Goal: Task Accomplishment & Management: Complete application form

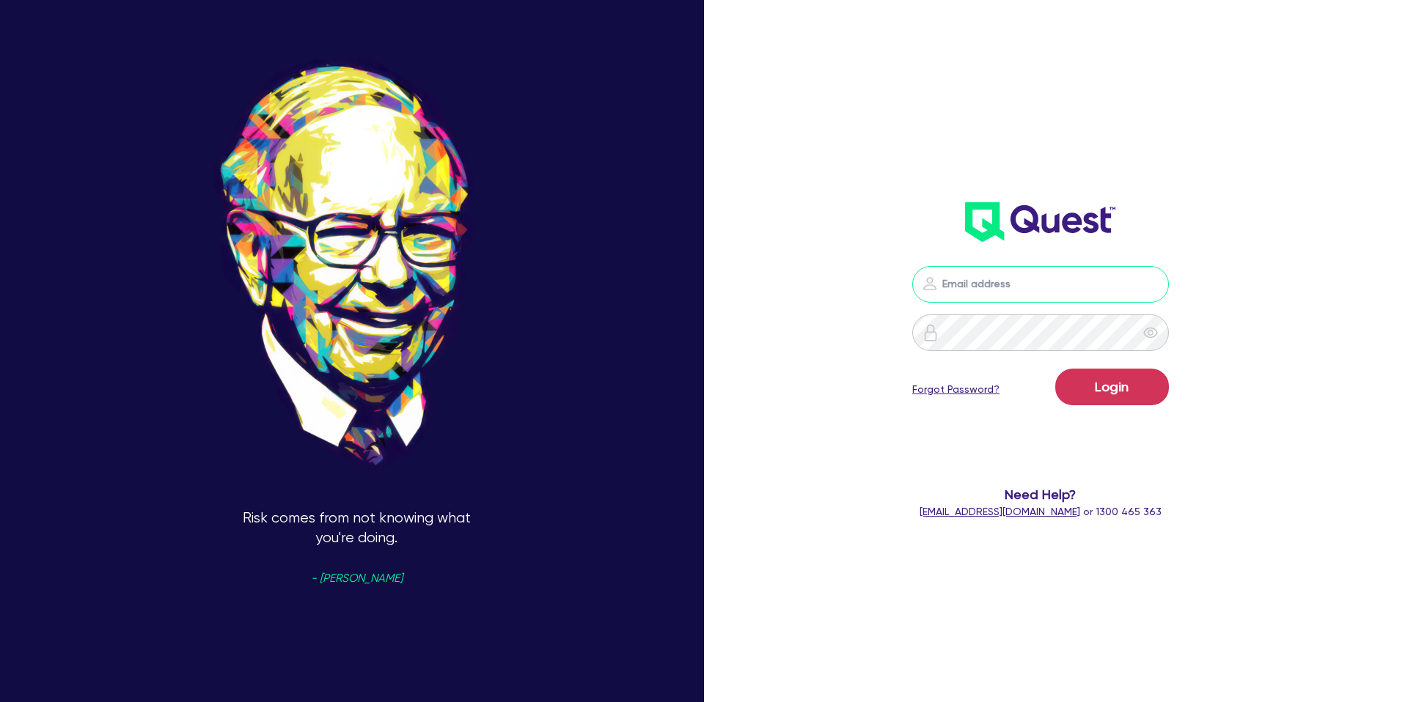
drag, startPoint x: 1015, startPoint y: 276, endPoint x: 1047, endPoint y: 301, distance: 39.7
click at [1015, 276] on input "email" at bounding box center [1040, 284] width 257 height 37
type input "[PERSON_NAME][EMAIL_ADDRESS][DOMAIN_NAME]"
click at [1089, 383] on button "Login" at bounding box center [1112, 387] width 114 height 37
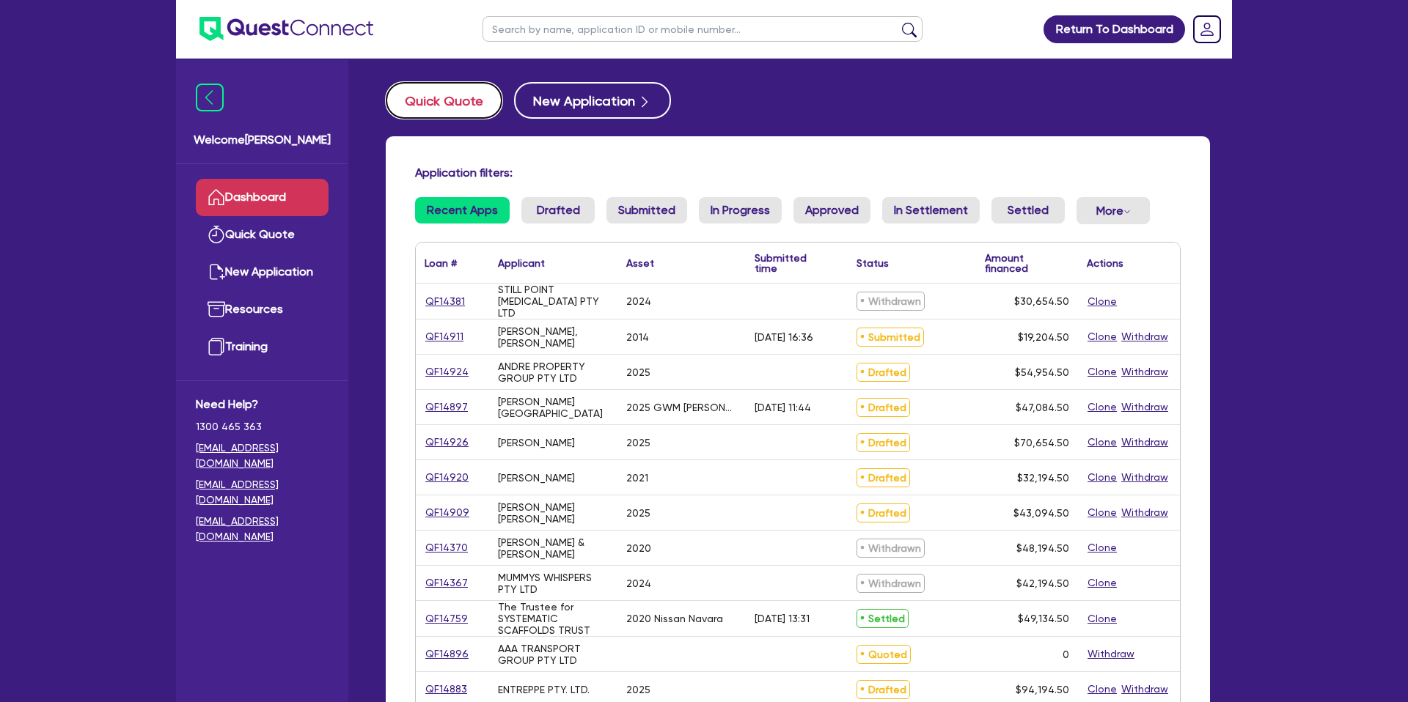
click at [469, 108] on button "Quick Quote" at bounding box center [444, 100] width 117 height 37
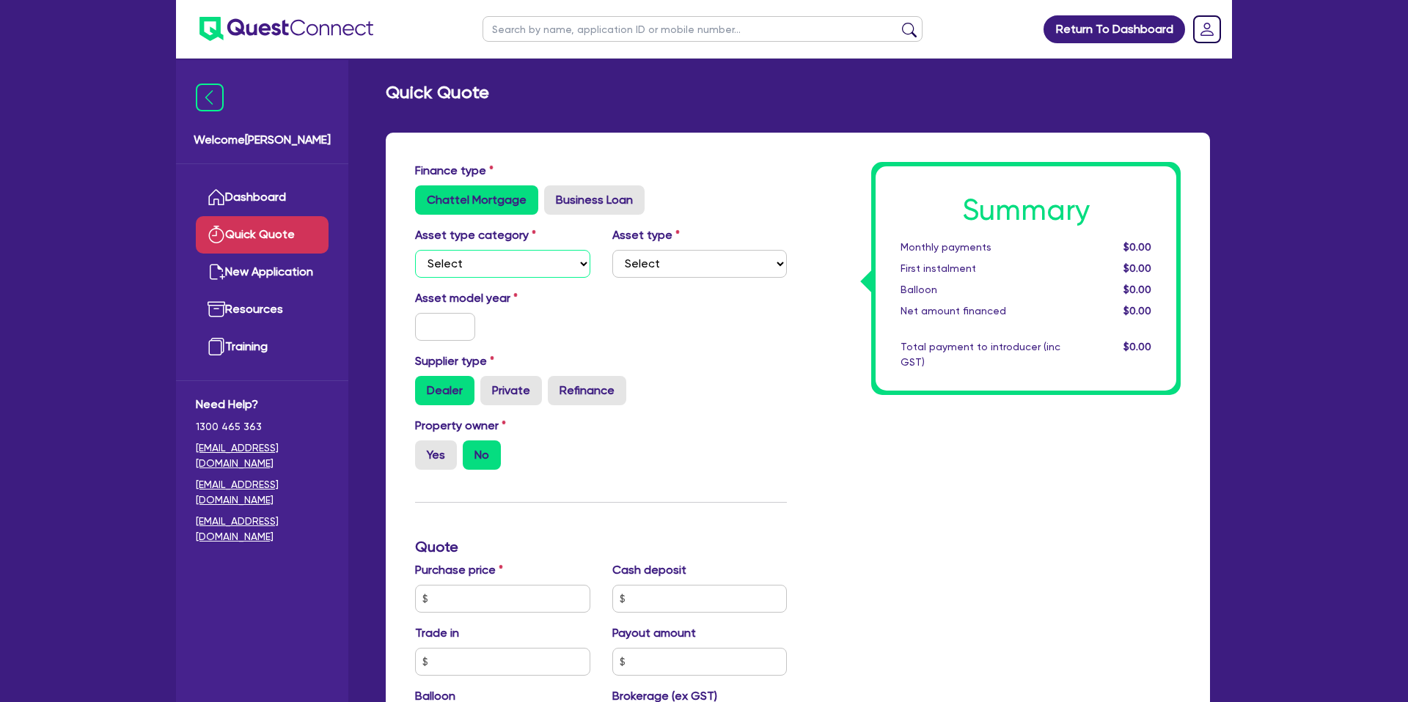
click at [446, 257] on select "Select Cars and light trucks Primary assets Secondary assets Tertiary assets" at bounding box center [502, 264] width 175 height 28
select select "CARS_AND_LIGHT_TRUCKS"
click at [415, 250] on select "Select Cars and light trucks Primary assets Secondary assets Tertiary assets" at bounding box center [502, 264] width 175 height 28
click at [653, 264] on select "Select Passenger vehicles Vans and utes Light trucks up to 4.5 tonne" at bounding box center [699, 264] width 175 height 28
select select "PASSENGER_VEHICLES"
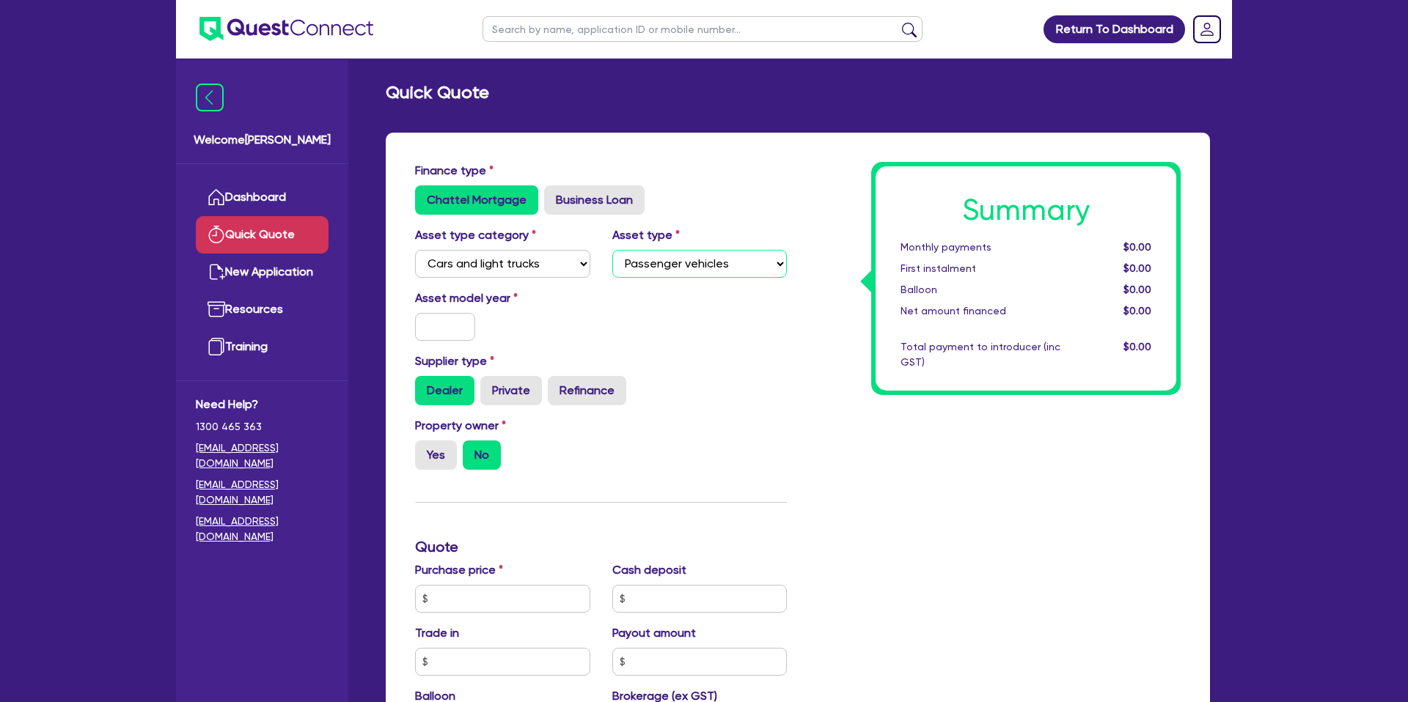
click at [612, 250] on select "Select Passenger vehicles Vans and utes Light trucks up to 4.5 tonne" at bounding box center [699, 264] width 175 height 28
click at [450, 333] on input "text" at bounding box center [445, 327] width 60 height 28
type input "2025"
click at [725, 315] on div "Asset model year [DATE]" at bounding box center [601, 321] width 394 height 63
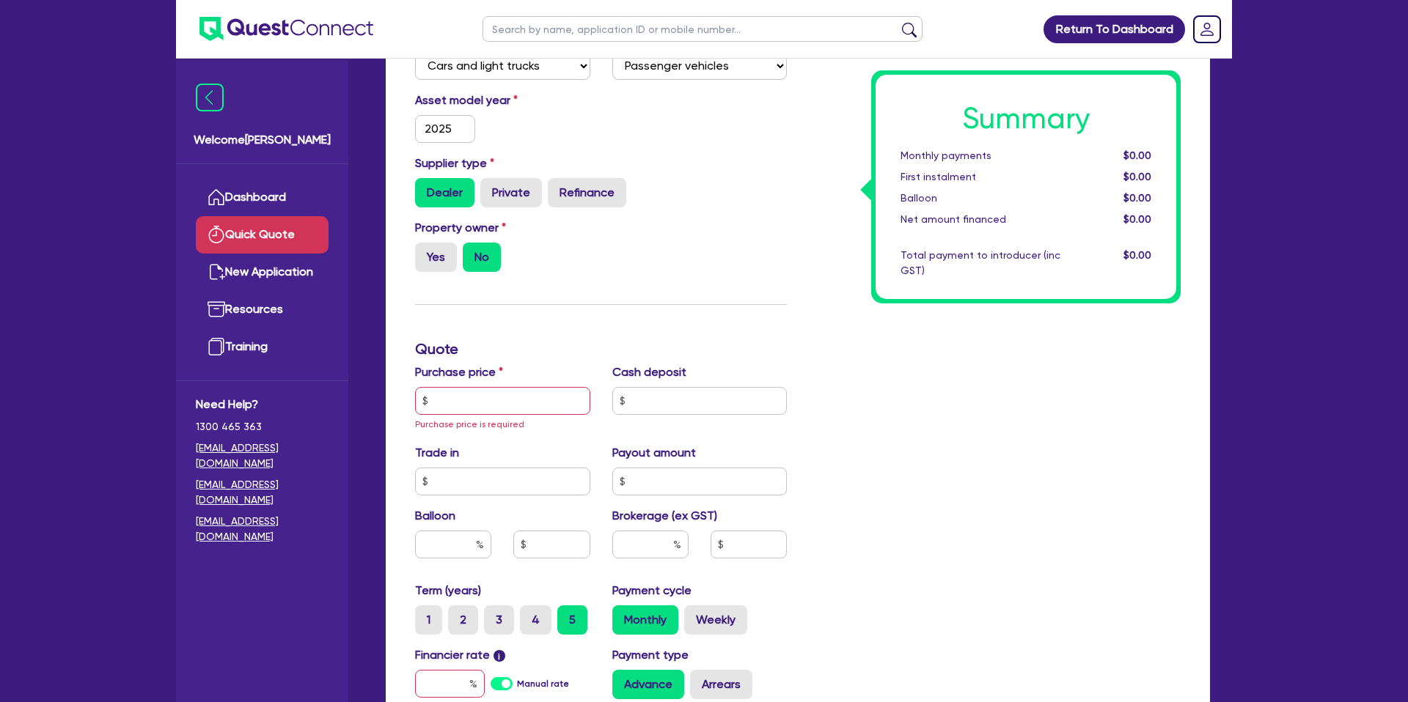
scroll to position [204, 0]
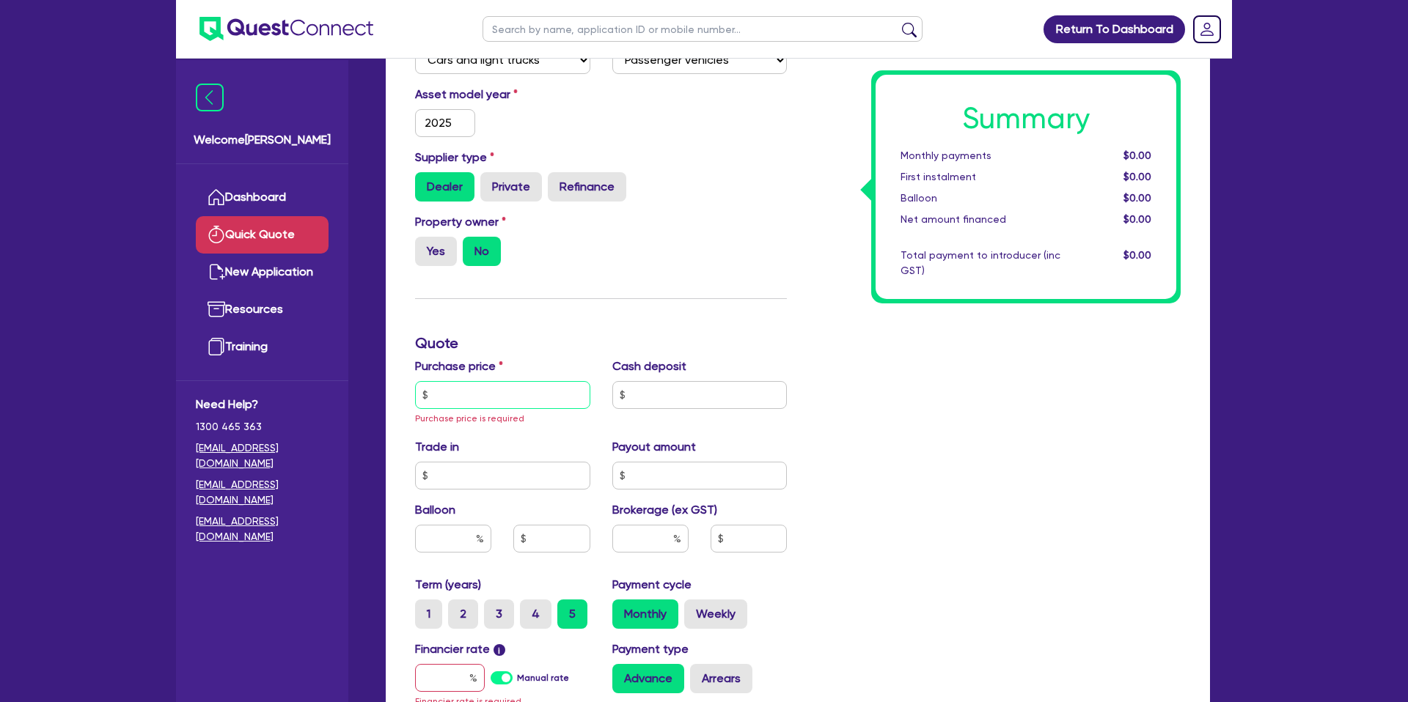
click at [445, 405] on input "text" at bounding box center [502, 395] width 175 height 28
type input "2"
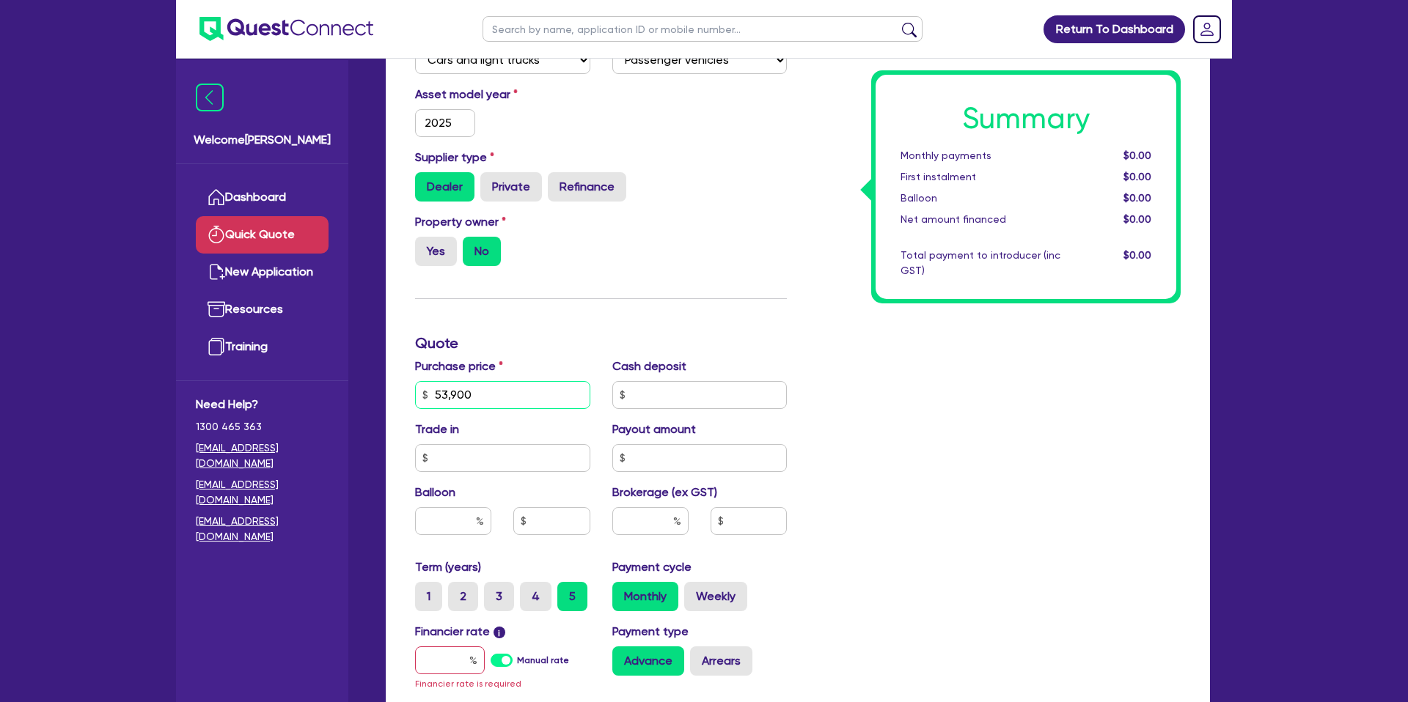
type input "53,900"
click at [828, 388] on div "Summary Monthly payments $0.00 First instalment $0.00 Balloon $0.00 Net amount …" at bounding box center [995, 394] width 394 height 873
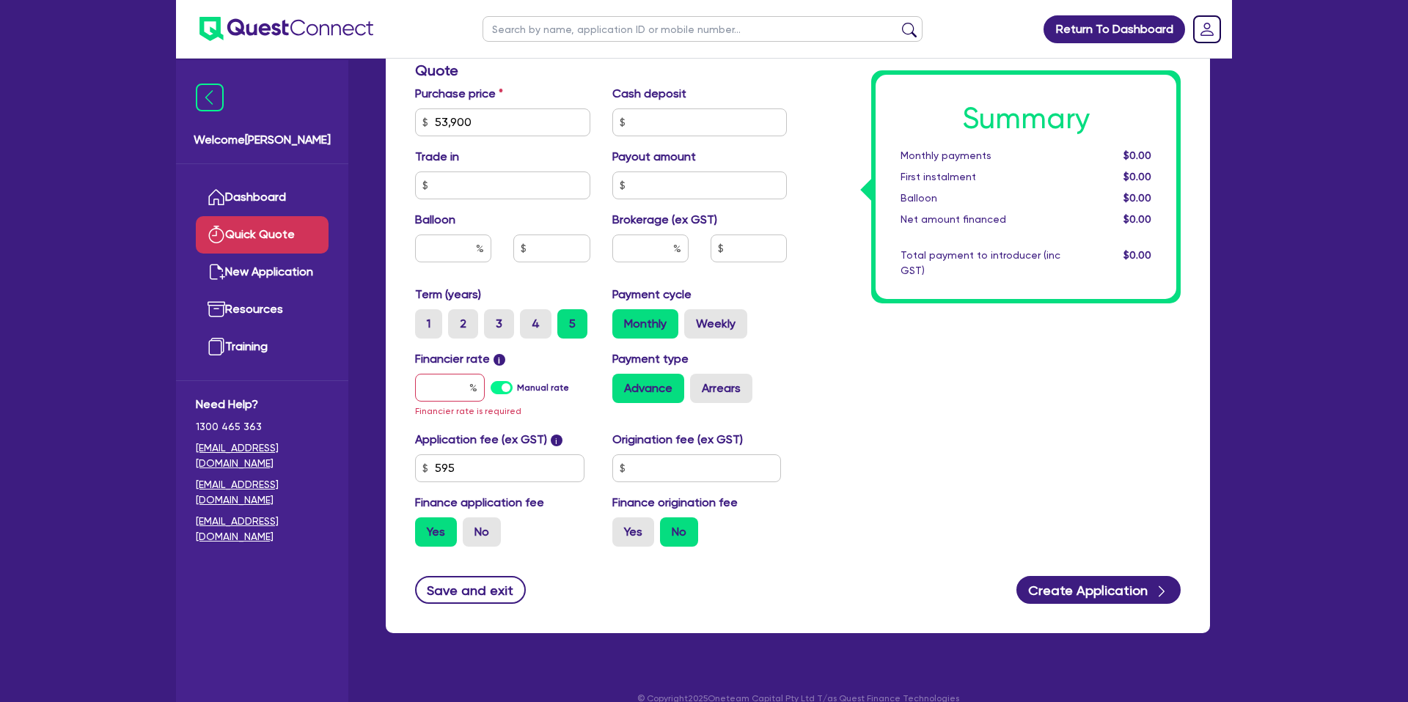
scroll to position [479, 0]
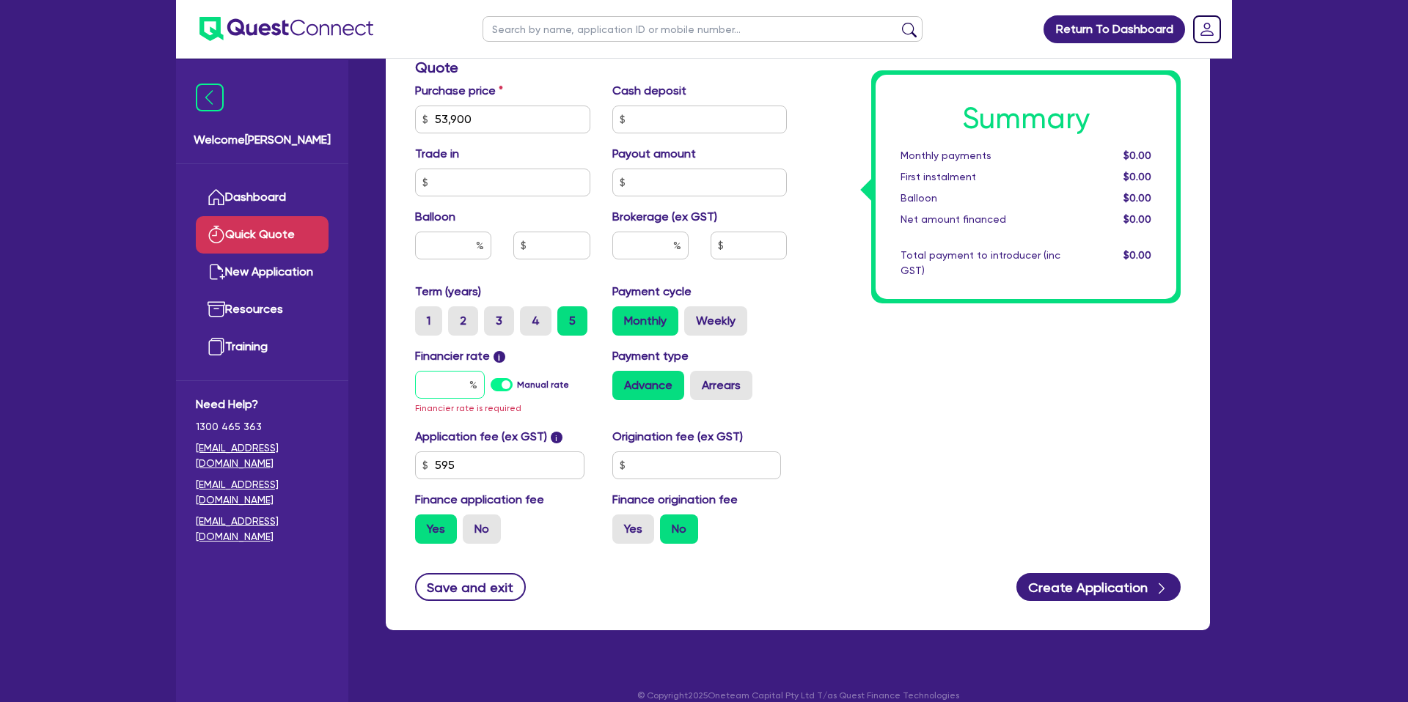
click at [457, 392] on input "text" at bounding box center [450, 385] width 70 height 28
type input "9"
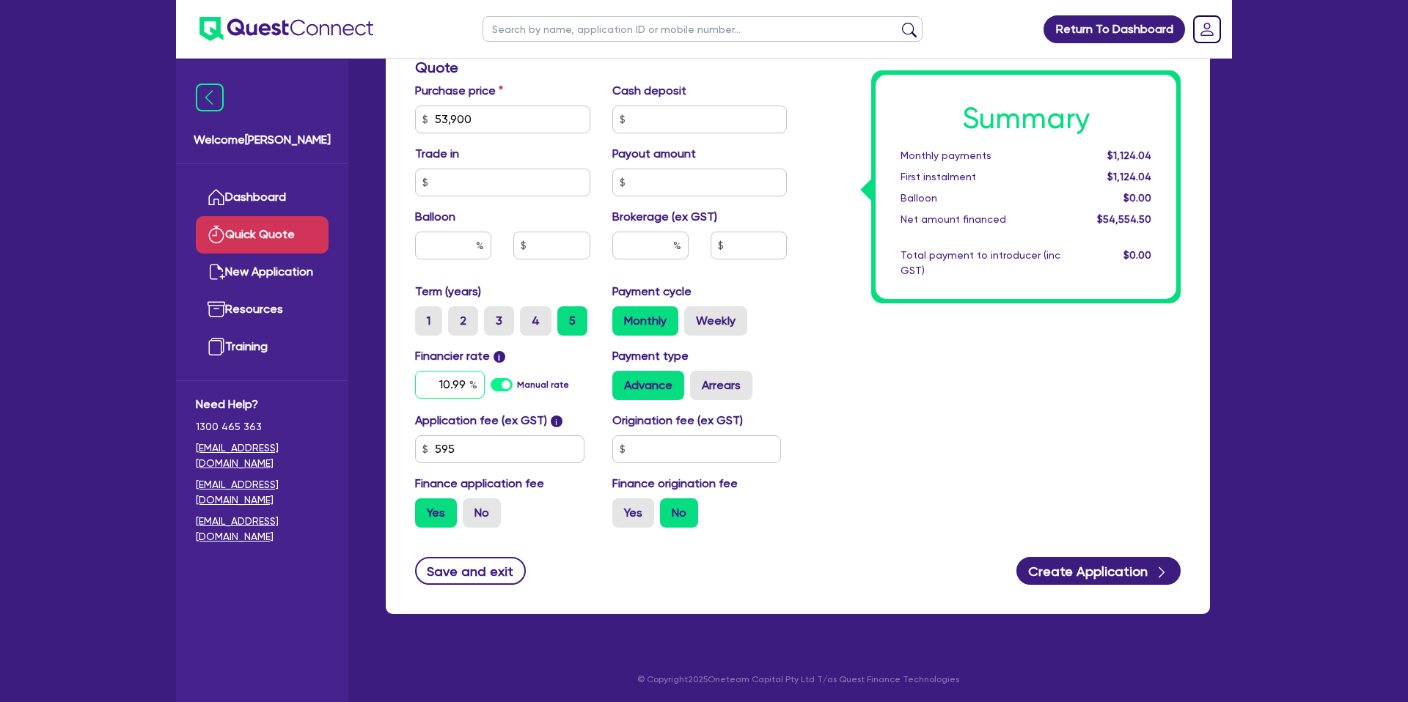
type input "10.99"
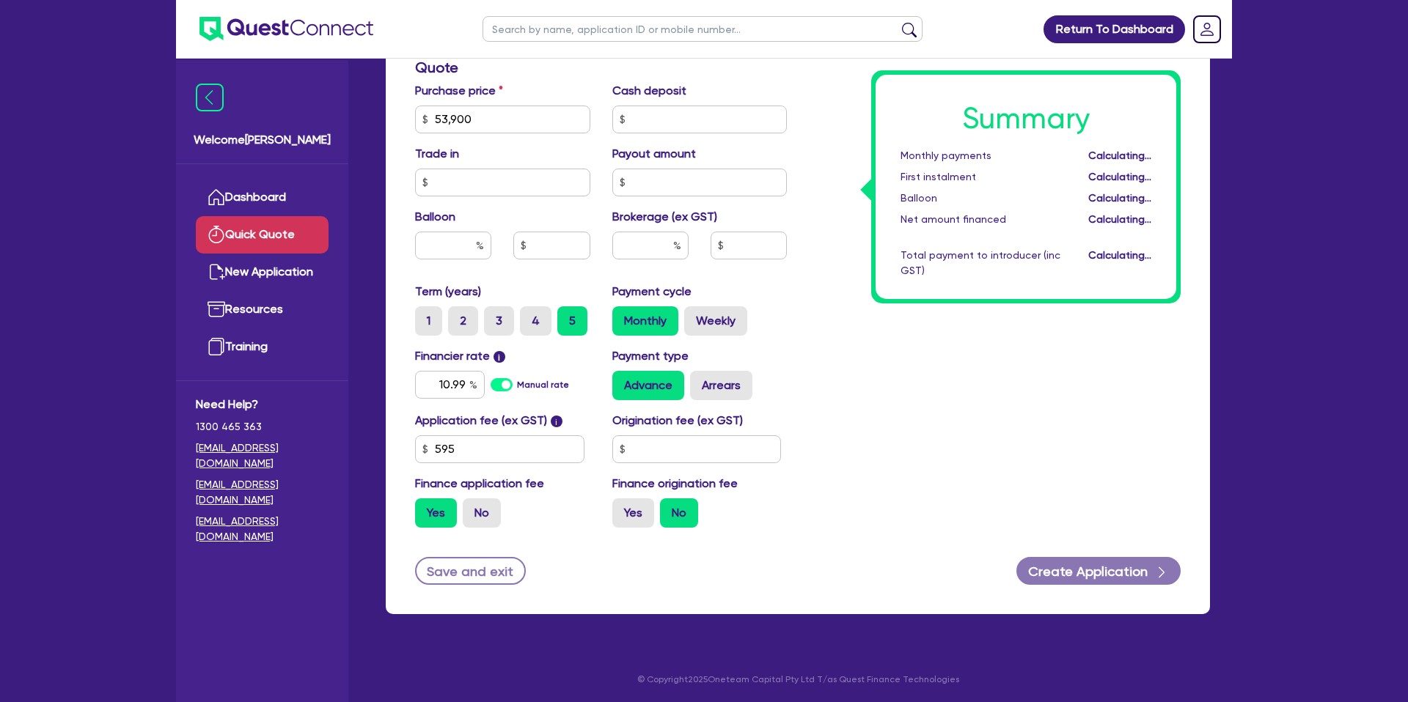
click at [834, 438] on div "Summary Monthly payments Calculating... First instalment Calculating... Balloon…" at bounding box center [995, 111] width 394 height 857
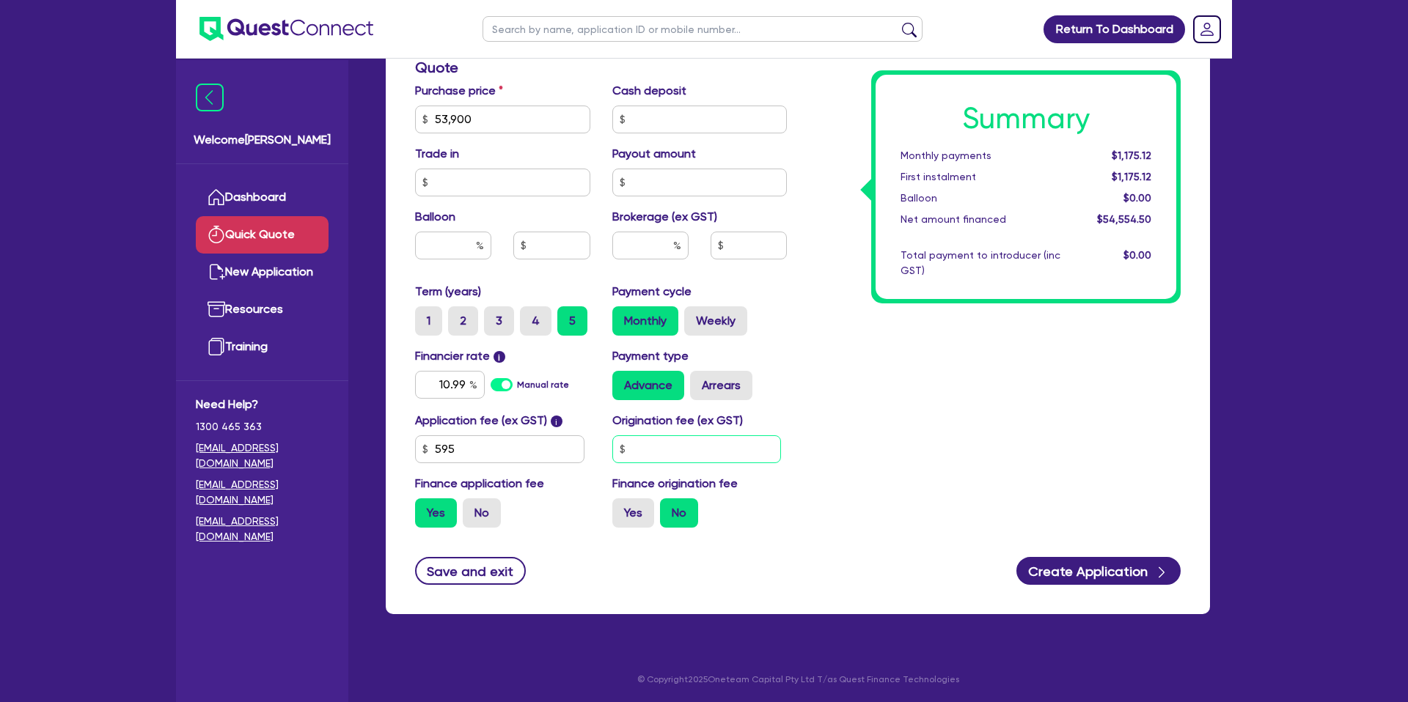
click at [697, 453] on input "text" at bounding box center [696, 449] width 169 height 28
type input "1,400"
click at [620, 512] on label "Yes" at bounding box center [633, 513] width 42 height 29
click at [620, 508] on input "Yes" at bounding box center [617, 504] width 10 height 10
radio input "true"
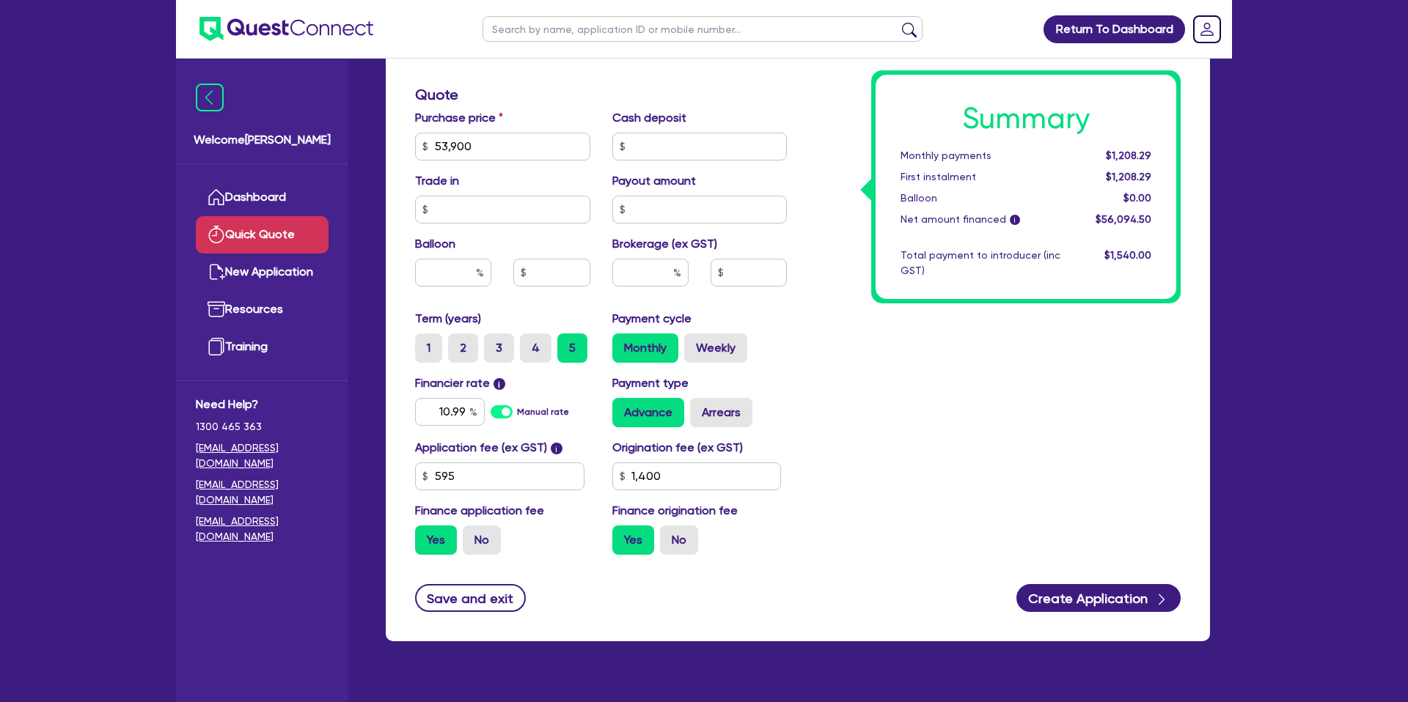
scroll to position [481, 0]
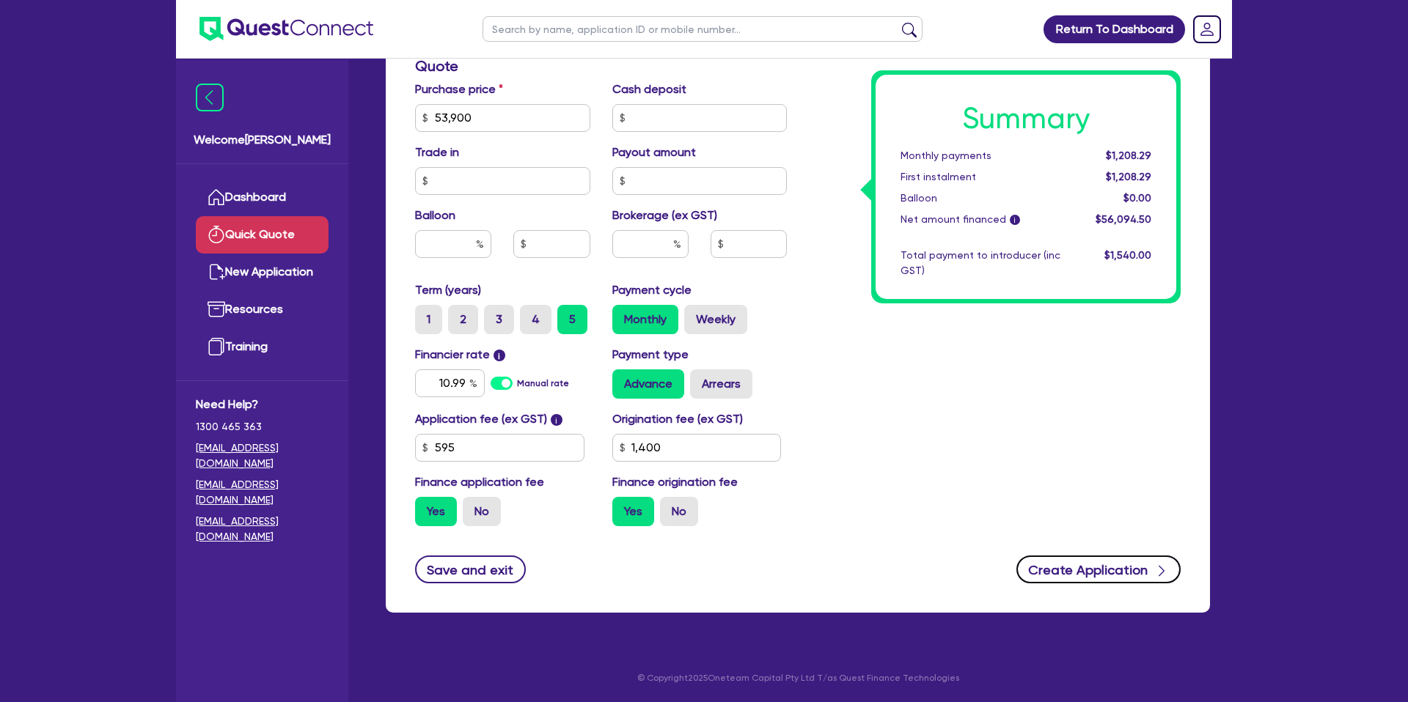
click at [1122, 564] on button "Create Application" at bounding box center [1098, 570] width 164 height 28
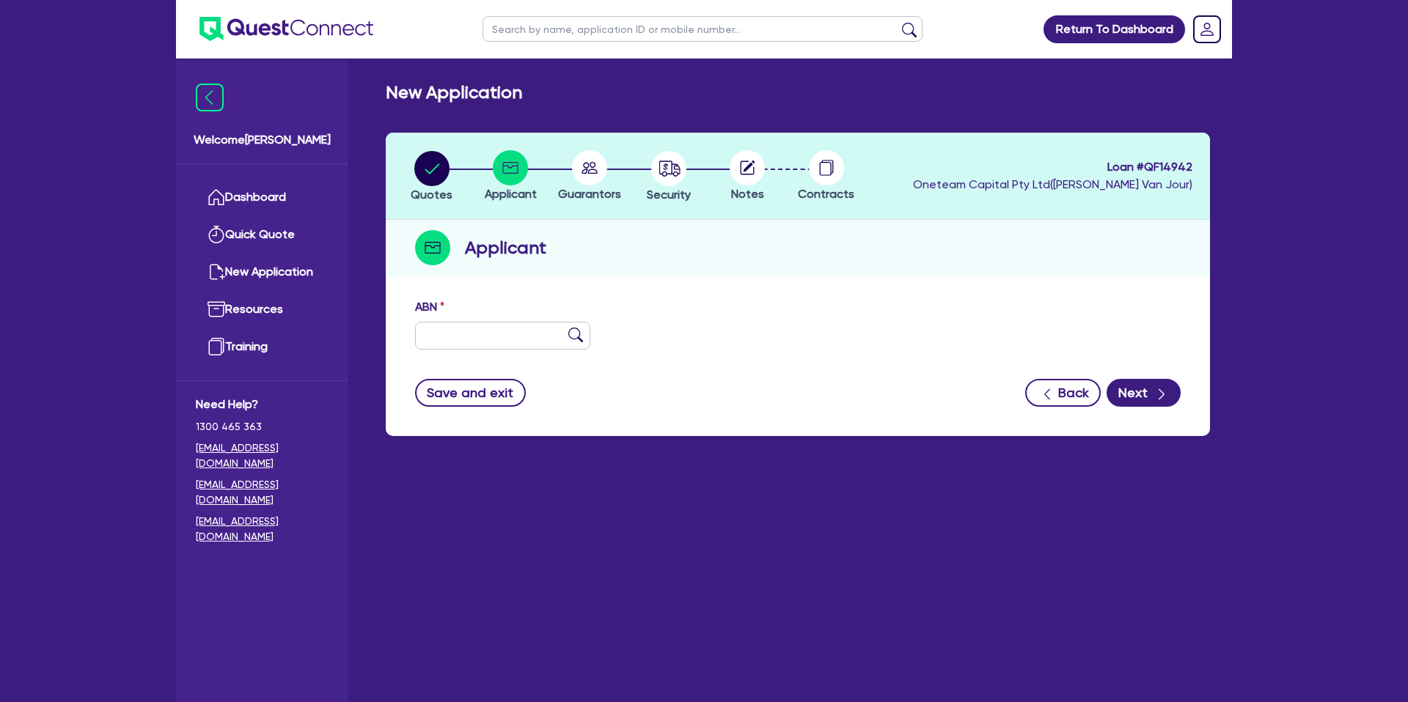
click at [517, 316] on div "ABN" at bounding box center [502, 323] width 197 height 51
click at [475, 348] on div "ABN" at bounding box center [797, 329] width 787 height 63
click at [475, 337] on input "text" at bounding box center [502, 336] width 175 height 28
paste input "98 551 178 751"
type input "98 551 178 751"
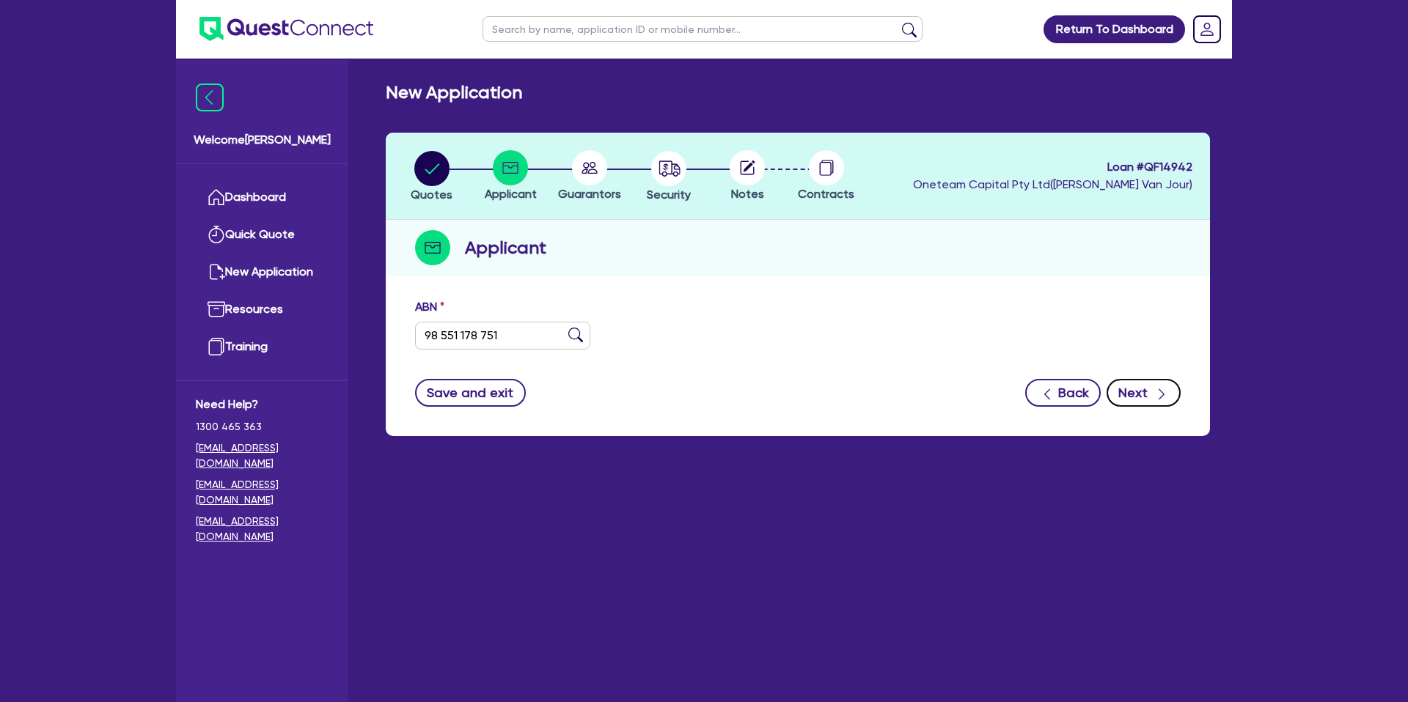
click at [1150, 394] on button "Next" at bounding box center [1143, 393] width 74 height 28
type input "[PERSON_NAME]"
select select "SOLE_TRADER"
type input "[DATE]"
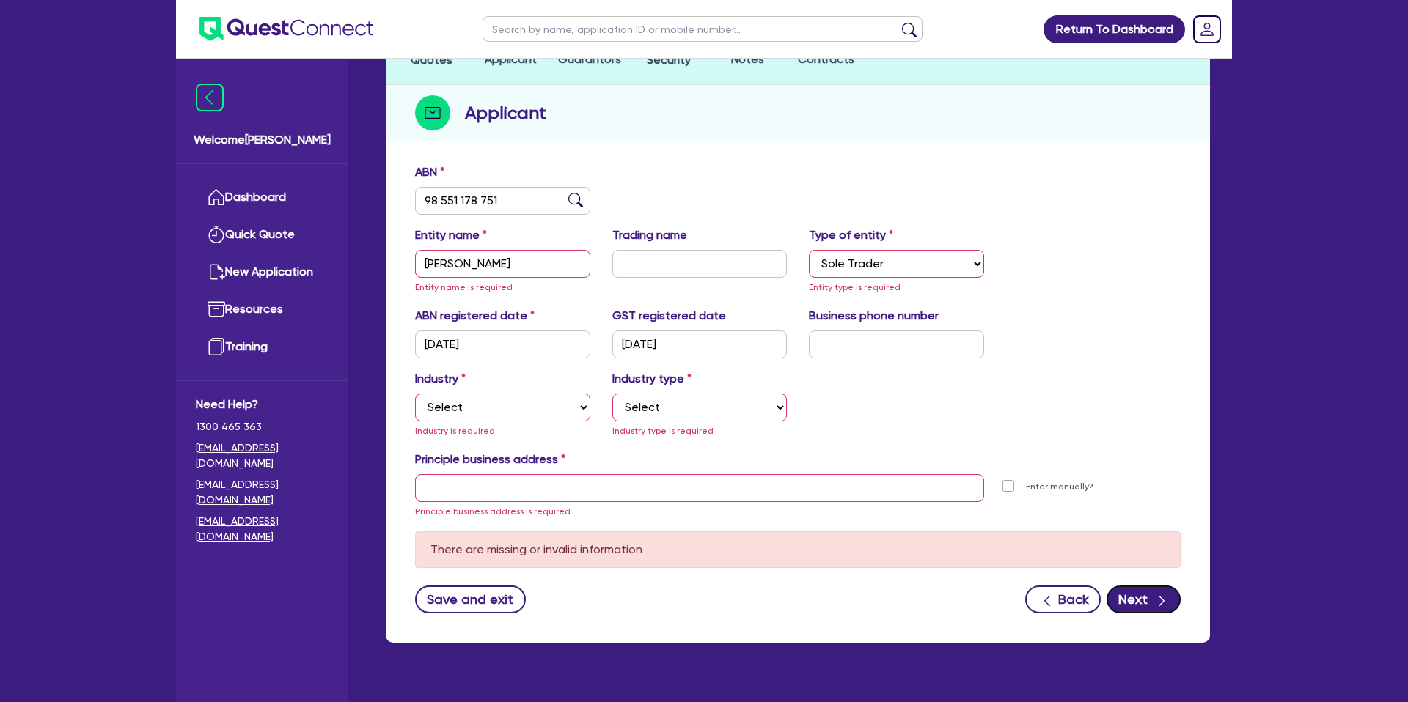
scroll to position [136, 0]
click at [474, 411] on select "Select Accomodation & Food Services Administrative & Support Services Agricultu…" at bounding box center [502, 407] width 175 height 28
select select "BUILDING_CONSTRUCTION"
click at [415, 393] on select "Select Accomodation & Food Services Administrative & Support Services Agricultu…" at bounding box center [502, 407] width 175 height 28
click at [688, 402] on select "Select Trades People Providing Services Direct to Consumers Trades People Provi…" at bounding box center [699, 407] width 175 height 28
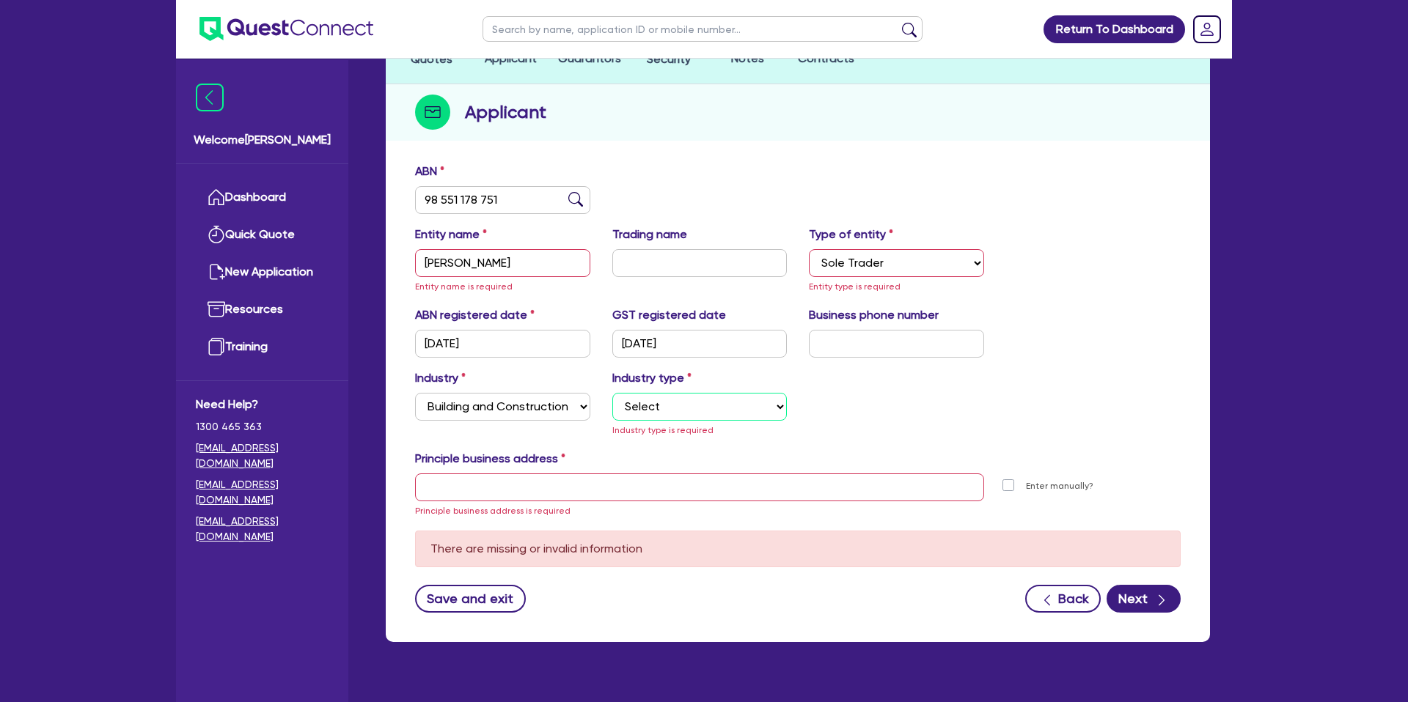
select select "TRADES_SERVICES_CONSUMERS"
click at [612, 393] on select "Select Trades People Providing Services Direct to Consumers Trades People Provi…" at bounding box center [699, 407] width 175 height 28
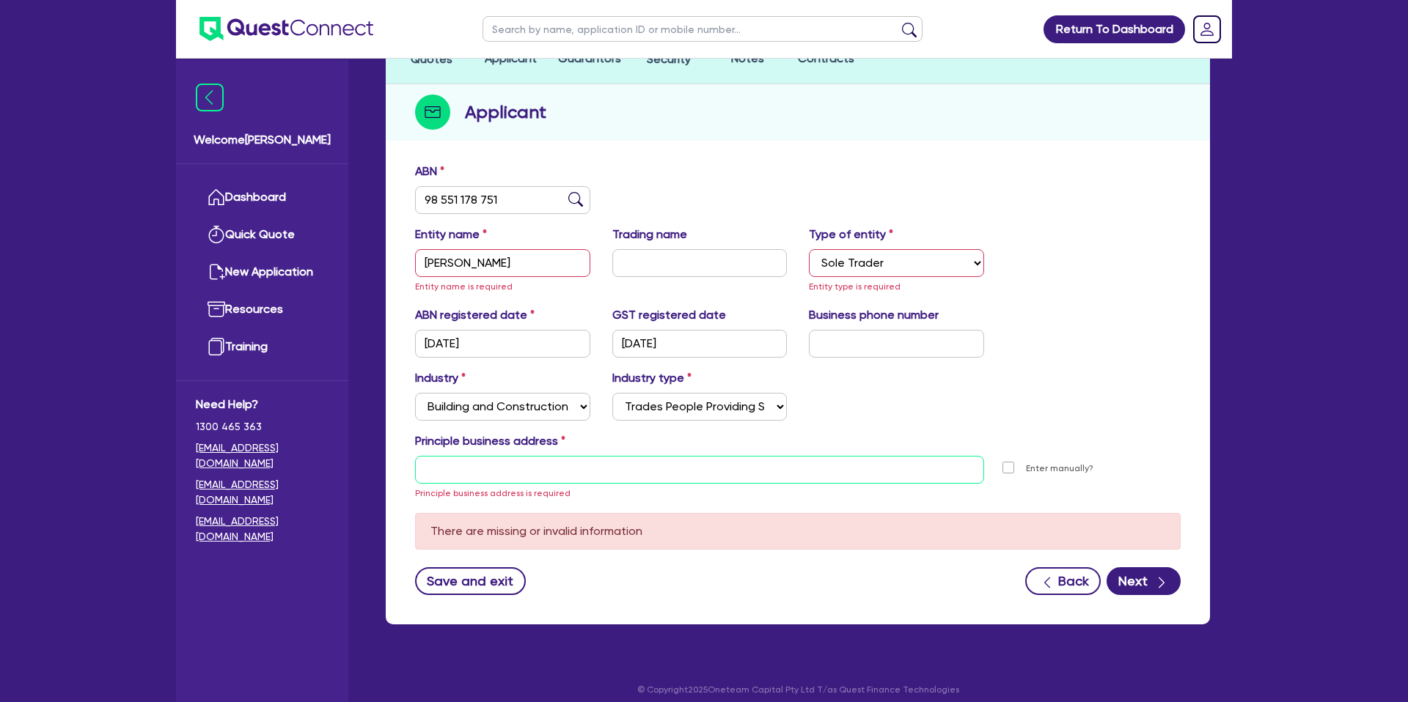
click at [487, 474] on input "text" at bounding box center [699, 470] width 569 height 28
paste input "[STREET_ADDRESS]"
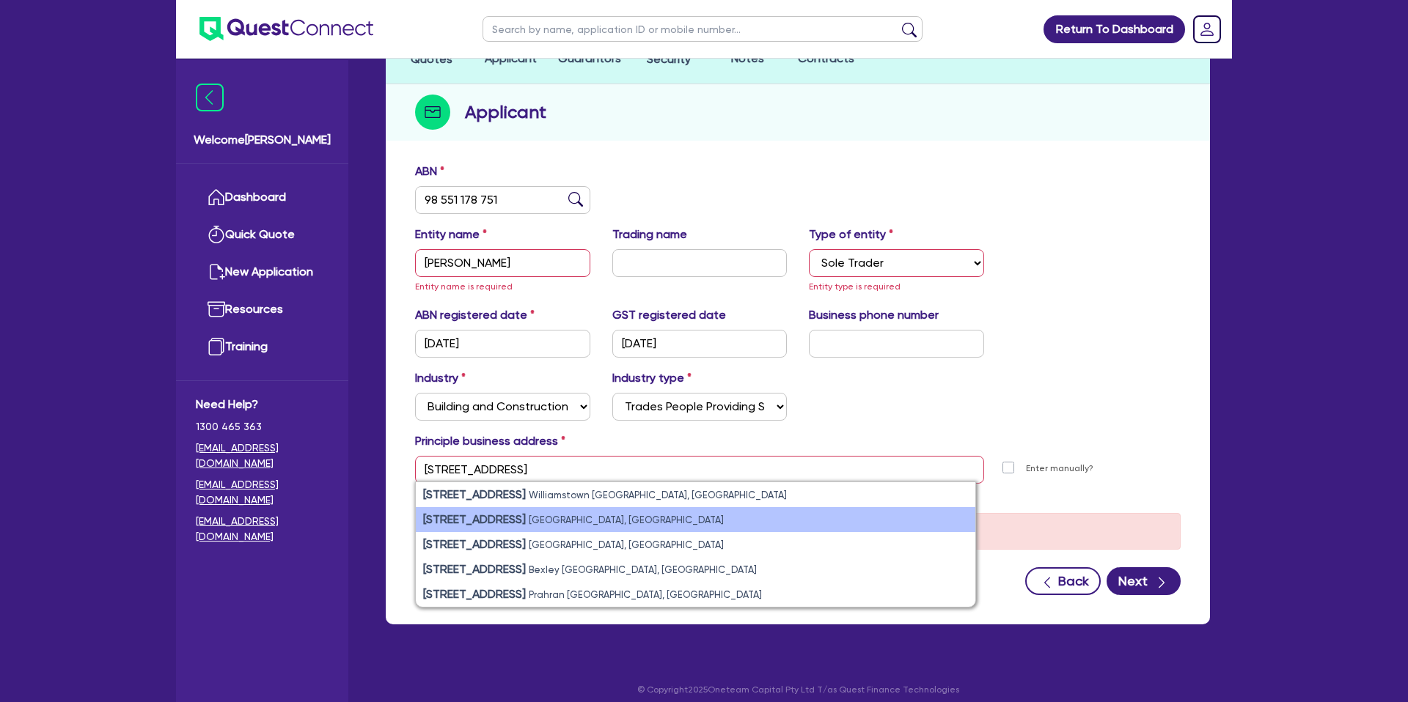
click at [597, 526] on li "[STREET_ADDRESS]" at bounding box center [695, 519] width 559 height 25
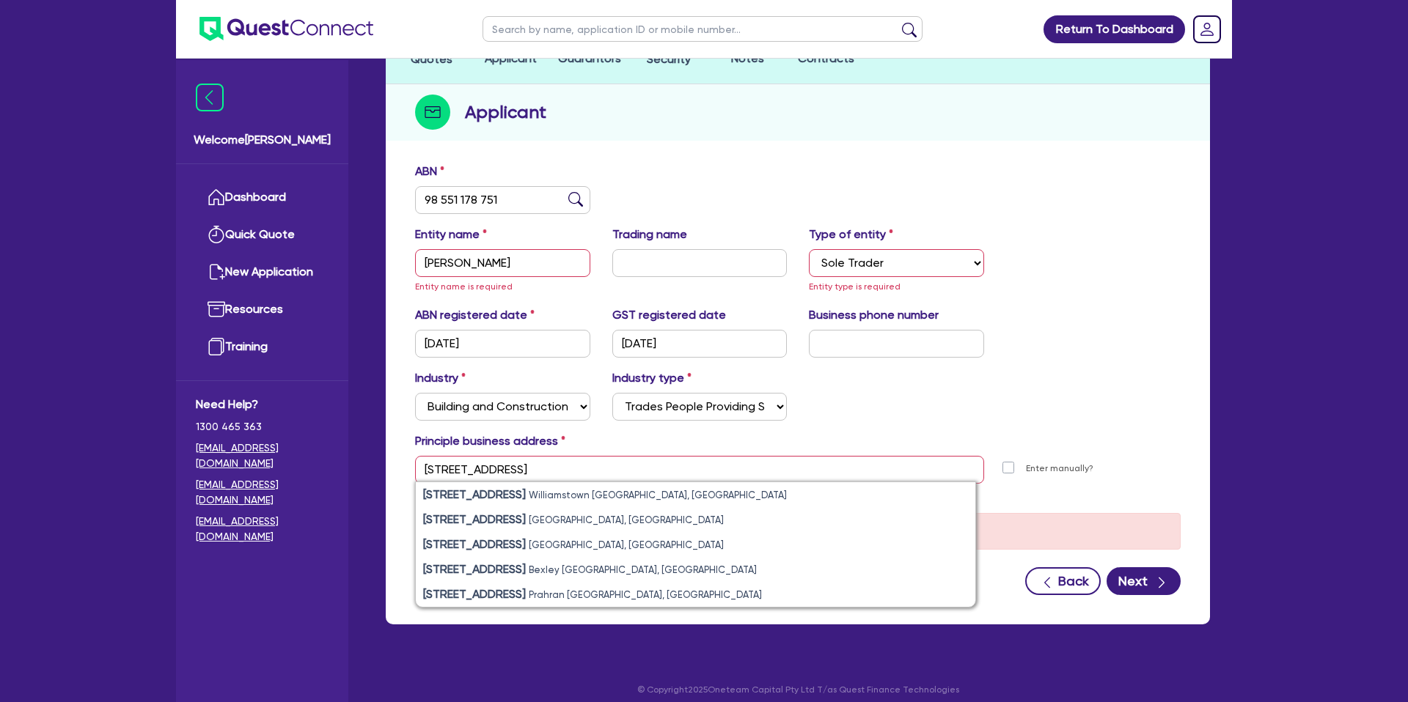
type input "[STREET_ADDRESS]"
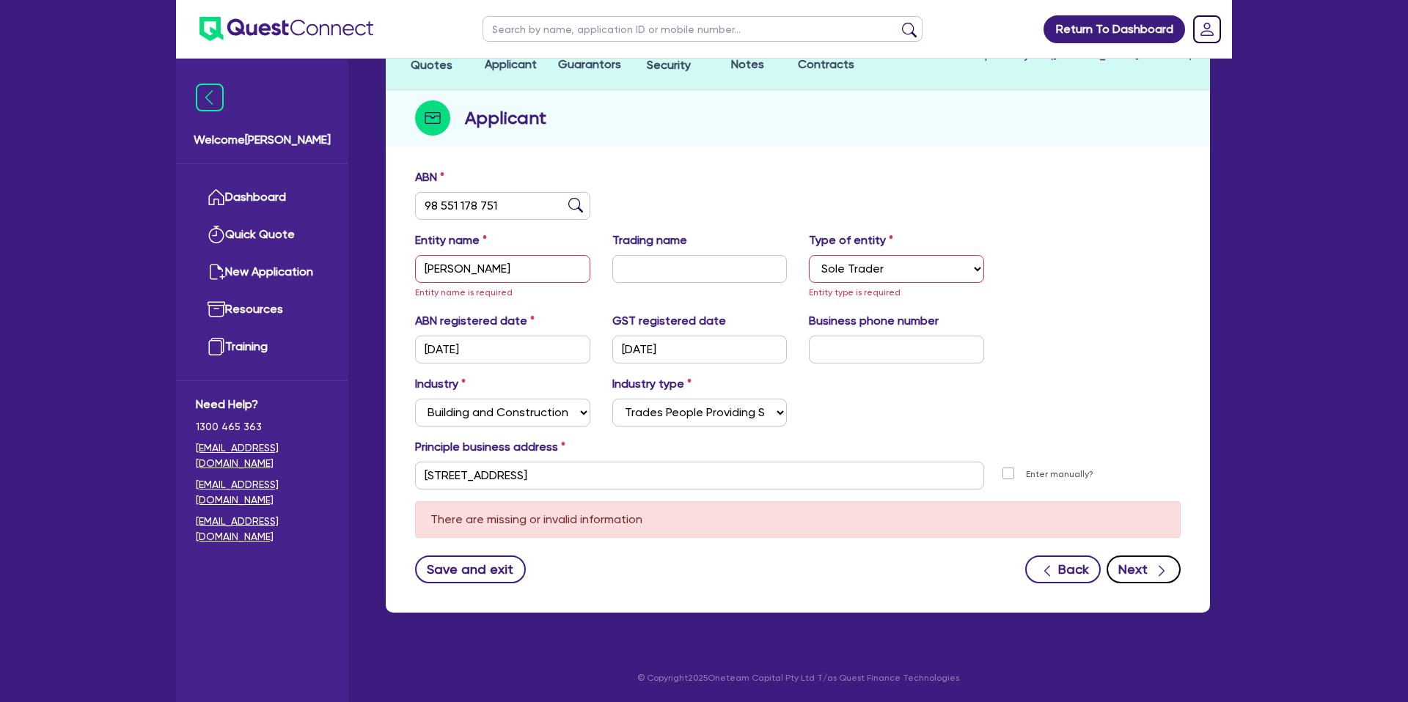
click at [1163, 570] on icon "button" at bounding box center [1161, 571] width 15 height 15
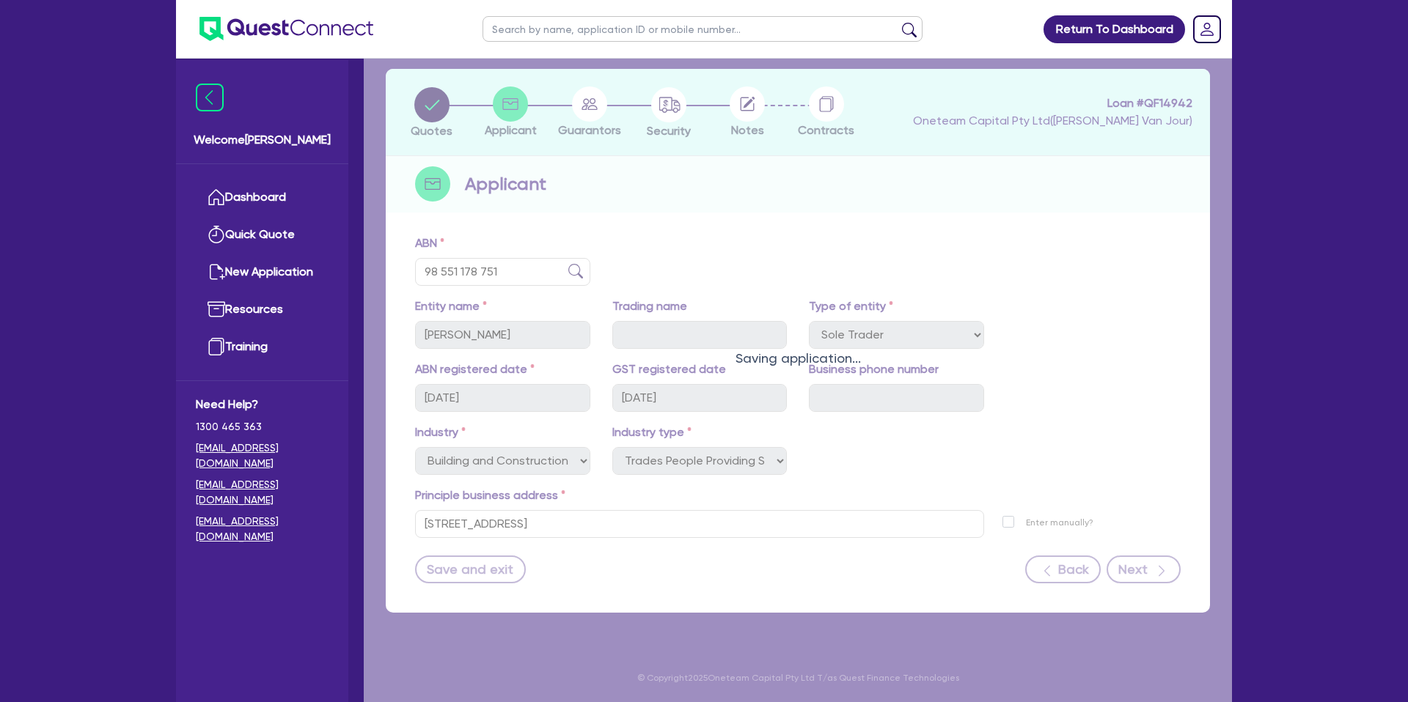
scroll to position [64, 0]
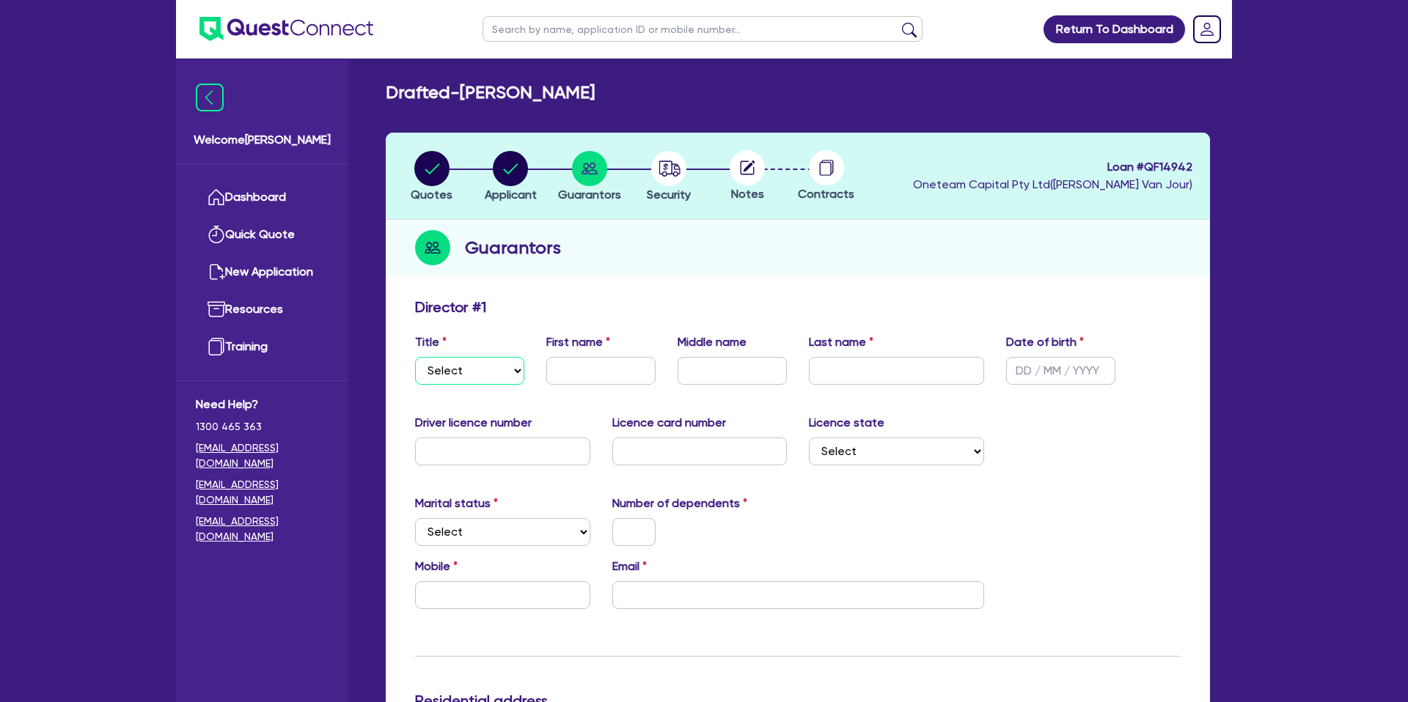
click at [493, 382] on select "Select Mr Mrs Ms Miss Dr" at bounding box center [469, 371] width 109 height 28
select select "MR"
click at [415, 357] on select "Select Mr Mrs Ms Miss Dr" at bounding box center [469, 371] width 109 height 28
drag, startPoint x: 603, startPoint y: 364, endPoint x: 600, endPoint y: 356, distance: 8.6
click at [601, 357] on input "text" at bounding box center [600, 371] width 109 height 28
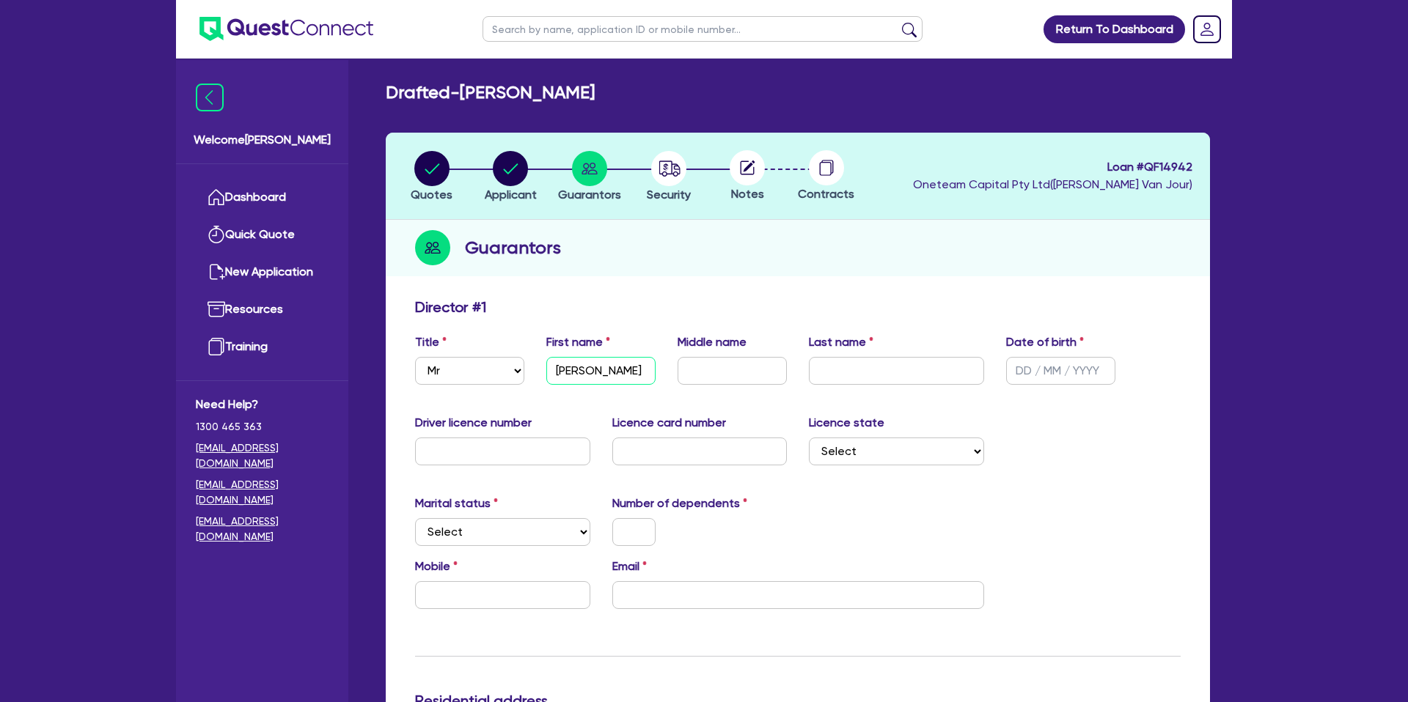
type input "[PERSON_NAME]"
click at [856, 370] on input "Wearherburn" at bounding box center [896, 371] width 175 height 28
click at [874, 370] on input "Weathererburn" at bounding box center [896, 371] width 175 height 28
type input "Weatherburn"
click at [1037, 368] on input "text" at bounding box center [1060, 371] width 109 height 28
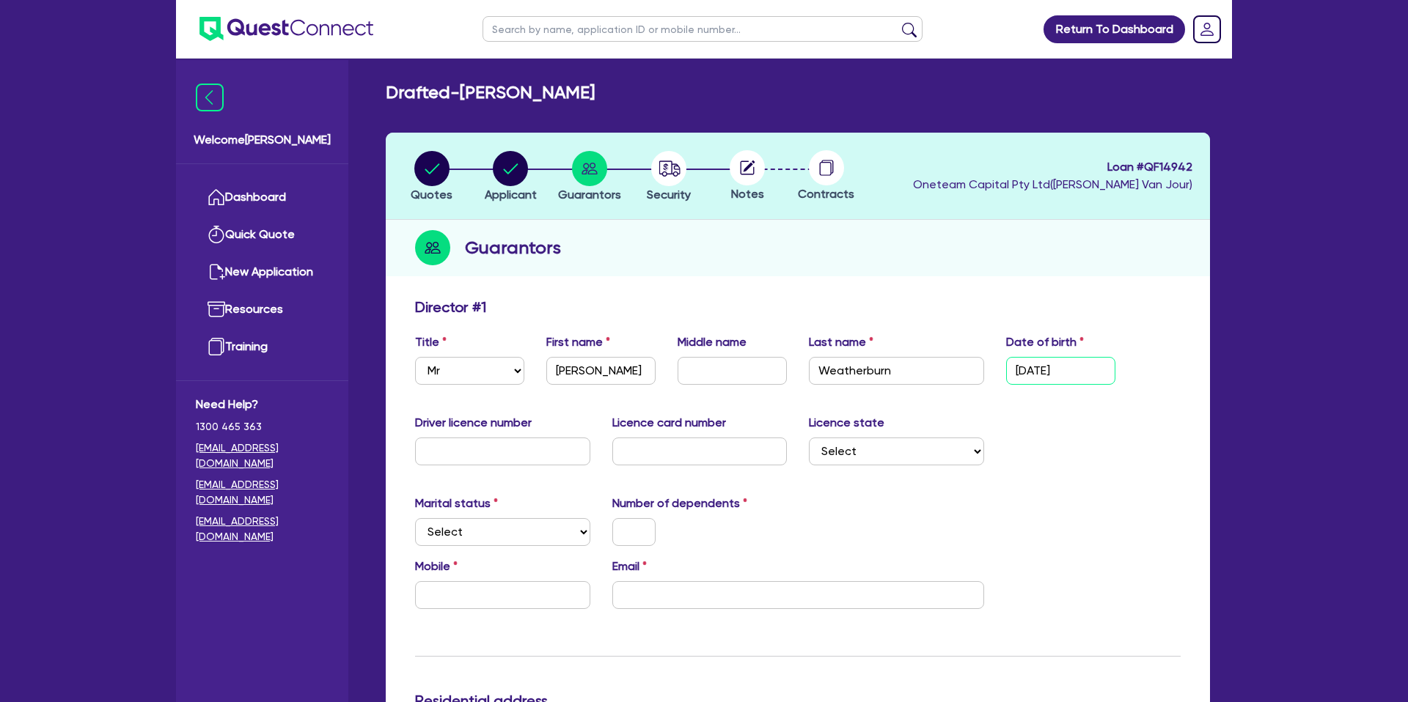
type input "[DATE]"
drag, startPoint x: 1091, startPoint y: 442, endPoint x: 1095, endPoint y: 435, distance: 7.9
click at [1095, 435] on div "Driver licence number Licence card number Licence state Select [GEOGRAPHIC_DATA…" at bounding box center [797, 445] width 787 height 63
click at [446, 456] on input "text" at bounding box center [502, 452] width 175 height 28
type input "097171249"
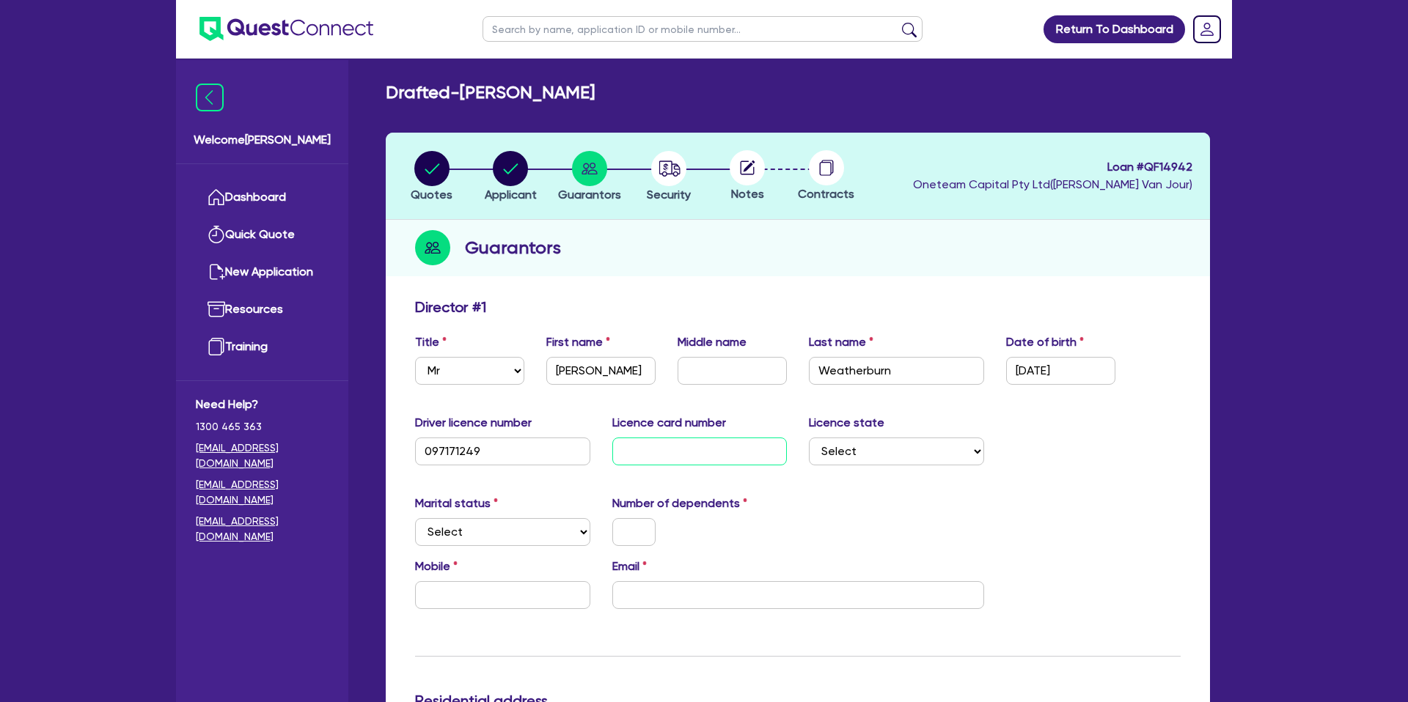
click at [646, 456] on input "text" at bounding box center [699, 452] width 175 height 28
click at [855, 454] on select "Select [GEOGRAPHIC_DATA] [GEOGRAPHIC_DATA] [GEOGRAPHIC_DATA] [GEOGRAPHIC_DATA] …" at bounding box center [896, 452] width 175 height 28
select select "QLD"
click at [809, 438] on select "Select [GEOGRAPHIC_DATA] [GEOGRAPHIC_DATA] [GEOGRAPHIC_DATA] [GEOGRAPHIC_DATA] …" at bounding box center [896, 452] width 175 height 28
click at [461, 529] on select "Select Single Married De Facto / Partner" at bounding box center [502, 532] width 175 height 28
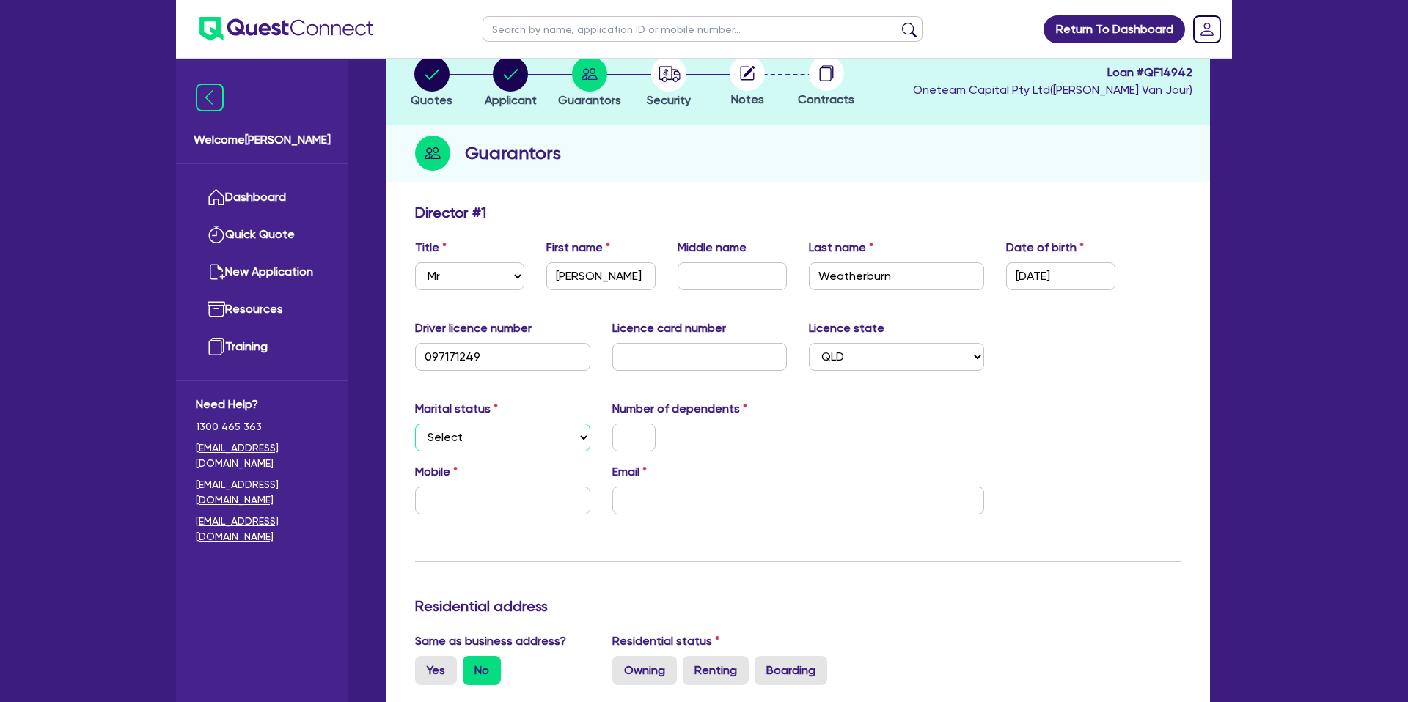
scroll to position [103, 0]
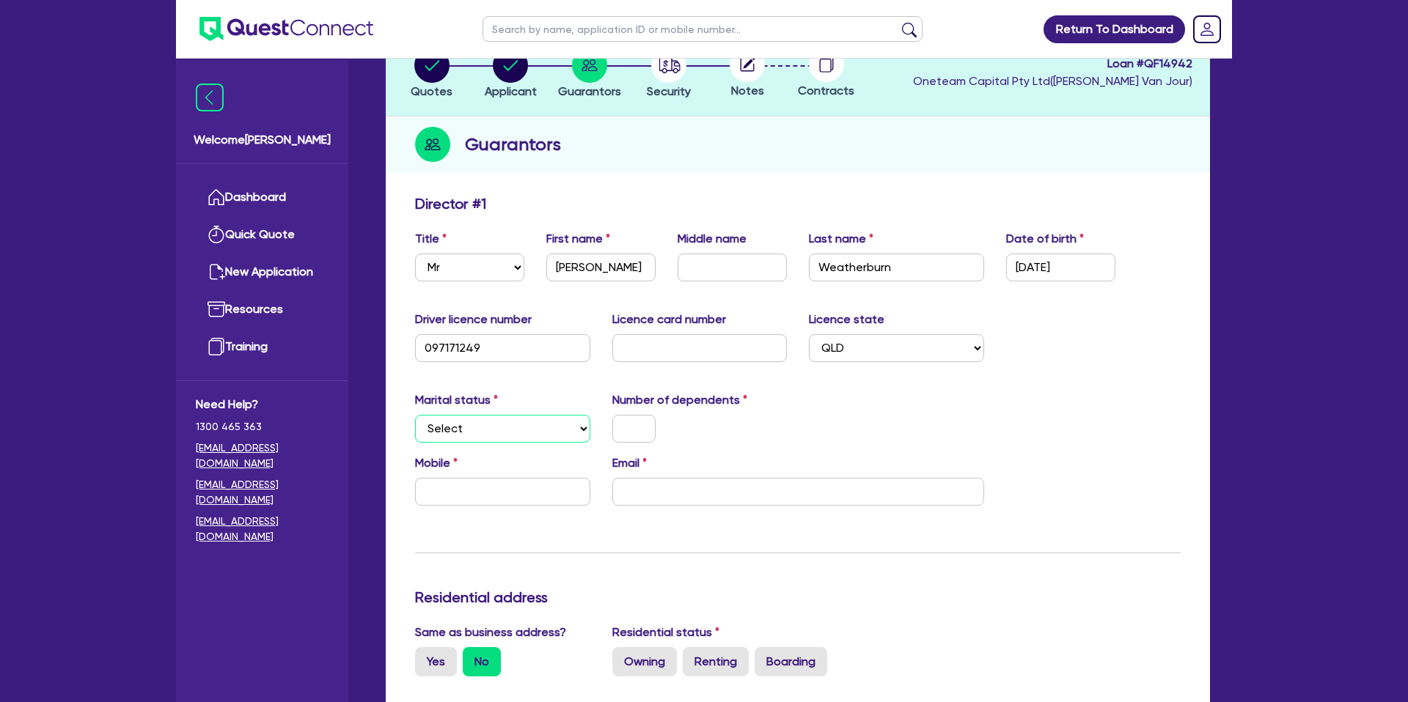
click at [493, 416] on select "Select Single Married De Facto / Partner" at bounding box center [502, 429] width 175 height 28
select select "DE_FACTO"
click at [415, 415] on select "Select Single Married De Facto / Partner" at bounding box center [502, 429] width 175 height 28
click at [650, 427] on input "text" at bounding box center [633, 429] width 43 height 28
click at [712, 419] on div "1" at bounding box center [699, 429] width 197 height 28
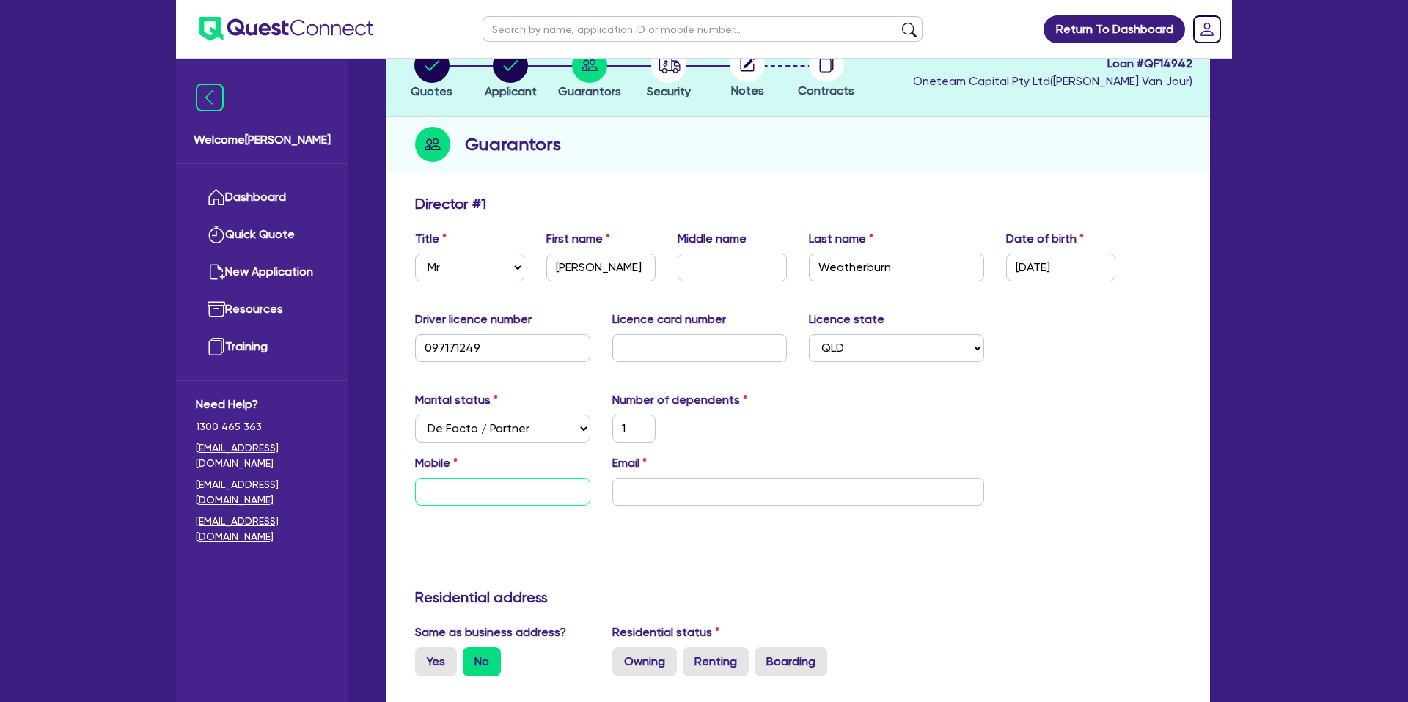
click at [463, 494] on input "text" at bounding box center [502, 492] width 175 height 28
drag, startPoint x: 513, startPoint y: 353, endPoint x: 530, endPoint y: 359, distance: 17.9
click at [513, 353] on input "097171249" at bounding box center [502, 348] width 175 height 28
click at [963, 392] on div "Marital status Select [DEMOGRAPHIC_DATA] Married De Facto / Partner Number of d…" at bounding box center [797, 423] width 787 height 63
click at [702, 339] on input "text" at bounding box center [699, 348] width 175 height 28
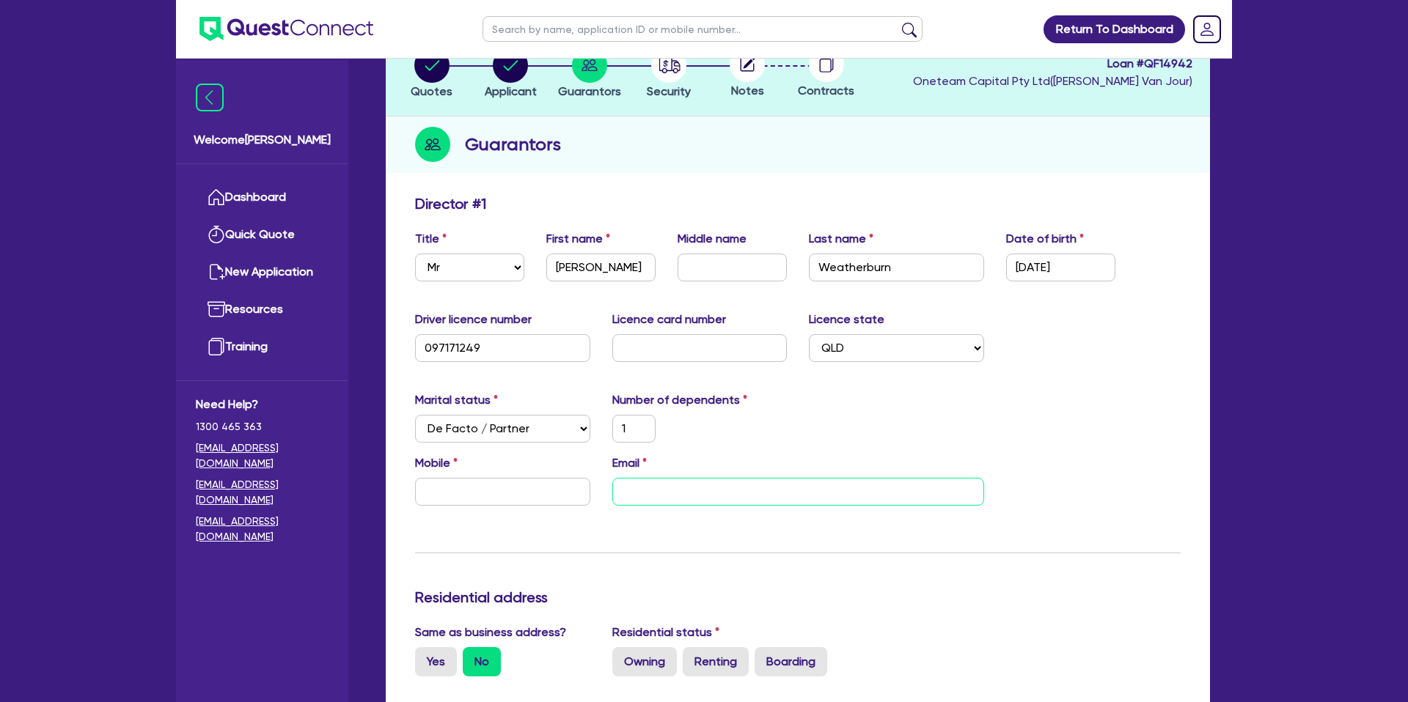
click at [669, 491] on input "email" at bounding box center [798, 492] width 372 height 28
paste input "[EMAIL_ADDRESS][DOMAIN_NAME]"
type input "1"
type input "[EMAIL_ADDRESS][DOMAIN_NAME]"
click at [514, 496] on input "text" at bounding box center [502, 492] width 175 height 28
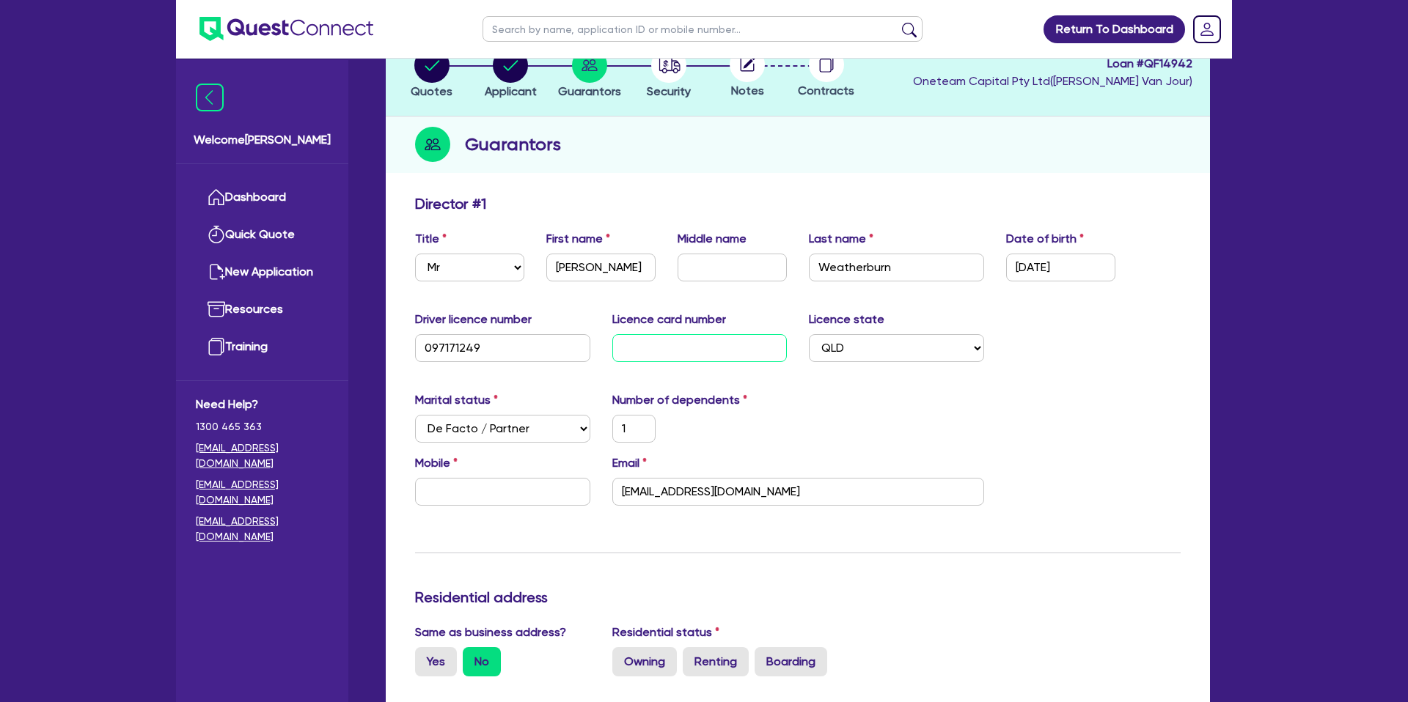
click at [630, 359] on input "text" at bounding box center [699, 348] width 175 height 28
type input "e"
type input "1"
type input "ef"
type input "1"
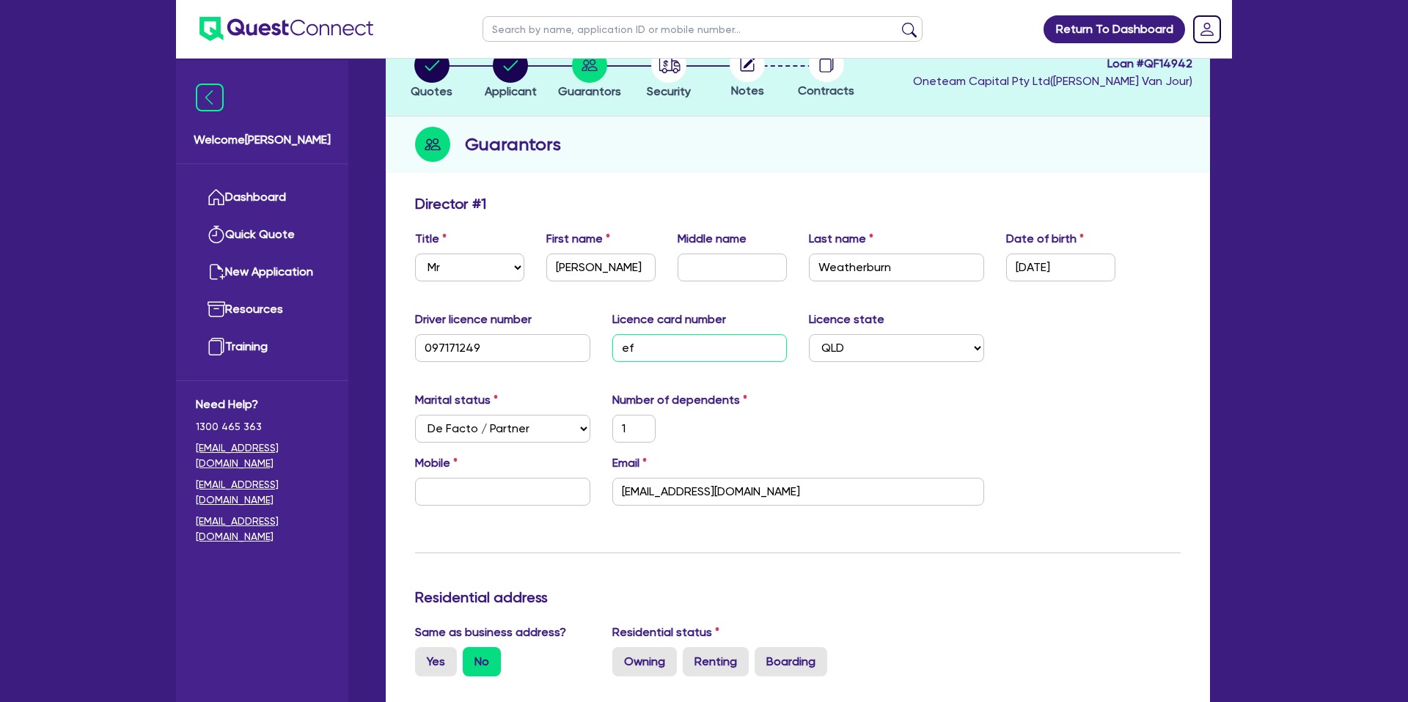
type input "efc"
type input "1"
type input "ef"
type input "1"
type input "e"
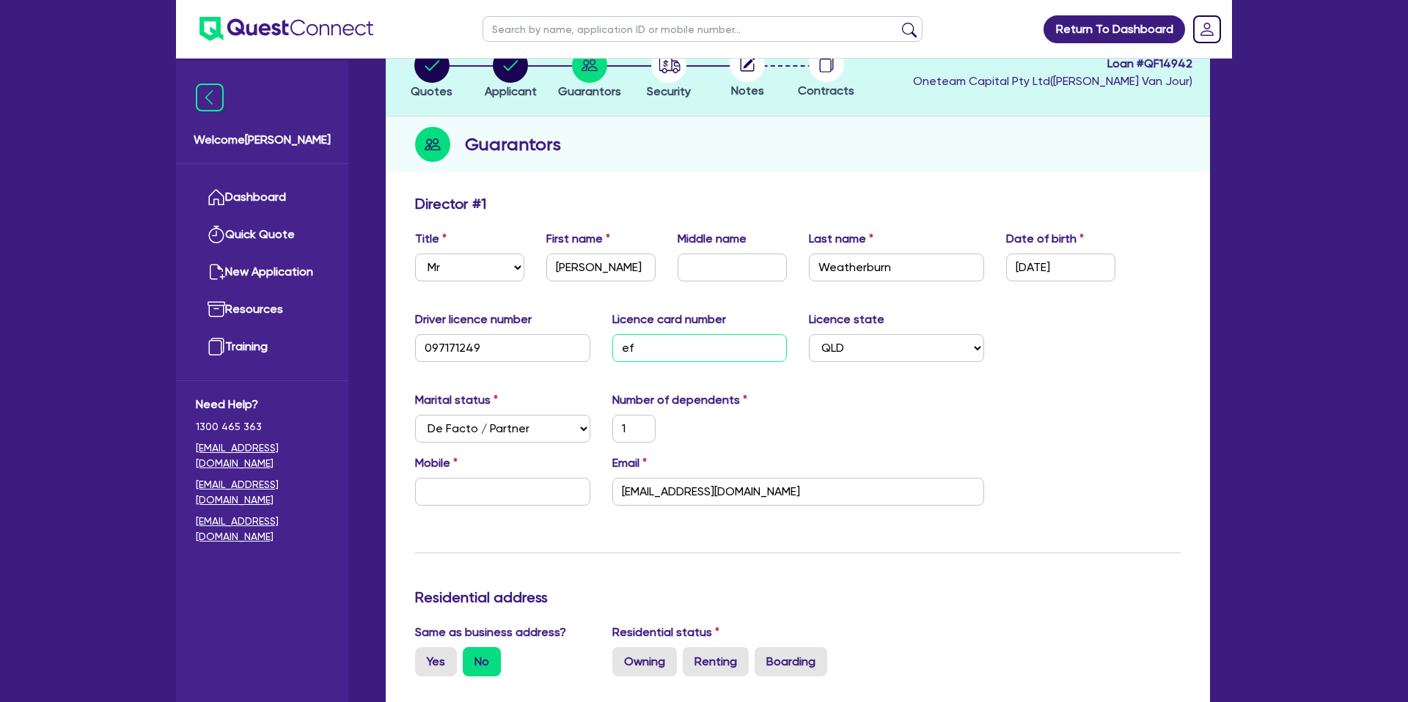
type input "1"
type input "e4"
type input "1"
type input "e4c"
type input "1"
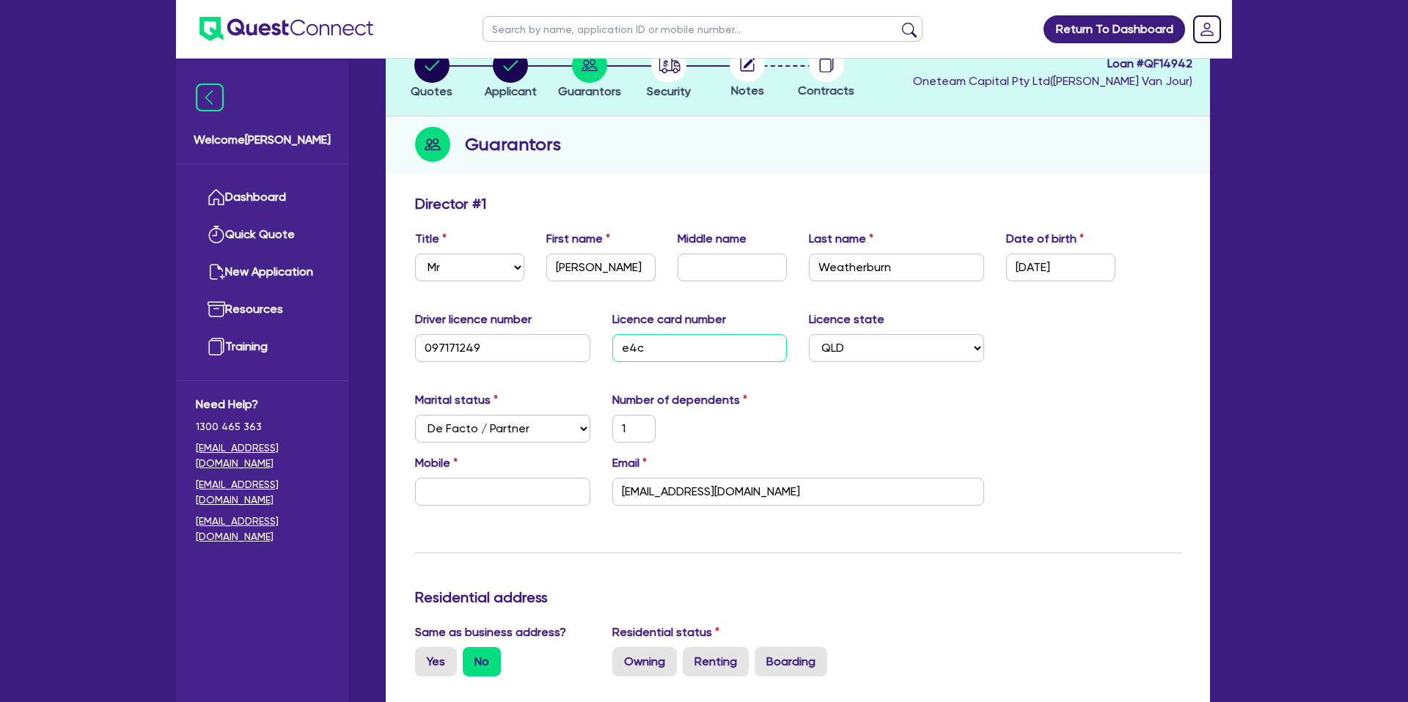
type input "e4c4"
type input "1"
type input "e4c4a"
type input "1"
type input "e4c4a4"
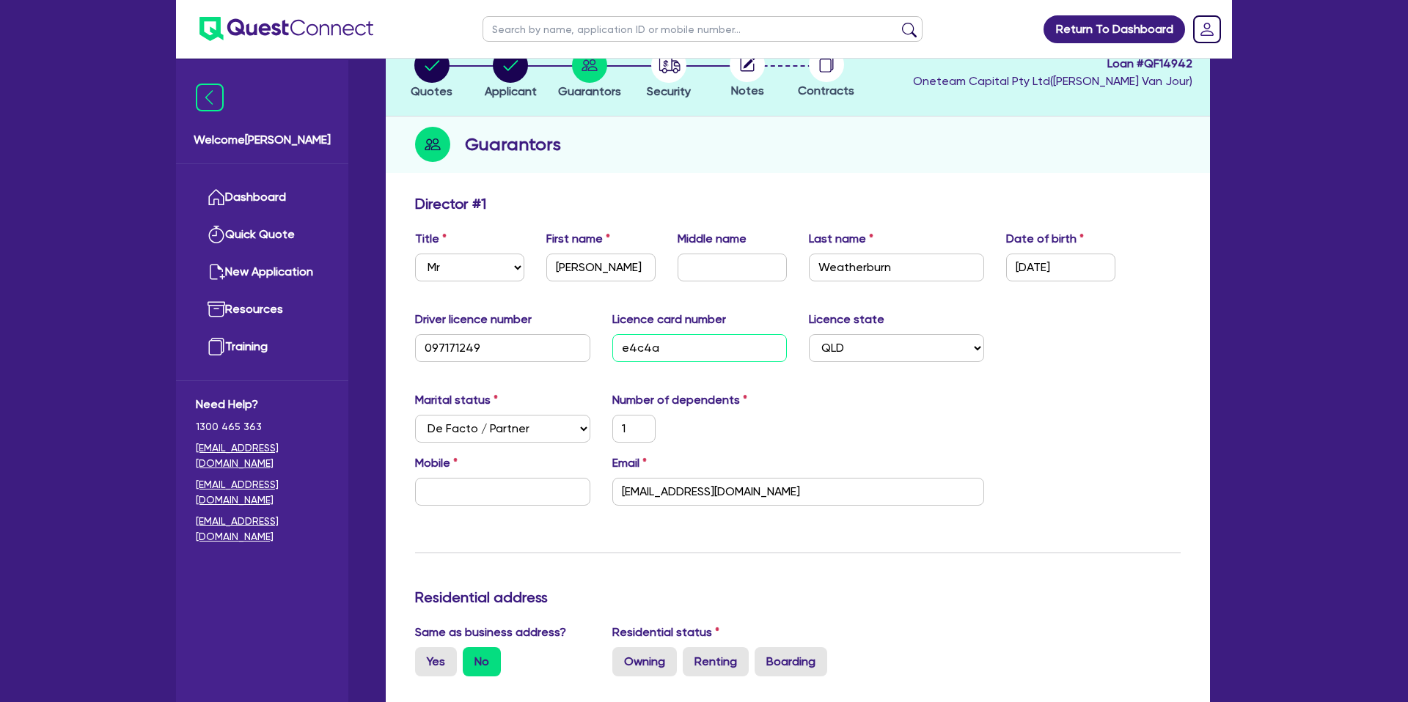
type input "1"
type input "e4c4a4e"
type input "1"
type input "e4c4a4ec"
type input "1"
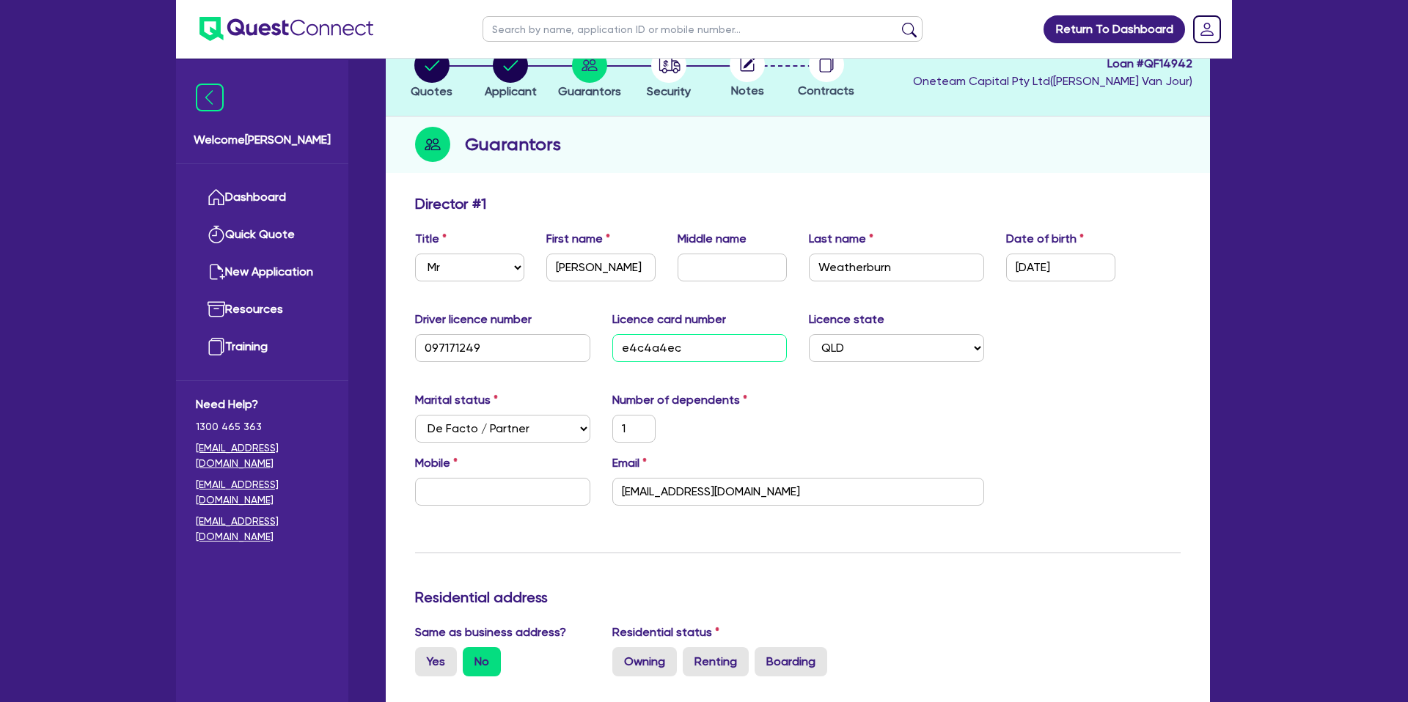
type input "e4c4a4ec2"
type input "1"
type input "e4c4a4ec28"
type input "1"
type input "e4c4a4ec28"
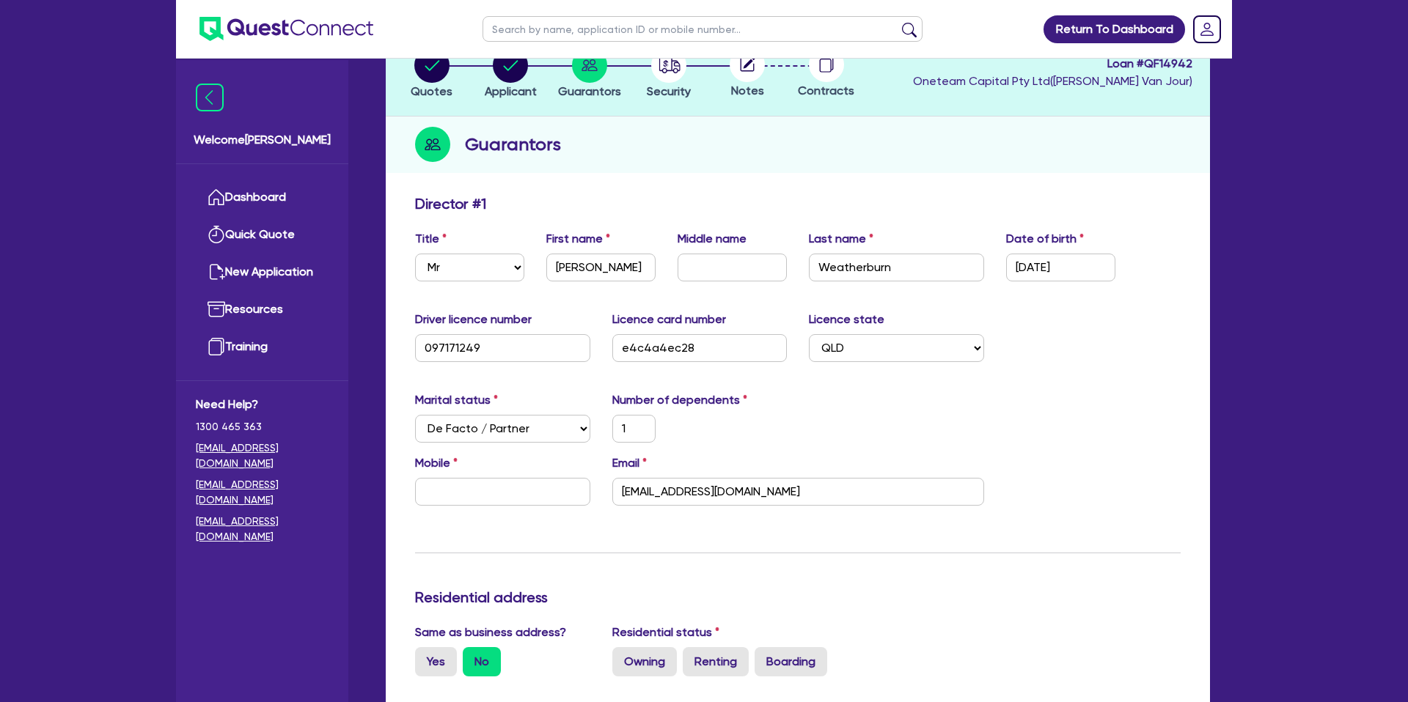
drag, startPoint x: 782, startPoint y: 390, endPoint x: 490, endPoint y: 490, distance: 309.3
click at [464, 494] on input "text" at bounding box center [502, 492] width 175 height 28
type input "1"
type input "0"
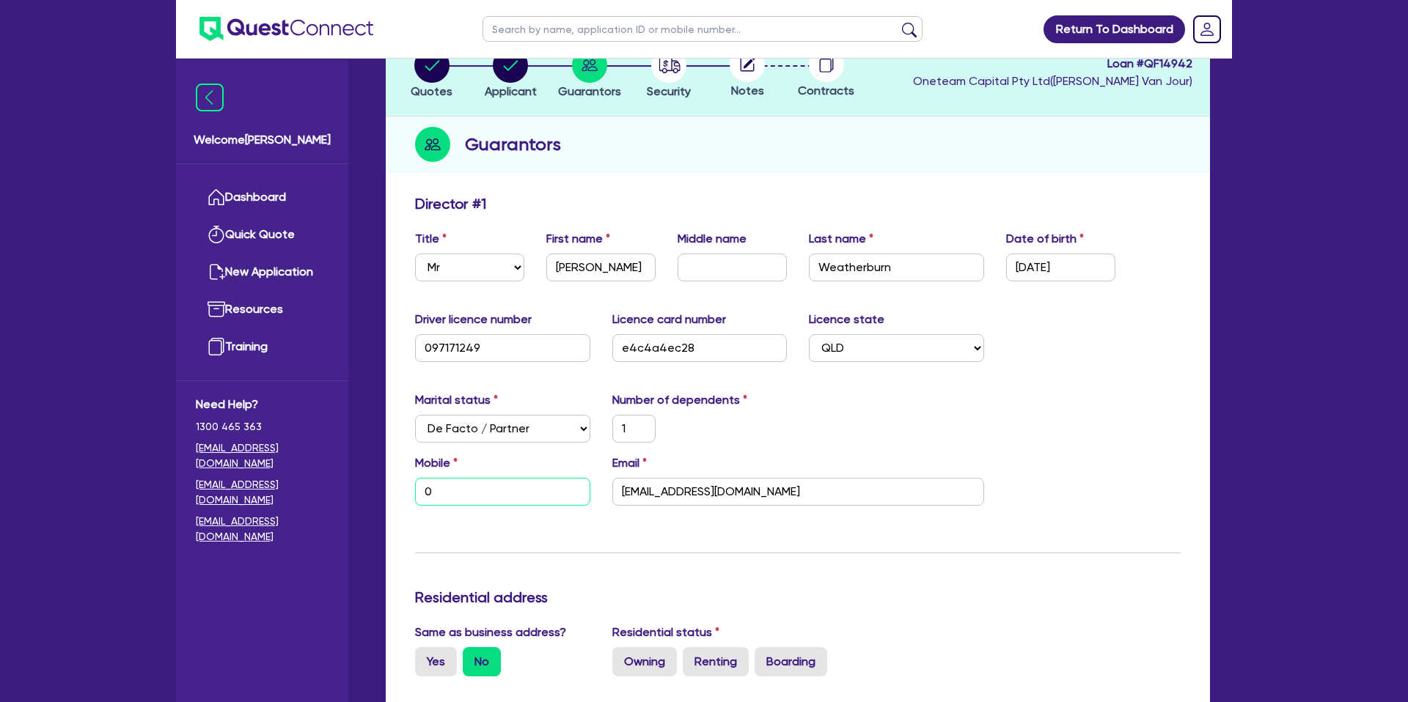
type input "1"
type input "04"
type input "1"
type input "042"
type input "1"
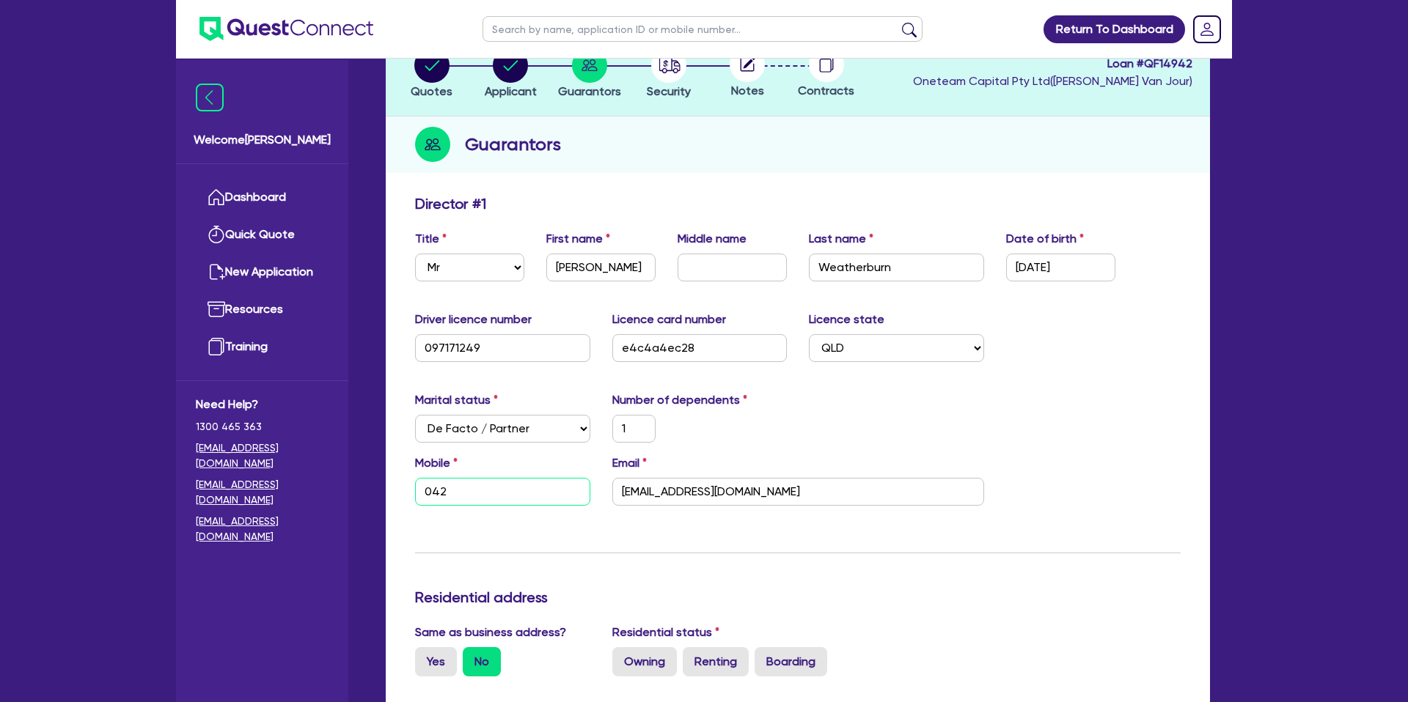
type input "0422"
type input "1"
type input "0422 9"
type input "1"
type input "0422 98"
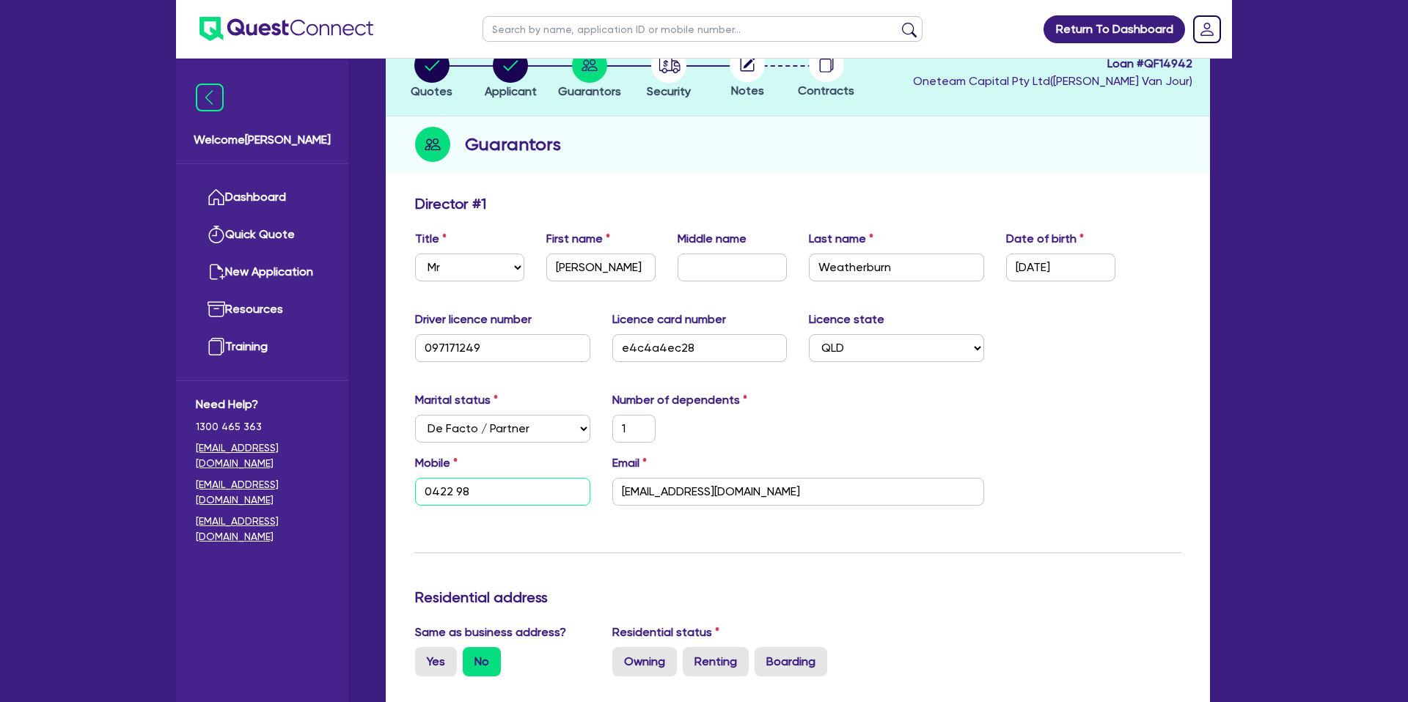
type input "1"
type input "0422 980"
type input "1"
type input "0422 980 8"
type input "1"
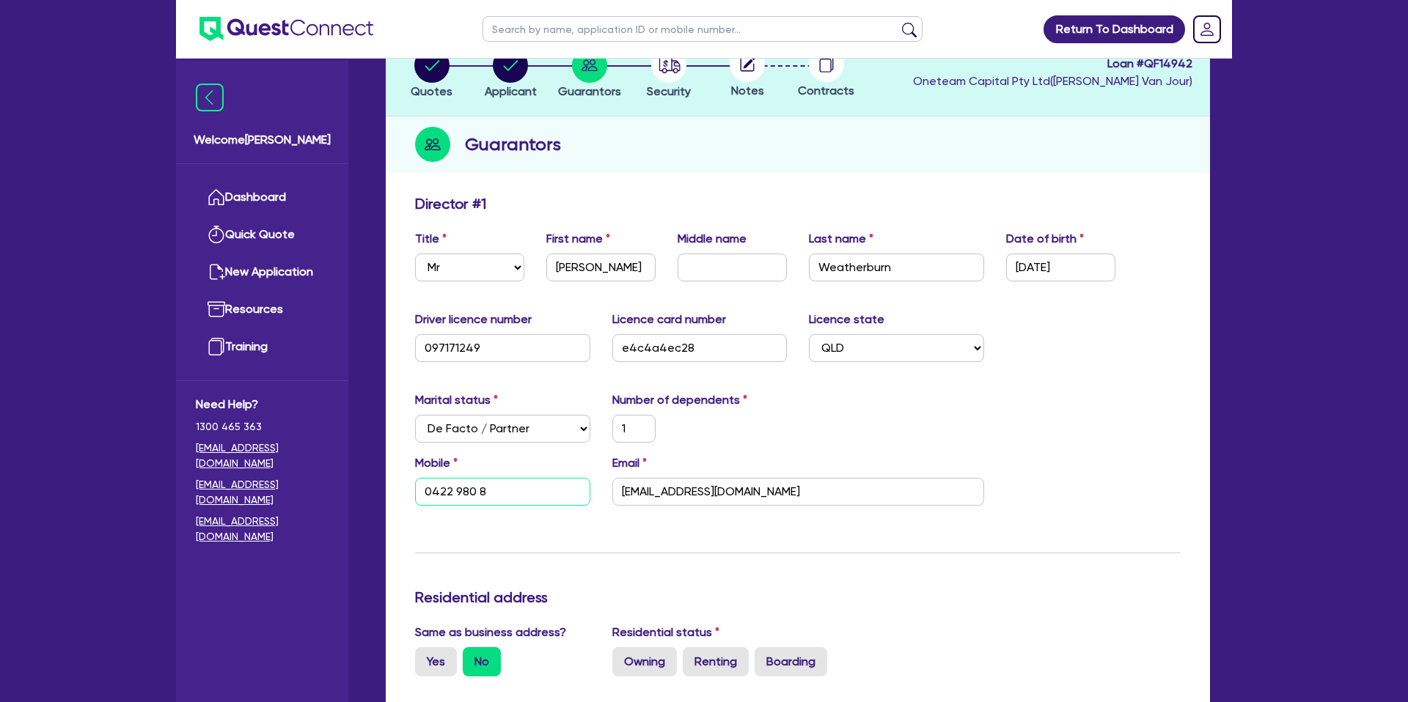
type input "0422 980 87"
type input "1"
type input "0422 980 875"
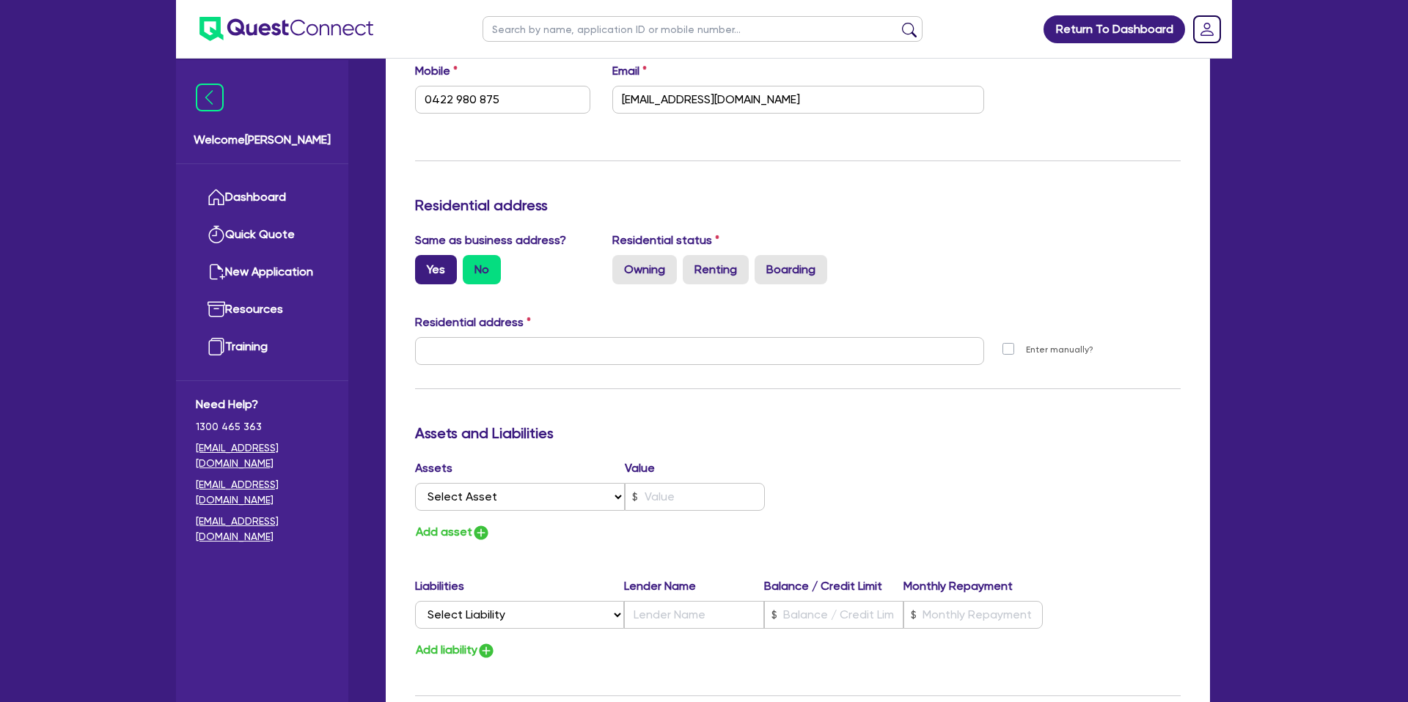
scroll to position [497, 0]
click at [448, 270] on label "Yes" at bounding box center [436, 268] width 42 height 29
click at [424, 263] on input "Yes" at bounding box center [420, 259] width 10 height 10
radio input "true"
type input "1"
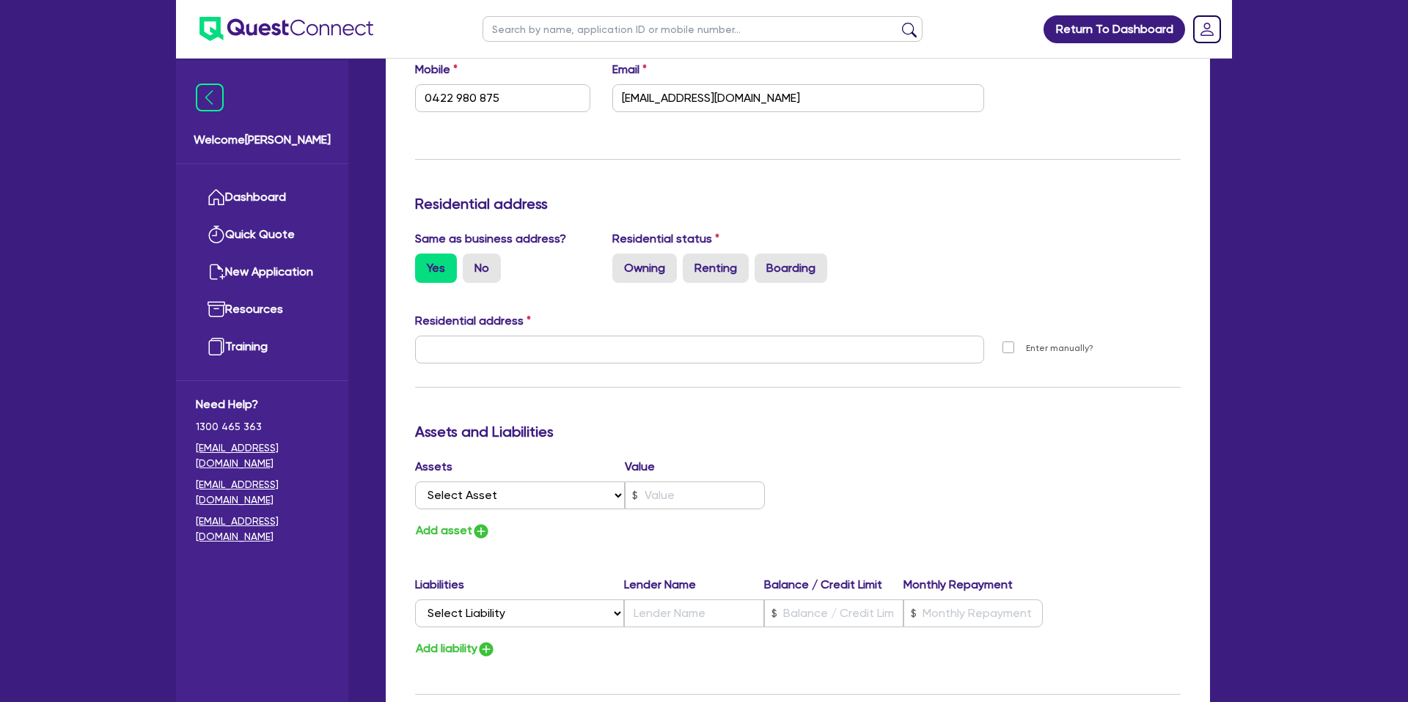
type input "0422 980 875"
type input "[STREET_ADDRESS]"
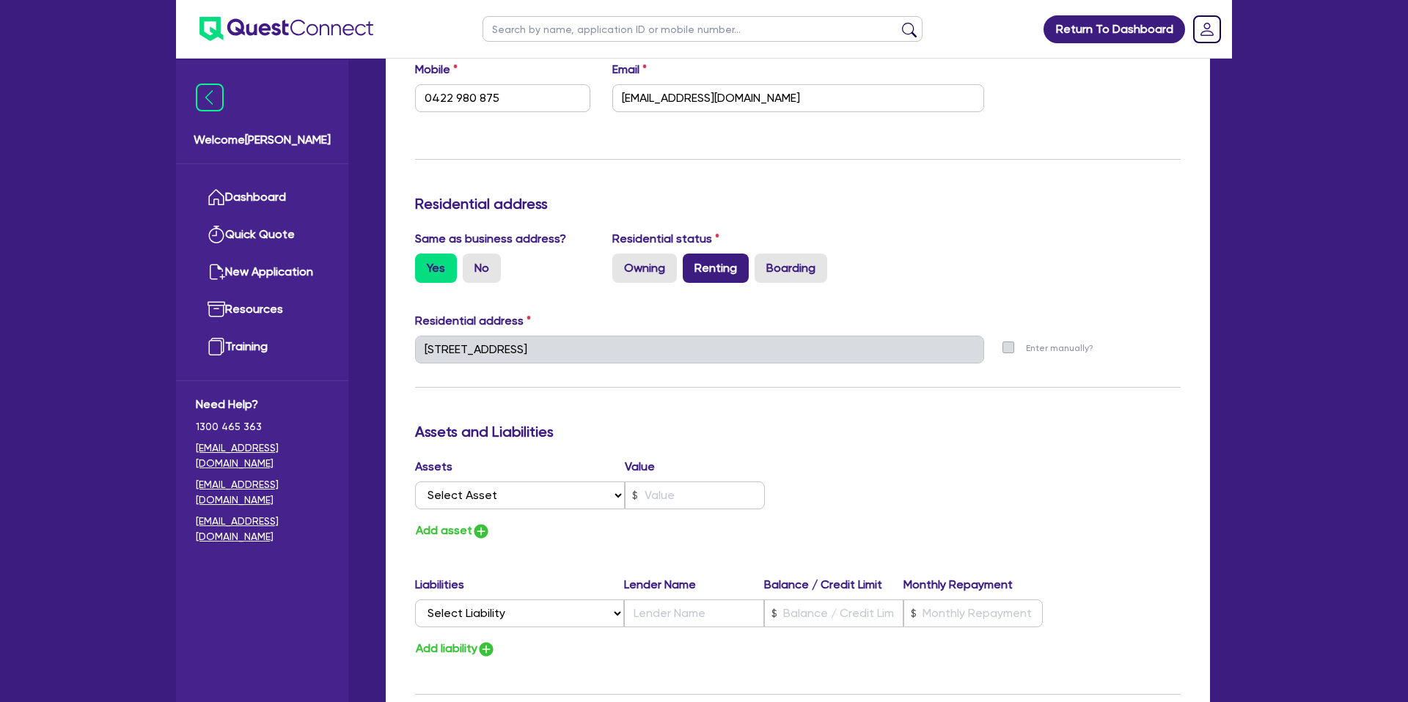
click at [712, 259] on label "Renting" at bounding box center [716, 268] width 66 height 29
click at [692, 259] on input "Renting" at bounding box center [688, 259] width 10 height 10
radio input "true"
type input "1"
type input "0422 980 875"
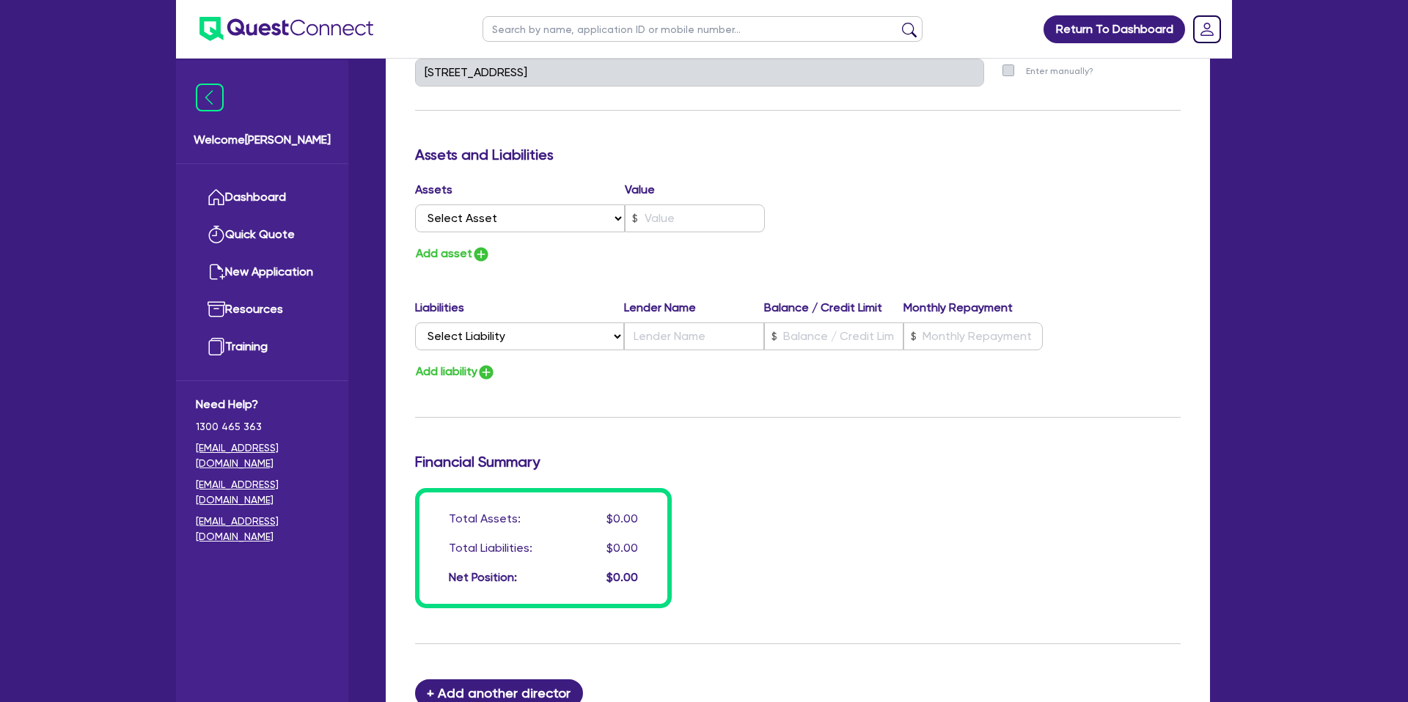
scroll to position [776, 0]
click at [450, 215] on select "Select Asset Cash Property Investment property Vehicle Truck Trailer Equipment …" at bounding box center [520, 217] width 210 height 28
select select "CASH"
click at [415, 203] on select "Select Asset Cash Property Investment property Vehicle Truck Trailer Equipment …" at bounding box center [520, 217] width 210 height 28
type input "1"
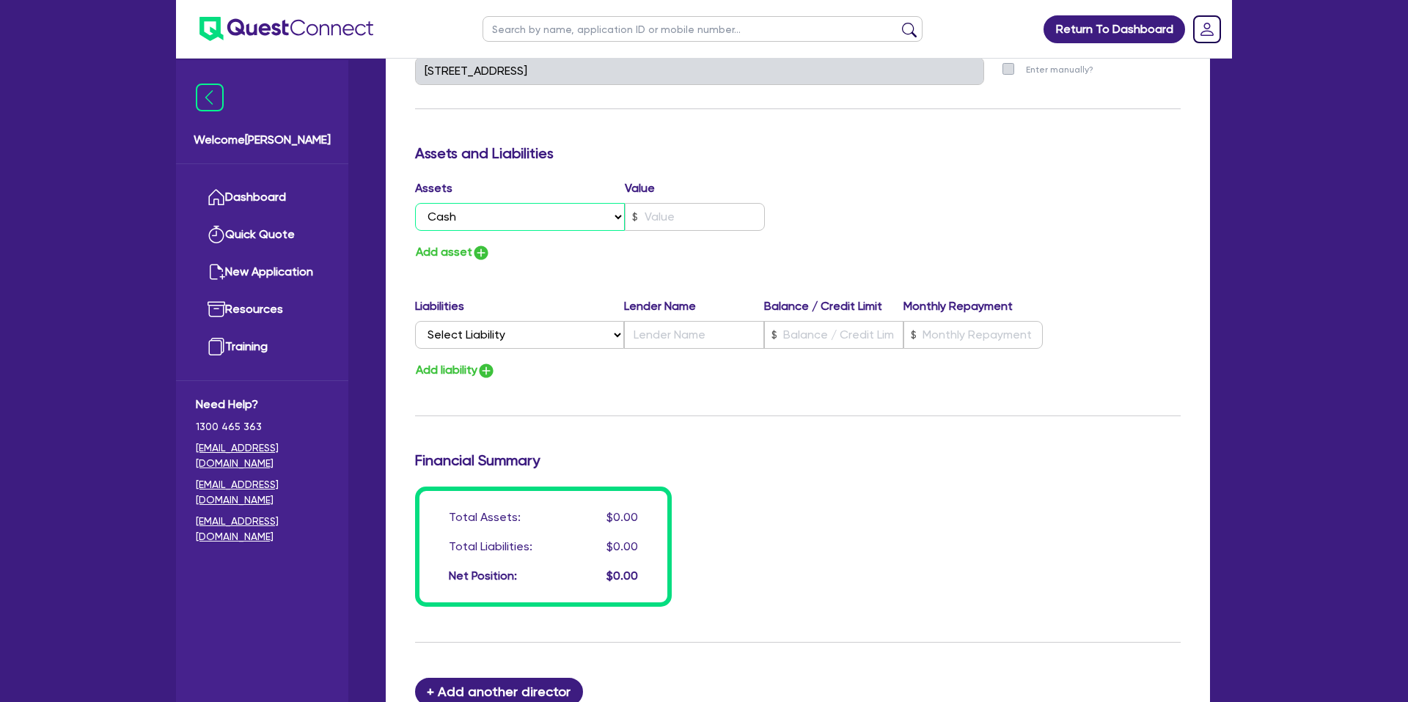
type input "0422 980 875"
click at [455, 334] on select "Select Liability Credit card Mortgage Investment property loan Vehicle loan Tru…" at bounding box center [519, 335] width 209 height 28
click at [521, 334] on select "Select Liability Credit card Mortgage Investment property loan Vehicle loan Tru…" at bounding box center [519, 335] width 209 height 28
select select "VEHICLE_LOAN"
click at [415, 321] on select "Select Liability Credit card Mortgage Investment property loan Vehicle loan Tru…" at bounding box center [519, 335] width 209 height 28
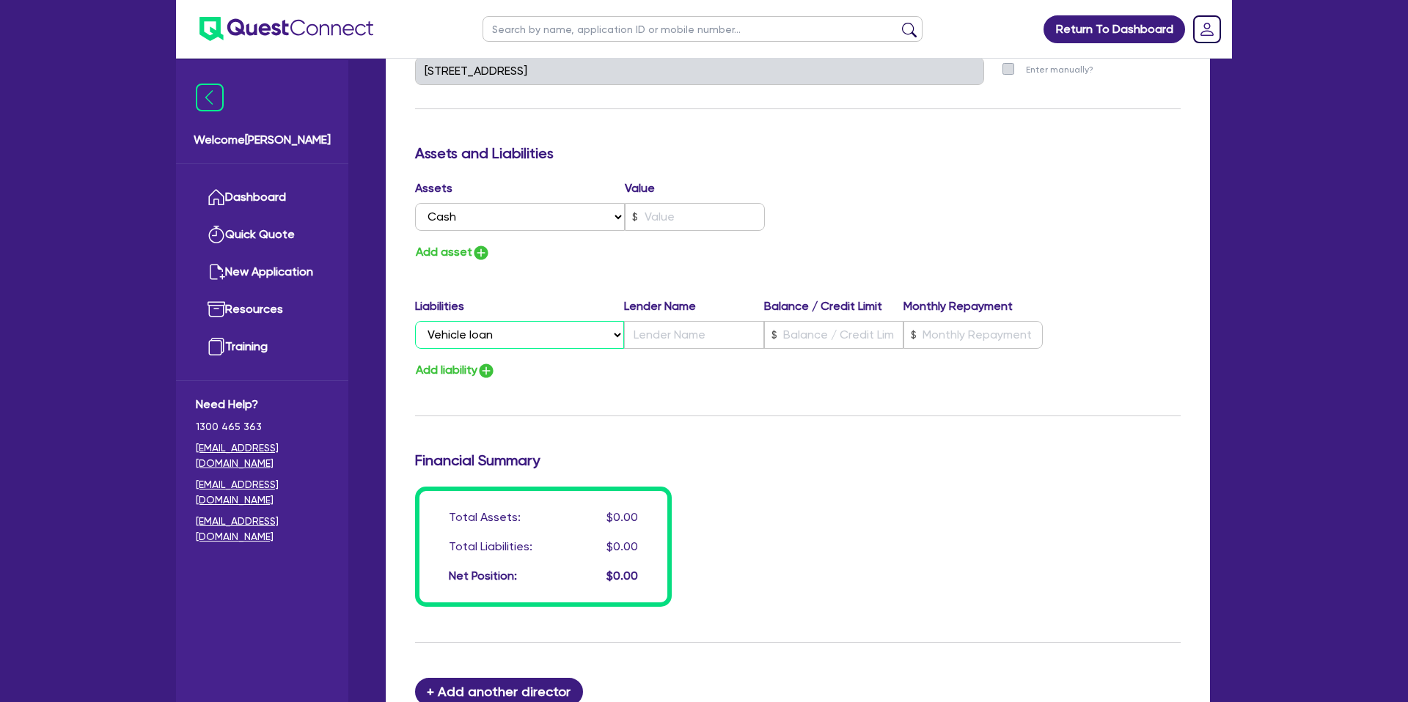
type input "1"
type input "0422 980 875"
drag, startPoint x: 678, startPoint y: 377, endPoint x: 640, endPoint y: 373, distance: 38.3
click at [675, 377] on div "Add liability" at bounding box center [797, 371] width 787 height 20
click at [660, 218] on input "text" at bounding box center [695, 217] width 140 height 28
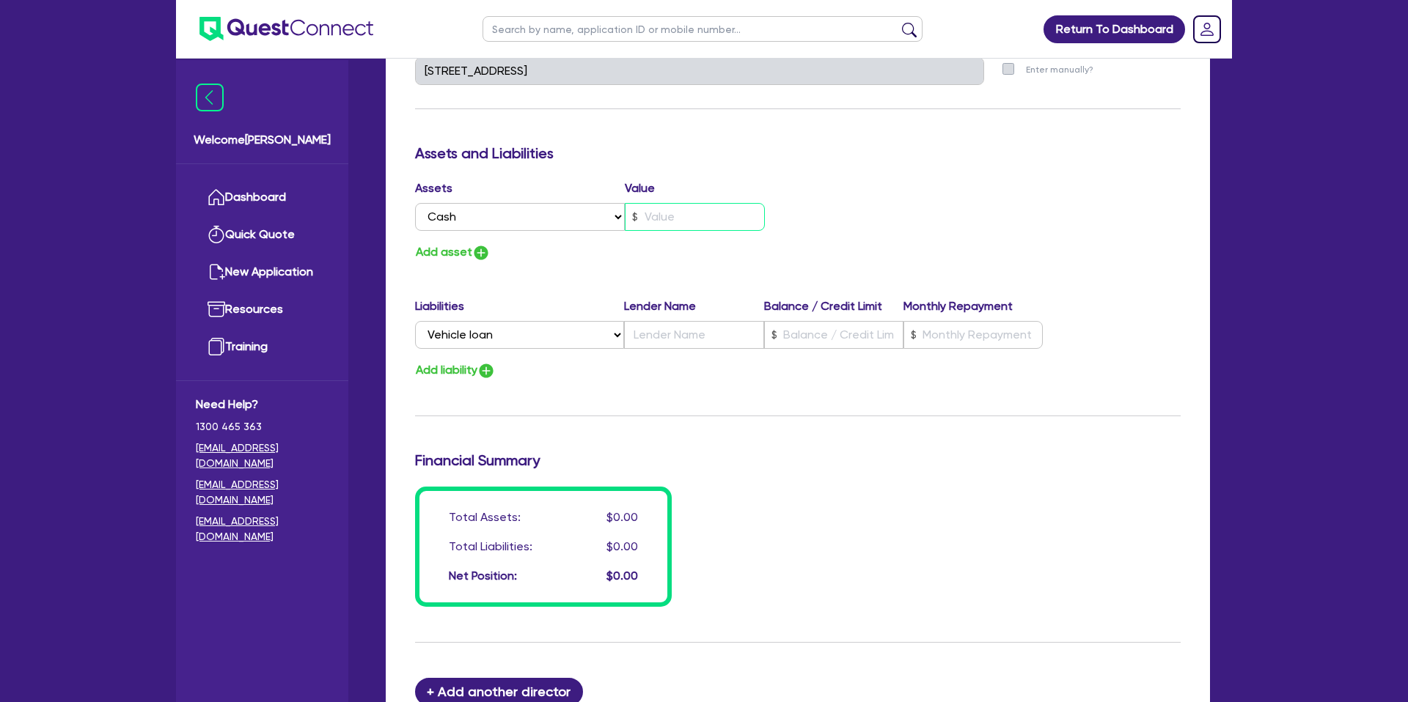
type input "1"
type input "0422 980 875"
type input "6"
type input "1"
type input "0422 980 875"
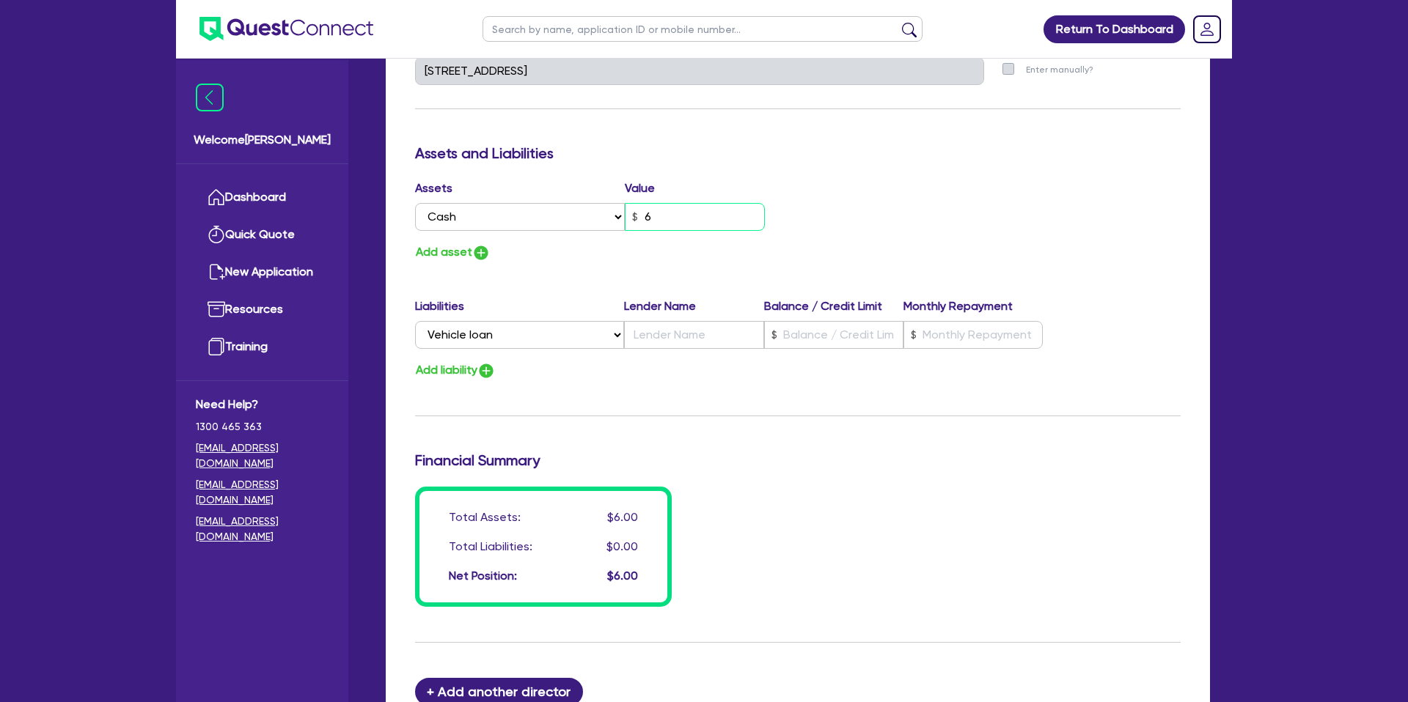
type input "60"
type input "1"
type input "0422 980 875"
type input "600"
type input "1"
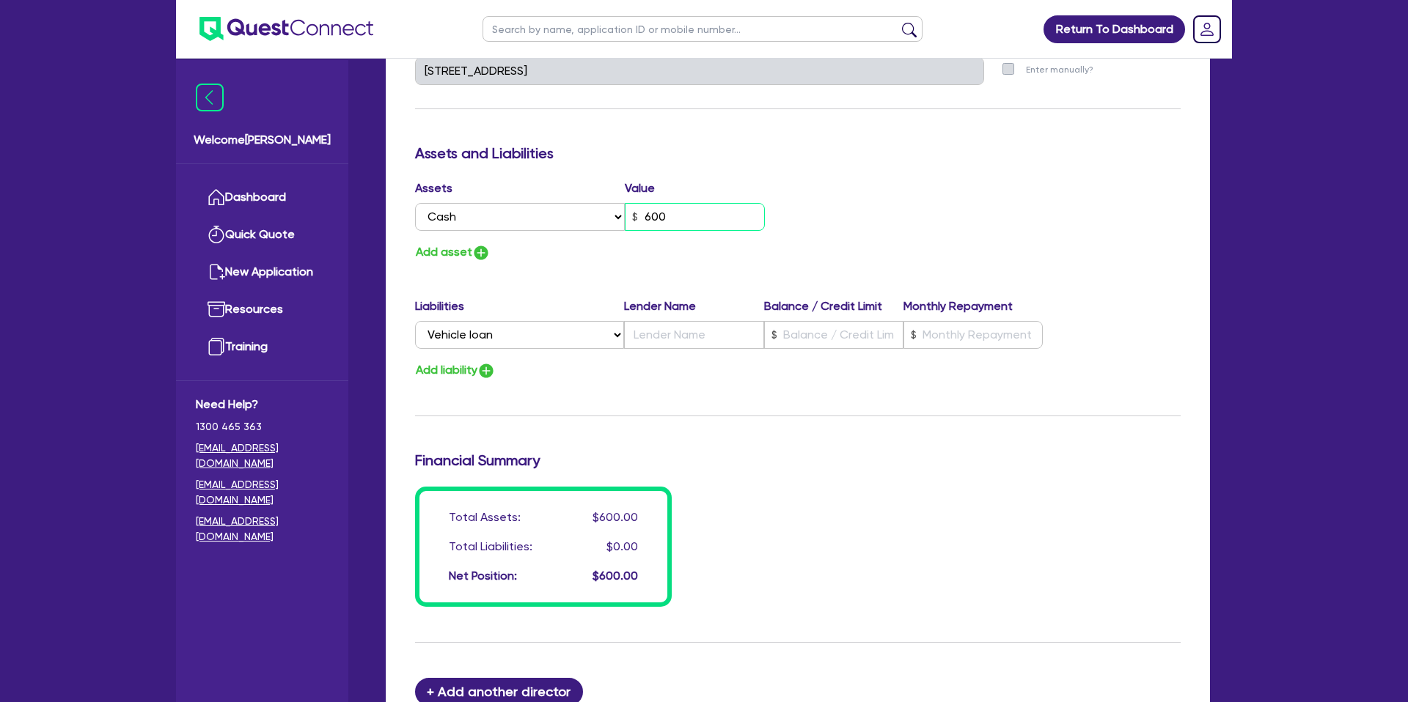
type input "0422 980 875"
type input "6,000"
click at [815, 207] on div "Assets Value Select Asset Cash Property Investment property Vehicle Truck Trail…" at bounding box center [797, 221] width 787 height 83
click at [566, 330] on select "Select Liability Credit card Mortgage Investment property loan Vehicle loan Tru…" at bounding box center [519, 335] width 209 height 28
click at [415, 321] on select "Select Liability Credit card Mortgage Investment property loan Vehicle loan Tru…" at bounding box center [519, 335] width 209 height 28
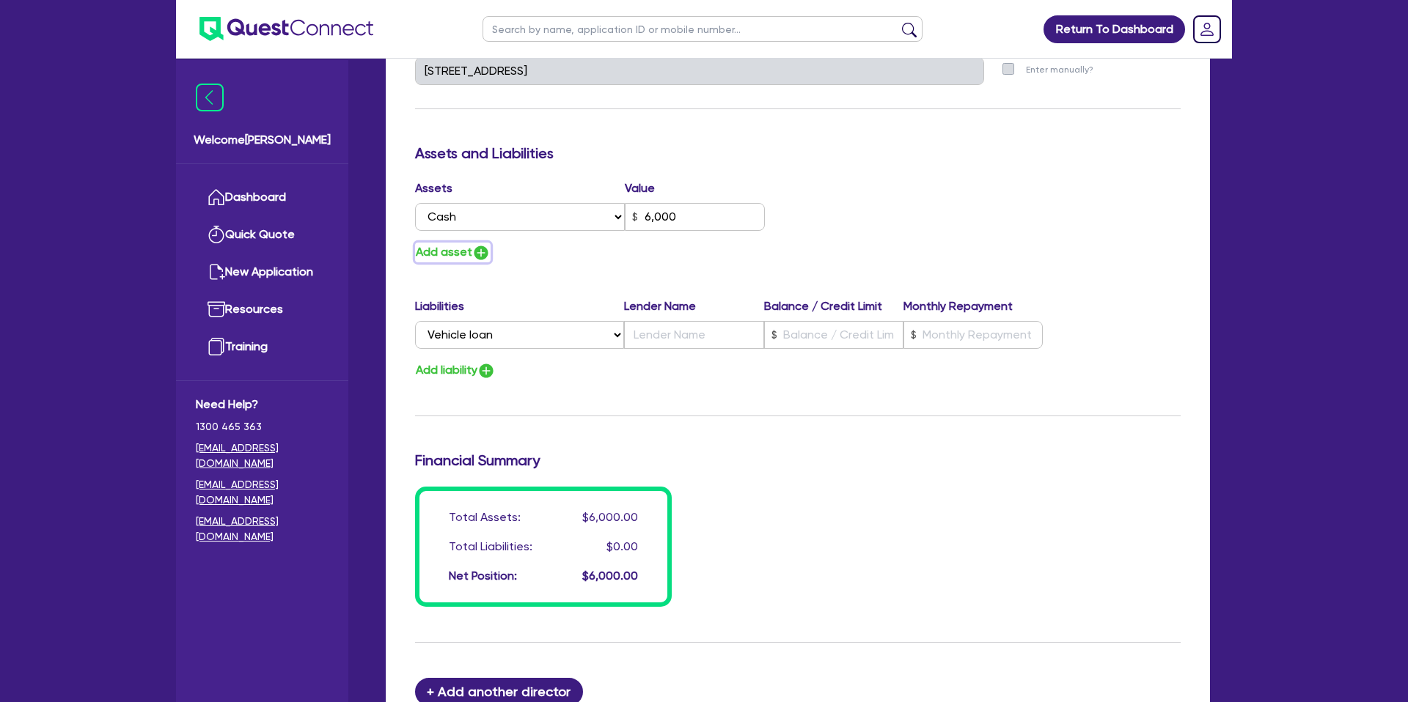
click at [468, 249] on button "Add asset" at bounding box center [453, 253] width 76 height 20
type input "1"
type input "0422 980 875"
type input "6,000"
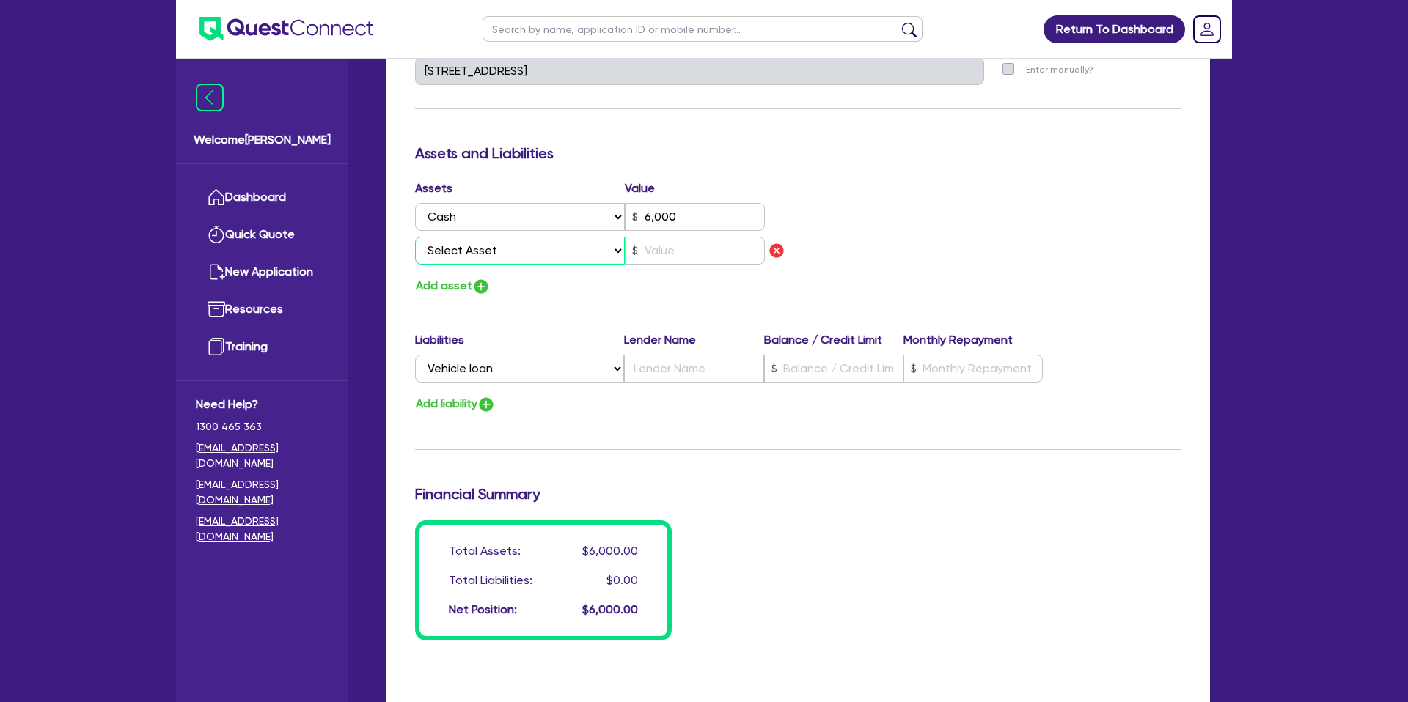
click at [493, 245] on select "Select Asset Cash Property Investment property Vehicle Truck Trailer Equipment …" at bounding box center [520, 251] width 210 height 28
select select "VEHICLE"
click at [415, 237] on select "Select Asset Cash Property Investment property Vehicle Truck Trailer Equipment …" at bounding box center [520, 251] width 210 height 28
type input "1"
type input "0422 980 875"
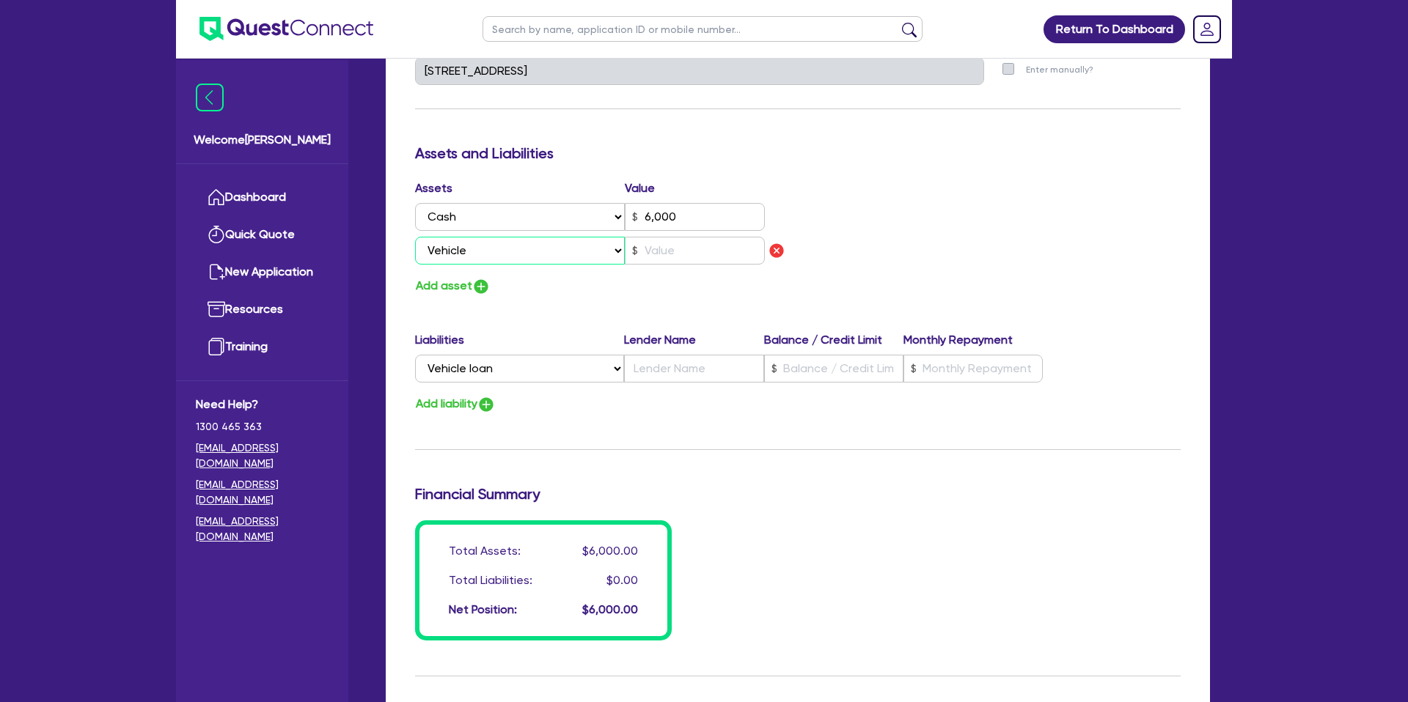
type input "6,000"
click at [696, 251] on input "text" at bounding box center [695, 251] width 140 height 28
click at [443, 284] on button "Add asset" at bounding box center [453, 286] width 76 height 20
type input "1"
type input "0422 980 875"
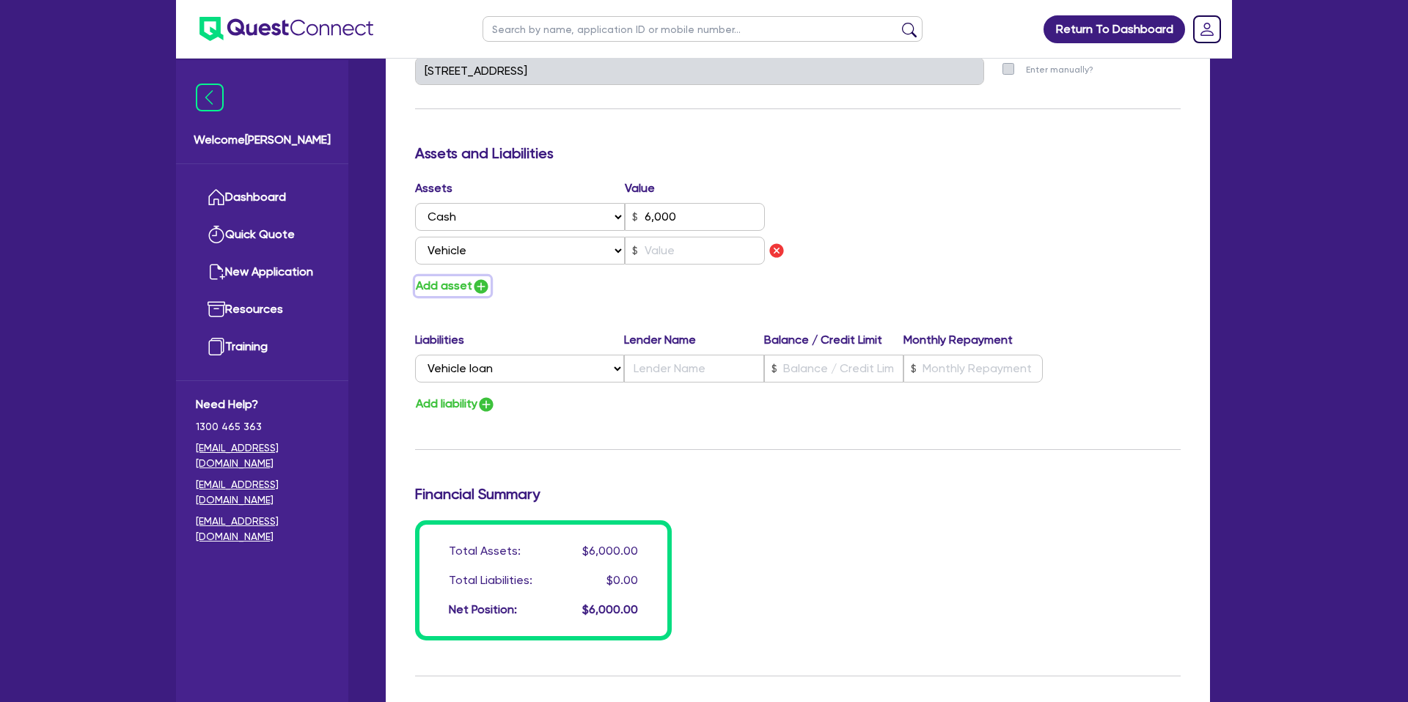
type input "6,000"
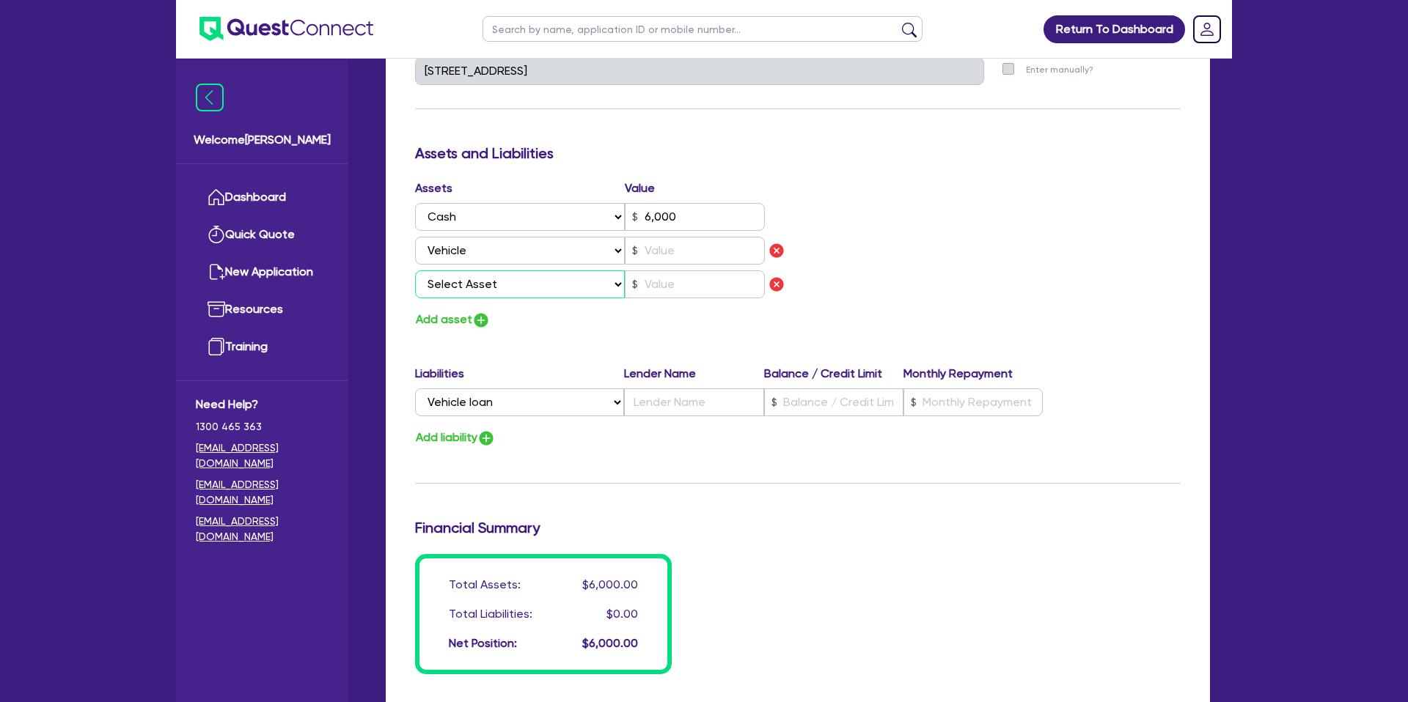
click at [459, 284] on select "Select Asset Cash Property Investment property Vehicle Truck Trailer Equipment …" at bounding box center [520, 285] width 210 height 28
select select "VEHICLE"
click at [415, 271] on select "Select Asset Cash Property Investment property Vehicle Truck Trailer Equipment …" at bounding box center [520, 285] width 210 height 28
type input "1"
type input "0422 980 875"
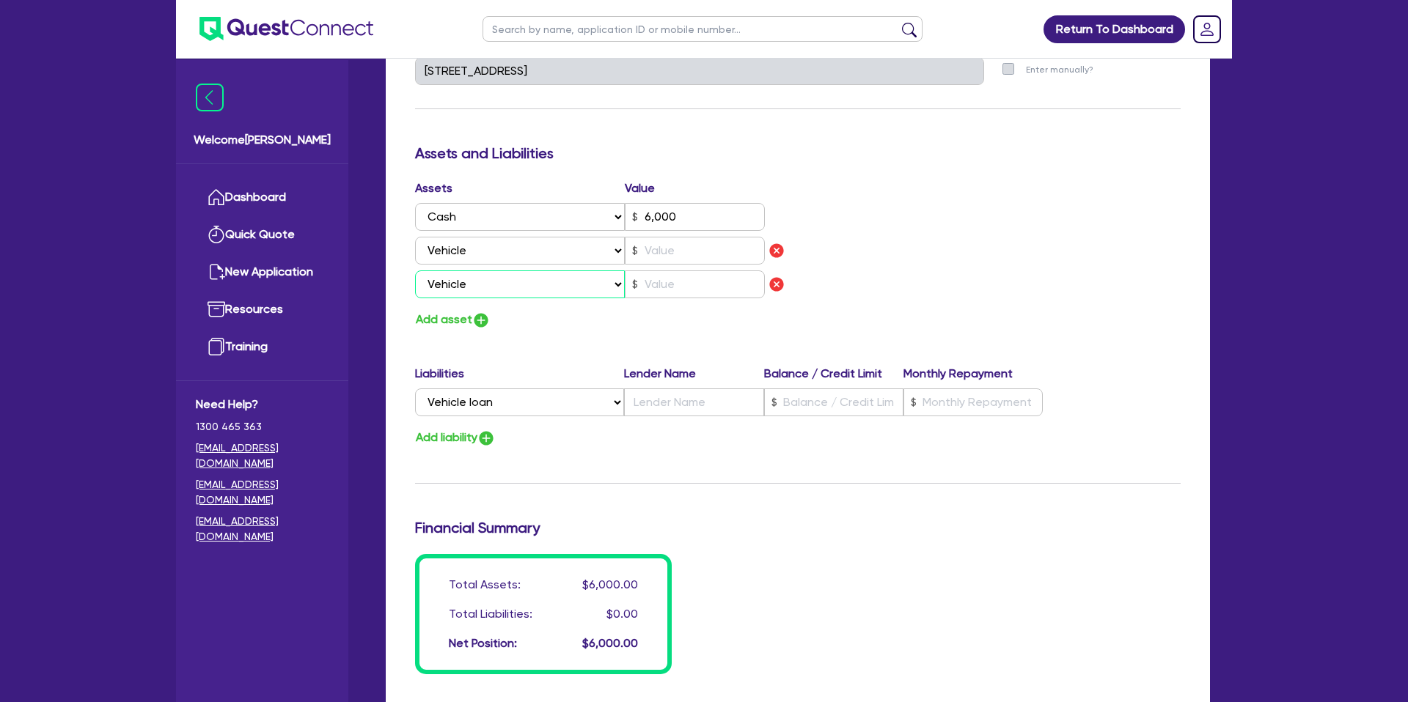
type input "6,000"
click at [462, 324] on button "Add asset" at bounding box center [453, 320] width 76 height 20
type input "1"
type input "0422 980 875"
type input "6,000"
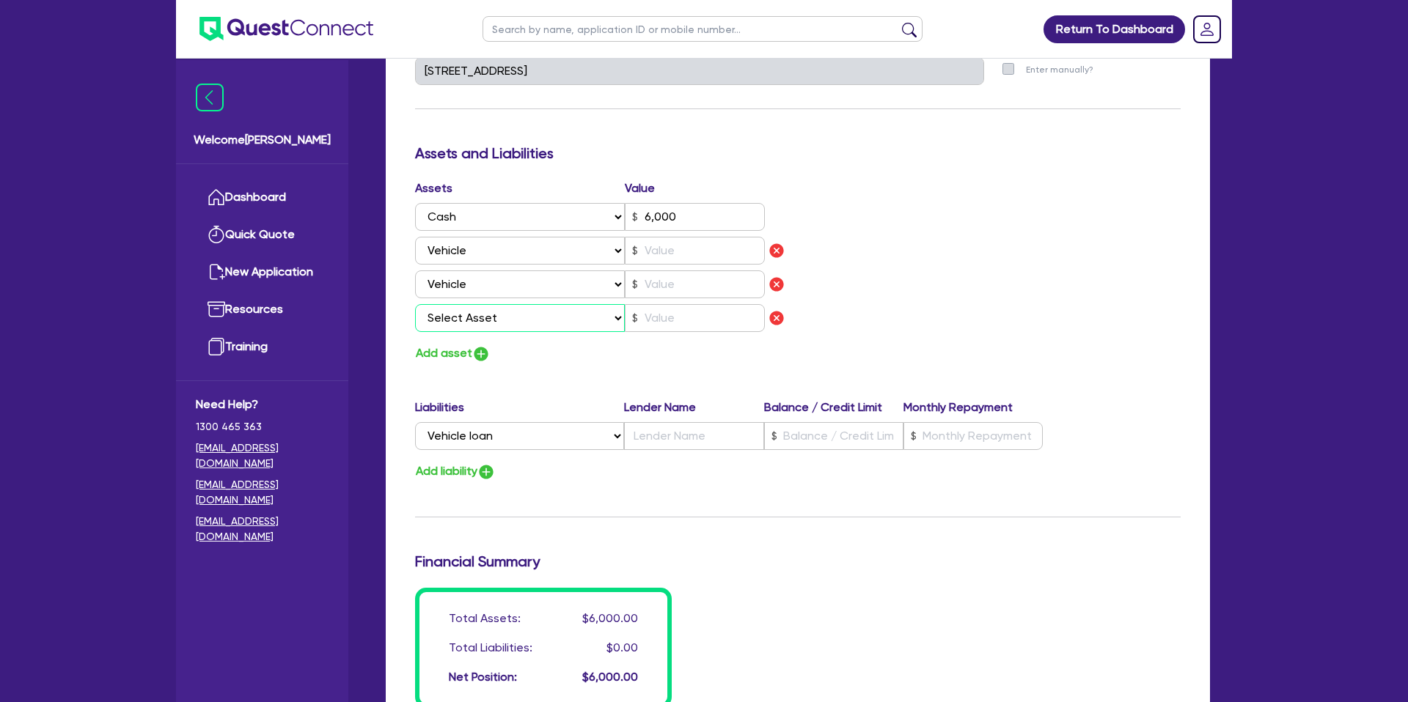
click at [471, 320] on select "Select Asset Cash Property Investment property Vehicle Truck Trailer Equipment …" at bounding box center [520, 318] width 210 height 28
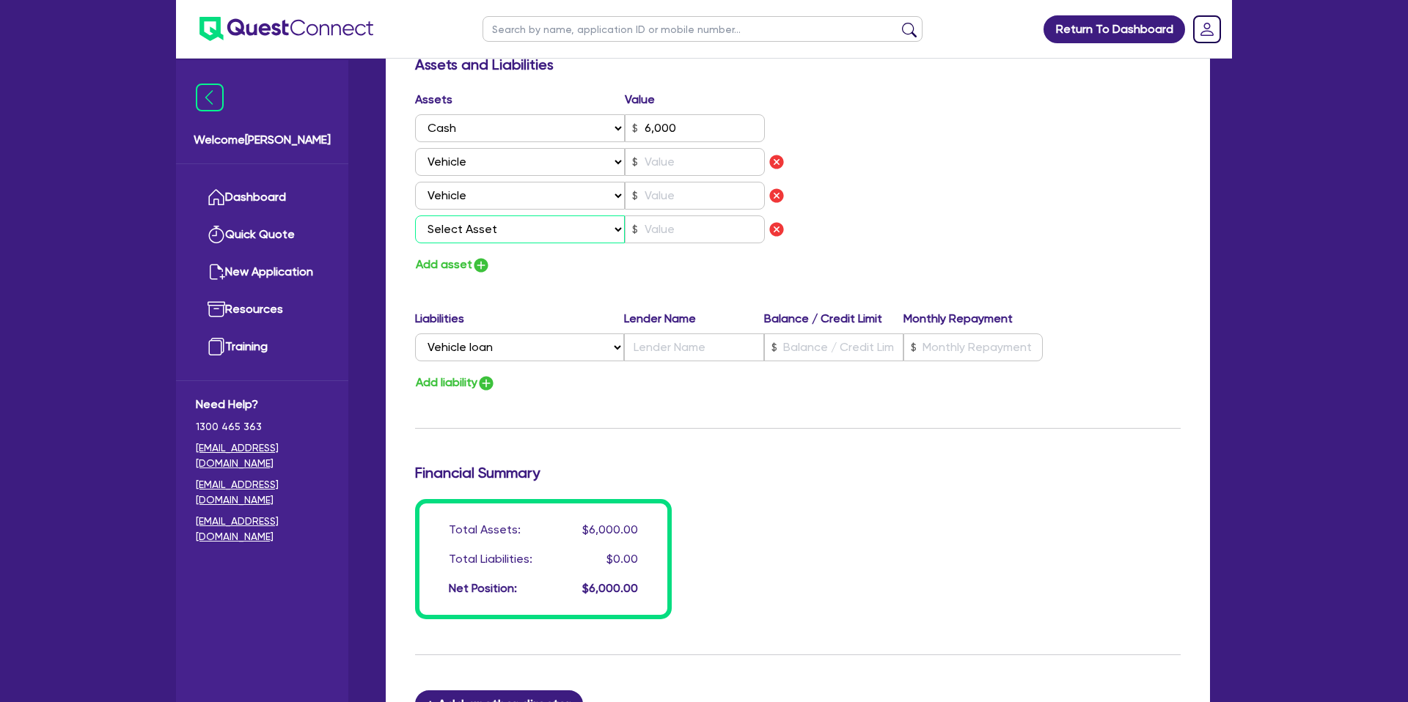
scroll to position [867, 0]
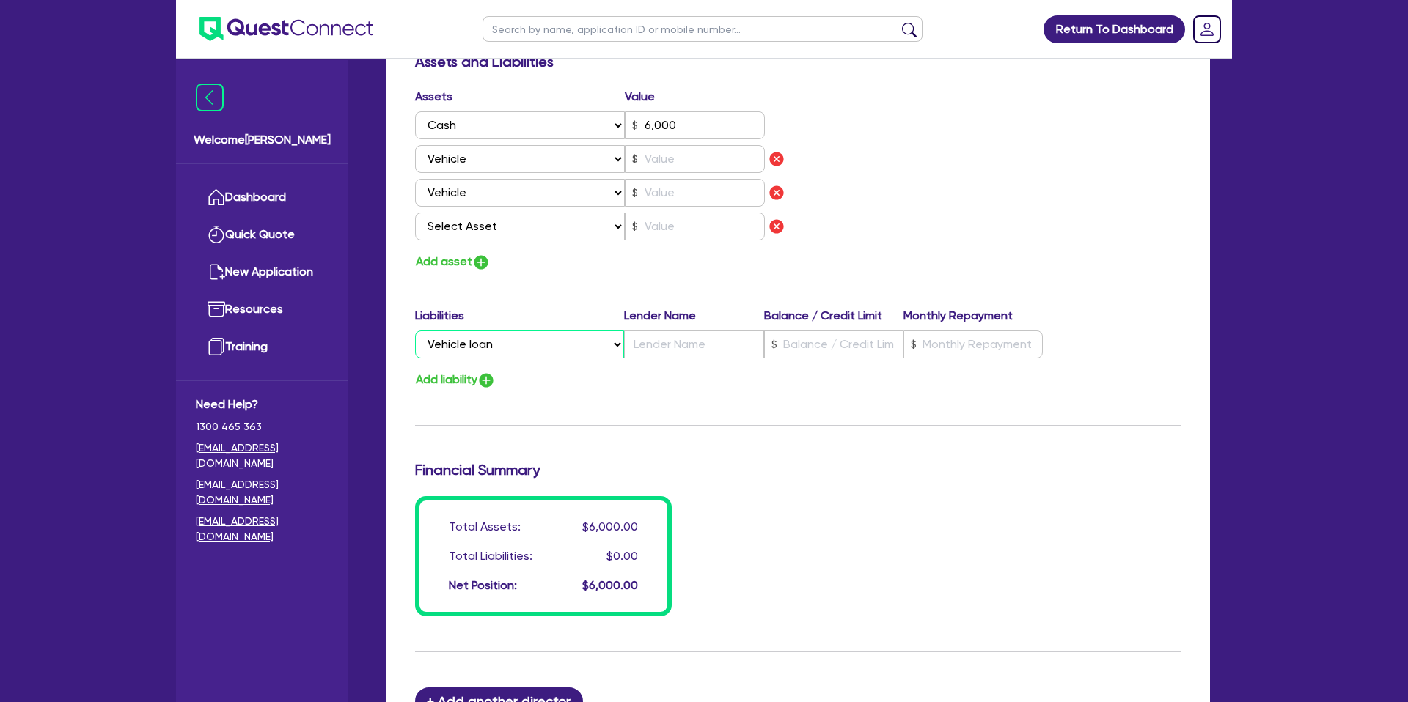
click at [524, 356] on select "Select Liability Credit card Mortgage Investment property loan Vehicle loan Tru…" at bounding box center [519, 345] width 209 height 28
click at [415, 331] on select "Select Liability Credit card Mortgage Investment property loan Vehicle loan Tru…" at bounding box center [519, 345] width 209 height 28
click at [651, 338] on input "text" at bounding box center [693, 345] width 139 height 28
click at [825, 345] on input "text" at bounding box center [833, 345] width 139 height 28
type input "1"
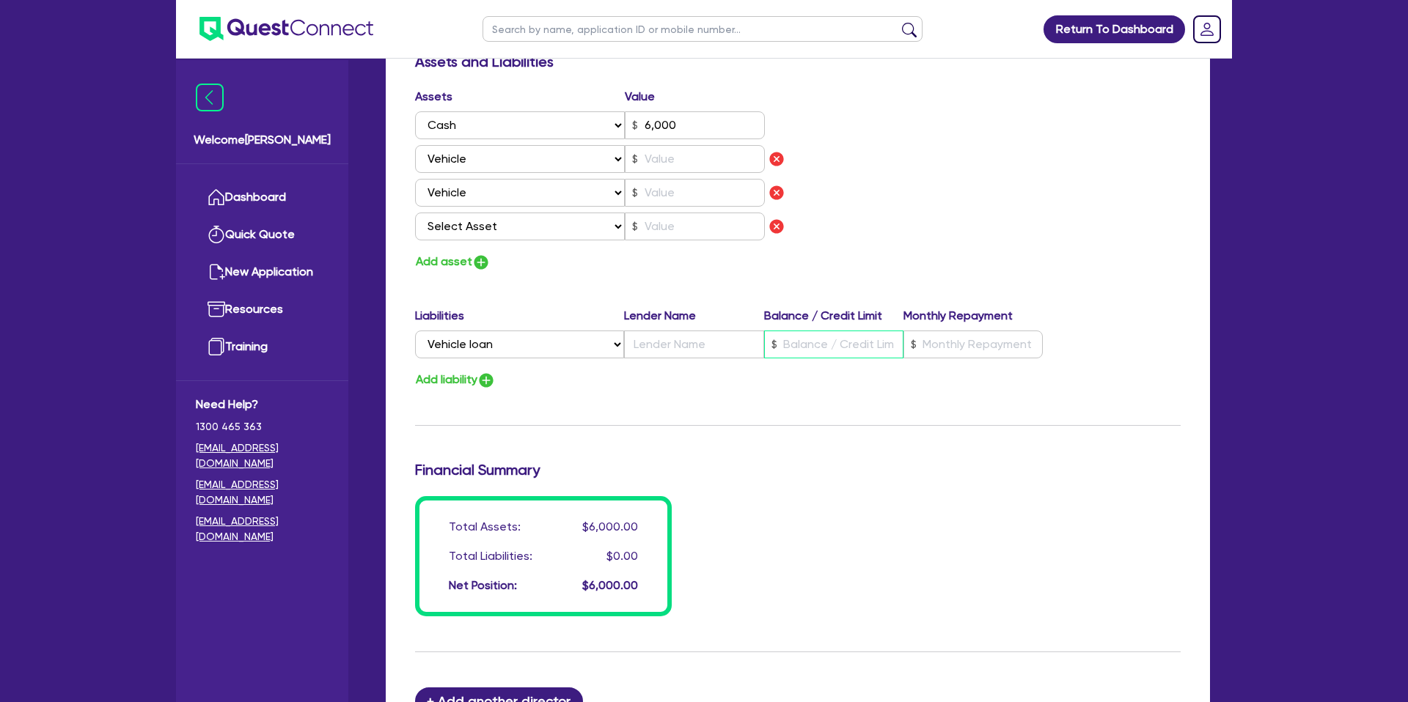
type input "0422 980 875"
type input "6,000"
type input "7"
type input "1"
type input "0422 980 875"
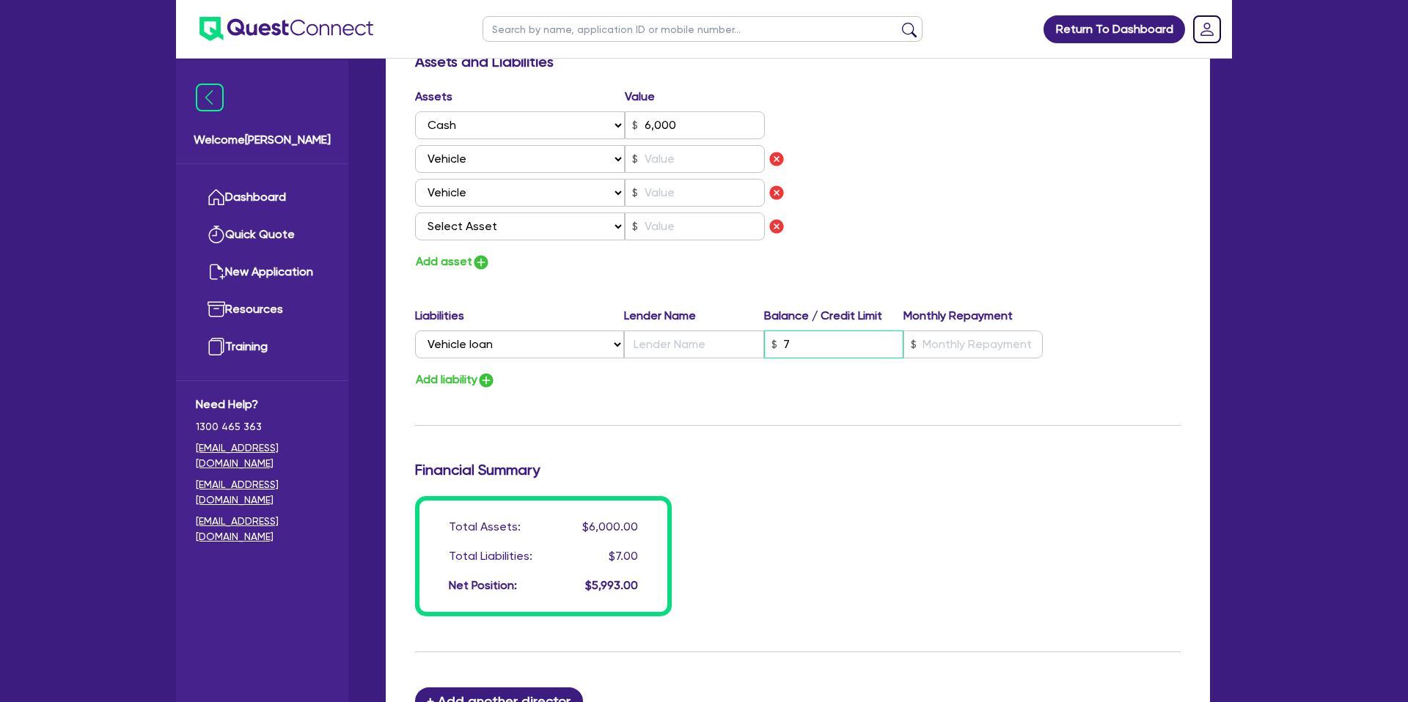
type input "6,000"
type input "70"
type input "1"
type input "0422 980 875"
type input "6,000"
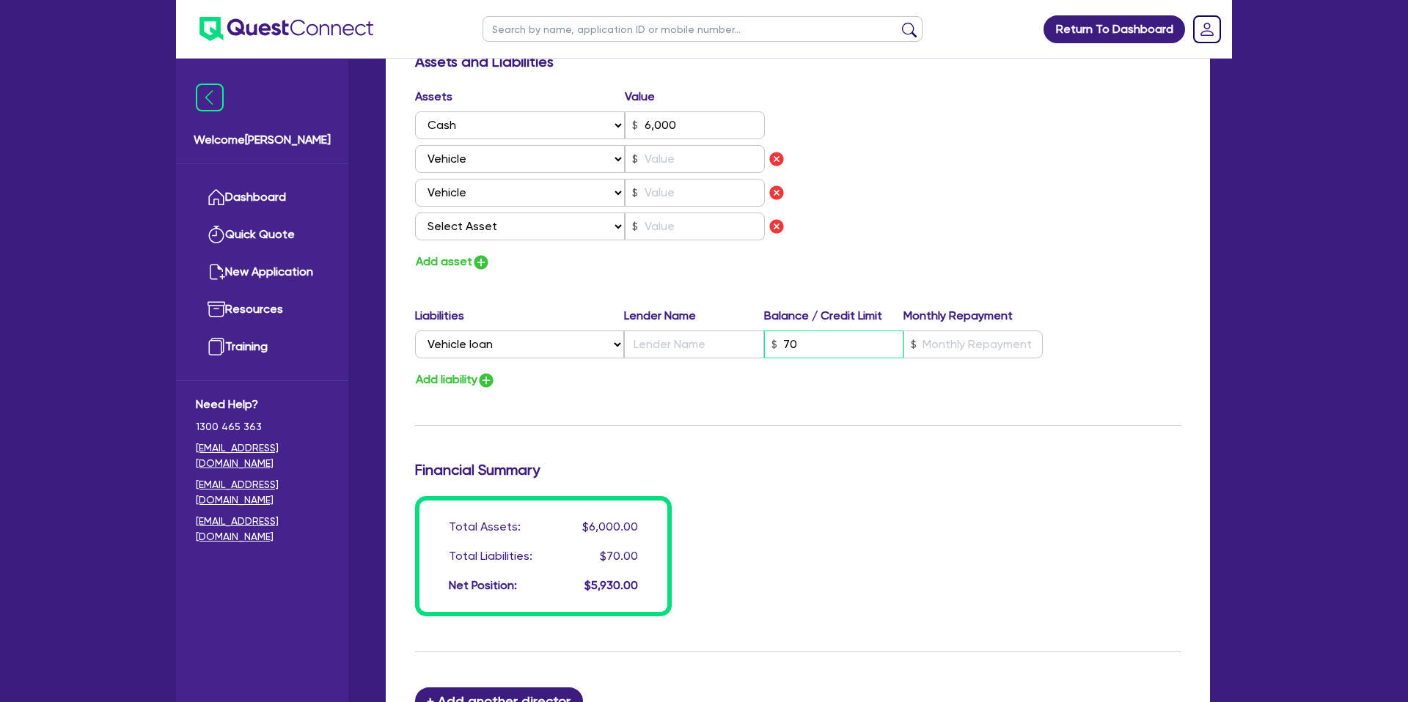
type input "700"
type input "1"
type input "0422 980 875"
type input "6,000"
type input "7,000"
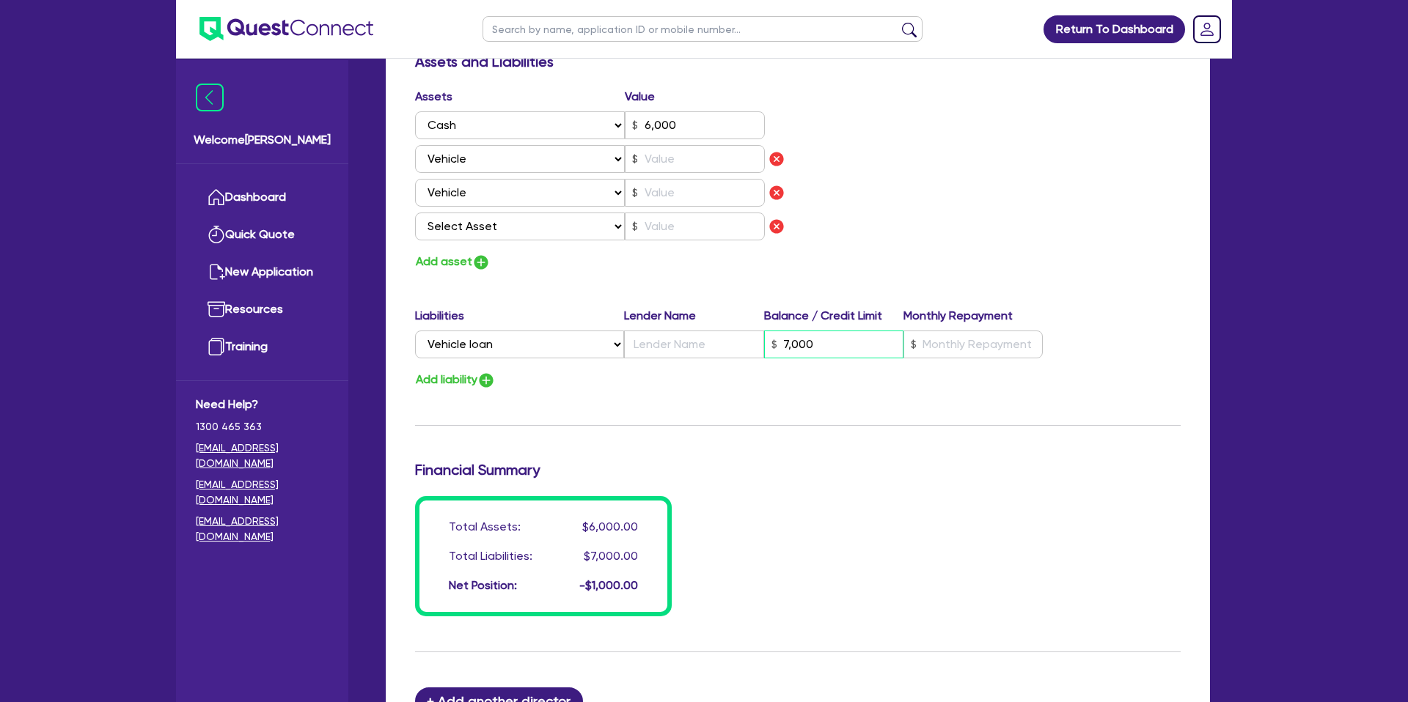
type input "1"
type input "0422 980 875"
type input "6,000"
type input "70,000"
click at [963, 348] on input "text" at bounding box center [972, 345] width 139 height 28
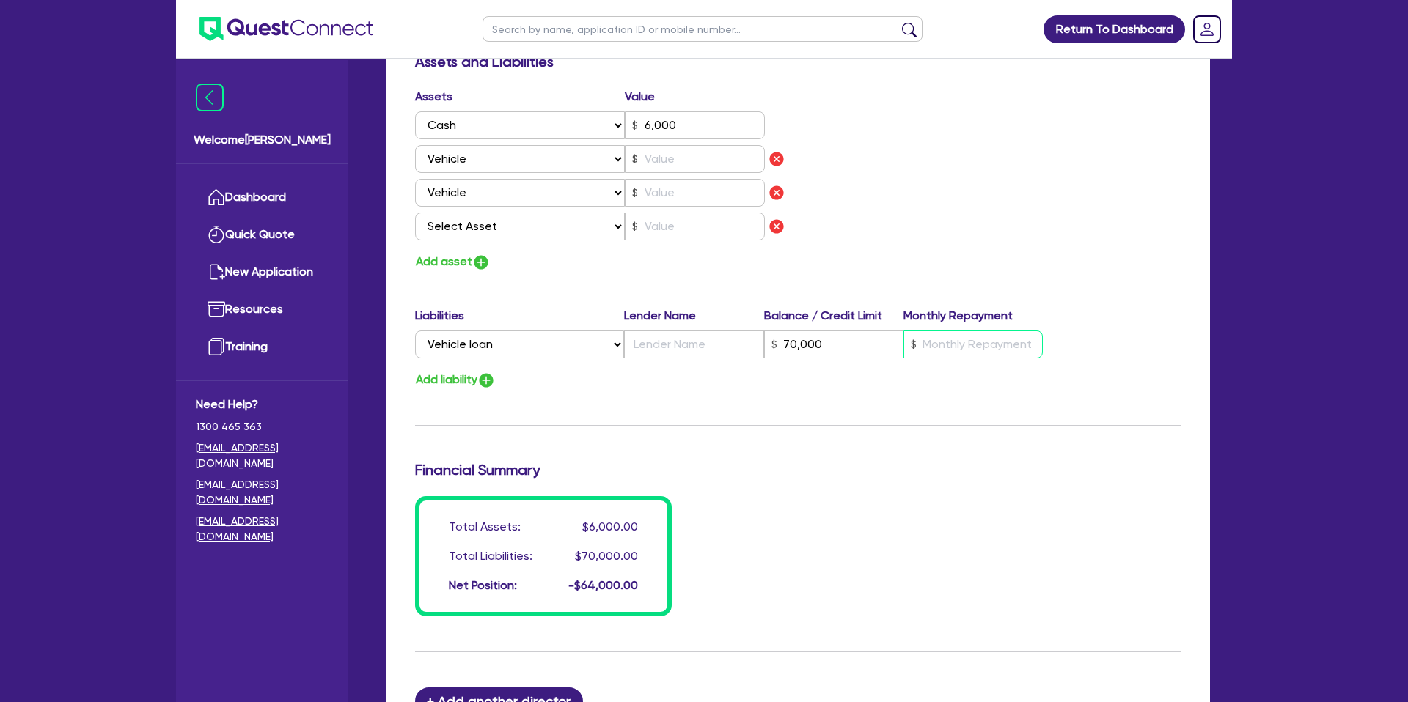
type input "1"
type input "0422 980 875"
type input "6,000"
type input "70,000"
type input "1"
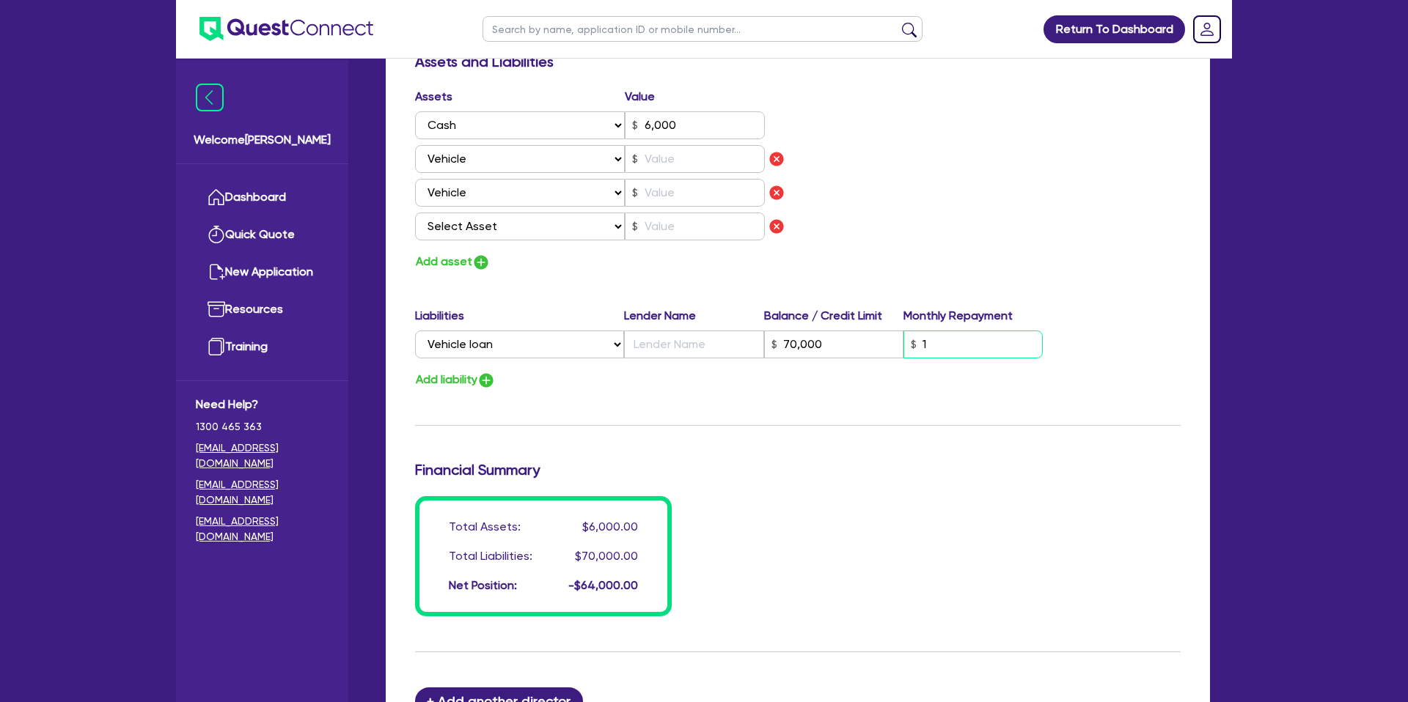
type input "1"
type input "0422 980 875"
type input "6,000"
type input "70,000"
type input "12"
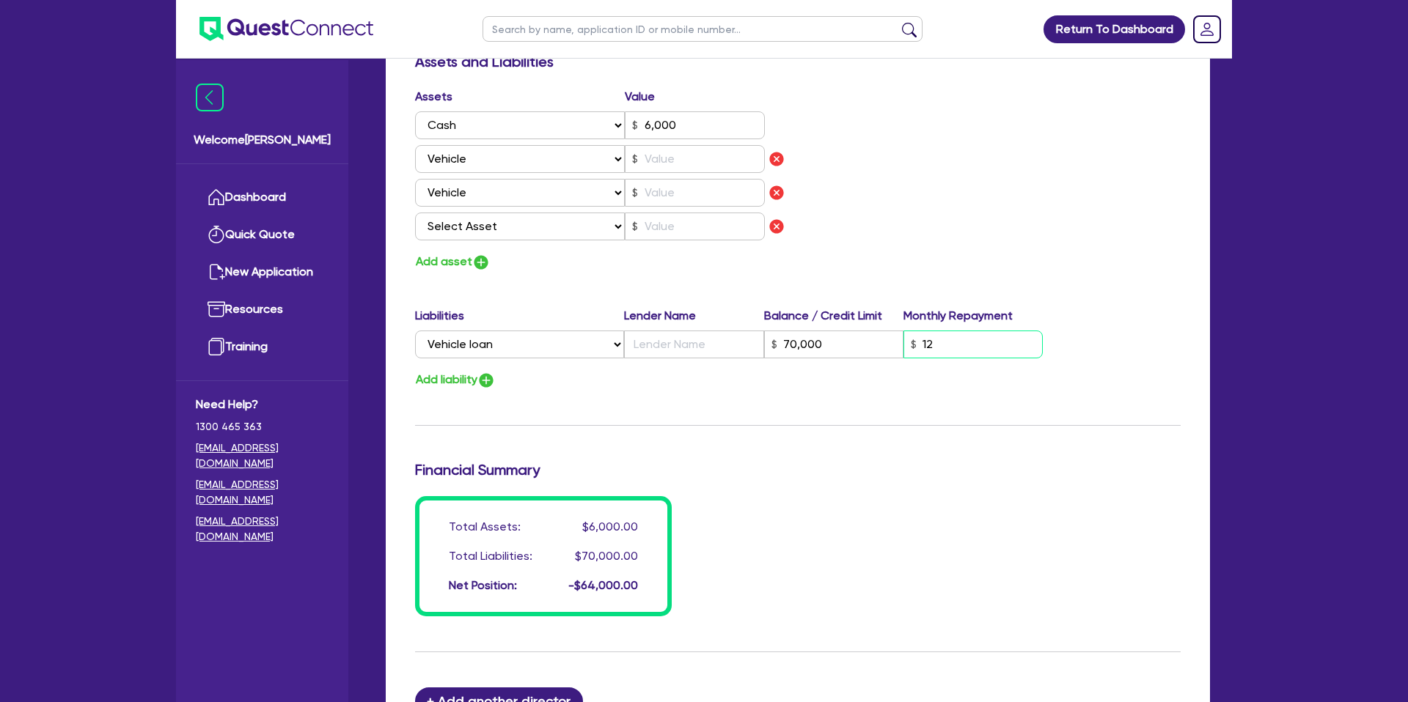
type input "1"
type input "0422 980 875"
type input "6,000"
type input "70,000"
type input "129"
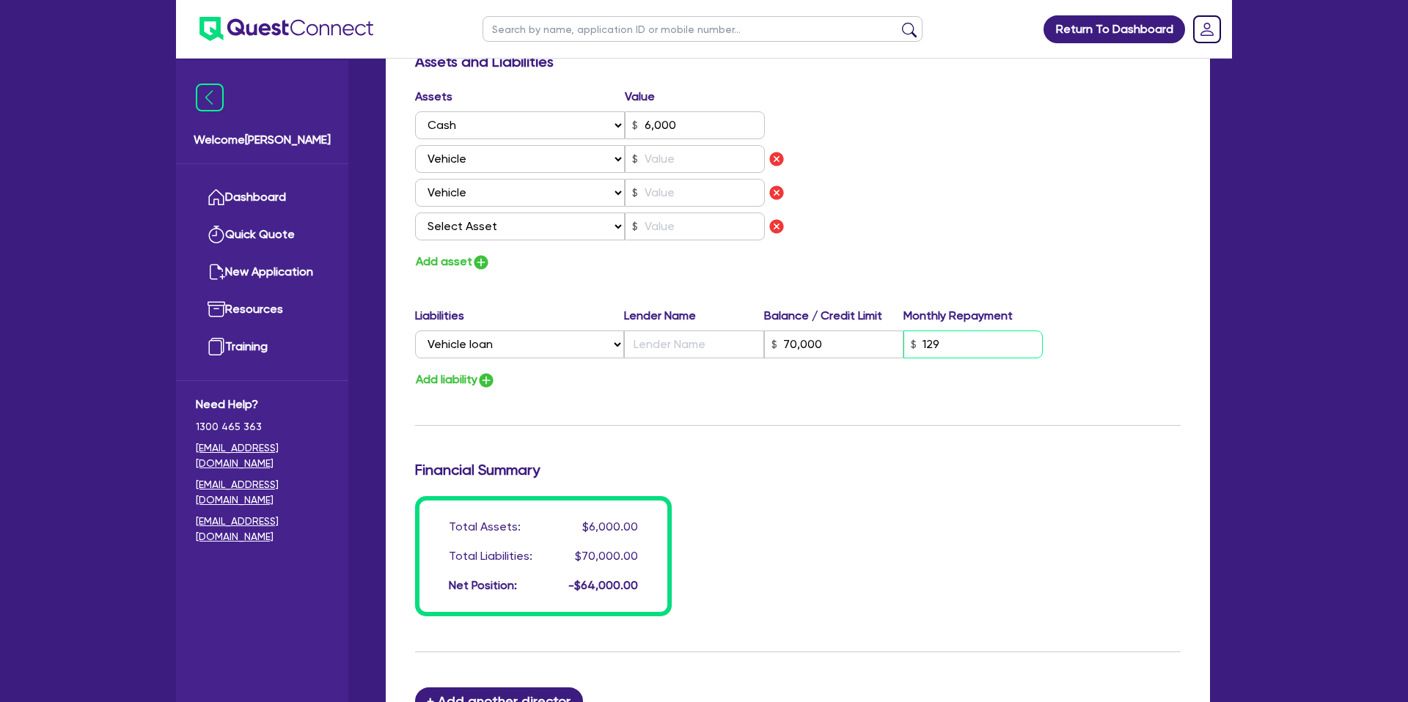
type input "1"
type input "0422 980 875"
type input "6,000"
type input "70,000"
type input "1,293"
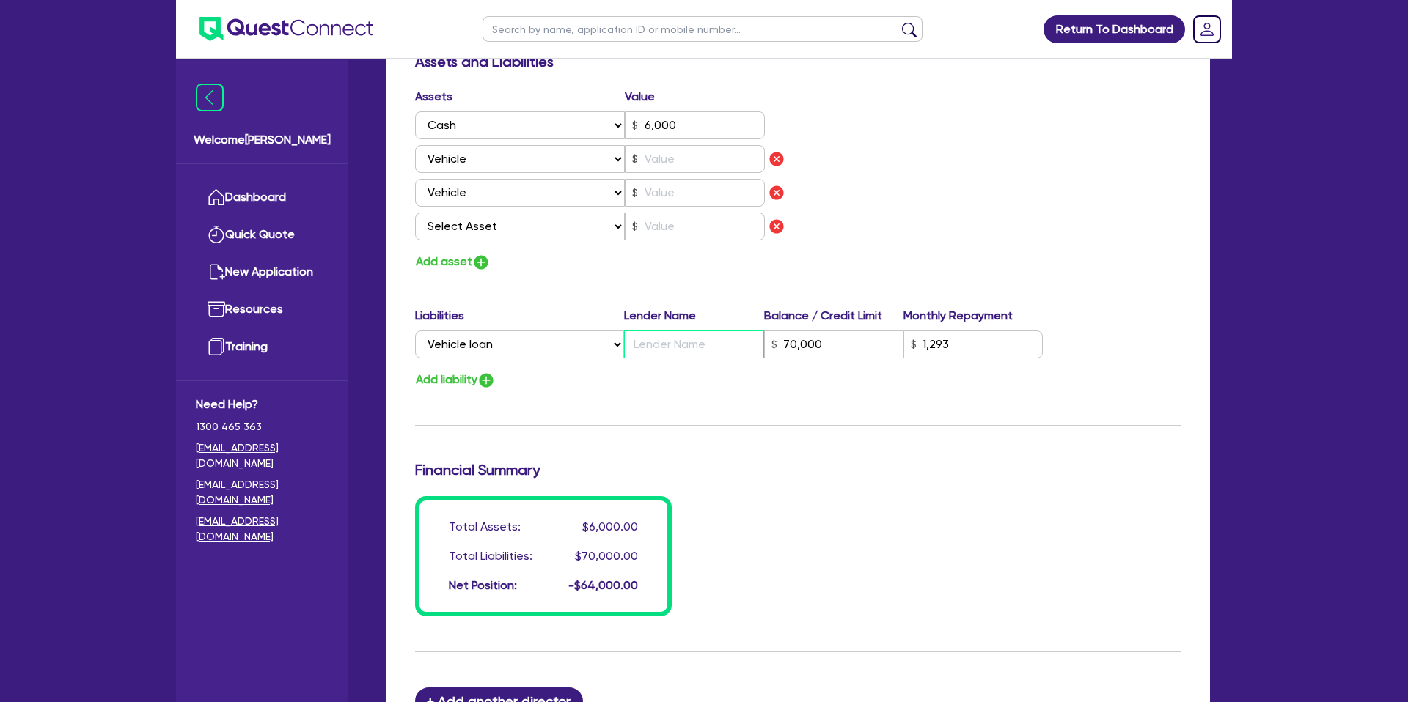
click at [644, 350] on input "text" at bounding box center [693, 345] width 139 height 28
type input "1"
type input "0422 980 875"
type input "6,000"
type input "A"
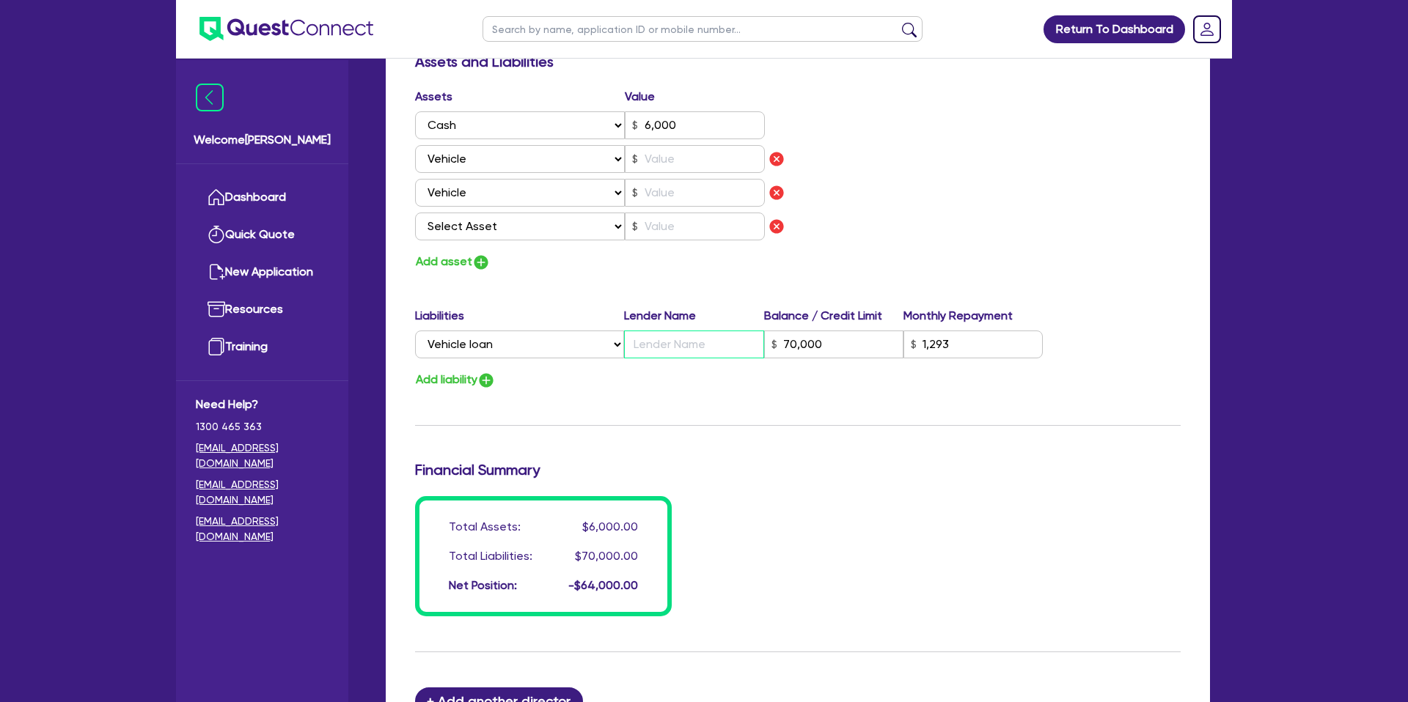
type input "70,000"
type input "1,293"
type input "1"
type input "0422 980 875"
type input "6,000"
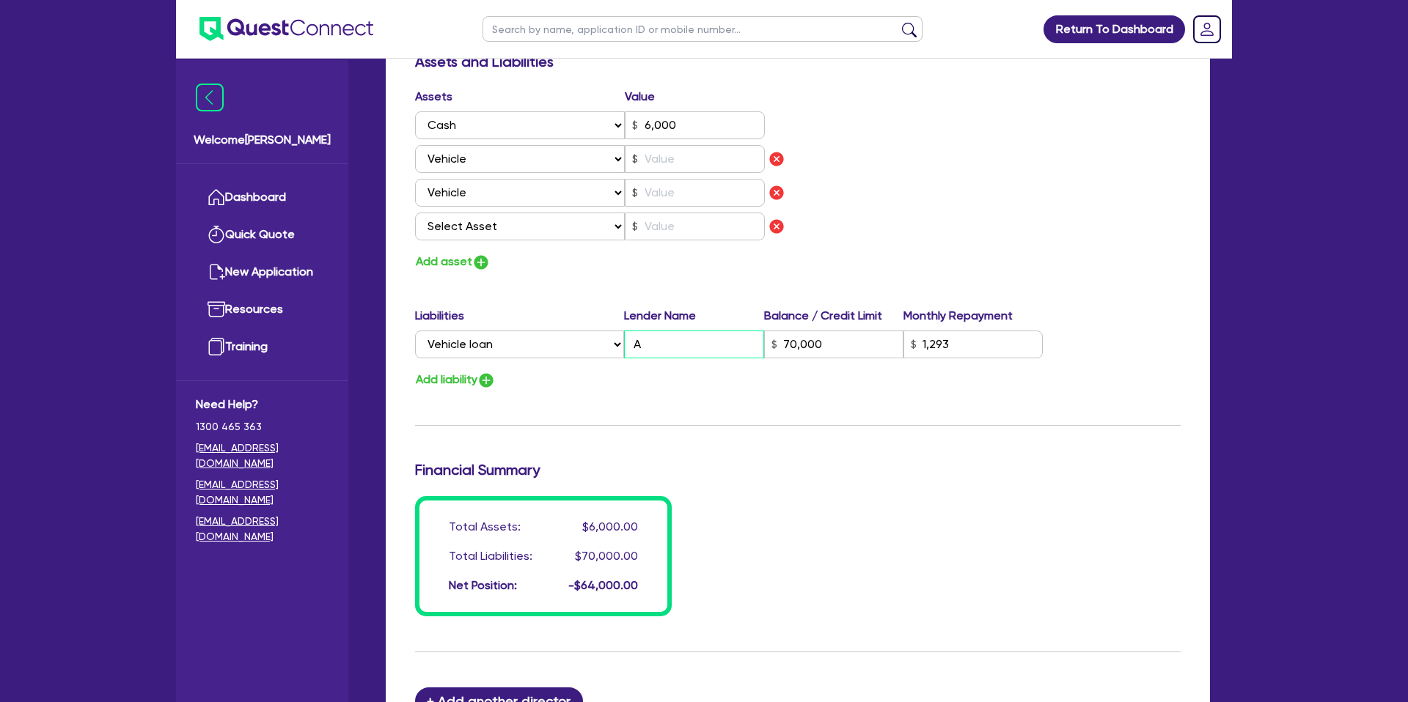
type input "Az"
type input "70,000"
type input "1,293"
type input "1"
type input "0422 980 875"
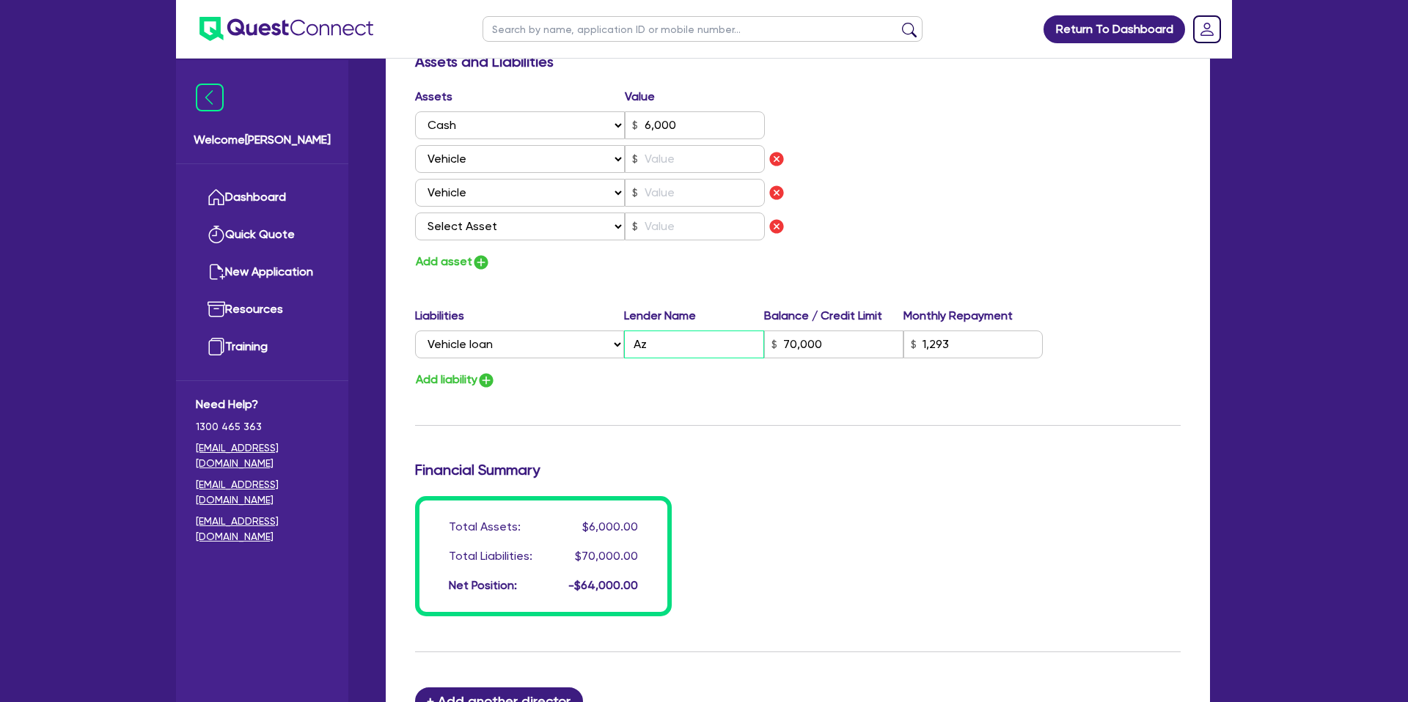
type input "6,000"
type input "Azo"
type input "70,000"
type input "1,293"
type input "1"
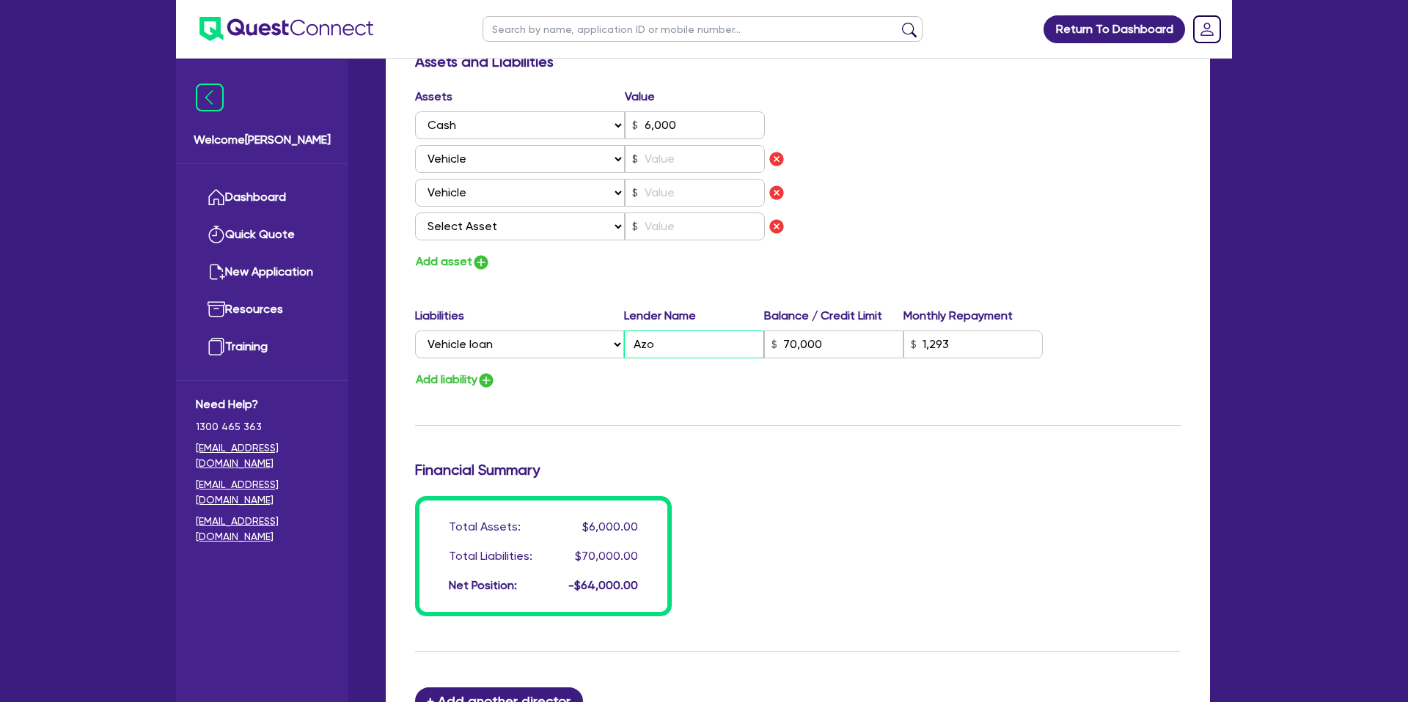
type input "0422 980 875"
type input "6,000"
type input "[MEDICAL_DATA]"
type input "70,000"
type input "1,293"
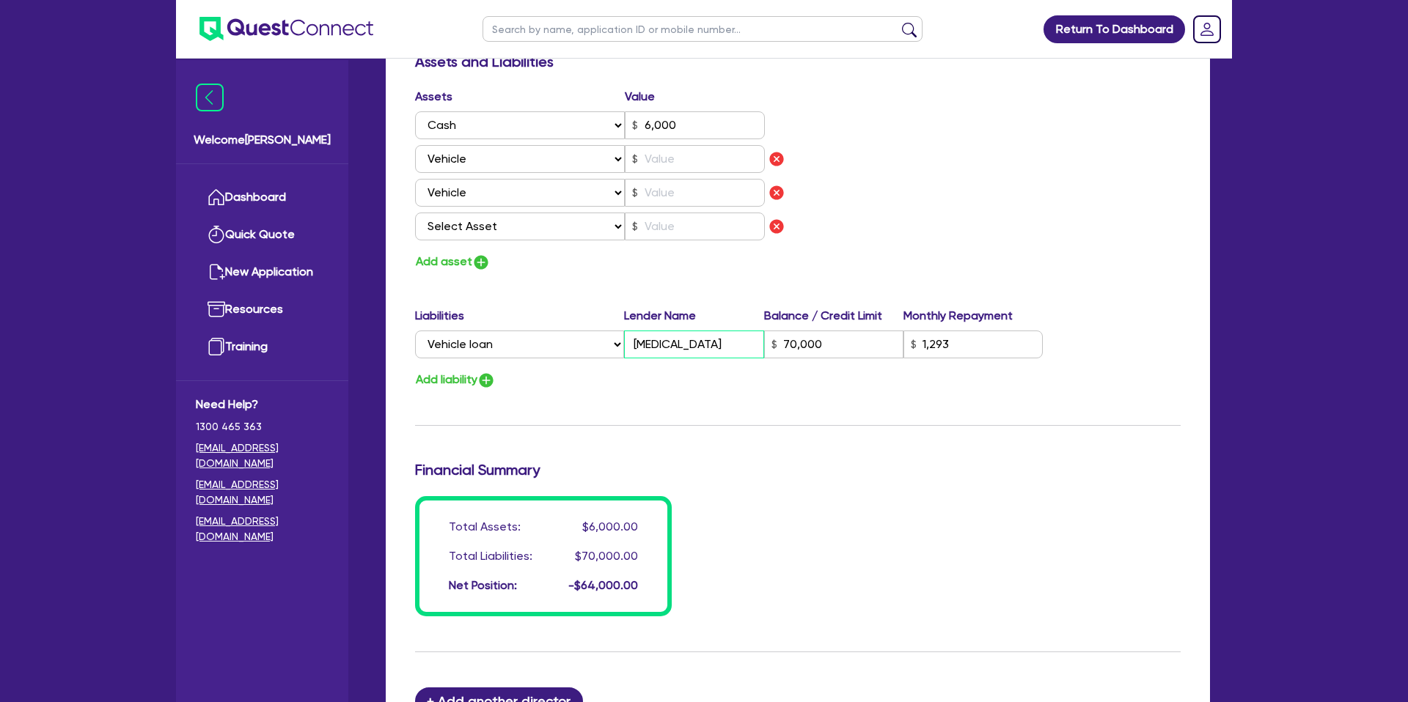
type input "1"
type input "0422 980 875"
type input "6,000"
type input "Azora"
type input "70,000"
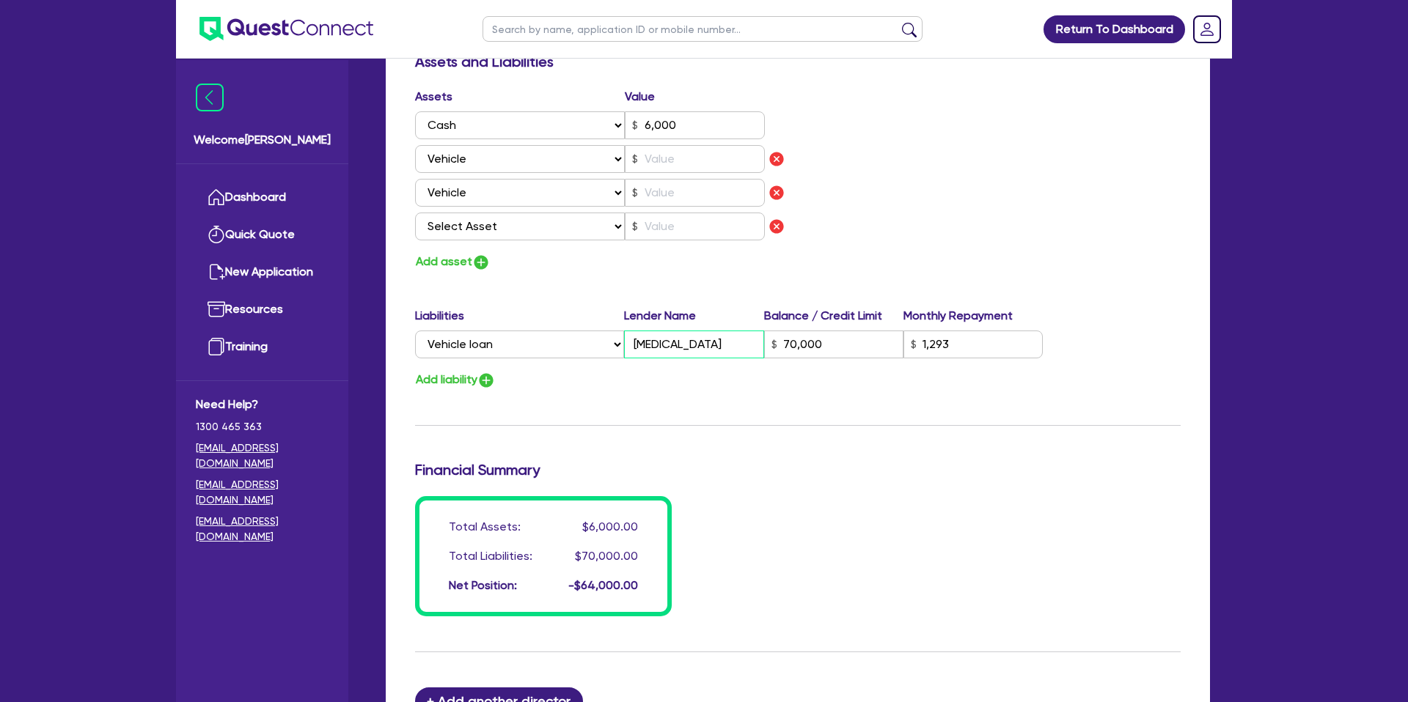
type input "1,293"
type input "1"
type input "0422 980 875"
type input "6,000"
type input "Azora"
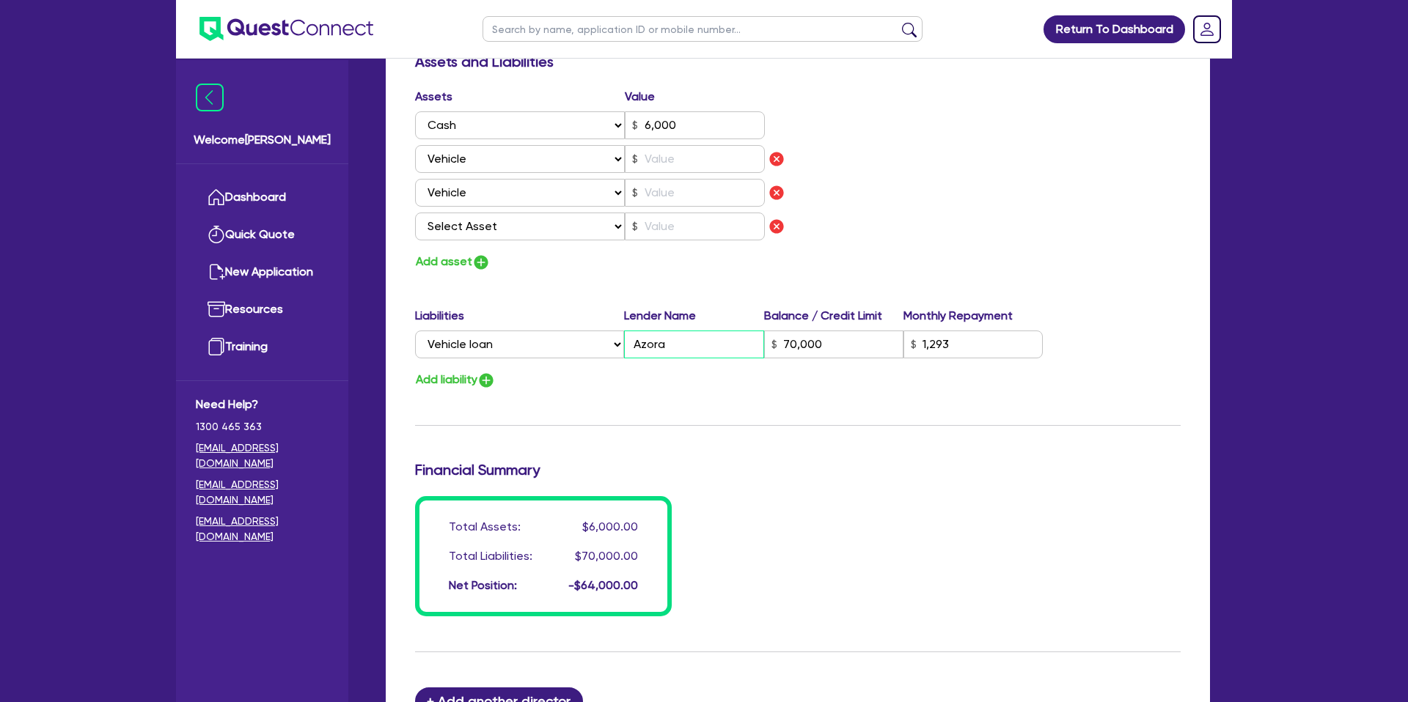
type input "70,000"
type input "1,293"
type input "1"
type input "0422 980 875"
type input "6,000"
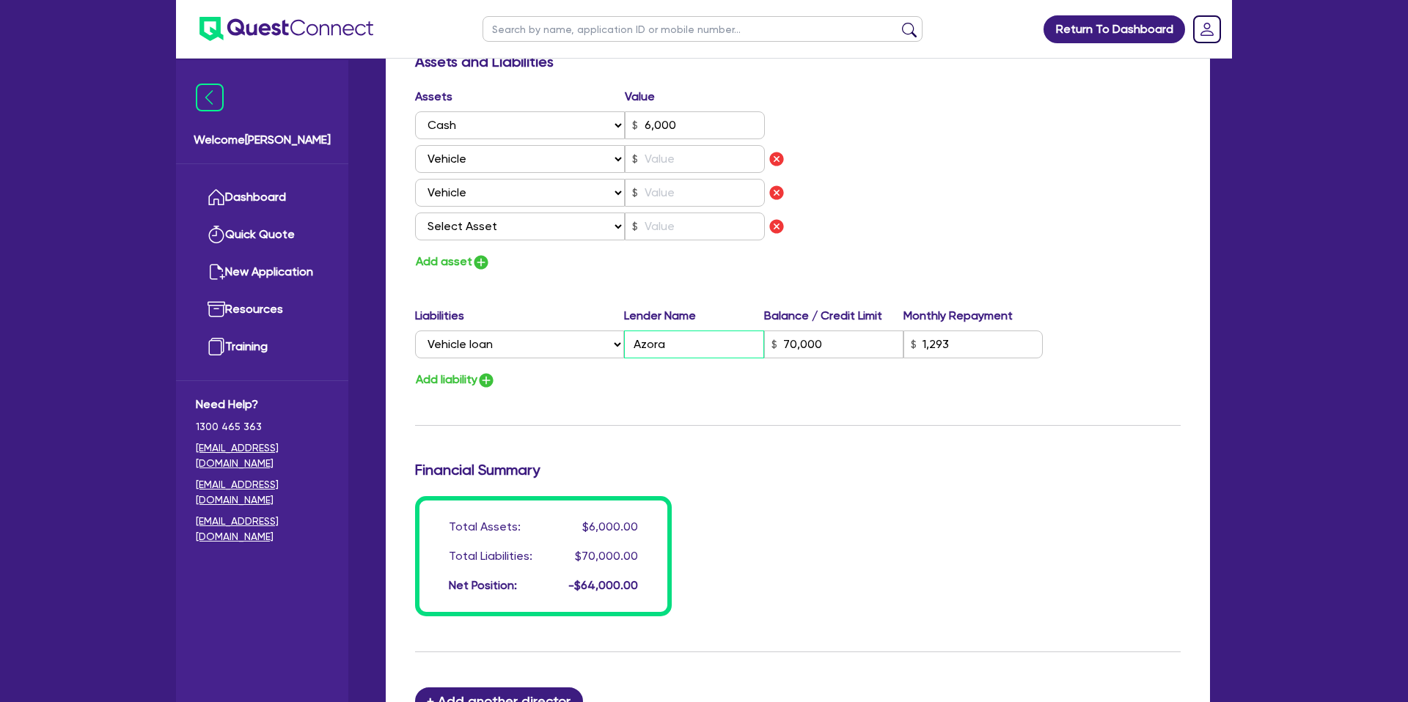
type input "Azora"
type input "70,000"
type input "1,293"
click at [589, 400] on div "Update residential status for Director #1 Boarding is only acceptable when the …" at bounding box center [797, 24] width 765 height 1186
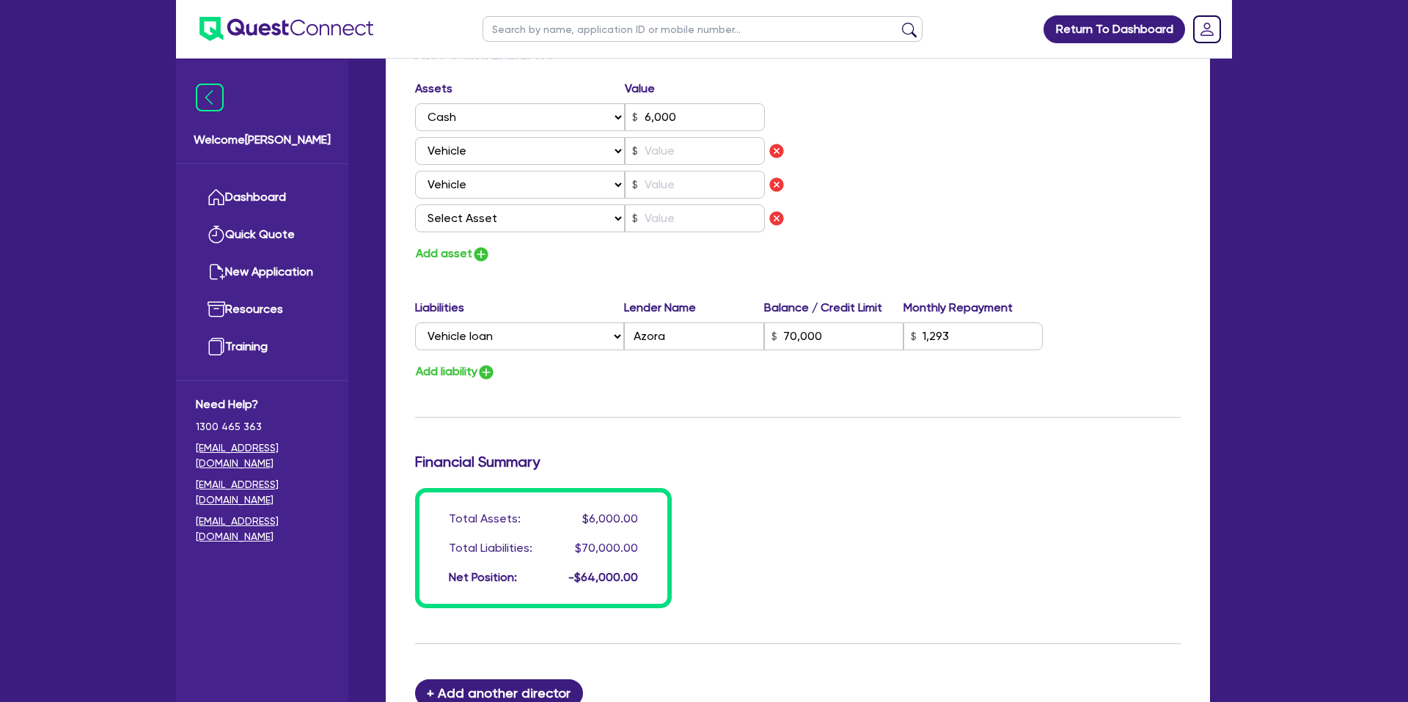
scroll to position [875, 0]
click at [459, 370] on button "Add liability" at bounding box center [455, 373] width 81 height 20
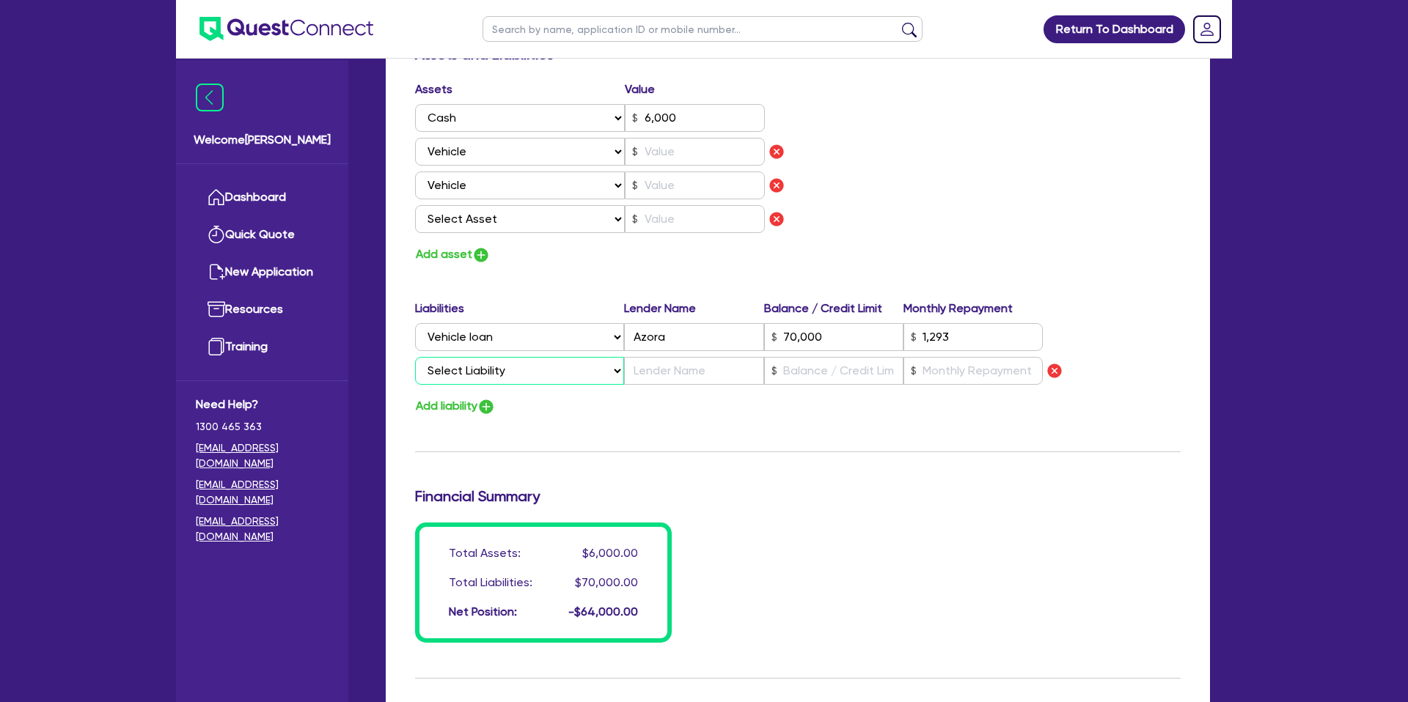
click at [478, 371] on select "Select Liability Credit card Mortgage Investment property loan Vehicle loan Tru…" at bounding box center [519, 371] width 209 height 28
click at [415, 357] on select "Select Liability Credit card Mortgage Investment property loan Vehicle loan Tru…" at bounding box center [519, 371] width 209 height 28
click at [674, 363] on input "text" at bounding box center [693, 371] width 139 height 28
click at [794, 375] on input "text" at bounding box center [833, 371] width 139 height 28
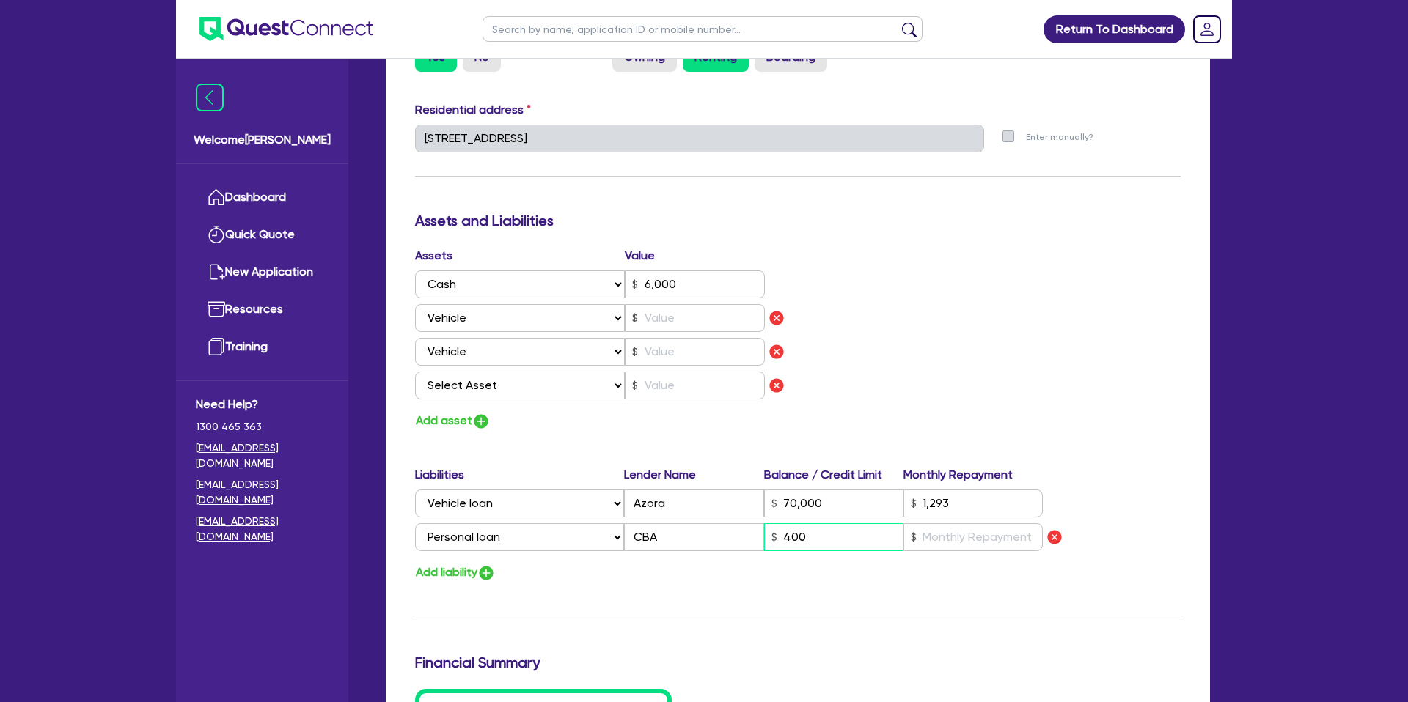
scroll to position [707, 0]
click at [947, 538] on input "text" at bounding box center [972, 539] width 139 height 28
click at [1131, 428] on div "Assets Value Select Asset Cash Property Investment property Vehicle Truck Trail…" at bounding box center [797, 341] width 787 height 184
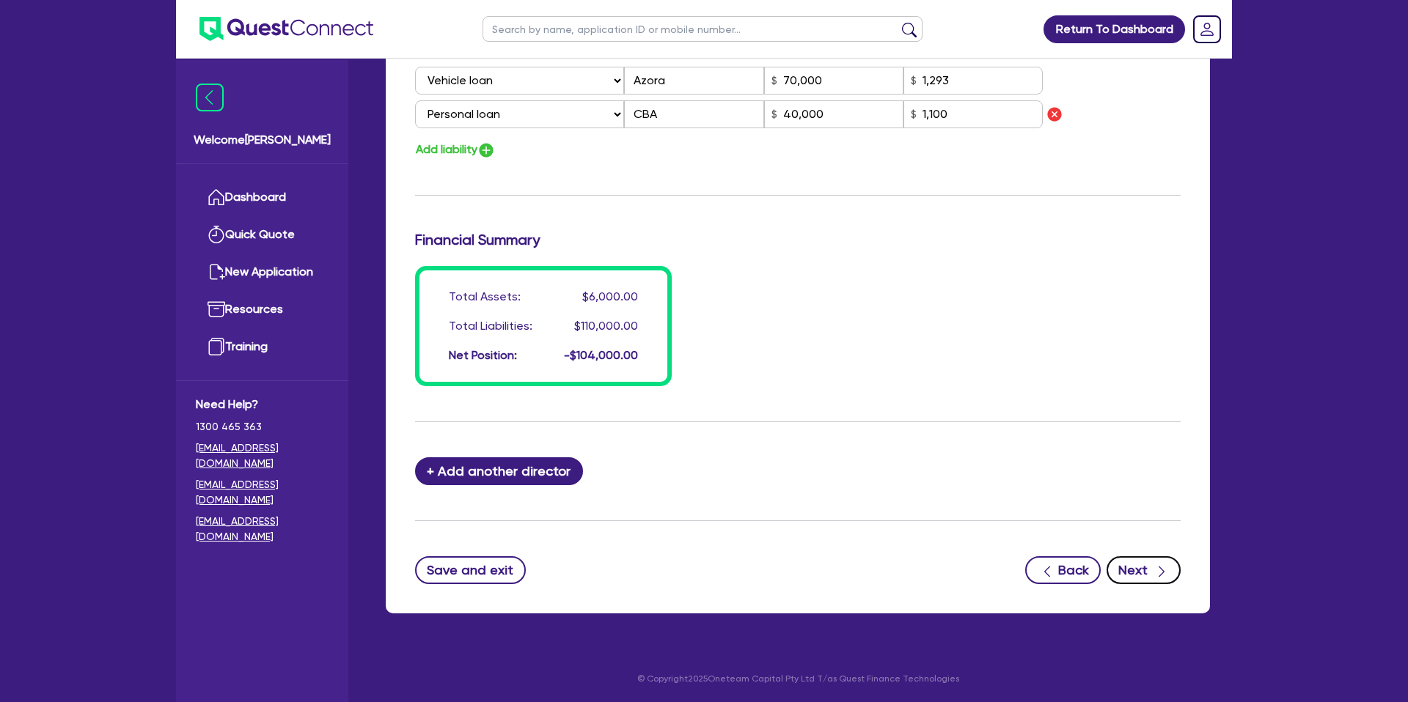
click at [1128, 568] on button "Next" at bounding box center [1143, 570] width 74 height 28
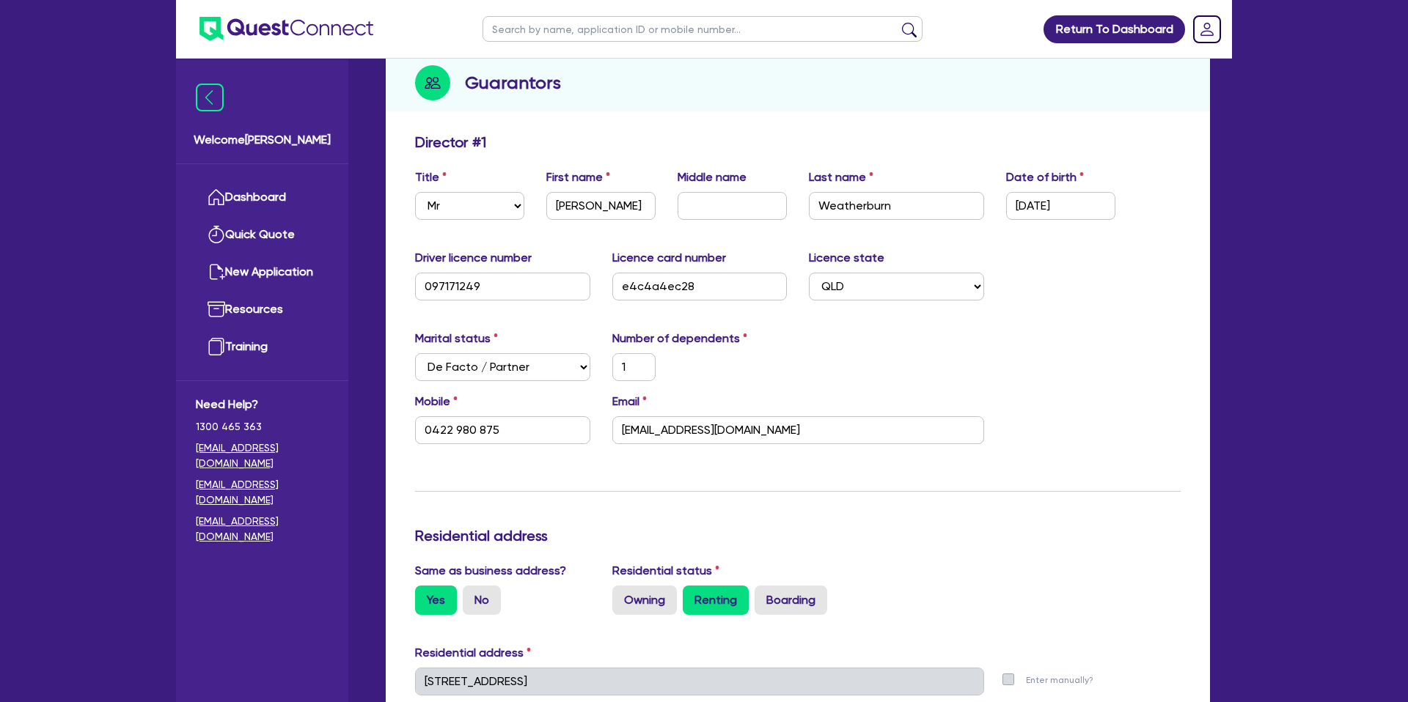
scroll to position [0, 0]
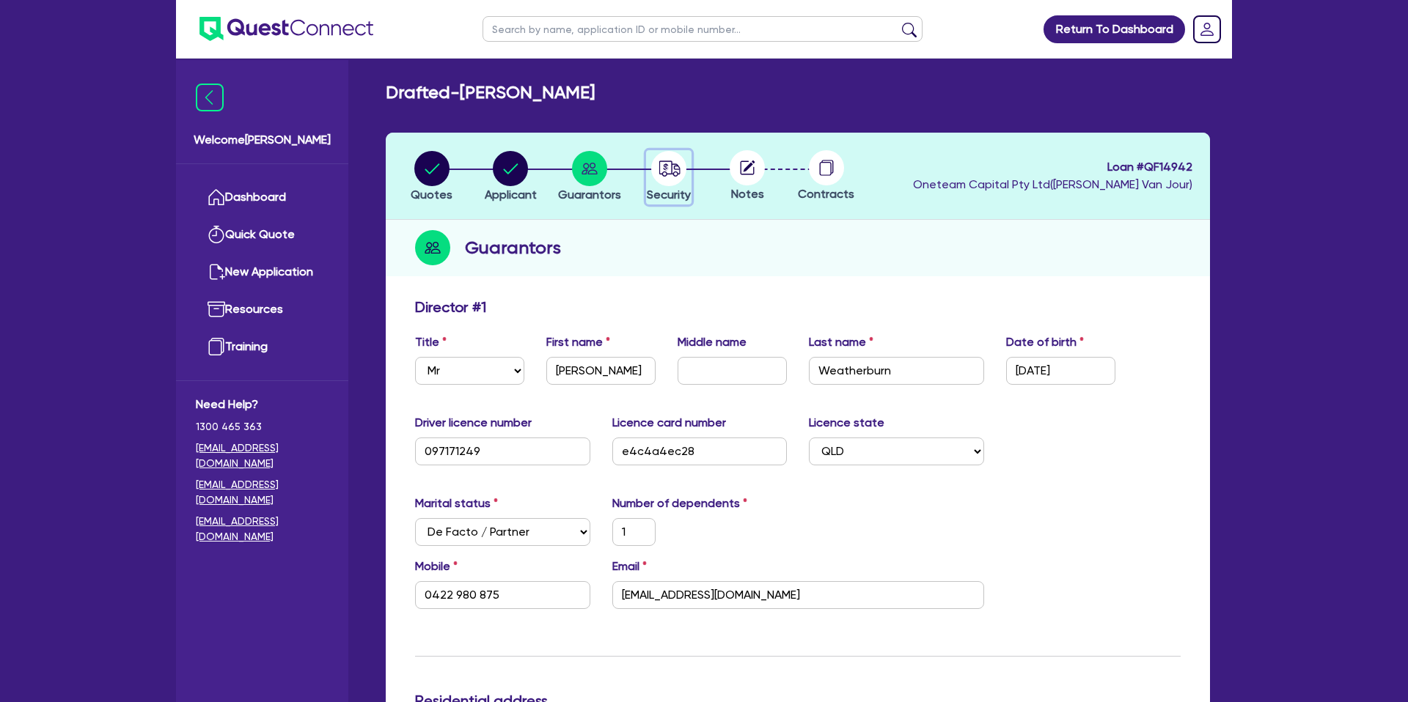
click at [677, 170] on circle "button" at bounding box center [668, 168] width 35 height 35
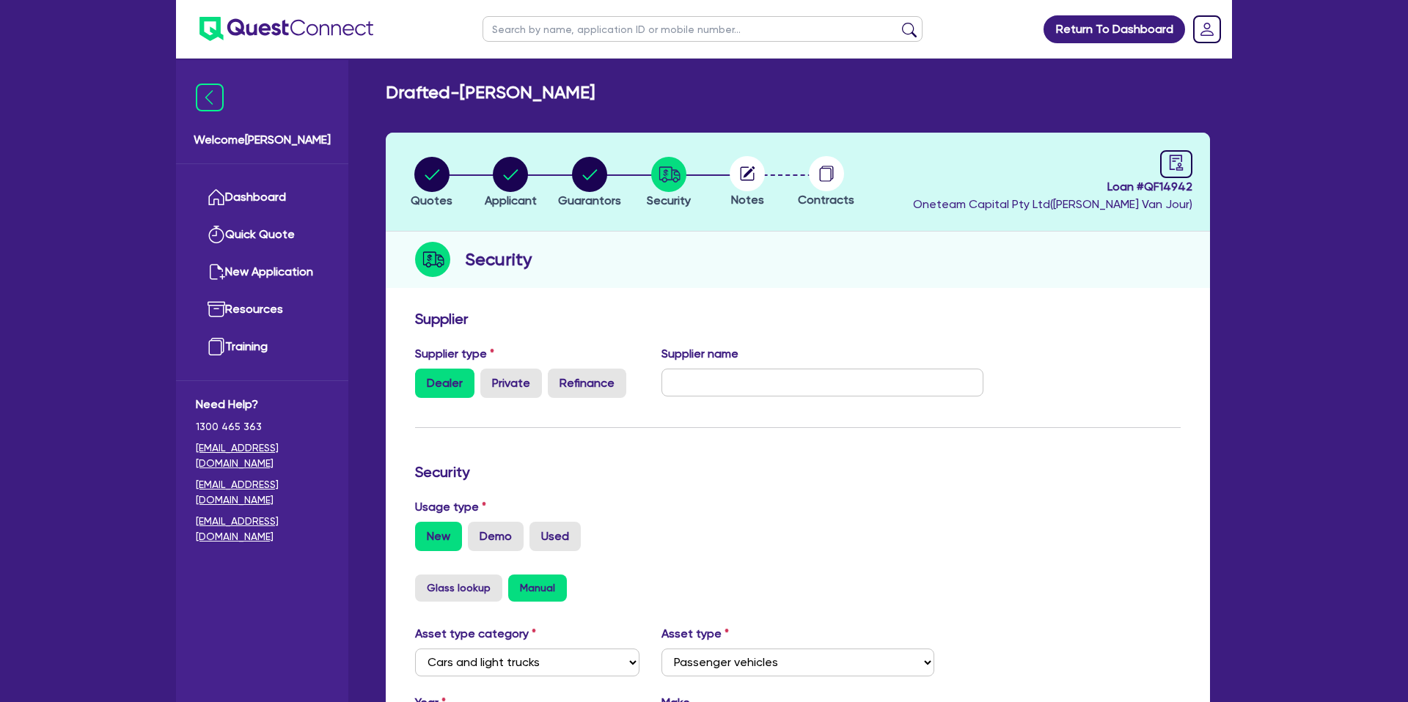
drag, startPoint x: 754, startPoint y: 169, endPoint x: 859, endPoint y: 124, distance: 114.9
click at [755, 169] on circle at bounding box center [746, 173] width 35 height 35
click at [1188, 159] on link at bounding box center [1176, 164] width 32 height 28
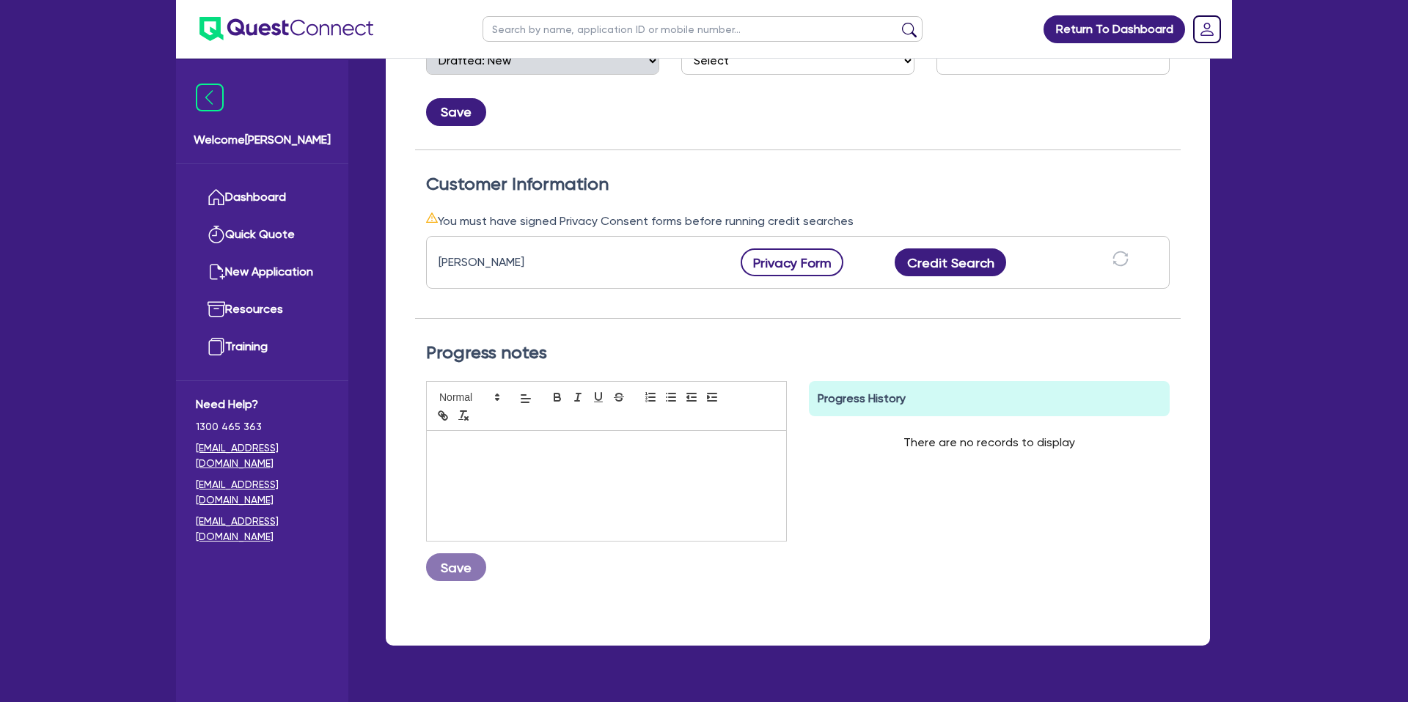
scroll to position [327, 0]
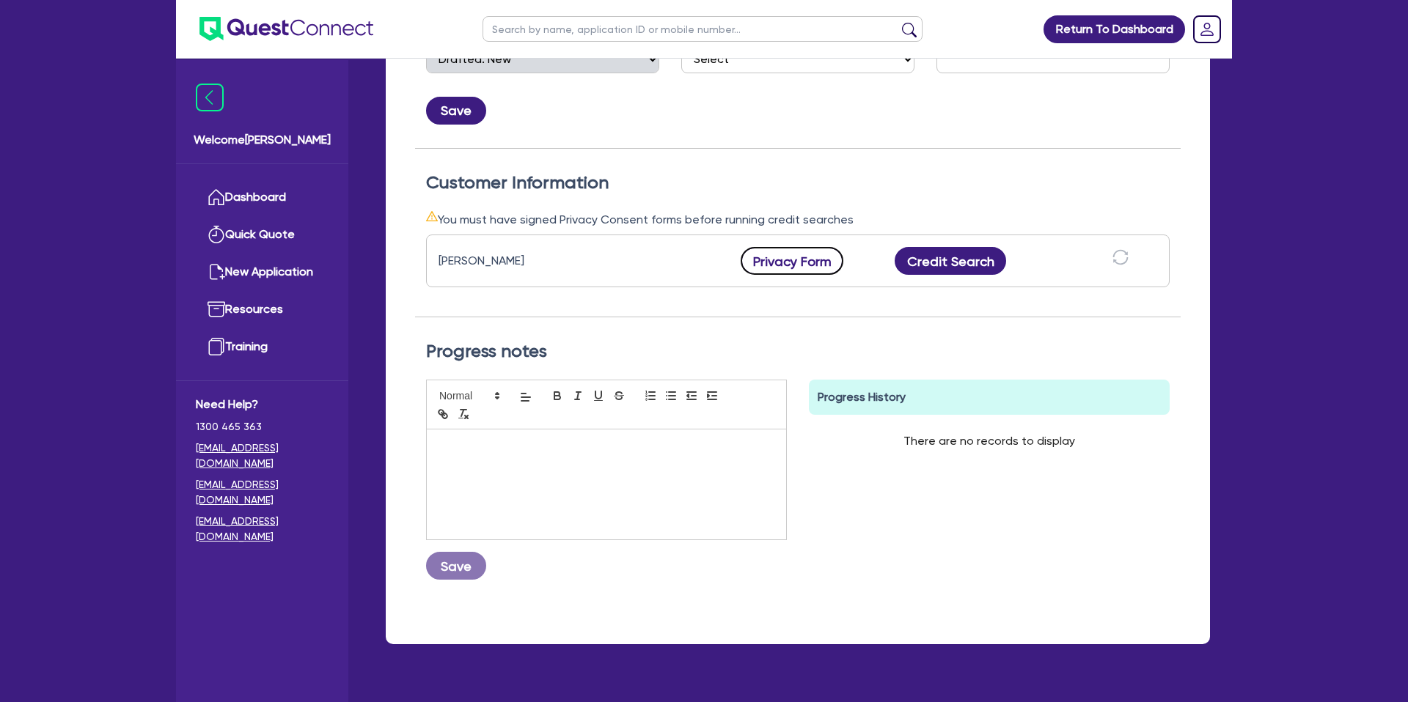
click at [779, 257] on button "Privacy Form" at bounding box center [791, 261] width 103 height 28
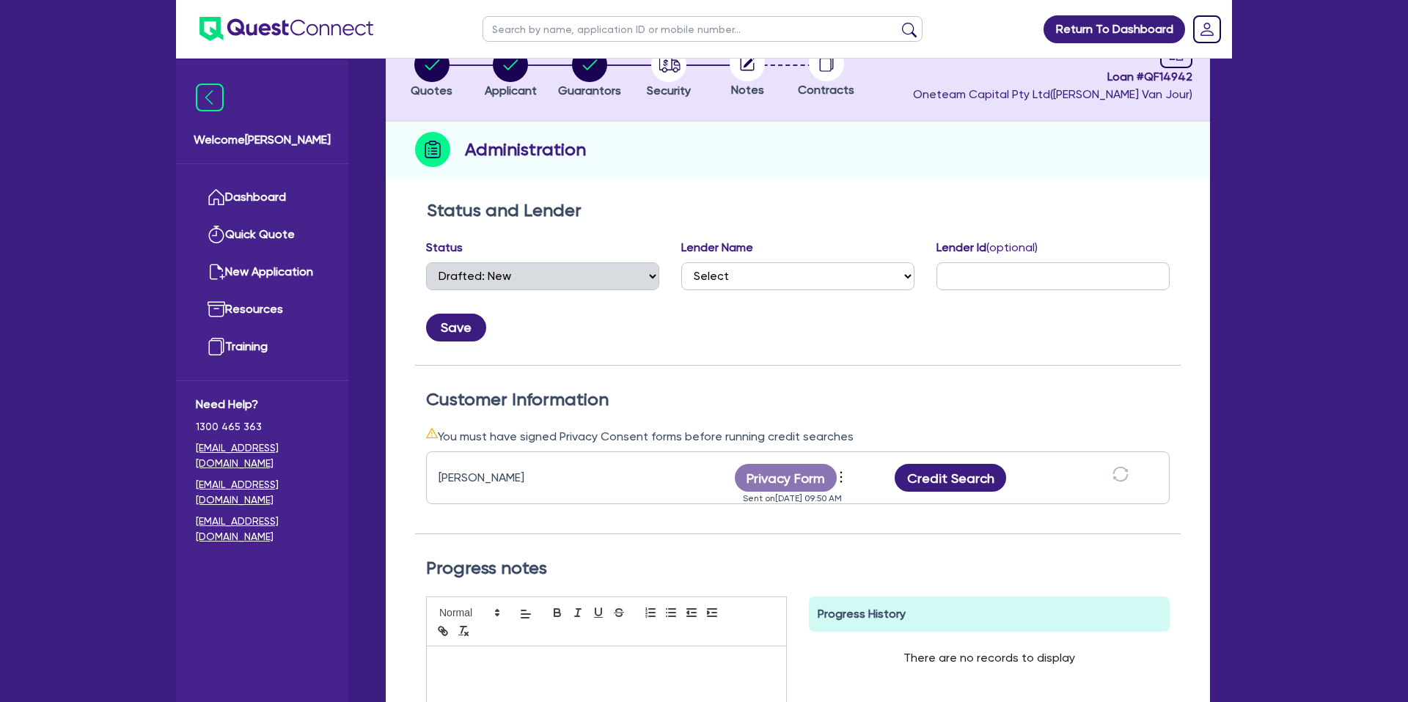
scroll to position [0, 0]
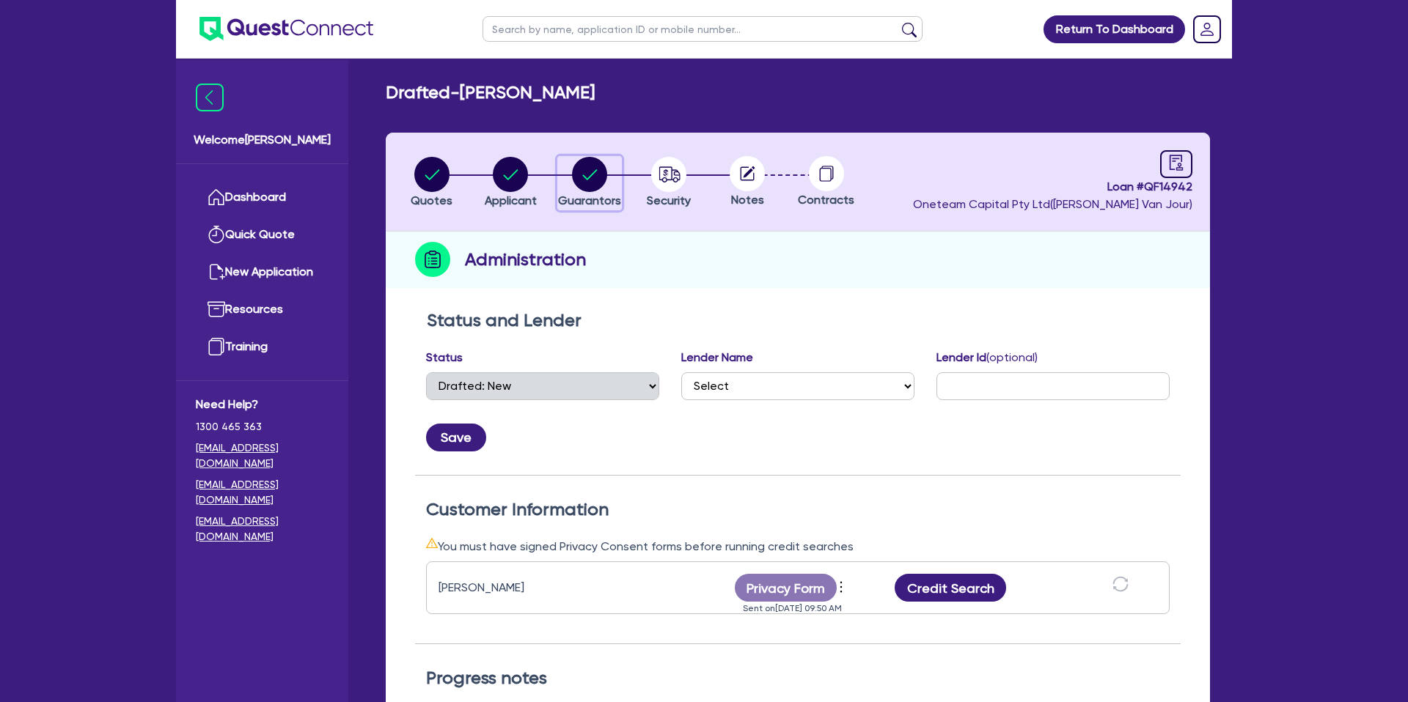
click at [597, 174] on circle "button" at bounding box center [589, 174] width 35 height 35
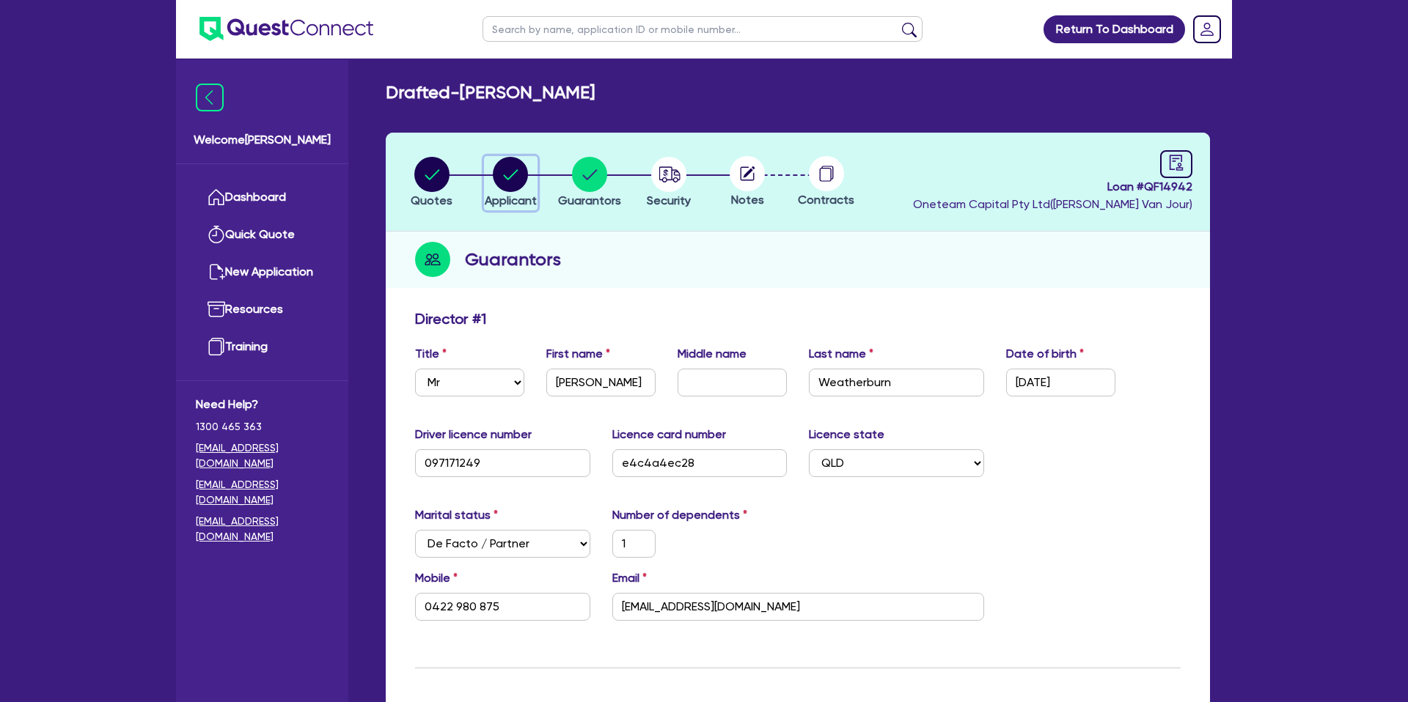
click at [521, 171] on circle "button" at bounding box center [510, 174] width 35 height 35
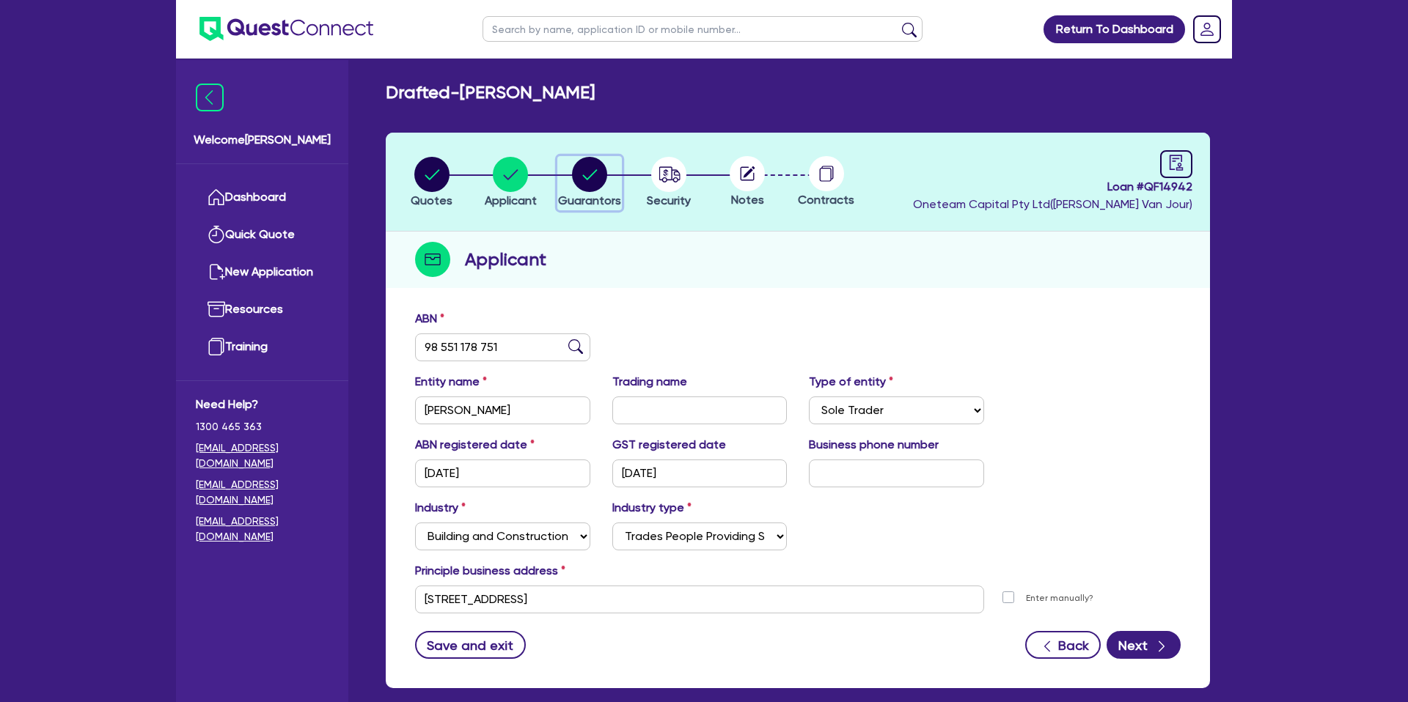
click at [590, 166] on circle "button" at bounding box center [589, 174] width 35 height 35
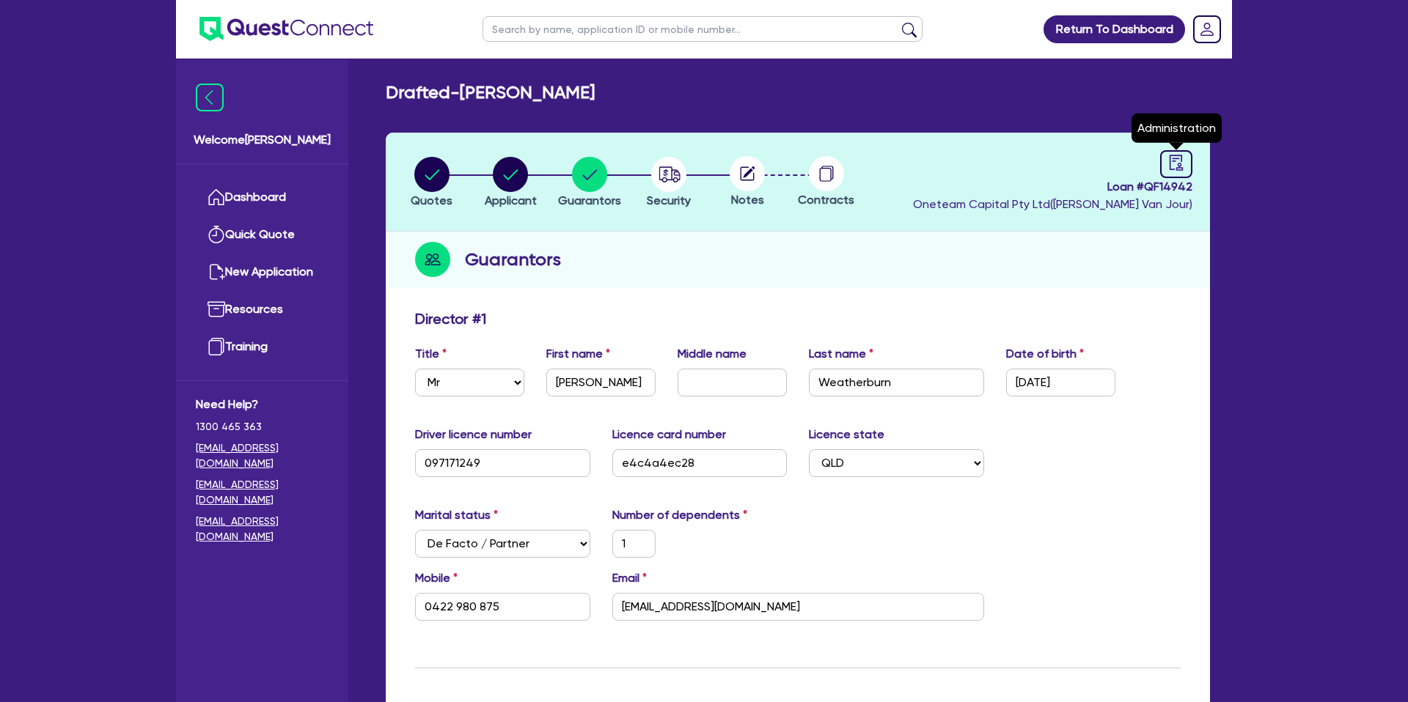
click at [1191, 171] on link at bounding box center [1176, 164] width 32 height 28
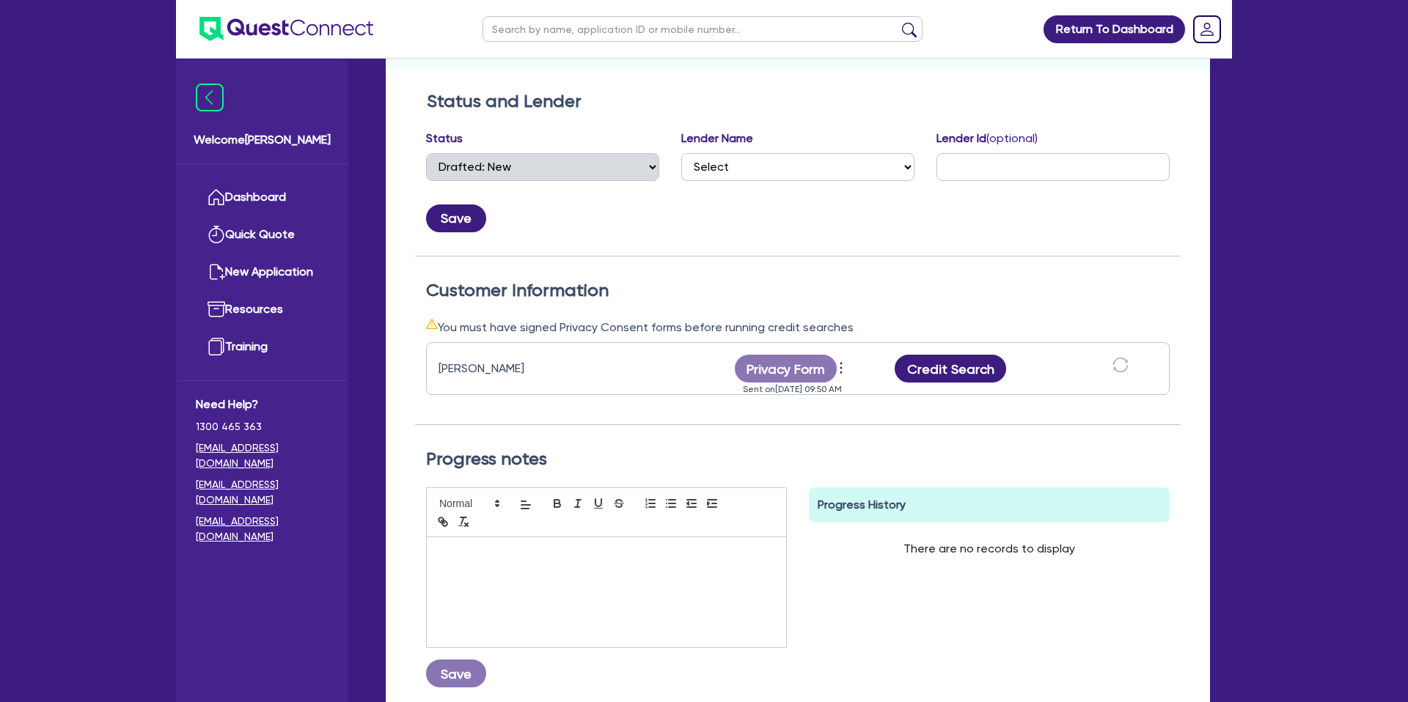
scroll to position [221, 0]
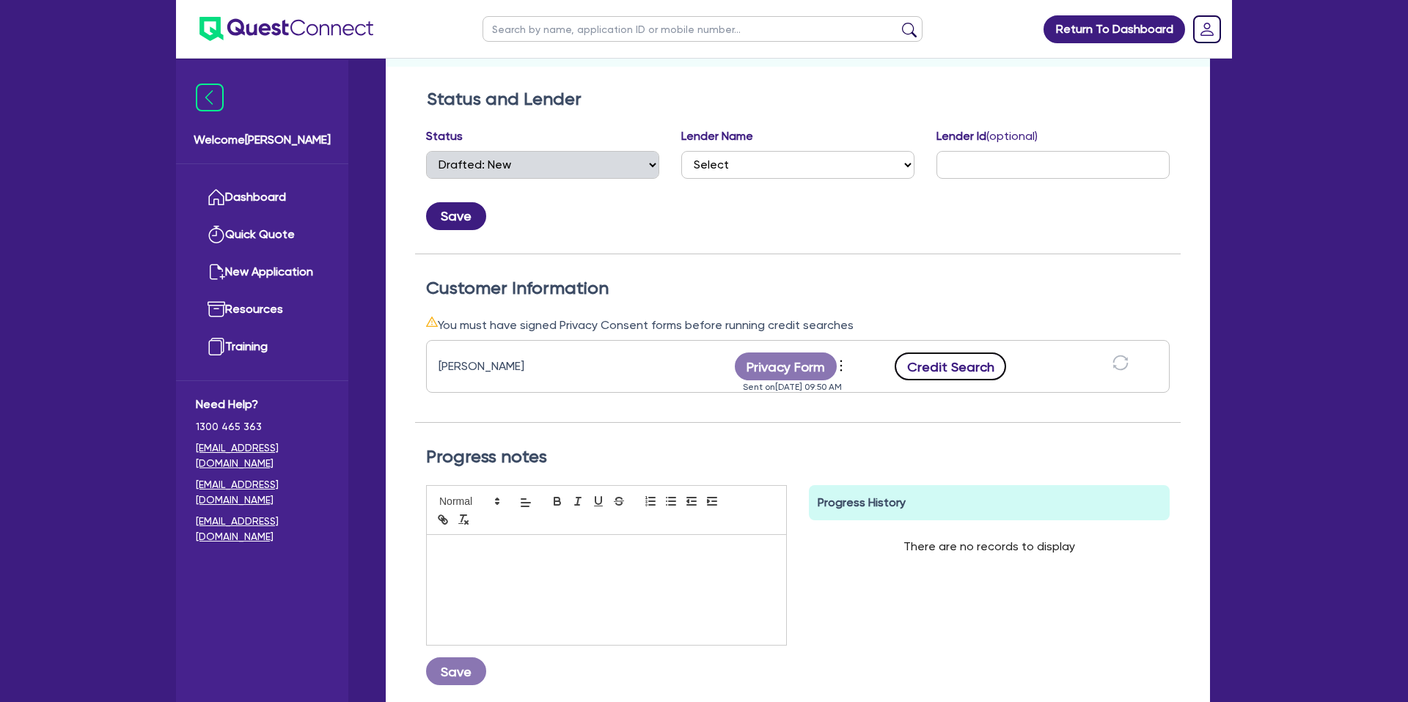
click at [985, 368] on button "Credit Search" at bounding box center [949, 367] width 111 height 28
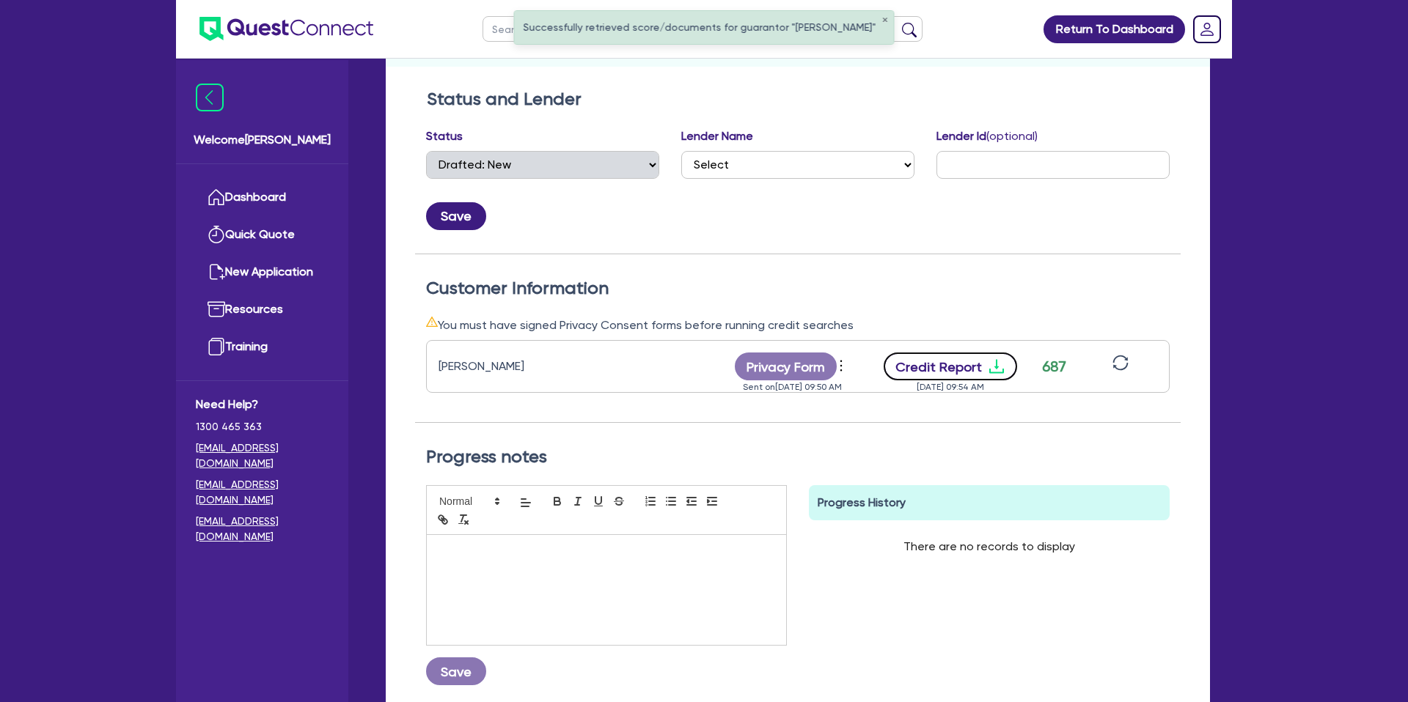
click at [1003, 370] on button "Credit Report" at bounding box center [950, 367] width 134 height 28
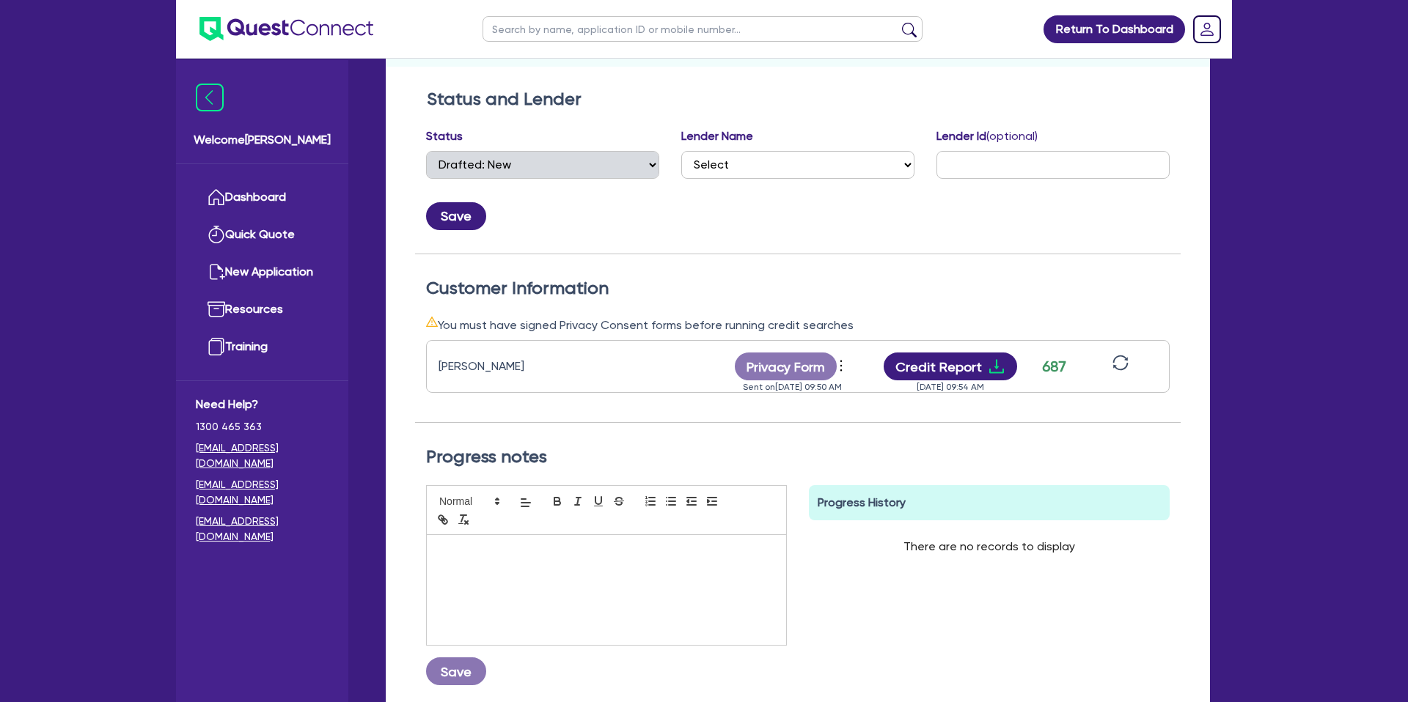
click at [1079, 252] on div "Status and Lender Status Select Quoted Drafted: New Drafted: Amended Submitted:…" at bounding box center [797, 172] width 765 height 166
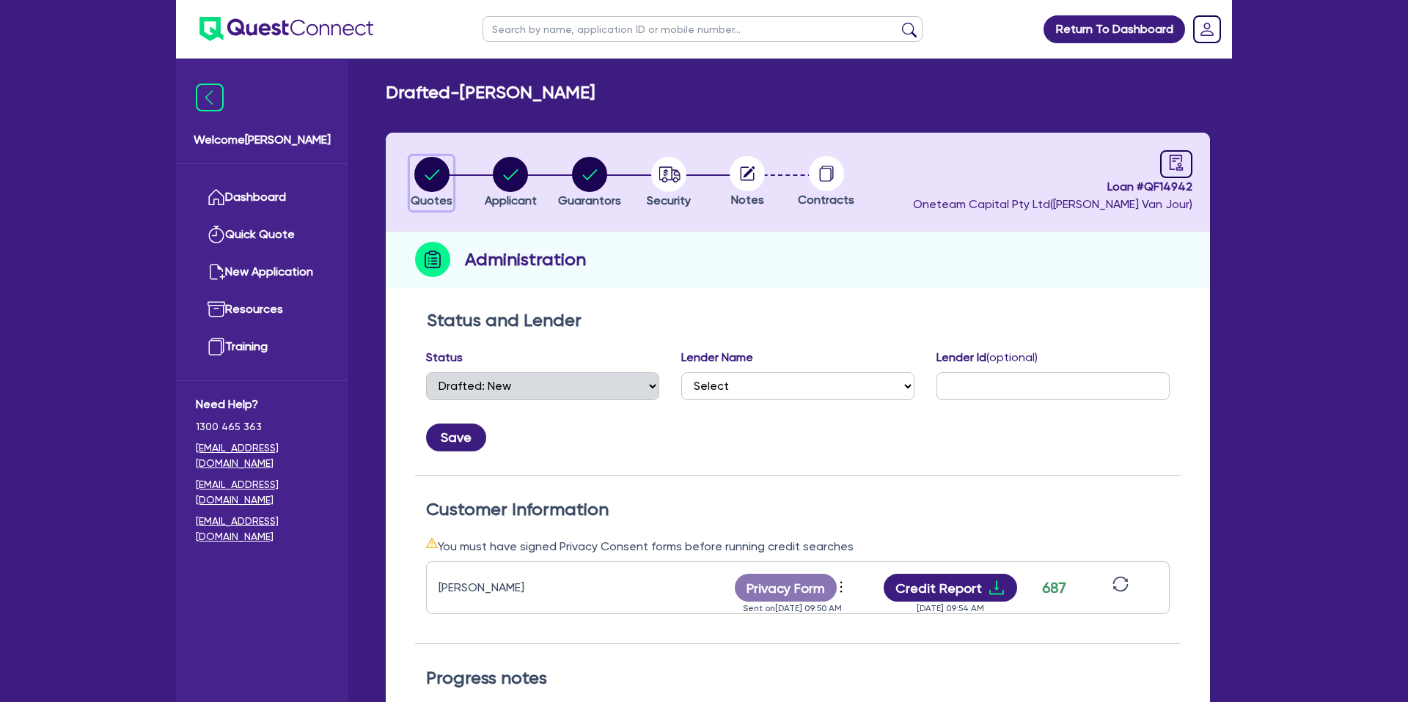
click at [424, 174] on circle "button" at bounding box center [431, 174] width 35 height 35
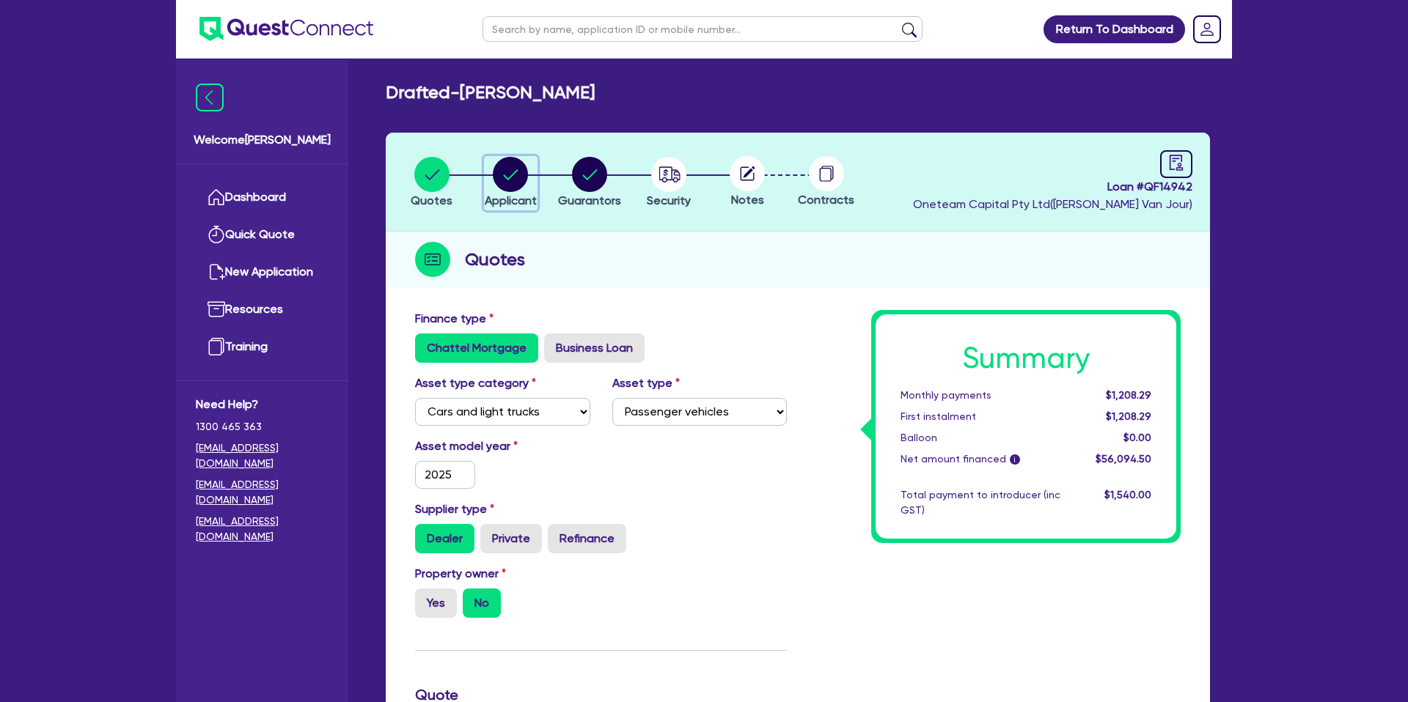
click at [507, 179] on icon "button" at bounding box center [511, 174] width 15 height 10
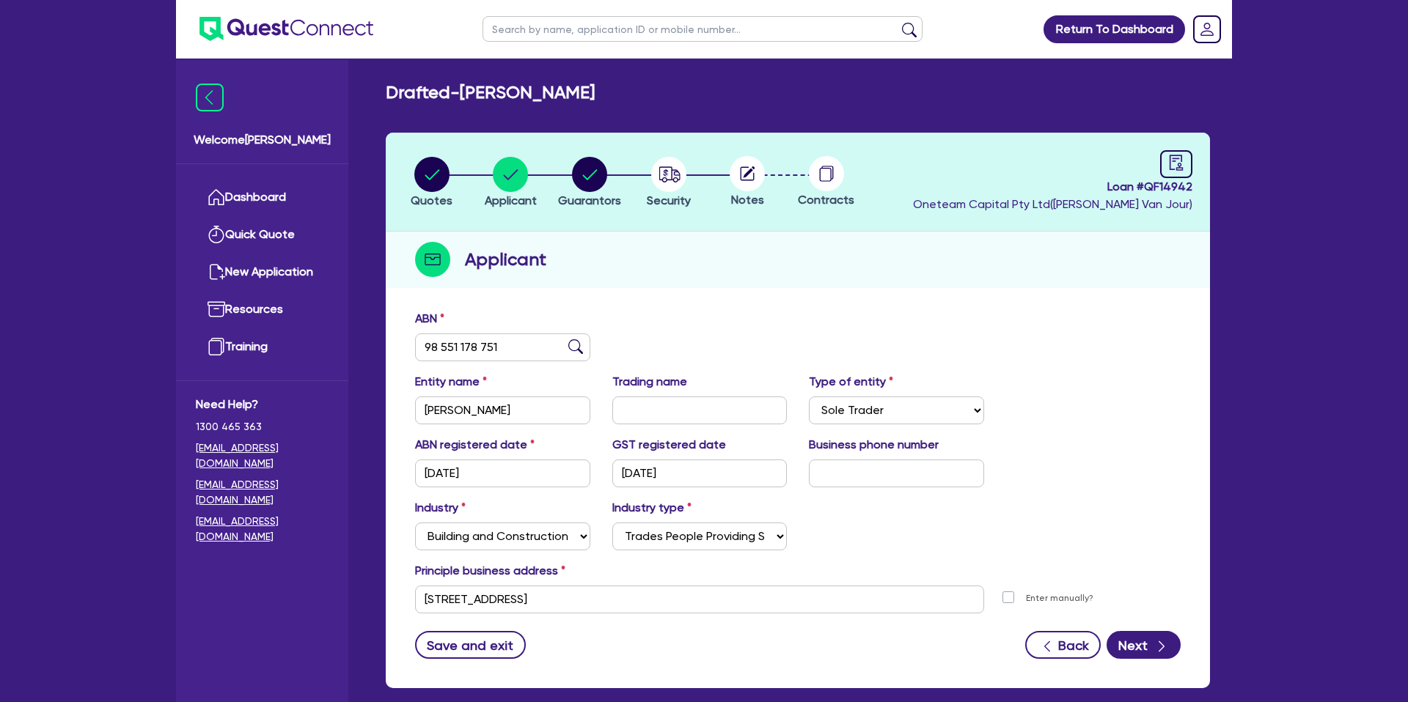
click at [674, 256] on div "Applicant" at bounding box center [798, 260] width 824 height 56
click at [1194, 169] on header "Quotes Applicant [GEOGRAPHIC_DATA] Security Notes Contracts Loan # QF14942 Onet…" at bounding box center [798, 182] width 824 height 99
click at [744, 165] on circle at bounding box center [746, 173] width 35 height 35
click at [1147, 635] on button "Next" at bounding box center [1143, 645] width 74 height 28
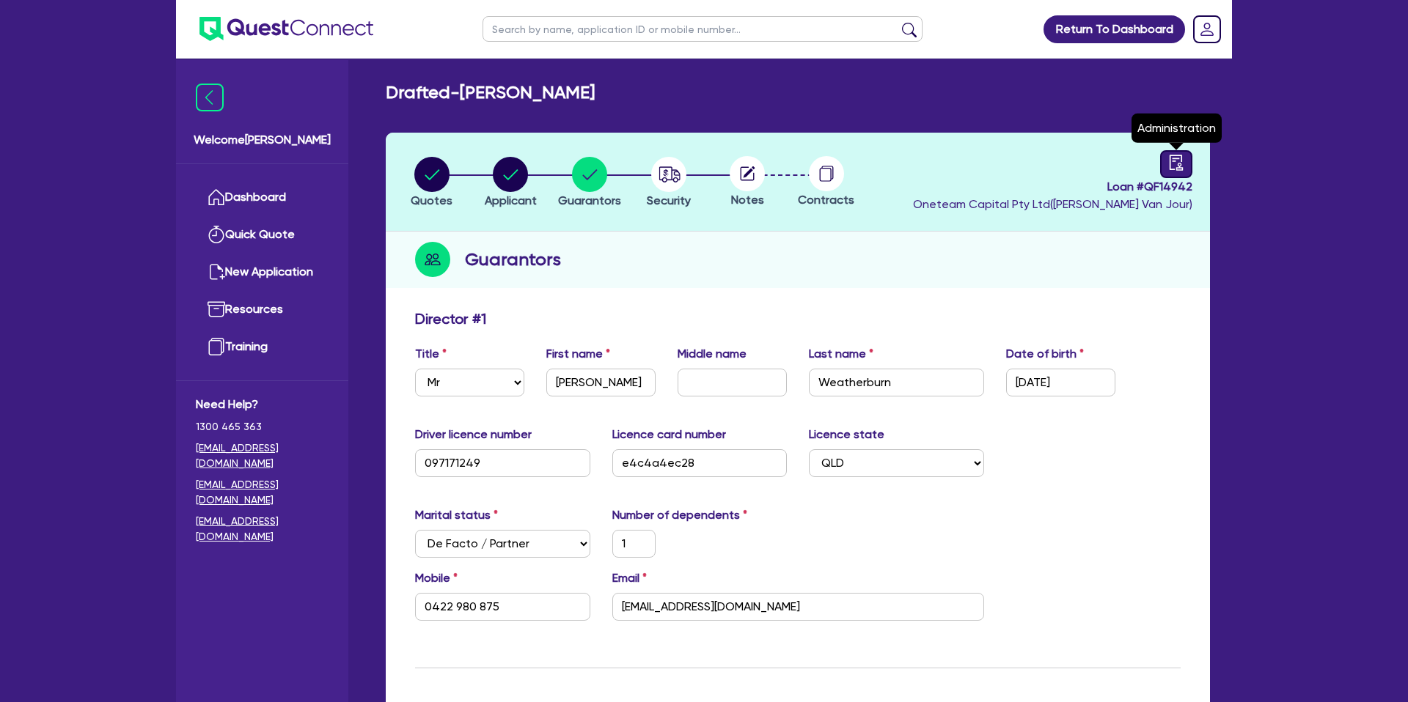
click at [1183, 163] on icon "audit" at bounding box center [1176, 163] width 16 height 16
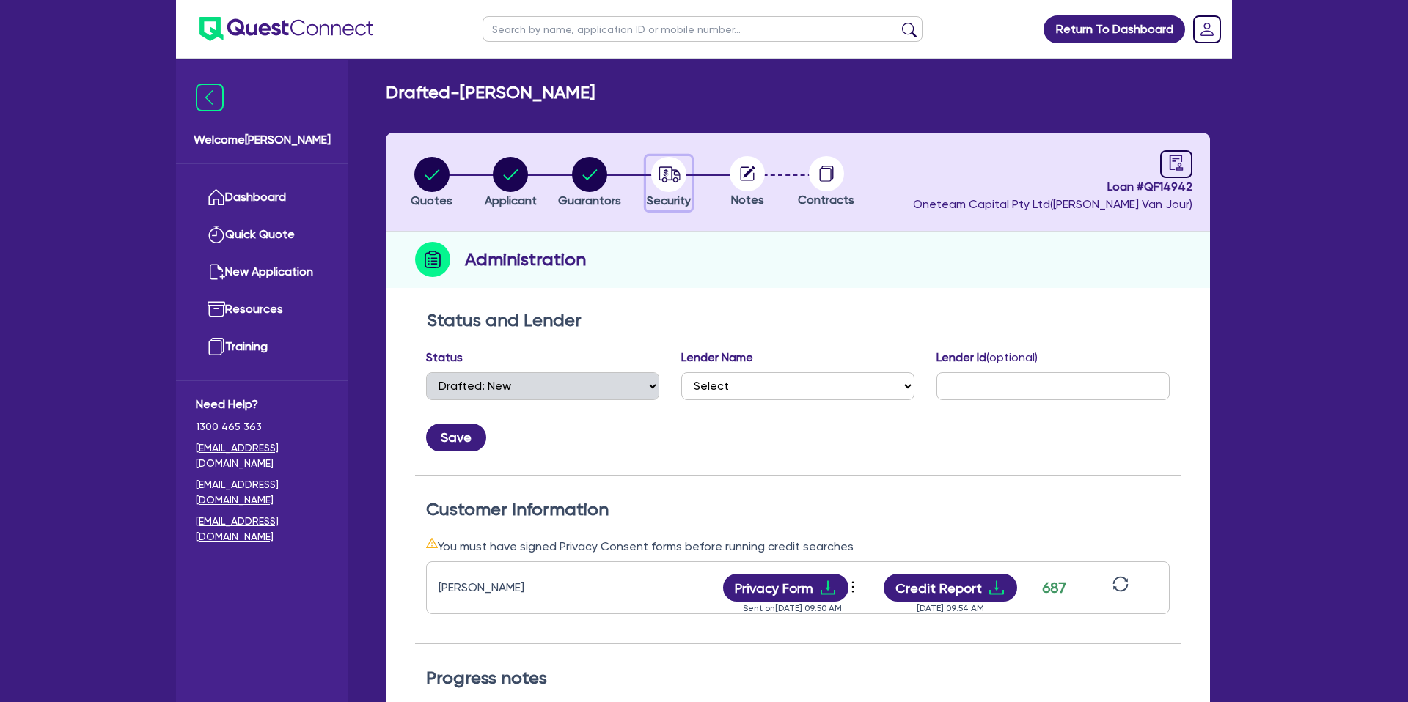
click at [670, 177] on circle "button" at bounding box center [668, 174] width 35 height 35
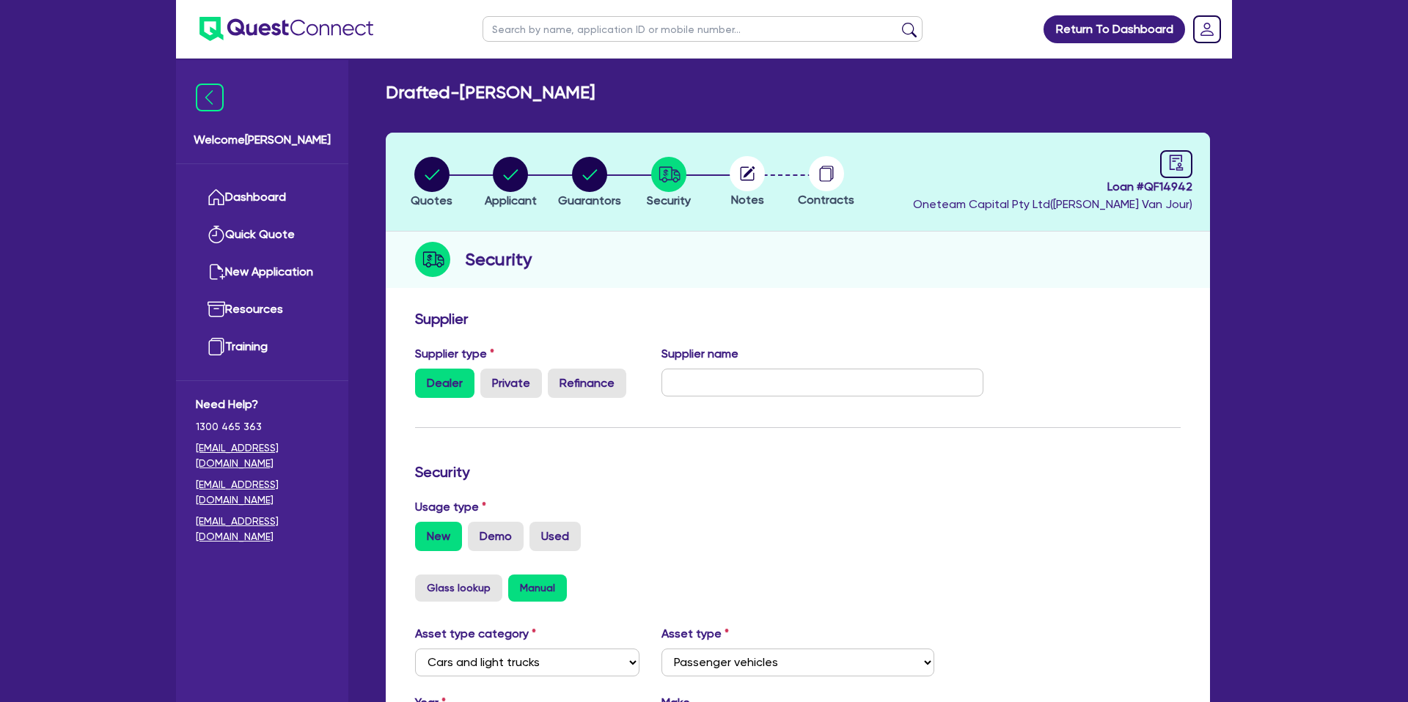
click at [755, 173] on circle at bounding box center [746, 173] width 35 height 35
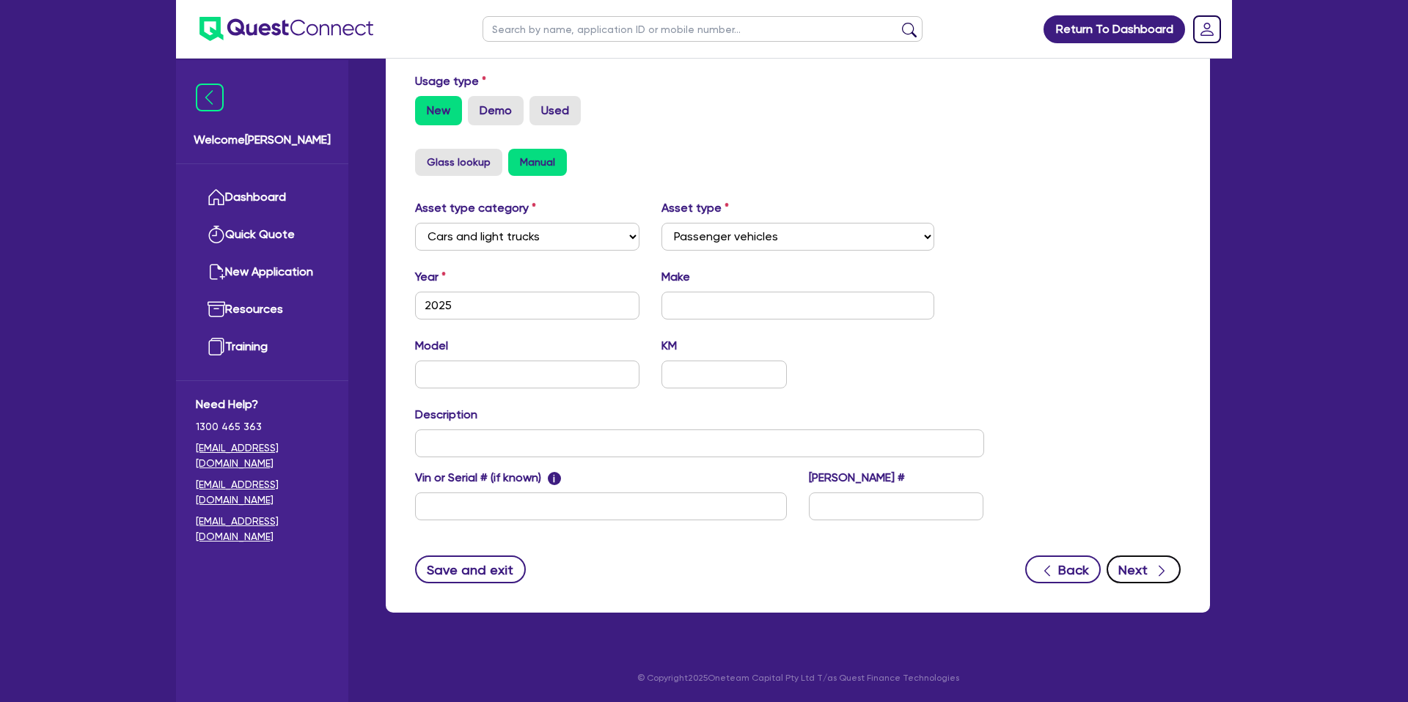
click at [1152, 556] on button "Next" at bounding box center [1143, 570] width 74 height 28
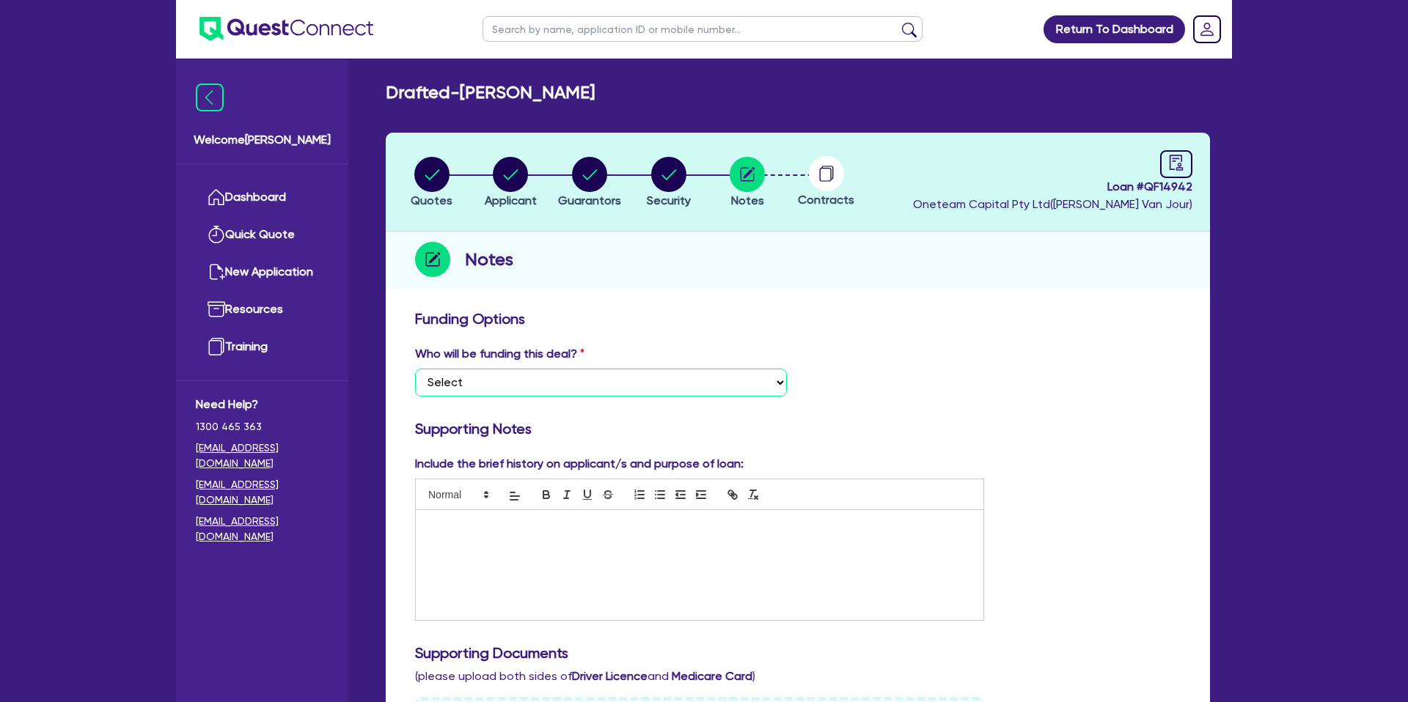
click at [479, 383] on select "Select I want Quest to fund 100% I will fund 100% I will co-fund with Quest Oth…" at bounding box center [601, 383] width 372 height 28
click at [415, 369] on select "Select I want Quest to fund 100% I will fund 100% I will co-fund with Quest Oth…" at bounding box center [601, 383] width 372 height 28
click at [483, 533] on div at bounding box center [699, 565] width 567 height 110
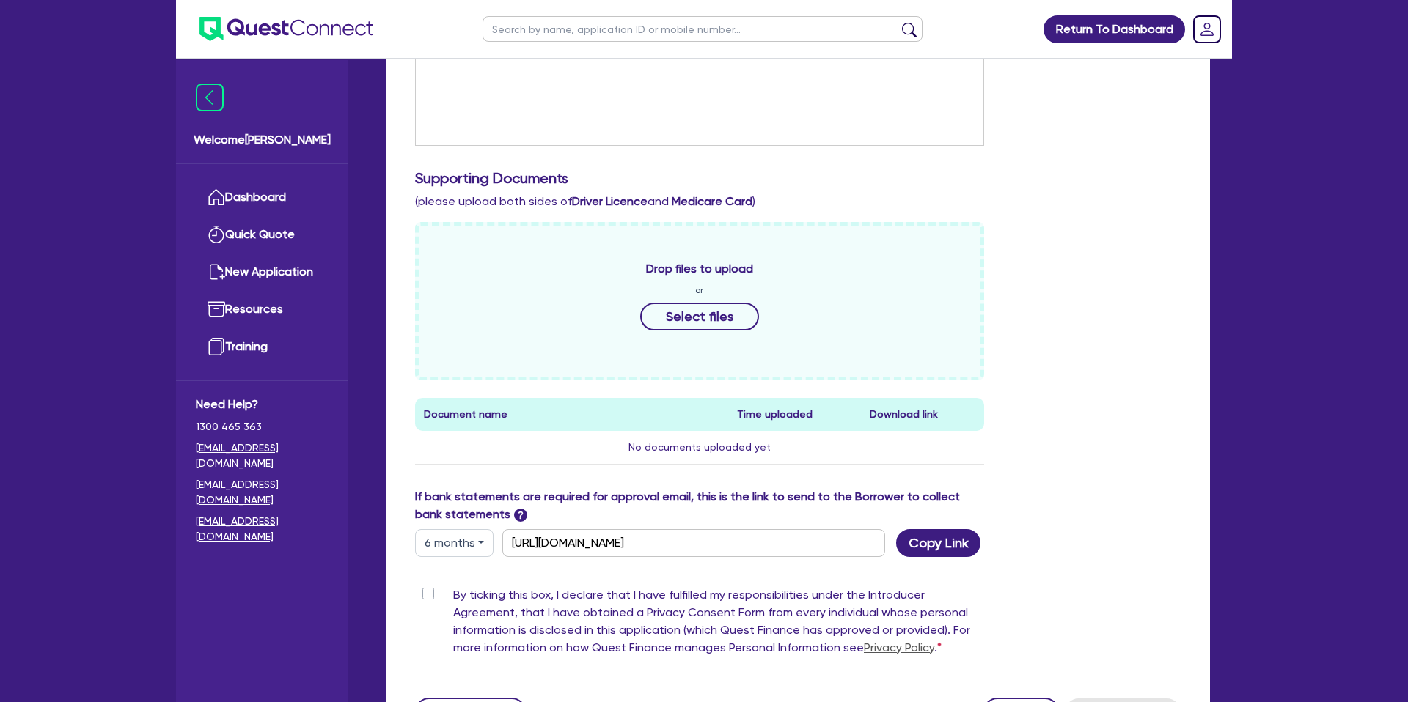
scroll to position [619, 0]
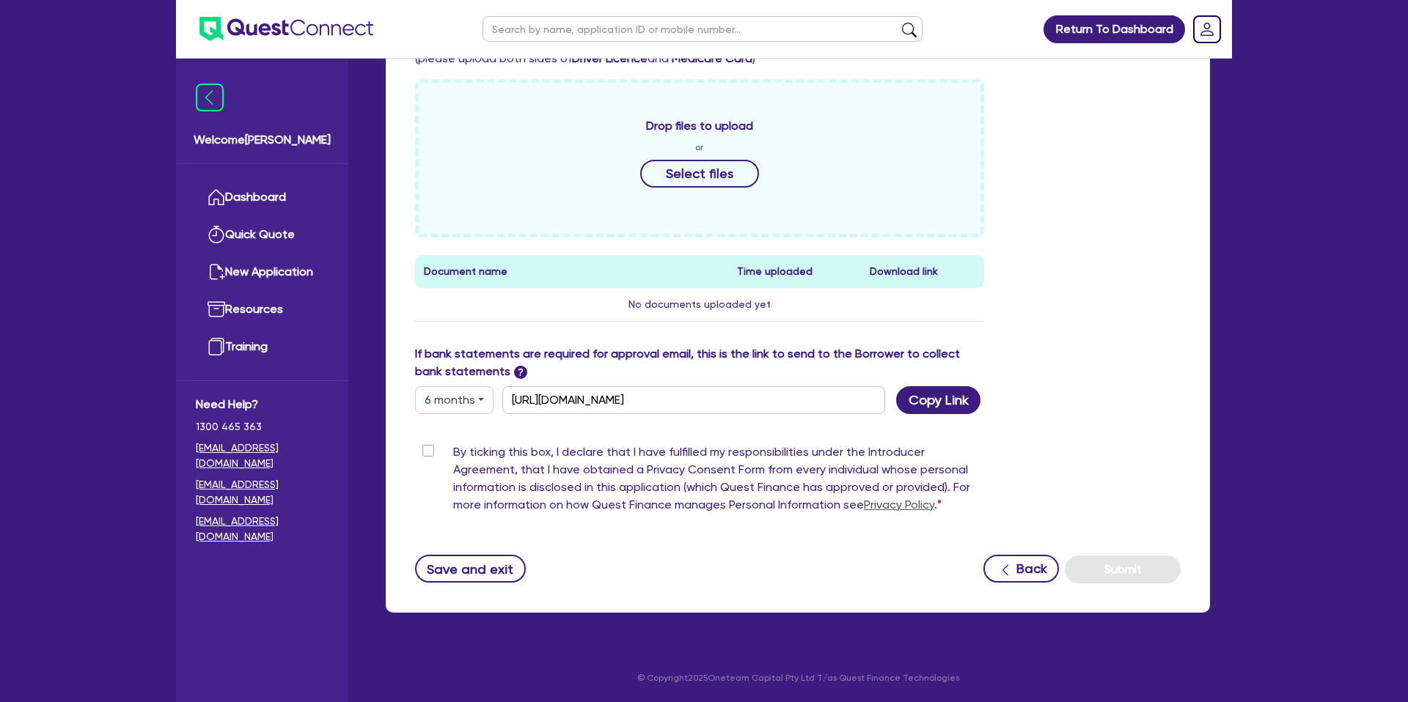
click at [496, 584] on div "Funding Options Who will be funding this deal? Select I want Quest to fund 100%…" at bounding box center [798, 149] width 824 height 928
click at [505, 566] on button "Save and exit" at bounding box center [470, 569] width 111 height 28
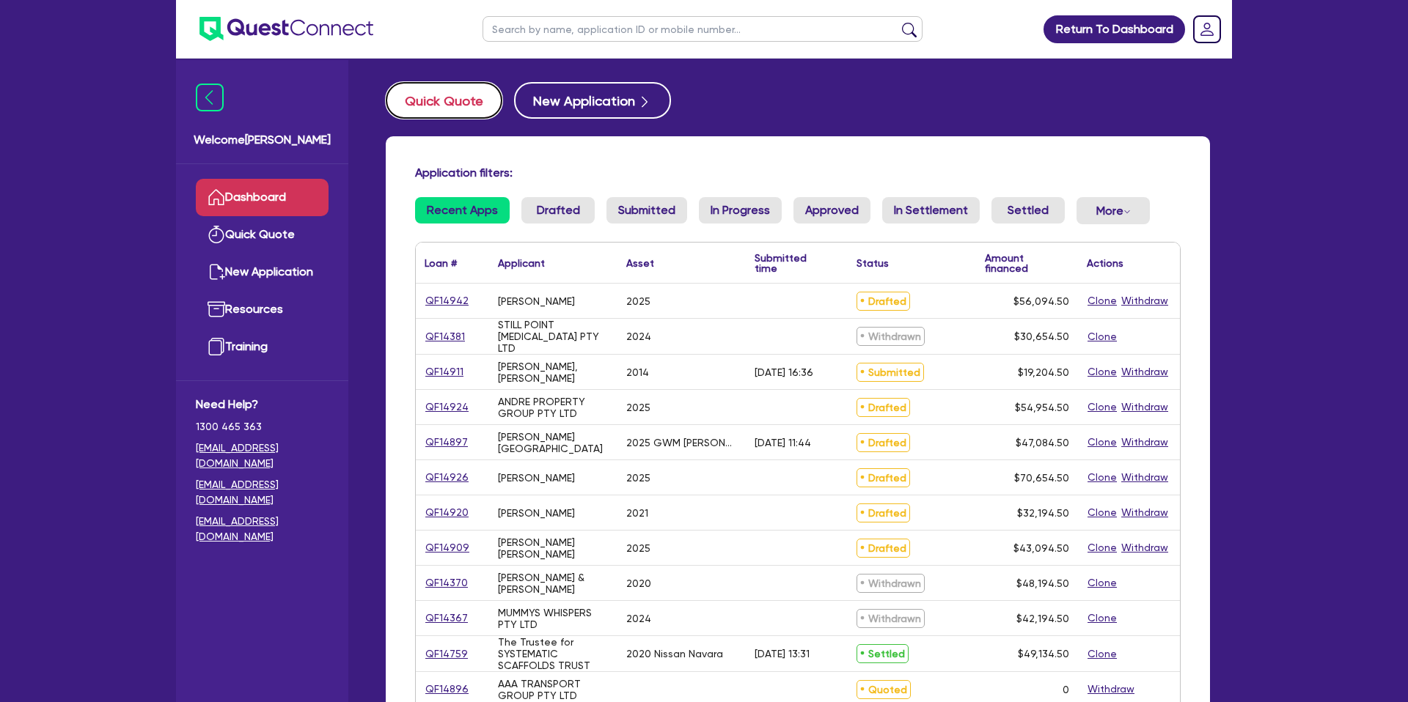
click at [434, 95] on button "Quick Quote" at bounding box center [444, 100] width 117 height 37
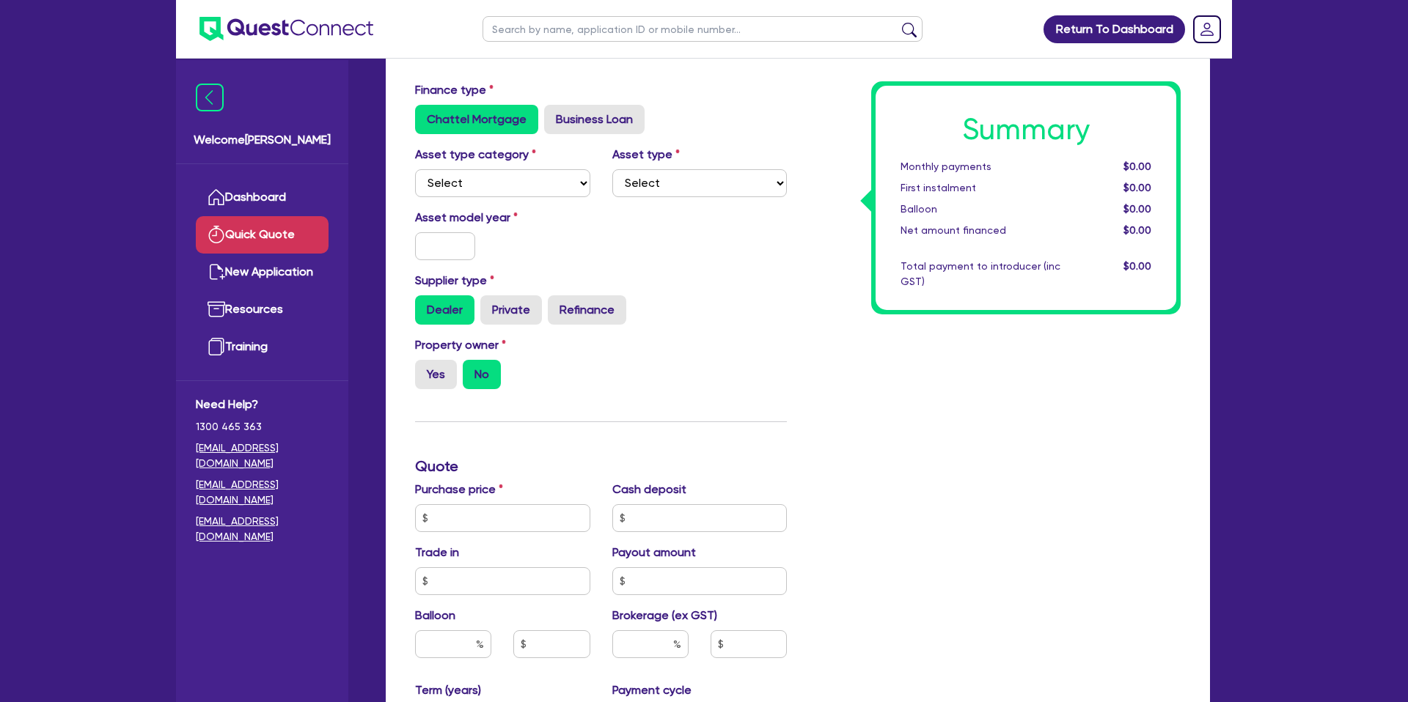
click at [521, 212] on div "Asset model year" at bounding box center [502, 234] width 197 height 51
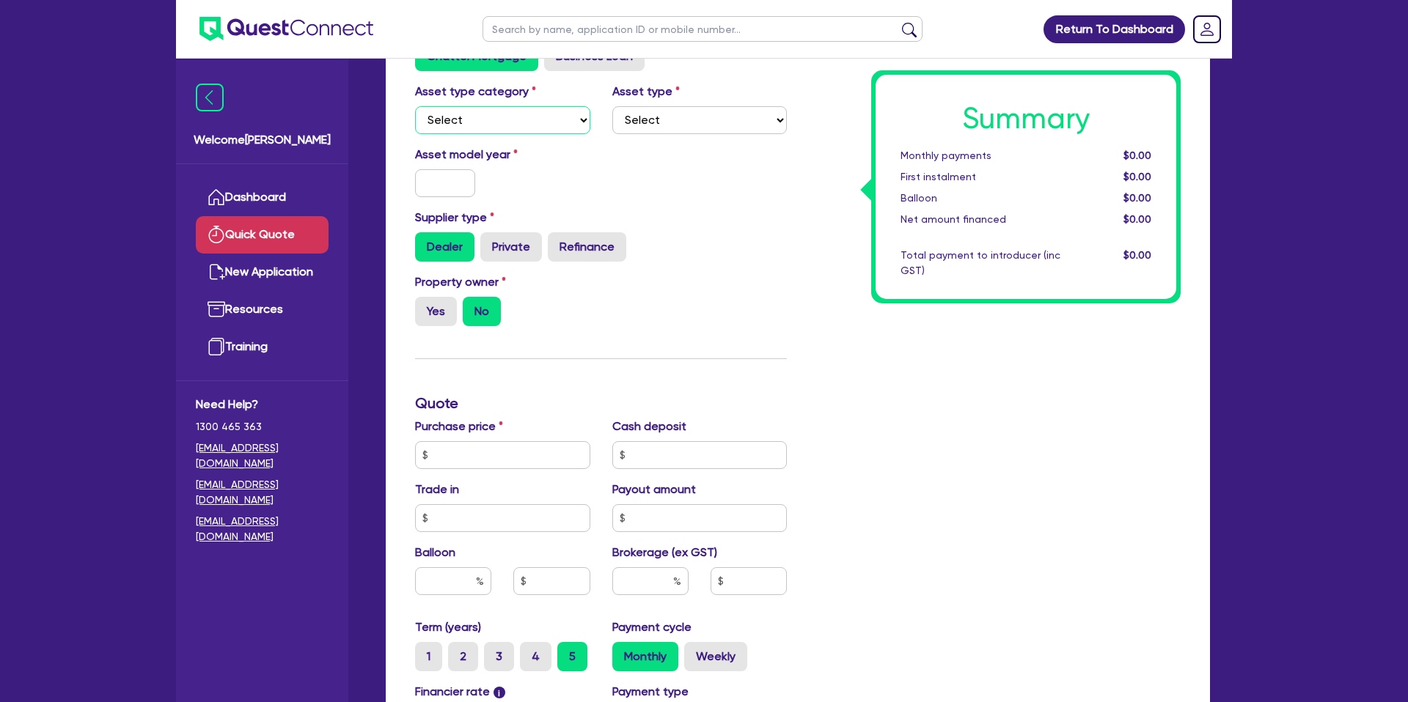
click at [480, 122] on select "Select Cars and light trucks Primary assets Secondary assets Tertiary assets" at bounding box center [502, 120] width 175 height 28
click at [415, 106] on select "Select Cars and light trucks Primary assets Secondary assets Tertiary assets" at bounding box center [502, 120] width 175 height 28
click at [690, 125] on select "Select Passenger vehicles Vans and utes Light trucks up to 4.5 tonne" at bounding box center [699, 120] width 175 height 28
click at [612, 106] on select "Select Passenger vehicles Vans and utes Light trucks up to 4.5 tonne" at bounding box center [699, 120] width 175 height 28
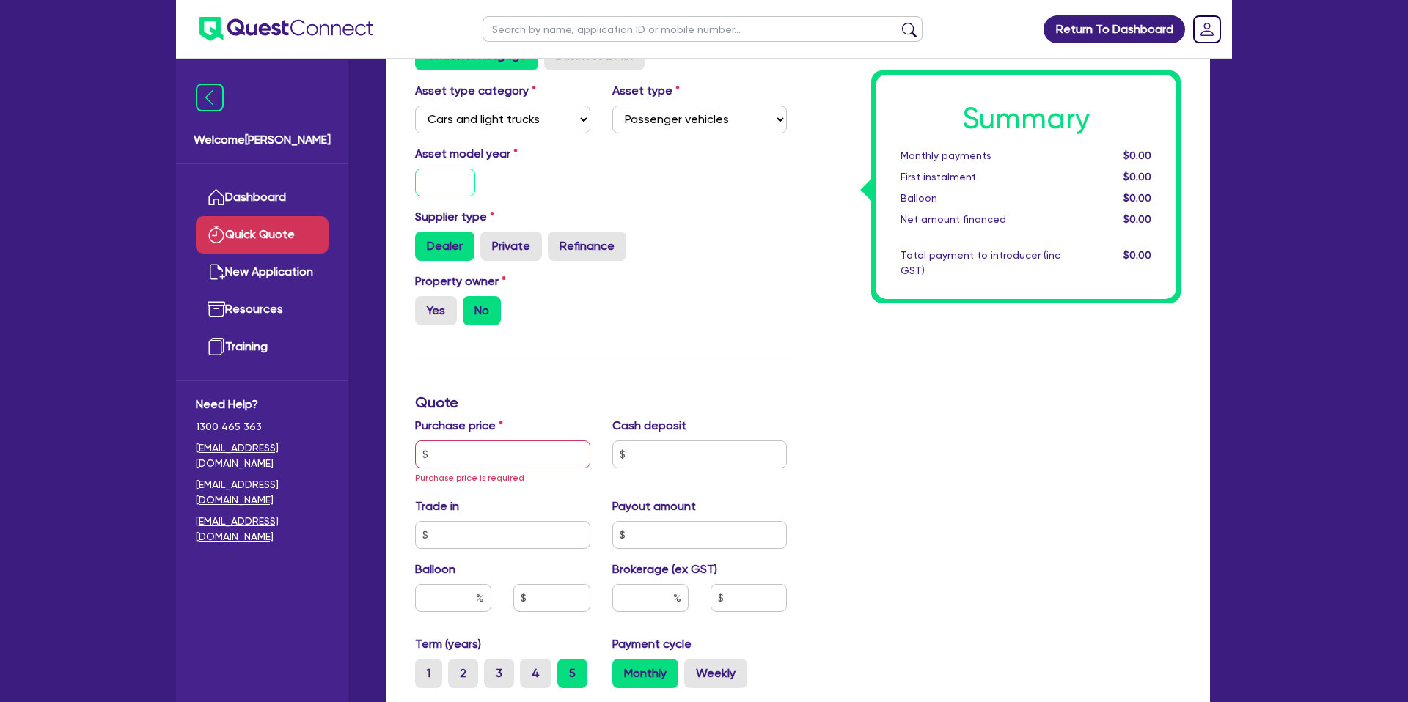
click at [456, 179] on input "text" at bounding box center [445, 183] width 60 height 28
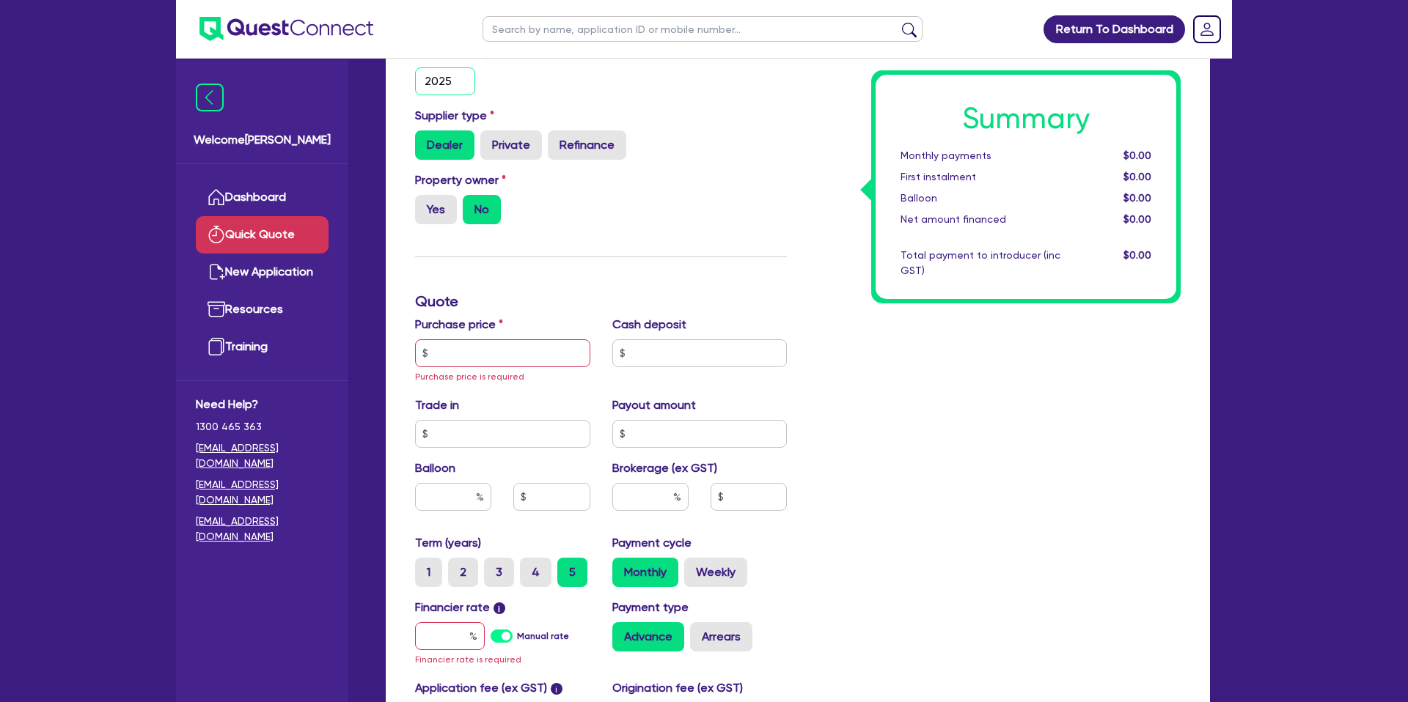
scroll to position [250, 0]
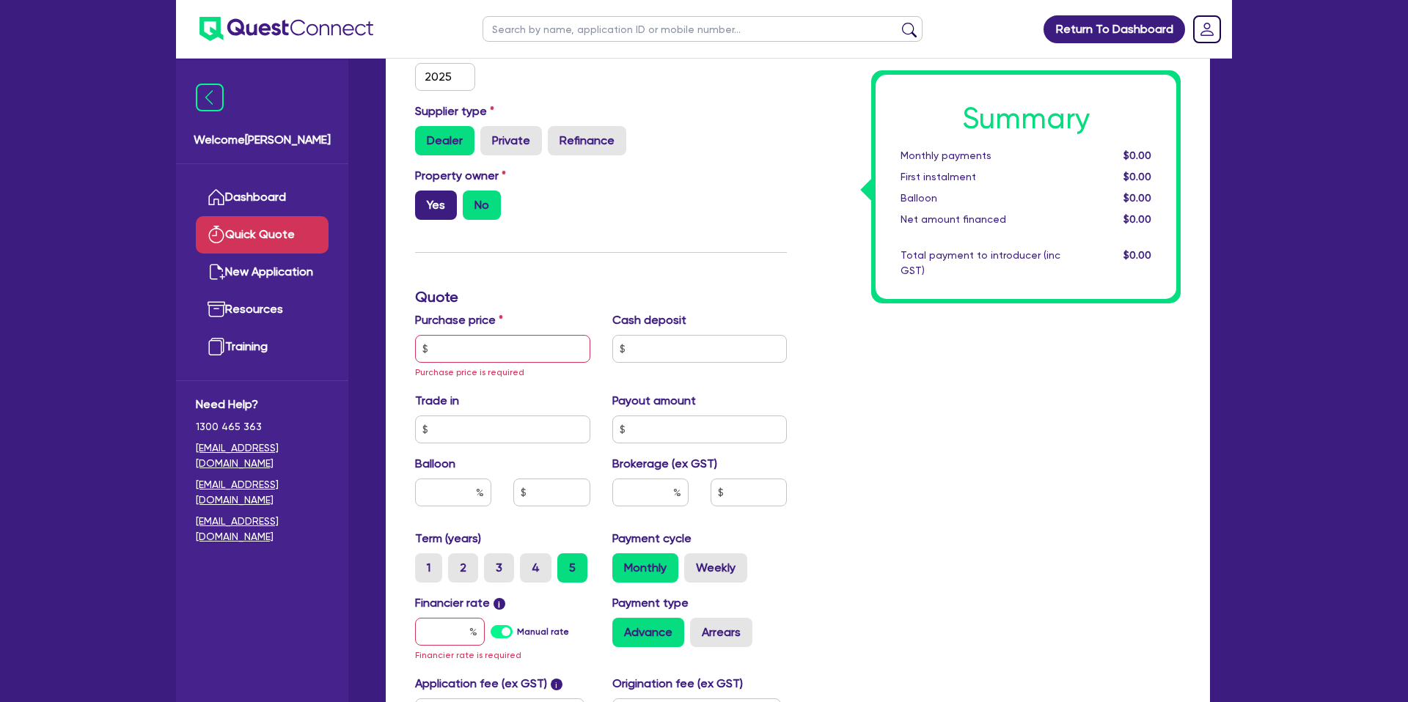
click at [437, 202] on label "Yes" at bounding box center [436, 205] width 42 height 29
click at [424, 200] on input "Yes" at bounding box center [420, 196] width 10 height 10
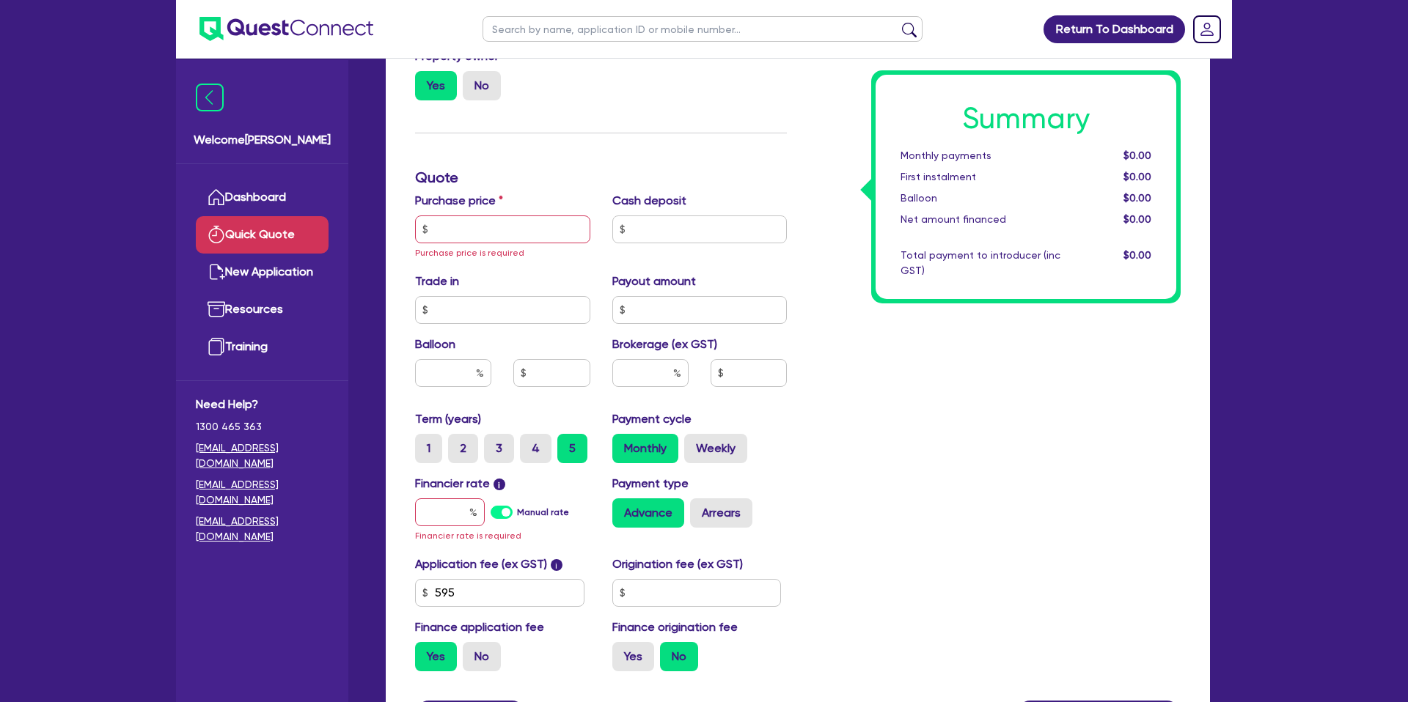
scroll to position [389, 0]
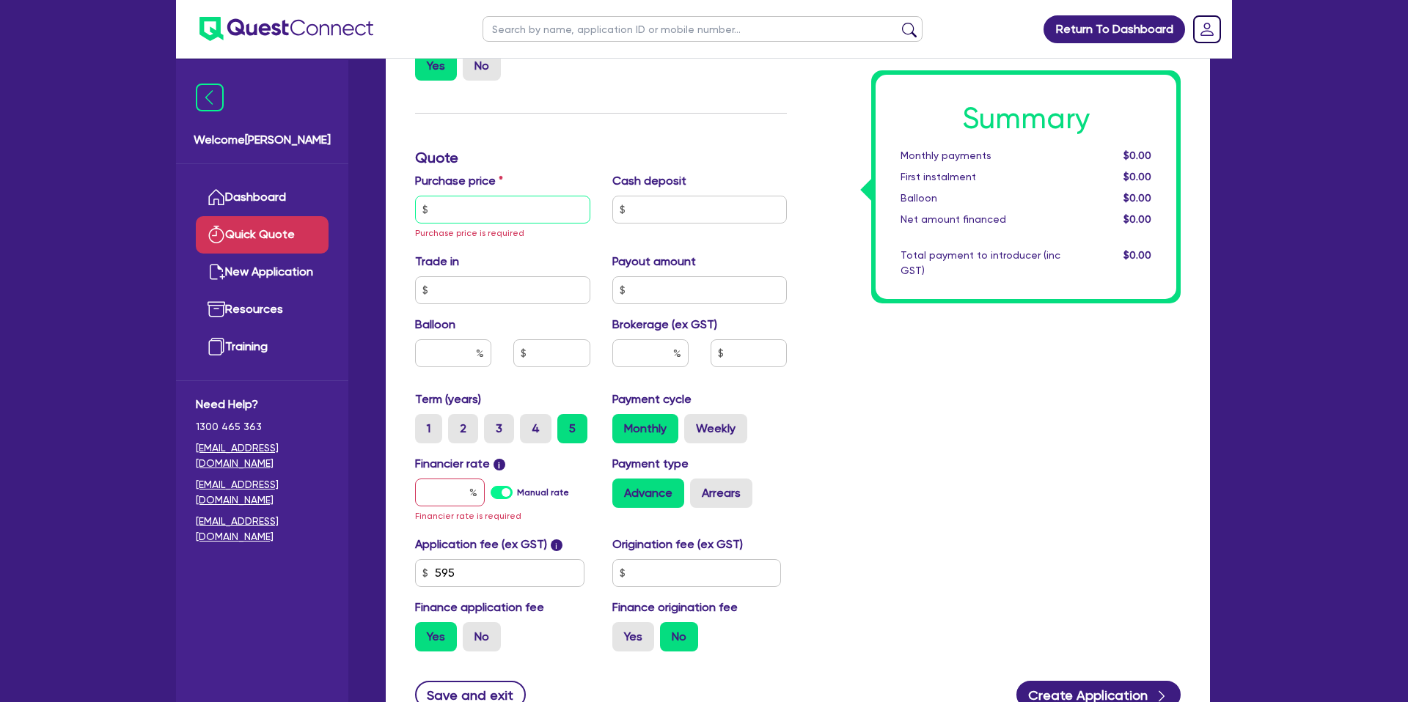
click at [497, 210] on input "text" at bounding box center [502, 210] width 175 height 28
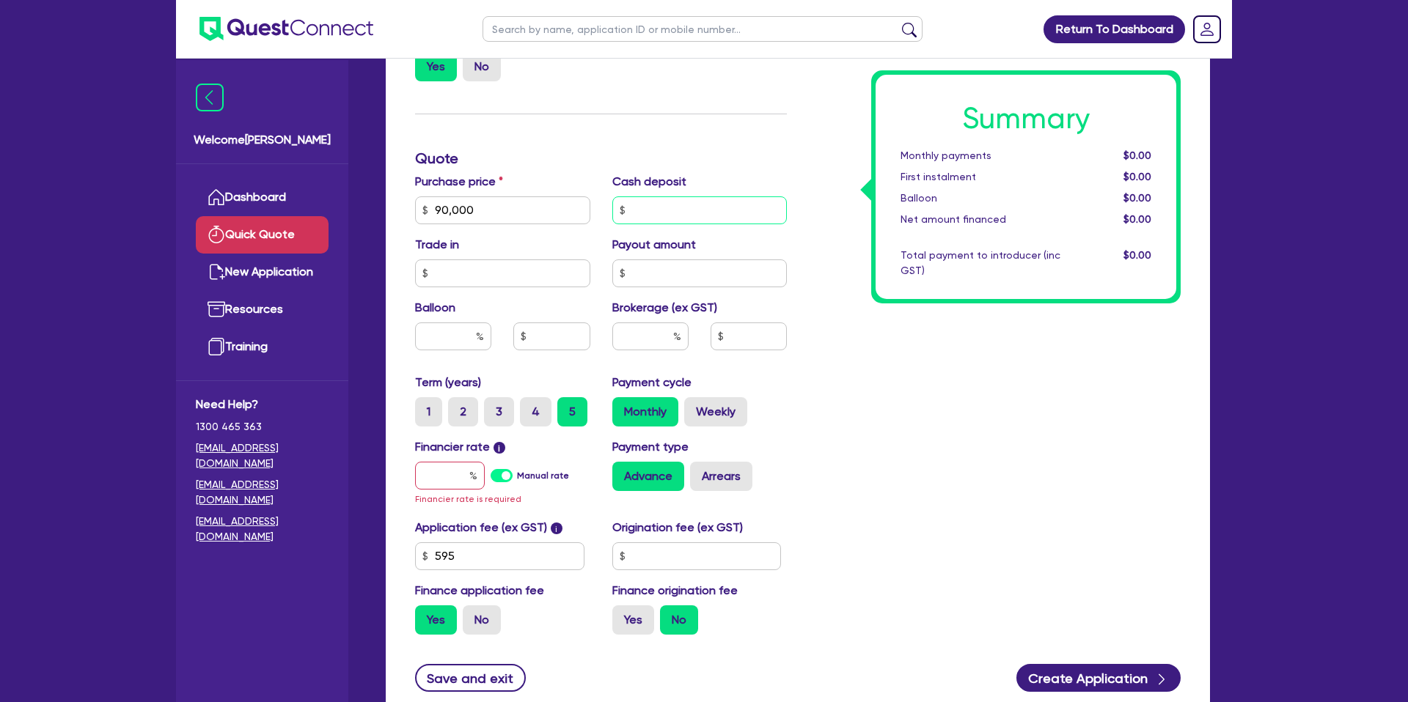
click at [704, 213] on input "text" at bounding box center [699, 210] width 175 height 28
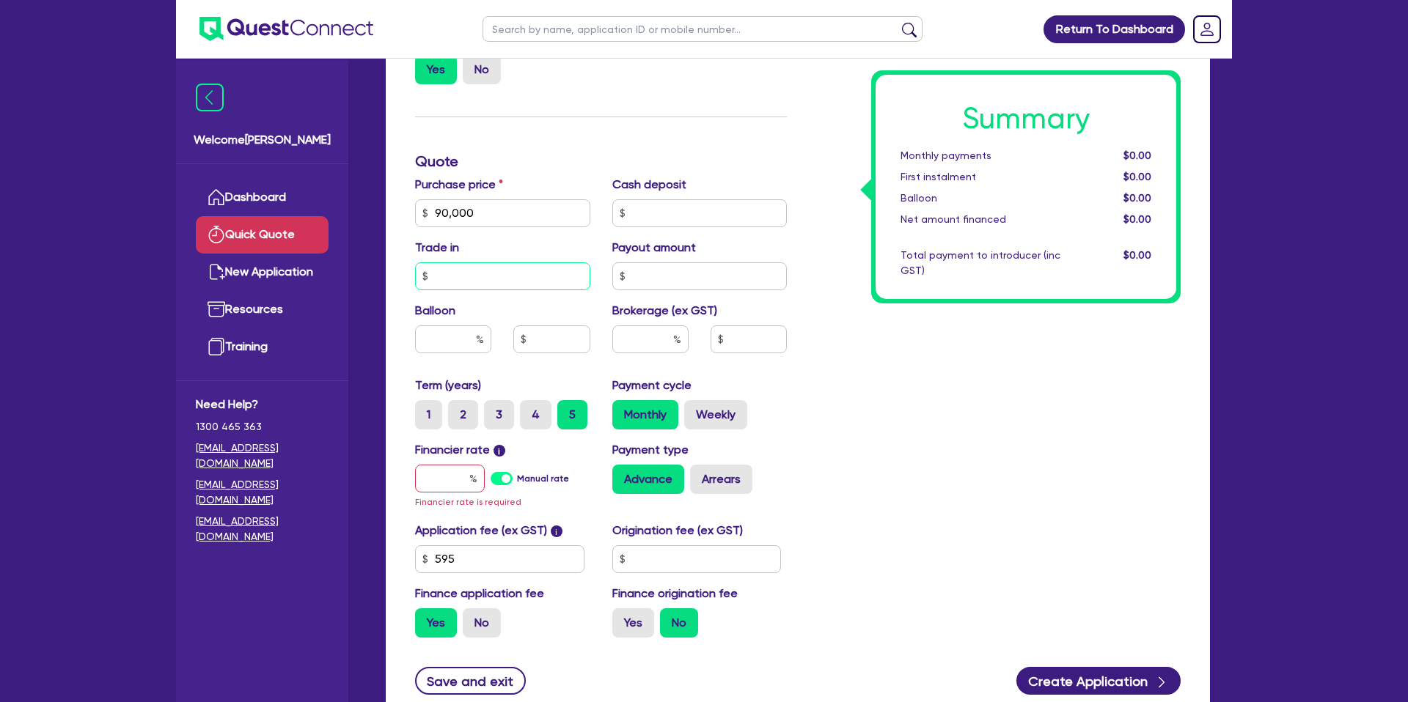
click at [449, 272] on input "text" at bounding box center [502, 276] width 175 height 28
click at [685, 284] on input "text" at bounding box center [699, 276] width 175 height 28
drag, startPoint x: 970, startPoint y: 339, endPoint x: 974, endPoint y: 328, distance: 11.2
click at [974, 328] on div "Summary Monthly payments $0.00 First instalment $0.00 Balloon $0.00 Net amount …" at bounding box center [995, 212] width 394 height 873
click at [450, 345] on input "text" at bounding box center [453, 340] width 76 height 28
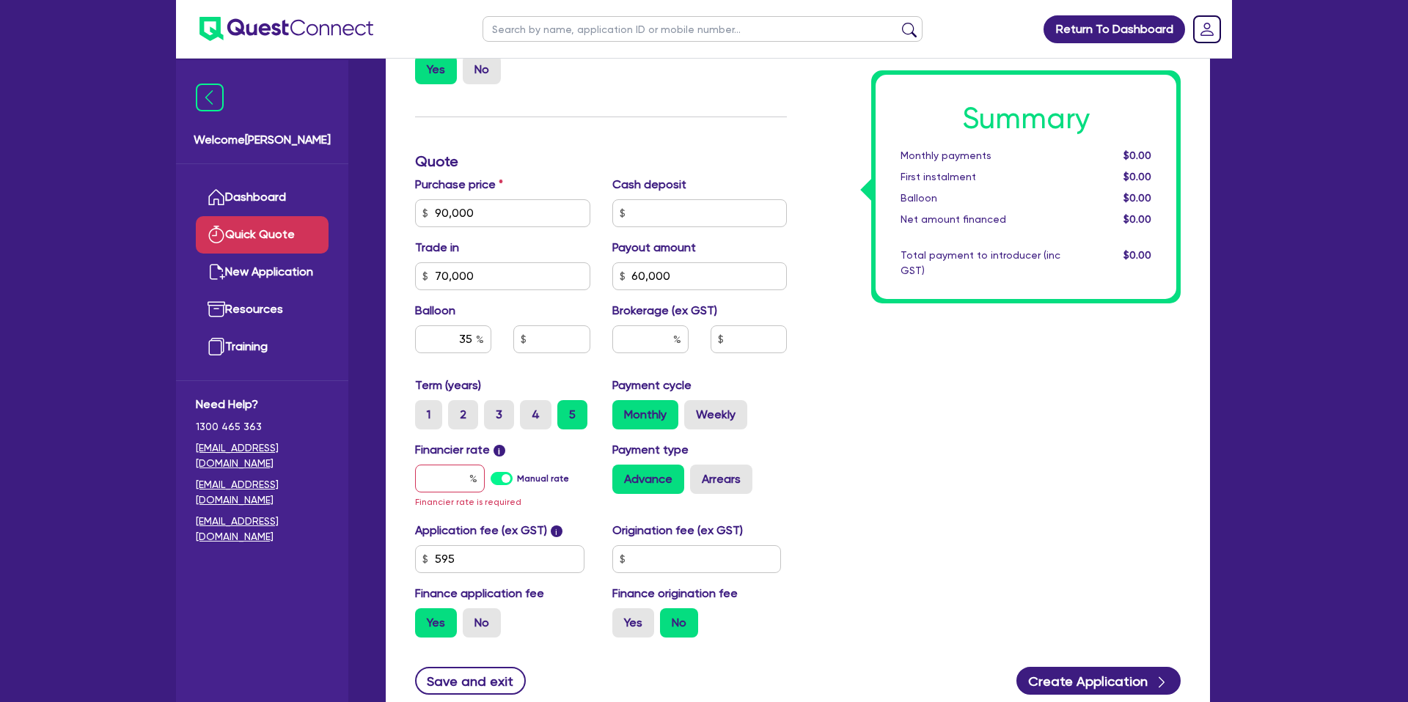
drag, startPoint x: 985, startPoint y: 344, endPoint x: 704, endPoint y: 387, distance: 284.1
click at [969, 346] on div "Summary Monthly payments $0.00 First instalment $0.00 Balloon $0.00 Net amount …" at bounding box center [995, 212] width 394 height 873
click at [446, 478] on input "text" at bounding box center [450, 479] width 70 height 28
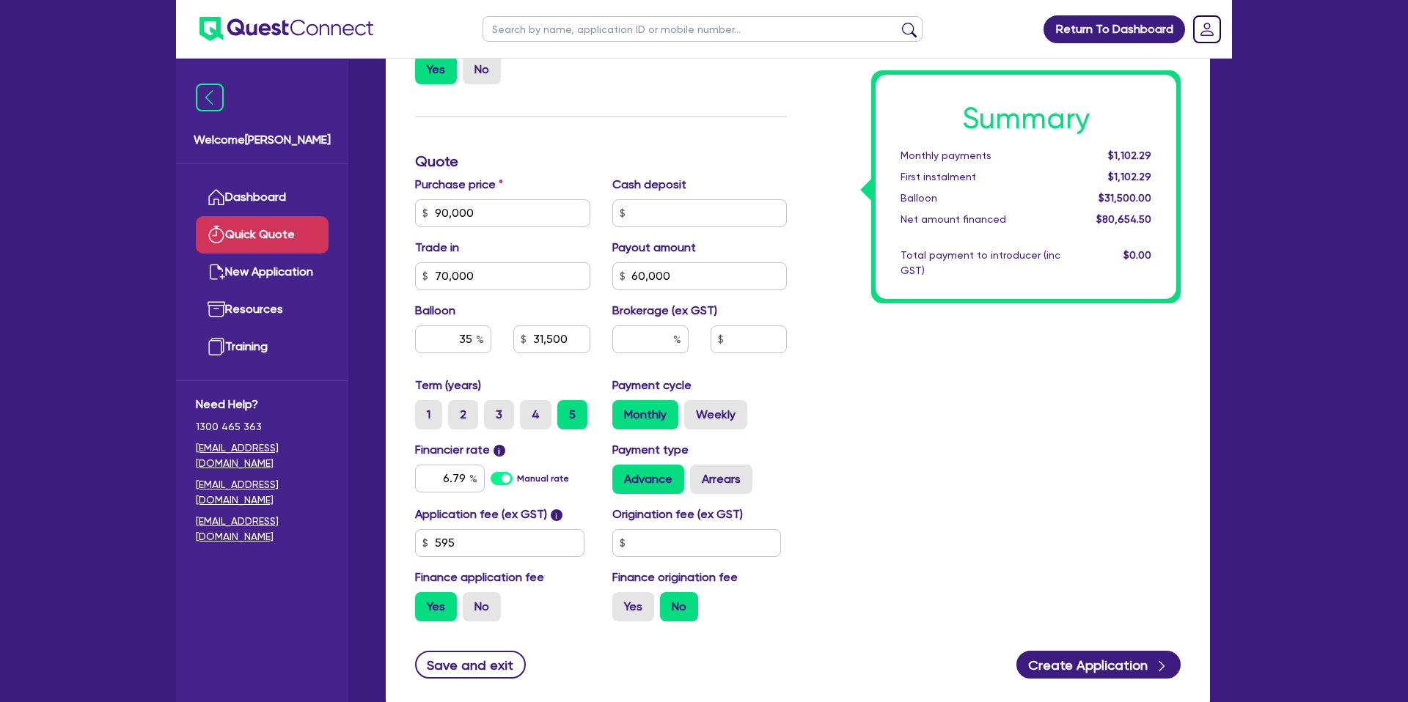
click at [918, 449] on div "Summary Monthly payments $1,102.29 First instalment $1,102.29 Balloon $31,500.0…" at bounding box center [995, 204] width 394 height 857
click at [665, 345] on input "text" at bounding box center [650, 340] width 76 height 28
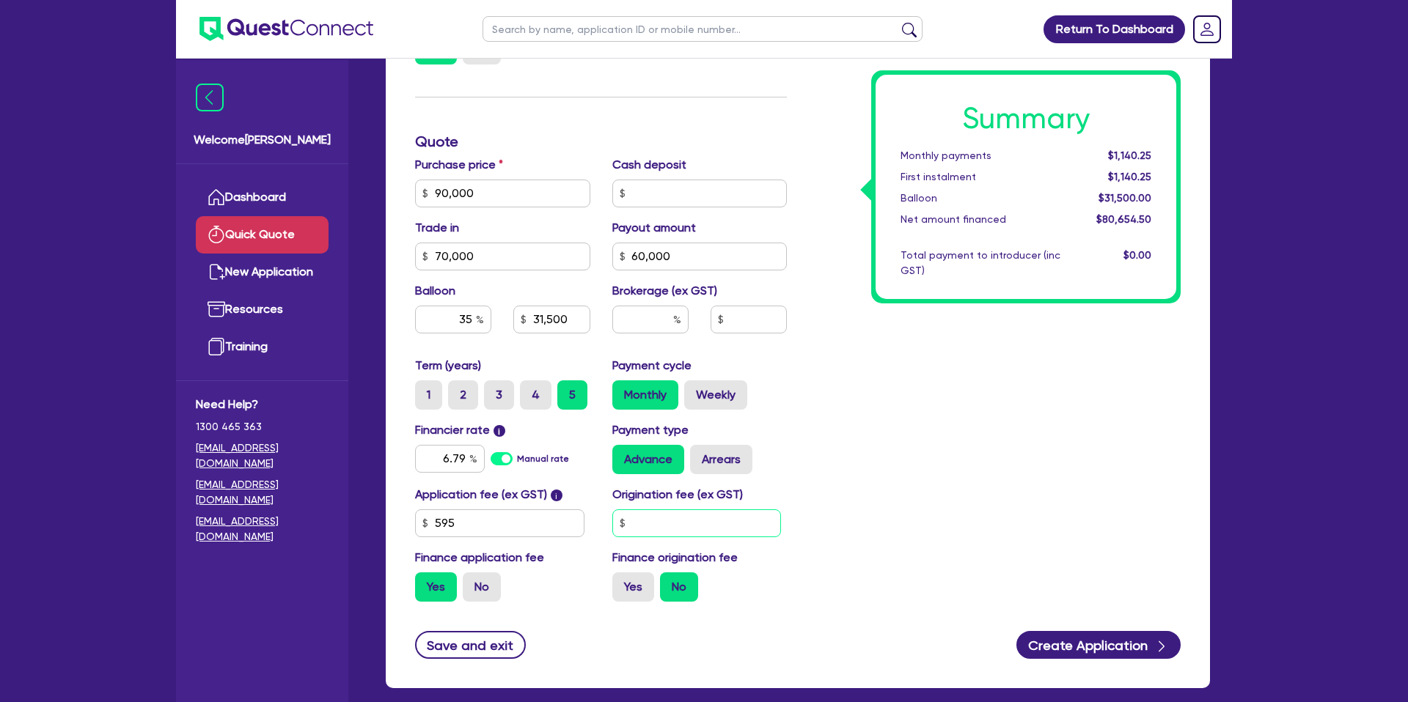
click at [662, 529] on input "text" at bounding box center [696, 524] width 169 height 28
click at [668, 320] on input "text" at bounding box center [650, 320] width 76 height 28
drag, startPoint x: 806, startPoint y: 339, endPoint x: 796, endPoint y: 353, distance: 16.9
click at [806, 338] on div "Summary Monthly payments $1,140.25 First instalment $2,790.25 Balloon $31,500.0…" at bounding box center [995, 185] width 394 height 857
click at [620, 587] on label "Yes" at bounding box center [633, 587] width 42 height 29
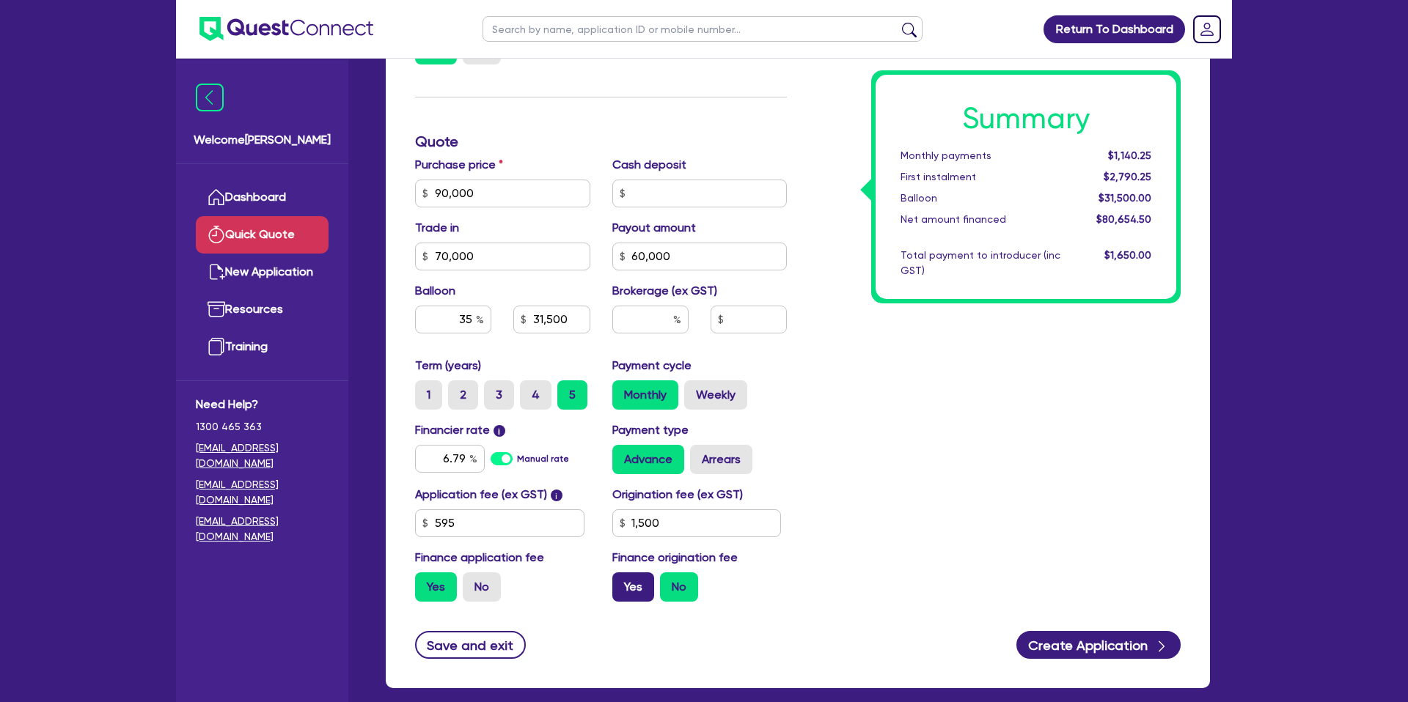
click at [620, 582] on input "Yes" at bounding box center [617, 578] width 10 height 10
click at [733, 462] on label "Arrears" at bounding box center [721, 459] width 62 height 29
click at [699, 455] on input "Arrears" at bounding box center [695, 450] width 10 height 10
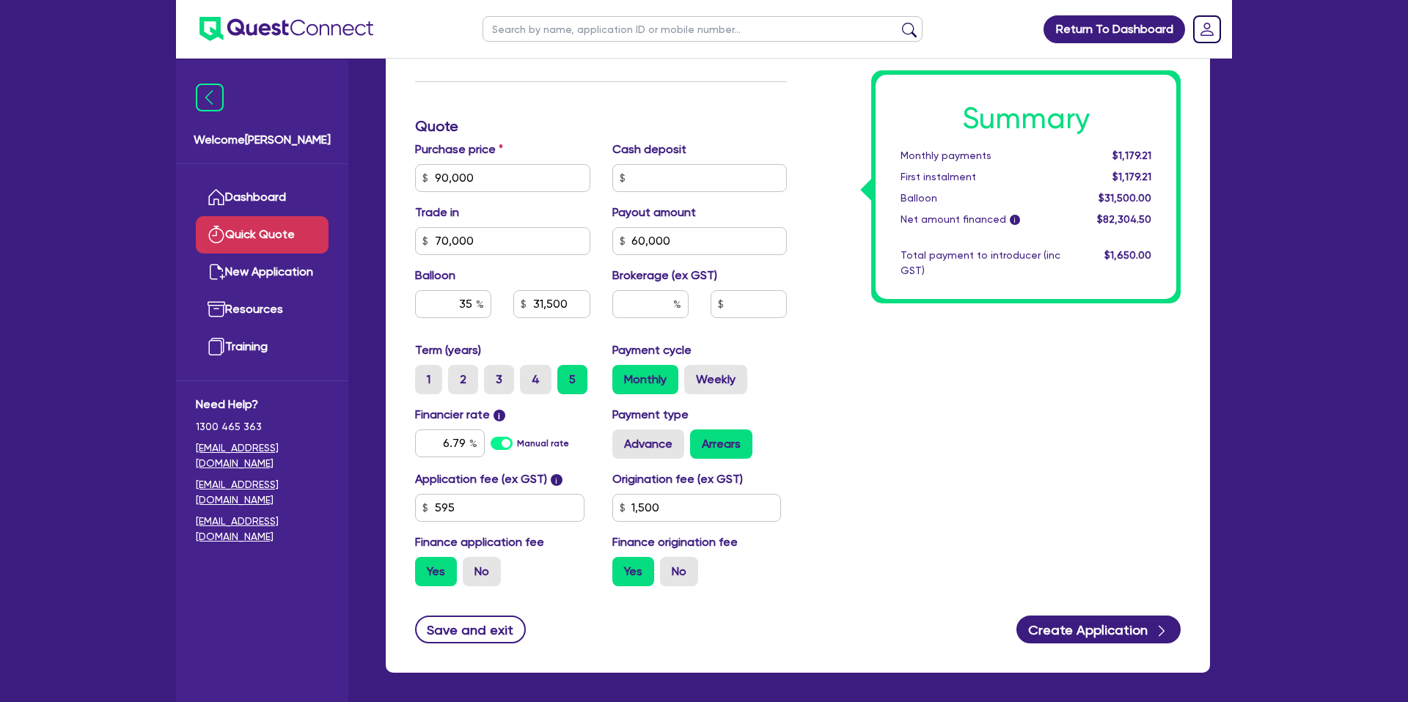
scroll to position [427, 0]
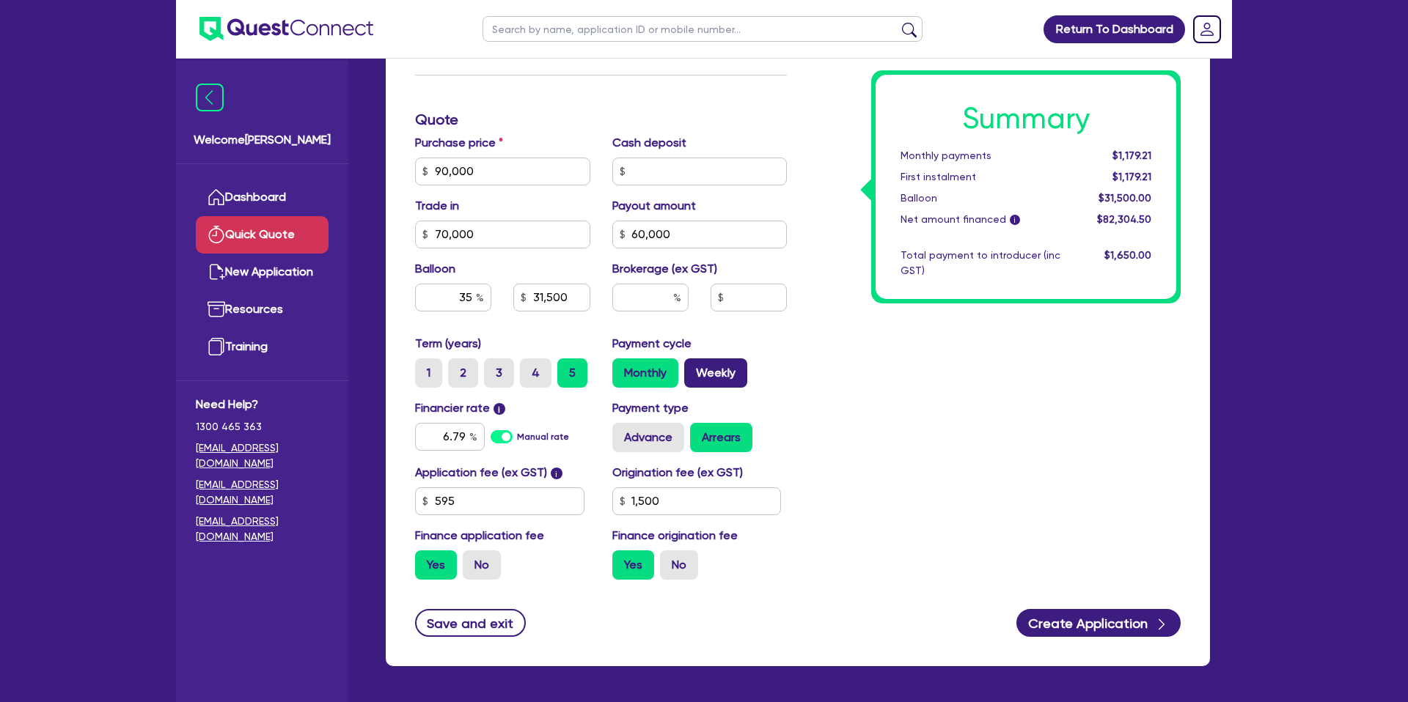
click at [716, 370] on label "Weekly" at bounding box center [715, 373] width 63 height 29
click at [694, 368] on input "Weekly" at bounding box center [689, 364] width 10 height 10
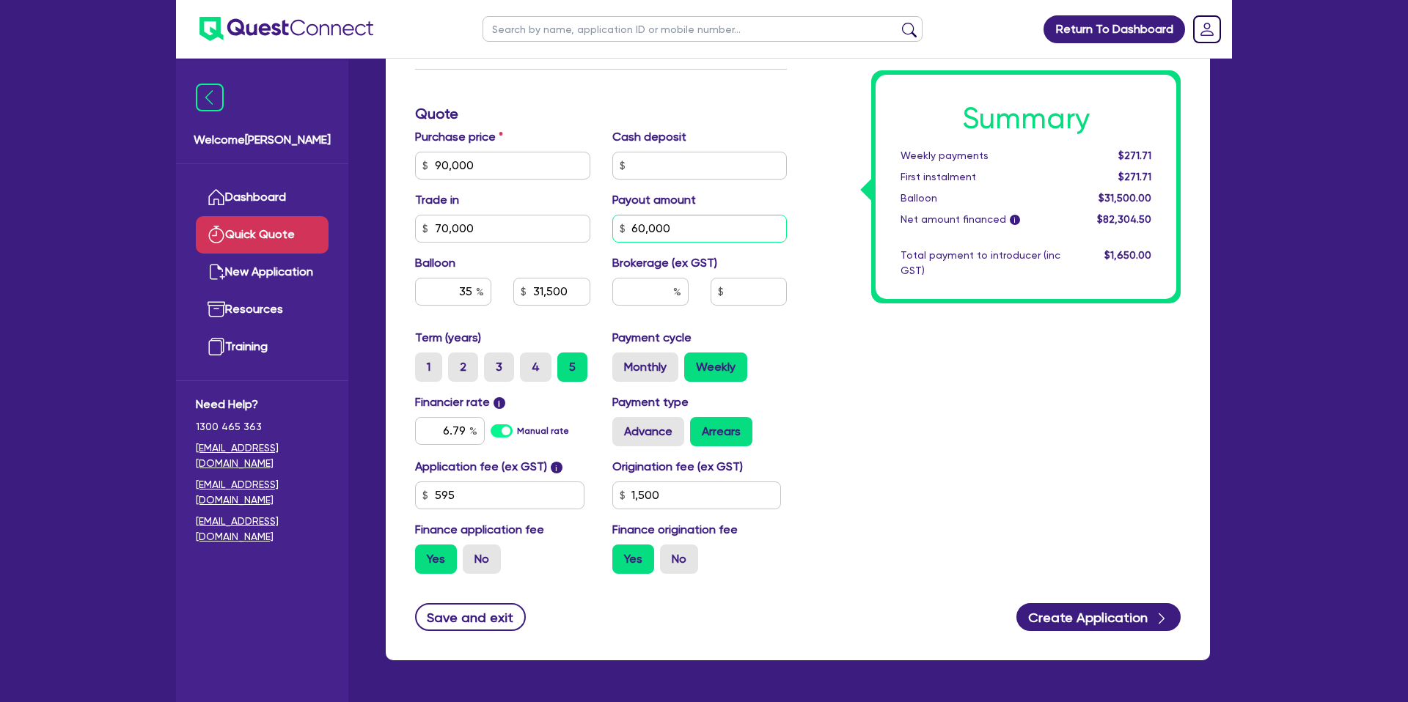
drag, startPoint x: 631, startPoint y: 227, endPoint x: 773, endPoint y: 229, distance: 142.3
click at [773, 229] on input "60,000" at bounding box center [699, 229] width 175 height 28
click at [993, 347] on div "Summary Weekly payments $271.71 First instalment $271.71 Balloon $31,500.00 Net…" at bounding box center [995, 157] width 394 height 857
click at [670, 289] on input "text" at bounding box center [650, 292] width 76 height 28
click at [1098, 369] on div "Summary Weekly payments $279.93 First instalment $279.93 Balloon $31,500.00 Net…" at bounding box center [995, 157] width 394 height 857
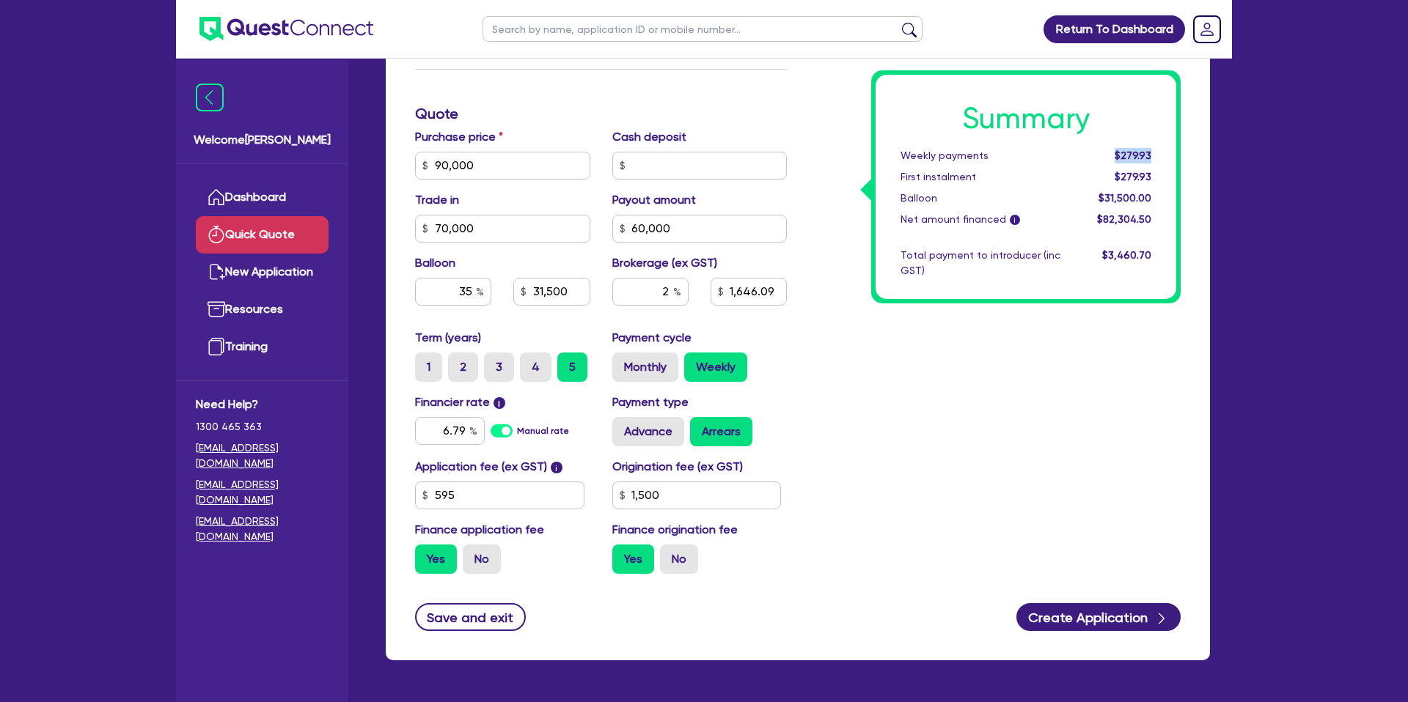
scroll to position [435, 0]
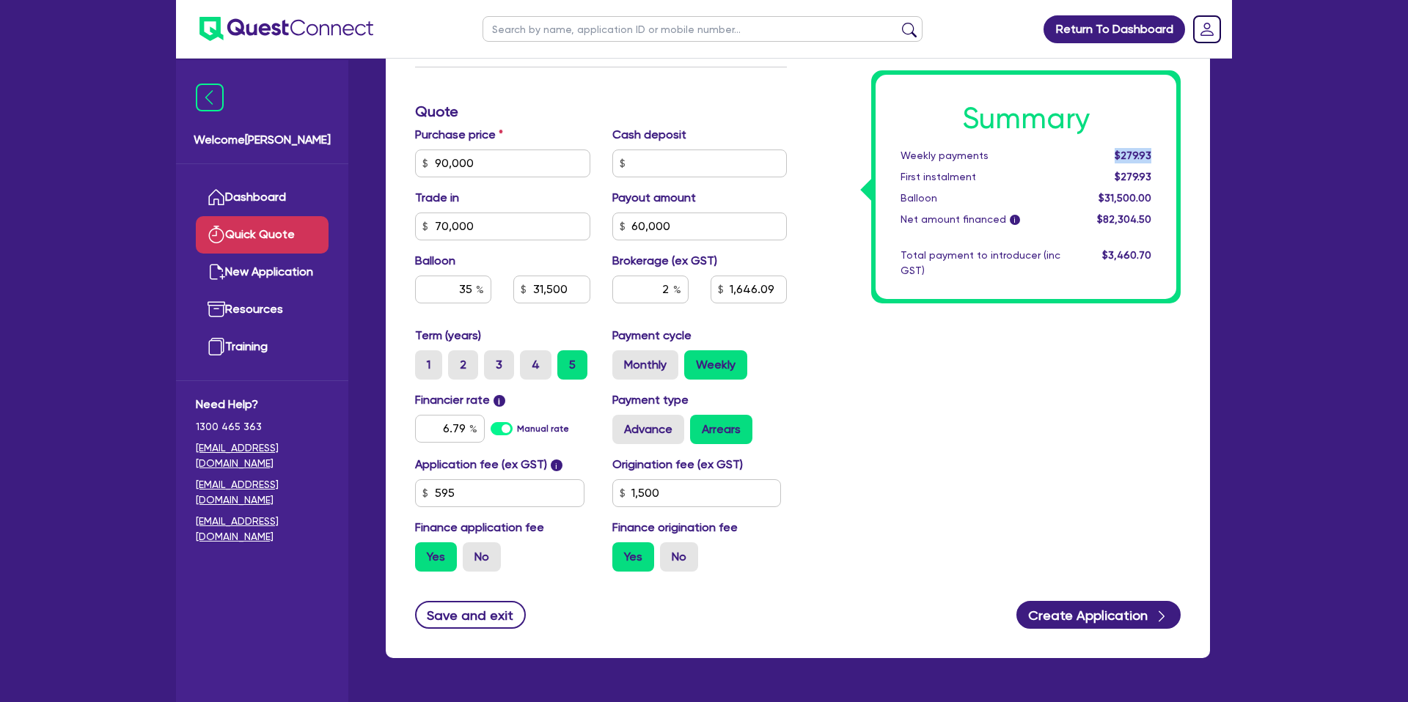
drag, startPoint x: 1114, startPoint y: 157, endPoint x: 1153, endPoint y: 153, distance: 39.8
click at [1153, 153] on div "$279.93" at bounding box center [1116, 155] width 91 height 15
click at [576, 290] on input "31,500" at bounding box center [551, 290] width 76 height 28
click at [451, 279] on input "35" at bounding box center [453, 290] width 76 height 28
drag, startPoint x: 1098, startPoint y: 154, endPoint x: 1148, endPoint y: 150, distance: 50.8
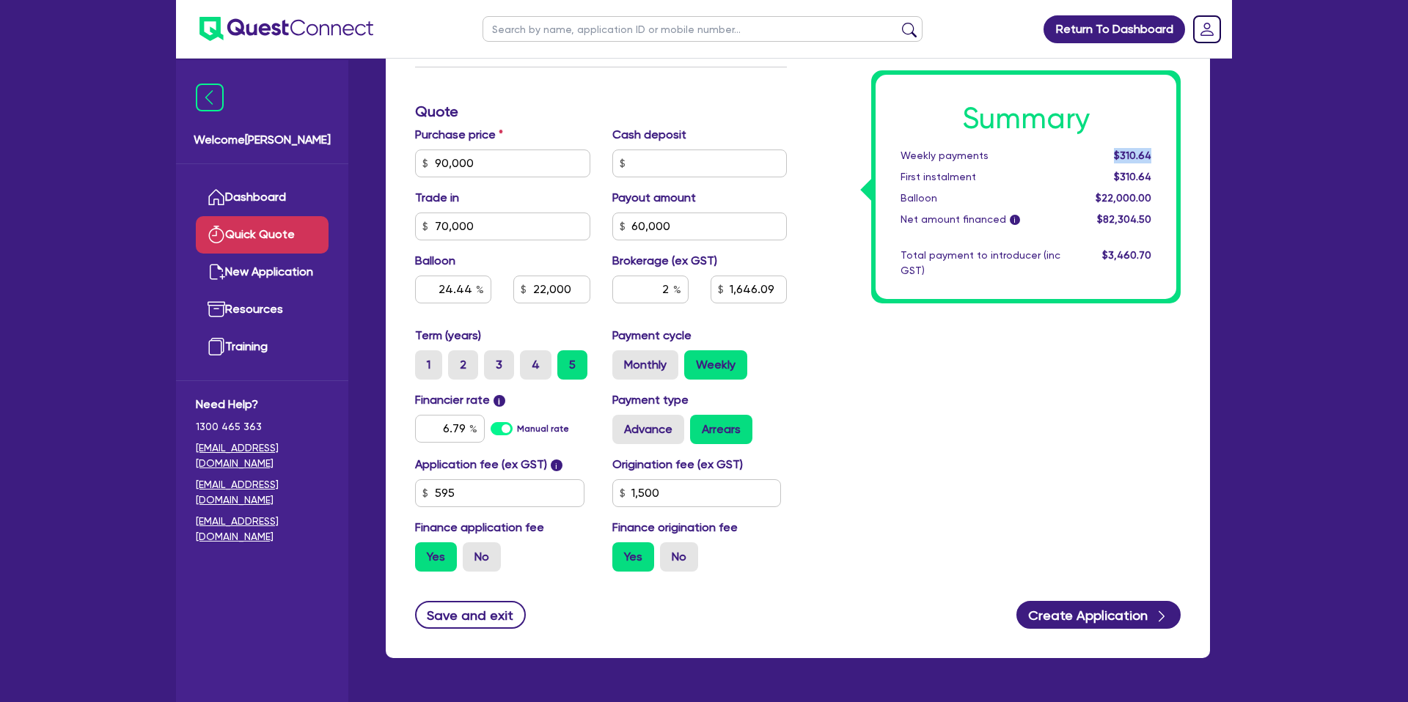
click at [1148, 150] on div "$310.64" at bounding box center [1116, 155] width 91 height 15
drag, startPoint x: 1156, startPoint y: 150, endPoint x: 1148, endPoint y: 150, distance: 8.1
click at [1155, 149] on div "$310.64" at bounding box center [1116, 155] width 91 height 15
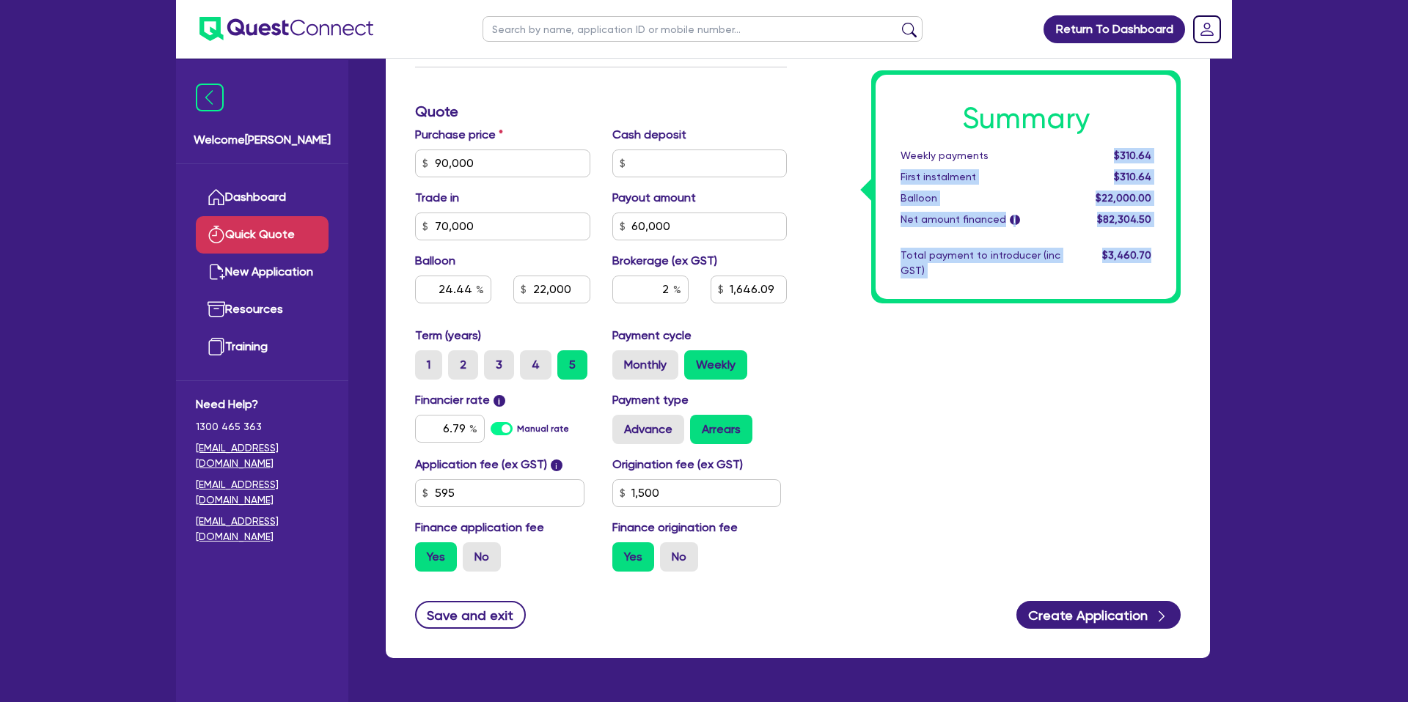
drag, startPoint x: 1111, startPoint y: 153, endPoint x: 1194, endPoint y: 158, distance: 83.7
click at [1194, 158] on div "Finance type Chattel Mortgage Business Loan Asset type category Select Cars and…" at bounding box center [798, 177] width 824 height 961
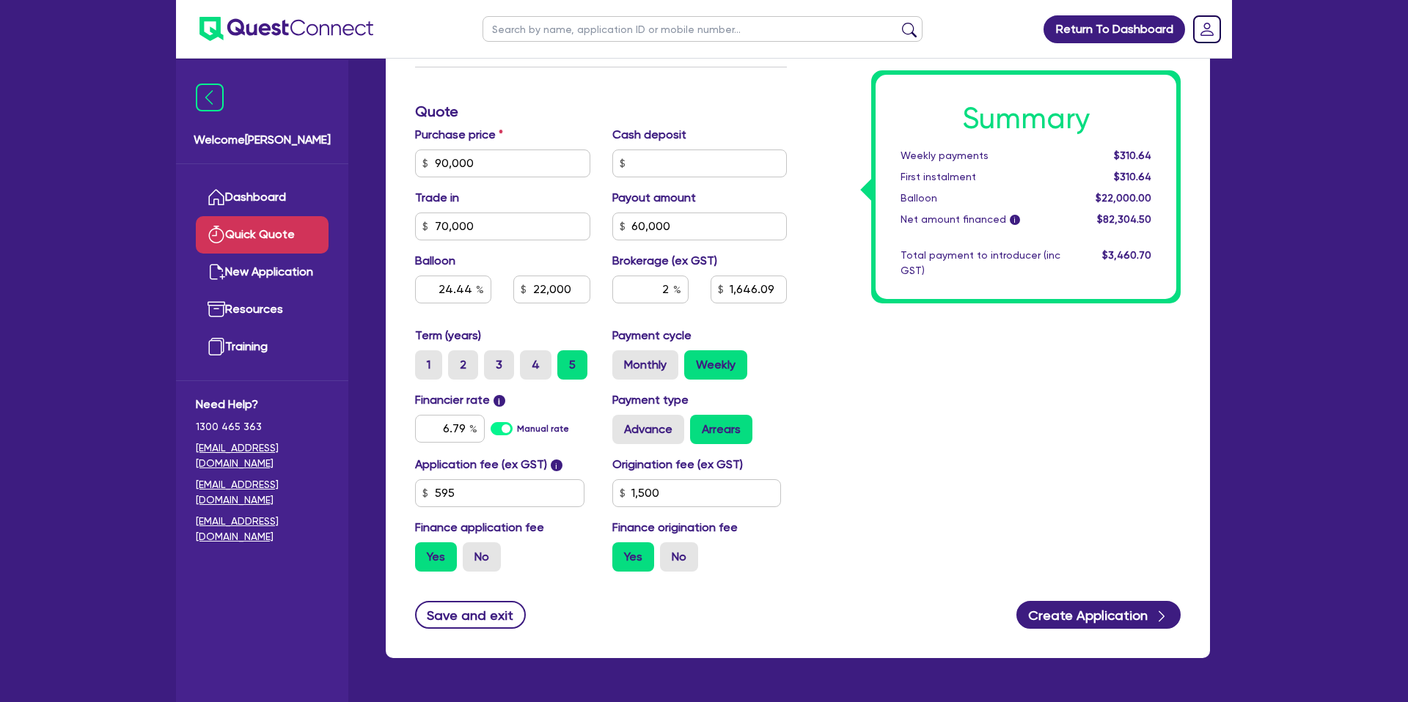
drag, startPoint x: 1142, startPoint y: 150, endPoint x: 1153, endPoint y: 152, distance: 11.8
click at [1143, 150] on span "$310.64" at bounding box center [1132, 156] width 37 height 12
drag, startPoint x: 1150, startPoint y: 151, endPoint x: 1106, endPoint y: 152, distance: 44.0
click at [1106, 152] on div "$310.64" at bounding box center [1116, 155] width 91 height 15
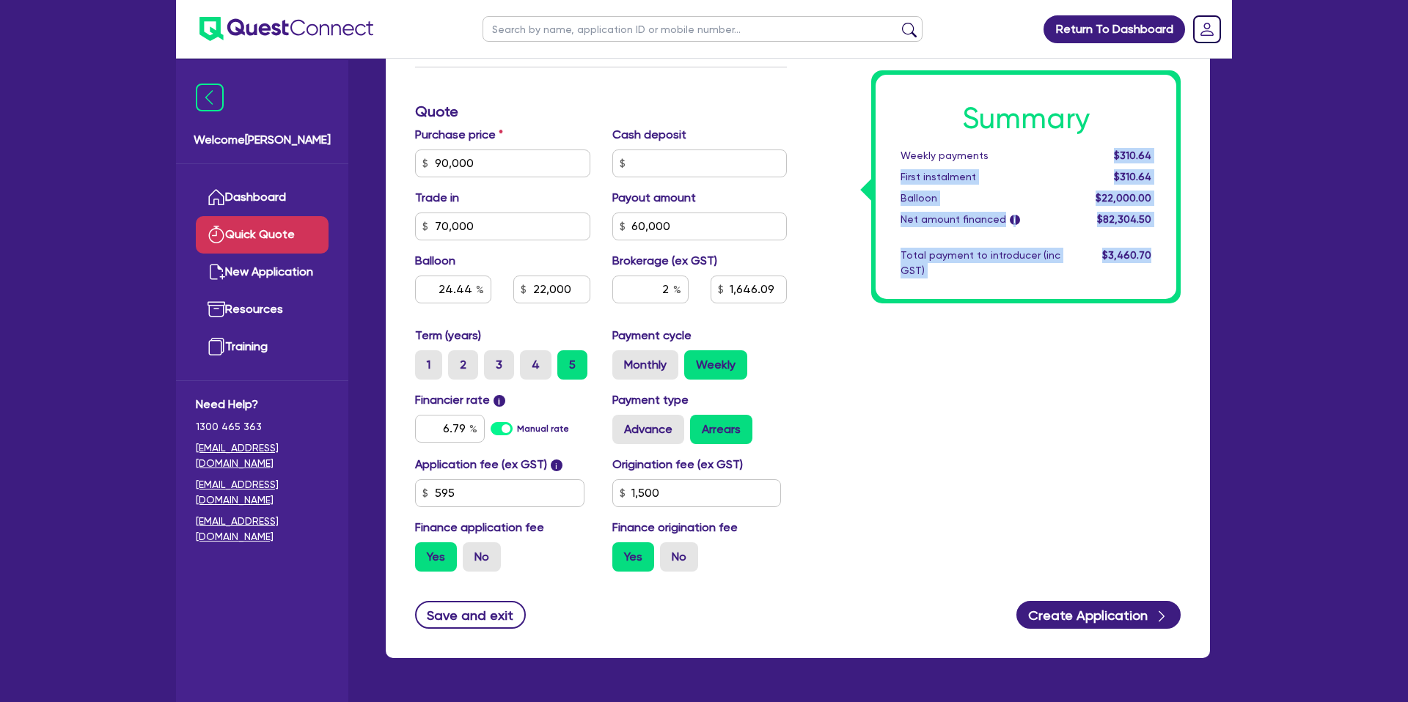
drag, startPoint x: 1106, startPoint y: 152, endPoint x: 1188, endPoint y: 150, distance: 82.1
click at [1188, 150] on div "Summary Weekly payments $310.64 First instalment $310.64 Balloon $22,000.00 Net…" at bounding box center [995, 155] width 394 height 857
click at [1177, 150] on div "Summary Weekly payments $310.64 First instalment $310.64 Balloon $22,000.00 Net…" at bounding box center [1025, 186] width 309 height 233
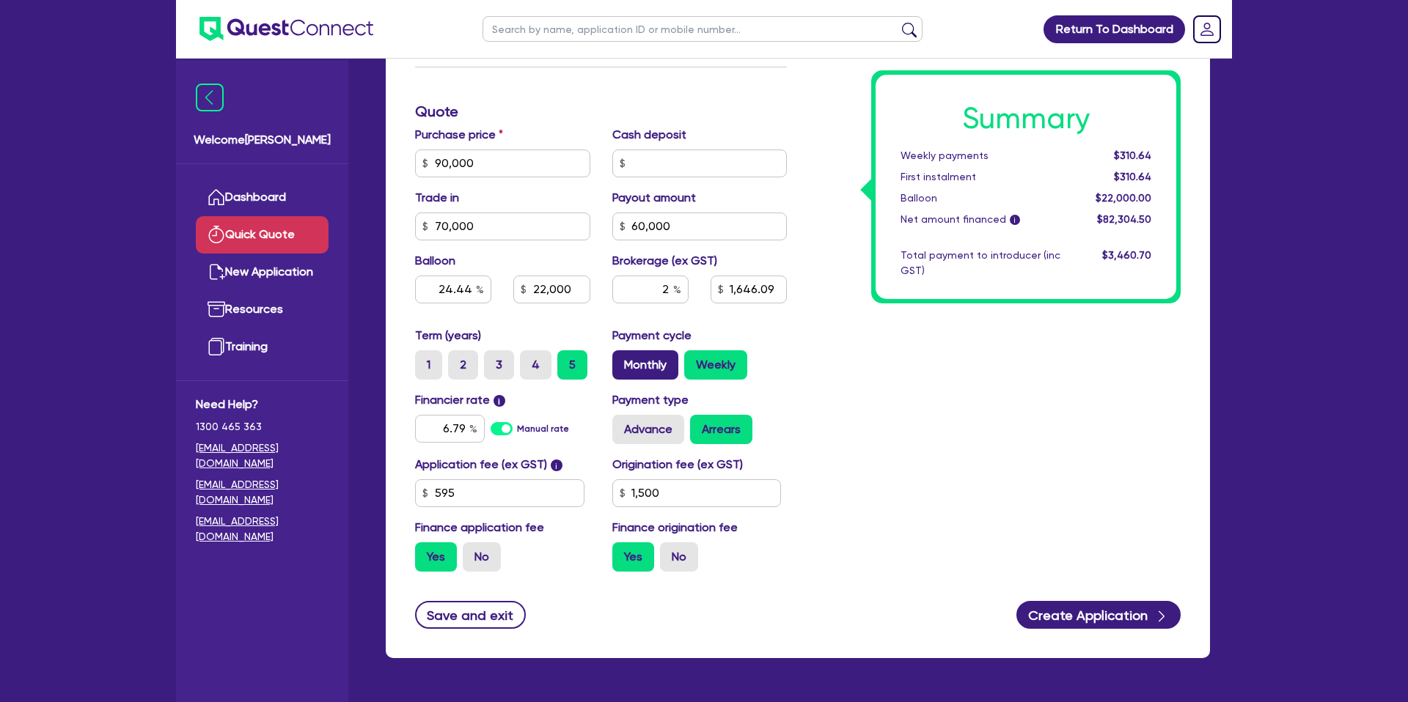
click at [646, 372] on label "Monthly" at bounding box center [645, 364] width 66 height 29
click at [622, 360] on input "Monthly" at bounding box center [617, 355] width 10 height 10
click at [474, 290] on input "24.44" at bounding box center [453, 290] width 76 height 28
drag, startPoint x: 1106, startPoint y: 150, endPoint x: 1175, endPoint y: 153, distance: 69.0
click at [1175, 153] on div "Summary Monthly payments $1,348.30 First instalment $1,348.30 Balloon $22,000.0…" at bounding box center [1025, 187] width 301 height 224
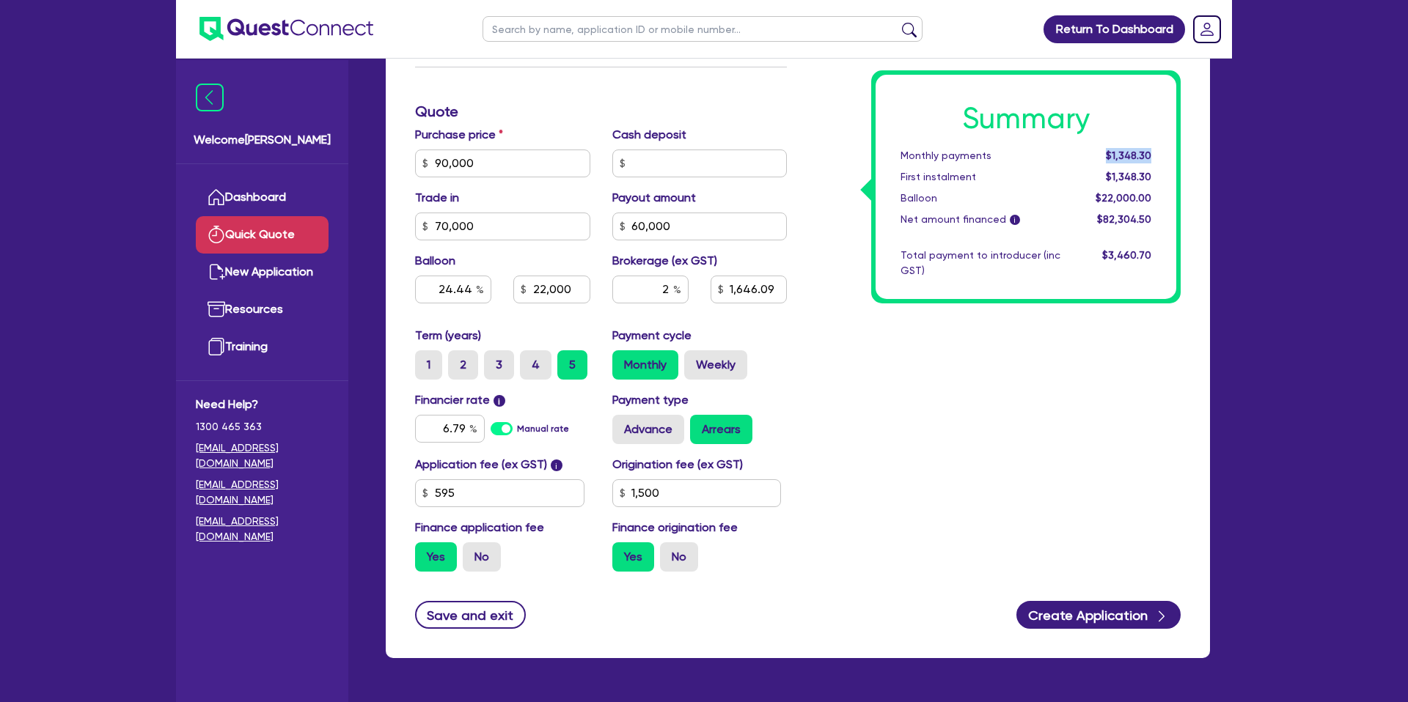
click at [1157, 151] on div "$1,348.30" at bounding box center [1116, 155] width 91 height 15
drag, startPoint x: 537, startPoint y: 288, endPoint x: 584, endPoint y: 287, distance: 46.9
click at [584, 287] on input "22,000" at bounding box center [551, 290] width 76 height 28
click at [572, 287] on input "22,000" at bounding box center [551, 290] width 76 height 28
drag, startPoint x: 1106, startPoint y: 153, endPoint x: 1160, endPoint y: 155, distance: 53.6
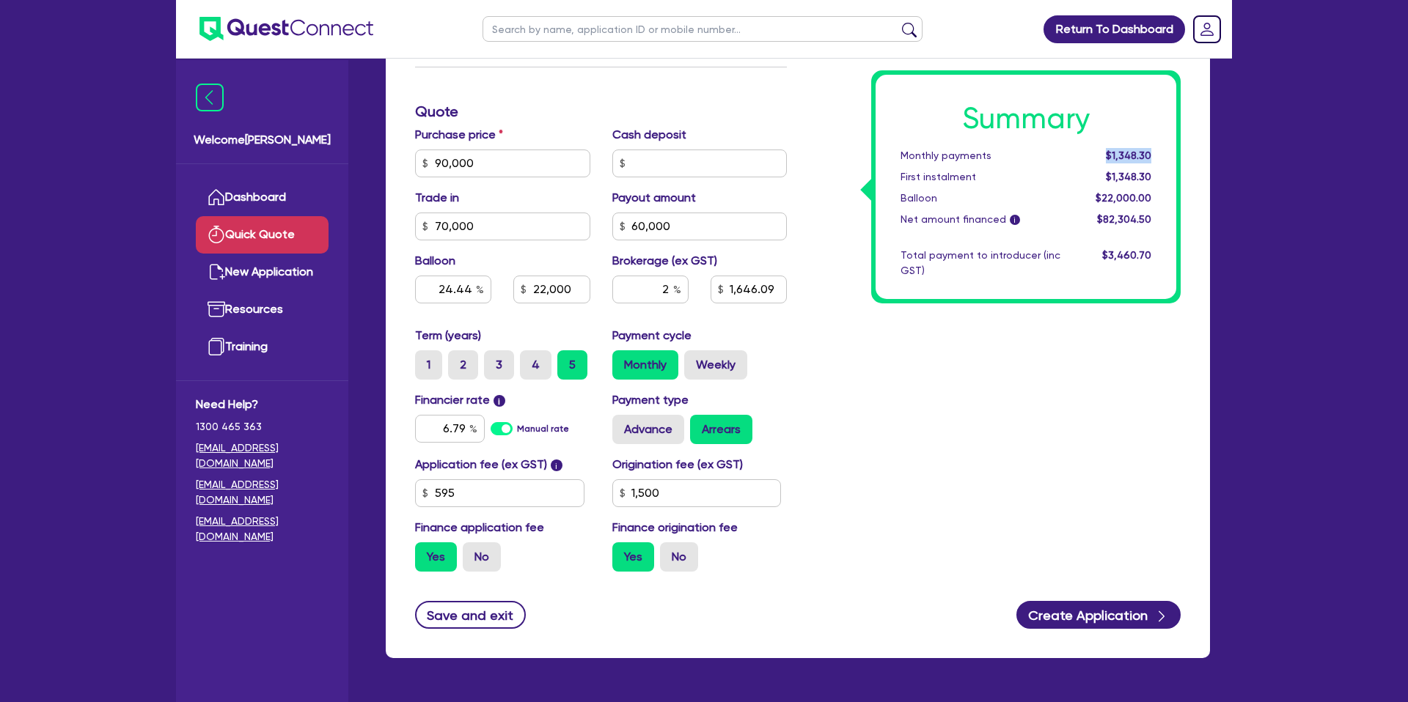
click at [1160, 155] on div "$1,348.30" at bounding box center [1116, 155] width 91 height 15
click at [1198, 150] on div "Finance type Chattel Mortgage Business Loan Asset type category Select Cars and…" at bounding box center [798, 177] width 824 height 961
click at [471, 284] on input "24.44" at bounding box center [453, 290] width 76 height 28
click at [1053, 458] on div "Summary Monthly payments $1,348.86 First instalment $1,348.86 Balloon $21,960.0…" at bounding box center [995, 155] width 394 height 857
drag, startPoint x: 1109, startPoint y: 158, endPoint x: 1176, endPoint y: 150, distance: 67.9
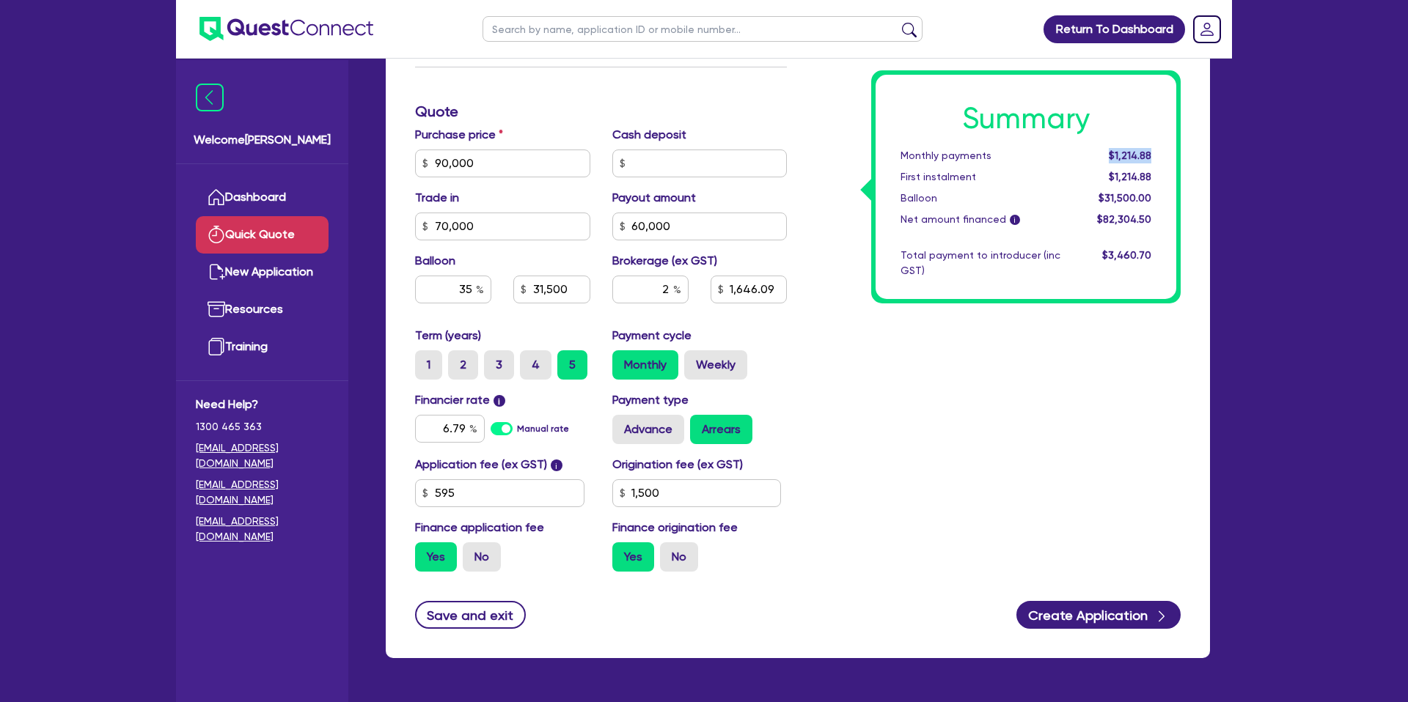
click at [1176, 150] on div "Summary Monthly payments $1,214.88 First instalment $1,214.88 Balloon $31,500.0…" at bounding box center [1025, 186] width 309 height 233
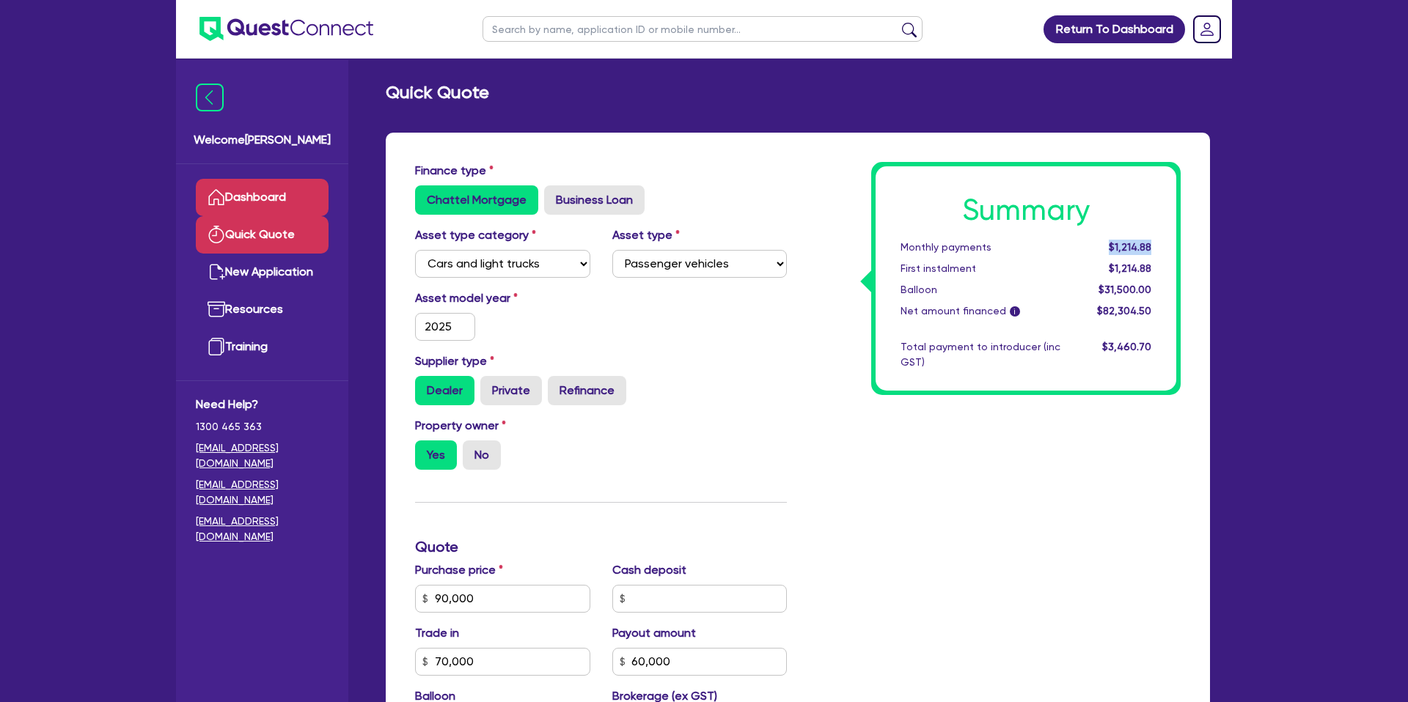
click at [285, 198] on link "Dashboard" at bounding box center [262, 197] width 133 height 37
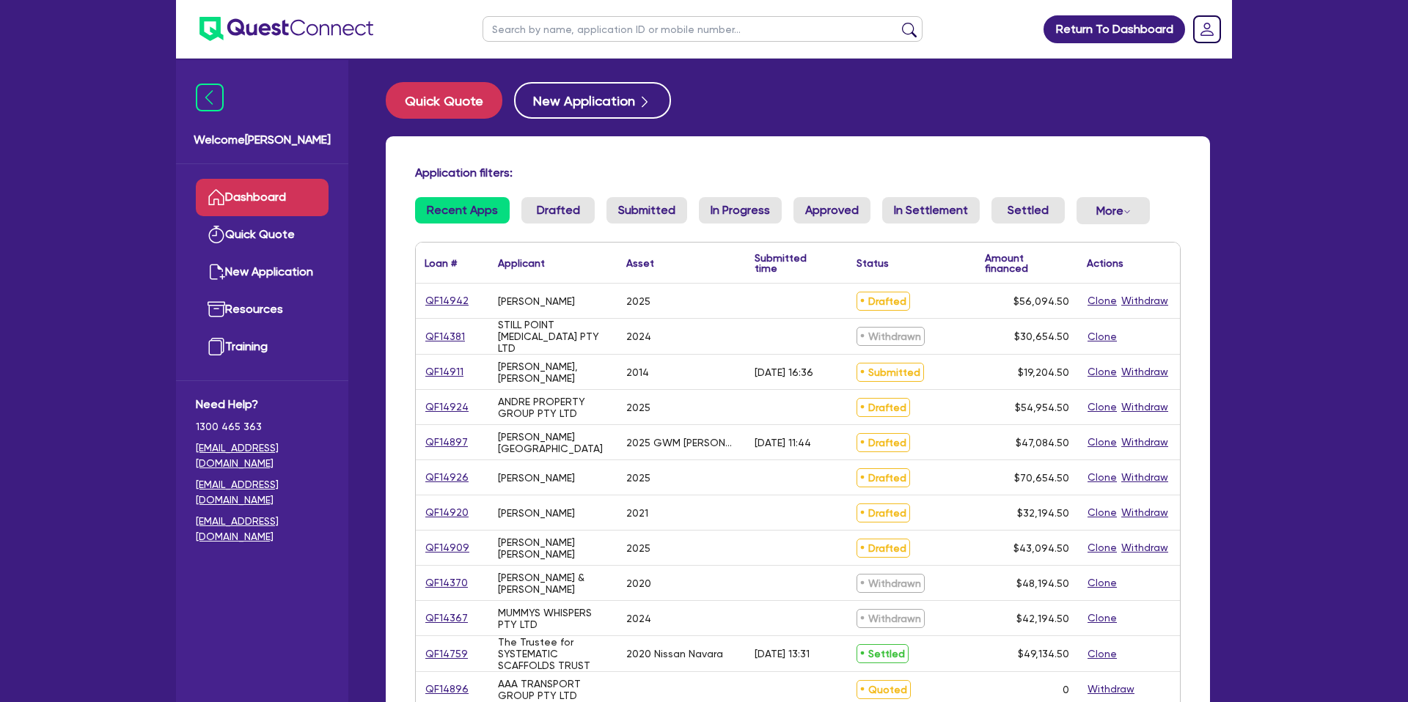
drag, startPoint x: 565, startPoint y: 28, endPoint x: 579, endPoint y: 23, distance: 15.3
click at [567, 28] on input "text" at bounding box center [702, 29] width 440 height 26
click at [897, 22] on button "submit" at bounding box center [908, 32] width 23 height 21
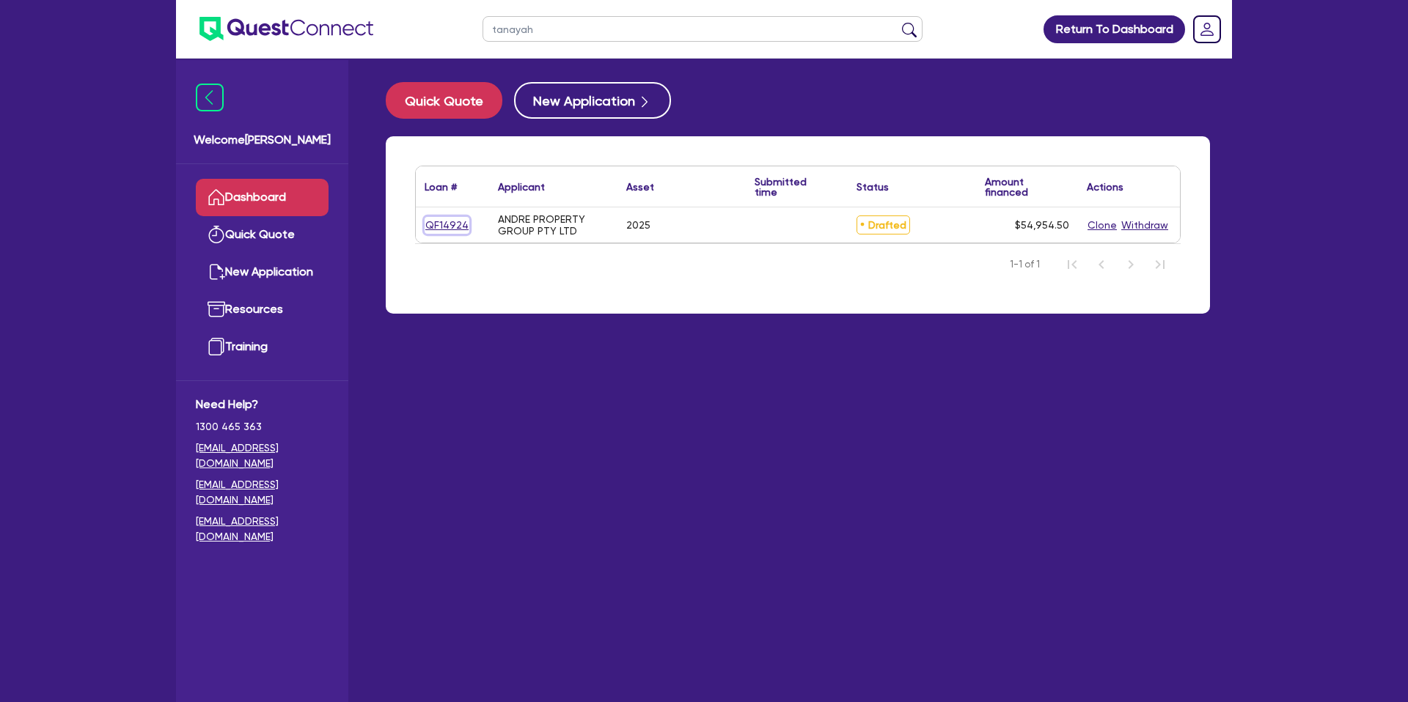
click at [457, 218] on link "QF14924" at bounding box center [446, 225] width 45 height 17
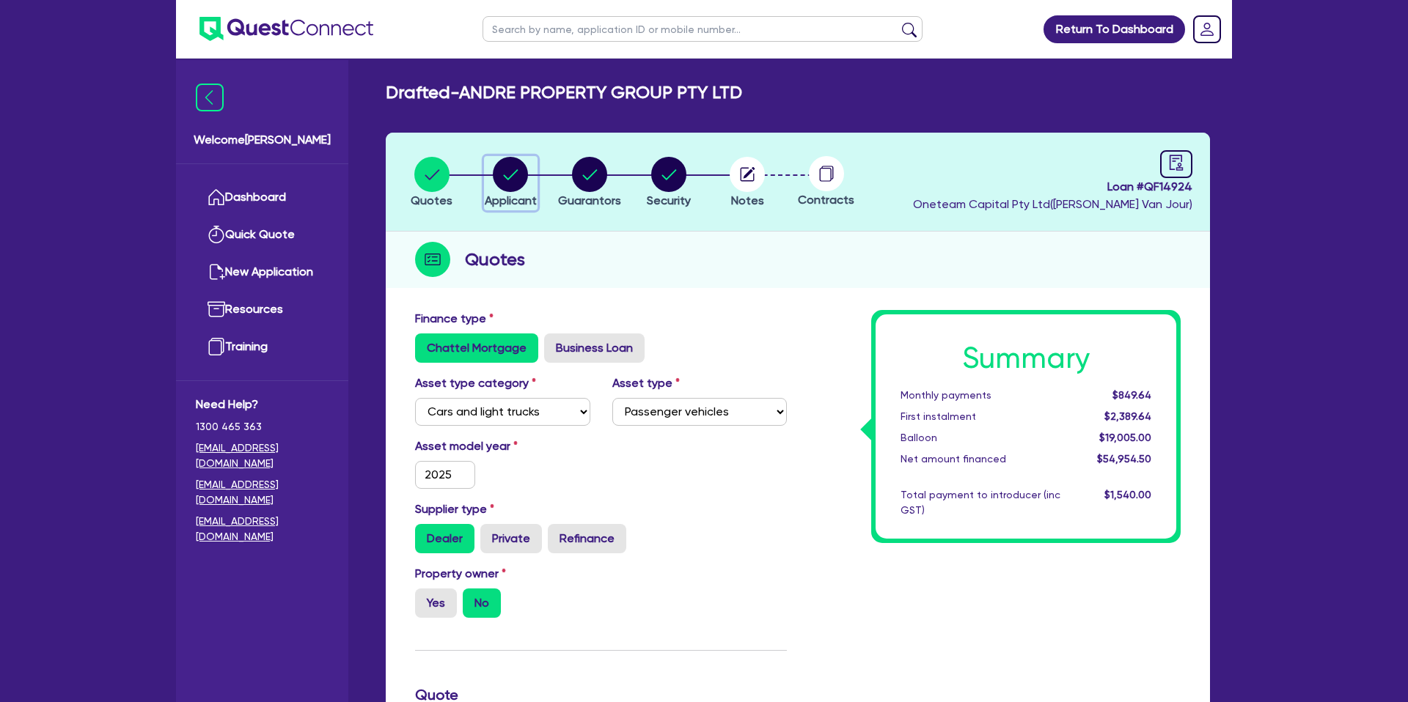
click at [510, 161] on circle "button" at bounding box center [510, 174] width 35 height 35
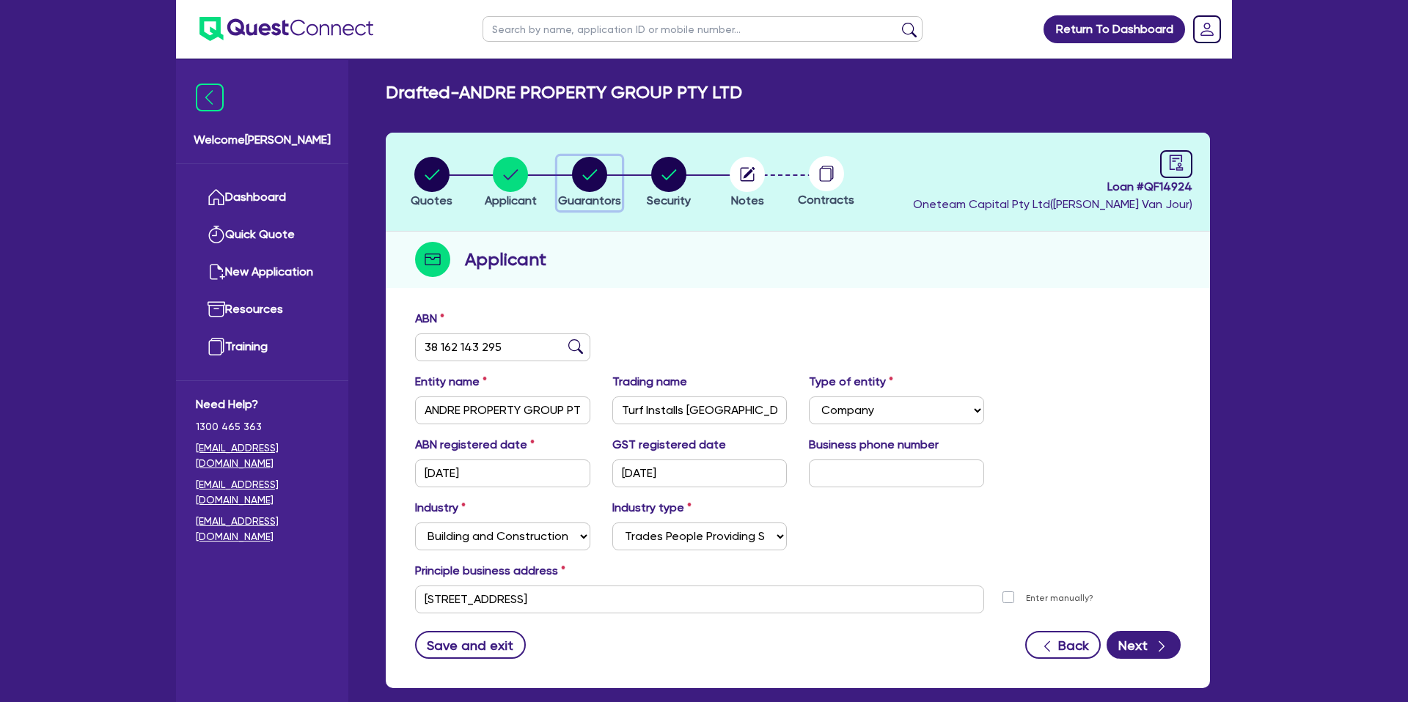
click at [597, 179] on circle "button" at bounding box center [589, 174] width 35 height 35
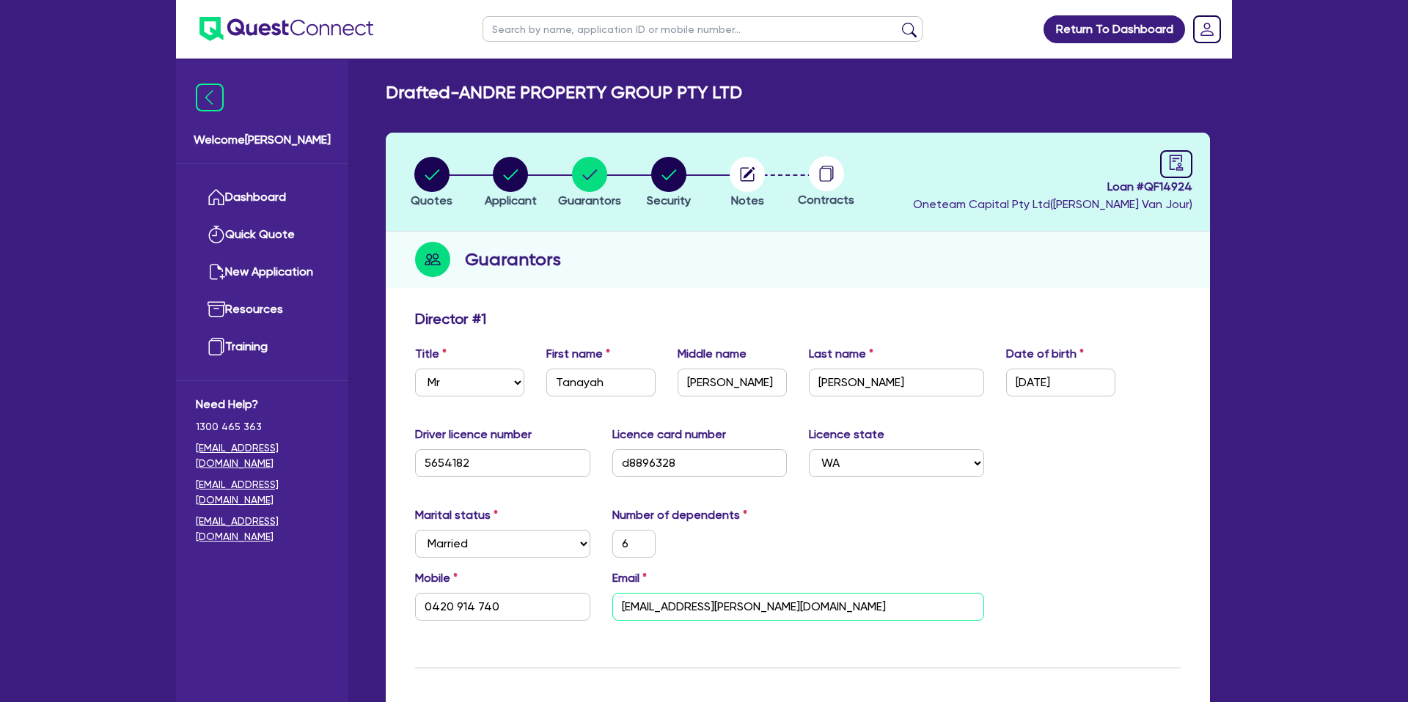
click at [681, 608] on input "[EMAIL_ADDRESS][PERSON_NAME][DOMAIN_NAME]" at bounding box center [798, 607] width 372 height 28
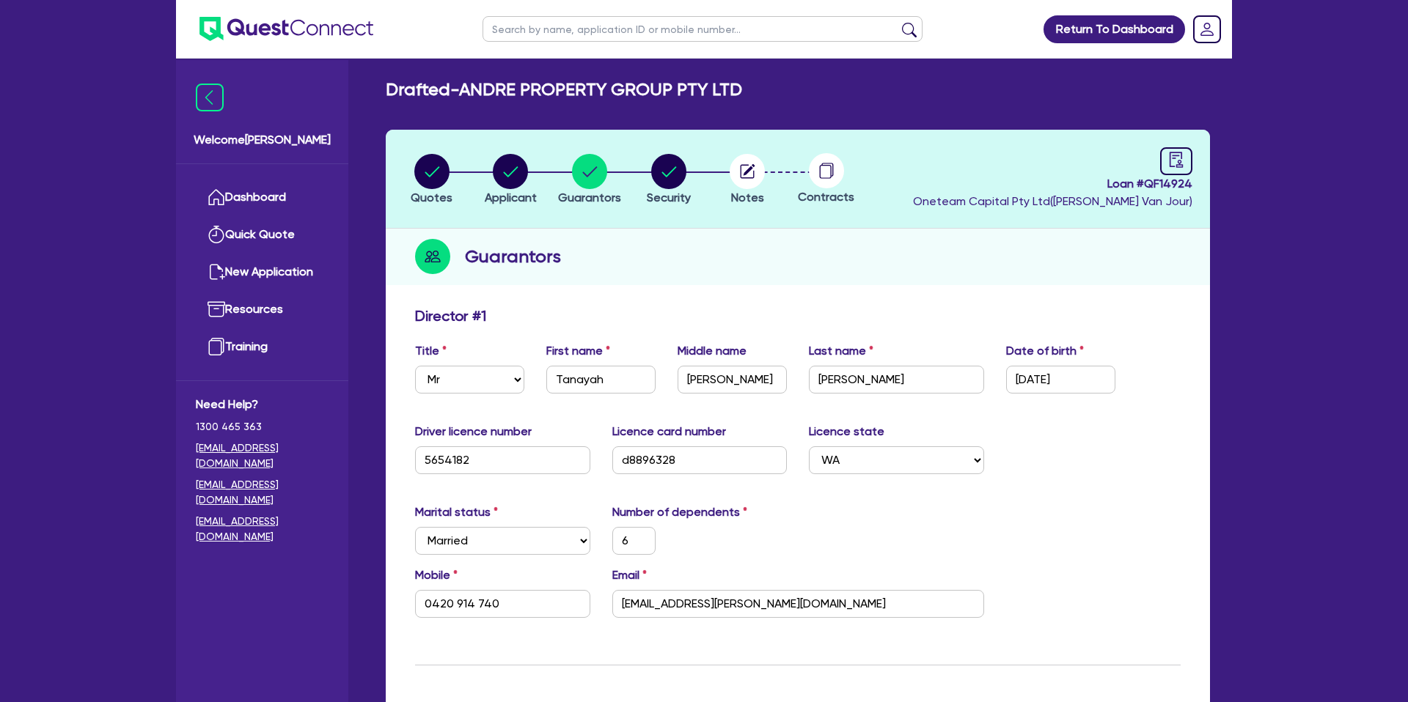
click at [718, 243] on div "Guarantors" at bounding box center [798, 257] width 824 height 56
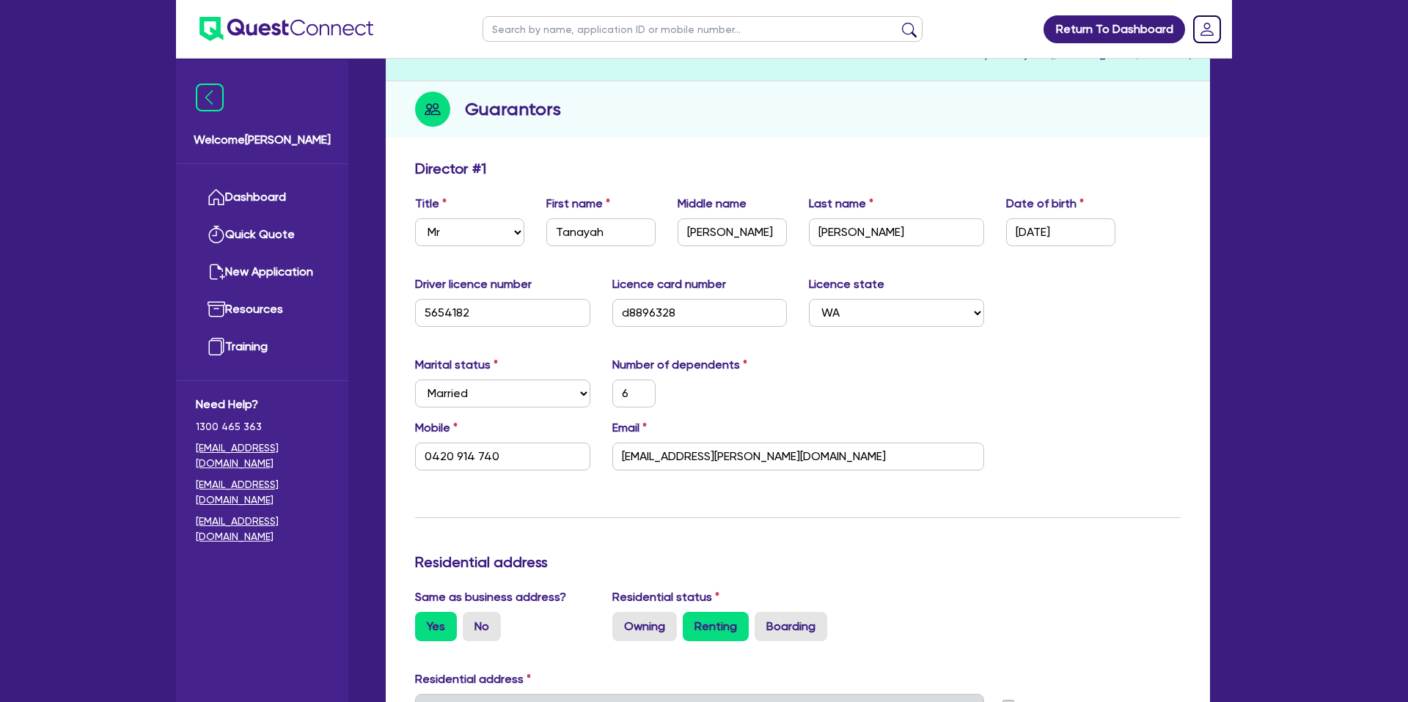
scroll to position [0, 0]
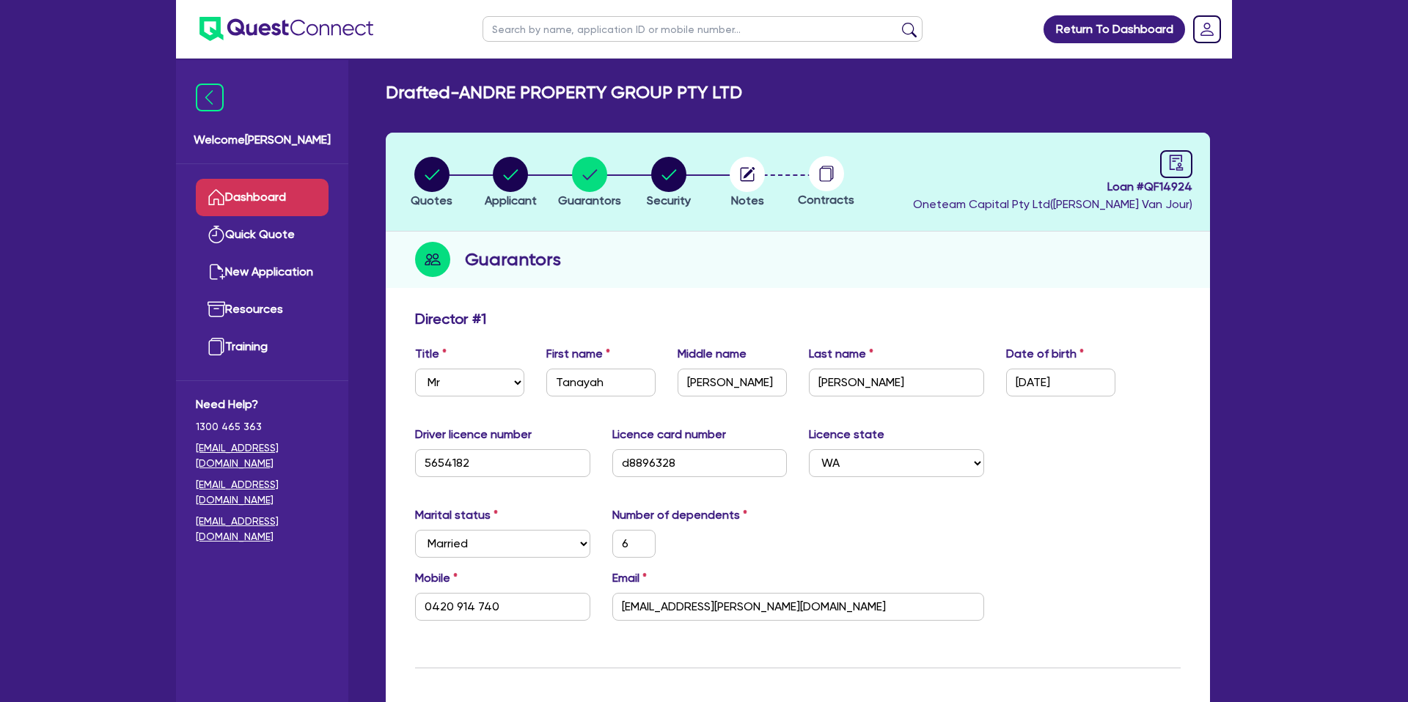
click at [279, 199] on link "Dashboard" at bounding box center [262, 197] width 133 height 37
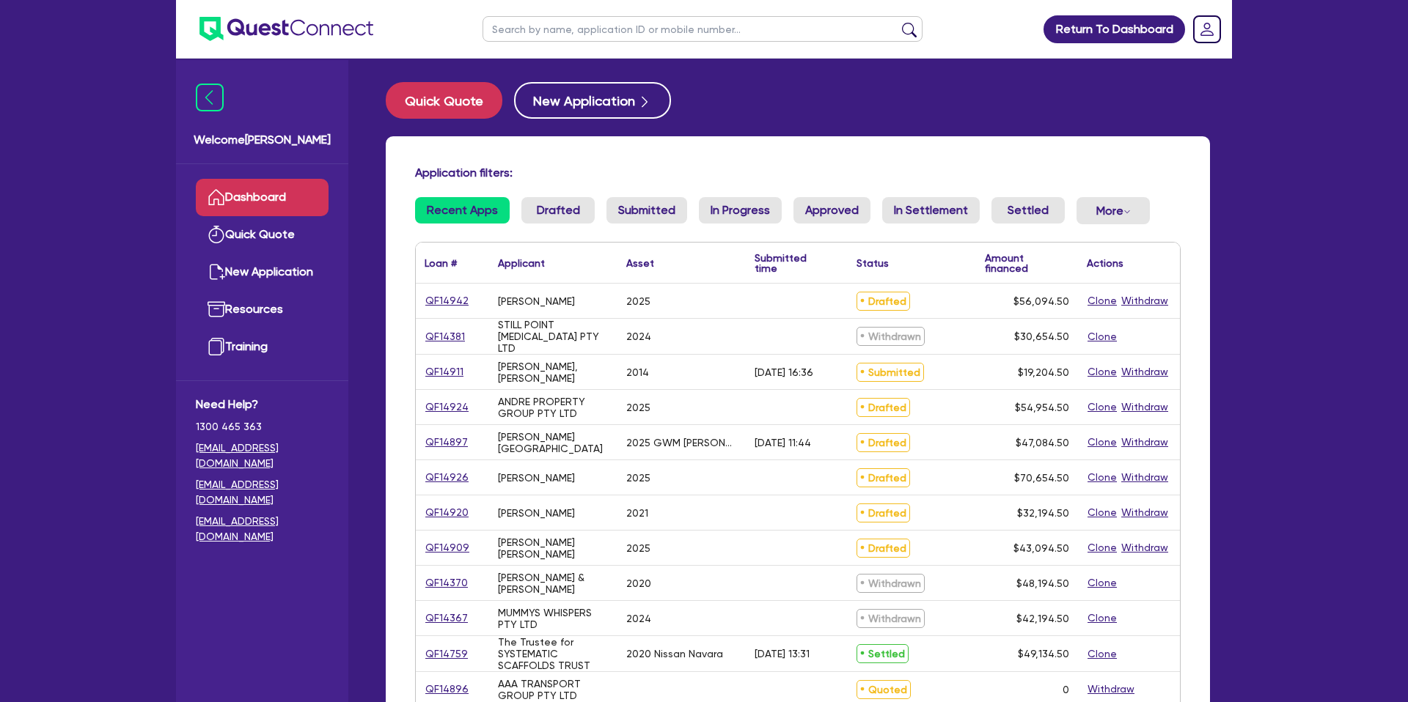
click at [581, 36] on input "text" at bounding box center [702, 29] width 440 height 26
click at [897, 22] on button "submit" at bounding box center [908, 32] width 23 height 21
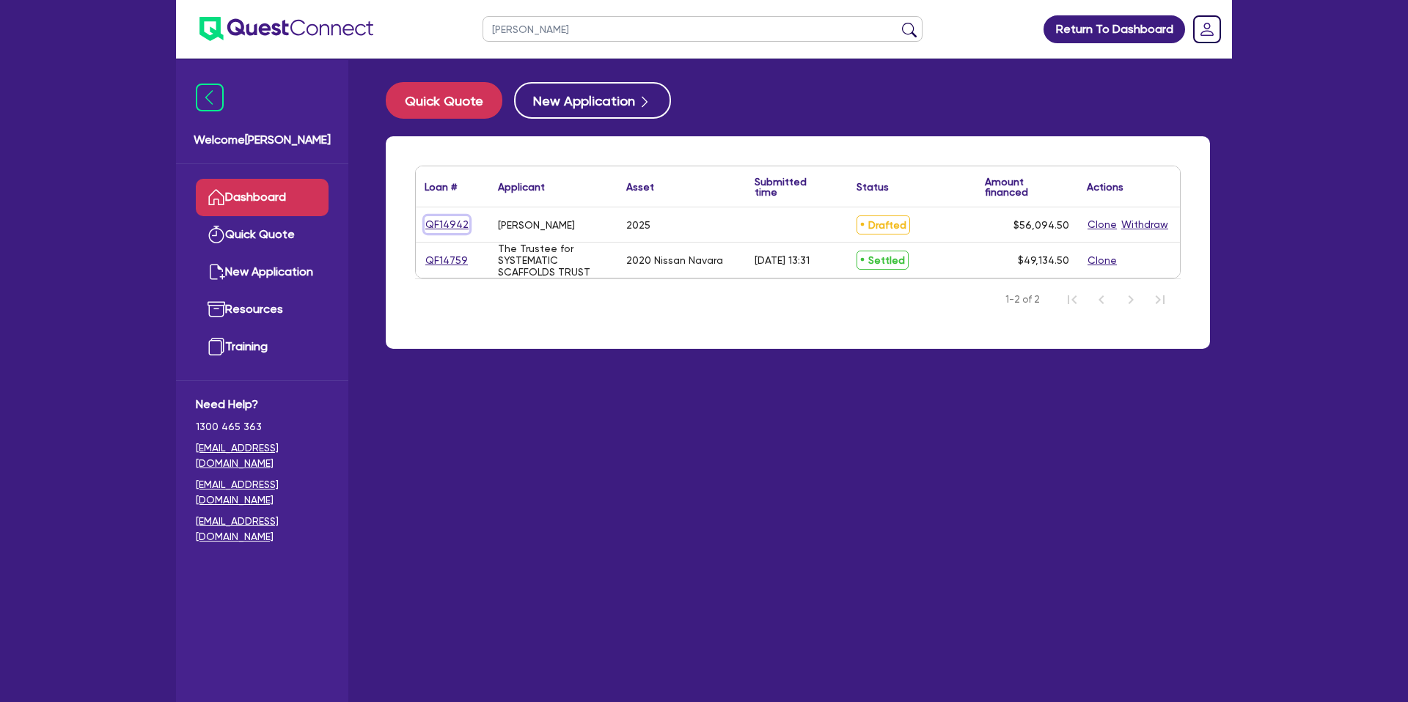
click at [447, 219] on link "QF14942" at bounding box center [446, 224] width 45 height 17
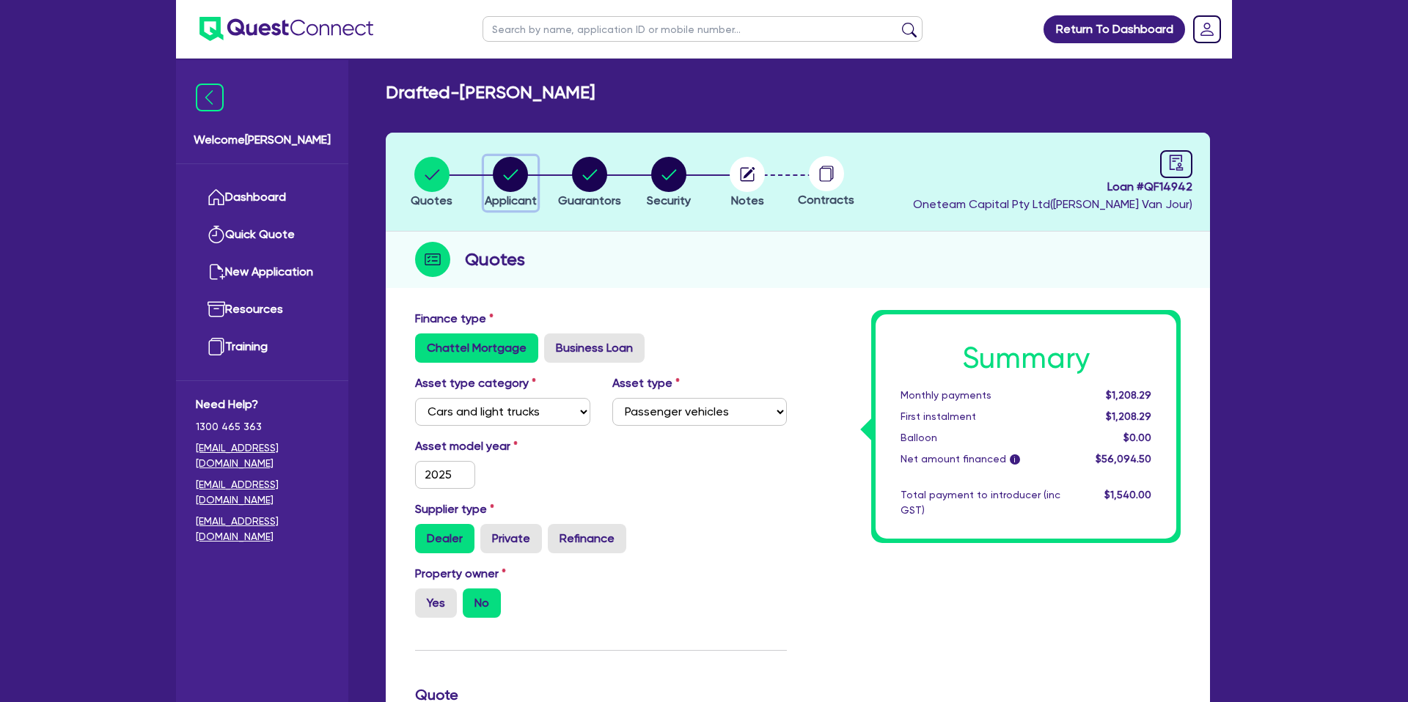
click at [515, 172] on icon "button" at bounding box center [510, 174] width 35 height 35
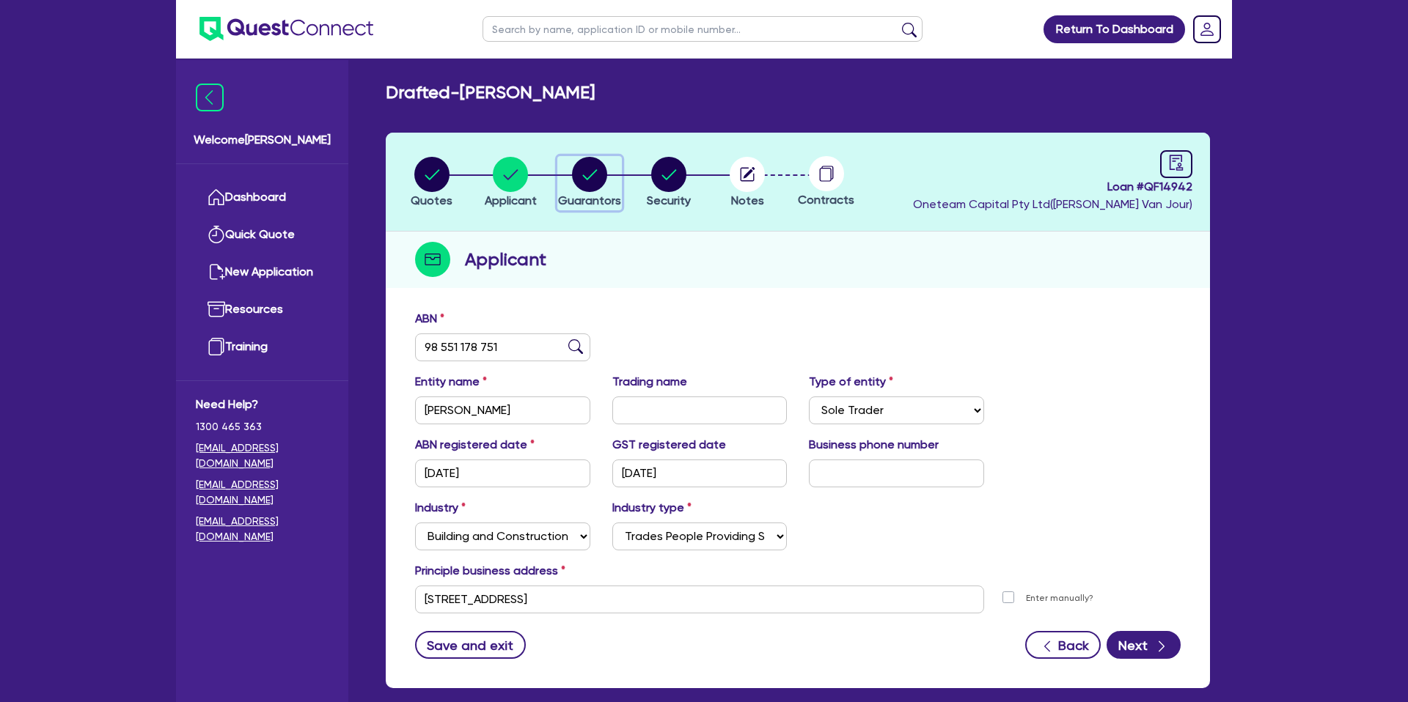
click at [591, 174] on icon "button" at bounding box center [589, 174] width 15 height 10
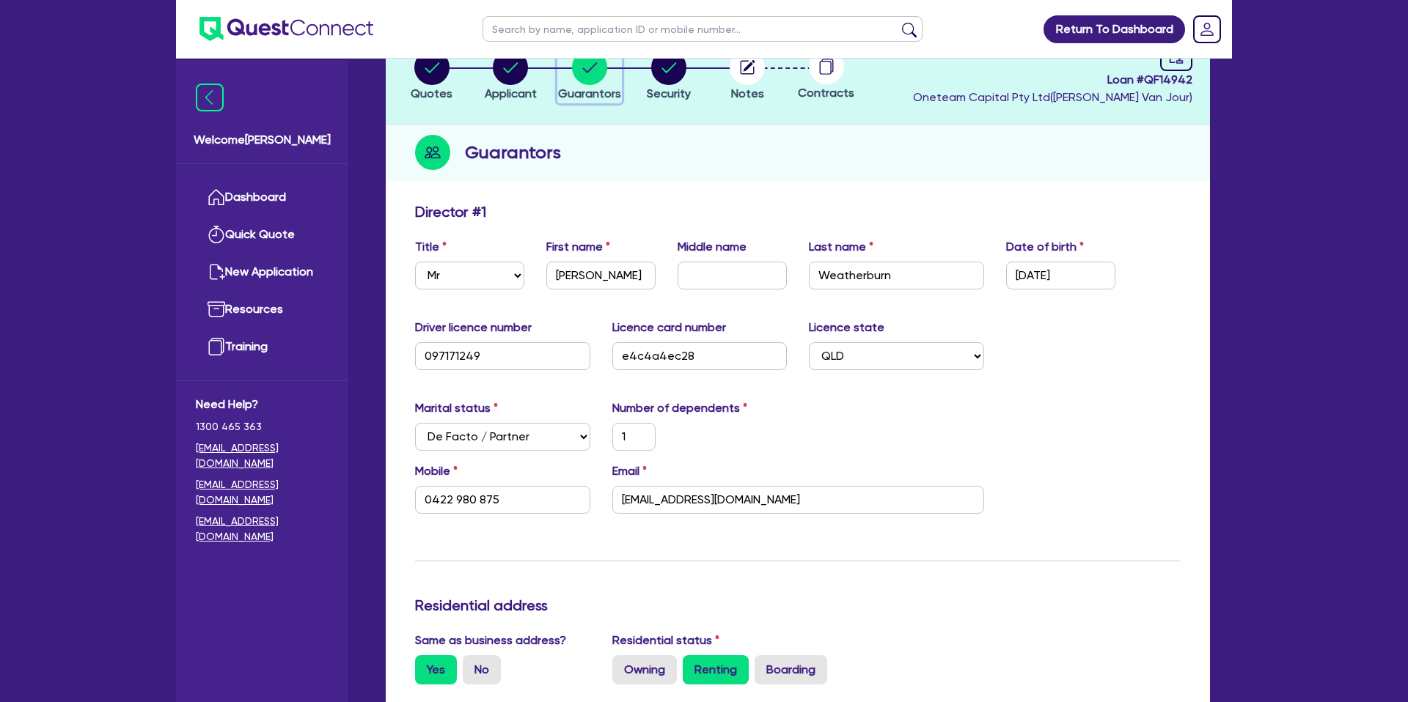
scroll to position [117, 0]
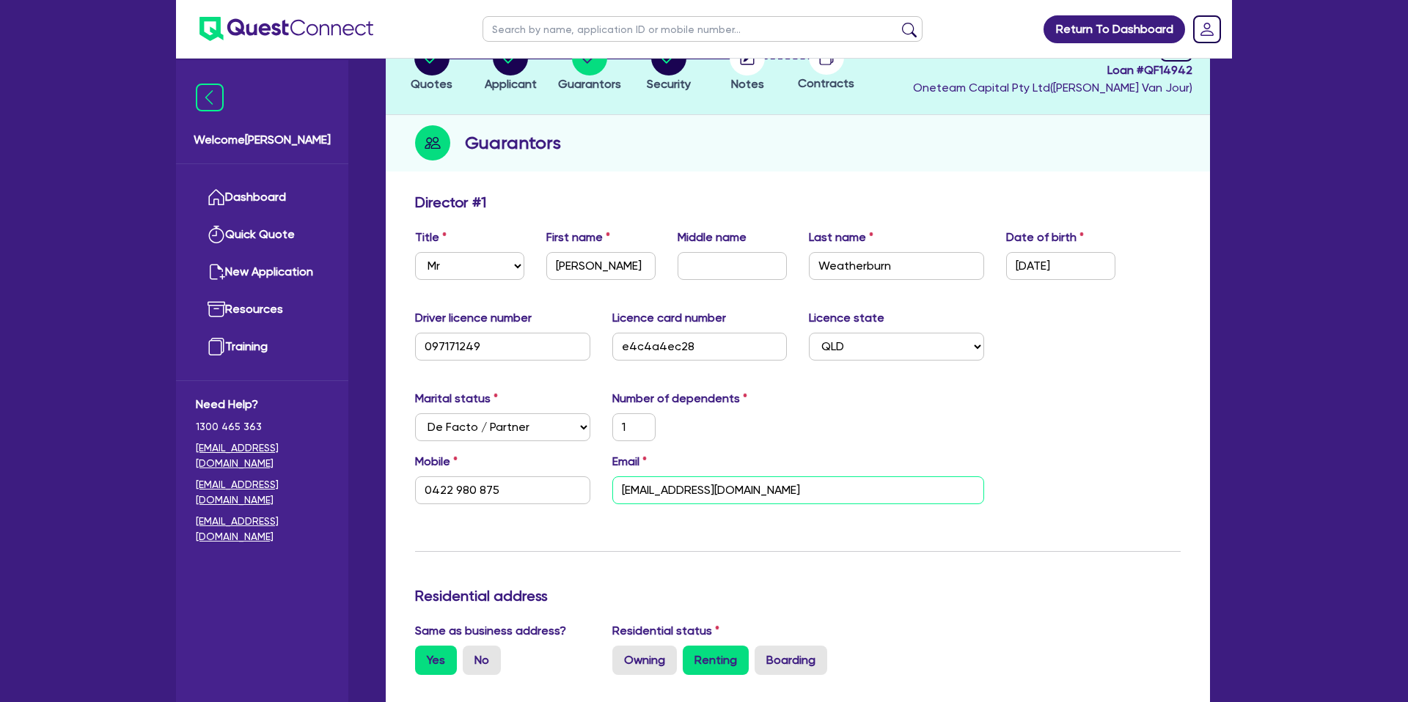
click at [663, 498] on input "[EMAIL_ADDRESS][DOMAIN_NAME]" at bounding box center [798, 491] width 372 height 28
click at [1001, 468] on div "Mobile [PHONE_NUMBER] Email [EMAIL_ADDRESS][DOMAIN_NAME]" at bounding box center [797, 484] width 787 height 63
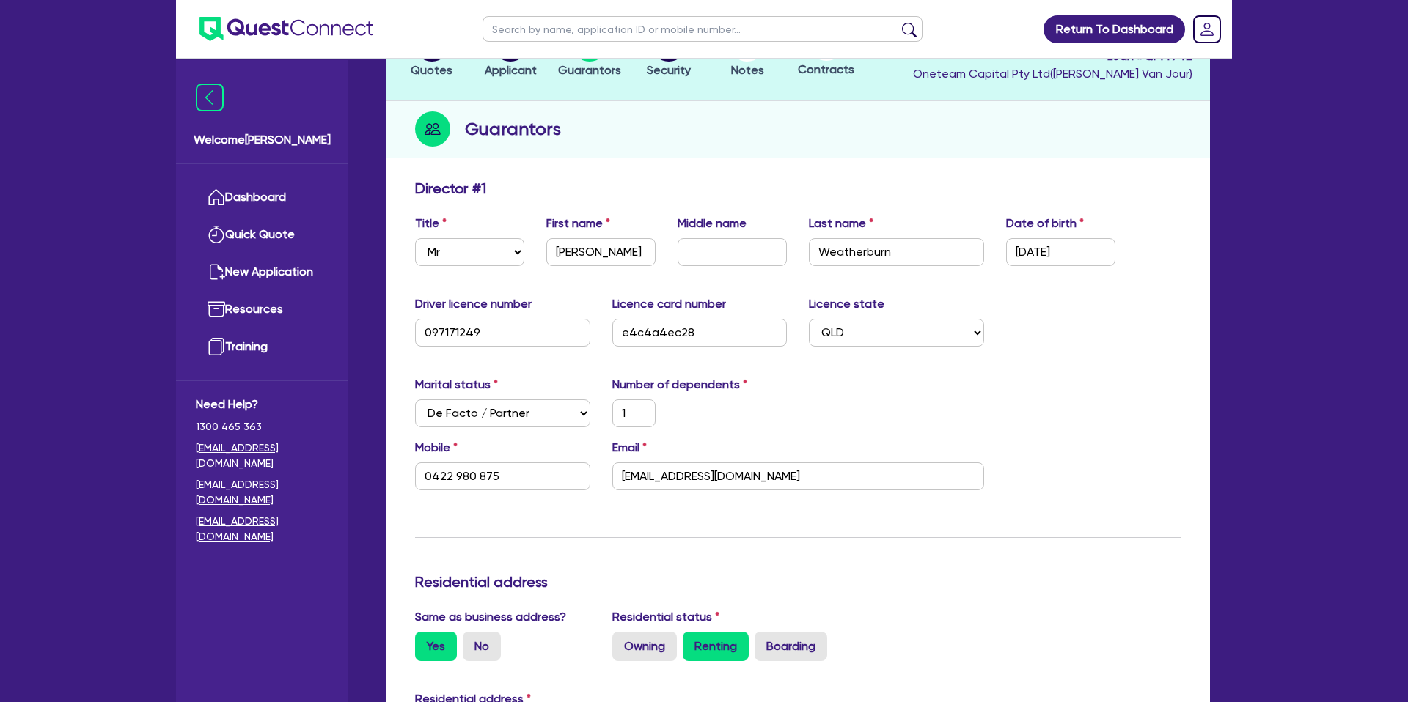
scroll to position [142, 0]
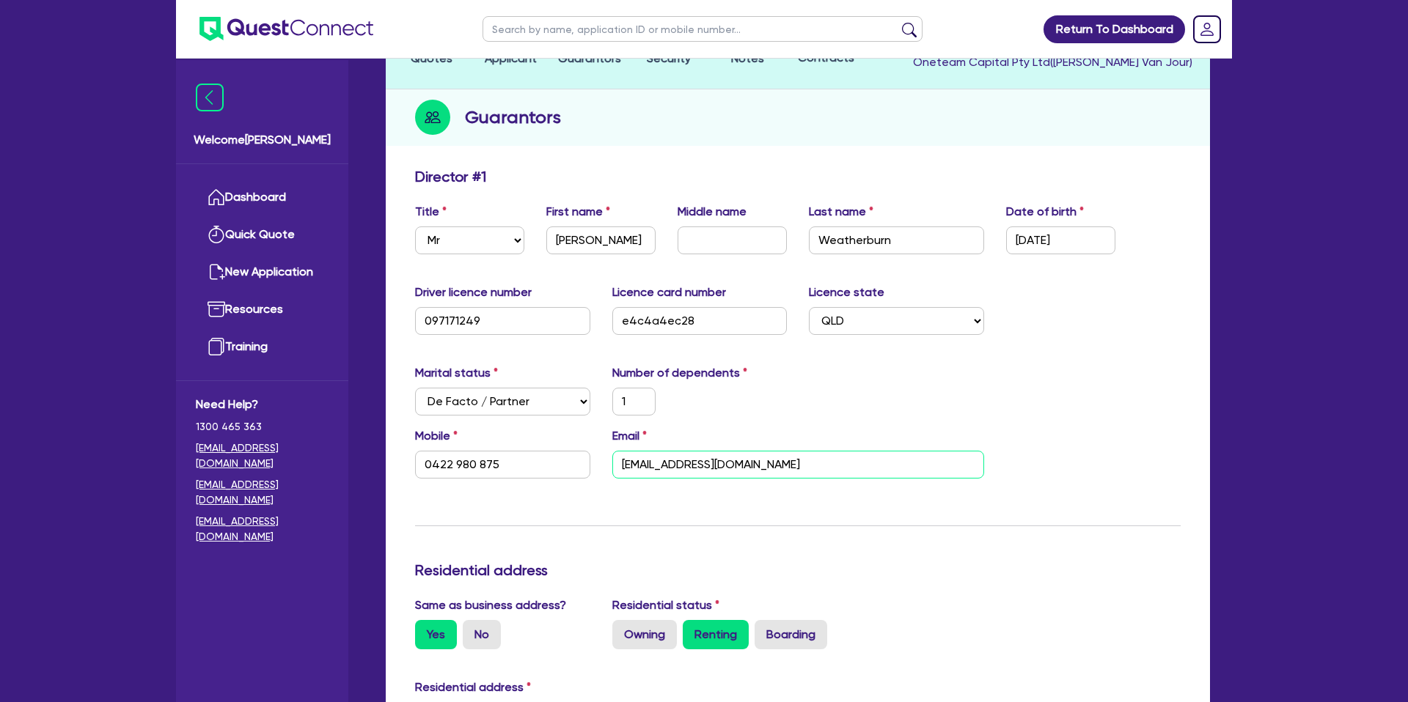
click at [680, 466] on input "[EMAIL_ADDRESS][DOMAIN_NAME]" at bounding box center [798, 465] width 372 height 28
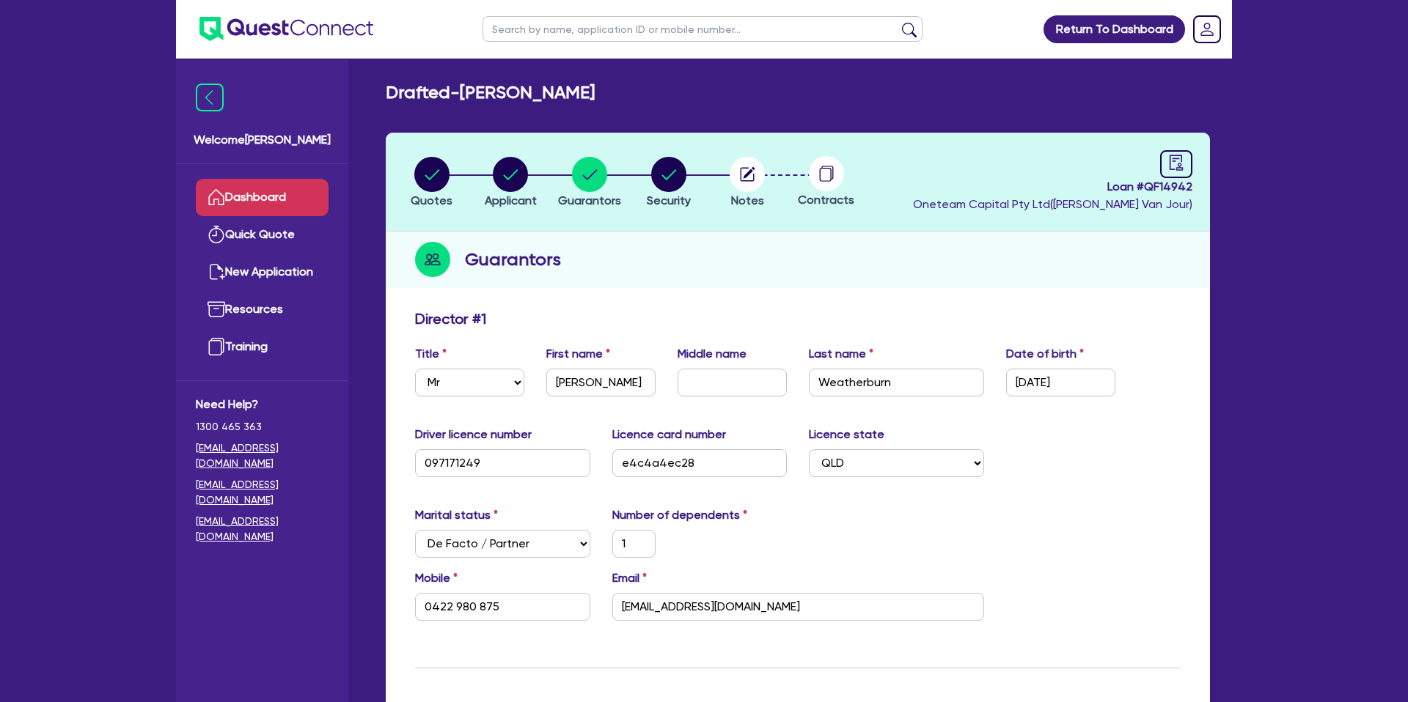
click at [269, 199] on link "Dashboard" at bounding box center [262, 197] width 133 height 37
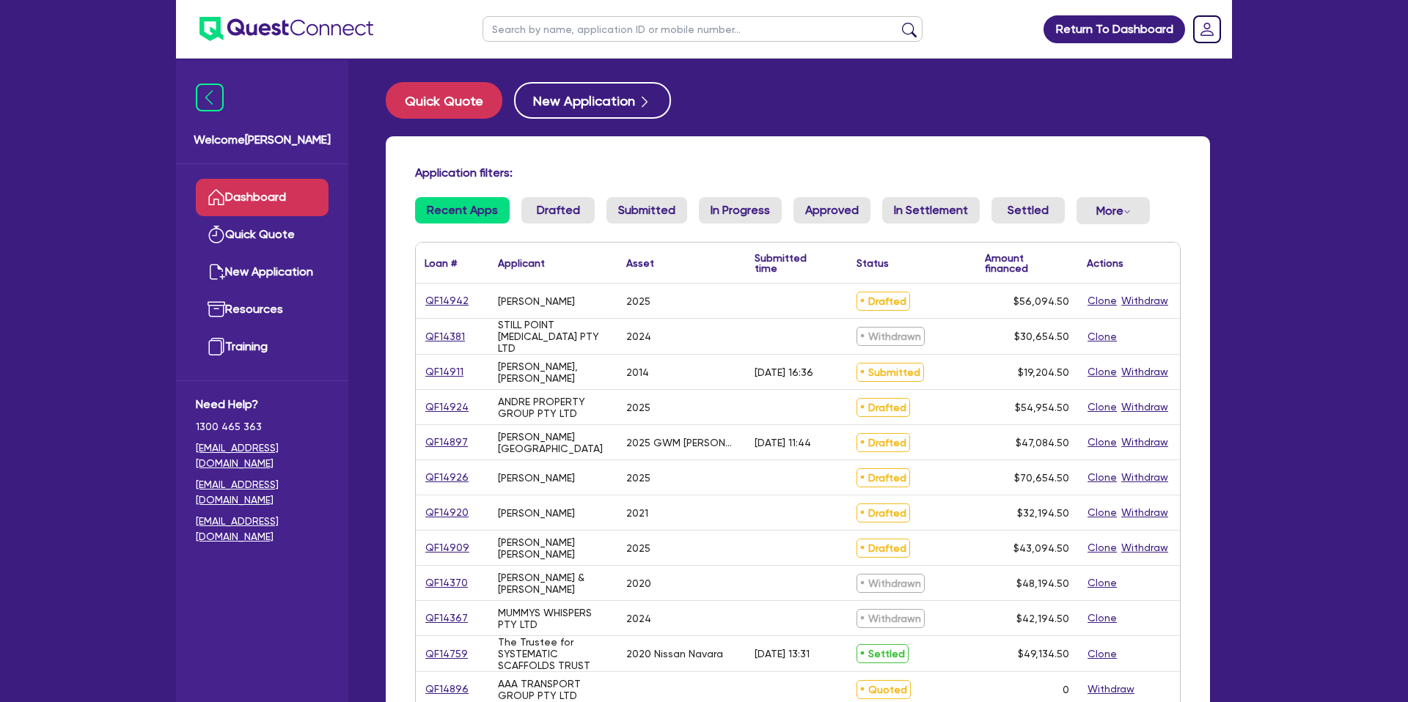
click at [1392, 227] on div "Return To Dashboard Edit Profile Logout Welcome [PERSON_NAME] Quick Quote New A…" at bounding box center [704, 576] width 1408 height 1152
click at [547, 34] on input "text" at bounding box center [702, 29] width 440 height 26
click at [897, 22] on button "submit" at bounding box center [908, 32] width 23 height 21
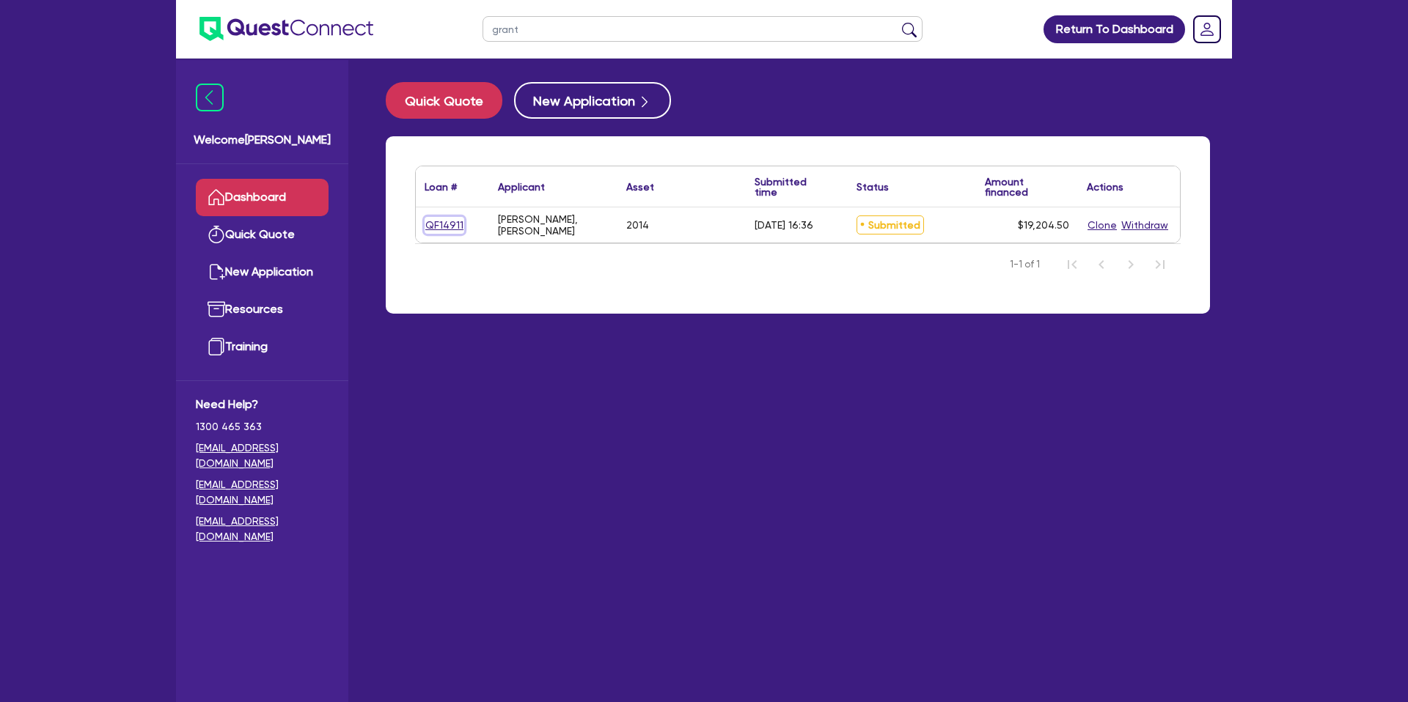
click at [448, 222] on link "QF14911" at bounding box center [444, 225] width 40 height 17
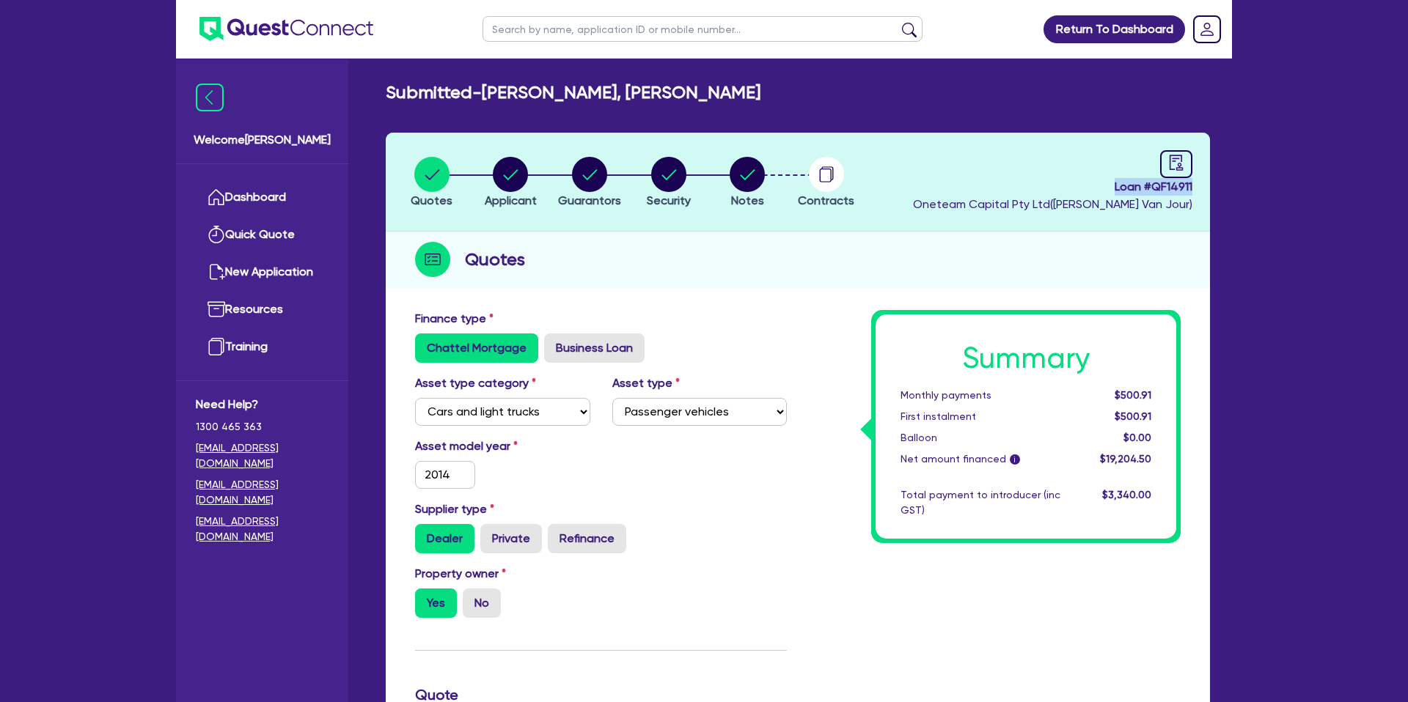
drag, startPoint x: 1112, startPoint y: 187, endPoint x: 1215, endPoint y: 188, distance: 102.7
click at [1215, 188] on div "Quotes Applicant [GEOGRAPHIC_DATA] Security Notes Contracts Loan # QF14911 Onet…" at bounding box center [798, 696] width 846 height 1127
copy span "Loan # QF14911"
drag, startPoint x: 858, startPoint y: 255, endPoint x: 602, endPoint y: 216, distance: 258.8
click at [858, 255] on div "Quotes" at bounding box center [798, 260] width 824 height 56
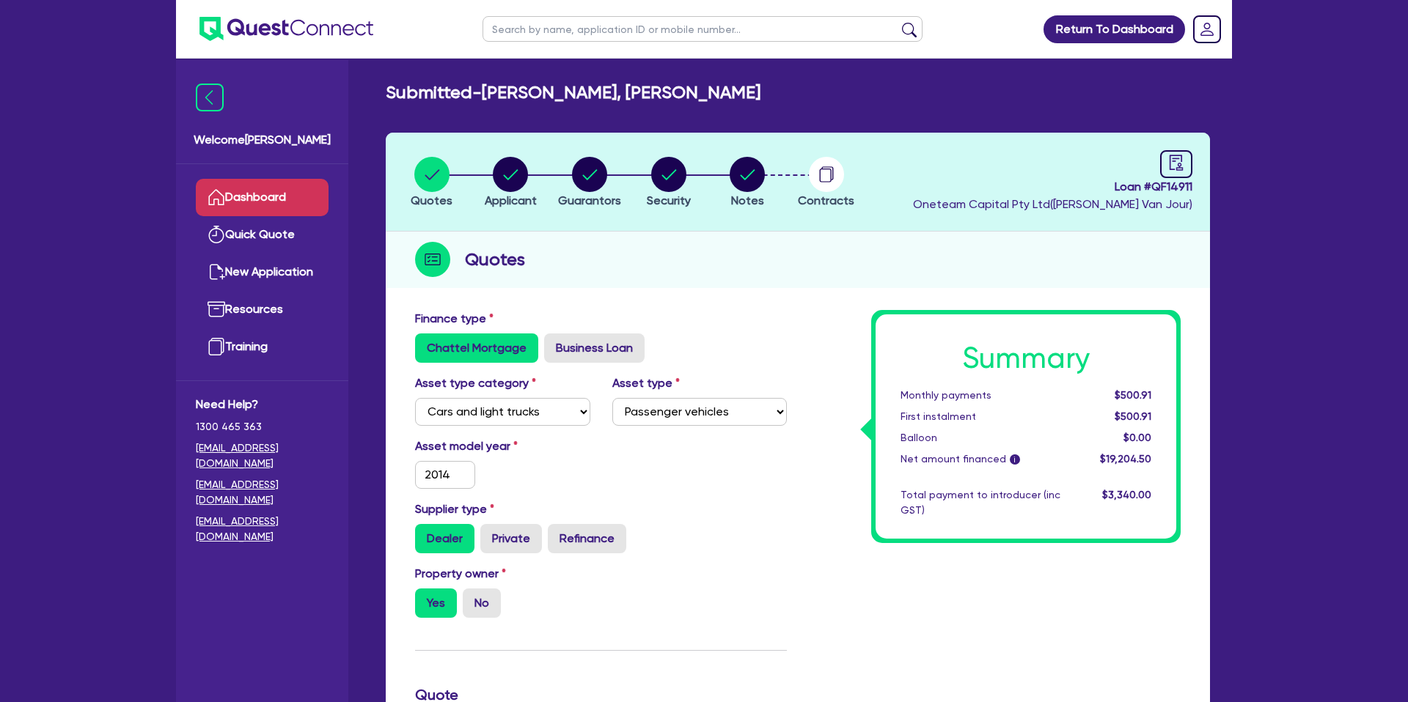
click at [257, 200] on link "Dashboard" at bounding box center [262, 197] width 133 height 37
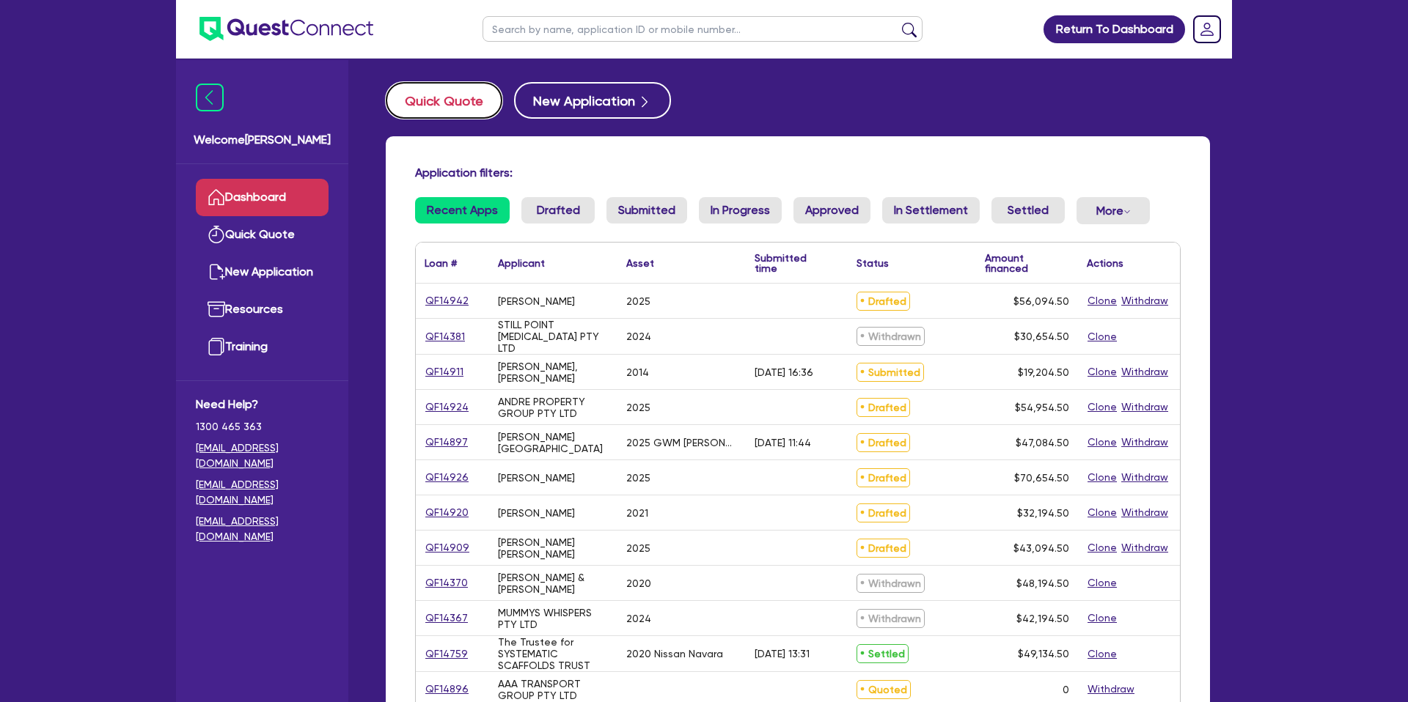
click at [472, 98] on button "Quick Quote" at bounding box center [444, 100] width 117 height 37
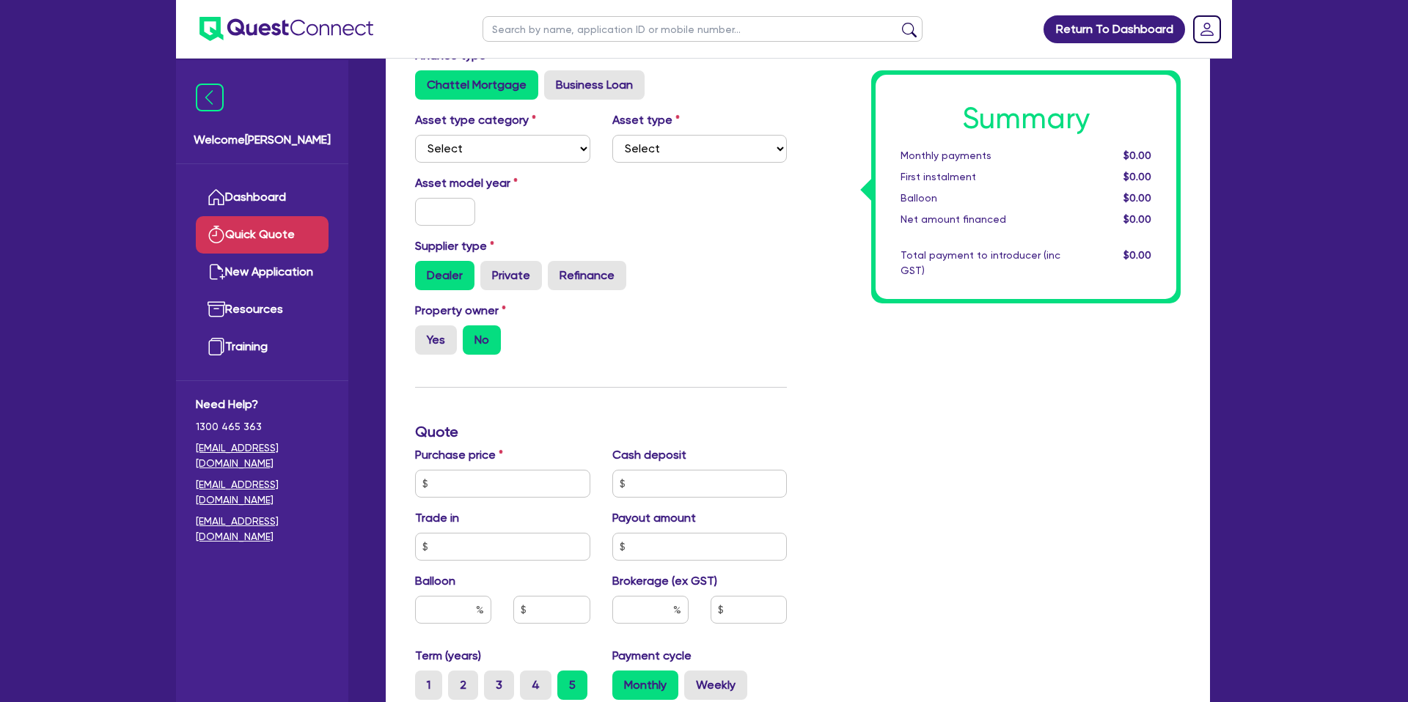
scroll to position [135, 0]
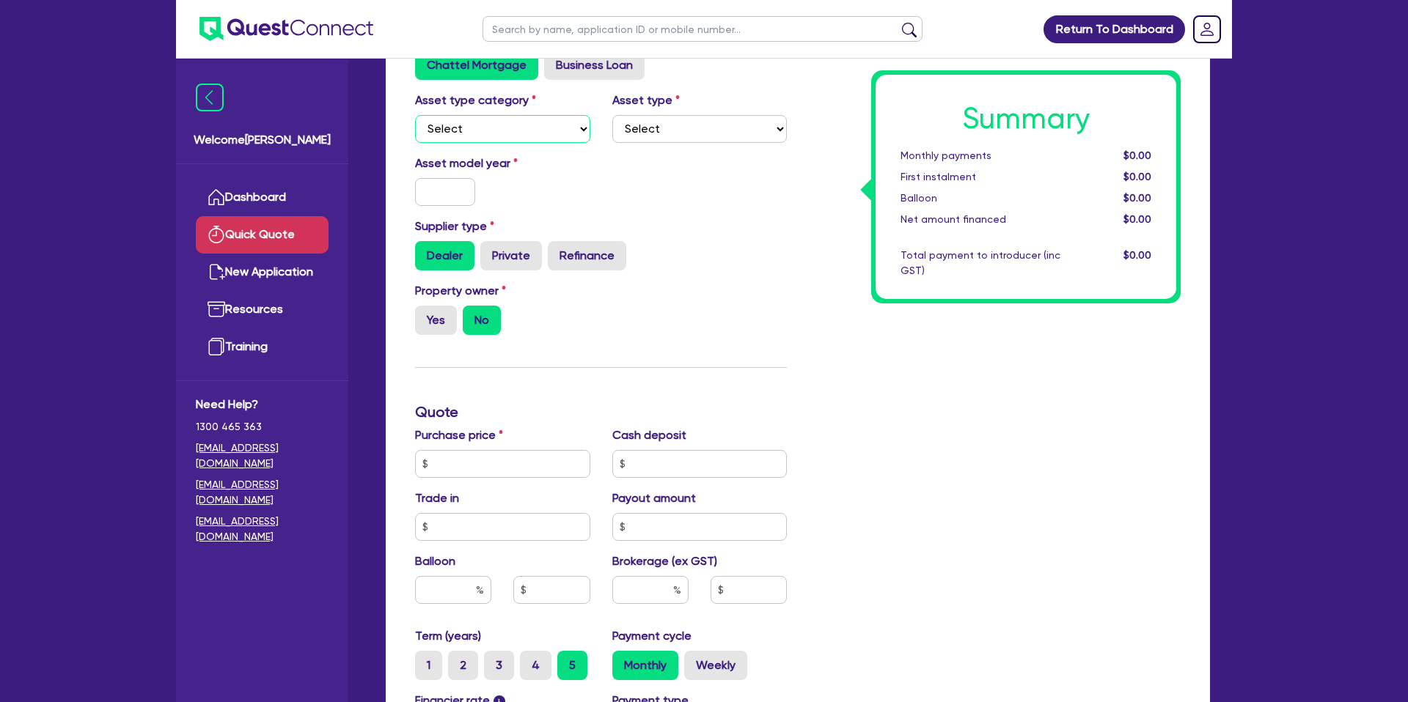
click at [477, 126] on select "Select Cars and light trucks Primary assets Secondary assets Tertiary assets" at bounding box center [502, 129] width 175 height 28
click at [415, 115] on select "Select Cars and light trucks Primary assets Secondary assets Tertiary assets" at bounding box center [502, 129] width 175 height 28
click at [702, 132] on select "Select Passenger vehicles Vans and utes Light trucks up to 4.5 tonne" at bounding box center [699, 129] width 175 height 28
click at [612, 115] on select "Select Passenger vehicles Vans and utes Light trucks up to 4.5 tonne" at bounding box center [699, 129] width 175 height 28
click at [432, 196] on input "text" at bounding box center [445, 192] width 60 height 28
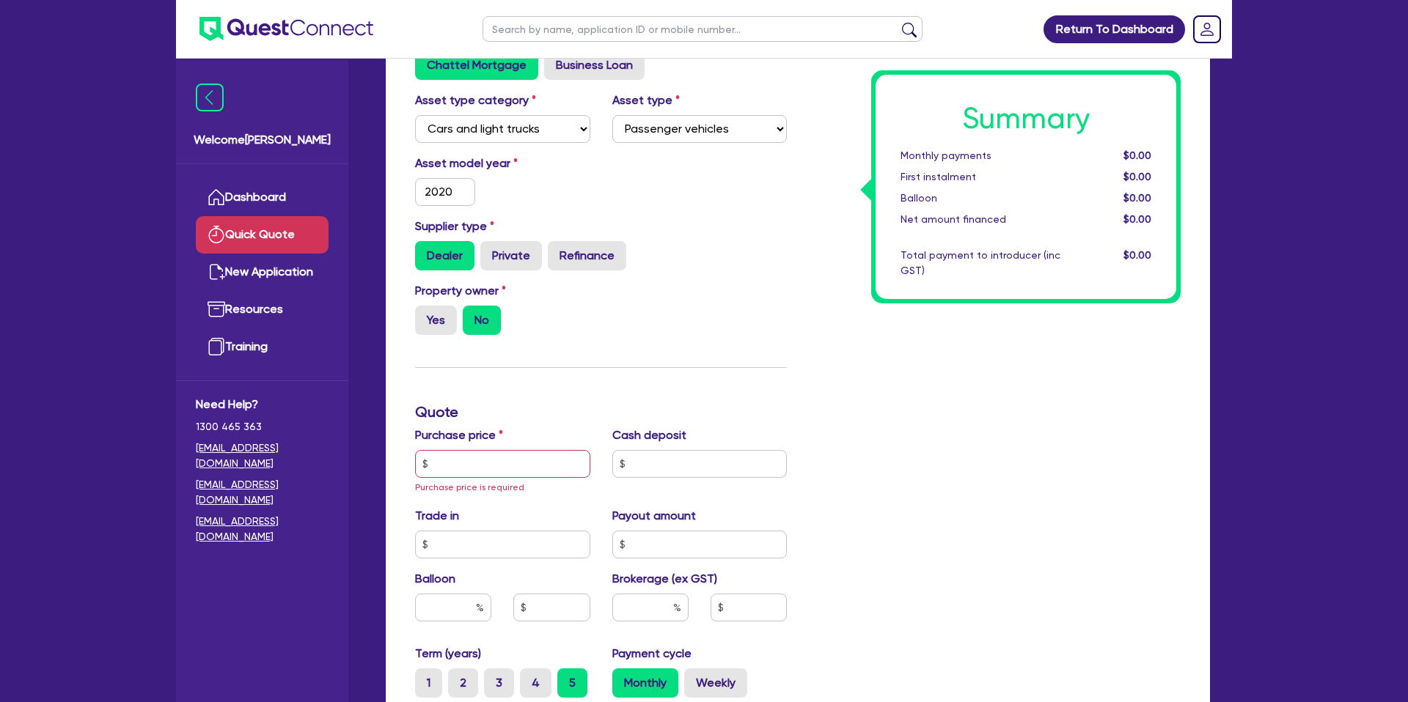
click at [765, 342] on div "Property owner Yes No" at bounding box center [601, 314] width 394 height 65
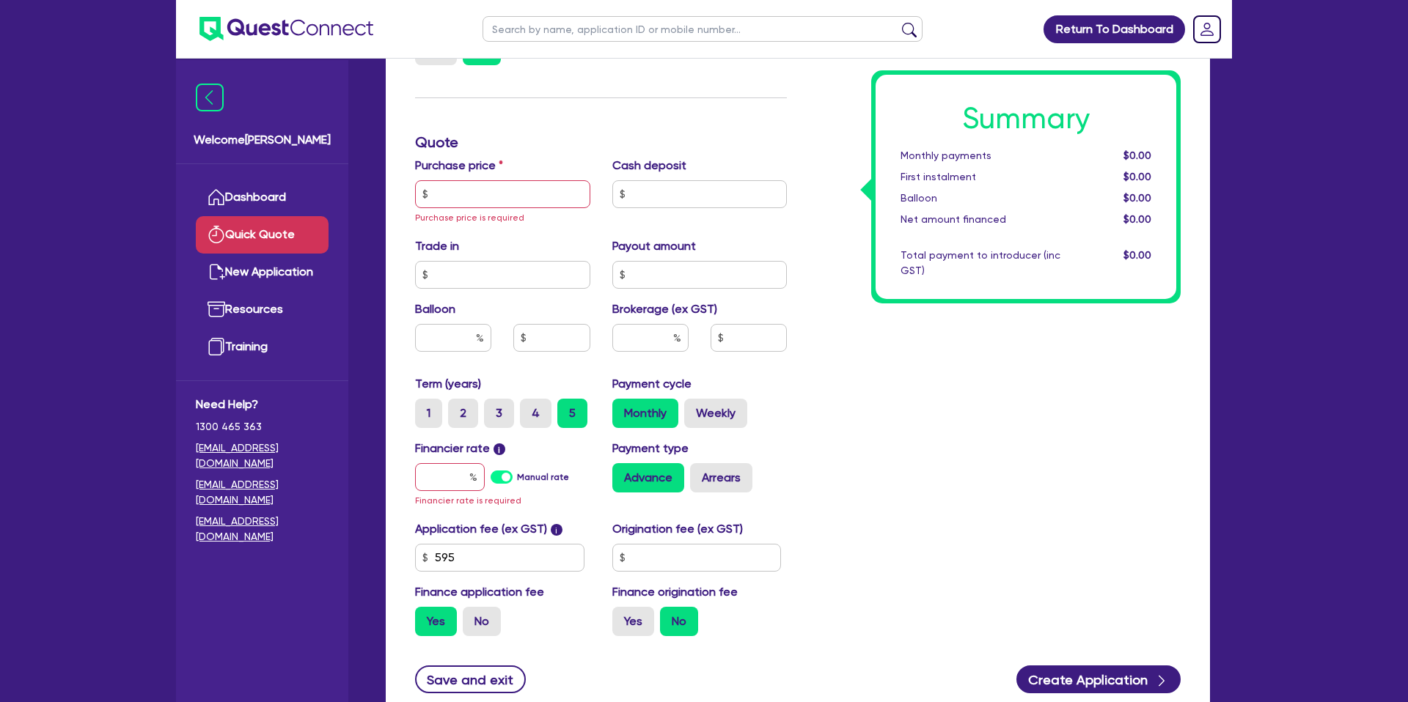
scroll to position [420, 0]
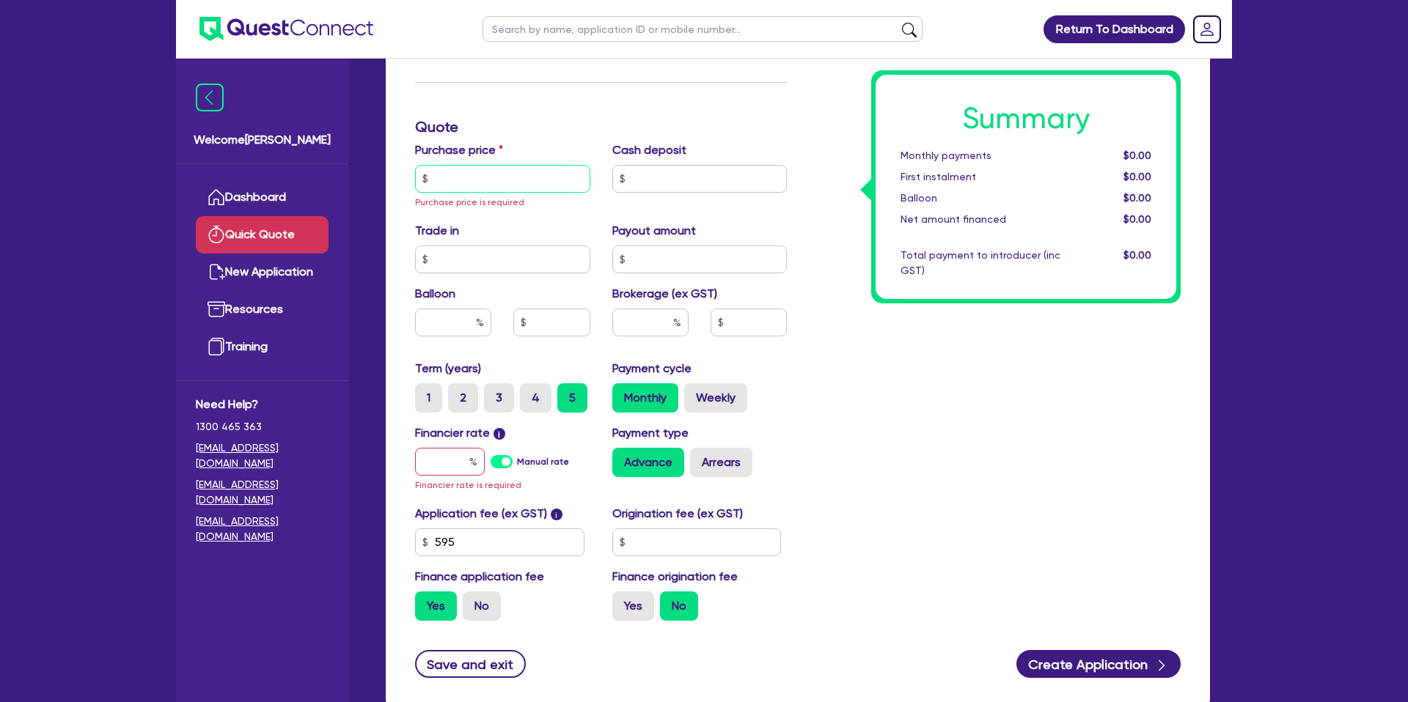
click at [475, 178] on input "text" at bounding box center [502, 179] width 175 height 28
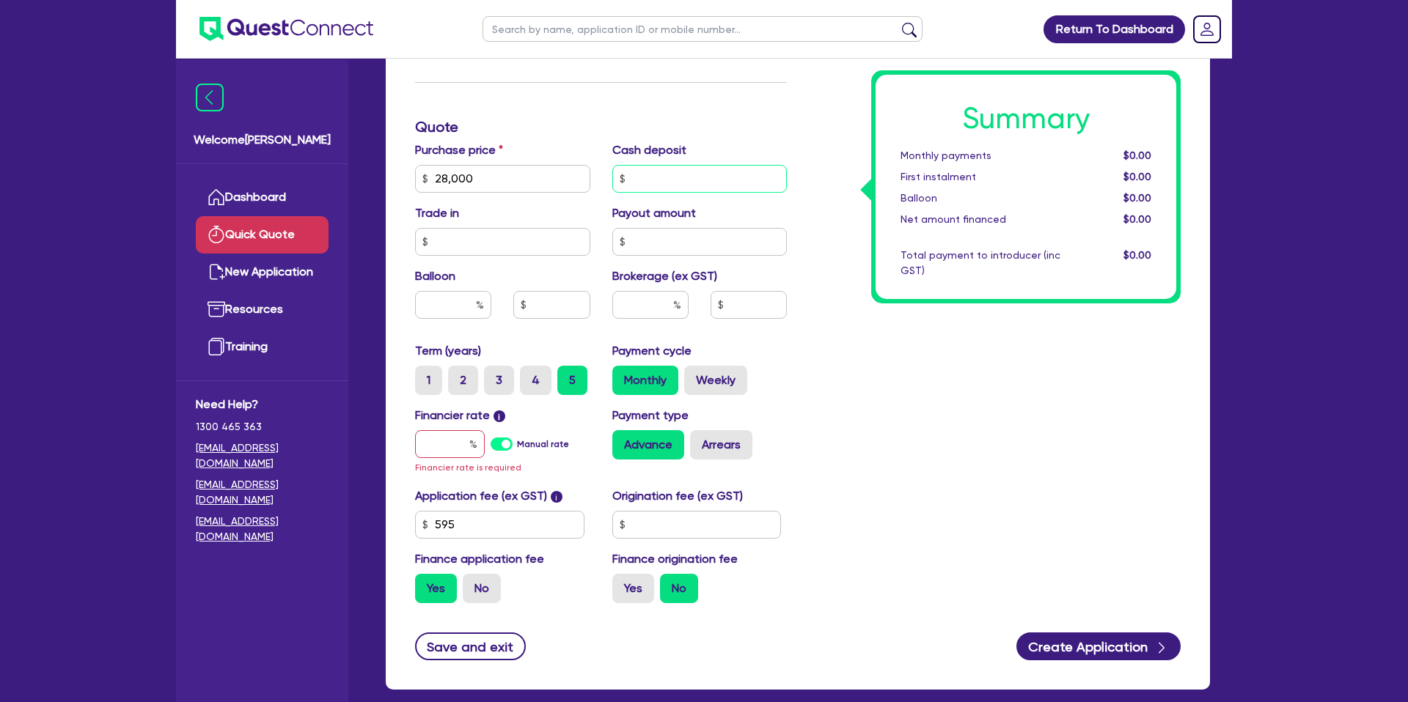
click at [737, 177] on input "text" at bounding box center [699, 179] width 175 height 28
click at [1022, 363] on div "Summary Monthly payments $0.00 First instalment $0.00 Balloon $0.00 Net amount …" at bounding box center [995, 178] width 394 height 873
click at [449, 448] on input "text" at bounding box center [450, 444] width 70 height 28
click at [495, 383] on label "3" at bounding box center [499, 380] width 30 height 29
click at [493, 375] on input "3" at bounding box center [489, 371] width 10 height 10
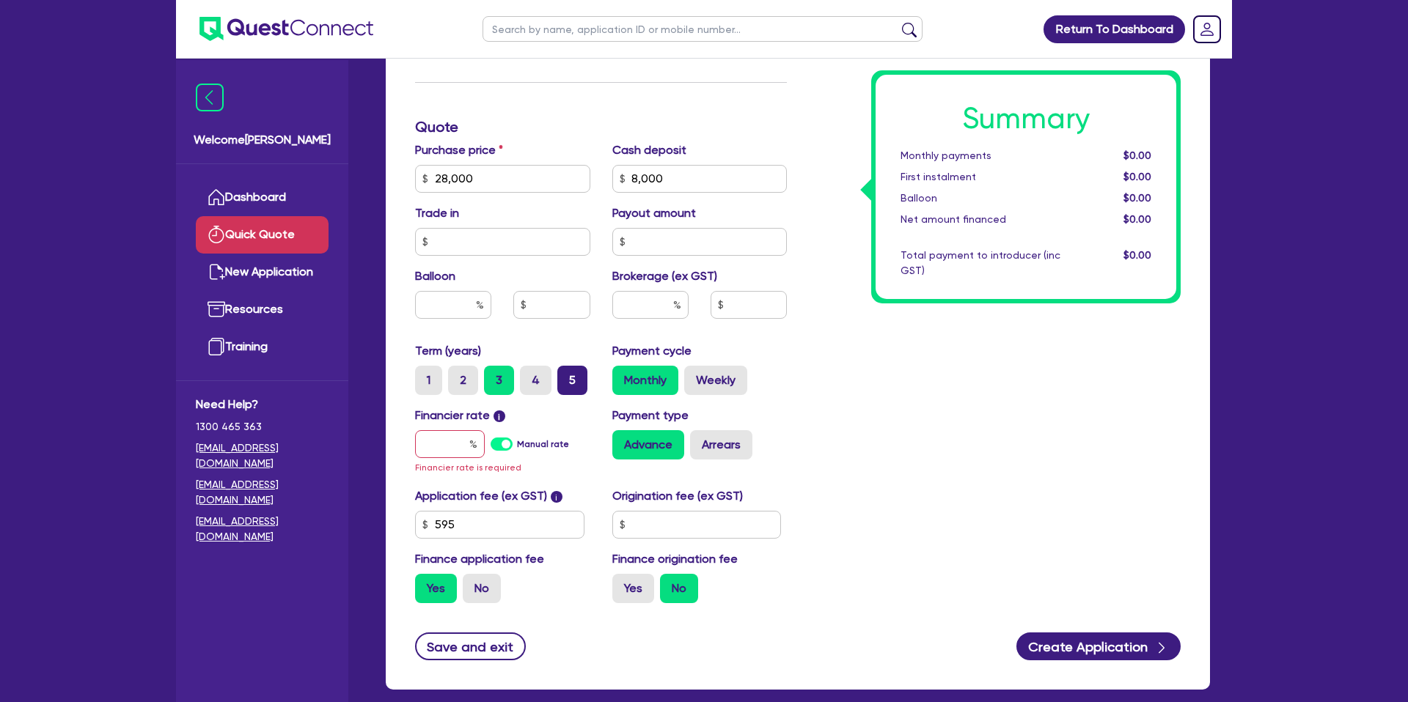
click at [572, 376] on label "5" at bounding box center [572, 380] width 30 height 29
click at [567, 375] on input "5" at bounding box center [562, 371] width 10 height 10
click at [460, 307] on input "text" at bounding box center [453, 305] width 76 height 28
drag, startPoint x: 452, startPoint y: 442, endPoint x: 472, endPoint y: 441, distance: 20.6
click at [455, 441] on input "text" at bounding box center [450, 444] width 70 height 28
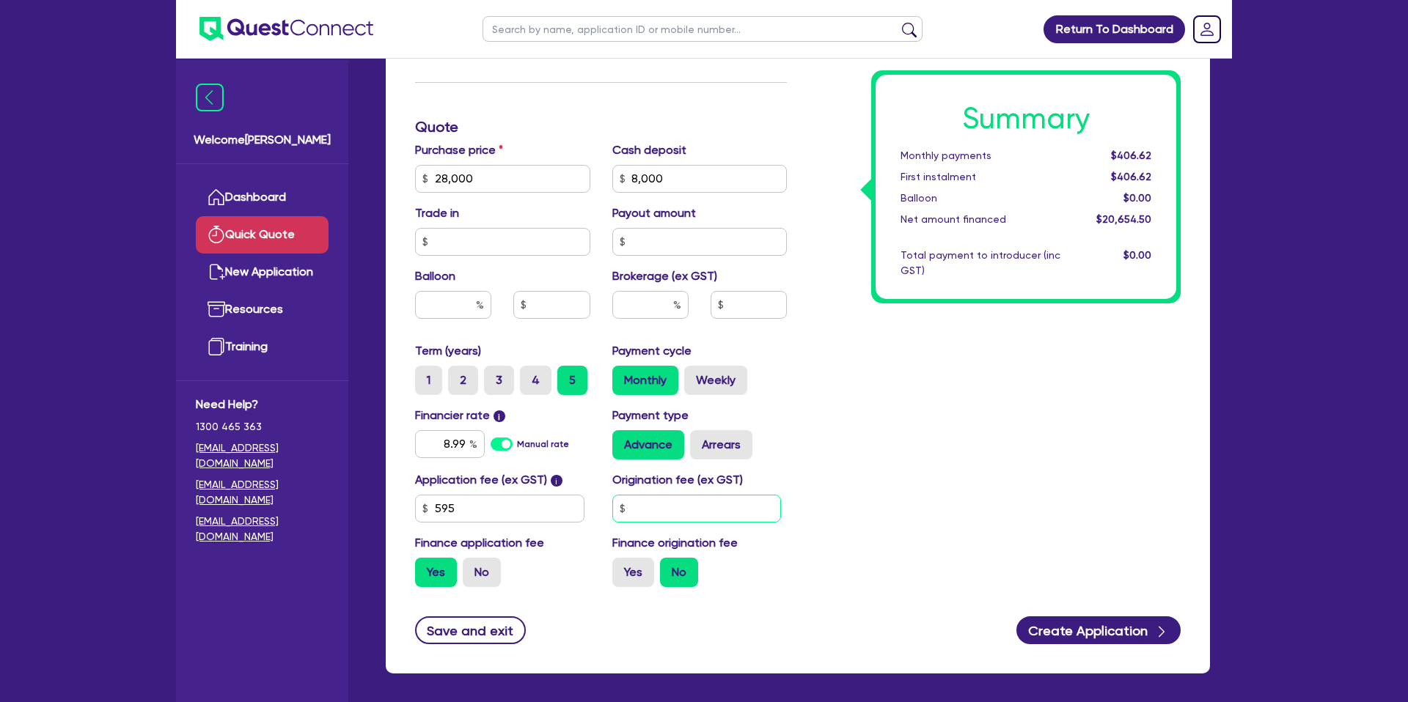
click at [664, 514] on input "text" at bounding box center [696, 509] width 169 height 28
click at [839, 388] on div "Summary Monthly payments $425.47 First instalment $425.47 Balloon $0.00 Net amo…" at bounding box center [995, 170] width 394 height 857
drag, startPoint x: 638, startPoint y: 570, endPoint x: 656, endPoint y: 430, distance: 140.5
click at [638, 569] on label "Yes" at bounding box center [633, 572] width 42 height 29
click at [622, 567] on input "Yes" at bounding box center [617, 563] width 10 height 10
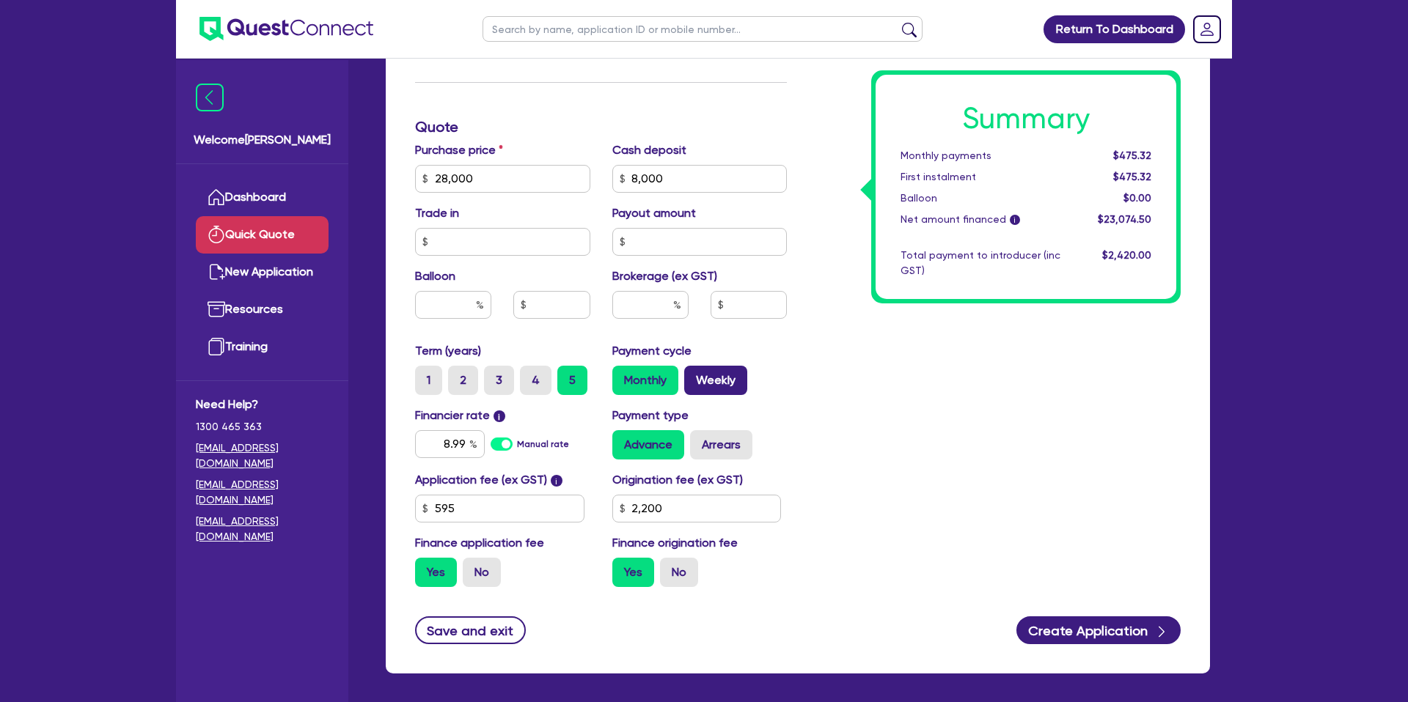
click at [730, 375] on label "Weekly" at bounding box center [715, 380] width 63 height 29
click at [694, 375] on input "Weekly" at bounding box center [689, 371] width 10 height 10
click at [721, 437] on label "Arrears" at bounding box center [721, 444] width 62 height 29
click at [699, 437] on input "Arrears" at bounding box center [695, 435] width 10 height 10
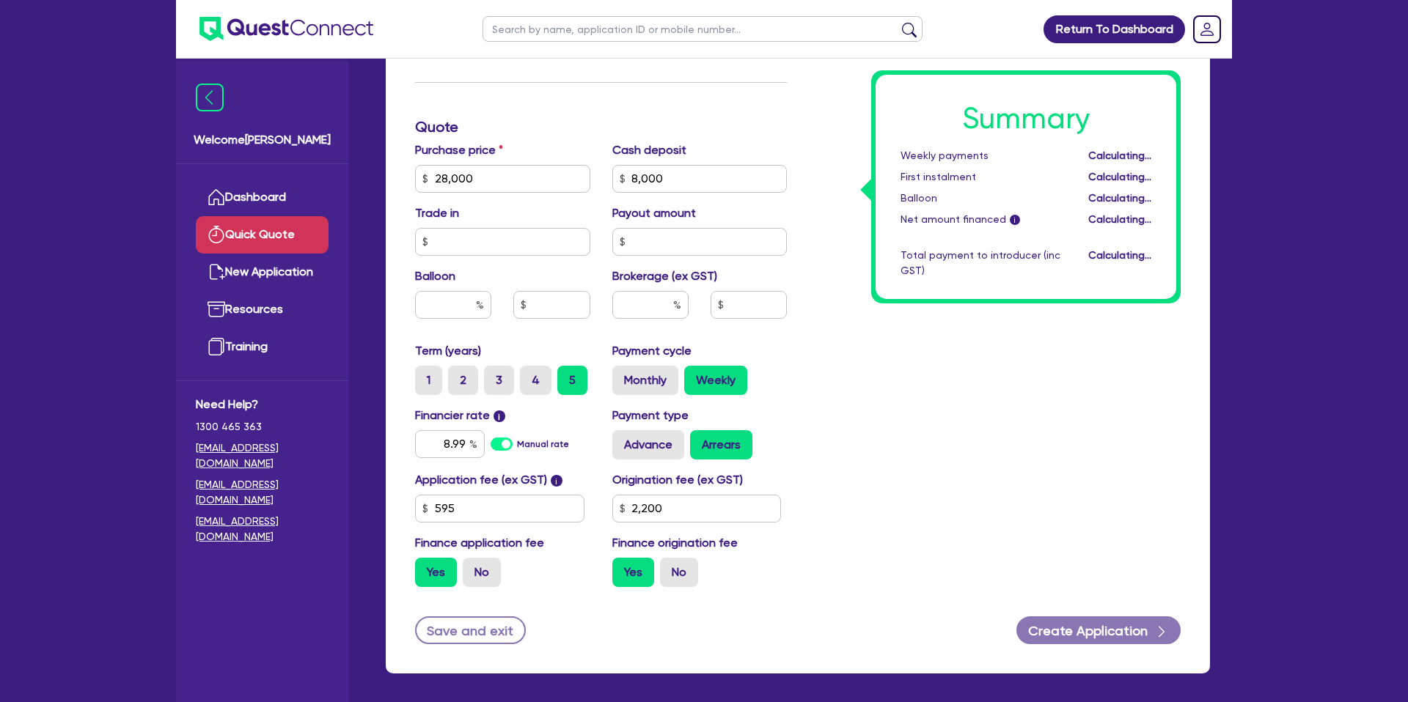
drag, startPoint x: 1100, startPoint y: 393, endPoint x: 770, endPoint y: 343, distance: 334.4
click at [1095, 392] on div "Summary Weekly payments Calculating... First instalment Calculating... Balloon …" at bounding box center [995, 170] width 394 height 857
click at [467, 444] on input "8.99" at bounding box center [450, 444] width 70 height 28
click at [881, 407] on div "Summary Weekly payments $110.26 First instalment $110.26 Balloon $0.00 Net amou…" at bounding box center [995, 170] width 394 height 857
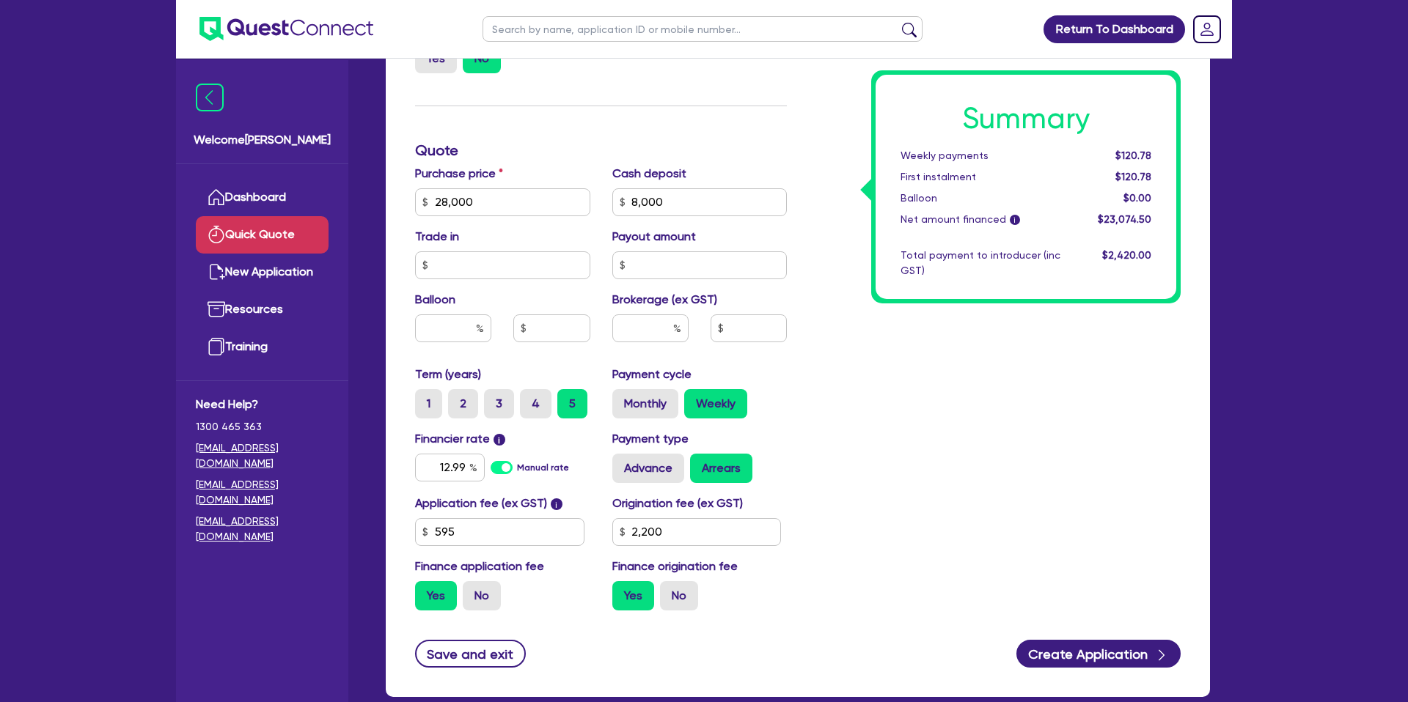
scroll to position [481, 0]
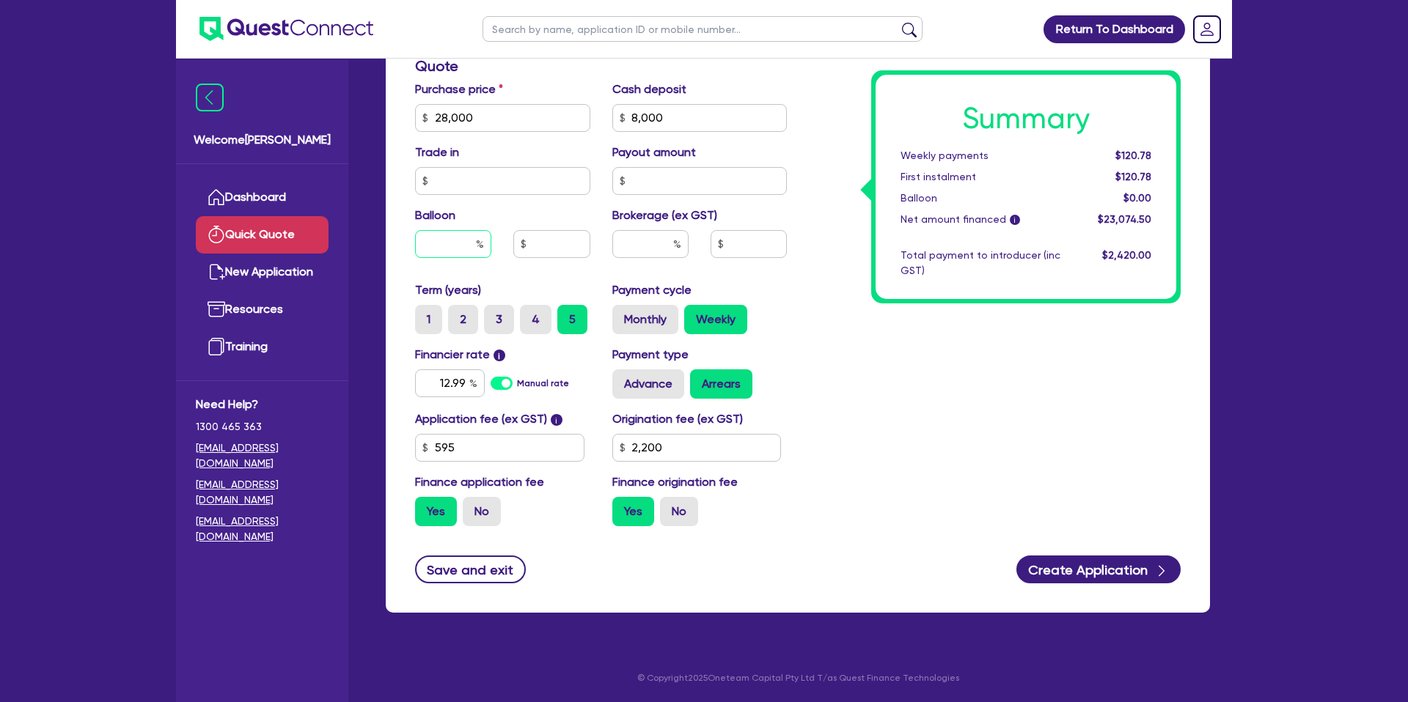
click at [473, 243] on input "text" at bounding box center [453, 244] width 76 height 28
click at [1166, 383] on div "Summary Weekly payments $120.78 First instalment $120.78 Balloon $0.00 Net amou…" at bounding box center [995, 109] width 394 height 857
drag, startPoint x: 1117, startPoint y: 161, endPoint x: 1153, endPoint y: 158, distance: 36.0
click at [1153, 158] on div "$120.78" at bounding box center [1116, 155] width 91 height 15
click at [964, 471] on div "Summary Weekly payments $120.78 First instalment $120.78 Balloon $0.00 Net amou…" at bounding box center [995, 109] width 394 height 857
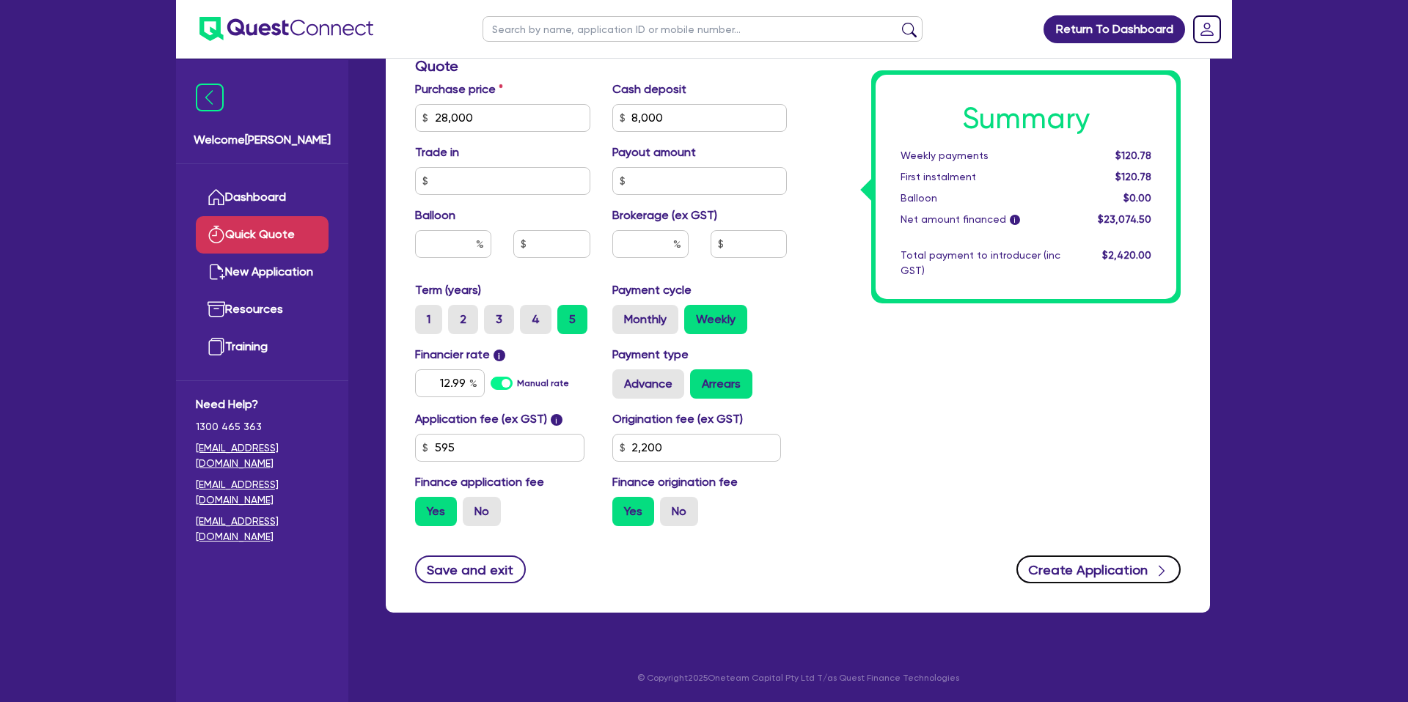
click at [1111, 573] on button "Create Application" at bounding box center [1098, 570] width 164 height 28
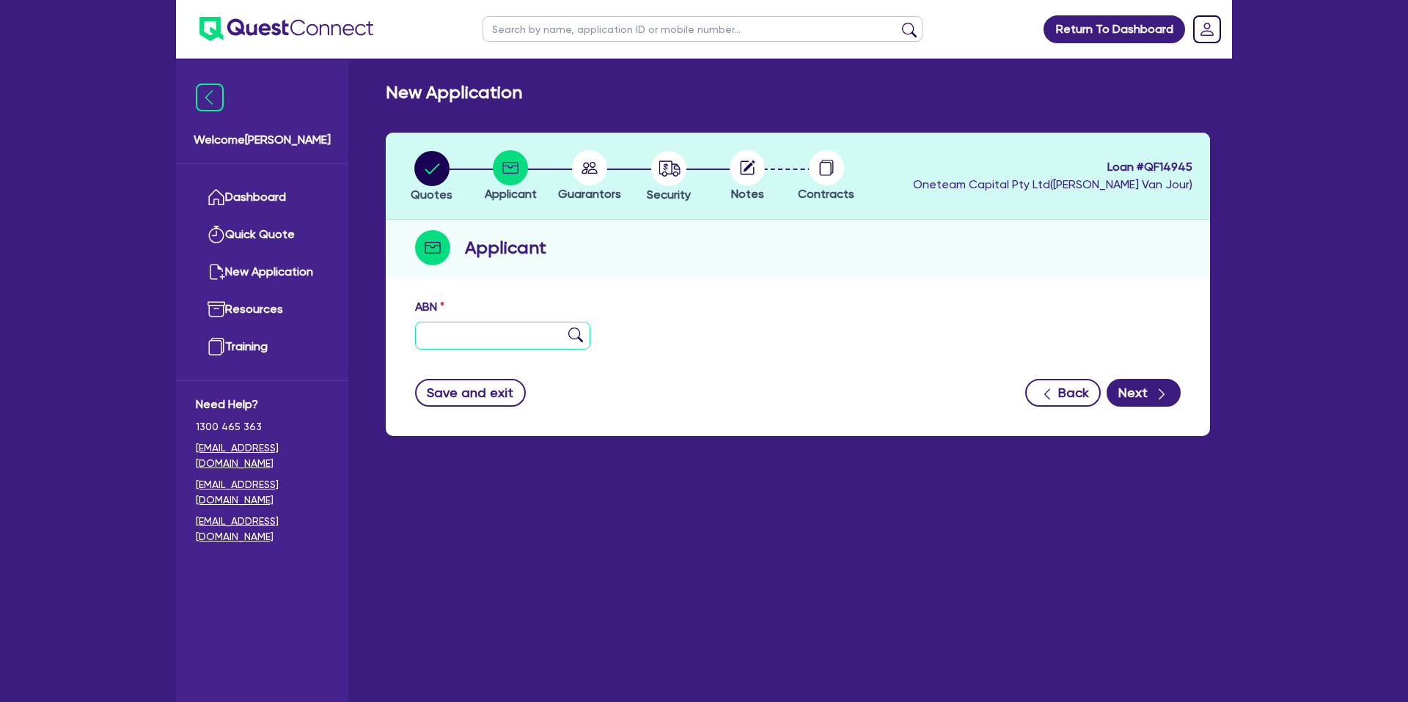
click at [481, 328] on input "text" at bounding box center [502, 336] width 175 height 28
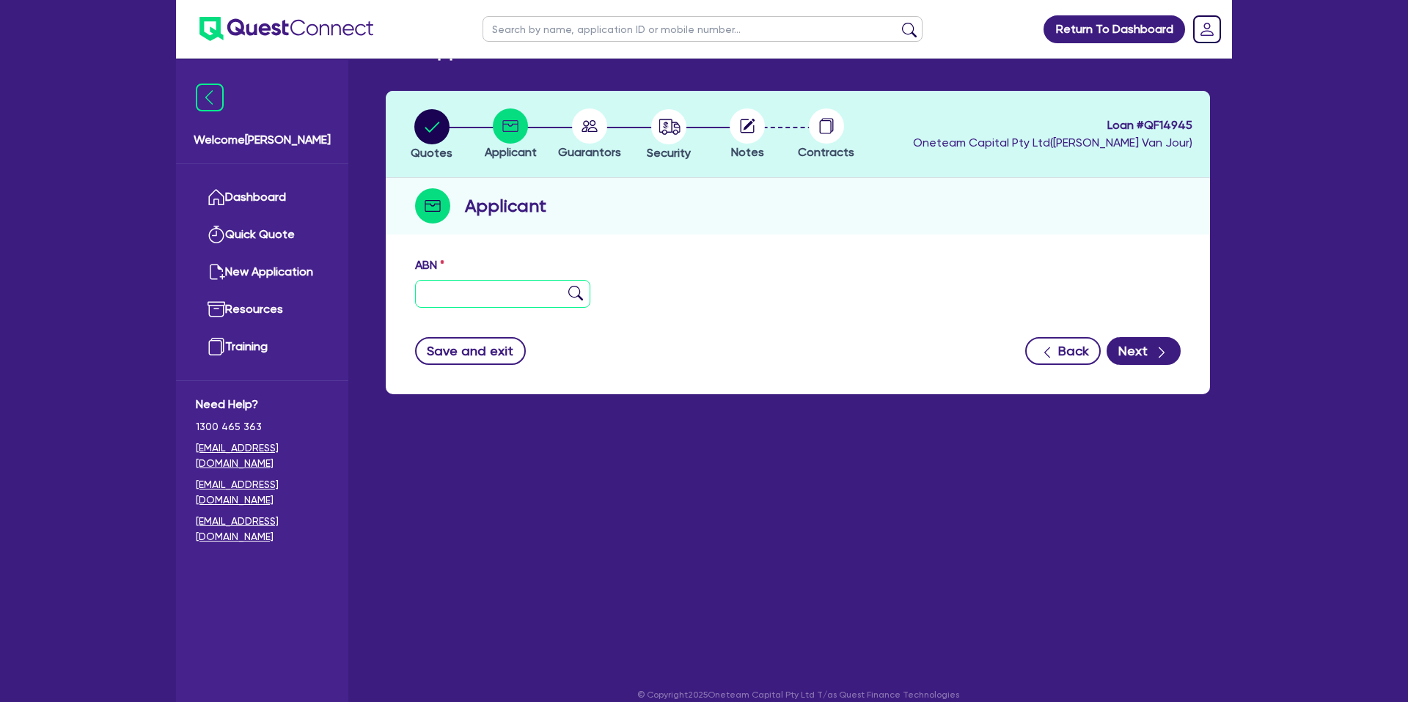
scroll to position [59, 0]
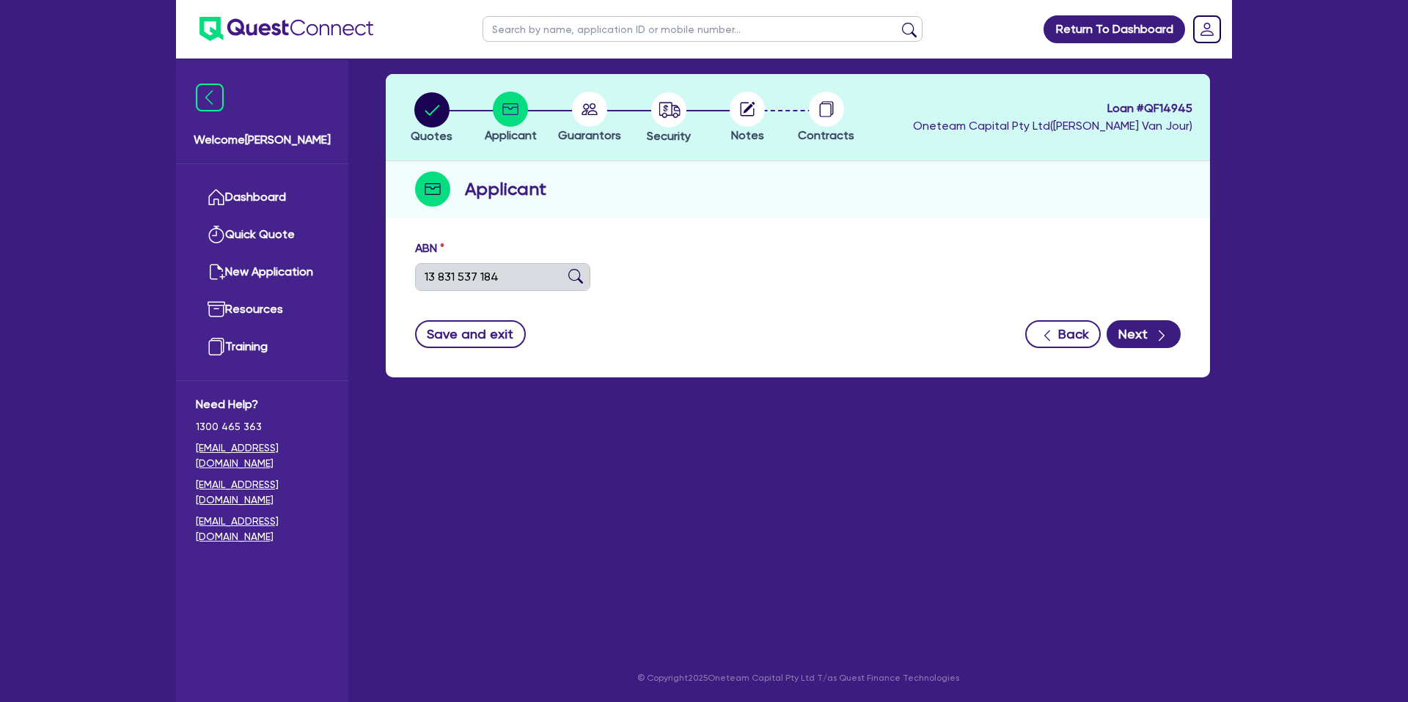
click at [721, 304] on form "ABN 13 831 537 184 Entity name Trading name Type of entity Select Sole Trader C…" at bounding box center [797, 294] width 765 height 109
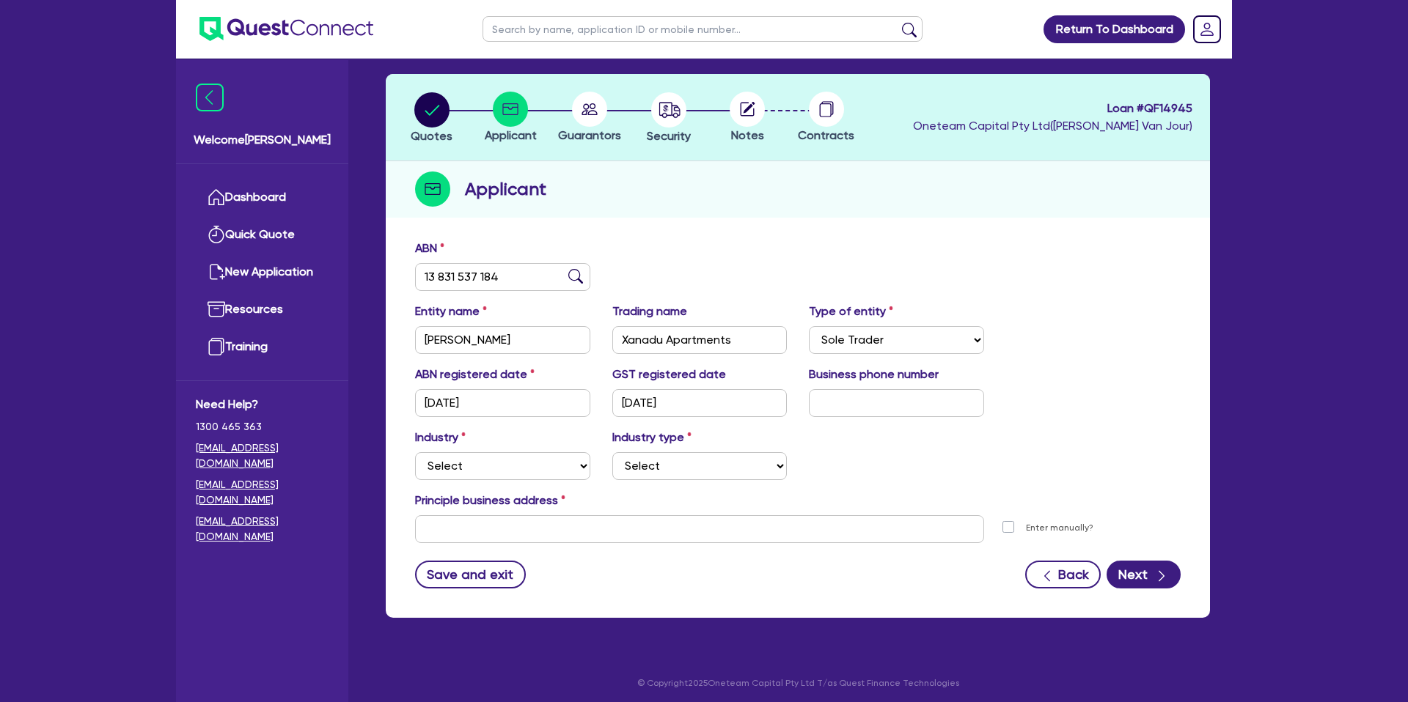
scroll to position [64, 0]
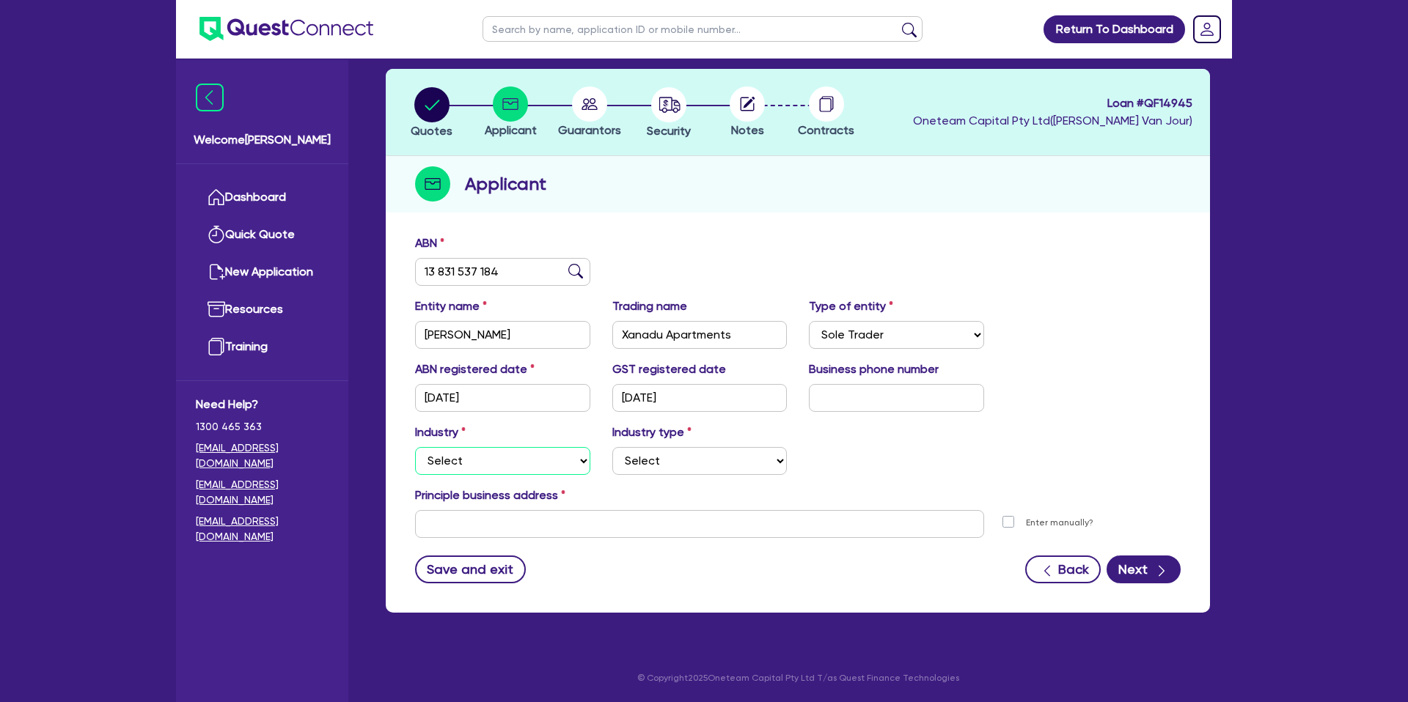
click at [476, 461] on select "Select Accomodation & Food Services Administrative & Support Services Agricultu…" at bounding box center [502, 461] width 175 height 28
click at [415, 447] on select "Select Accomodation & Food Services Administrative & Support Services Agricultu…" at bounding box center [502, 461] width 175 height 28
click at [935, 434] on div "Industry Select Accomodation & Food Services Administrative & Support Services …" at bounding box center [797, 455] width 787 height 63
click at [665, 456] on select "Select Property operators Real estate services Motor vehicles Transport equipme…" at bounding box center [699, 461] width 175 height 28
click at [612, 447] on select "Select Property operators Real estate services Motor vehicles Transport equipme…" at bounding box center [699, 461] width 175 height 28
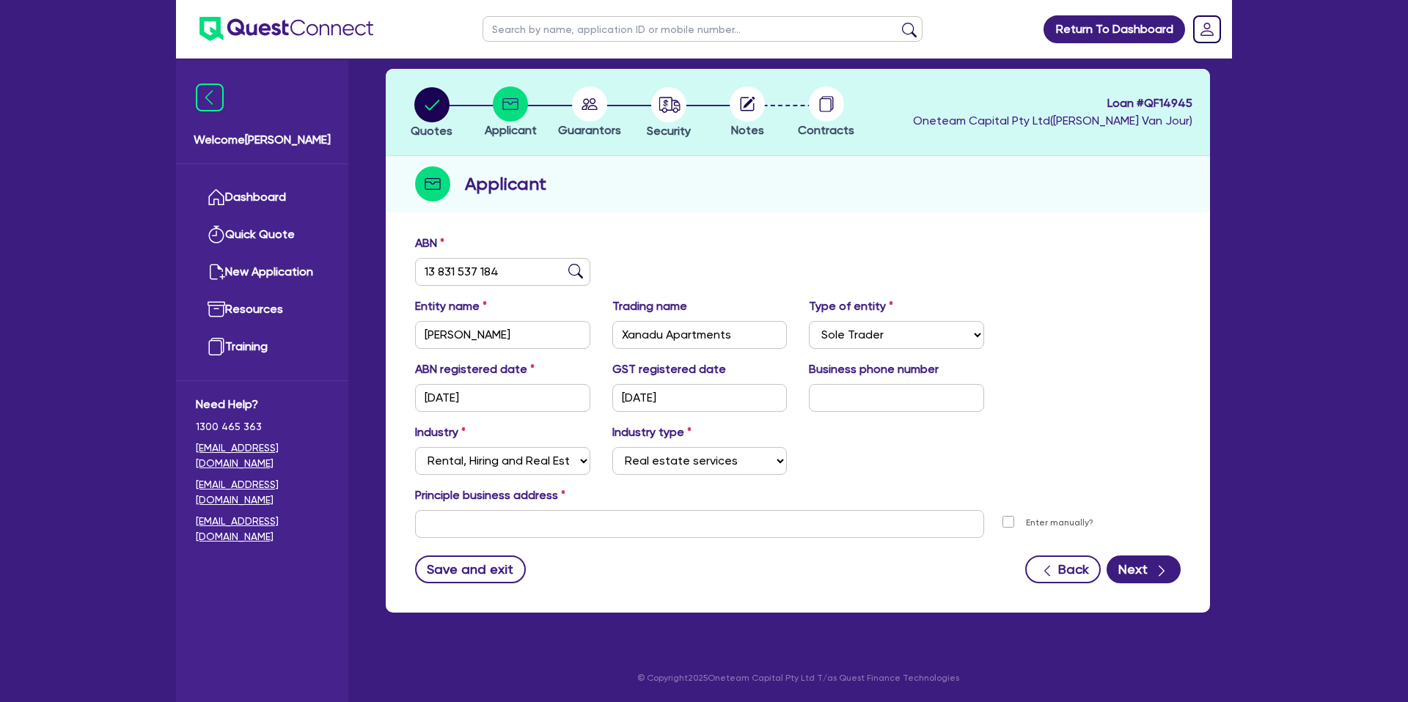
click at [850, 434] on div "Industry Select Accomodation & Food Services Administrative & Support Services …" at bounding box center [797, 455] width 787 height 63
click at [564, 521] on input "text" at bounding box center [699, 524] width 569 height 28
paste input "[STREET_ADDRESS][PERSON_NAME]"
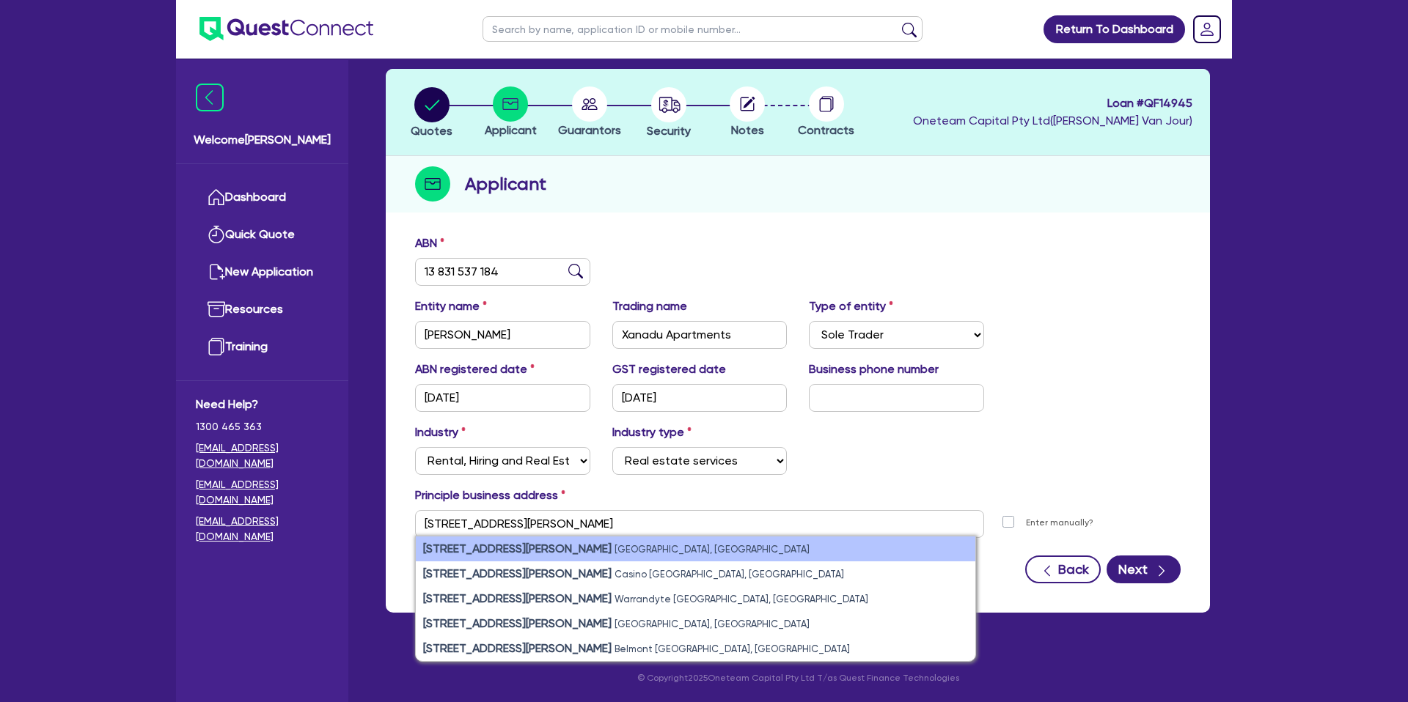
click at [637, 550] on li "[STREET_ADDRESS][PERSON_NAME]" at bounding box center [695, 549] width 559 height 25
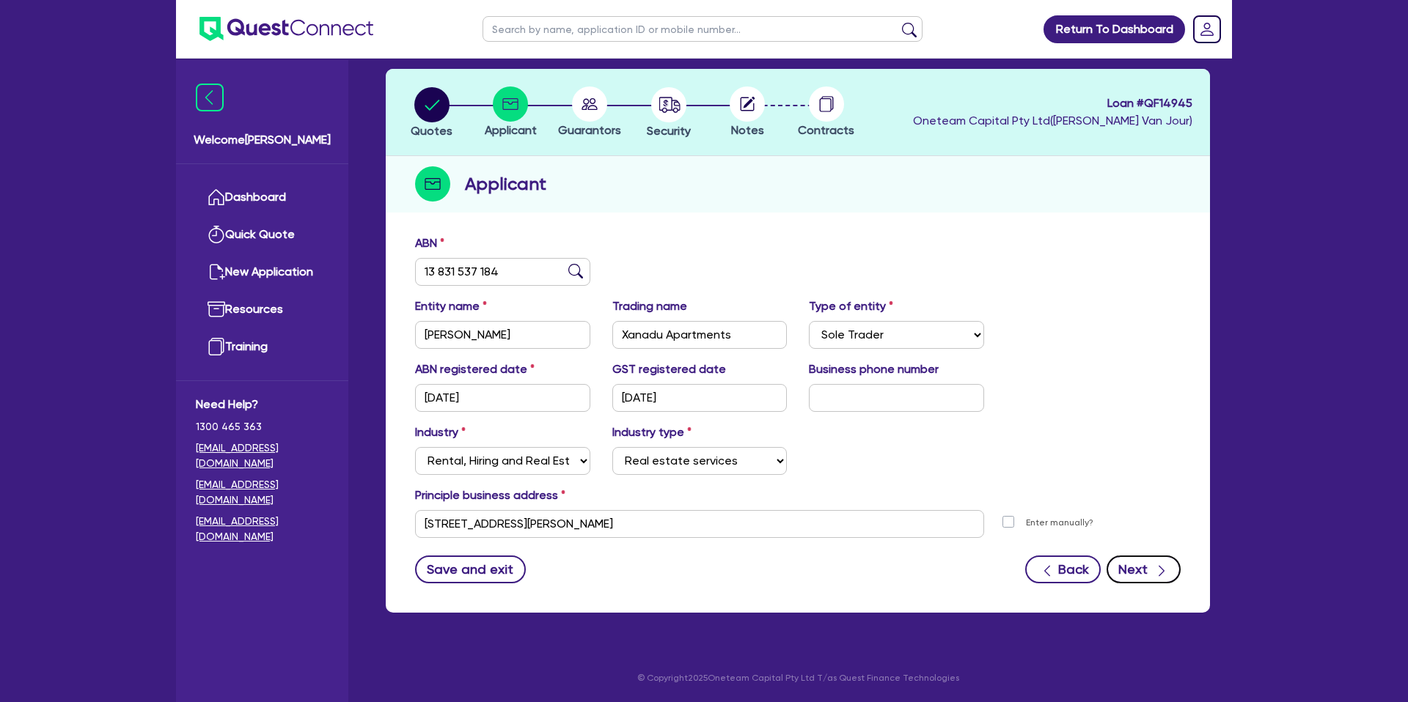
click at [1133, 565] on button "Next" at bounding box center [1143, 570] width 74 height 28
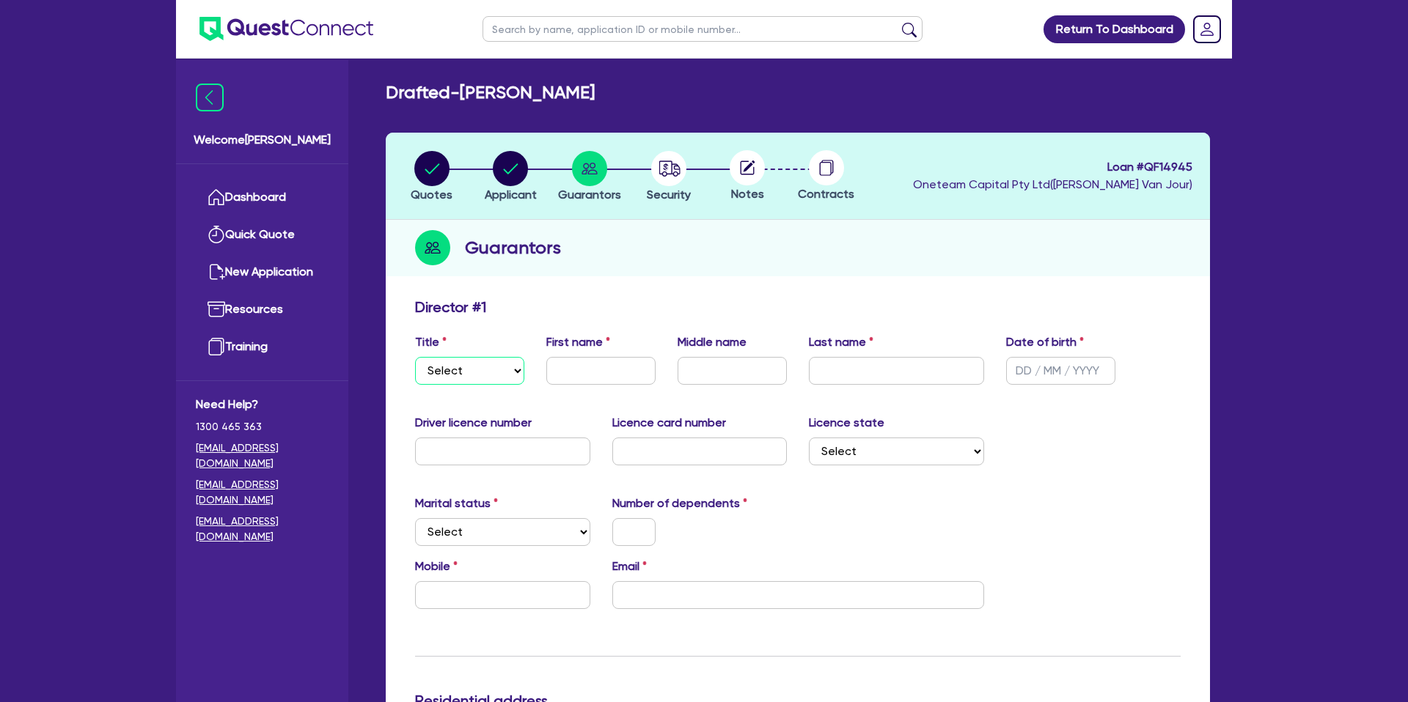
click at [465, 367] on select "Select Mr Mrs Ms Miss Dr" at bounding box center [469, 371] width 109 height 28
click at [415, 357] on select "Select Mr Mrs Ms Miss Dr" at bounding box center [469, 371] width 109 height 28
click at [471, 372] on select "Select Mr Mrs Ms Miss Dr" at bounding box center [469, 371] width 109 height 28
click at [415, 357] on select "Select Mr Mrs Ms Miss Dr" at bounding box center [469, 371] width 109 height 28
click at [600, 368] on input "text" at bounding box center [600, 371] width 109 height 28
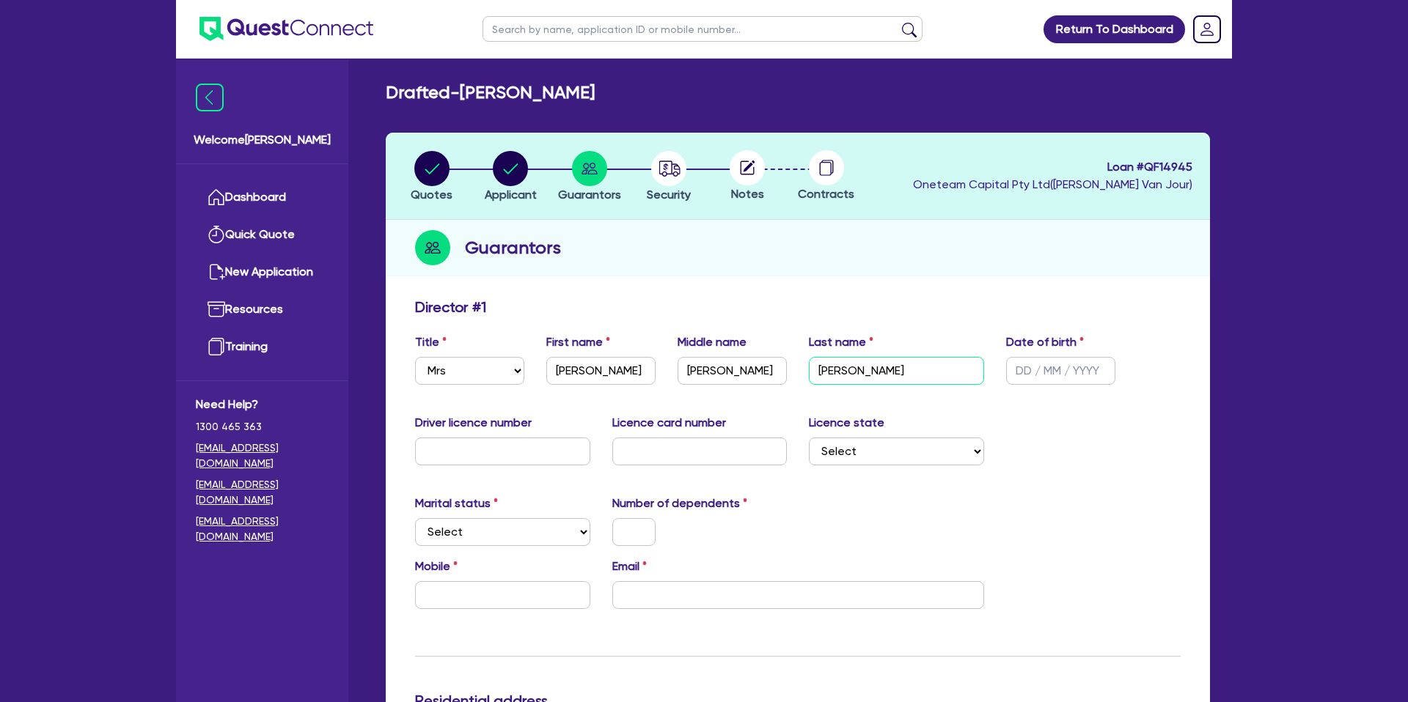
click at [823, 371] on input "[PERSON_NAME]" at bounding box center [896, 371] width 175 height 28
drag, startPoint x: 1015, startPoint y: 417, endPoint x: 817, endPoint y: 417, distance: 198.0
click at [1013, 417] on div "Driver licence number Licence card number Licence state Select [GEOGRAPHIC_DATA…" at bounding box center [797, 445] width 787 height 63
click at [539, 453] on input "text" at bounding box center [502, 452] width 175 height 28
click at [537, 439] on input "text" at bounding box center [502, 452] width 175 height 28
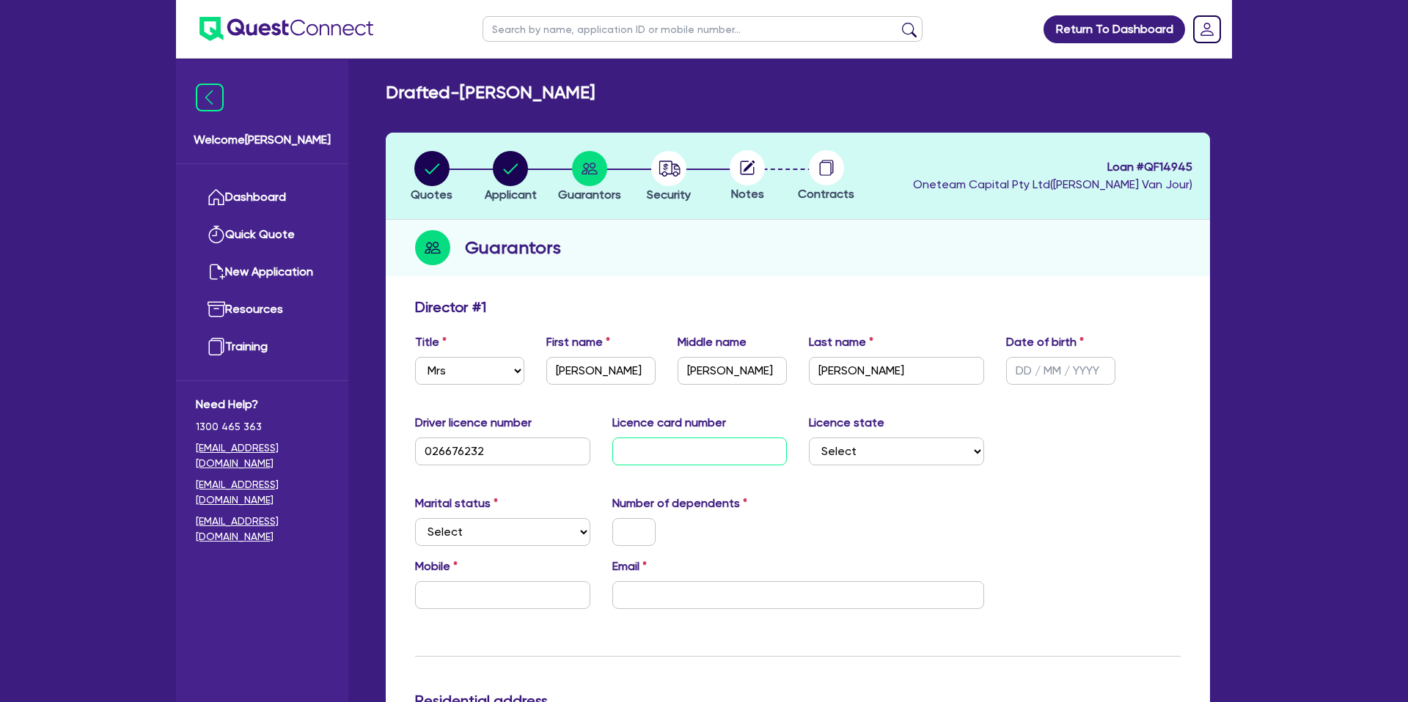
click at [679, 446] on input "text" at bounding box center [699, 452] width 175 height 28
drag, startPoint x: 798, startPoint y: 491, endPoint x: 807, endPoint y: 485, distance: 11.0
click at [829, 452] on select "Select [GEOGRAPHIC_DATA] [GEOGRAPHIC_DATA] [GEOGRAPHIC_DATA] [GEOGRAPHIC_DATA] …" at bounding box center [896, 452] width 175 height 28
click at [809, 438] on select "Select [GEOGRAPHIC_DATA] [GEOGRAPHIC_DATA] [GEOGRAPHIC_DATA] [GEOGRAPHIC_DATA] …" at bounding box center [896, 452] width 175 height 28
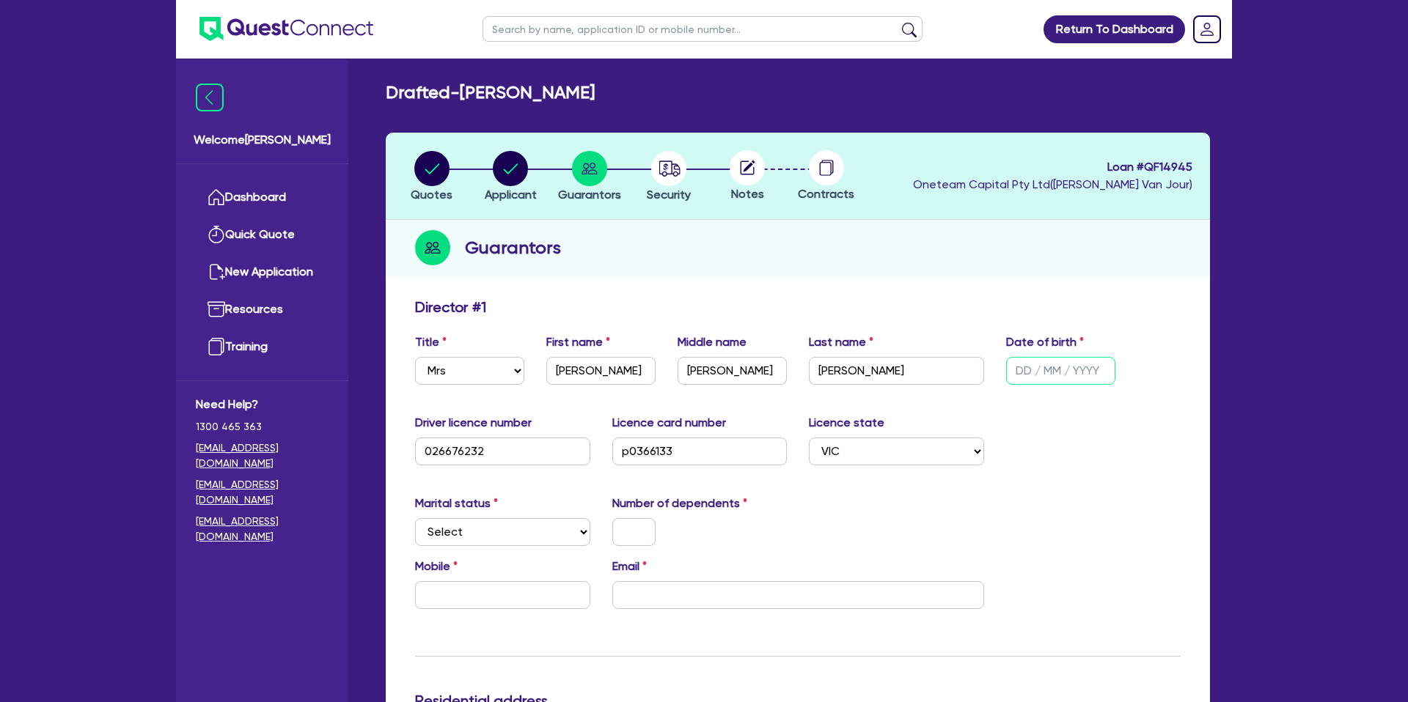
click at [1018, 371] on input "text" at bounding box center [1060, 371] width 109 height 28
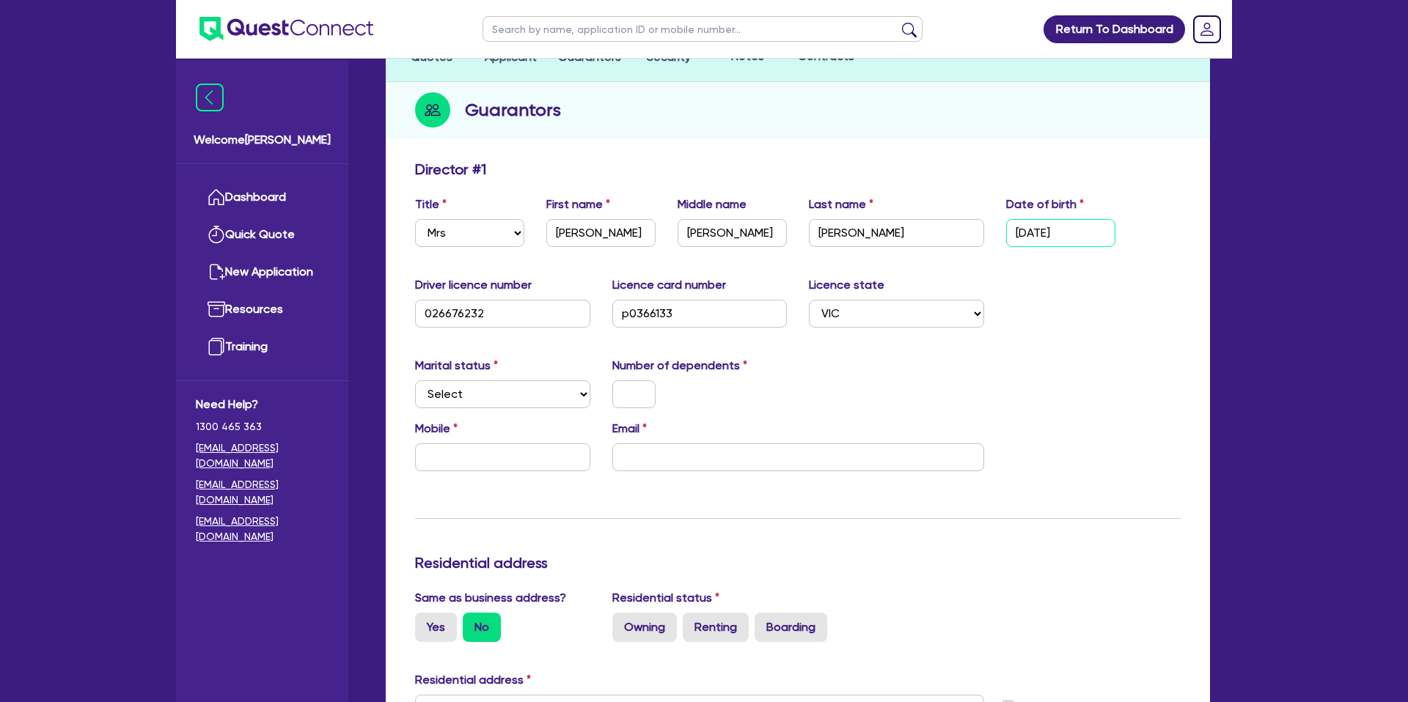
scroll to position [191, 0]
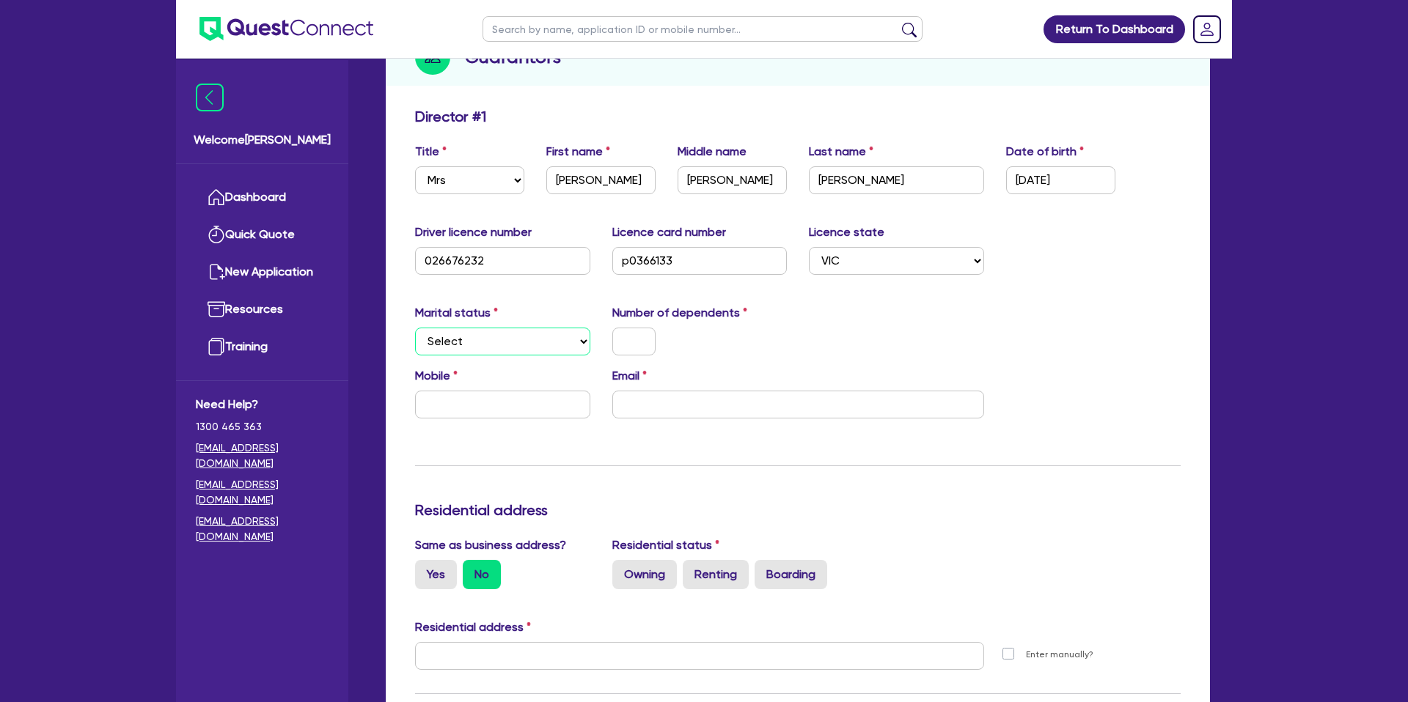
click at [456, 345] on select "Select Single Married De Facto / Partner" at bounding box center [502, 342] width 175 height 28
click at [415, 328] on select "Select Single Married De Facto / Partner" at bounding box center [502, 342] width 175 height 28
click at [633, 339] on input "text" at bounding box center [633, 342] width 43 height 28
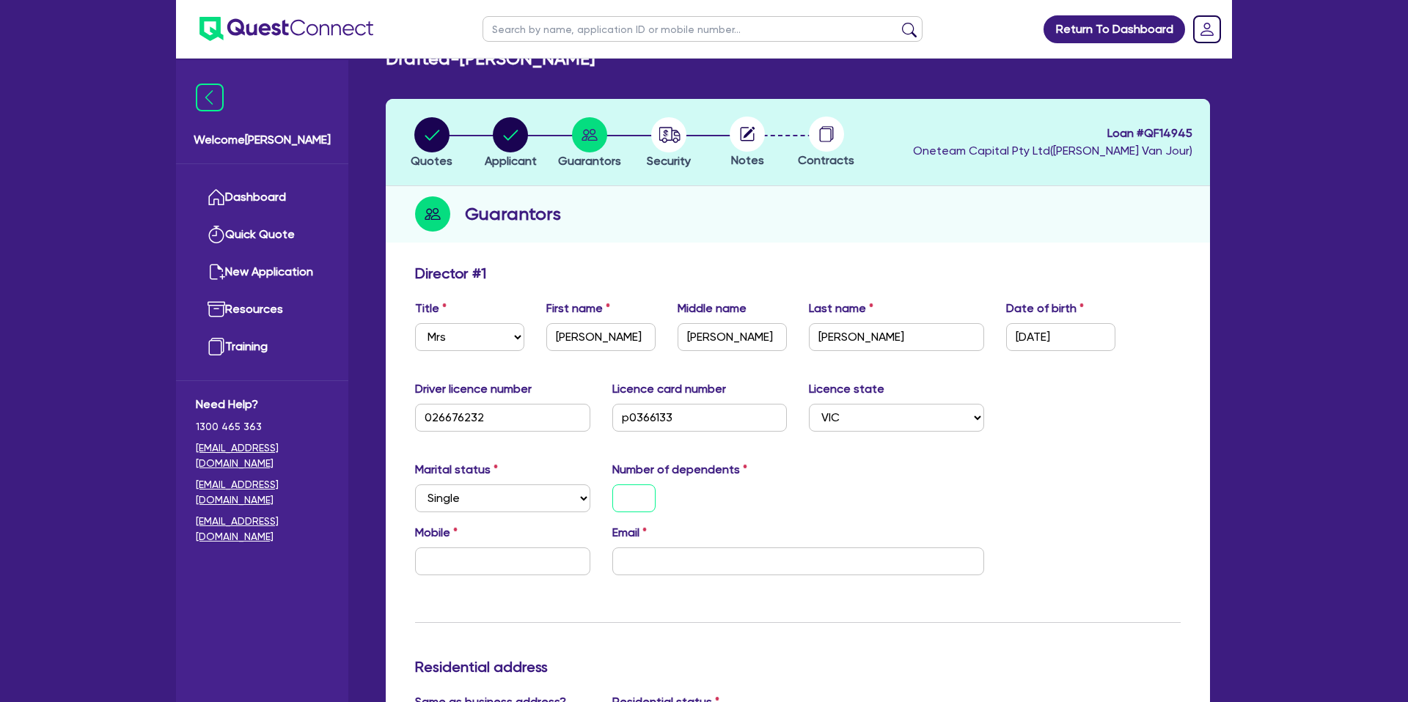
scroll to position [33, 0]
drag, startPoint x: 780, startPoint y: 512, endPoint x: 531, endPoint y: 583, distance: 259.0
click at [778, 513] on div "Marital status Select [DEMOGRAPHIC_DATA] Married De Facto / Partner Number of d…" at bounding box center [797, 493] width 787 height 63
click at [520, 555] on input "text" at bounding box center [502, 562] width 175 height 28
click at [661, 559] on input "email" at bounding box center [798, 562] width 372 height 28
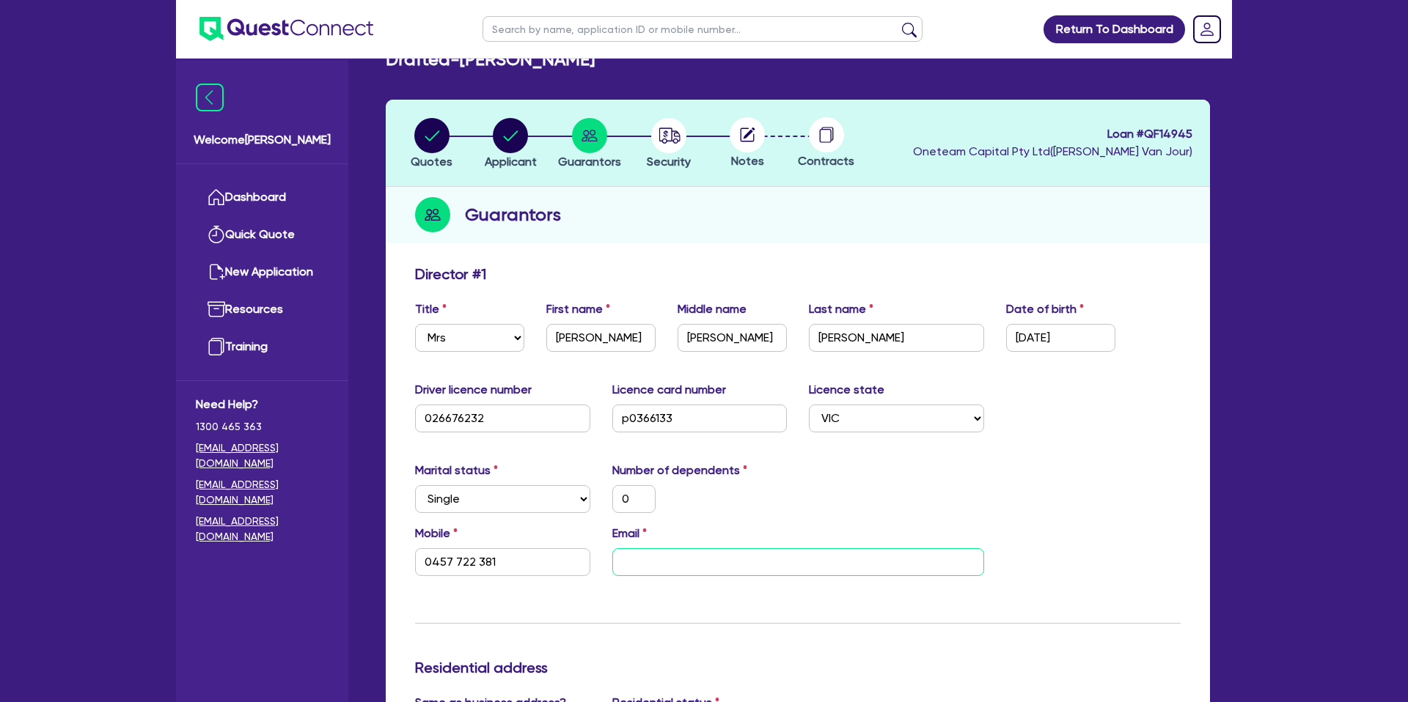
paste input "[EMAIL_ADDRESS][DOMAIN_NAME]"
click at [851, 501] on div "Marital status Select [DEMOGRAPHIC_DATA] Married De Facto / Partner Number of d…" at bounding box center [797, 493] width 787 height 63
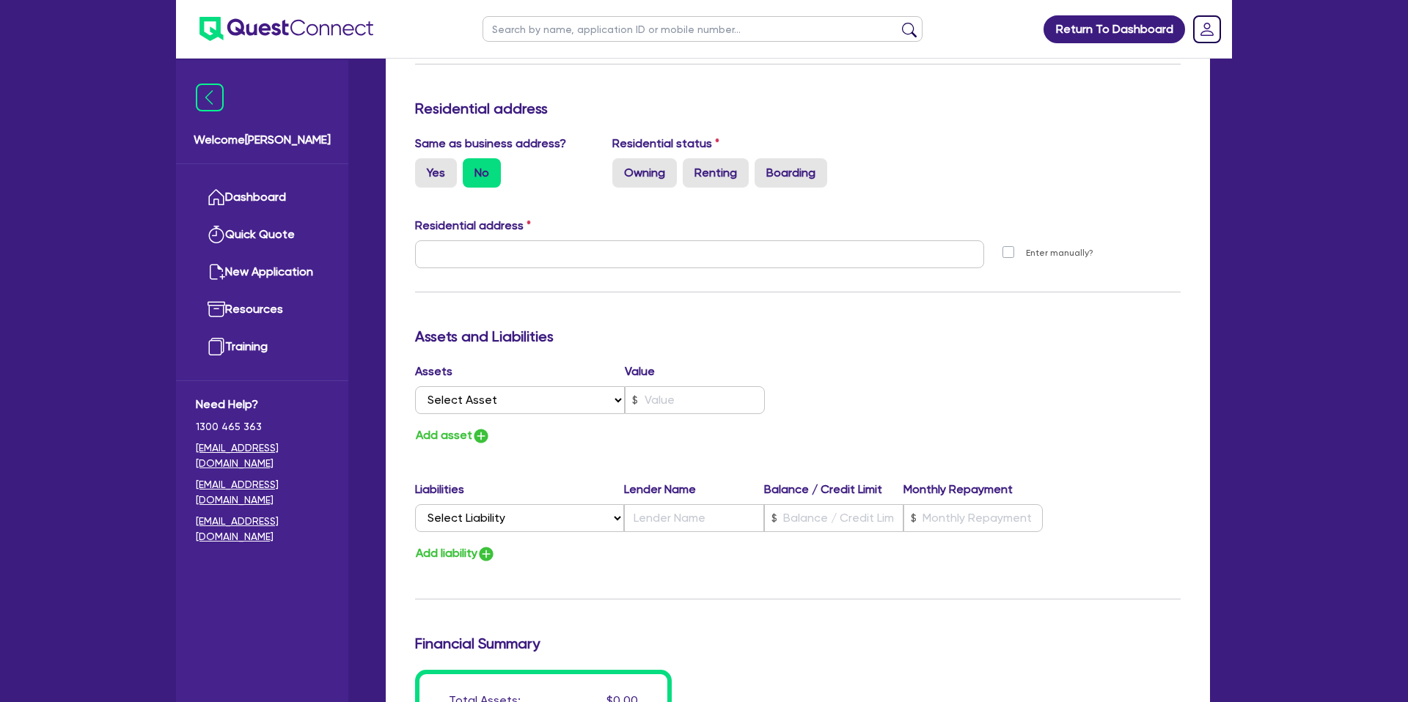
scroll to position [593, 0]
click at [431, 185] on label "Yes" at bounding box center [436, 172] width 42 height 29
click at [424, 167] on input "Yes" at bounding box center [420, 163] width 10 height 10
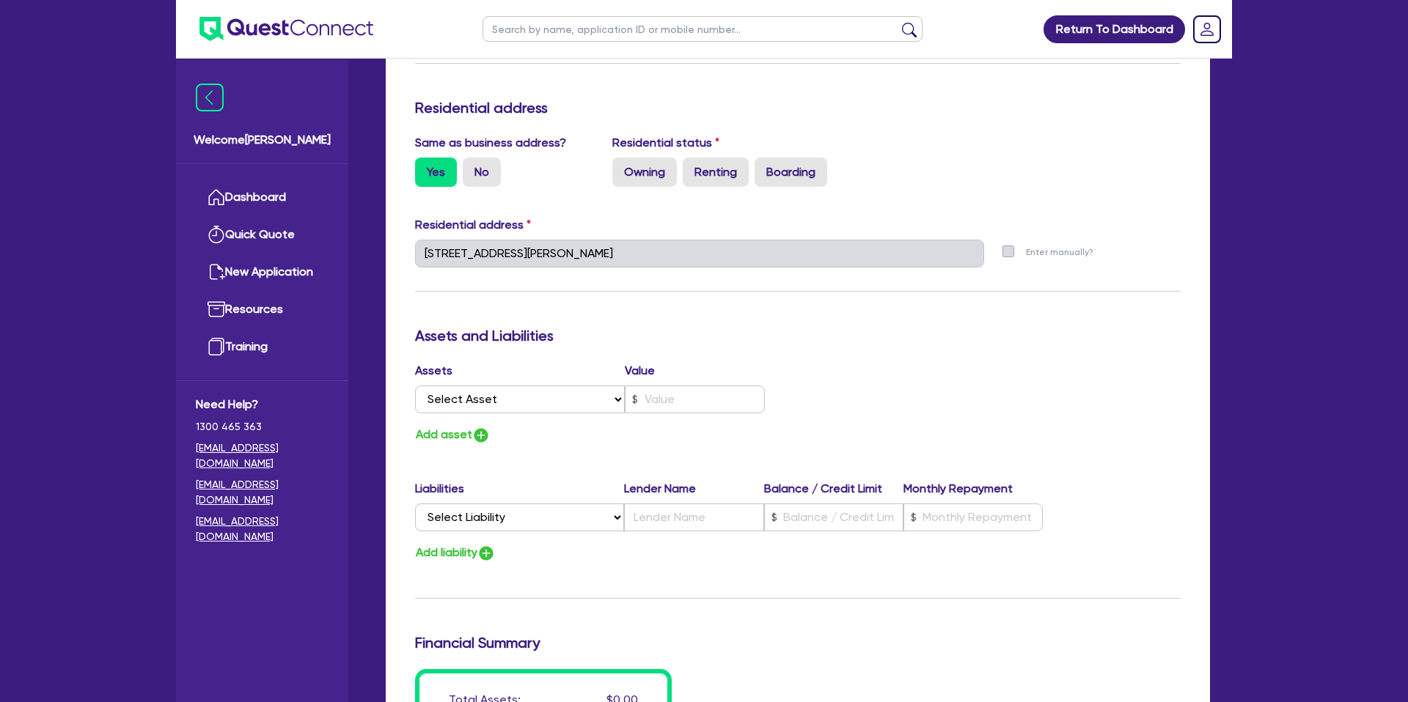
click at [537, 196] on div "Same as business address? Yes No Residential status Owning Renting Boarding" at bounding box center [797, 166] width 787 height 65
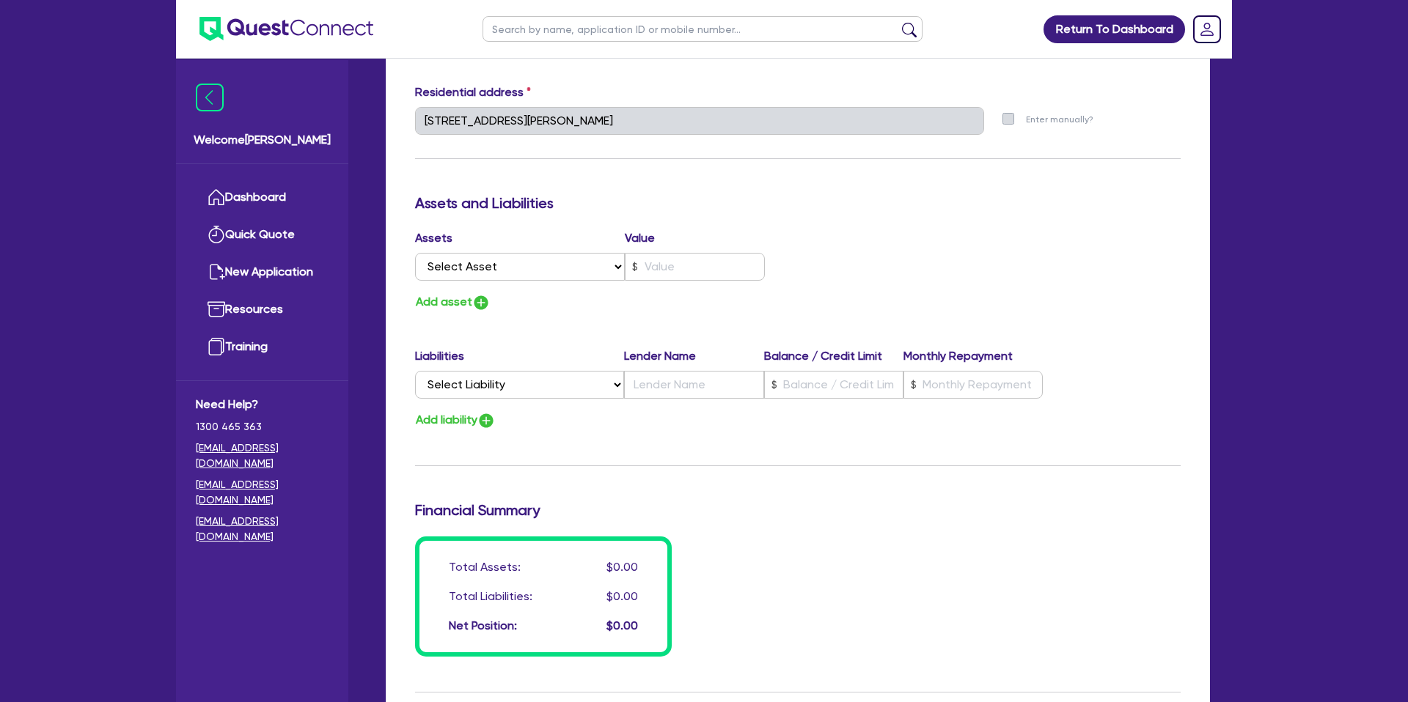
scroll to position [729, 0]
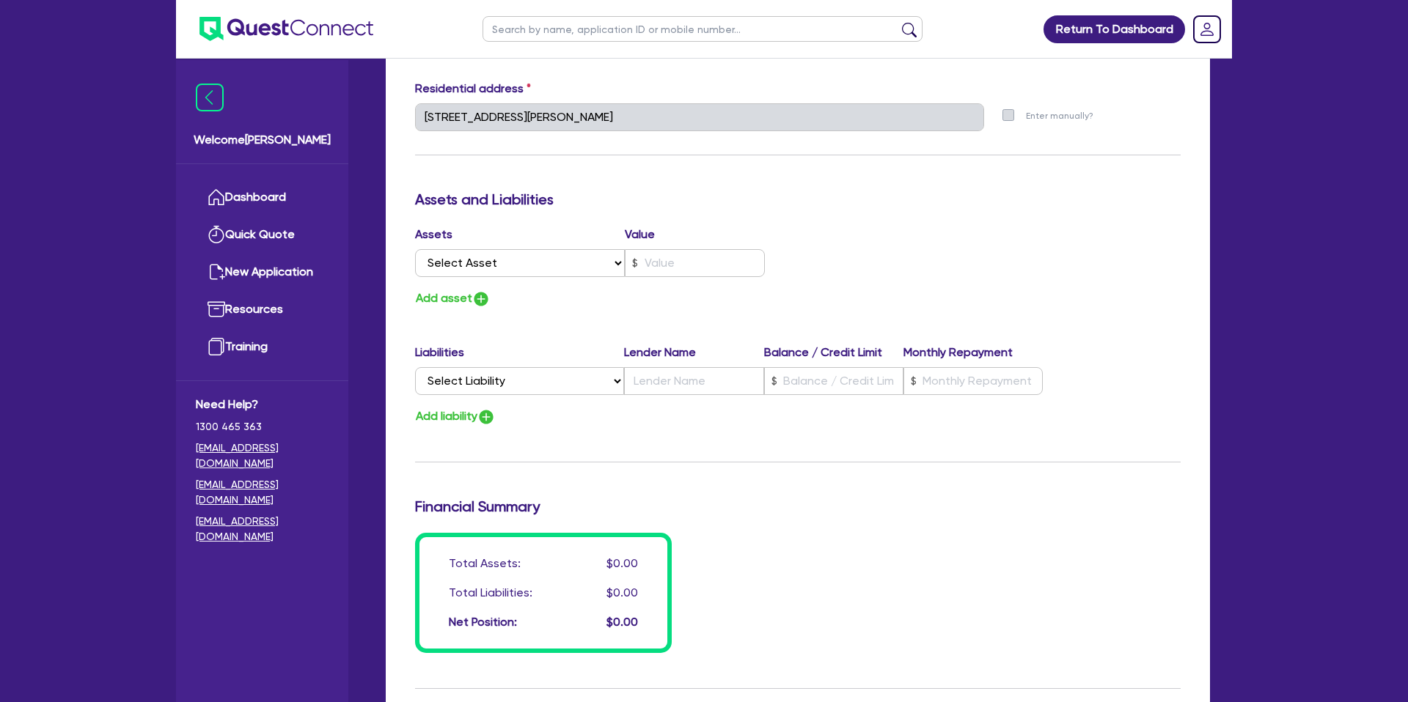
click at [484, 283] on div "Assets Value Select Asset Cash Property Investment property Vehicle Truck Trail…" at bounding box center [601, 267] width 394 height 83
click at [489, 259] on select "Select Asset Cash Property Investment property Vehicle Truck Trailer Equipment …" at bounding box center [520, 263] width 210 height 28
click at [415, 249] on select "Select Asset Cash Property Investment property Vehicle Truck Trailer Equipment …" at bounding box center [520, 263] width 210 height 28
click at [686, 271] on input "text" at bounding box center [695, 263] width 140 height 28
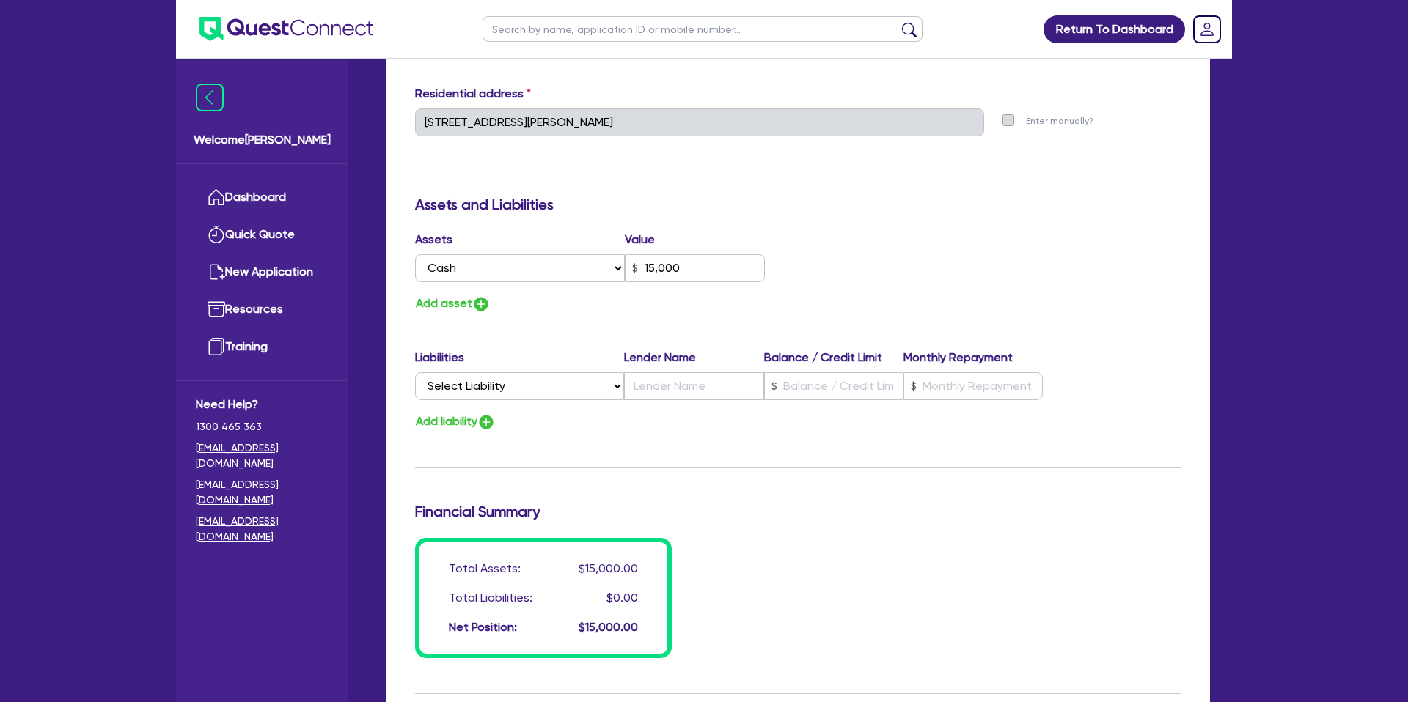
click at [645, 321] on div "Update residential status for Director #1 Boarding is only acceptable when the …" at bounding box center [797, 116] width 765 height 1084
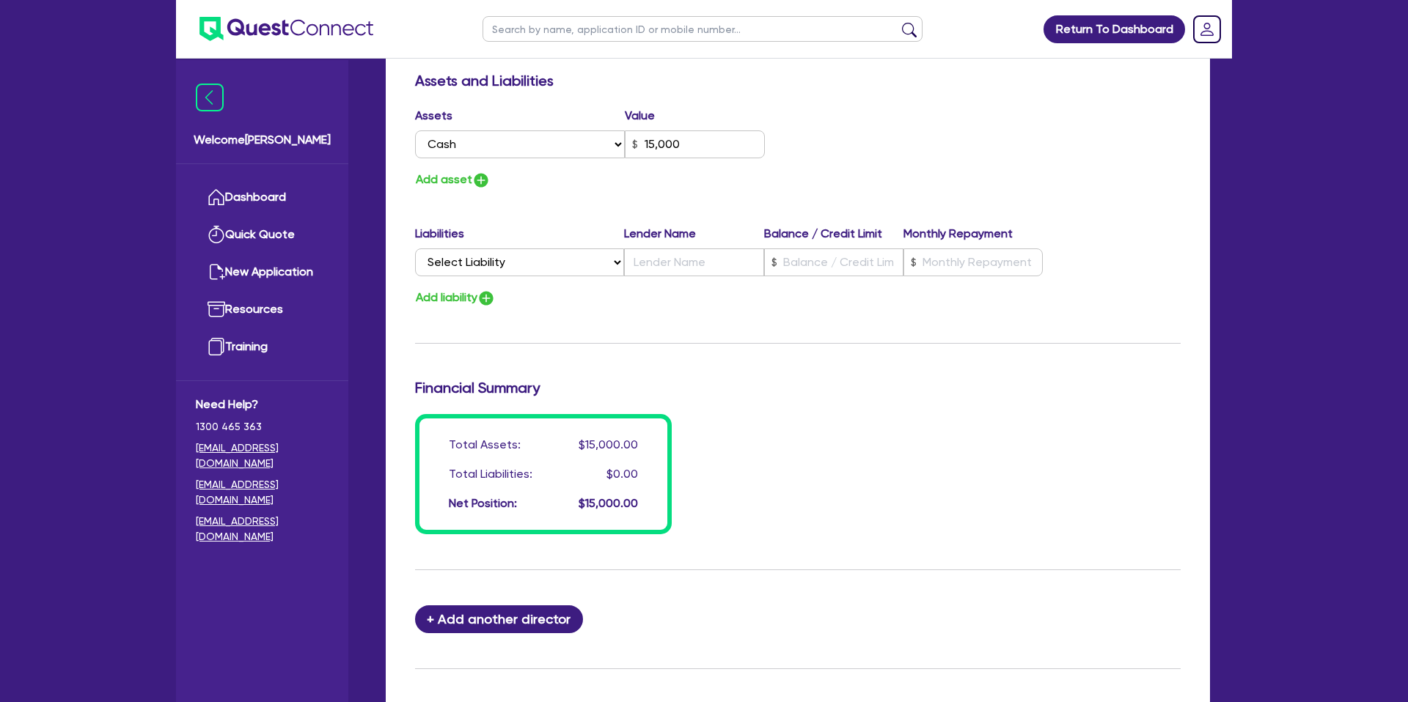
scroll to position [849, 0]
click at [507, 253] on select "Select Liability Credit card Mortgage Investment property loan Vehicle loan Tru…" at bounding box center [519, 262] width 209 height 28
click at [527, 262] on select "Select Liability Credit card Mortgage Investment property loan Vehicle loan Tru…" at bounding box center [519, 262] width 209 height 28
click at [415, 248] on select "Select Liability Credit card Mortgage Investment property loan Vehicle loan Tru…" at bounding box center [519, 262] width 209 height 28
click at [724, 265] on input "text" at bounding box center [693, 262] width 139 height 28
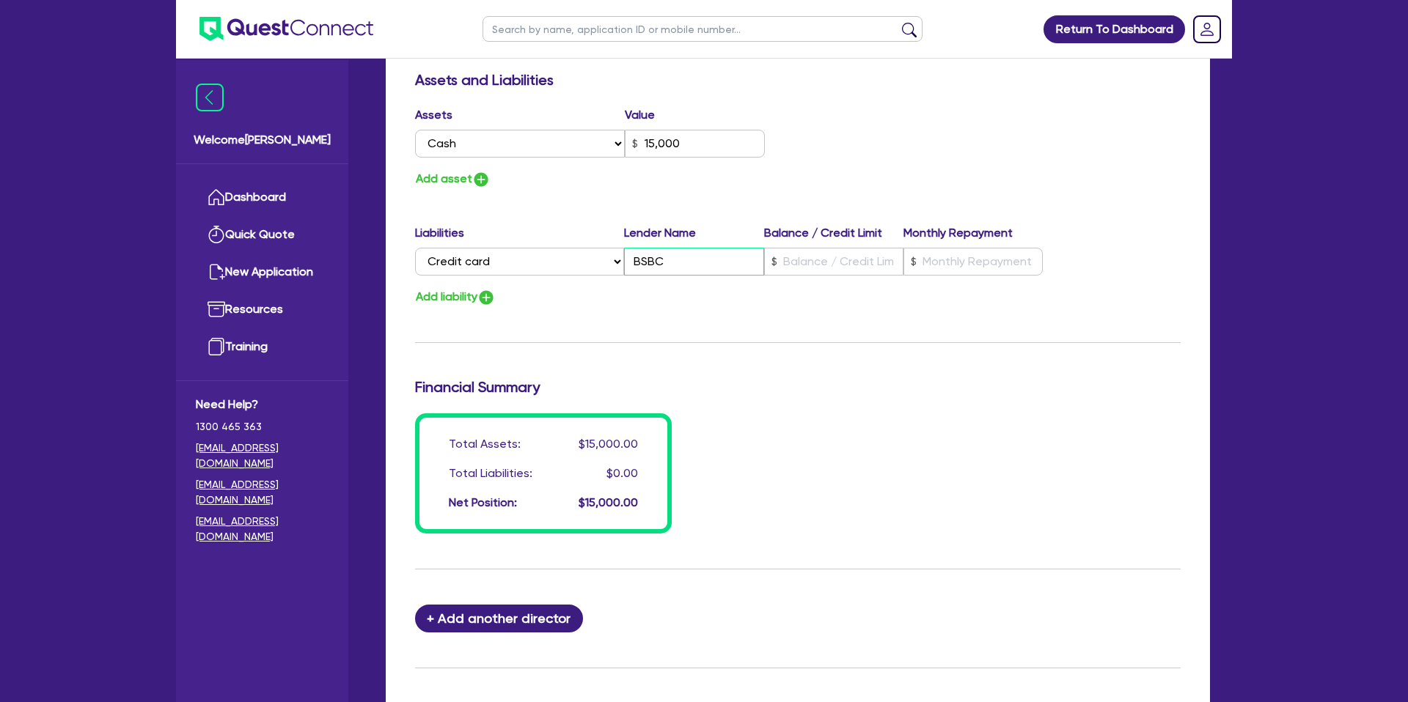
click at [639, 262] on input "BSBC" at bounding box center [693, 262] width 139 height 28
click at [798, 246] on div "Liabilities Lender Name Balance / Credit Limit Monthly Repayment" at bounding box center [729, 235] width 628 height 23
click at [795, 257] on input "text" at bounding box center [833, 262] width 139 height 28
click at [932, 260] on input "text" at bounding box center [972, 262] width 139 height 28
drag, startPoint x: 738, startPoint y: 321, endPoint x: 733, endPoint y: 314, distance: 8.9
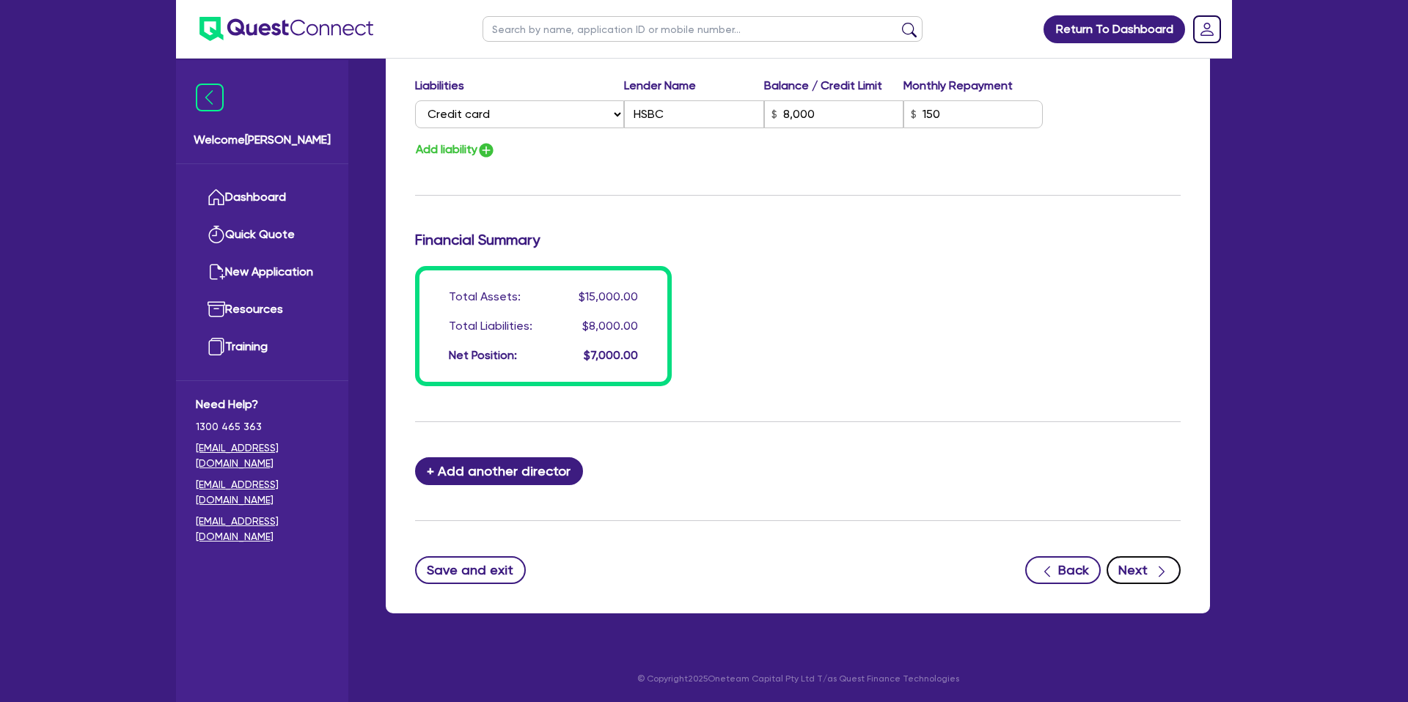
click at [1167, 571] on icon "button" at bounding box center [1161, 572] width 15 height 15
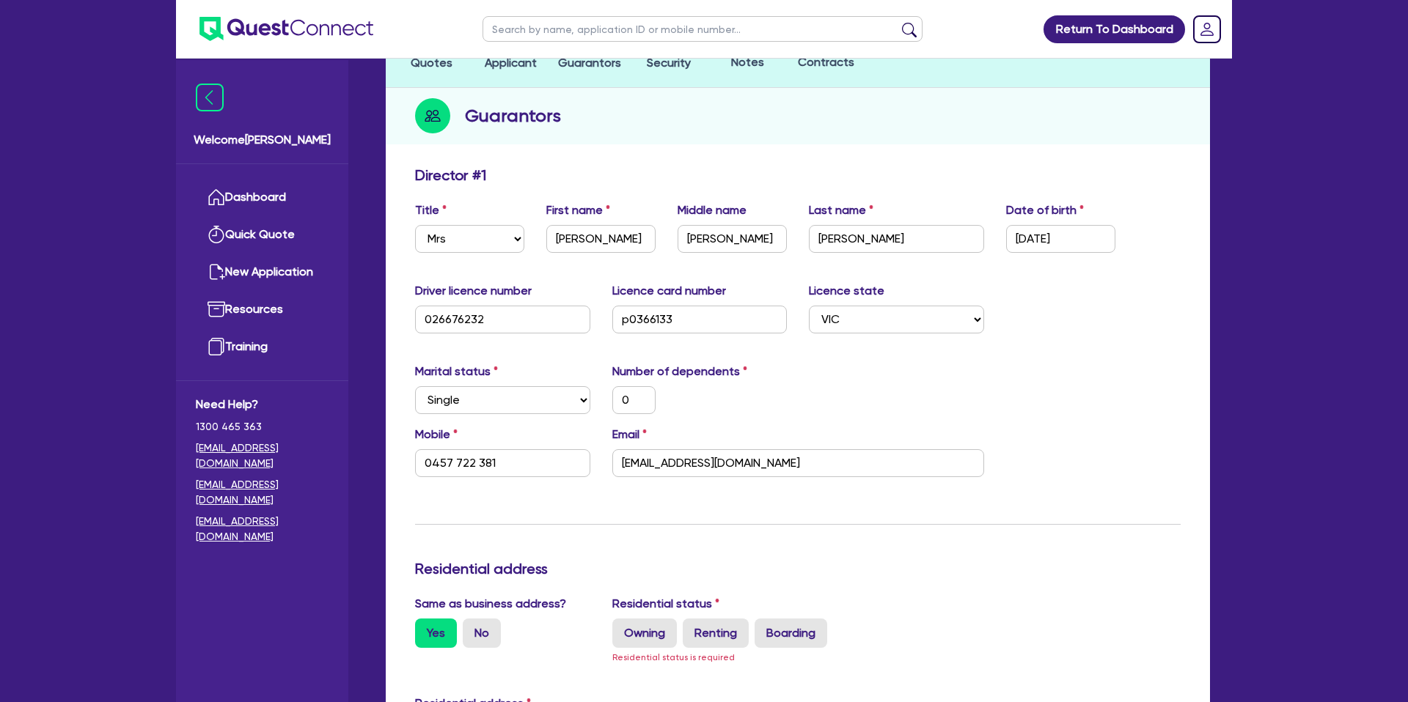
scroll to position [0, 0]
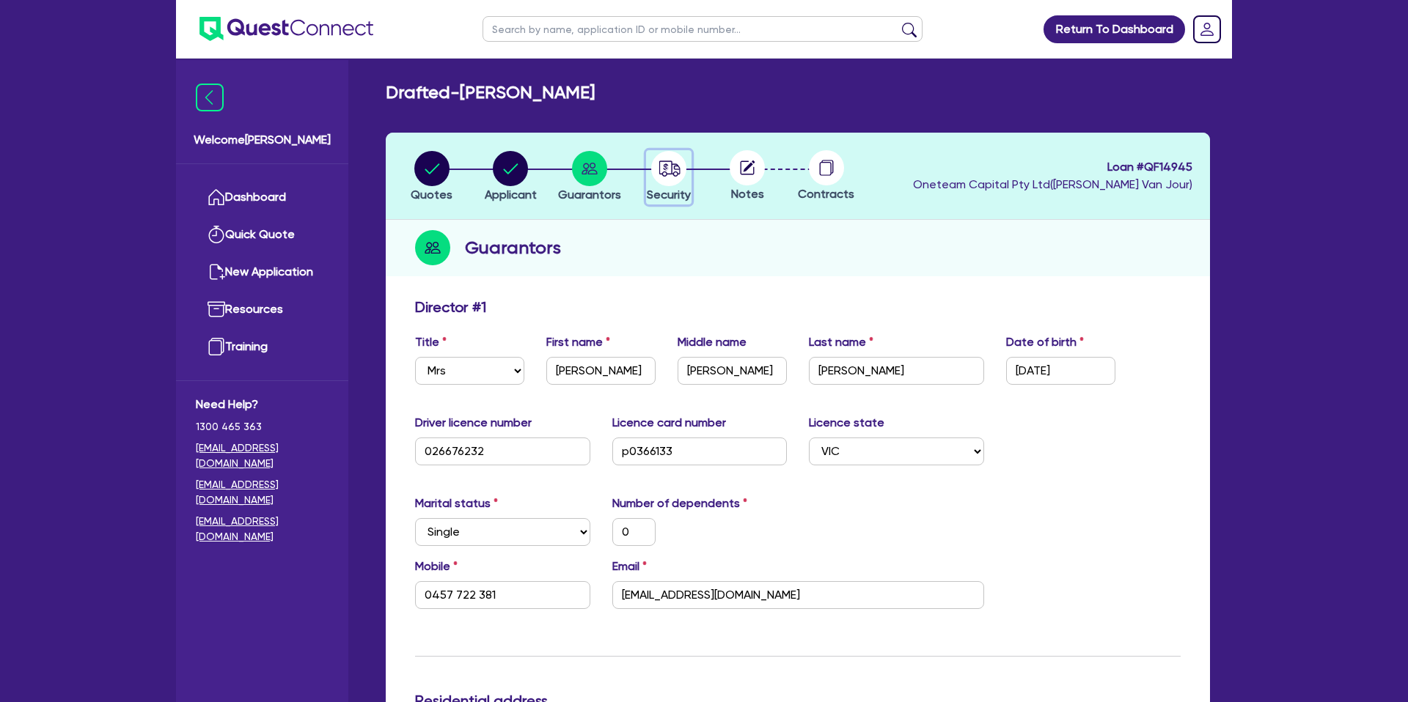
click at [665, 167] on circle "button" at bounding box center [668, 168] width 35 height 35
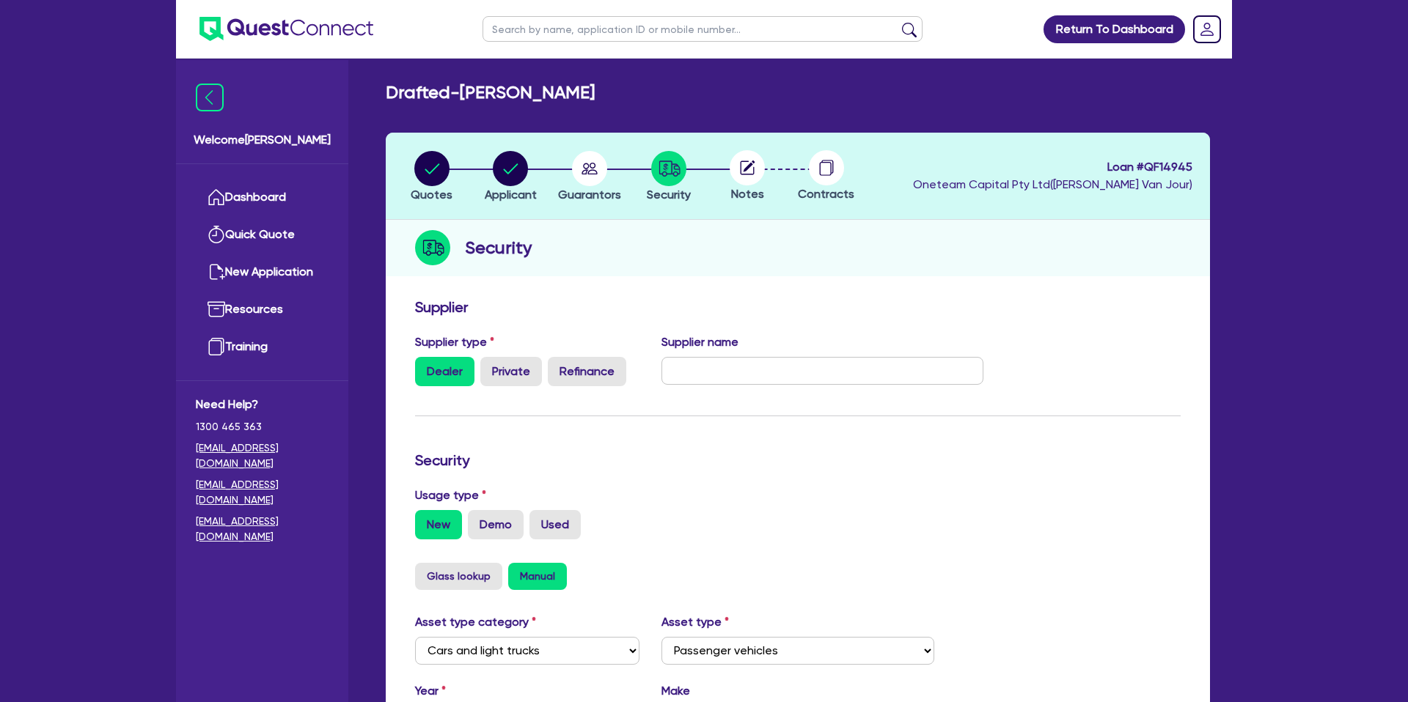
click at [732, 169] on circle at bounding box center [746, 167] width 35 height 35
click at [604, 163] on circle "button" at bounding box center [589, 168] width 35 height 35
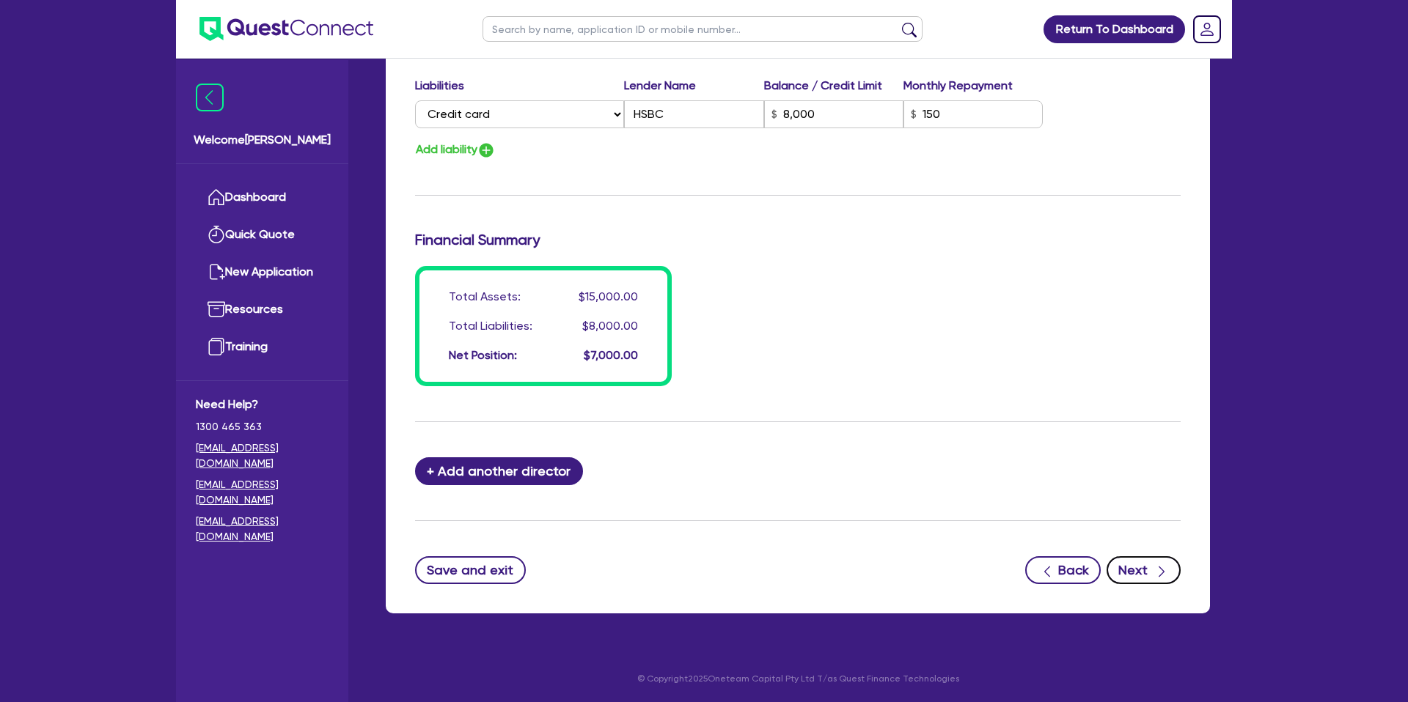
click at [1153, 565] on div "button" at bounding box center [1161, 570] width 16 height 18
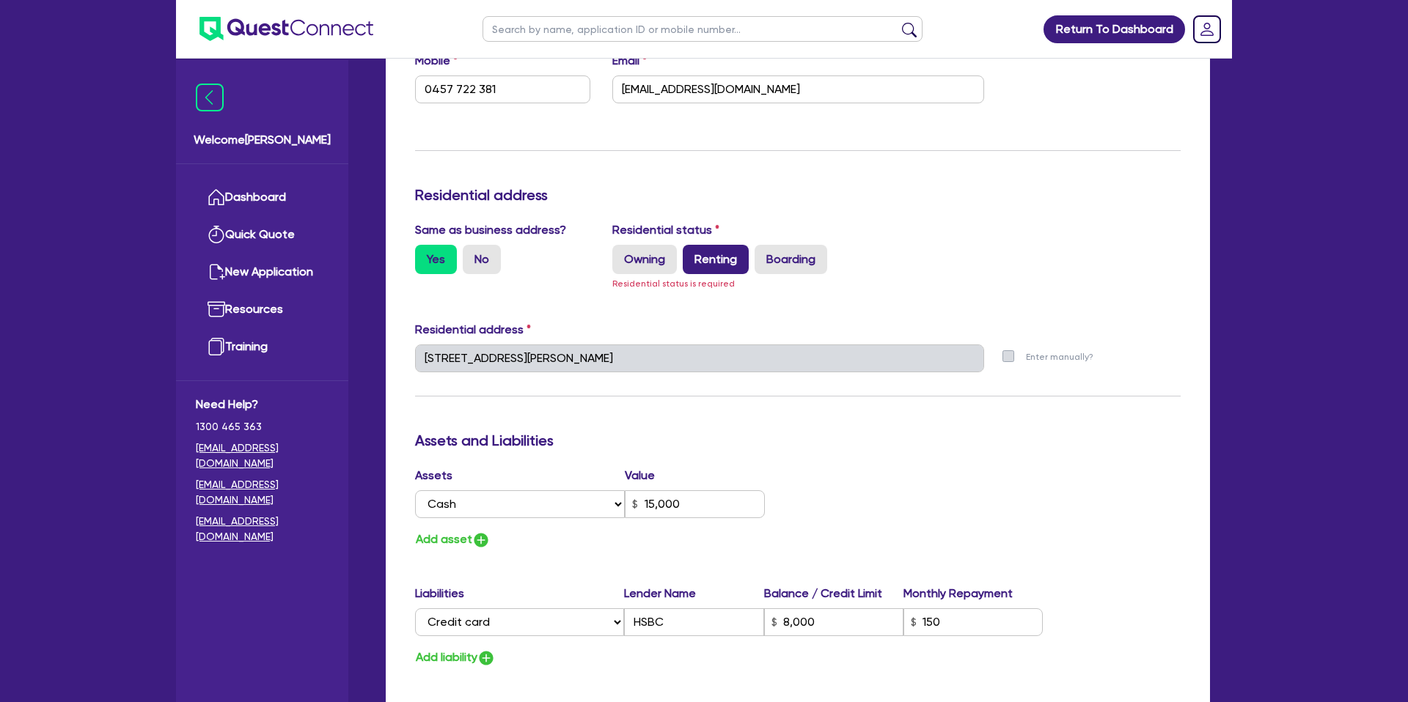
click at [710, 267] on label "Renting" at bounding box center [716, 259] width 66 height 29
click at [692, 254] on input "Renting" at bounding box center [688, 250] width 10 height 10
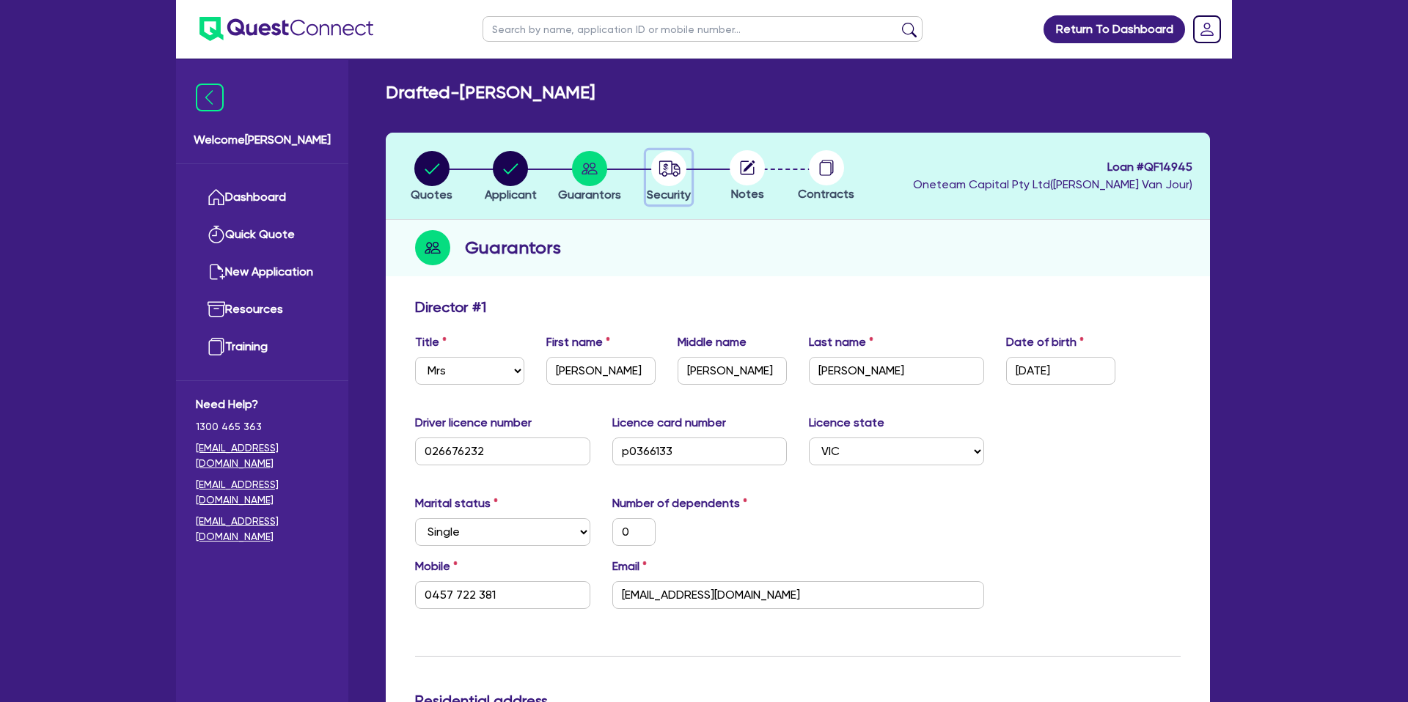
click at [669, 173] on circle "button" at bounding box center [668, 168] width 35 height 35
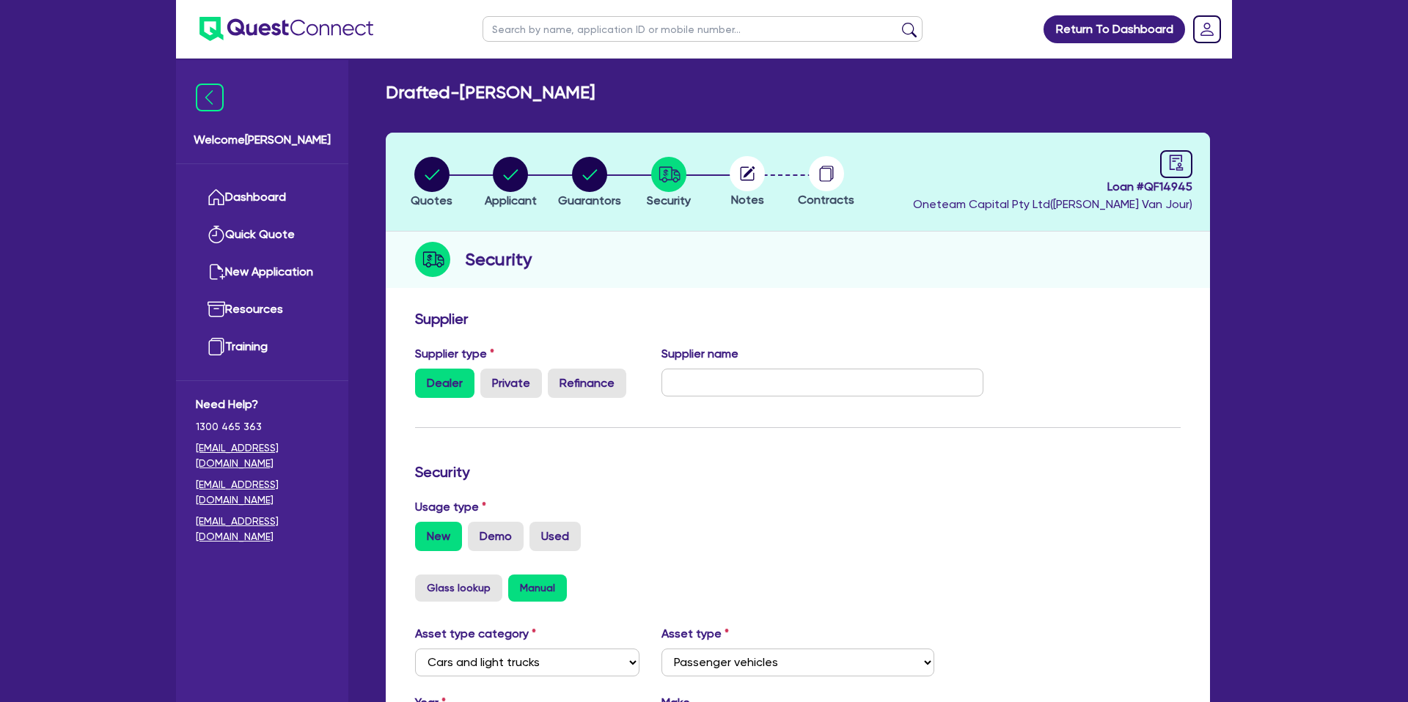
click at [760, 167] on circle at bounding box center [746, 173] width 35 height 35
drag, startPoint x: 754, startPoint y: 168, endPoint x: 1242, endPoint y: 191, distance: 488.1
click at [776, 166] on div at bounding box center [746, 173] width 79 height 35
click at [1191, 161] on link at bounding box center [1176, 164] width 32 height 28
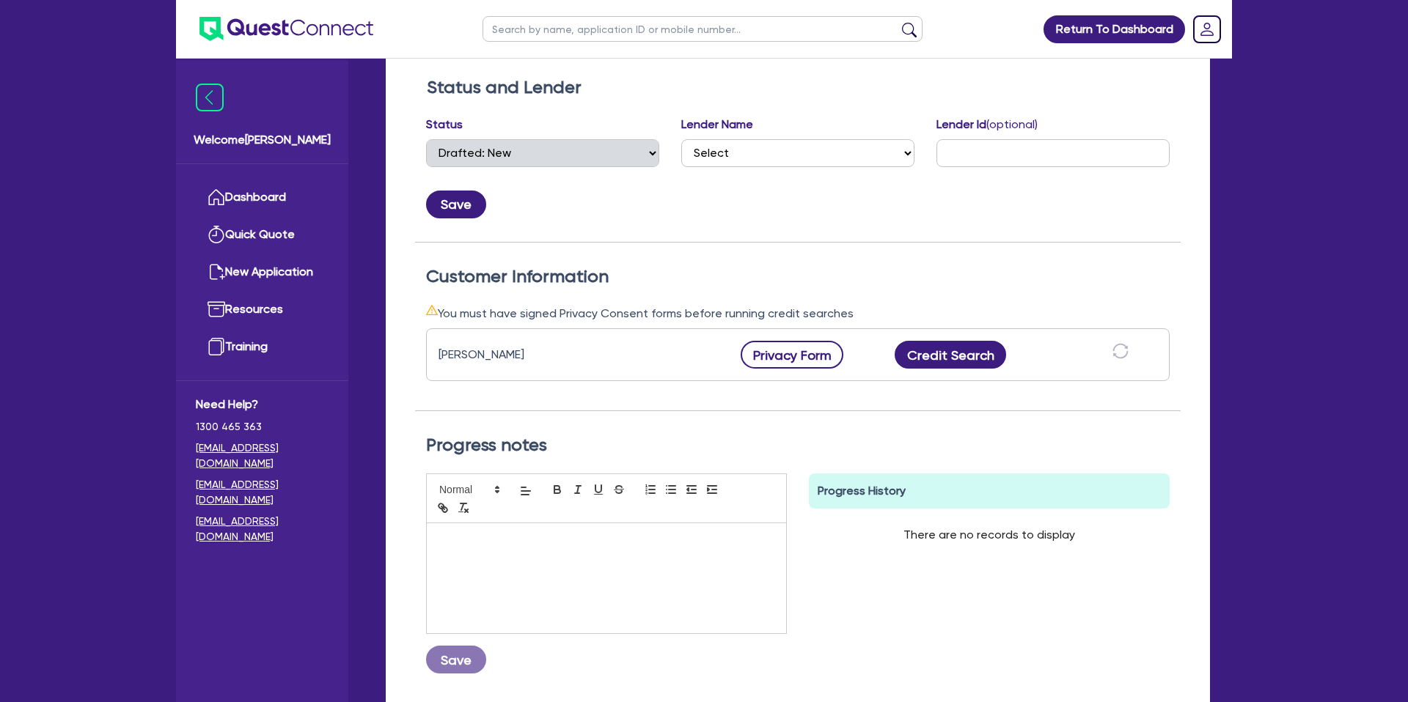
scroll to position [234, 0]
click at [808, 351] on button "Privacy Form" at bounding box center [791, 354] width 103 height 28
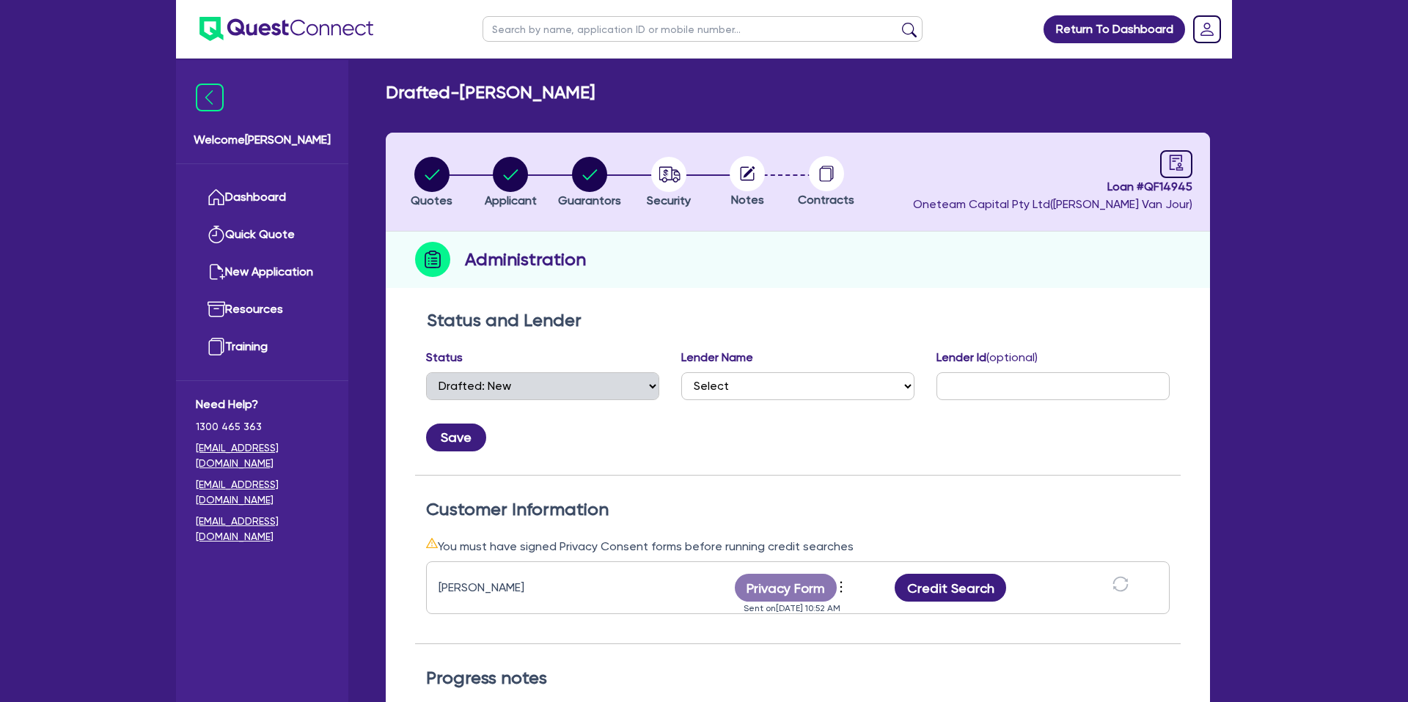
select select "DRAFTED_NEW"
click at [827, 295] on div "Quotes Applicant Guarantors Security Notes Contracts Loan # QF14945 Oneteam Cap…" at bounding box center [798, 552] width 824 height 839
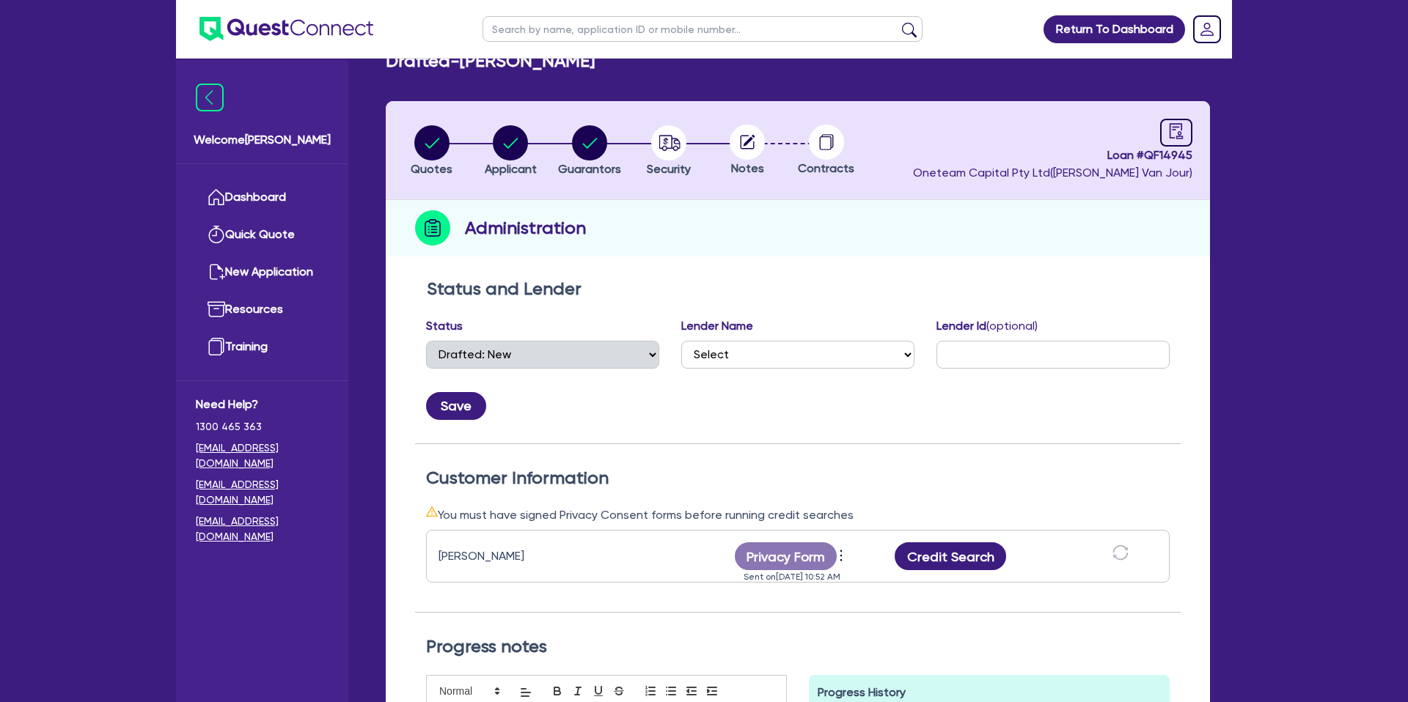
scroll to position [40, 0]
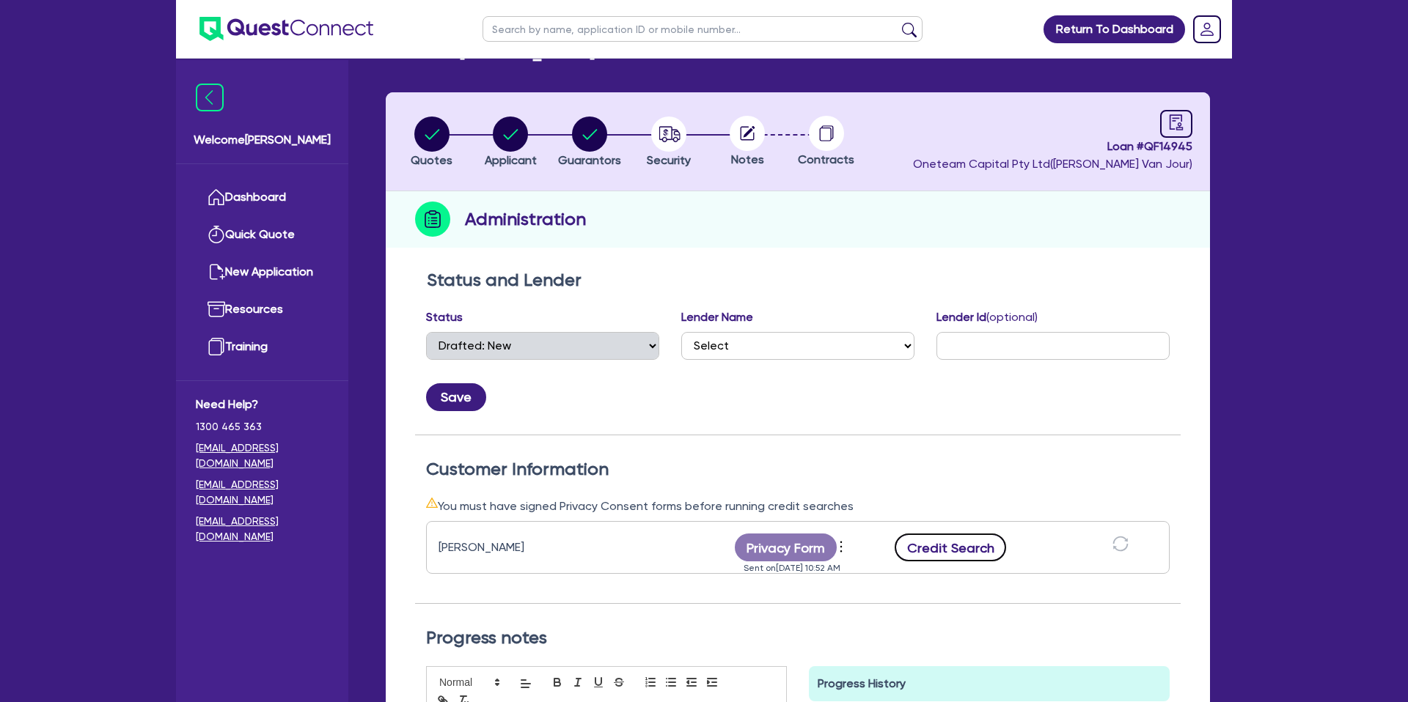
click at [930, 544] on button "Credit Search" at bounding box center [949, 548] width 111 height 28
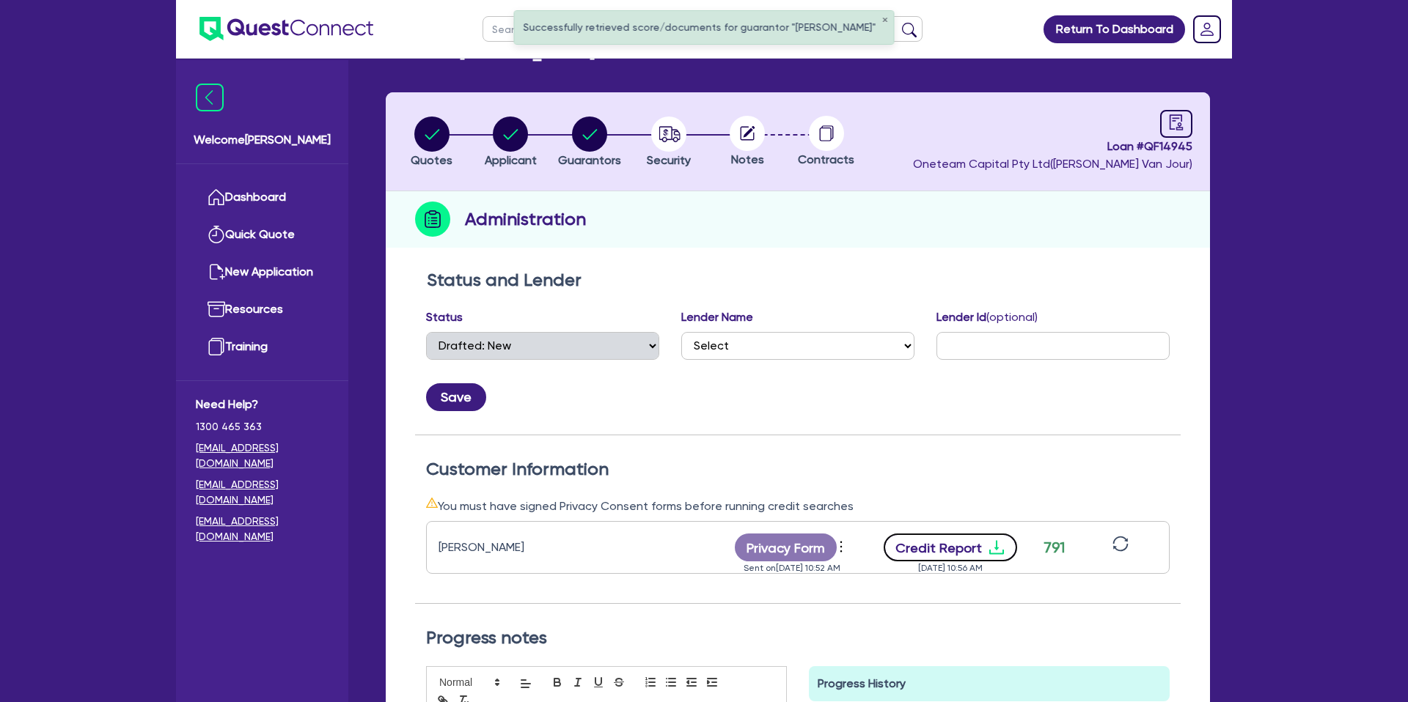
click at [989, 537] on button "Credit Report" at bounding box center [950, 548] width 134 height 28
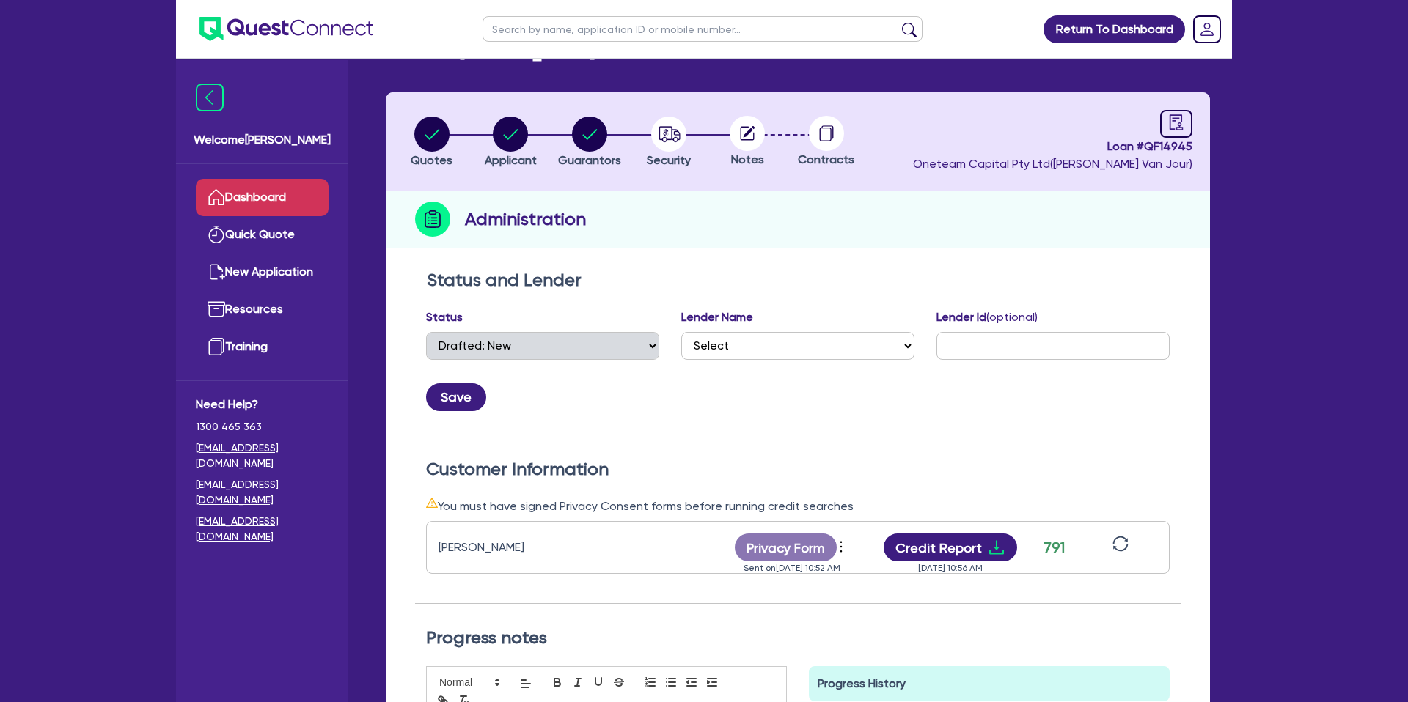
click at [264, 205] on link "Dashboard" at bounding box center [262, 197] width 133 height 37
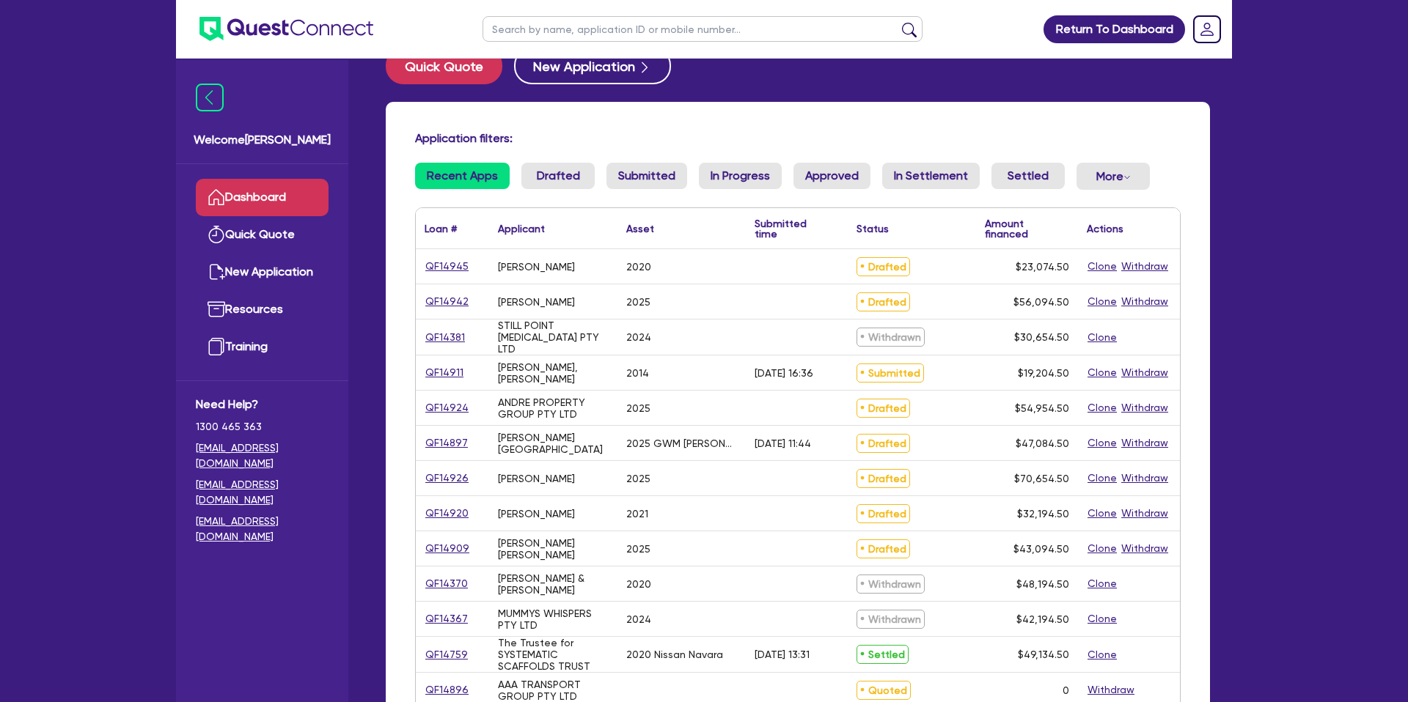
scroll to position [37, 0]
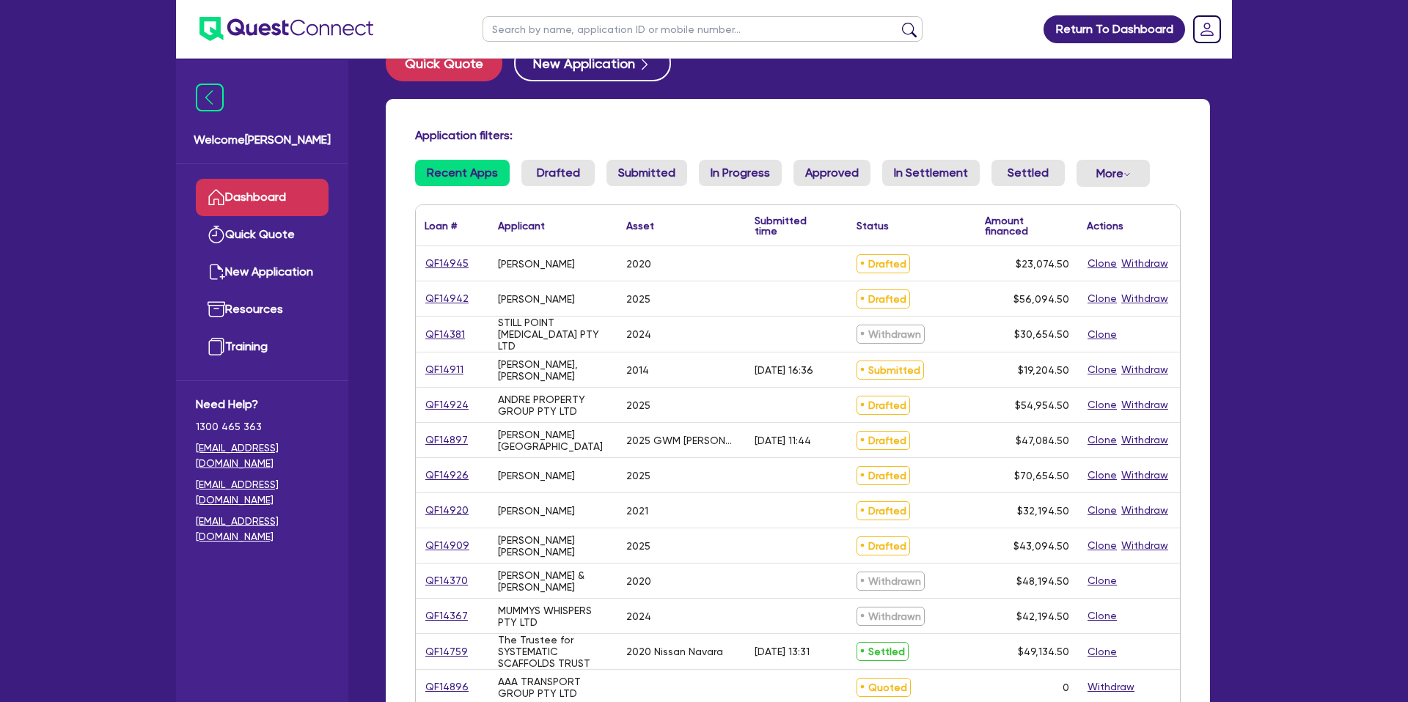
click at [532, 27] on input "text" at bounding box center [702, 29] width 440 height 26
type input "slvc"
click at [897, 22] on button "submit" at bounding box center [908, 32] width 23 height 21
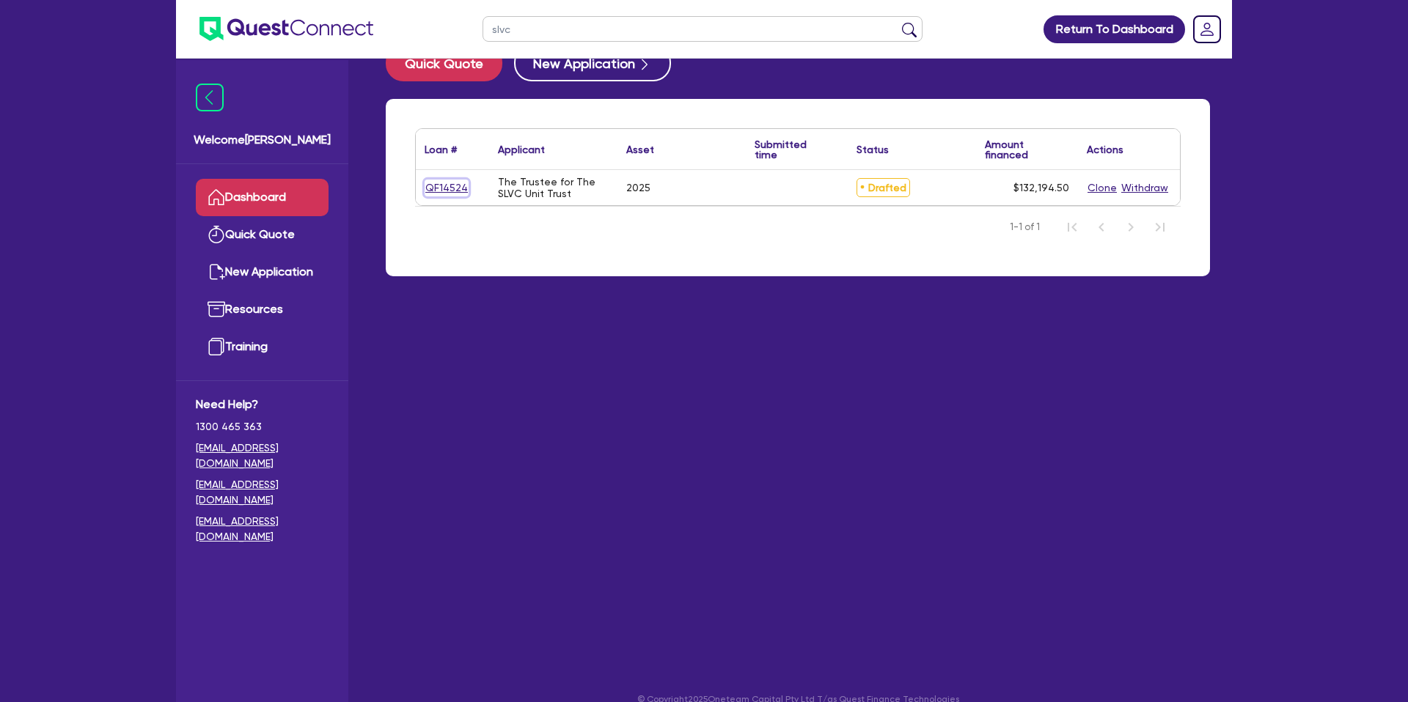
click at [449, 180] on link "QF14524" at bounding box center [446, 188] width 44 height 17
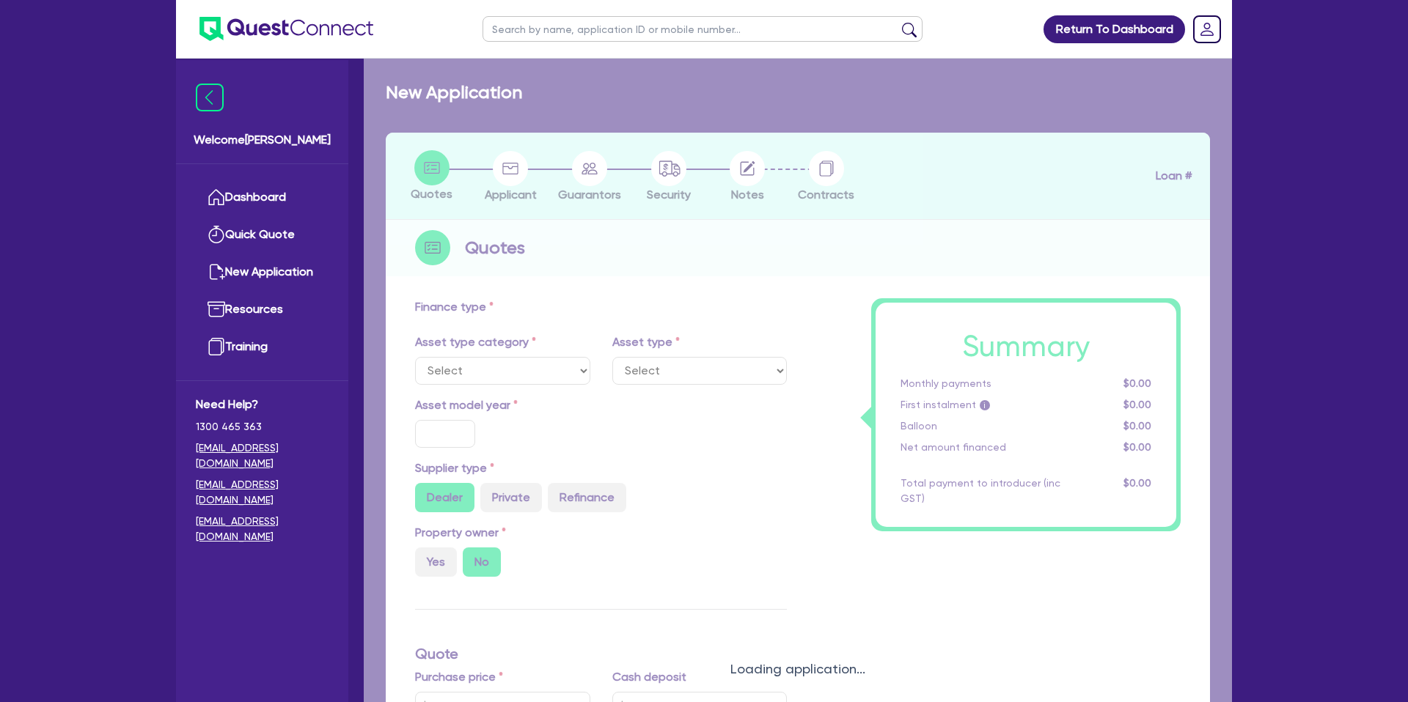
select select "CARS_AND_LIGHT_TRUCKS"
type input "2025"
radio input "true"
type input "130,000"
radio input "true"
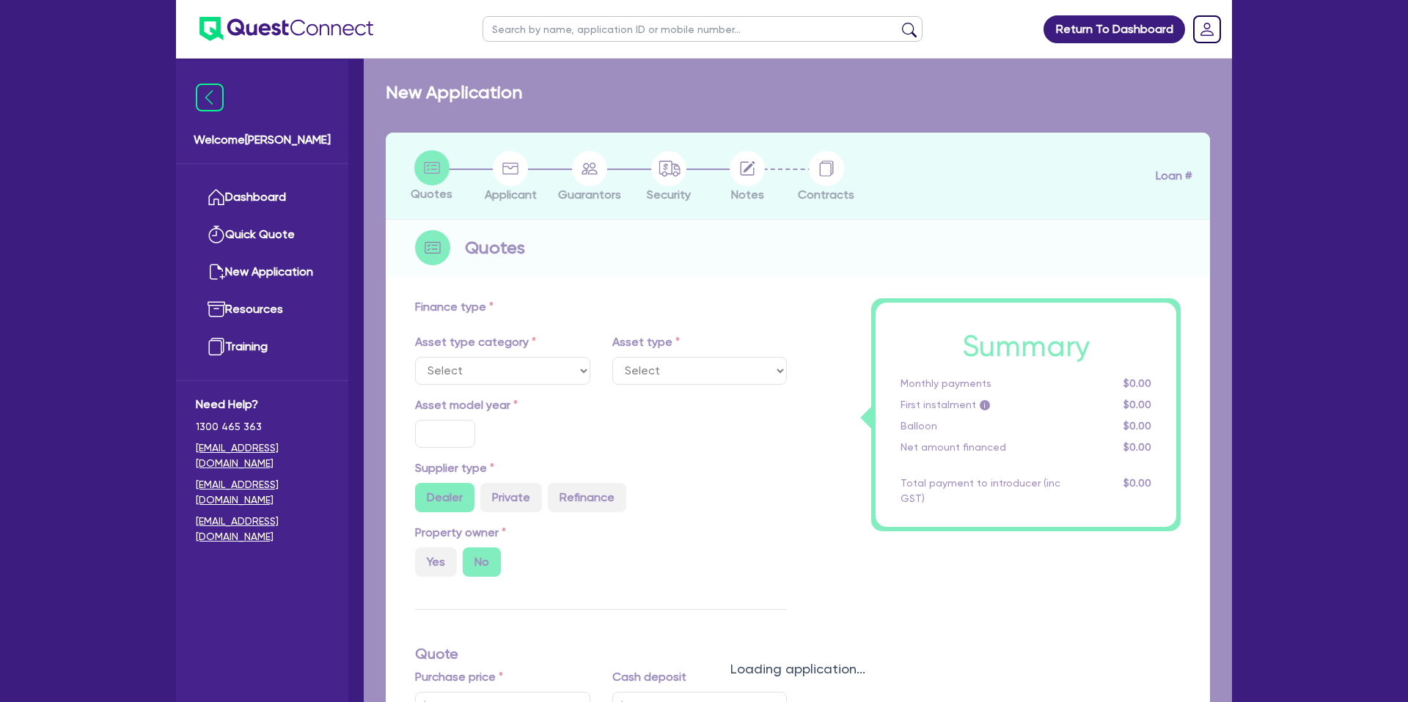
type input "8.99"
type input "1,400"
select select "PASSENGER_VEHICLES"
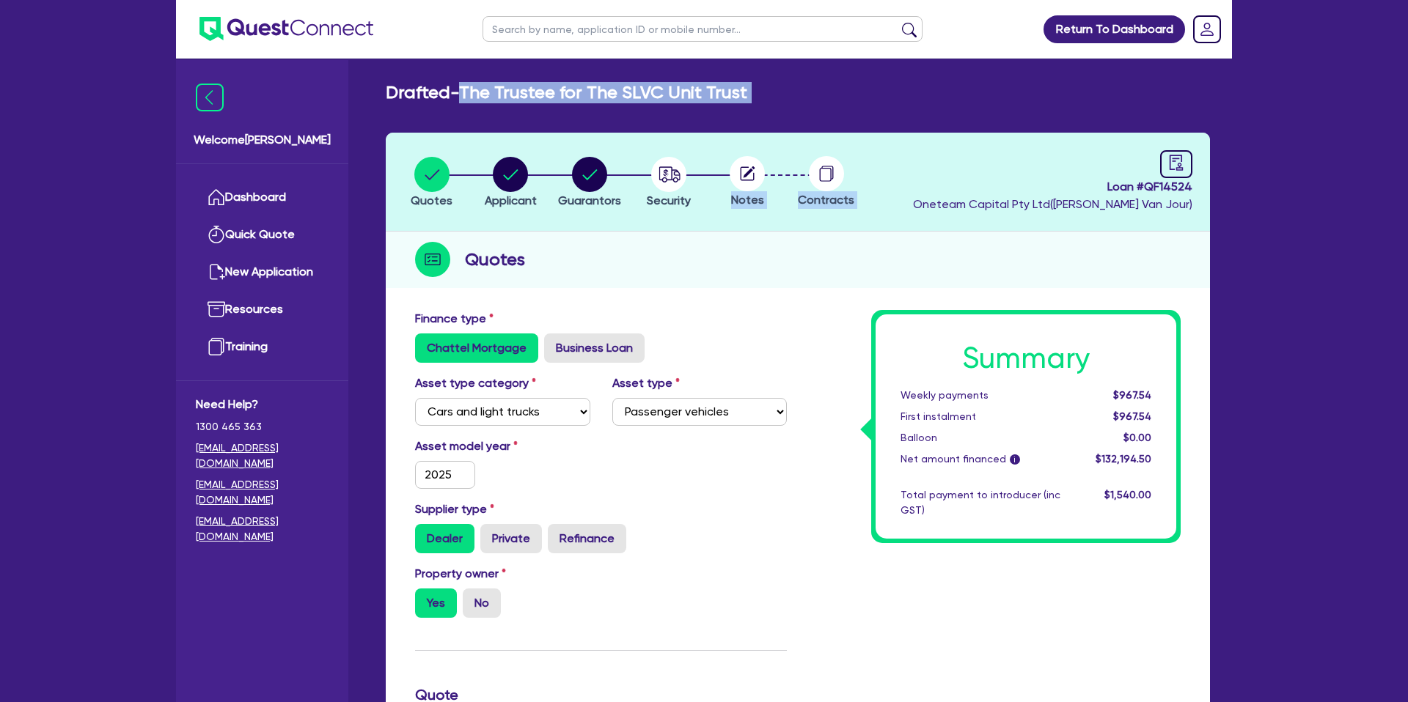
drag, startPoint x: 466, startPoint y: 89, endPoint x: 1214, endPoint y: 134, distance: 749.1
click at [1237, 104] on div "Return To Dashboard Edit Profile Logout Welcome Gabriel Dashboard Quick Quote N…" at bounding box center [704, 665] width 1078 height 1331
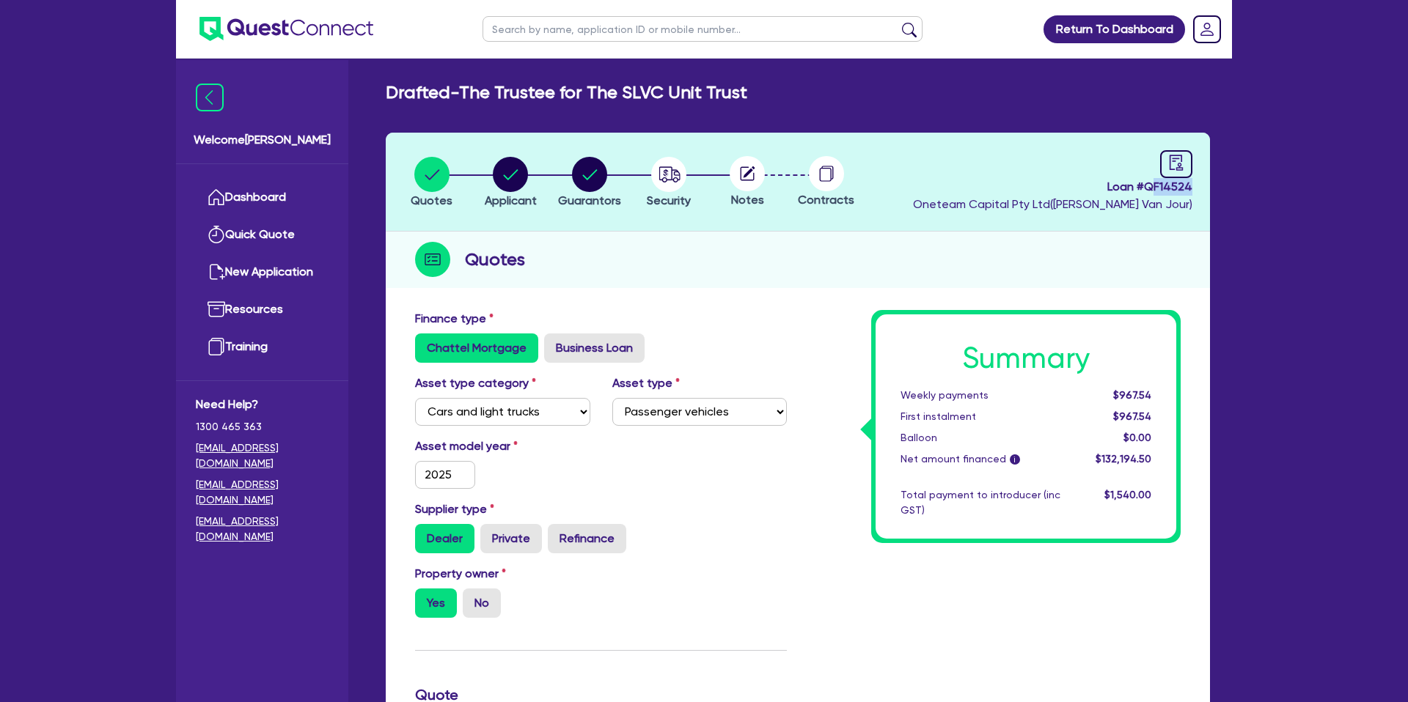
drag, startPoint x: 1153, startPoint y: 188, endPoint x: 1213, endPoint y: 188, distance: 60.1
click at [1213, 188] on div "Quotes Applicant Guarantors Security Notes Contracts Loan # QF14524 Oneteam Cap…" at bounding box center [798, 696] width 846 height 1127
click at [1207, 187] on header "Quotes Applicant Guarantors Security Notes Contracts Loan # QF14524 Oneteam Cap…" at bounding box center [798, 182] width 824 height 99
click at [749, 184] on circle at bounding box center [746, 173] width 35 height 35
drag, startPoint x: 812, startPoint y: 164, endPoint x: 933, endPoint y: 158, distance: 121.9
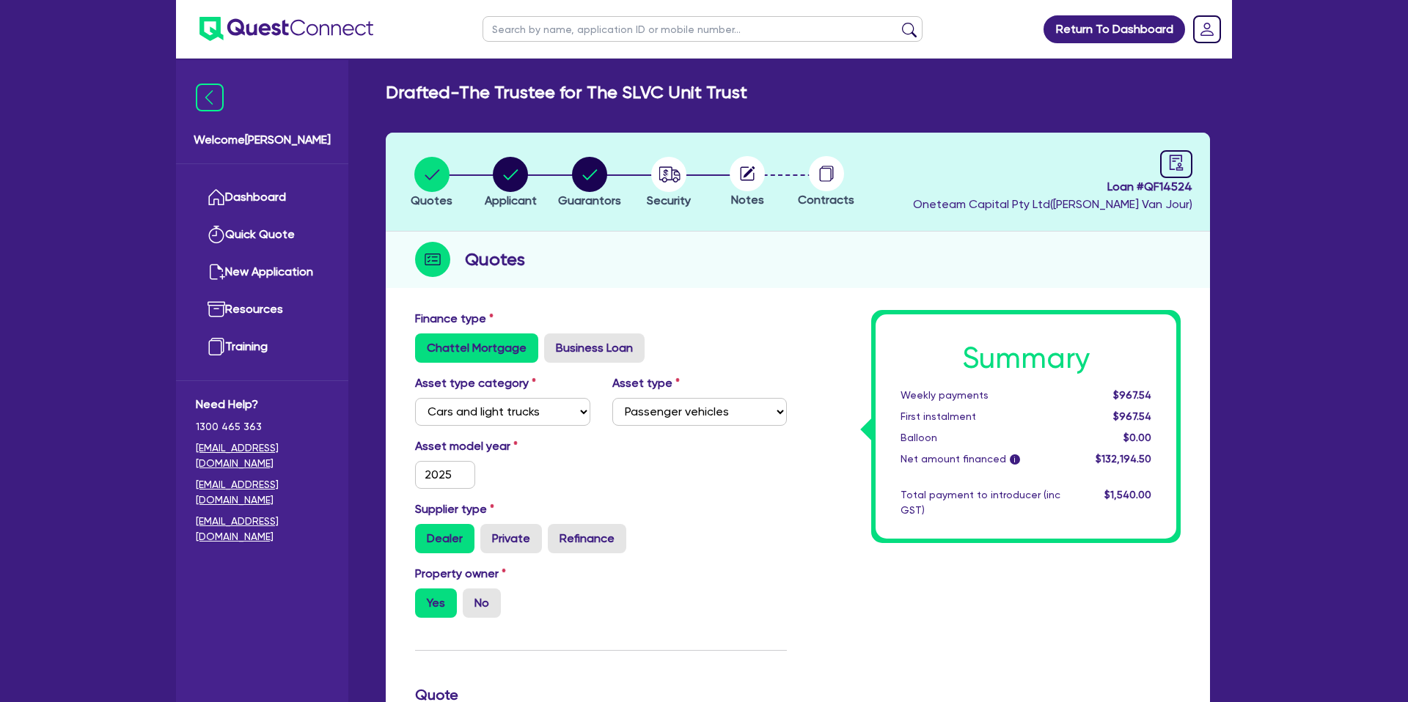
click at [817, 166] on circle at bounding box center [826, 173] width 35 height 35
click at [1175, 171] on link at bounding box center [1176, 164] width 32 height 28
select select "DRAFTED_NEW"
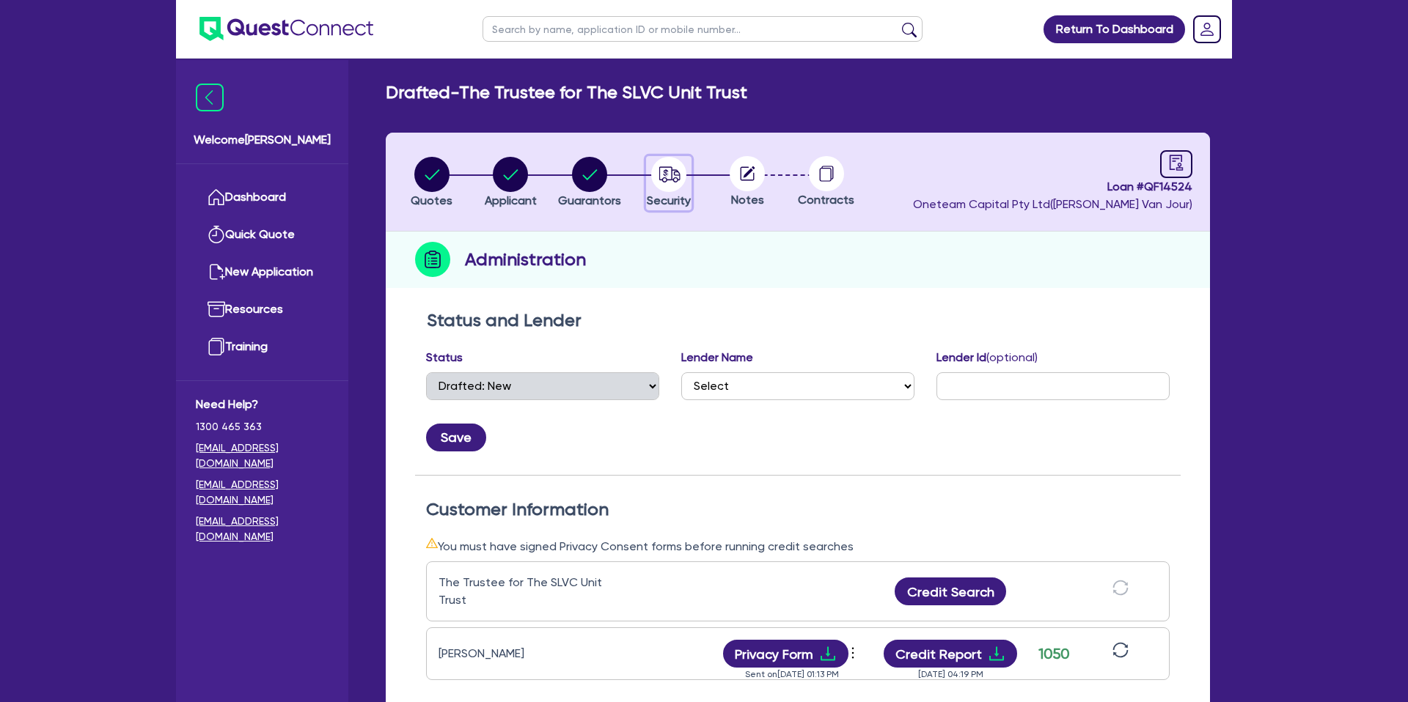
click at [663, 166] on circle "button" at bounding box center [668, 174] width 35 height 35
select select "CARS_AND_LIGHT_TRUCKS"
select select "PASSENGER_VEHICLES"
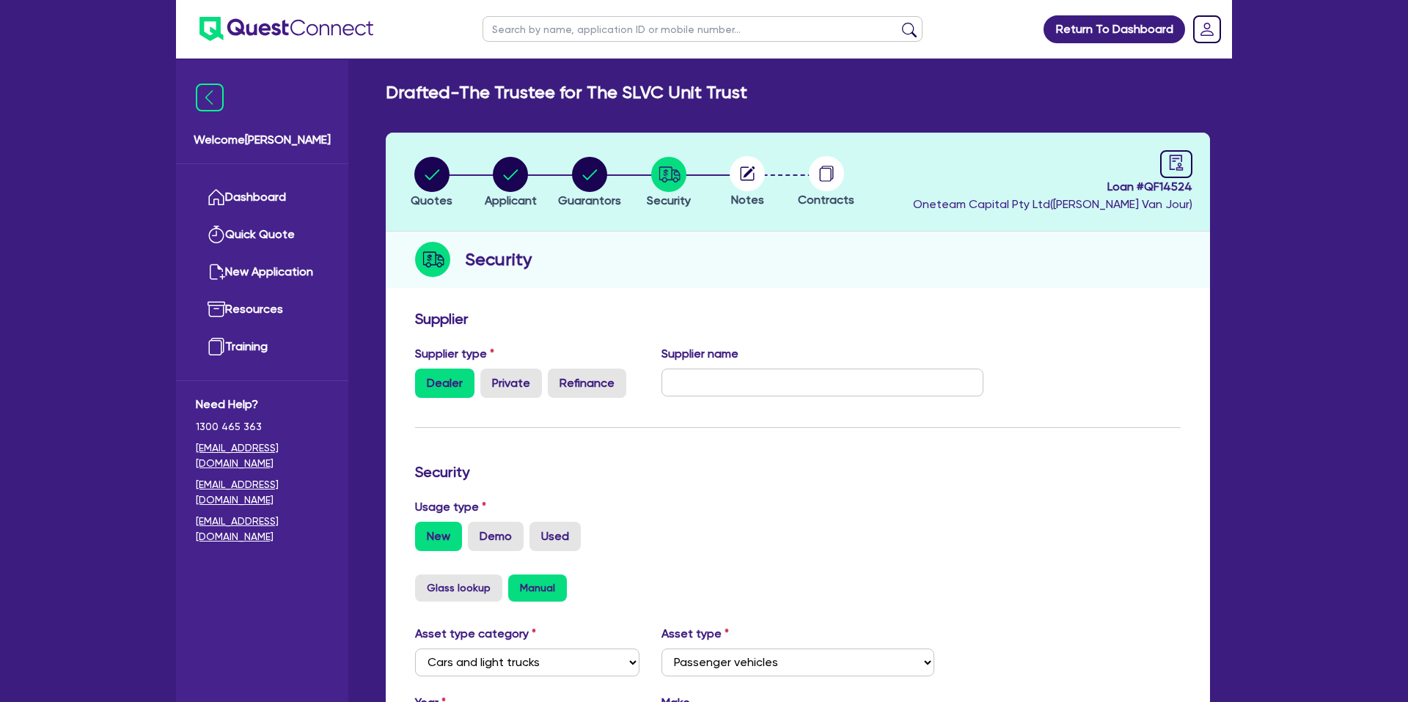
click at [746, 171] on circle at bounding box center [746, 173] width 35 height 35
click at [746, 183] on circle at bounding box center [746, 173] width 35 height 35
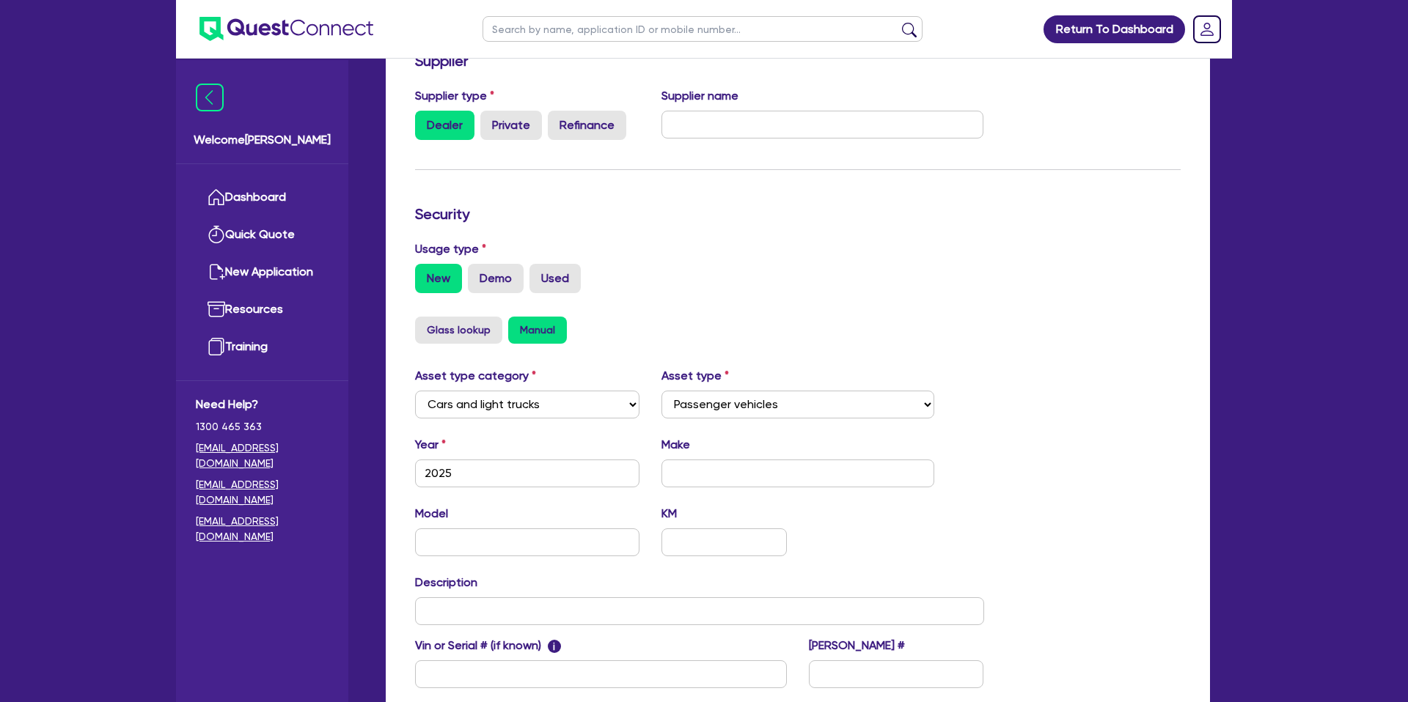
scroll to position [426, 0]
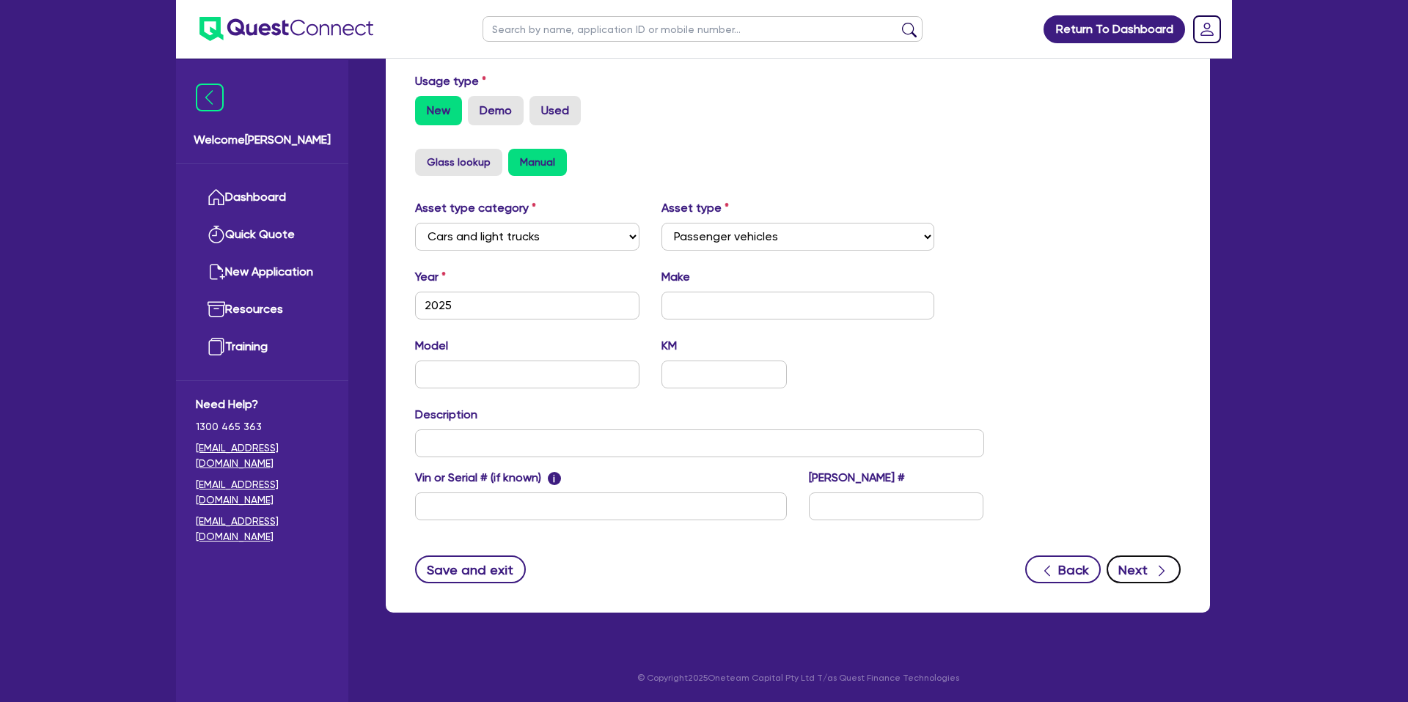
click at [1127, 566] on button "Next" at bounding box center [1143, 570] width 74 height 28
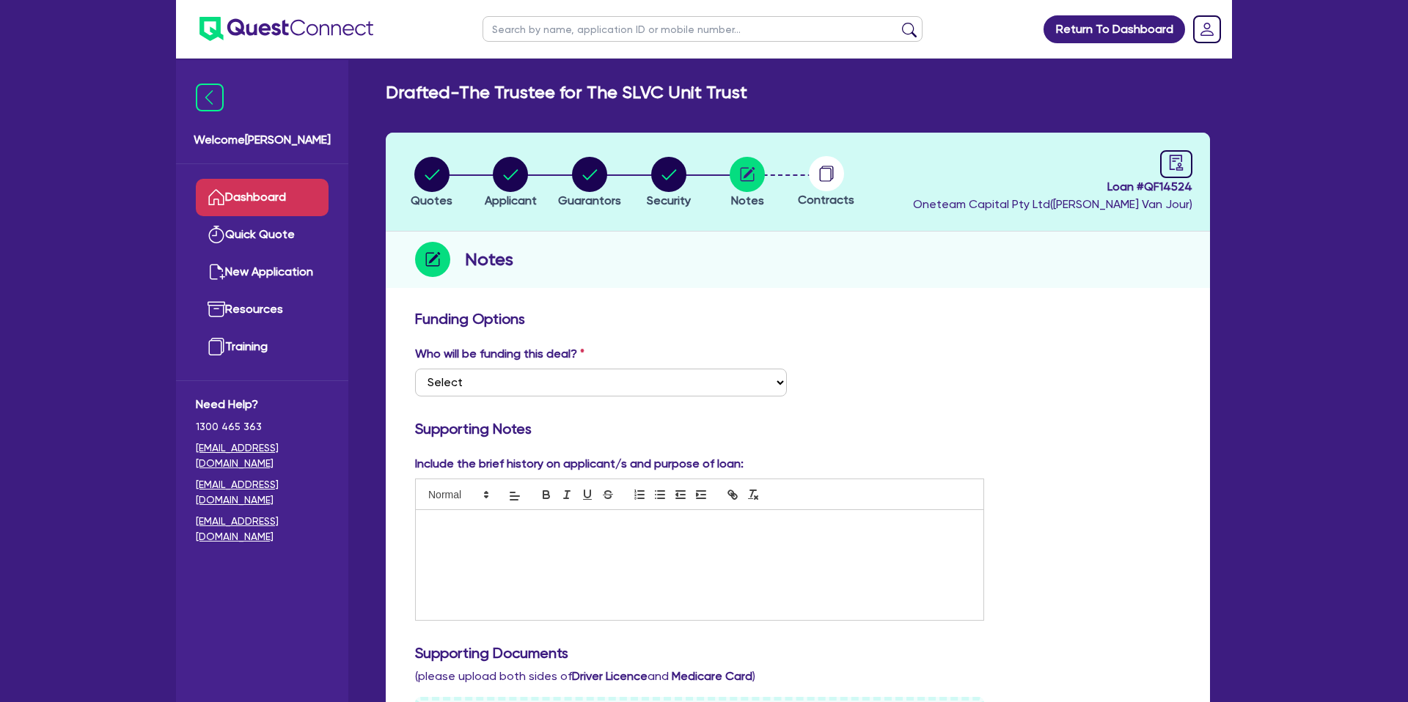
click at [280, 194] on link "Dashboard" at bounding box center [262, 197] width 133 height 37
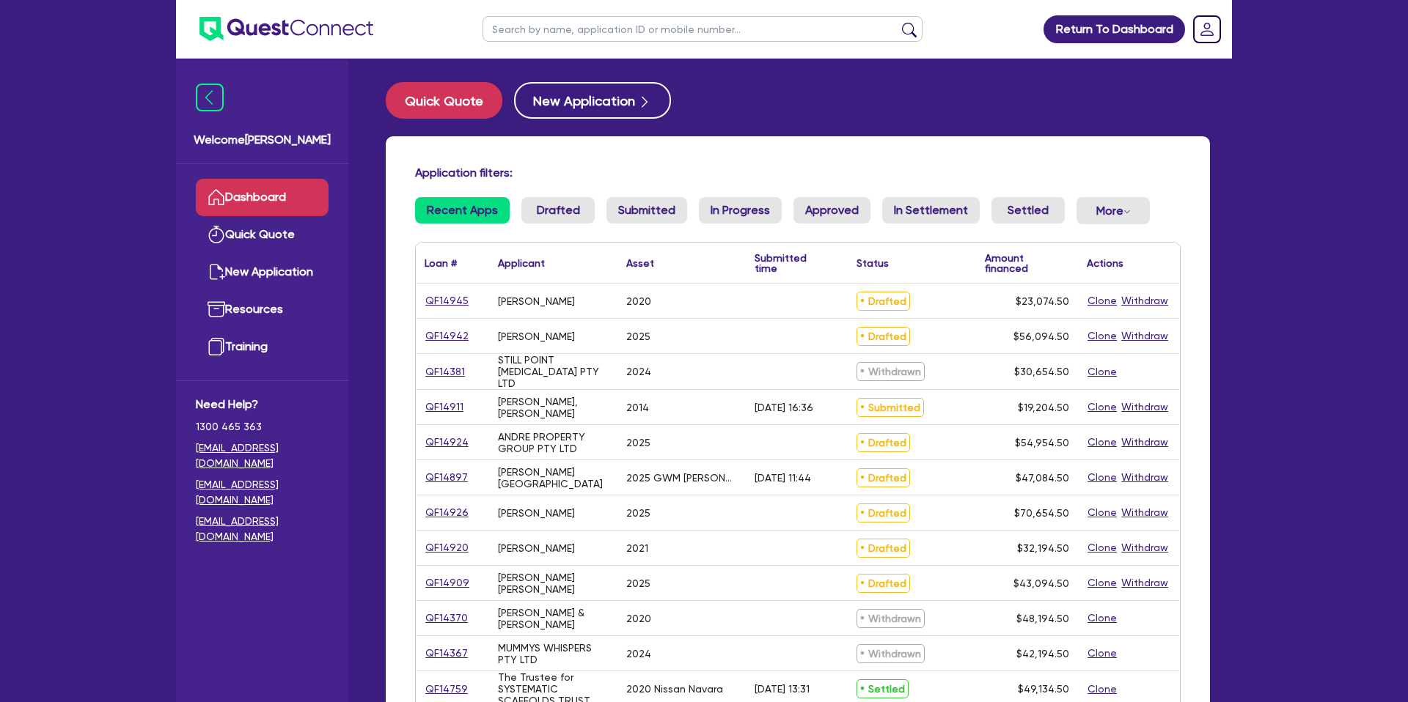
click at [585, 40] on input "text" at bounding box center [702, 29] width 440 height 26
type input "grant"
click at [897, 22] on button "submit" at bounding box center [908, 32] width 23 height 21
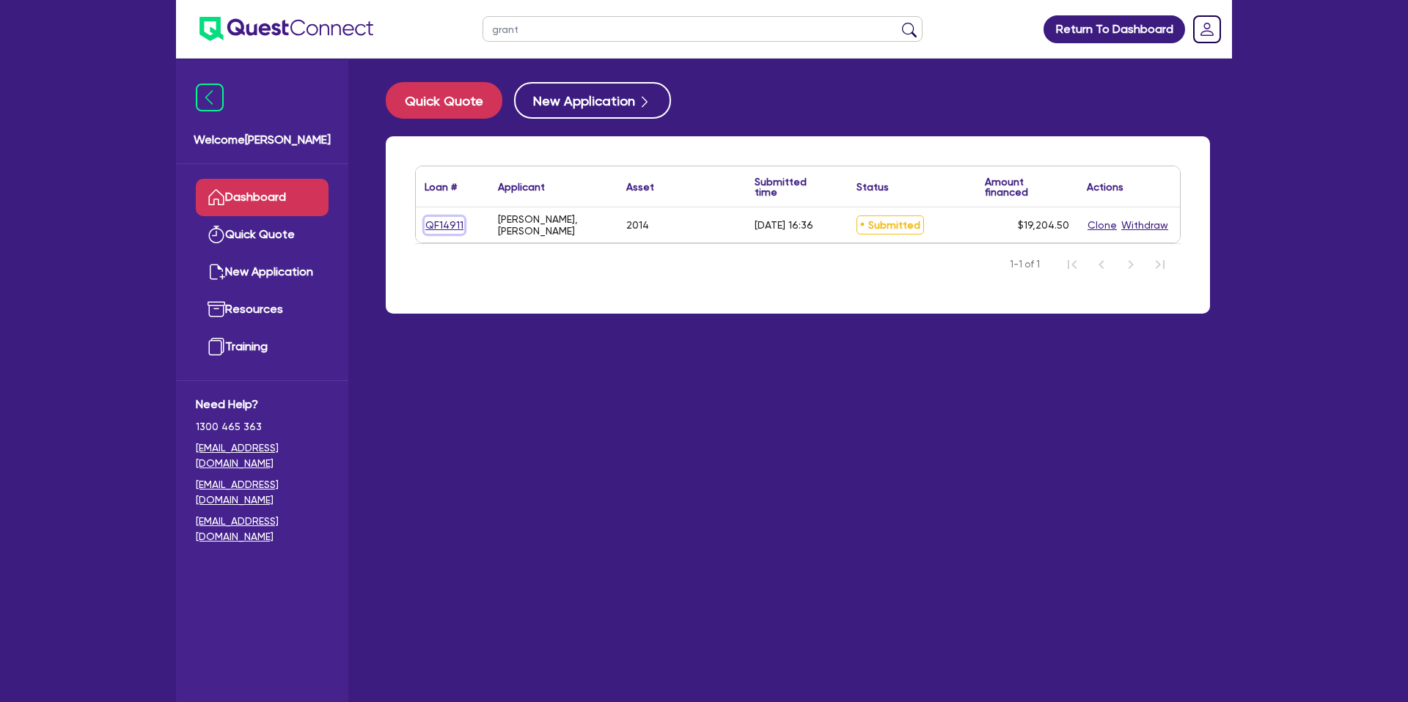
click at [449, 226] on link "QF14911" at bounding box center [444, 225] width 40 height 17
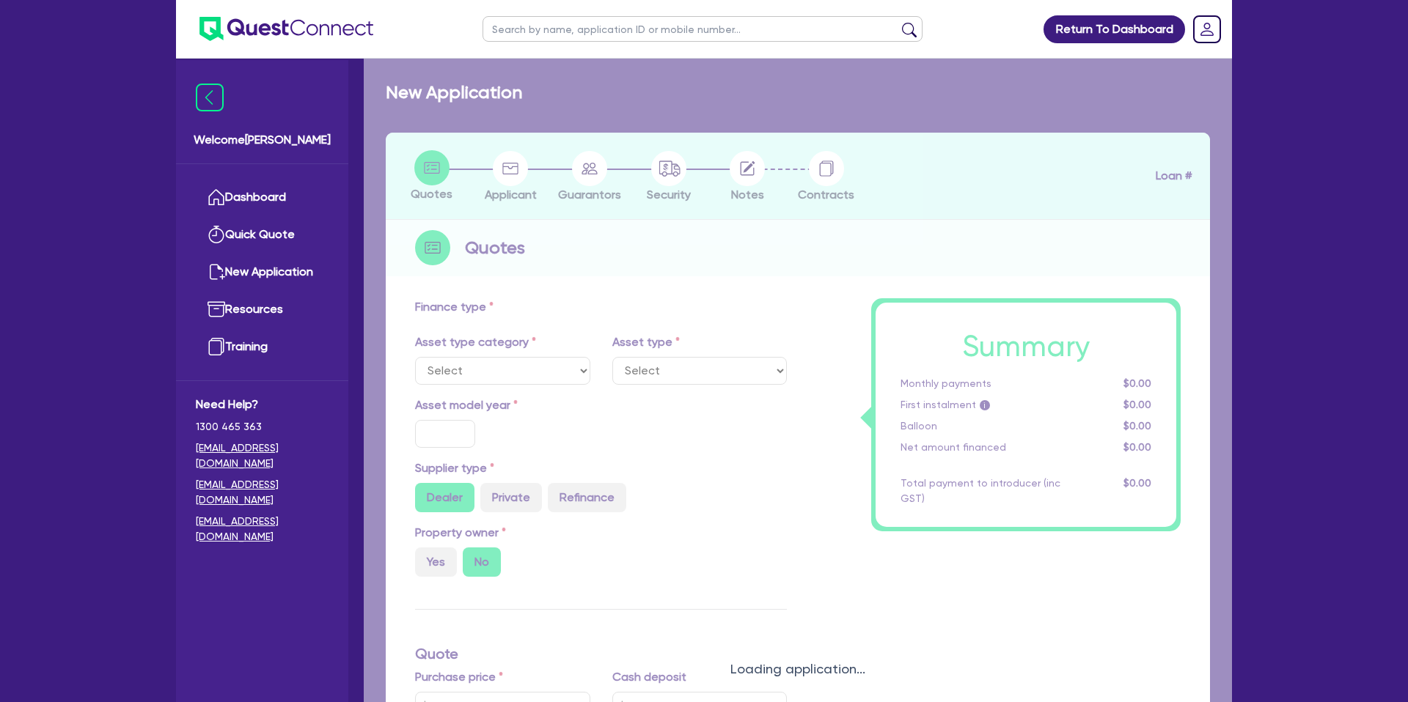
select select "CARS_AND_LIGHT_TRUCKS"
type input "2014"
radio input "true"
type input "16,900"
type input "8"
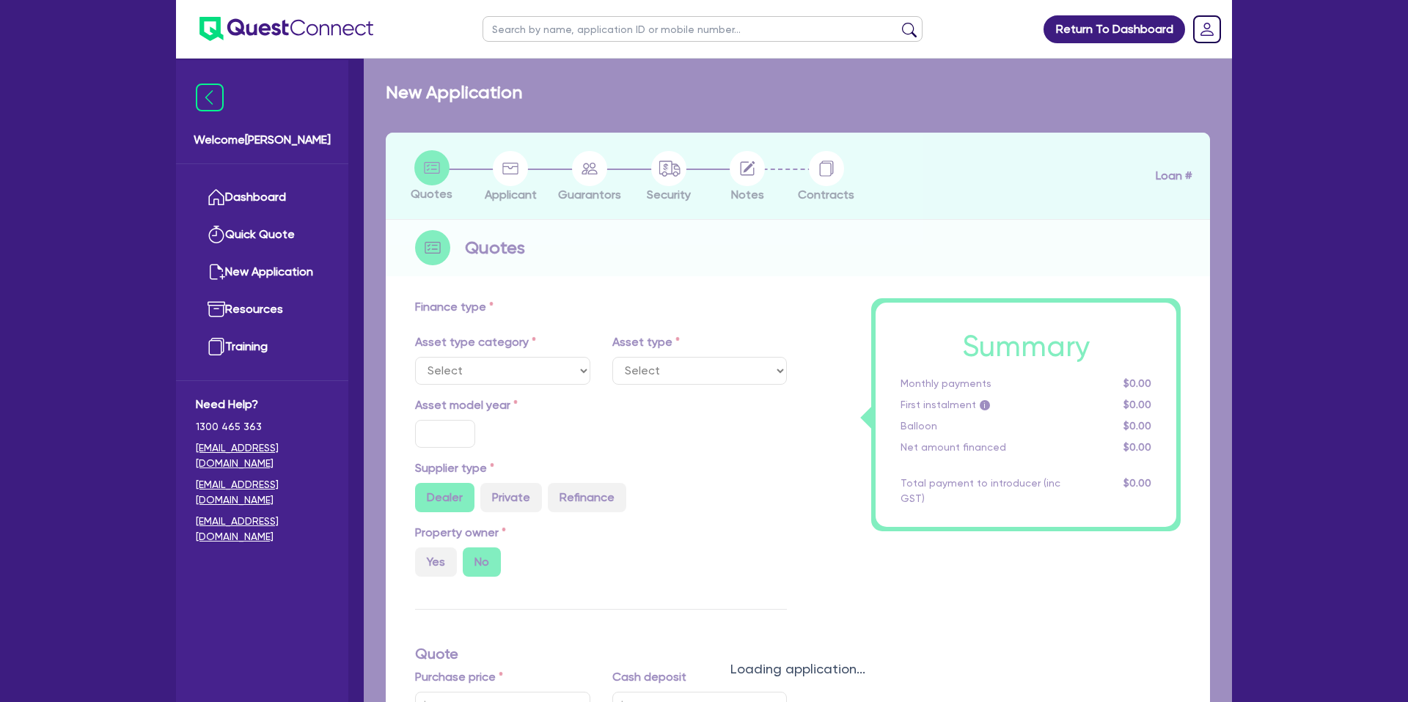
type input "1,536.36"
type input "15.95"
type input "1,500"
select select "PASSENGER_VEHICLES"
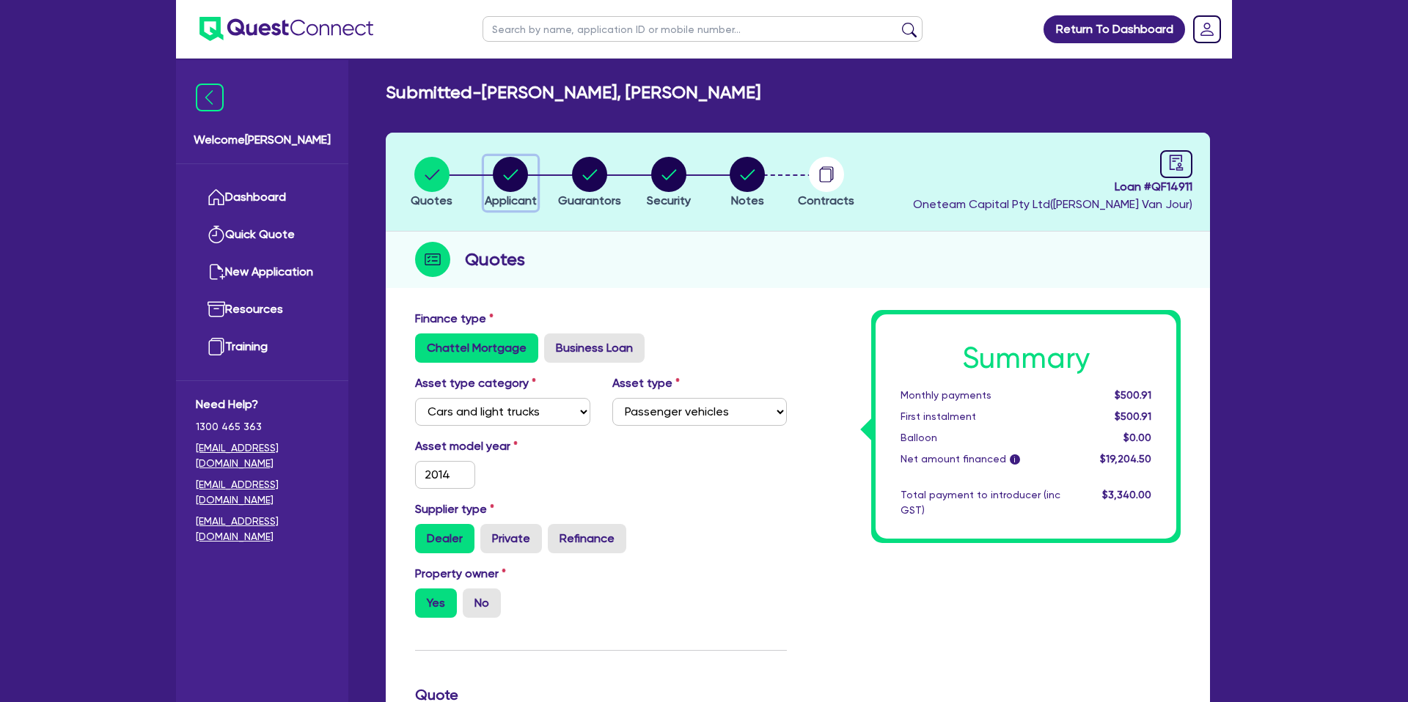
click at [521, 172] on circle "button" at bounding box center [510, 174] width 35 height 35
select select "SOLE_TRADER"
select select "BUILDING_CONSTRUCTION"
select select "TRADES_SERVICES_BUSINESSES_GOVERNMENT"
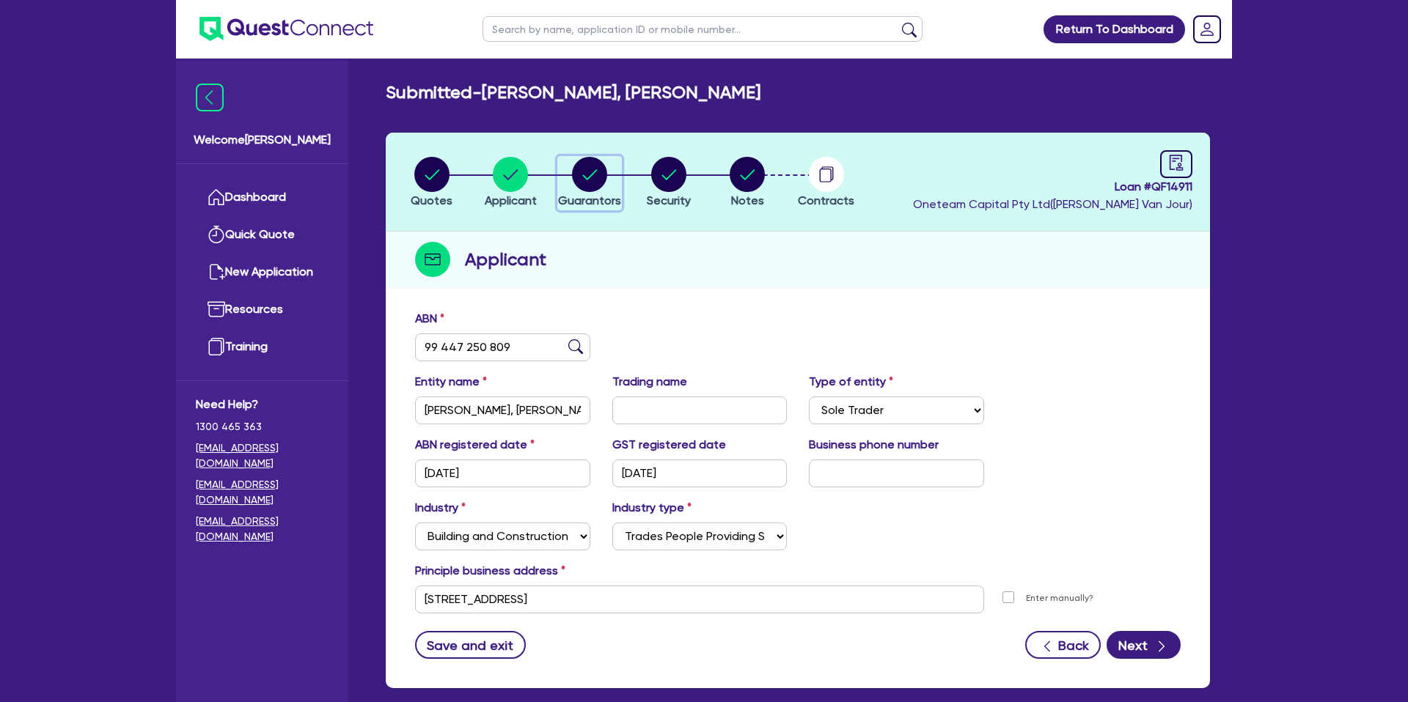
click at [600, 173] on circle "button" at bounding box center [589, 174] width 35 height 35
select select "MR"
select select "WA"
select select "MARRIED"
select select "PROPERTY"
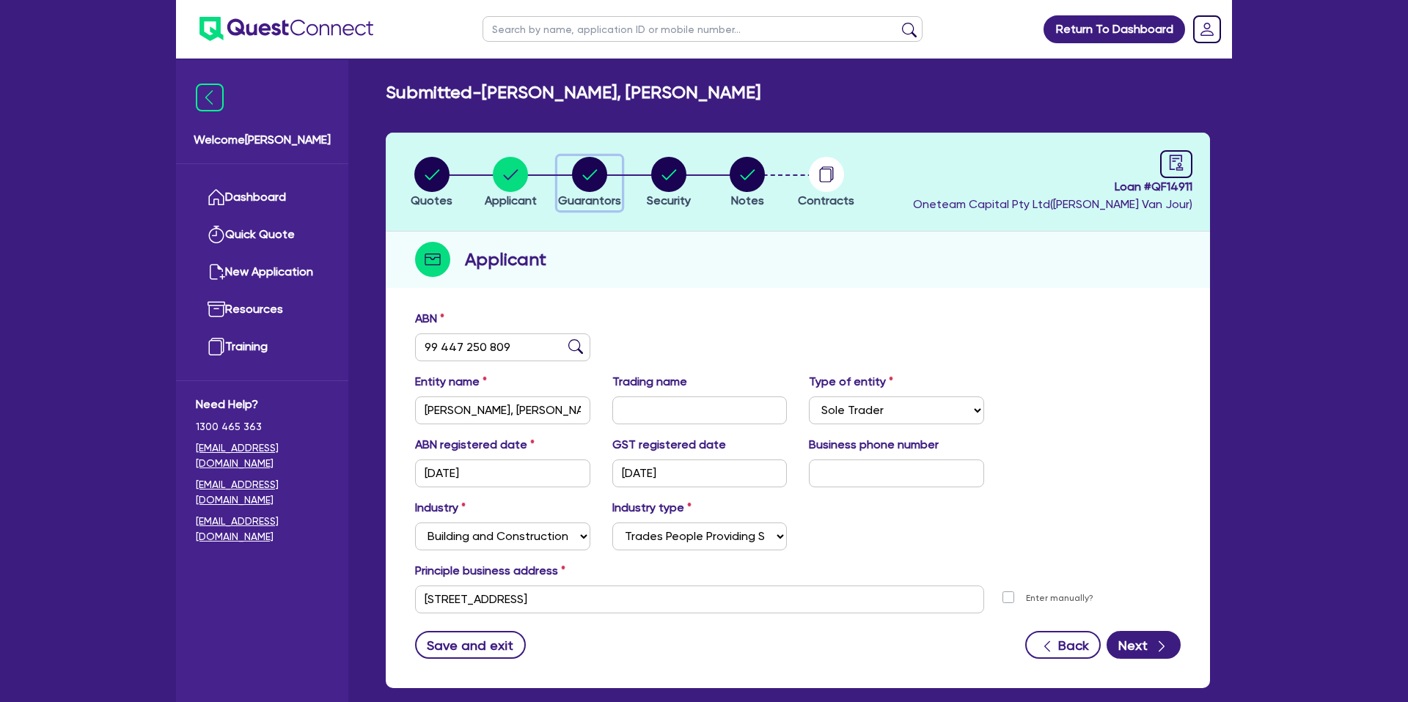
select select "CASH"
select select "HOUSEHOLD_PERSONAL"
select select "VEHICLE"
select select "MORTGAGE"
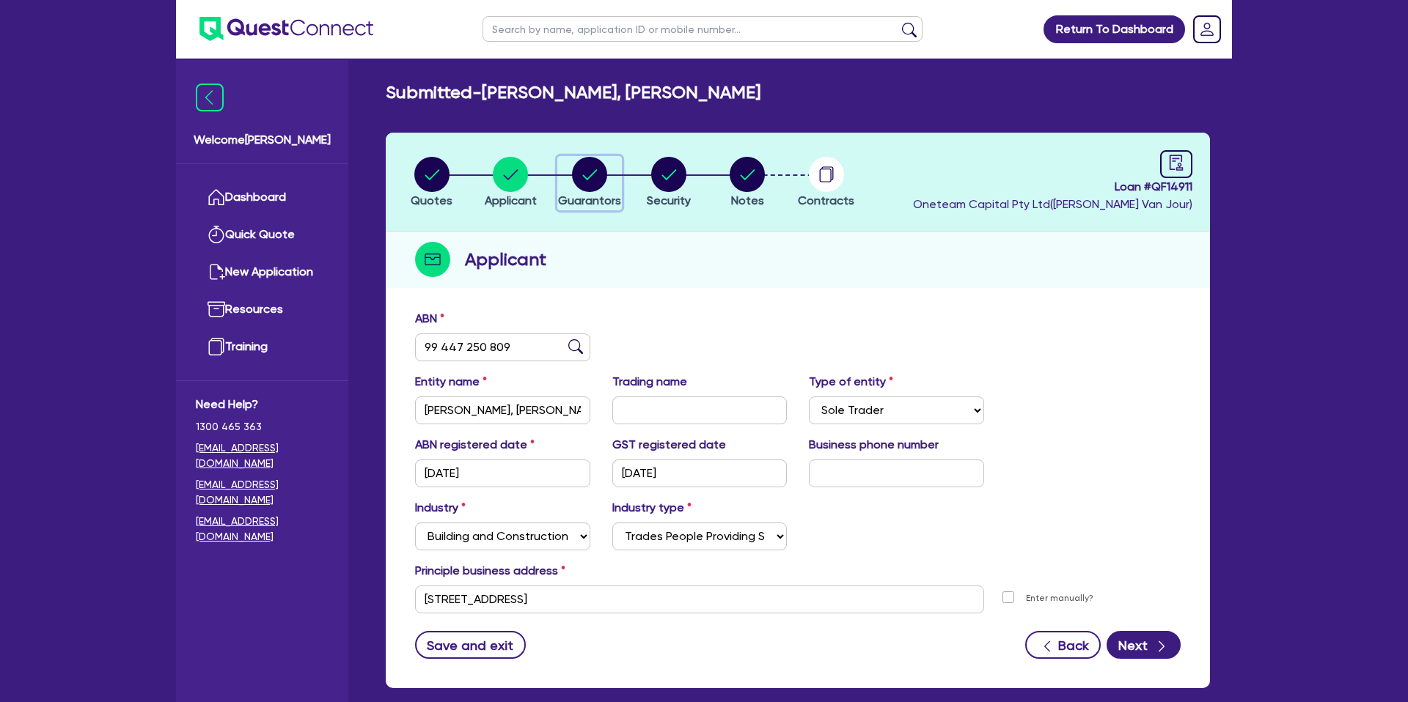
select select "CREDIT_CARD"
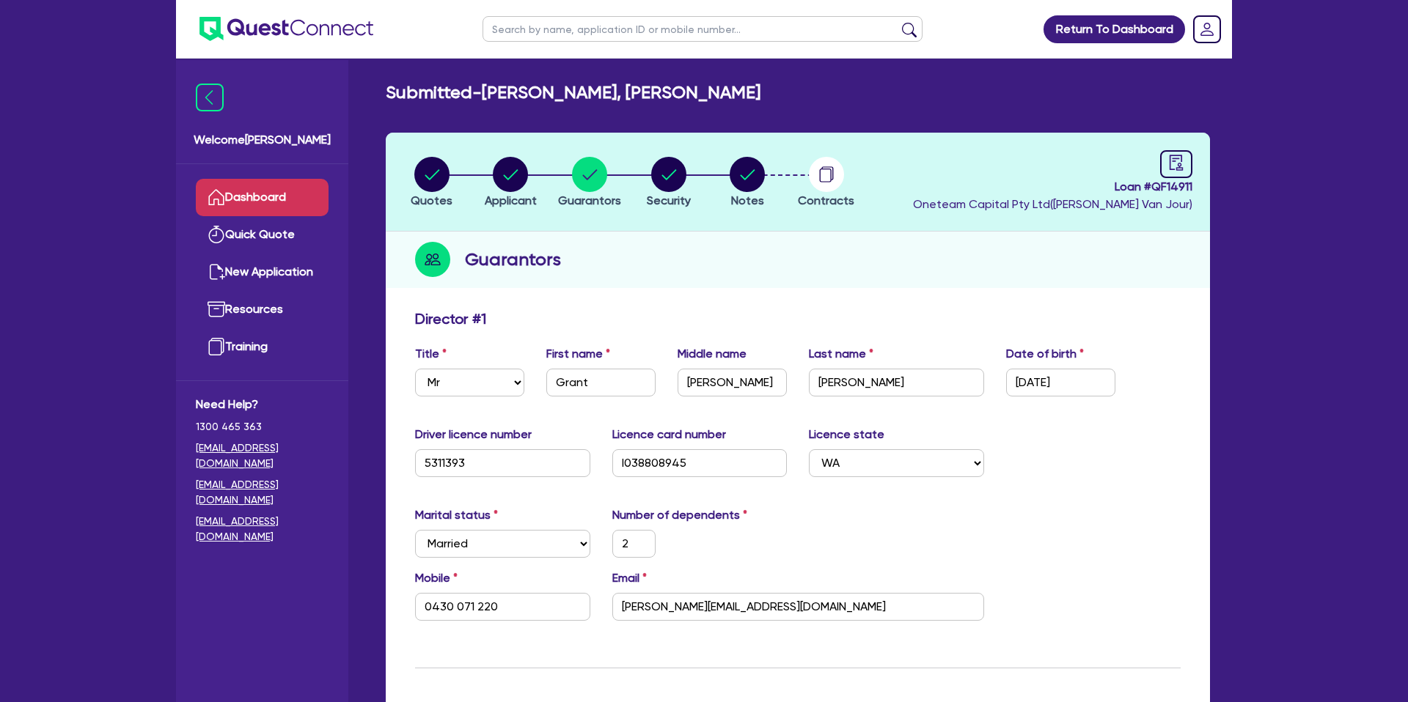
click at [283, 185] on link "Dashboard" at bounding box center [262, 197] width 133 height 37
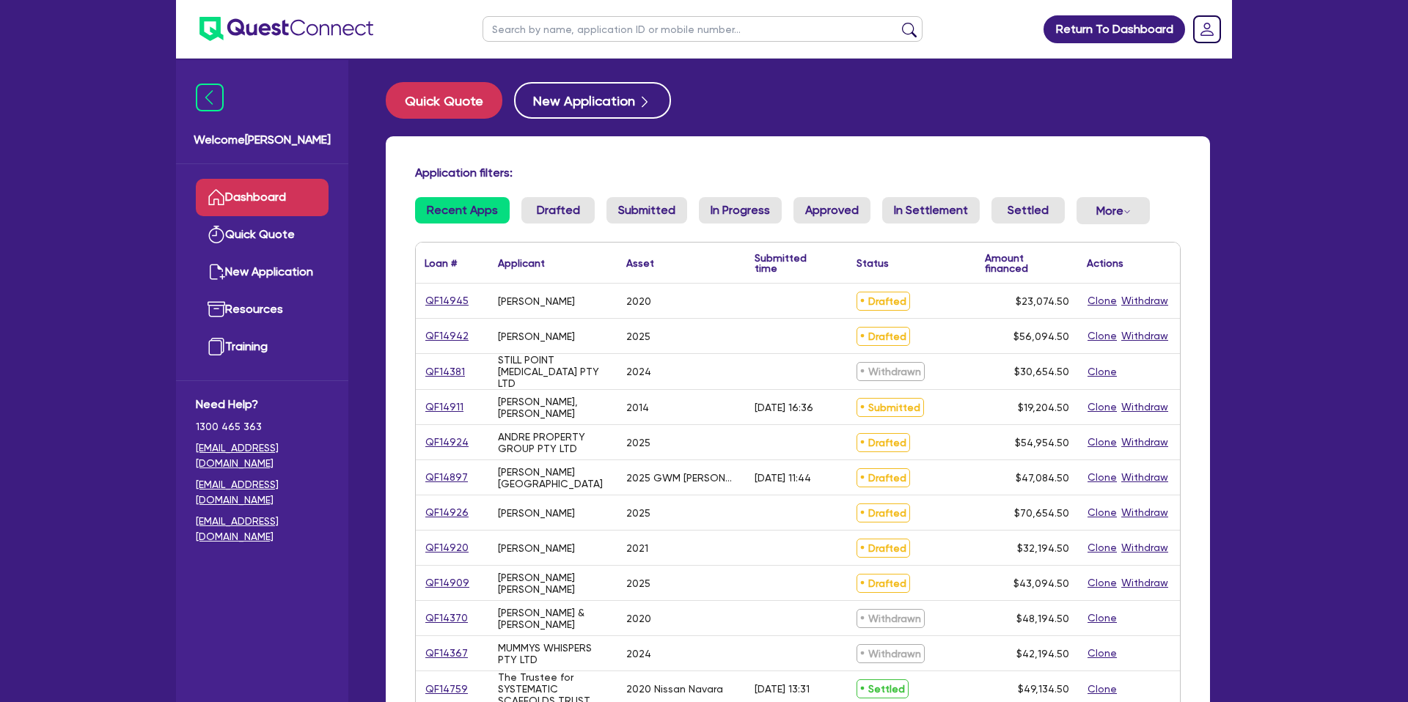
click at [573, 18] on input "text" at bounding box center [702, 29] width 440 height 26
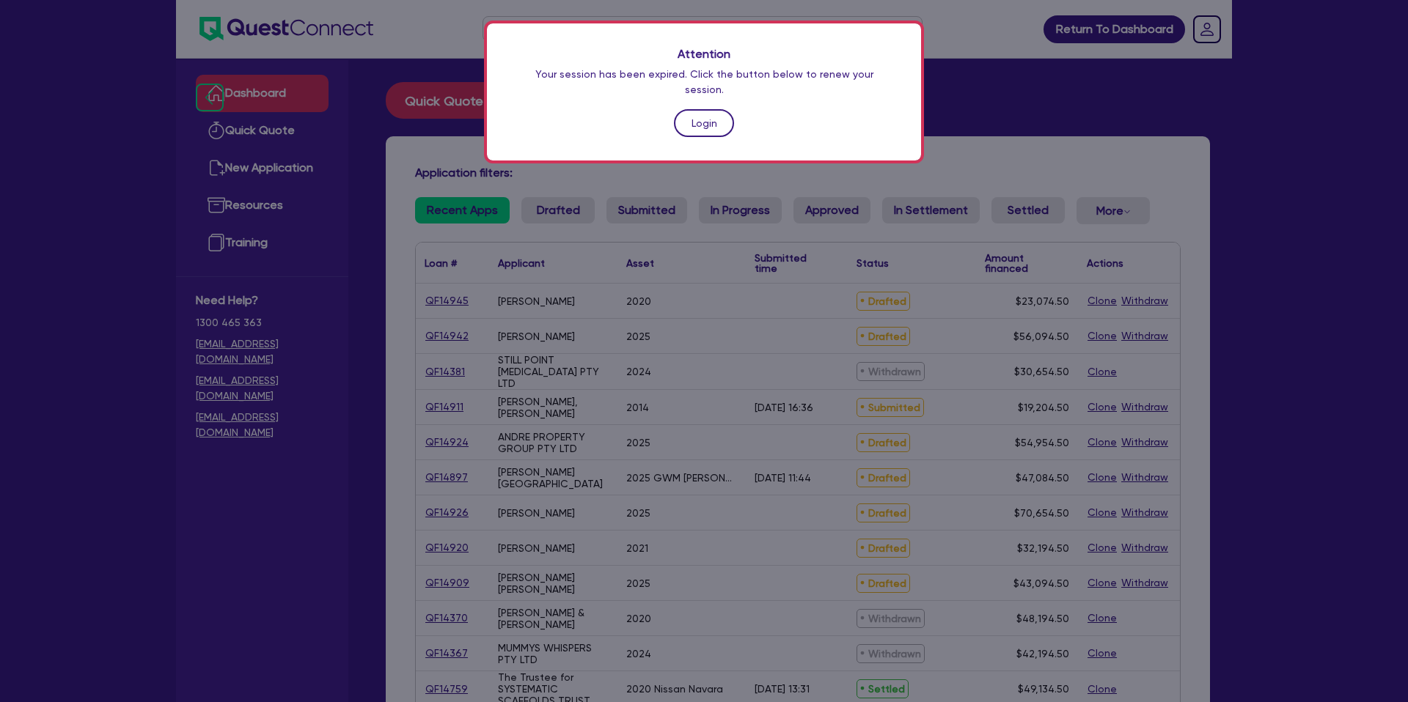
click at [702, 111] on link "Login" at bounding box center [704, 123] width 60 height 28
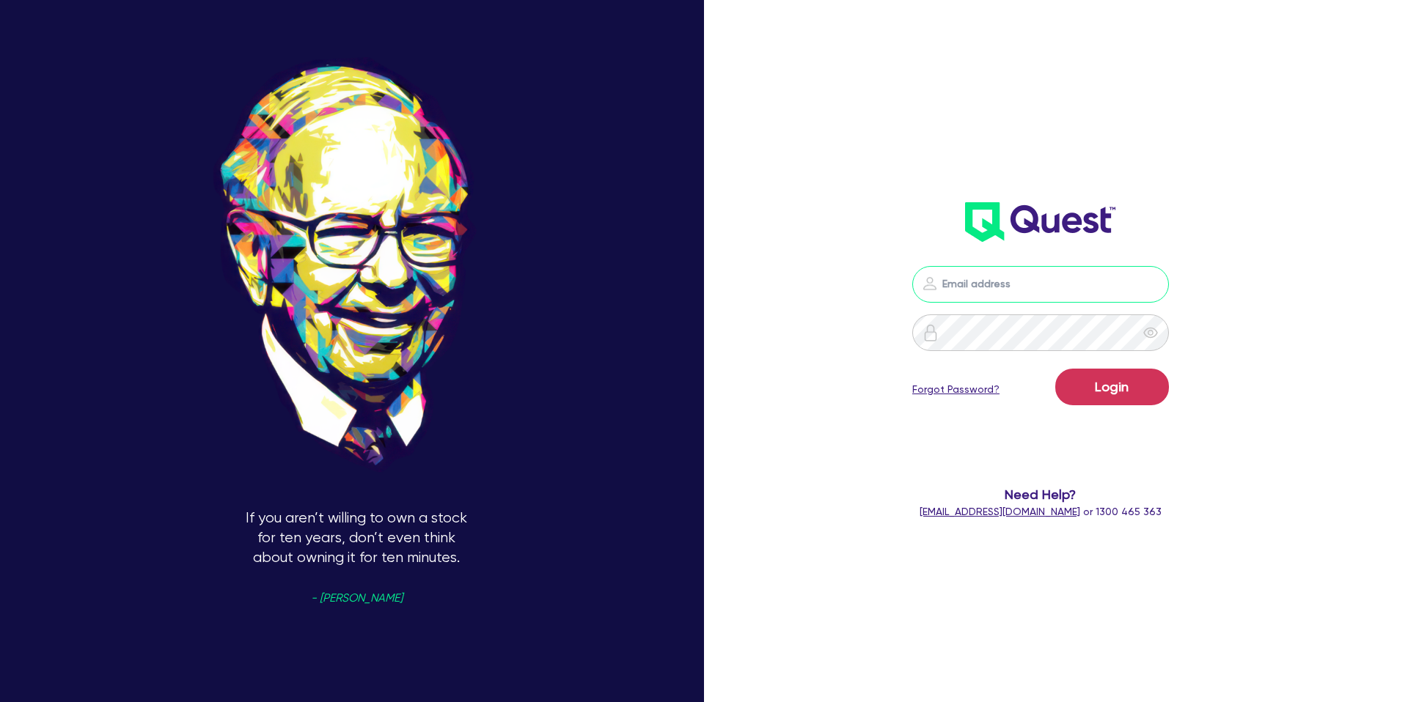
type input "[PERSON_NAME][EMAIL_ADDRESS][DOMAIN_NAME]"
click at [1112, 391] on button "Login" at bounding box center [1112, 387] width 114 height 37
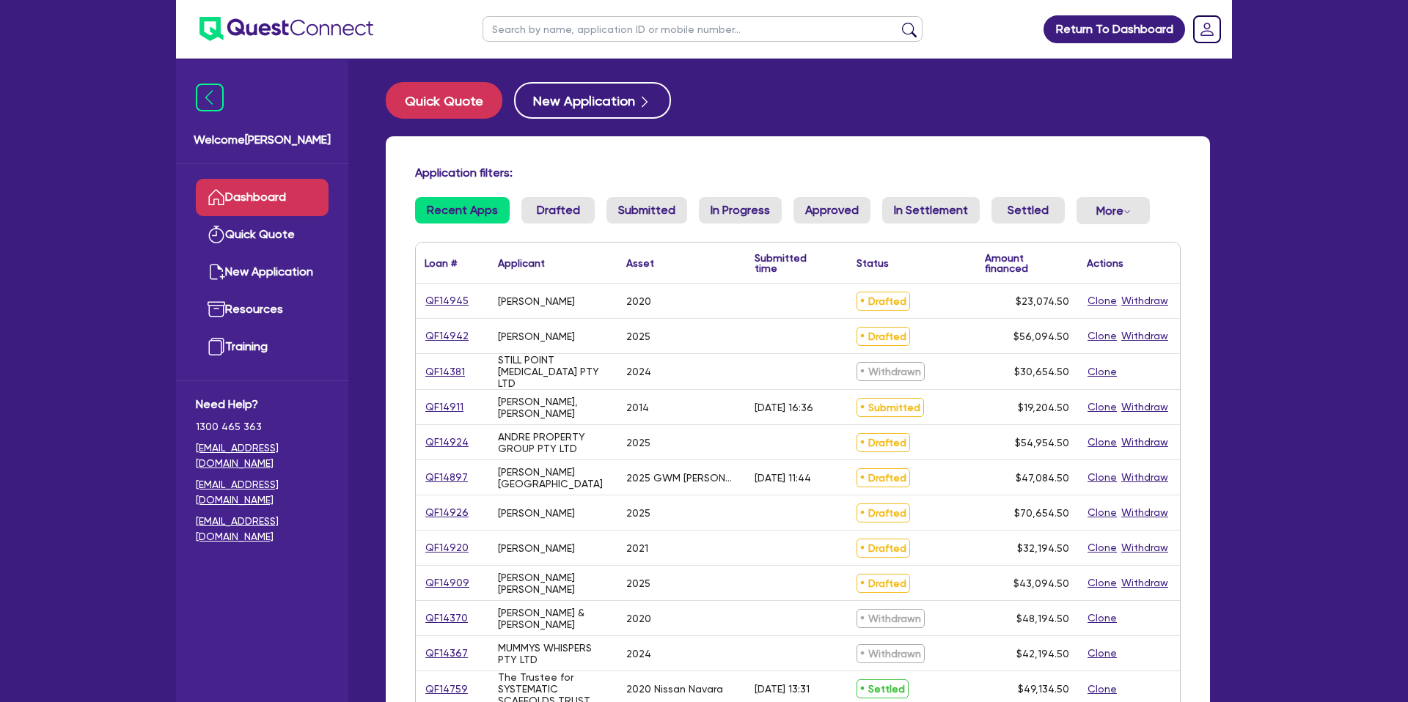
click at [533, 28] on input "text" at bounding box center [702, 29] width 440 height 26
type input "grant"
click at [897, 22] on button "submit" at bounding box center [908, 32] width 23 height 21
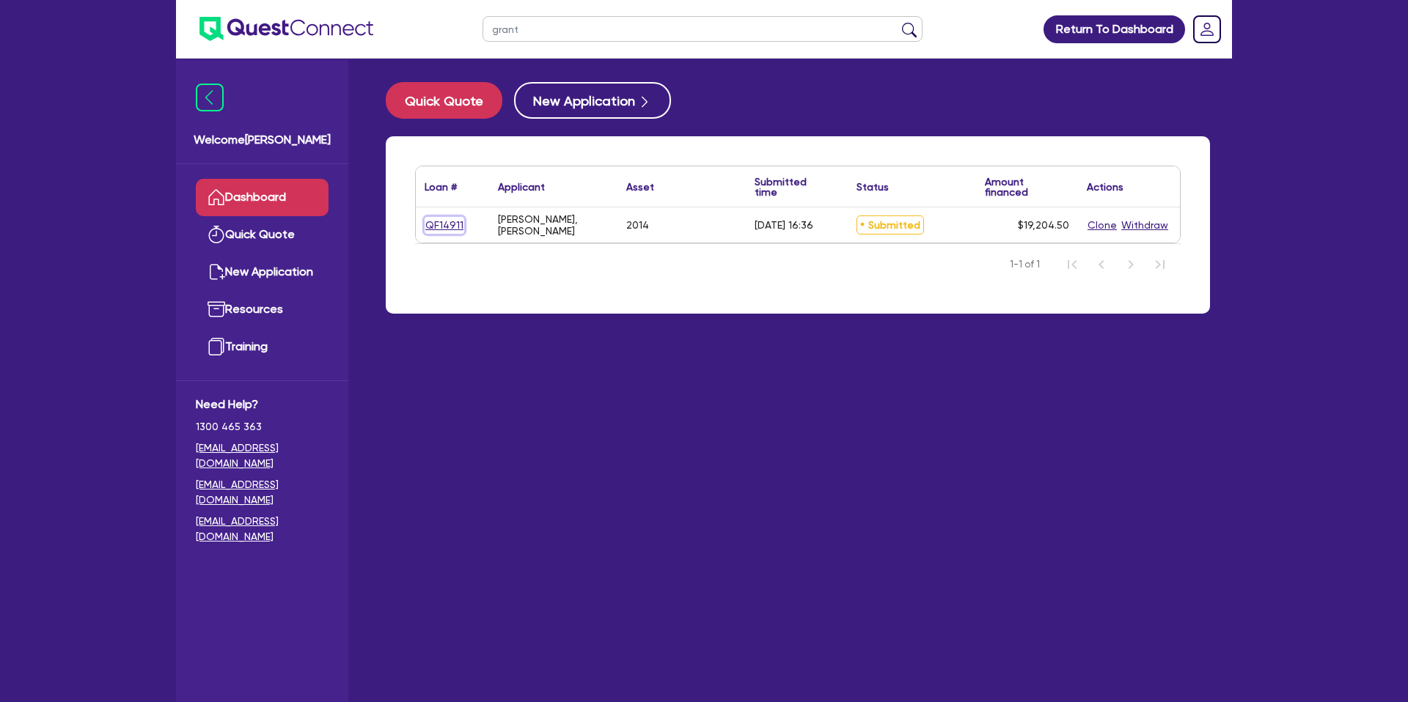
click at [430, 217] on link "QF14911" at bounding box center [444, 225] width 40 height 17
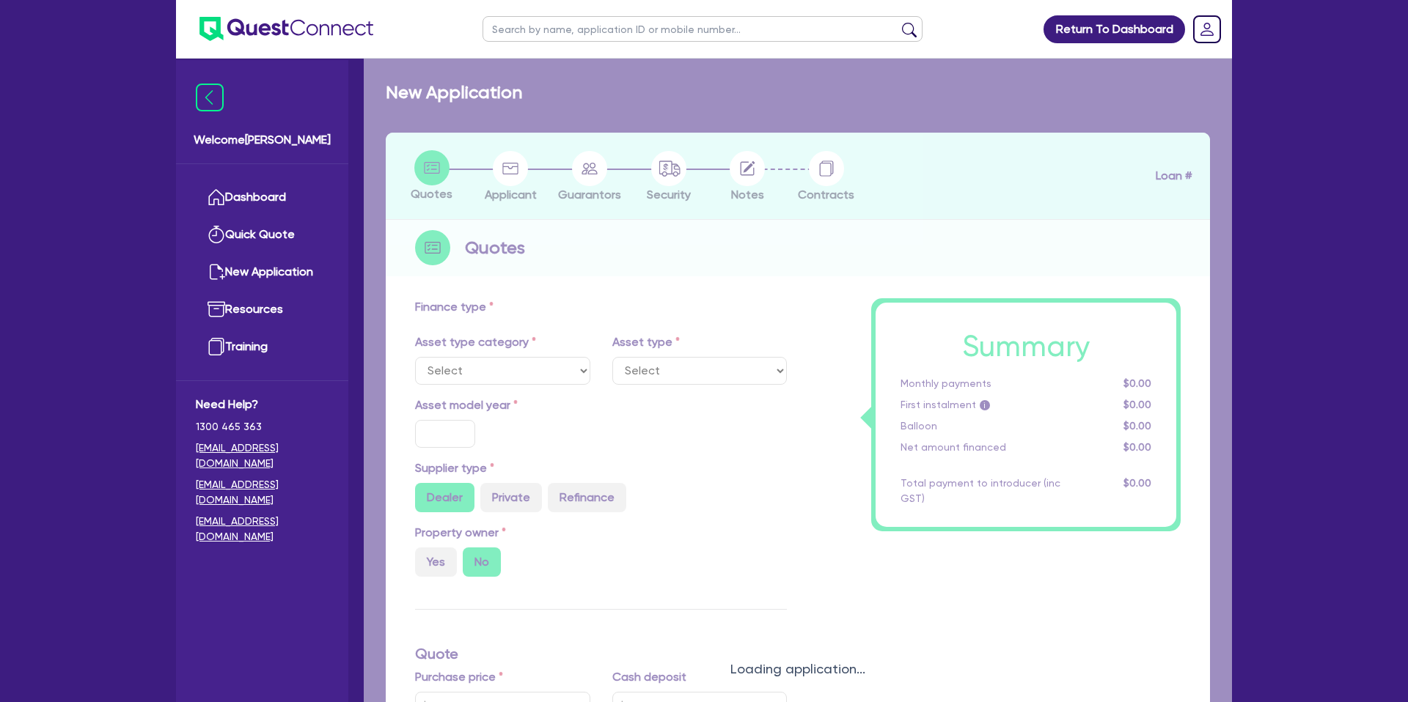
select select "CARS_AND_LIGHT_TRUCKS"
type input "2014"
radio input "true"
type input "16,900"
type input "8"
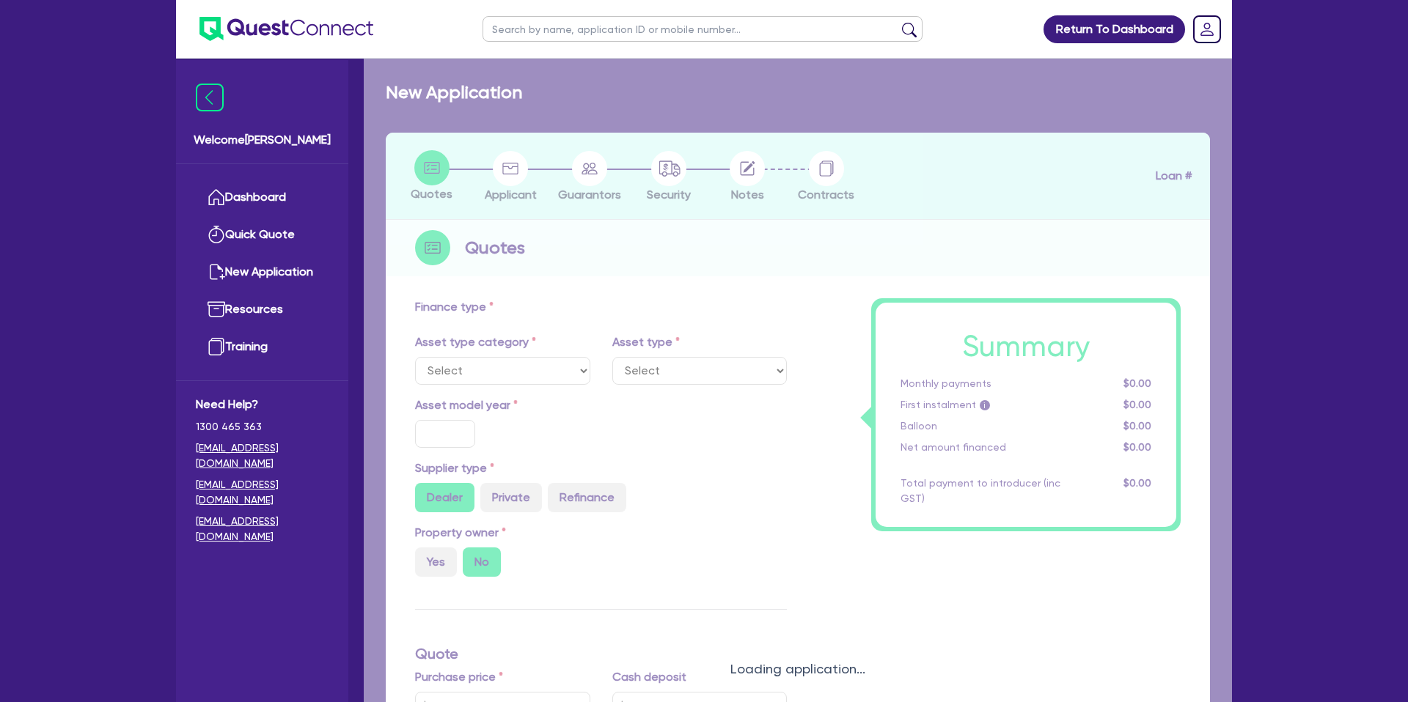
type input "1,536.36"
type input "15.95"
type input "1,500"
select select "PASSENGER_VEHICLES"
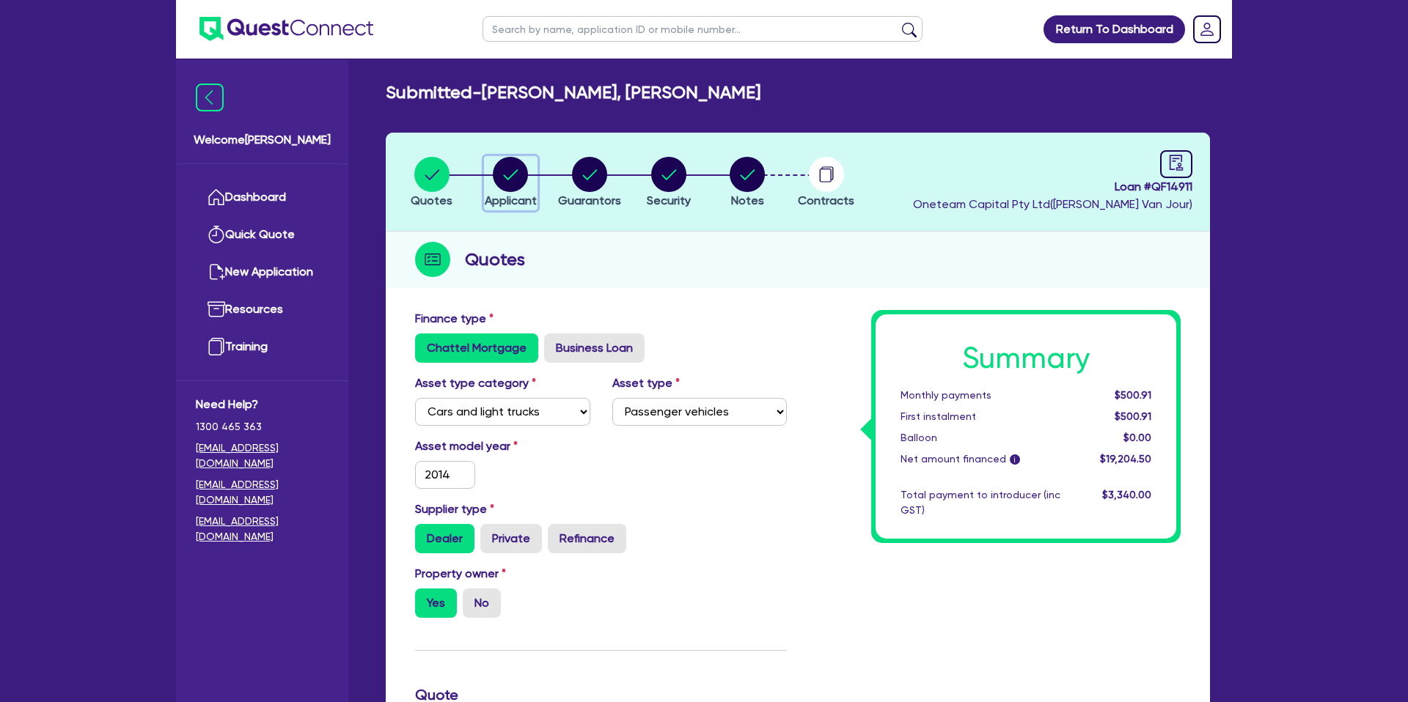
drag, startPoint x: 506, startPoint y: 196, endPoint x: 564, endPoint y: 193, distance: 58.0
click at [506, 196] on span "Applicant" at bounding box center [511, 201] width 52 height 14
select select "SOLE_TRADER"
select select "BUILDING_CONSTRUCTION"
select select "TRADES_SERVICES_BUSINESSES_GOVERNMENT"
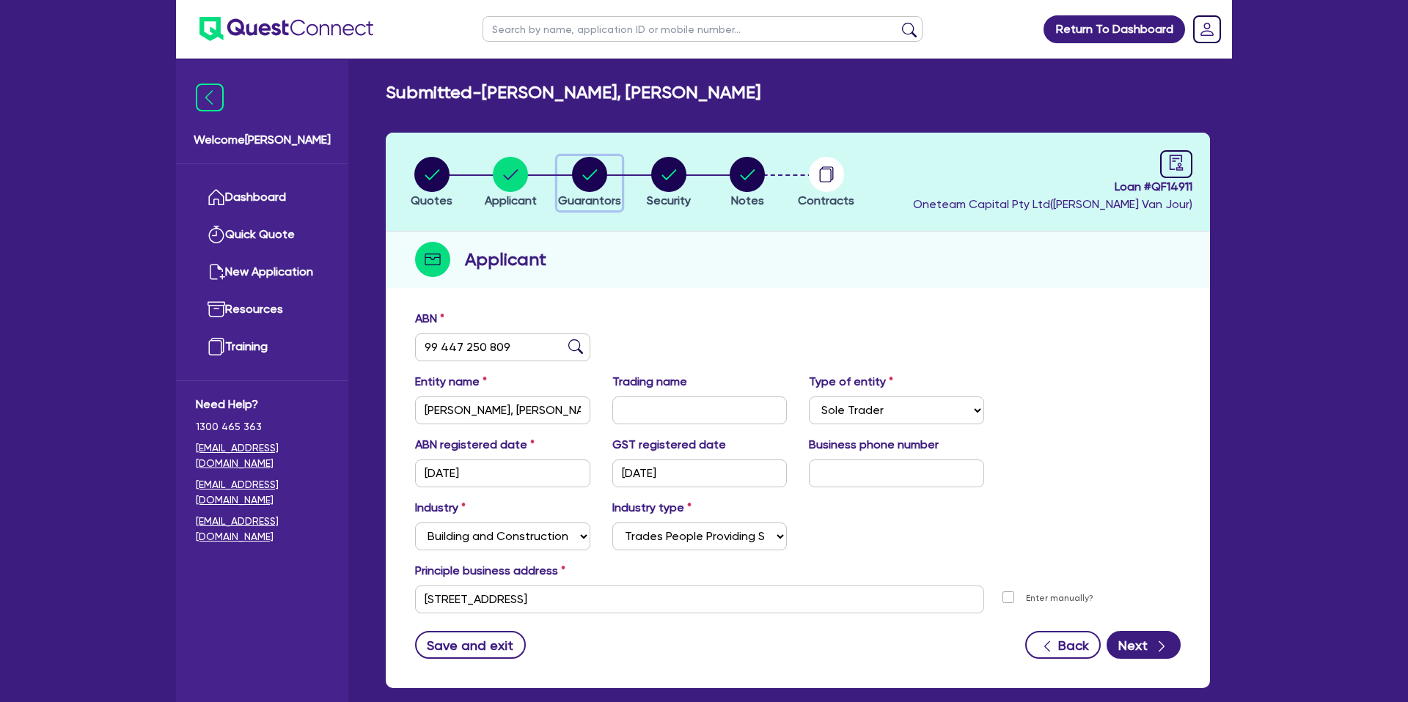
click at [593, 177] on circle "button" at bounding box center [589, 174] width 35 height 35
select select "MR"
select select "WA"
select select "MARRIED"
select select "PROPERTY"
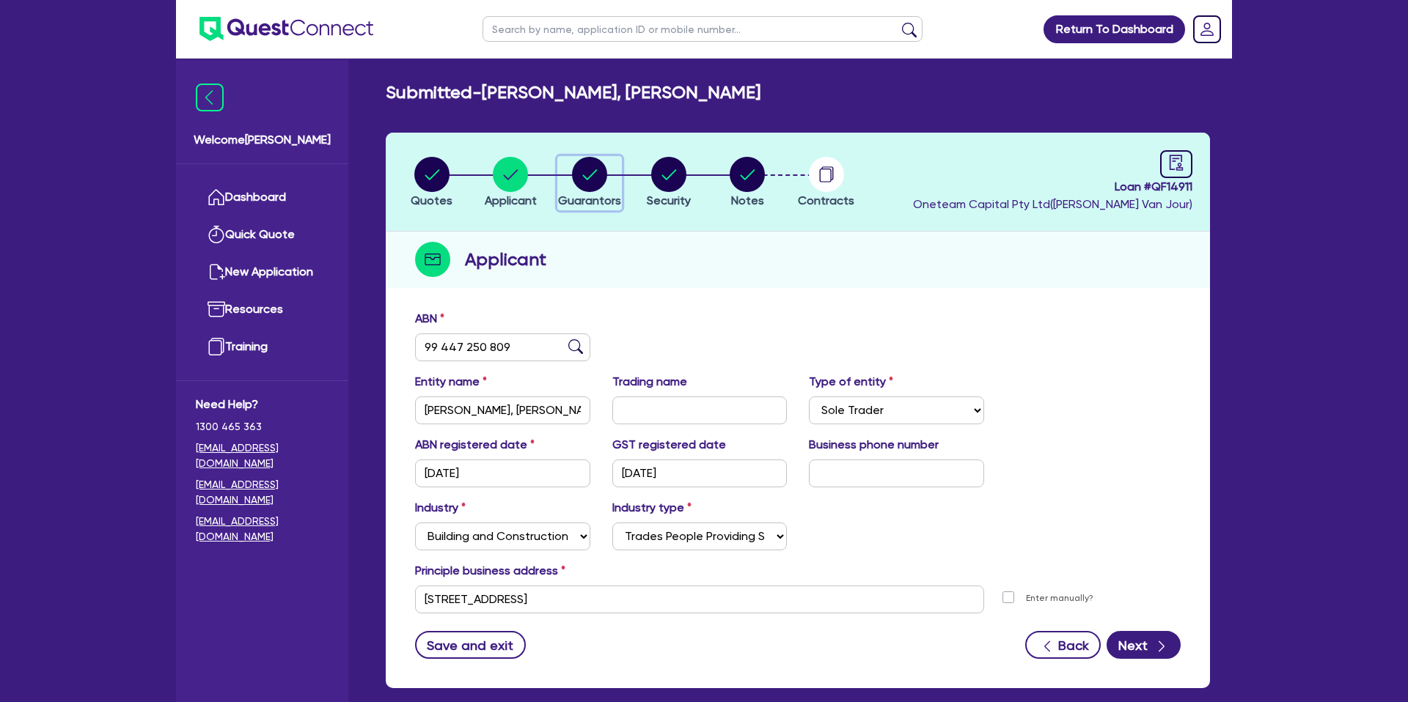
select select "CASH"
select select "HOUSEHOLD_PERSONAL"
select select "VEHICLE"
select select "MORTGAGE"
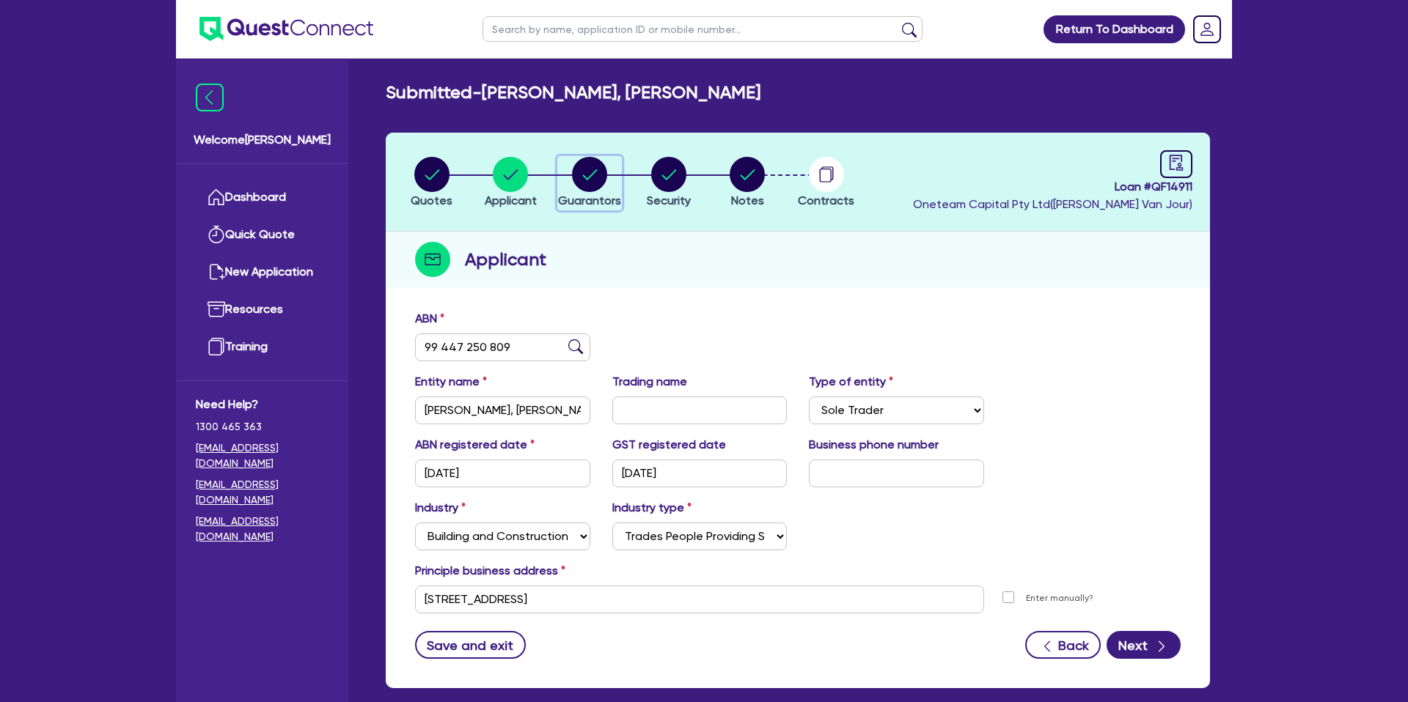
select select "CREDIT_CARD"
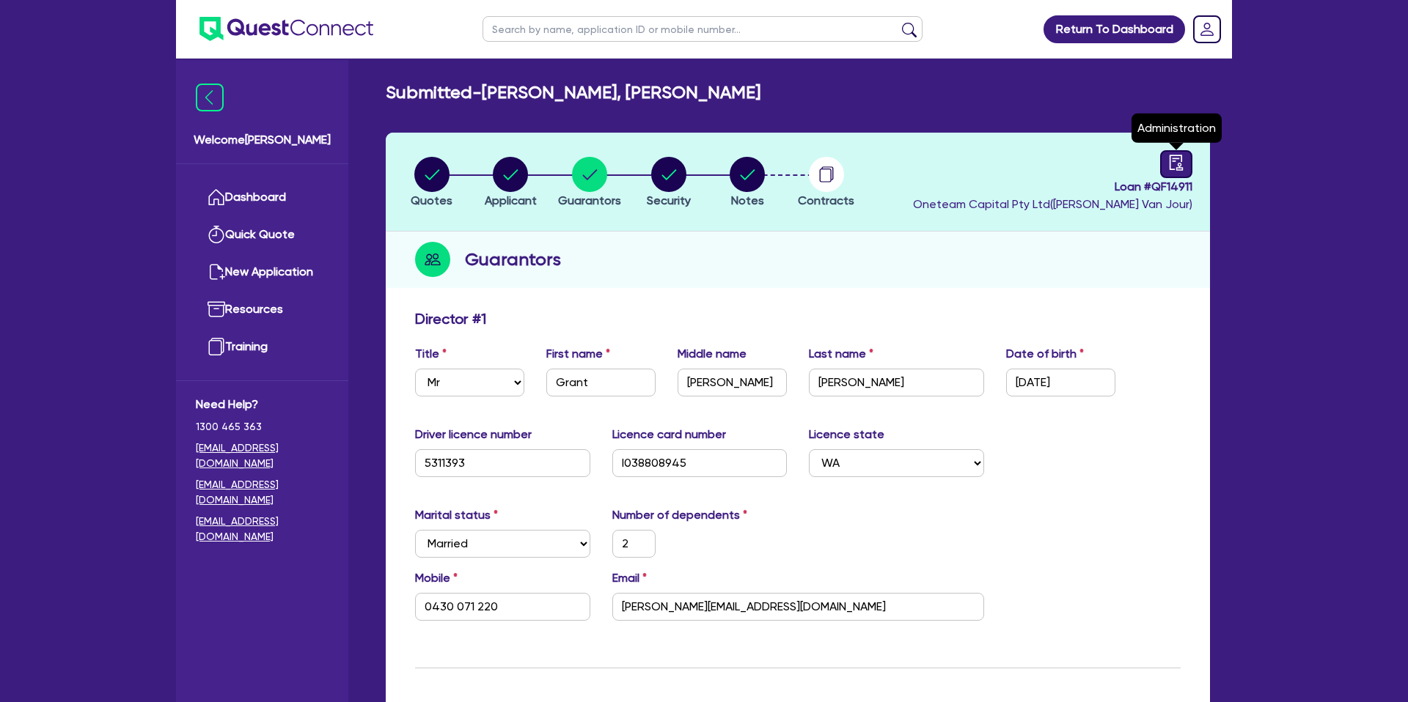
click at [1189, 169] on link at bounding box center [1176, 164] width 32 height 28
select select "SUBMITTED_NEW"
select select "Finance One"
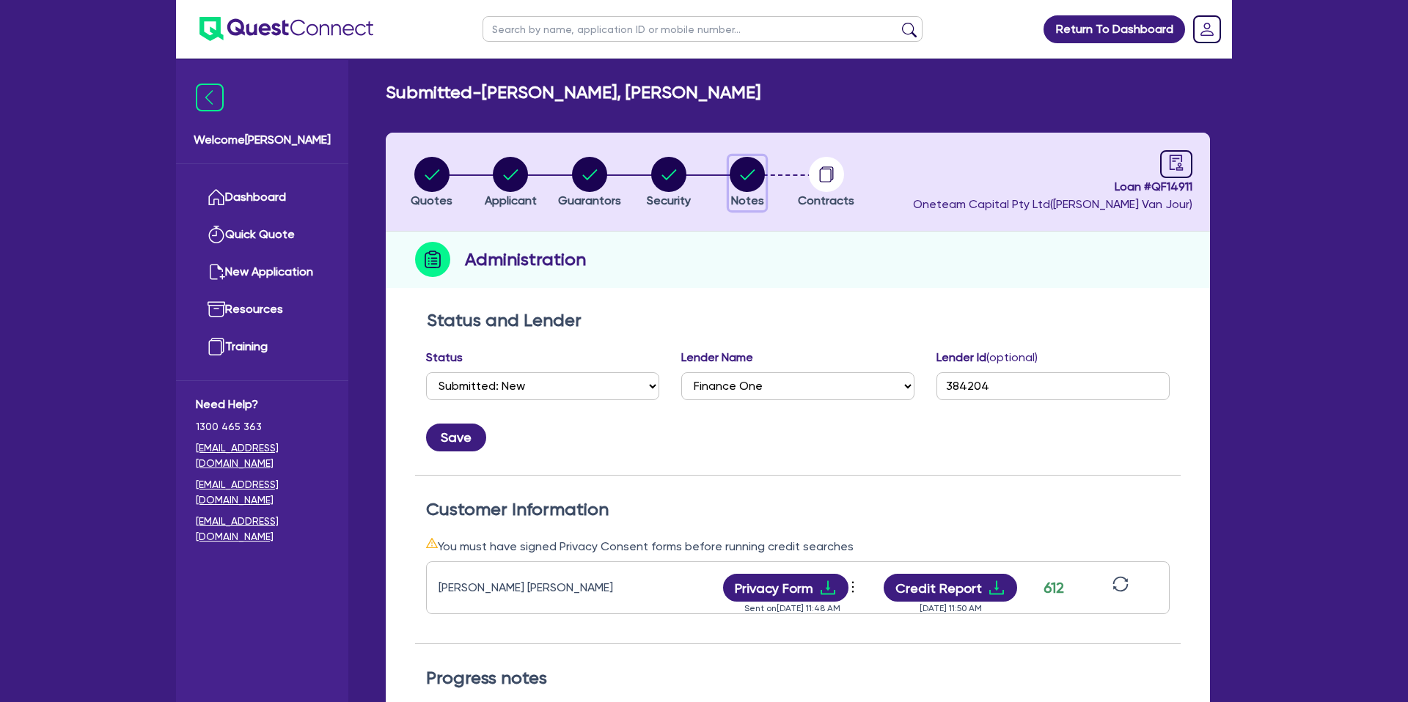
click at [751, 164] on circle "button" at bounding box center [746, 174] width 35 height 35
select select "Other"
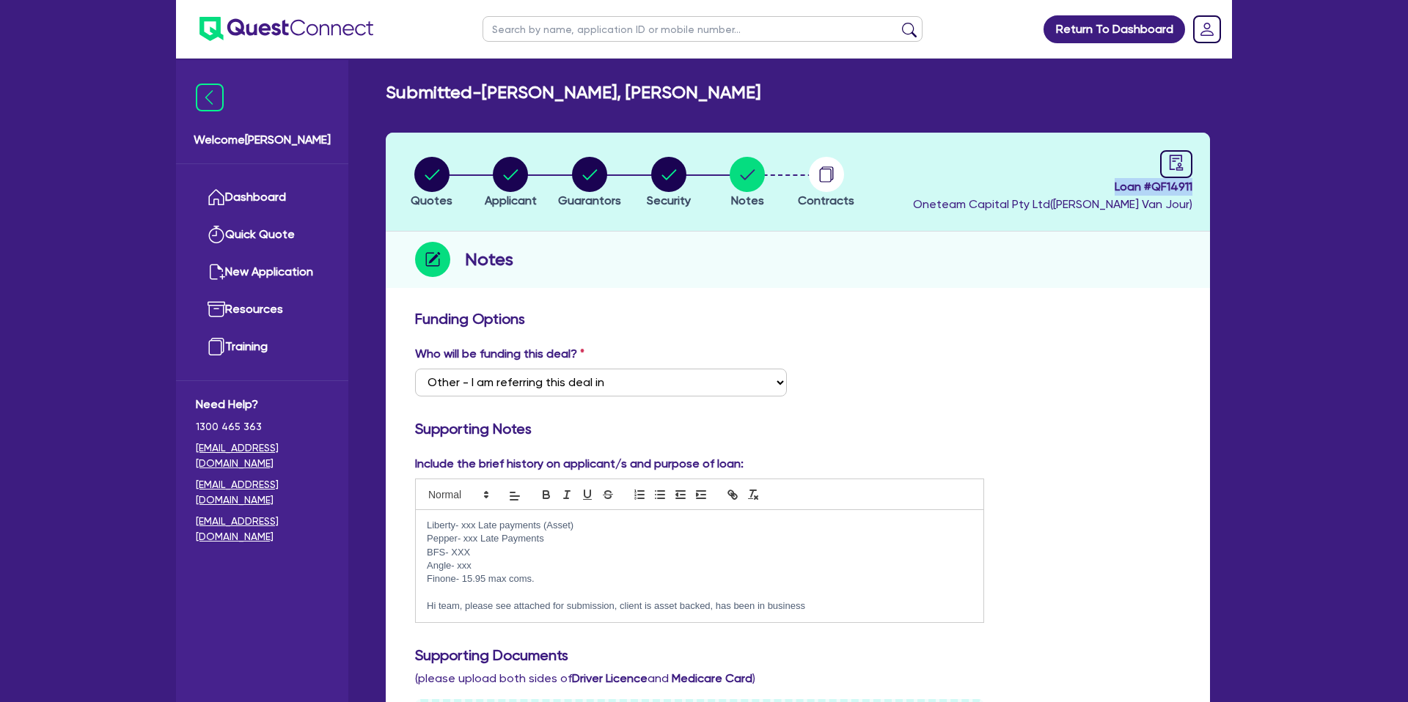
drag, startPoint x: 1112, startPoint y: 185, endPoint x: 1232, endPoint y: 191, distance: 119.7
copy span "Loan # QF14911"
click at [426, 168] on circle "button" at bounding box center [431, 174] width 35 height 35
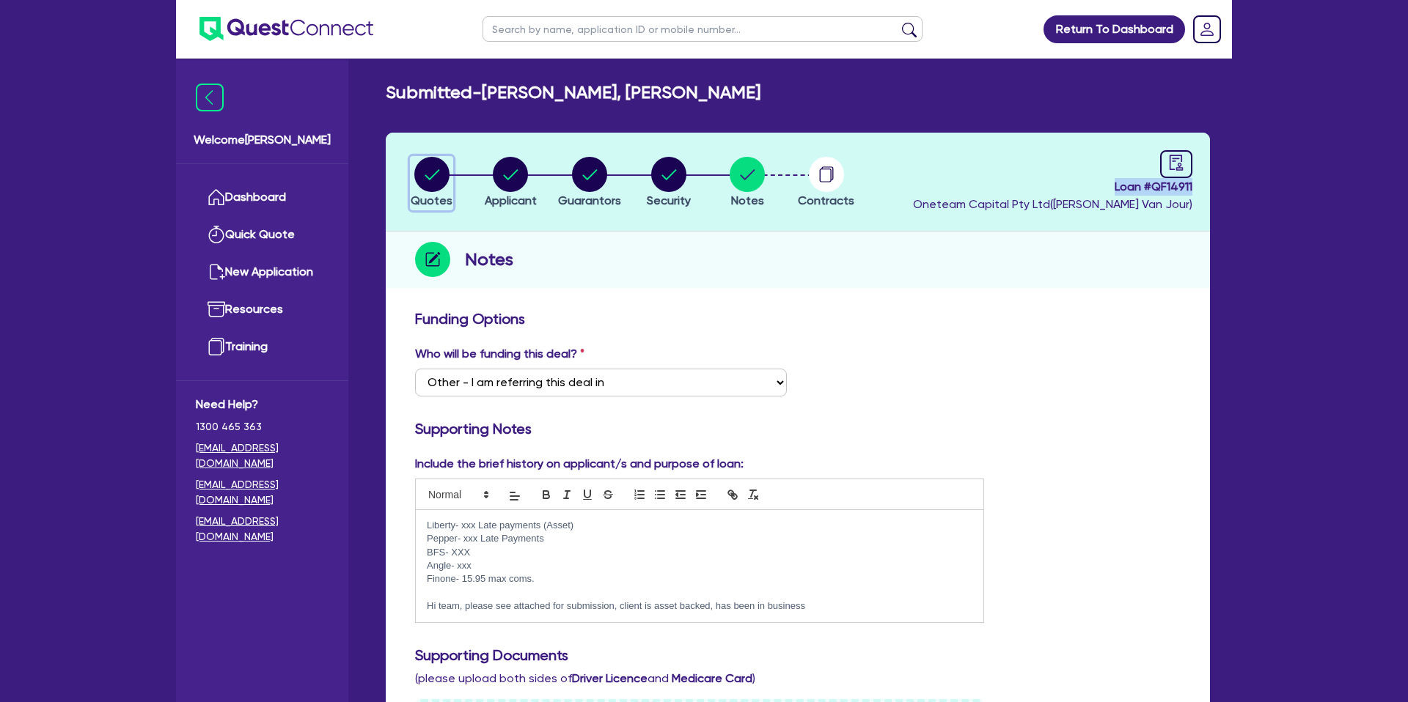
select select "CARS_AND_LIGHT_TRUCKS"
select select "PASSENGER_VEHICLES"
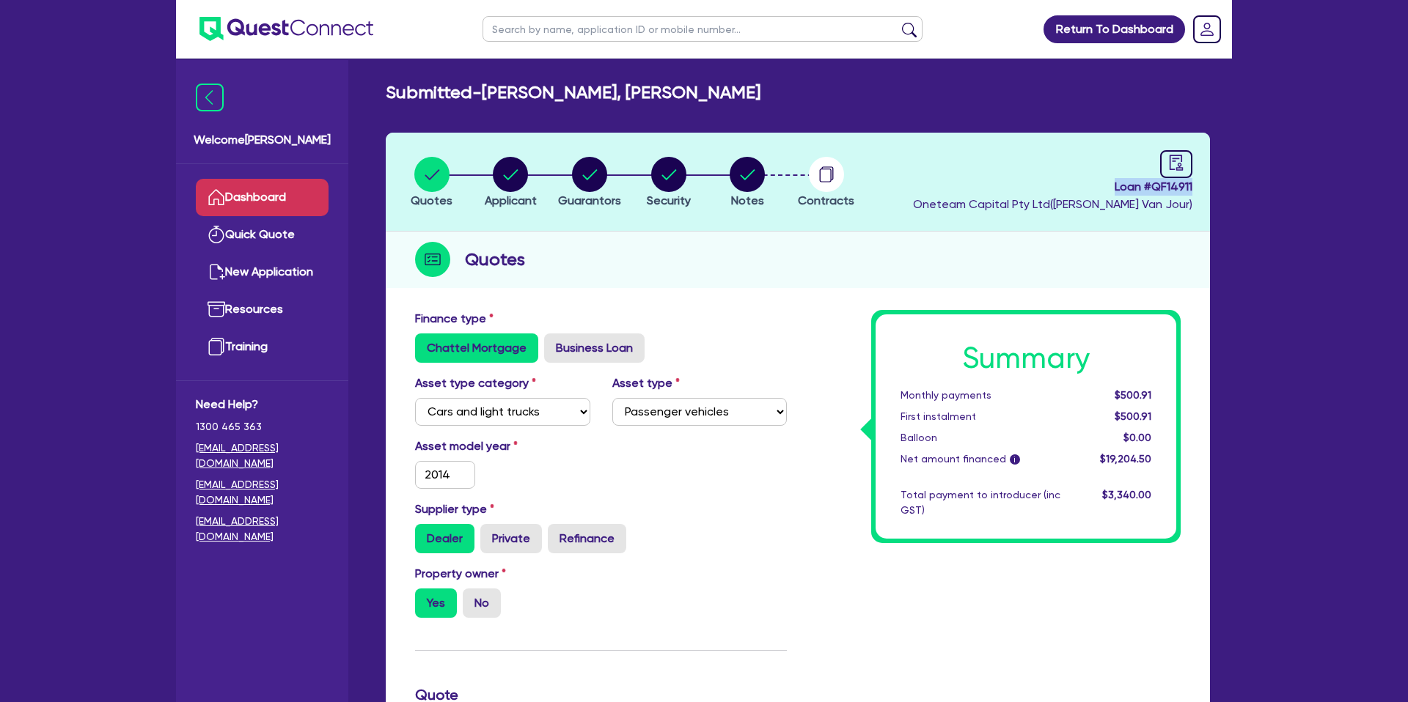
click at [298, 192] on link "Dashboard" at bounding box center [262, 197] width 133 height 37
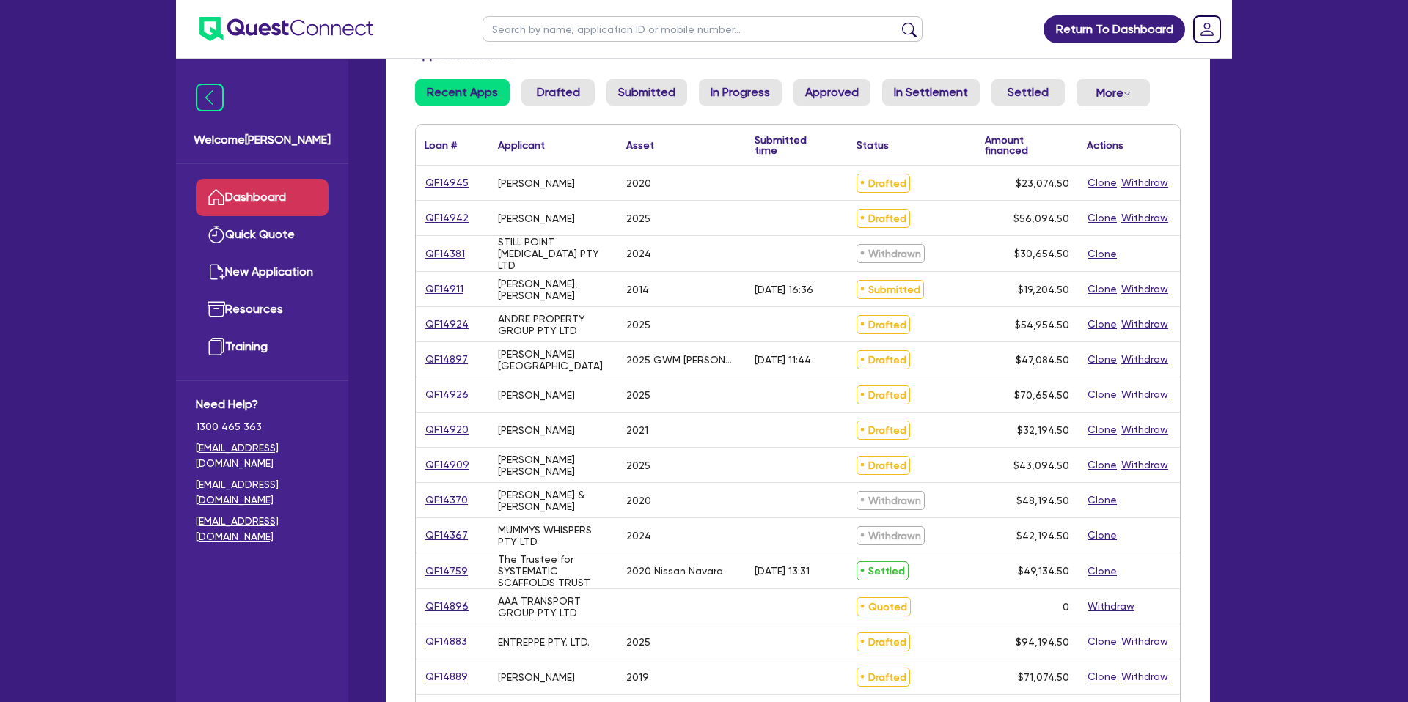
scroll to position [121, 0]
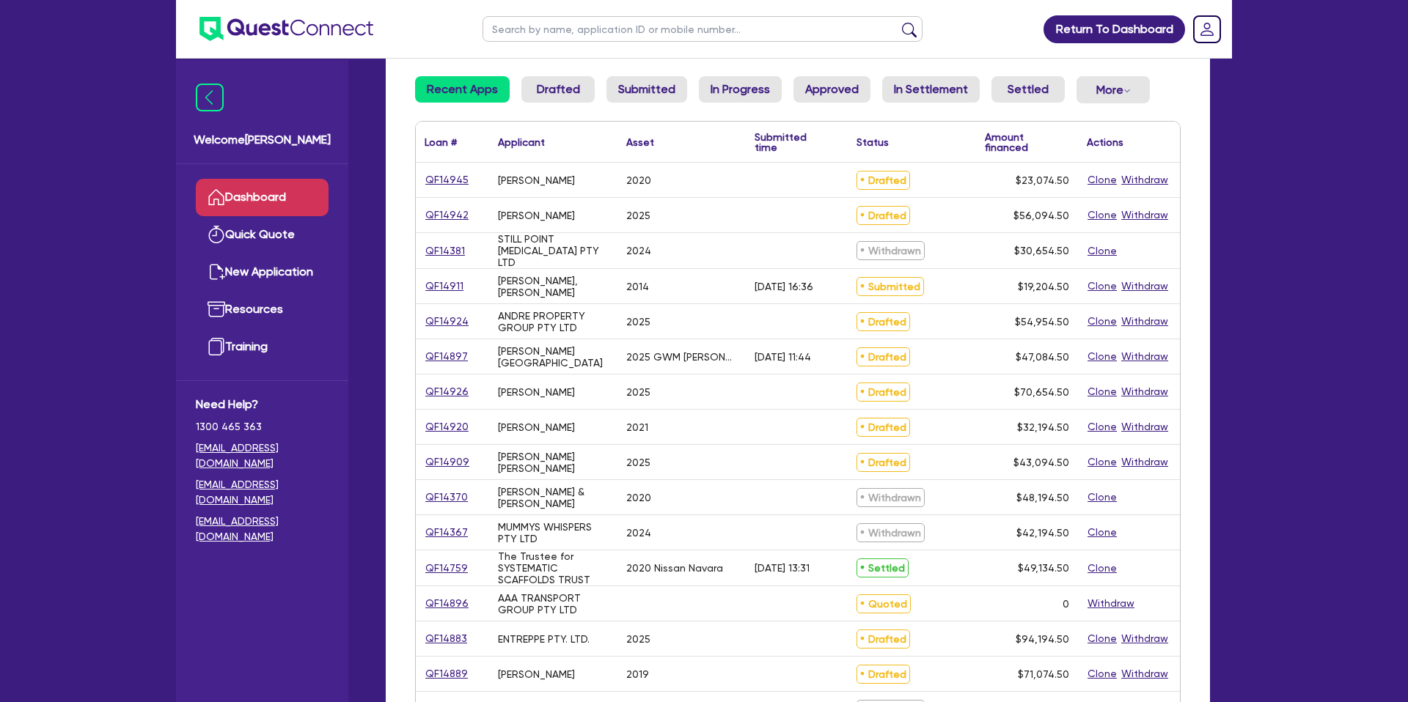
click at [642, 32] on input "text" at bounding box center [702, 29] width 440 height 26
type input "grant"
click at [897, 22] on button "submit" at bounding box center [908, 32] width 23 height 21
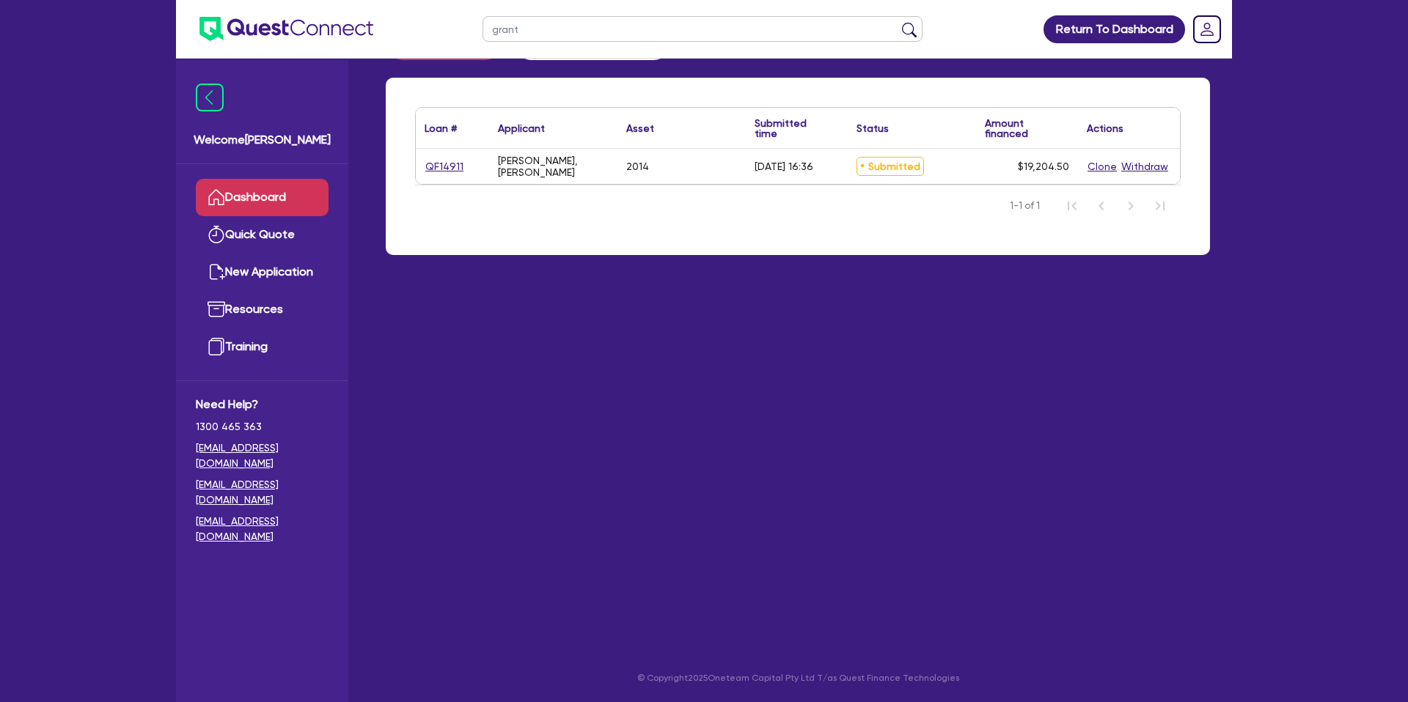
scroll to position [45, 0]
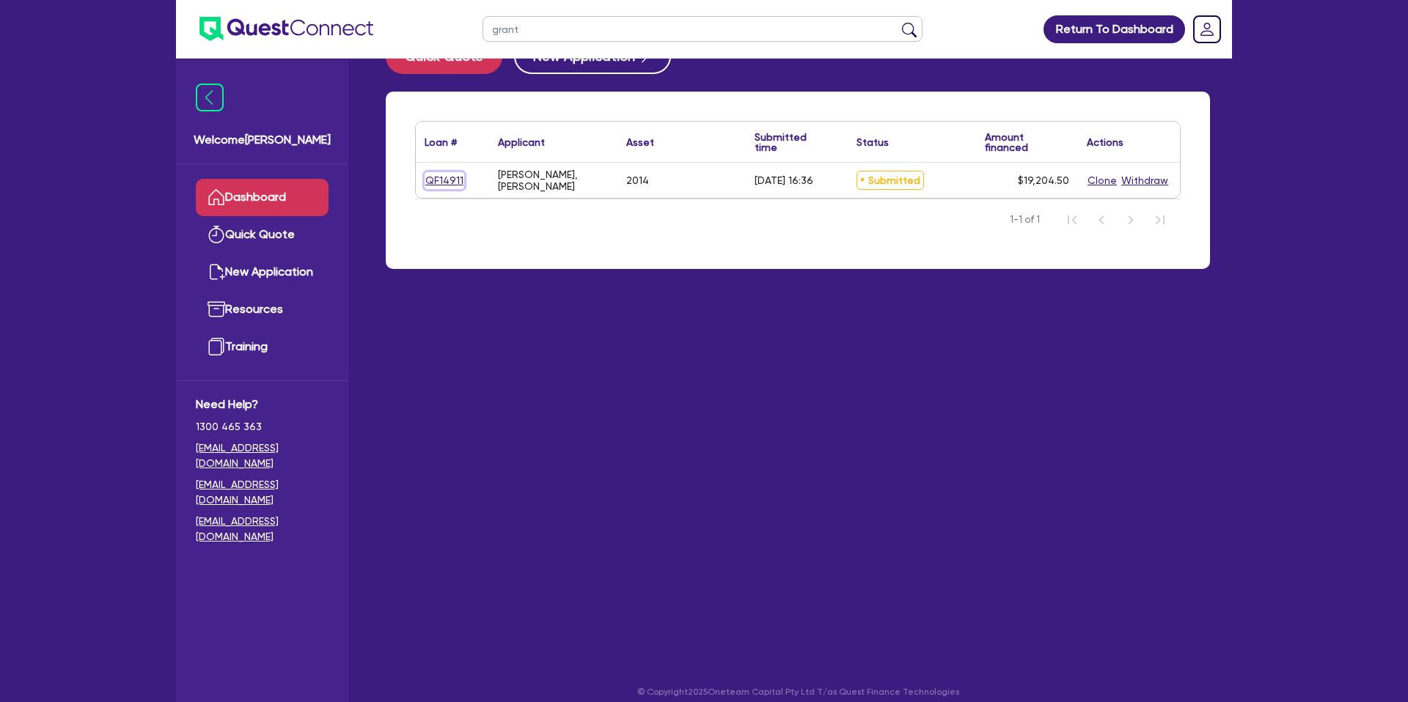
click at [441, 181] on link "QF14911" at bounding box center [444, 180] width 40 height 17
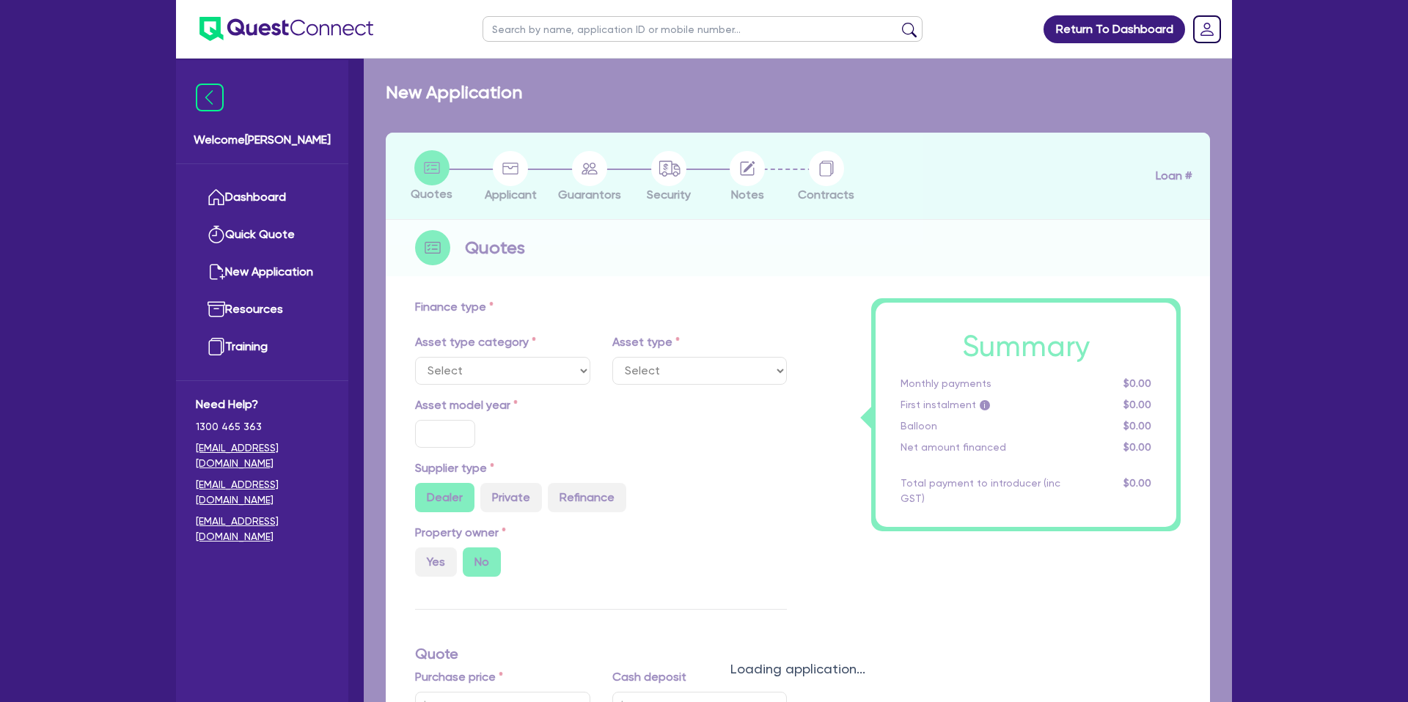
select select "CARS_AND_LIGHT_TRUCKS"
type input "2014"
radio input "true"
type input "16,900"
type input "8"
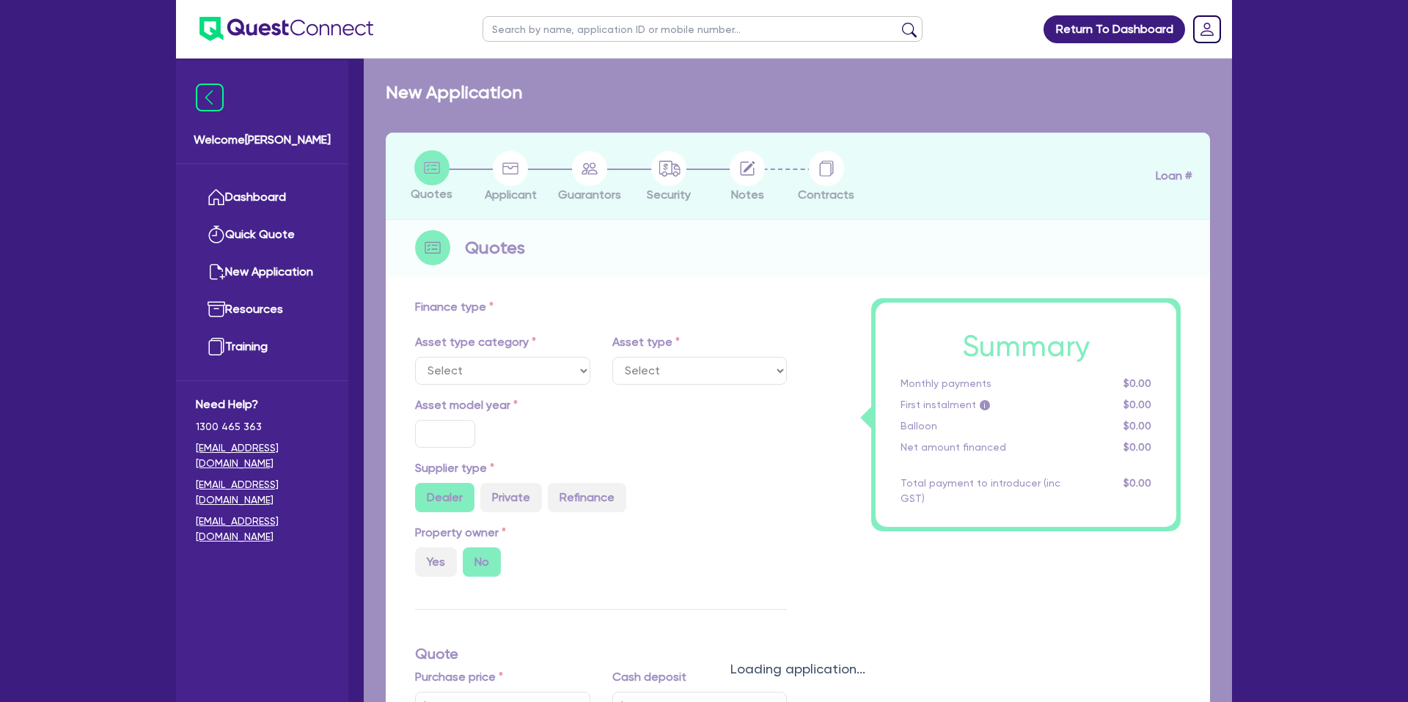
type input "1,536.36"
type input "15.95"
type input "1,500"
select select "PASSENGER_VEHICLES"
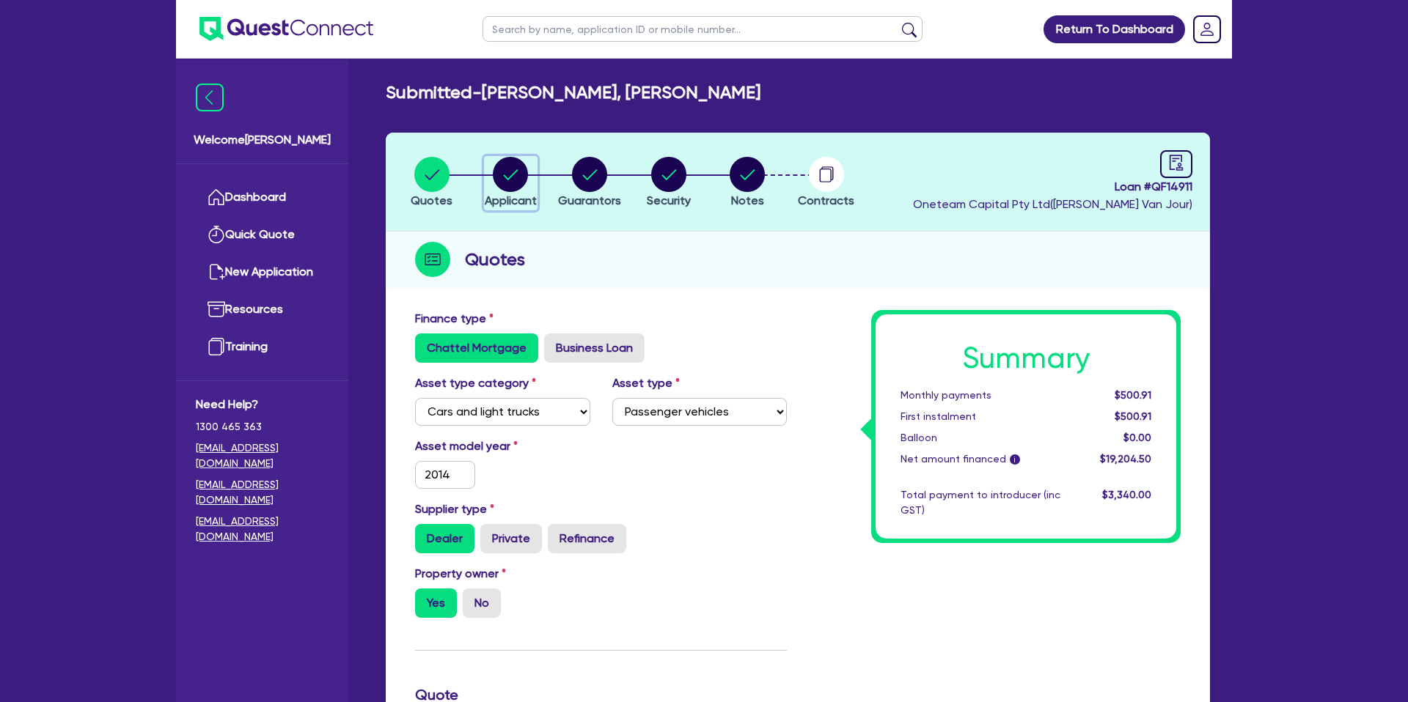
click at [510, 172] on circle "button" at bounding box center [510, 174] width 35 height 35
select select "SOLE_TRADER"
select select "BUILDING_CONSTRUCTION"
select select "TRADES_SERVICES_BUSINESSES_GOVERNMENT"
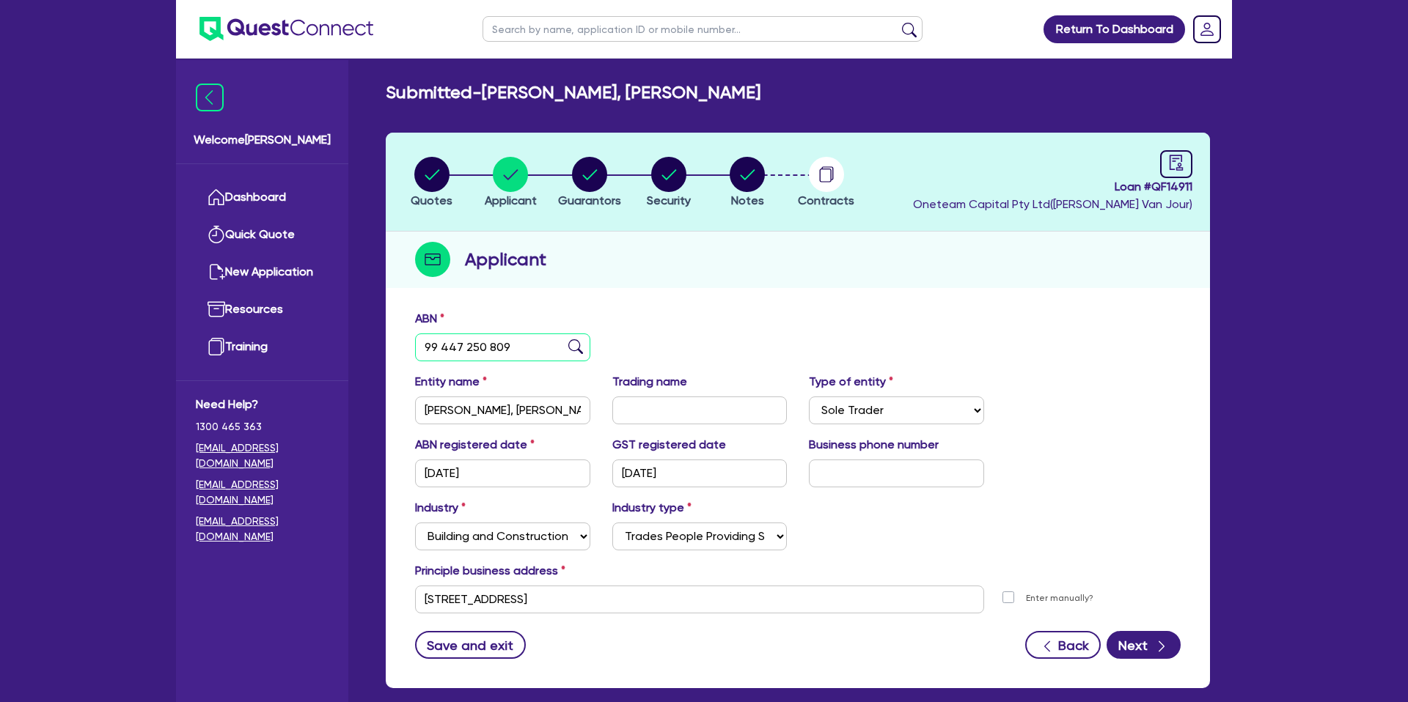
click at [438, 344] on input "99 447 250 809" at bounding box center [502, 348] width 175 height 28
click at [516, 80] on main "Submitted - MORRIS, GRANT ANDREW Quotes Applicant Guarantors Security Notes Con…" at bounding box center [798, 400] width 868 height 683
click at [260, 212] on link "Dashboard" at bounding box center [262, 197] width 133 height 37
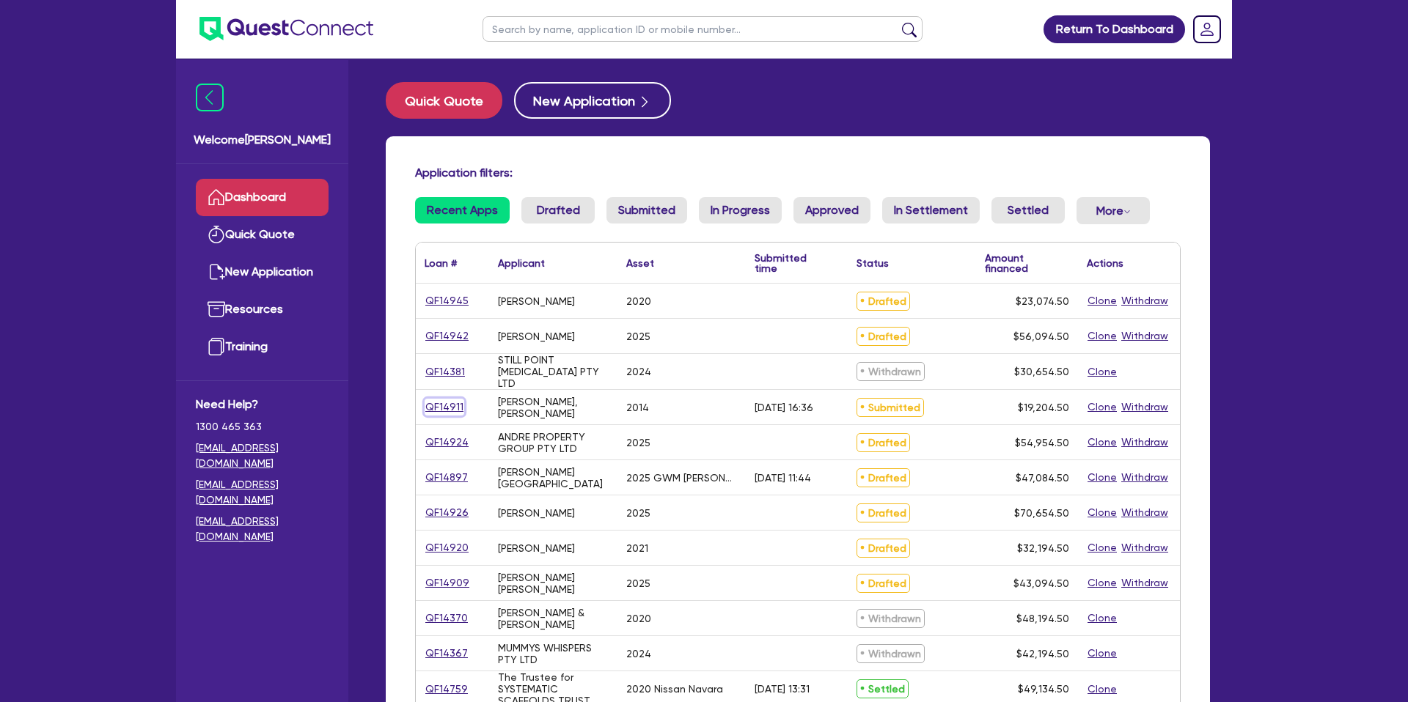
click at [446, 402] on link "QF14911" at bounding box center [444, 407] width 40 height 17
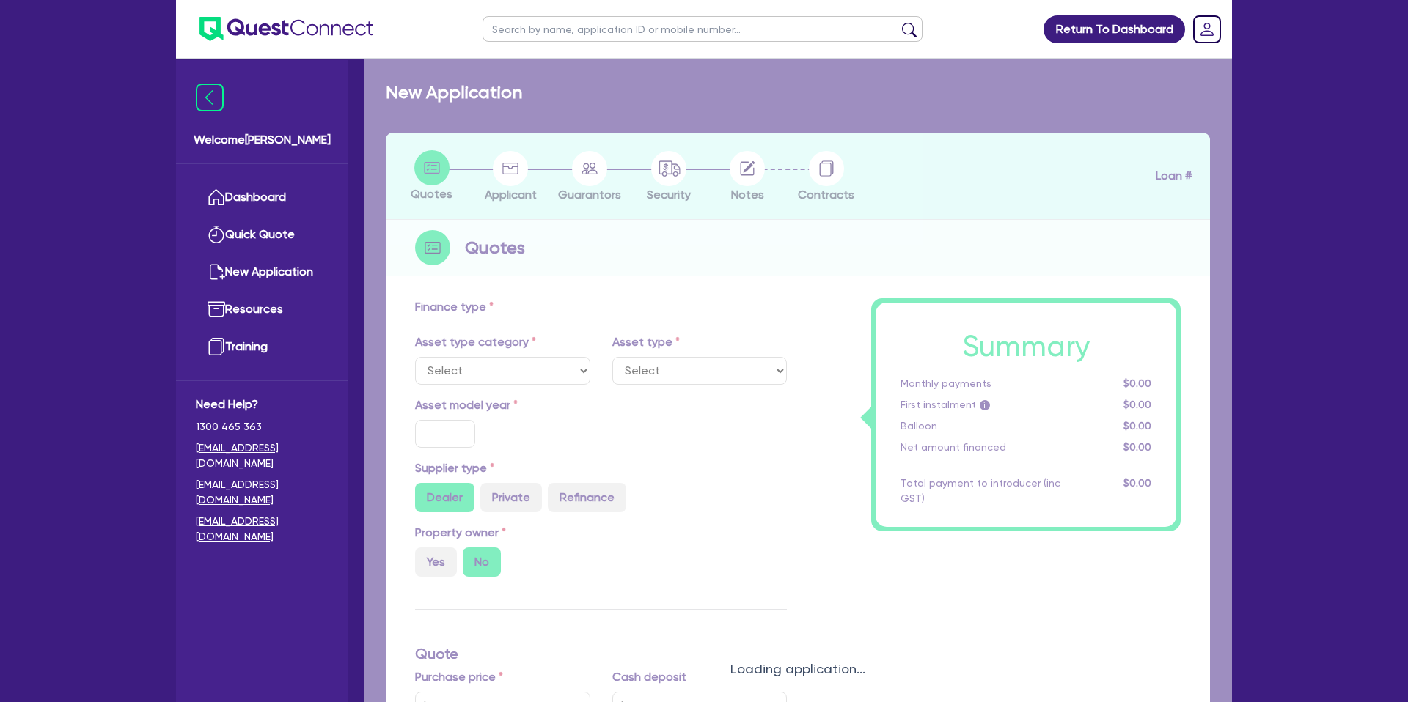
select select "CARS_AND_LIGHT_TRUCKS"
type input "2014"
radio input "true"
type input "16,900"
type input "8"
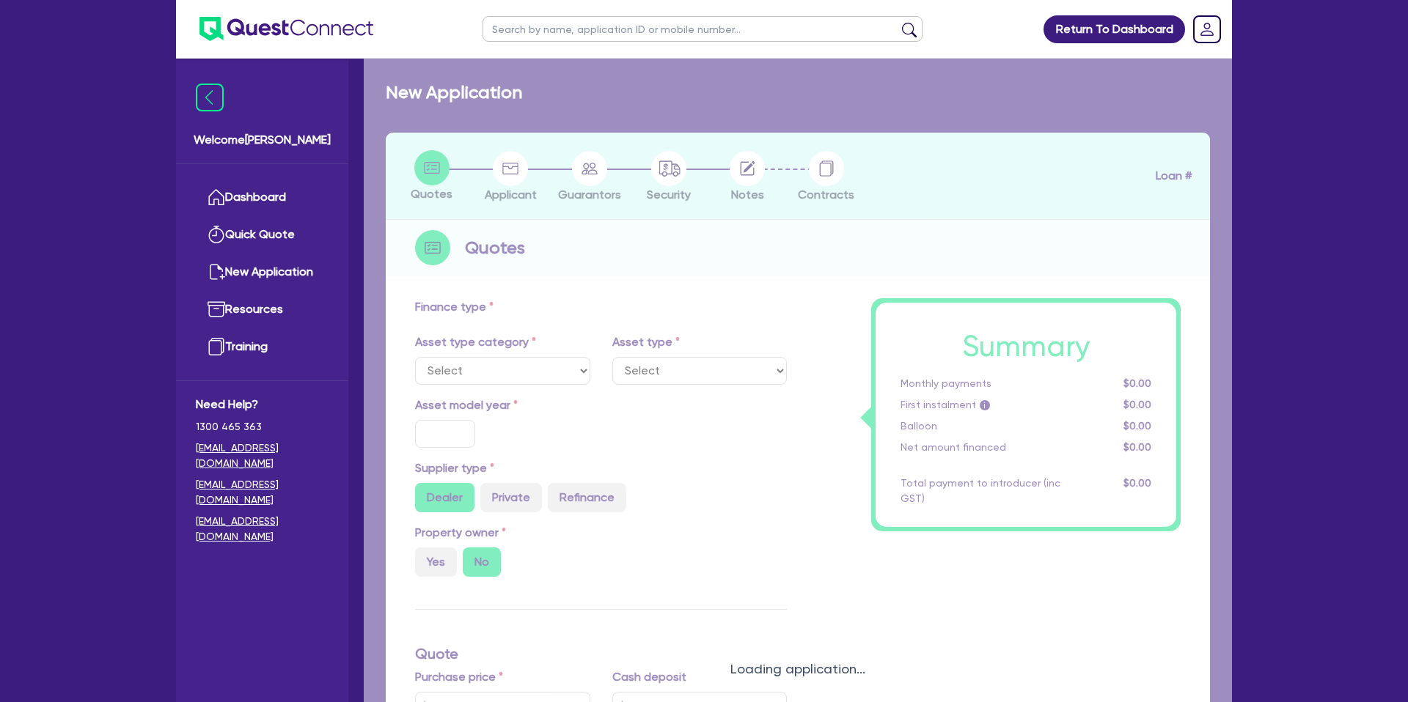
type input "1,536.36"
type input "15.95"
type input "1,500"
select select "PASSENGER_VEHICLES"
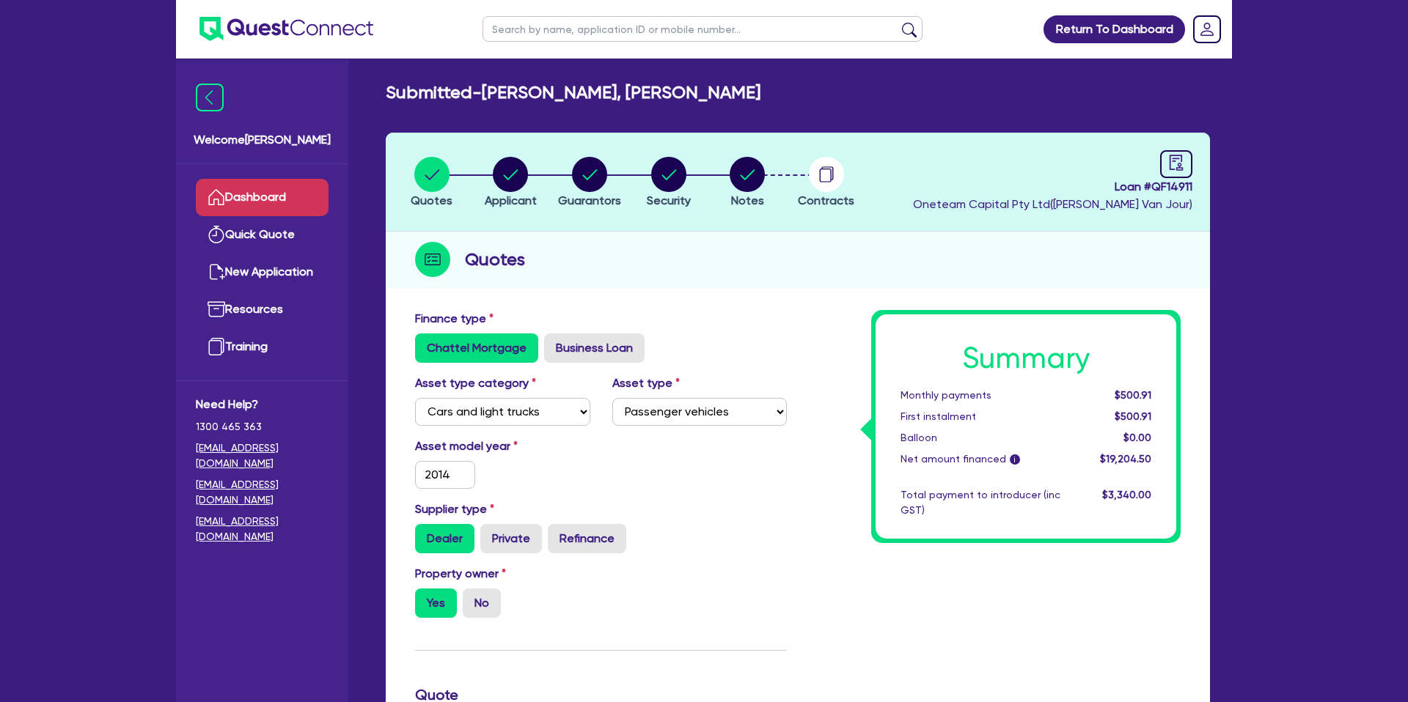
click at [246, 188] on link "Dashboard" at bounding box center [262, 197] width 133 height 37
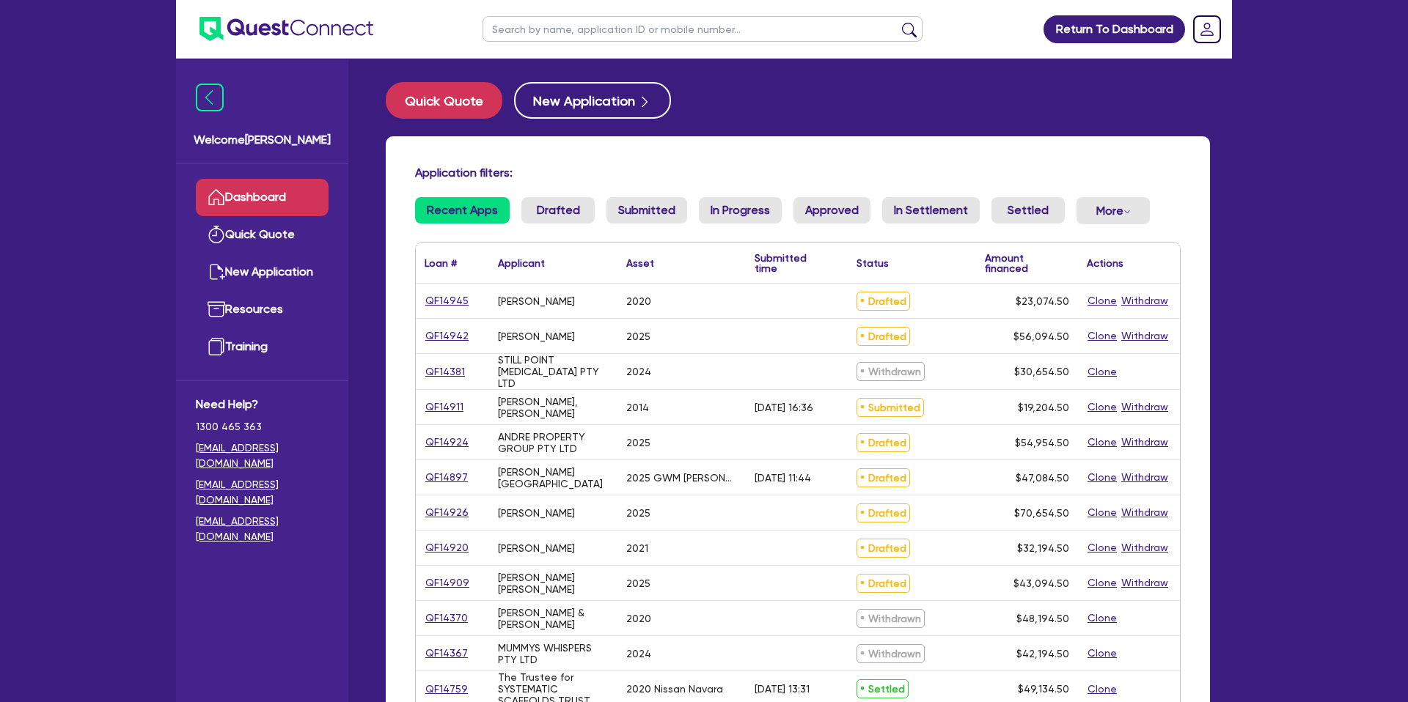
click at [633, 40] on input "text" at bounding box center [702, 29] width 440 height 26
type input "entr"
click at [897, 22] on button "submit" at bounding box center [908, 32] width 23 height 21
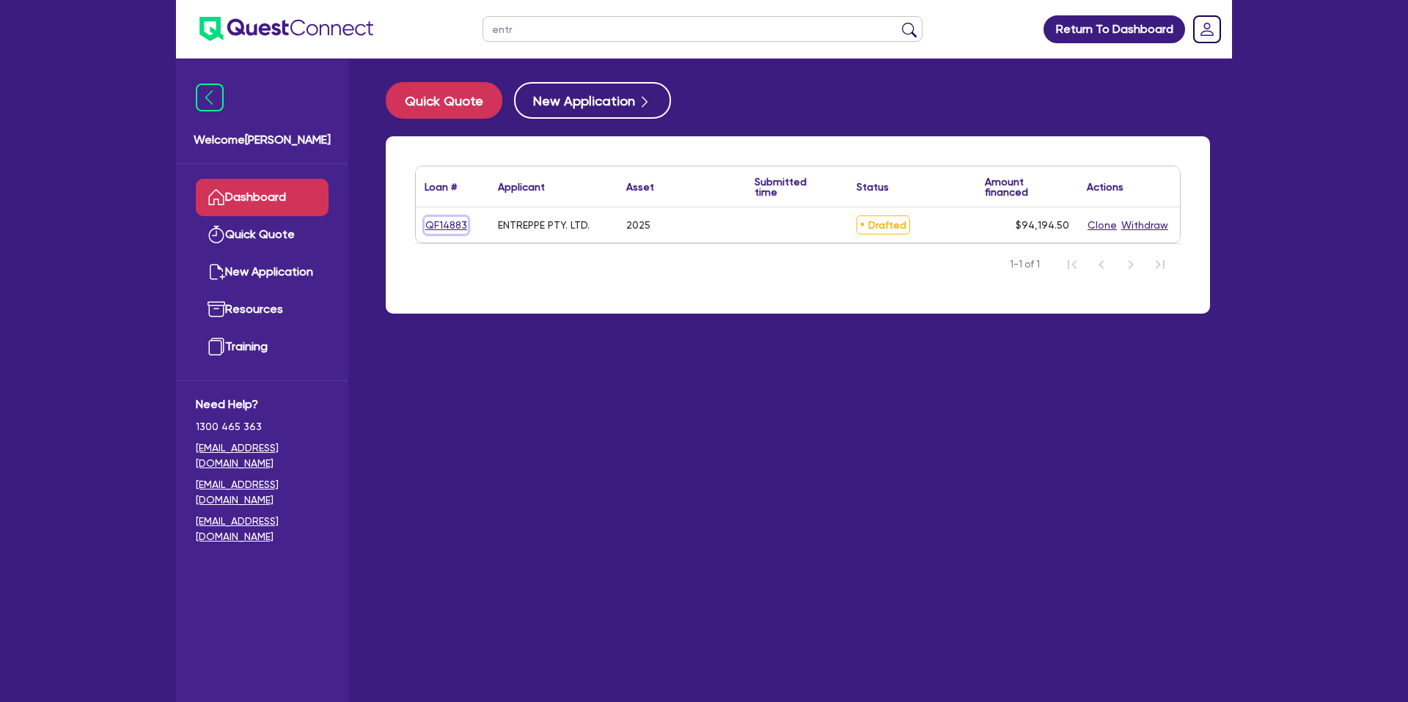
click at [430, 230] on link "QF14883" at bounding box center [445, 225] width 43 height 17
select select "CARS_AND_LIGHT_TRUCKS"
select select "PASSENGER_VEHICLES"
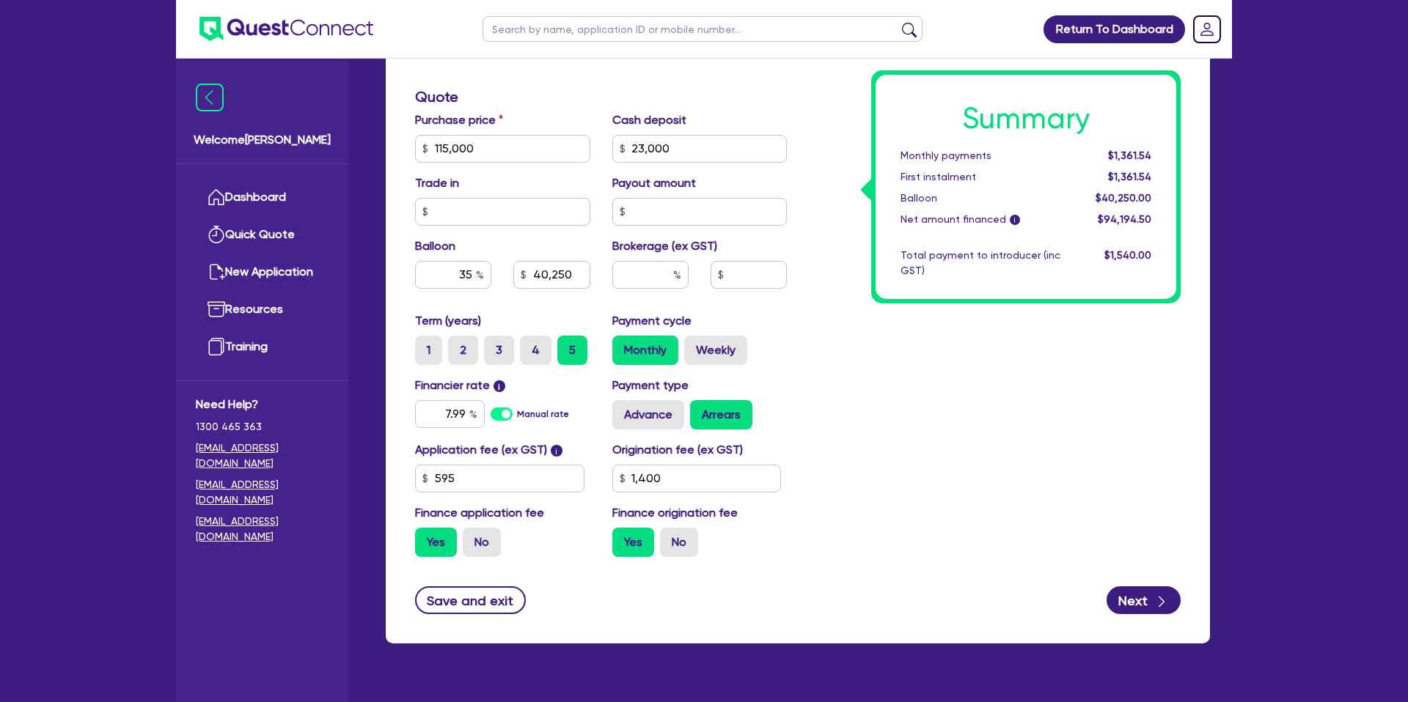
scroll to position [629, 0]
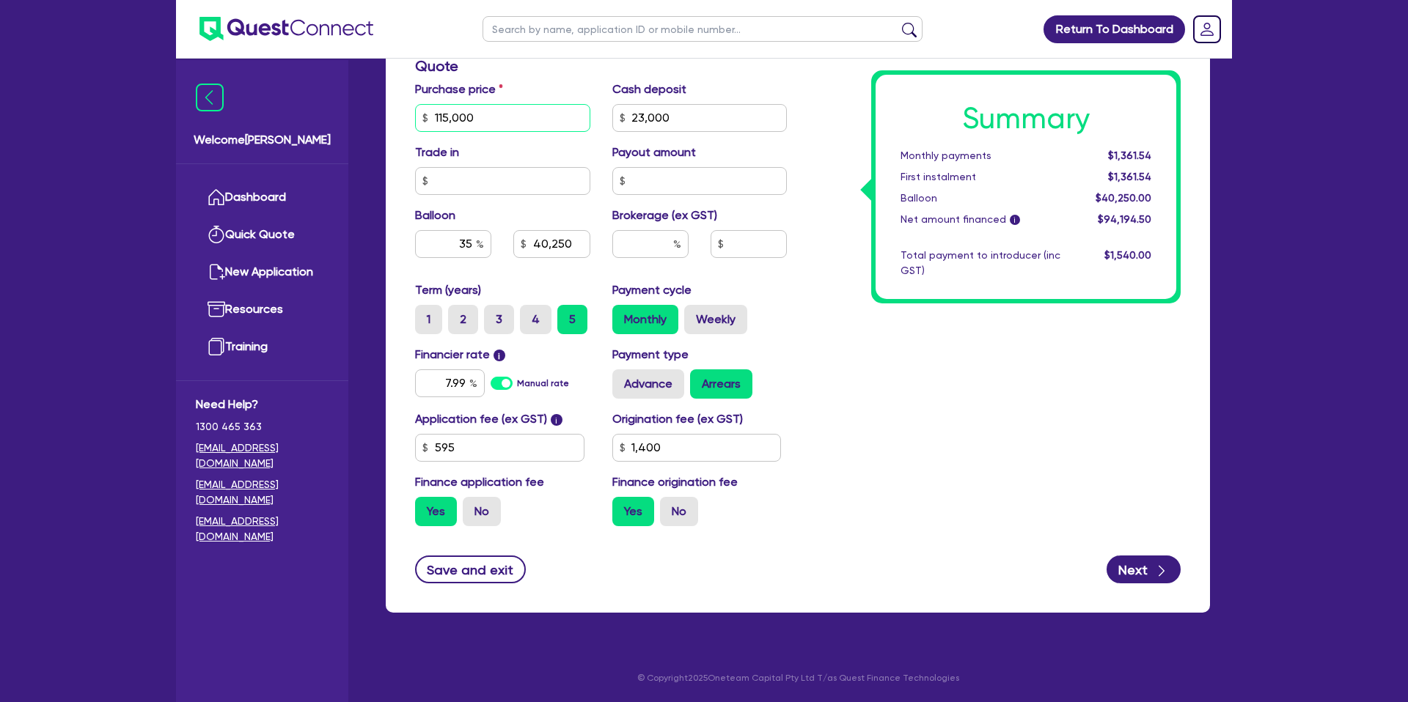
click at [483, 120] on input "115,000" at bounding box center [502, 118] width 175 height 28
type input "1"
click at [443, 112] on input "13,999" at bounding box center [502, 118] width 175 height 28
click at [439, 116] on input "13,999" at bounding box center [502, 118] width 175 height 28
type input "113,999"
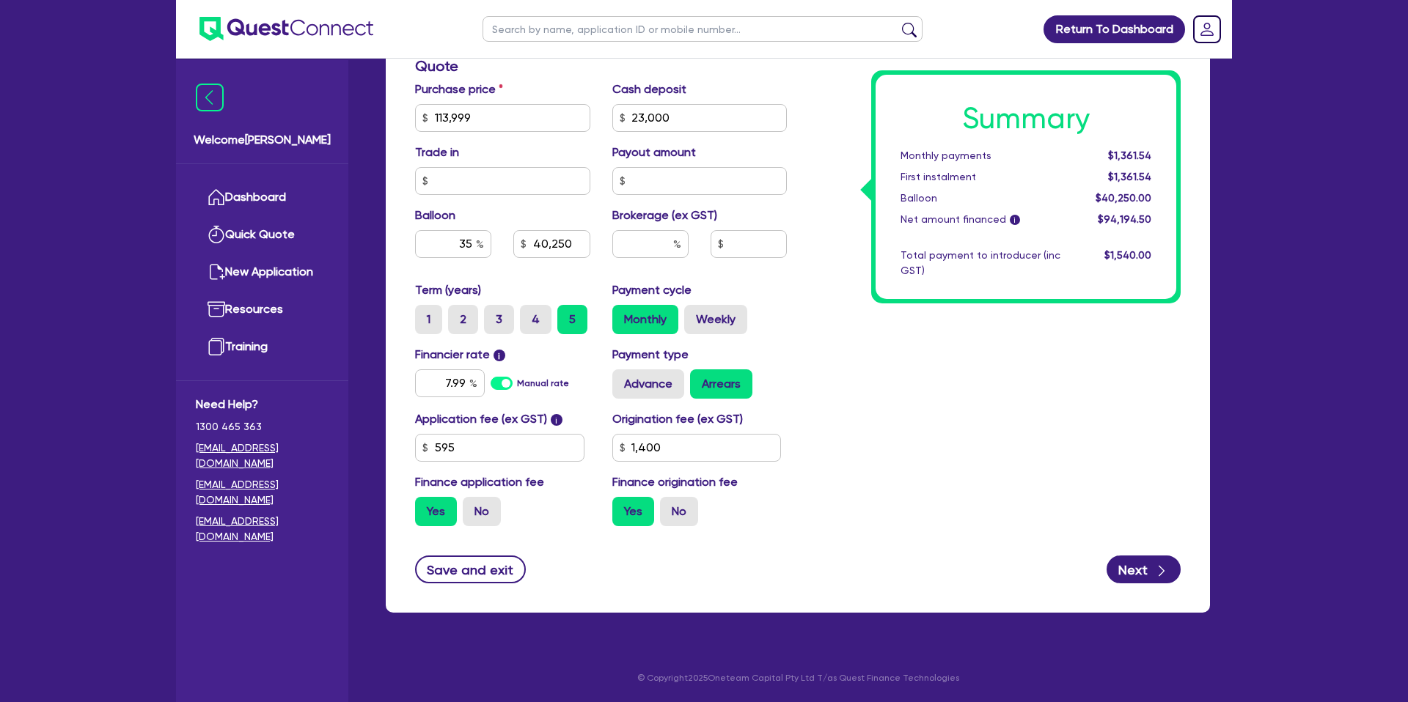
type input "23,000"
type input "40,250"
type input "1,400"
type input "23,000"
type input "39,899.65"
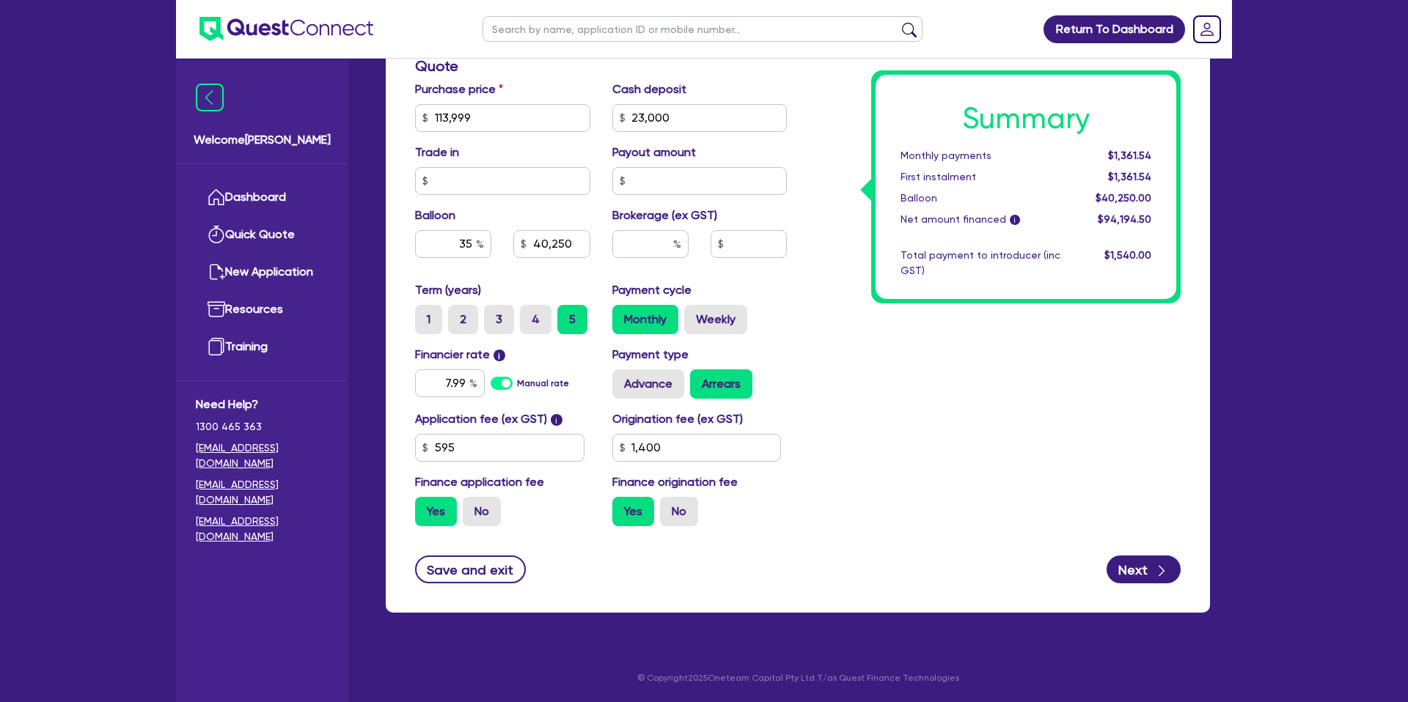
type input "1,400"
drag, startPoint x: 841, startPoint y: 147, endPoint x: 751, endPoint y: 133, distance: 90.4
click at [841, 146] on div "Summary Monthly payments $1,361.54 First instalment $1,361.54 Balloon $40,250.0…" at bounding box center [995, 109] width 394 height 857
click at [736, 126] on input "23,000" at bounding box center [699, 118] width 175 height 28
type input "2"
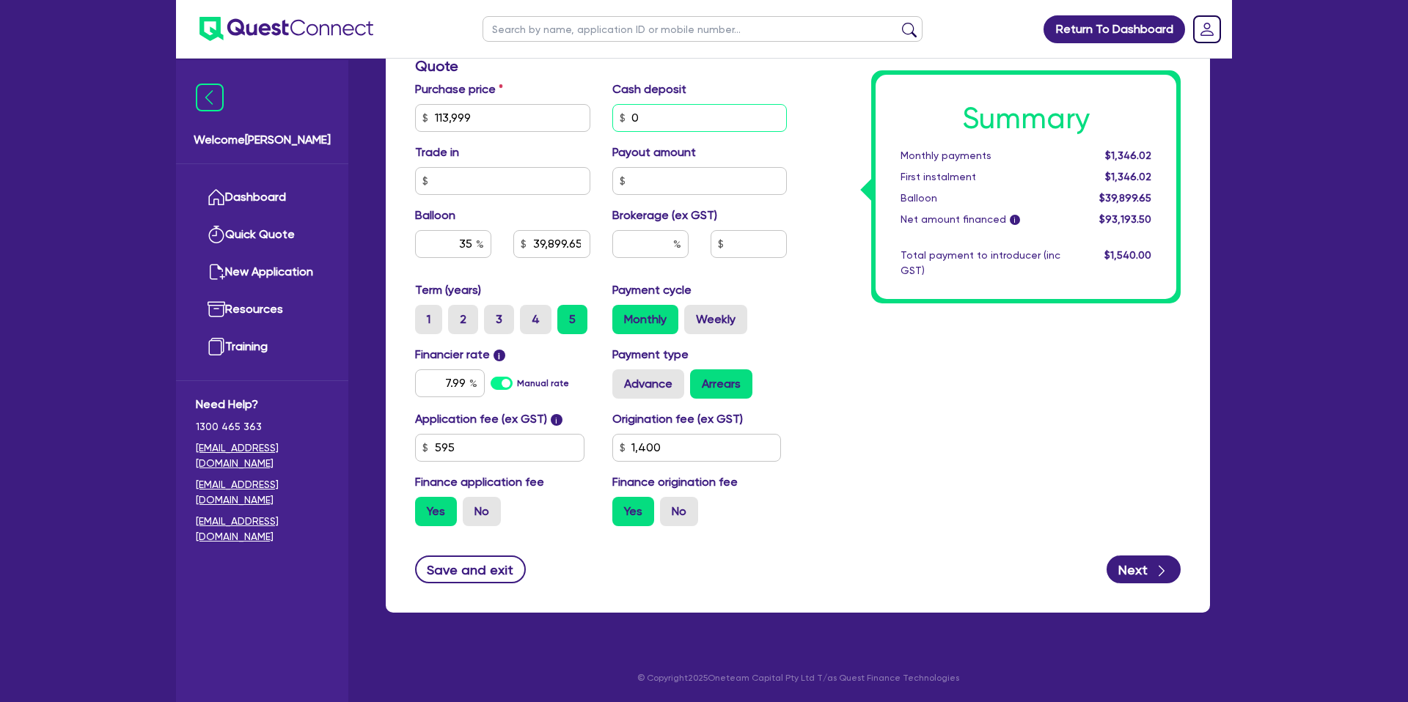
type input "0"
type input "39,899.65"
type input "1,400"
type input "39,899.65"
type input "1,400"
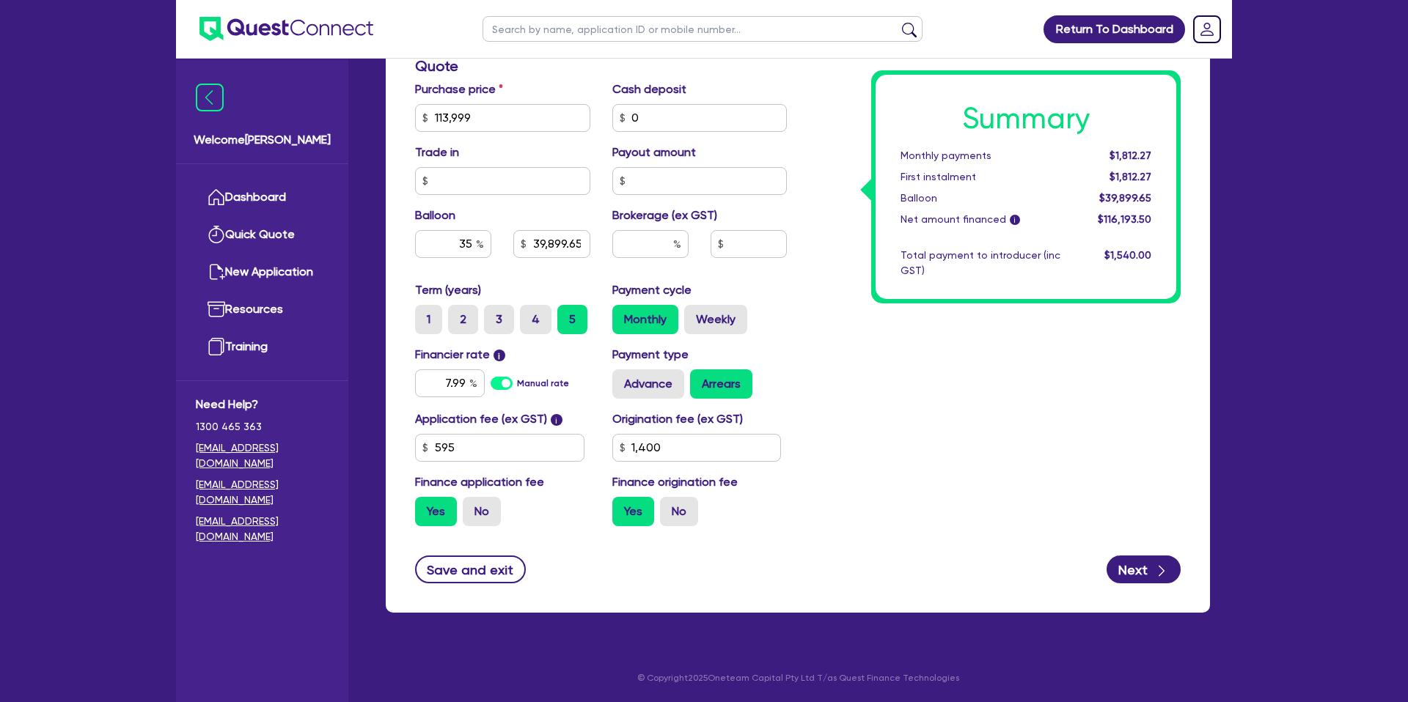
click at [795, 123] on div "Cash deposit 0" at bounding box center [699, 106] width 197 height 51
drag, startPoint x: 512, startPoint y: 180, endPoint x: 608, endPoint y: 188, distance: 95.6
click at [512, 180] on input "text" at bounding box center [502, 181] width 175 height 28
click at [664, 178] on input "text" at bounding box center [699, 181] width 175 height 28
click at [664, 239] on input "text" at bounding box center [650, 244] width 76 height 28
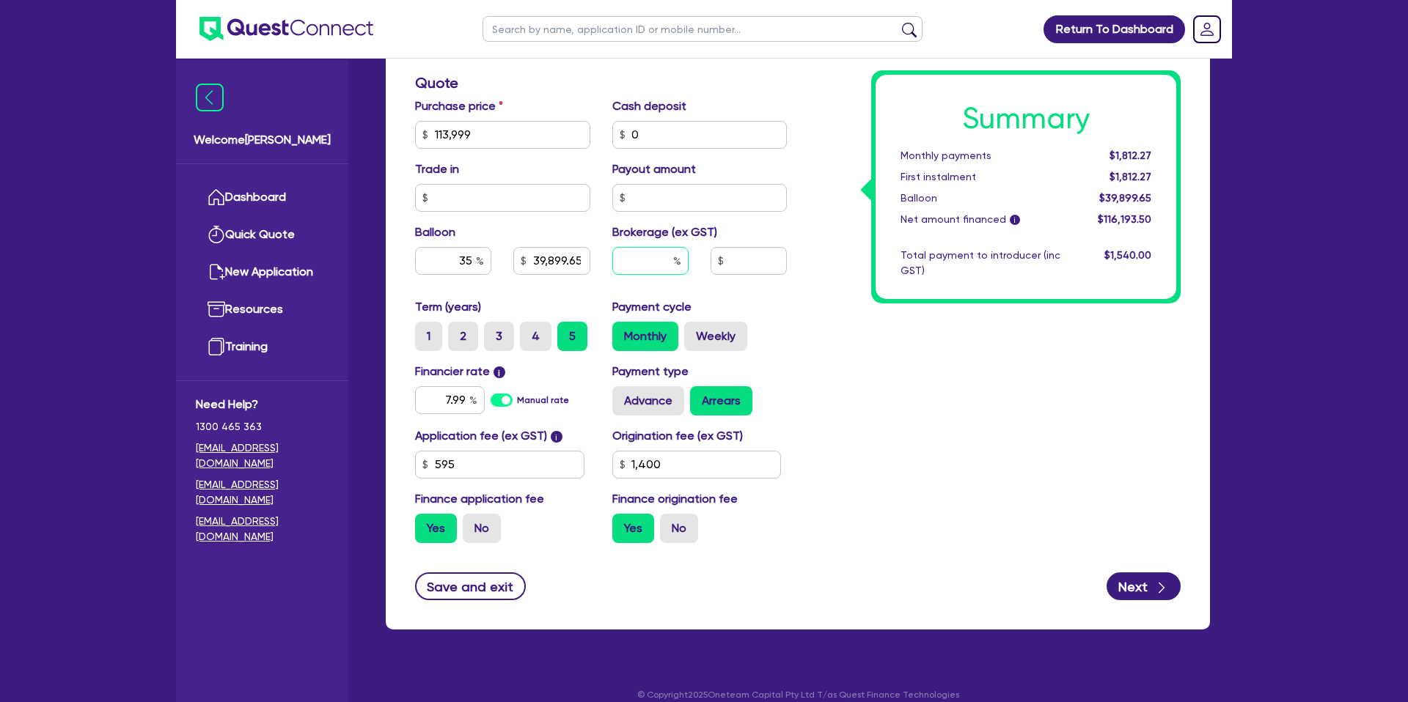
scroll to position [574, 0]
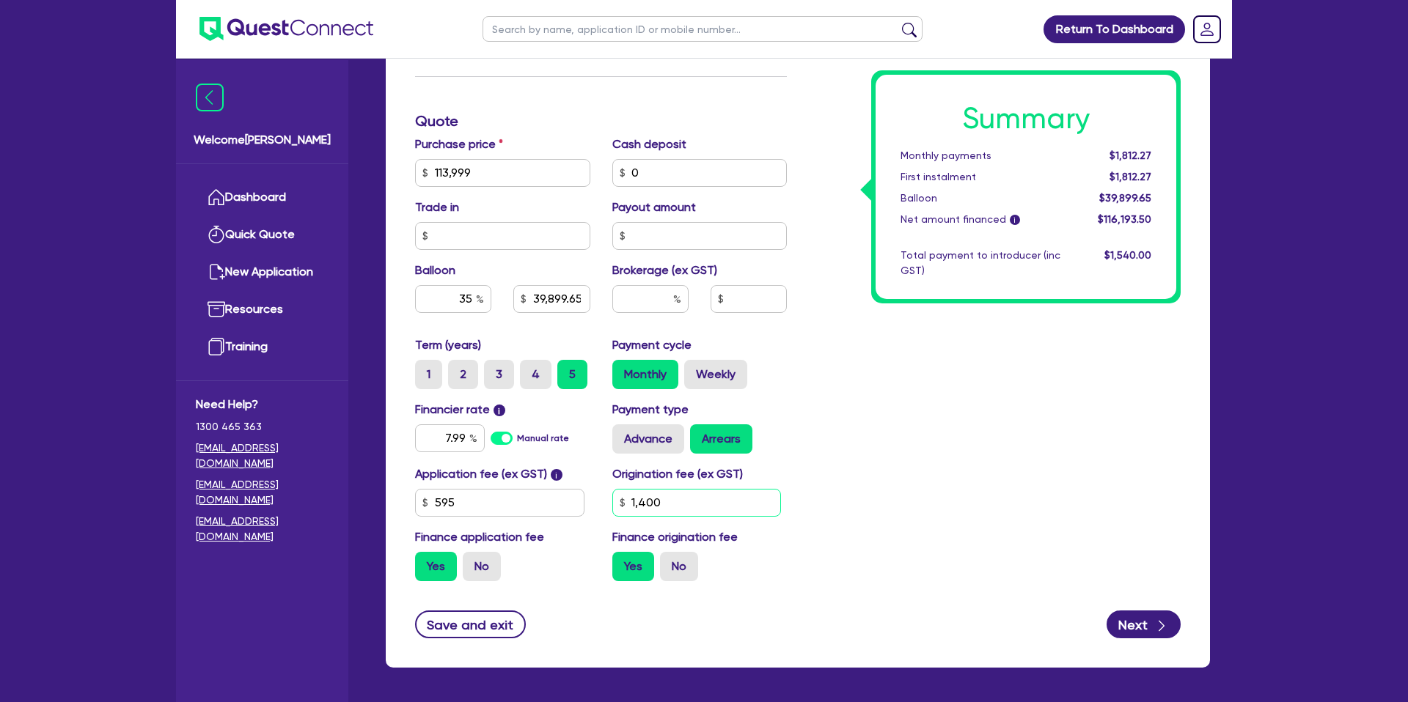
click at [718, 504] on input "1,400" at bounding box center [696, 503] width 169 height 28
type input "39,899.65"
type input "140"
type input "39,899.65"
type input "1"
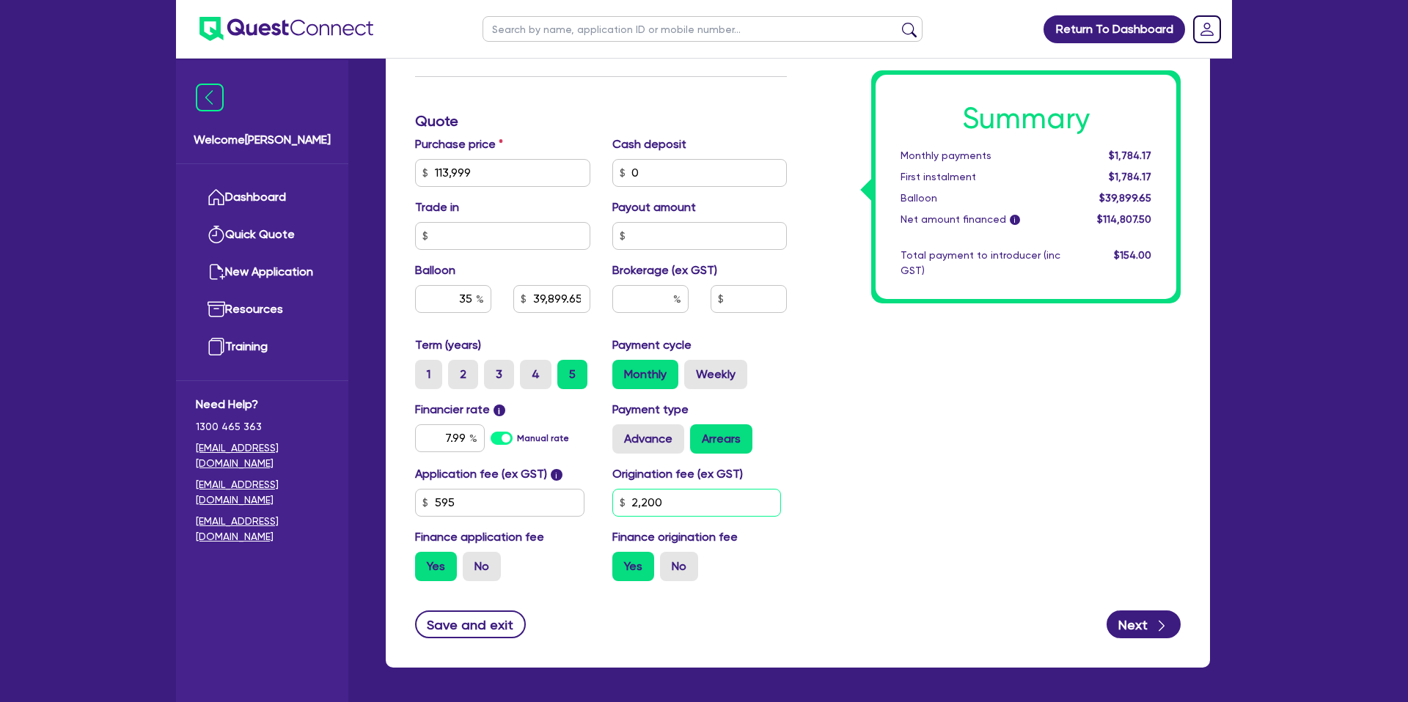
type input "2,200"
type input "39,899.65"
click at [1177, 293] on div "Summary Monthly payments $1,784.17 First instalment $1,784.17 Balloon $39,899.6…" at bounding box center [1025, 186] width 309 height 233
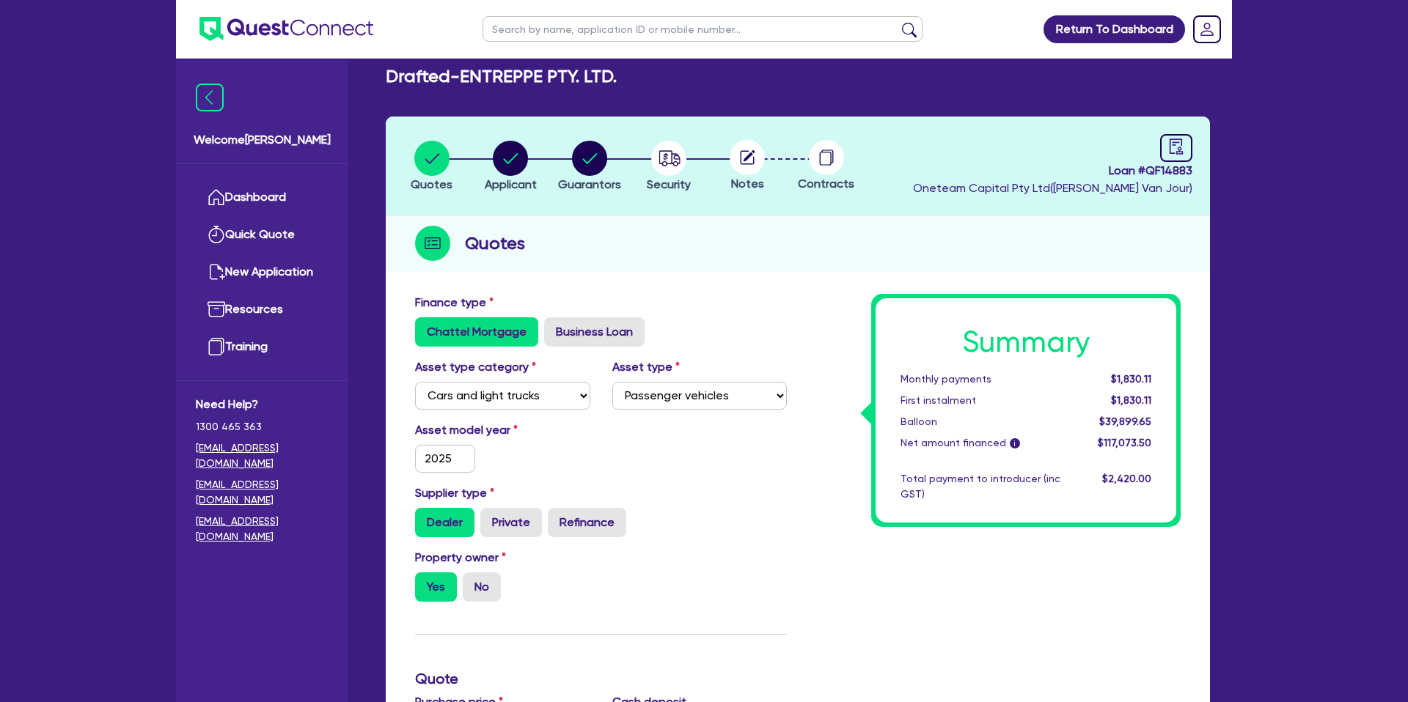
scroll to position [0, 0]
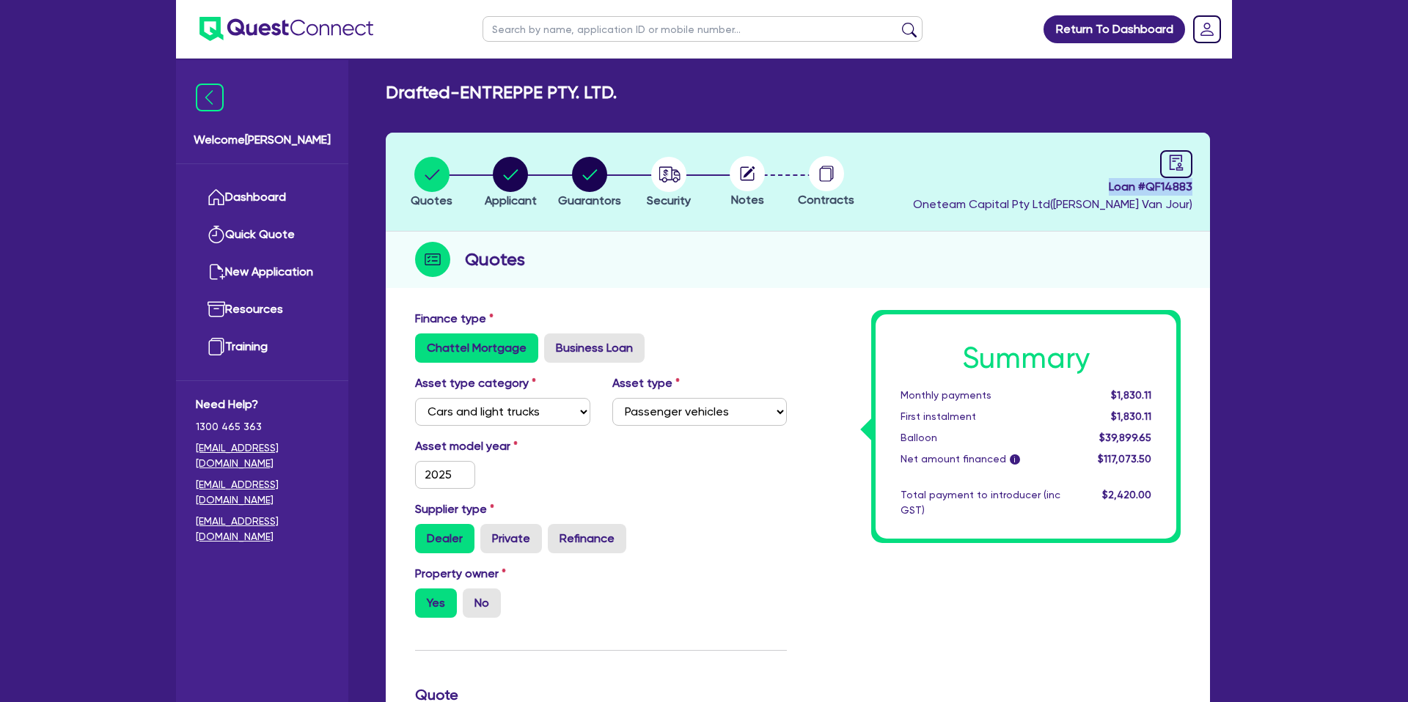
drag, startPoint x: 1109, startPoint y: 186, endPoint x: 1201, endPoint y: 185, distance: 92.4
click at [1201, 185] on header "Quotes Applicant Guarantors Security Notes Contracts Loan # QF14883 Oneteam Cap…" at bounding box center [798, 182] width 824 height 99
copy span "Loan # QF14883"
click at [247, 199] on link "Dashboard" at bounding box center [262, 197] width 133 height 37
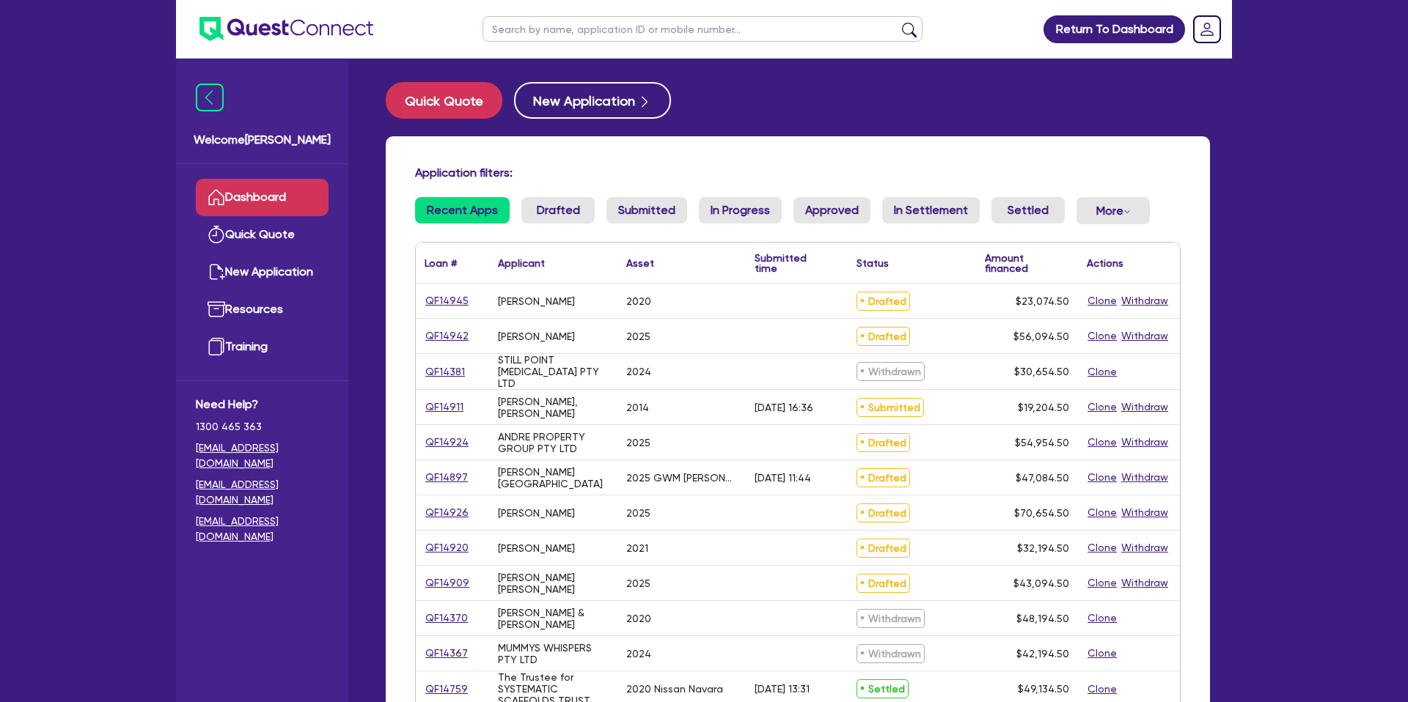
click at [639, 29] on input "text" at bounding box center [702, 29] width 440 height 26
type input "tara"
click at [897, 22] on button "submit" at bounding box center [908, 32] width 23 height 21
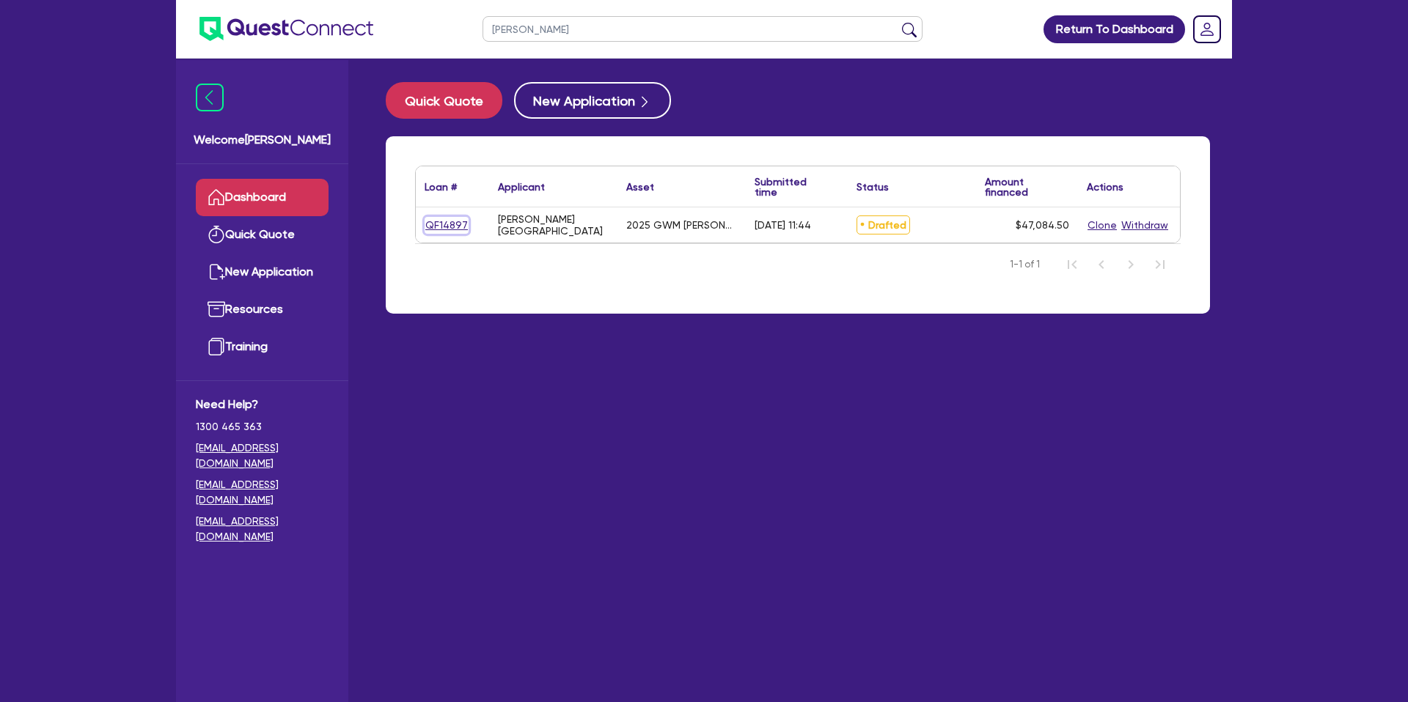
click at [446, 222] on link "QF14897" at bounding box center [446, 225] width 44 height 17
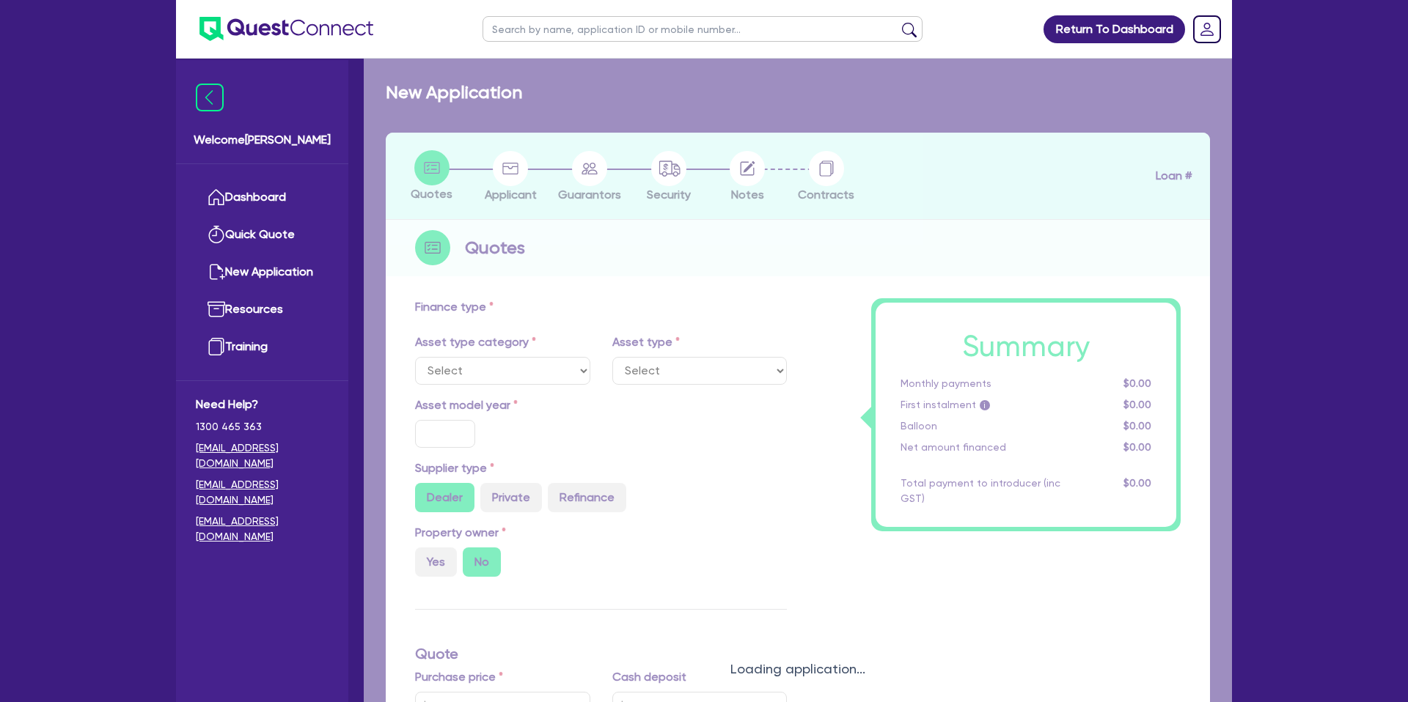
select select "CARS_AND_LIGHT_TRUCKS"
type input "2025"
radio input "true"
type input "51,890"
type input "7,000"
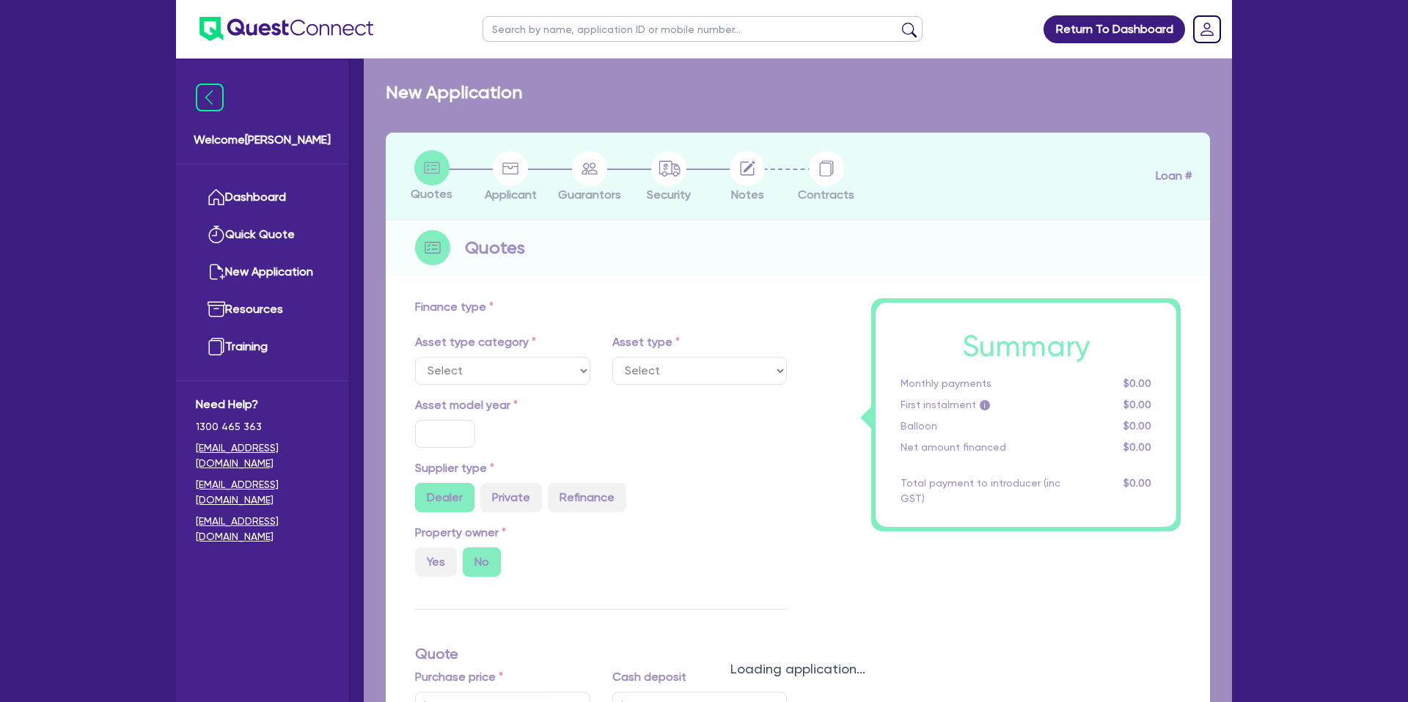
type input "7.99"
type input "1,400"
select select "PASSENGER_VEHICLES"
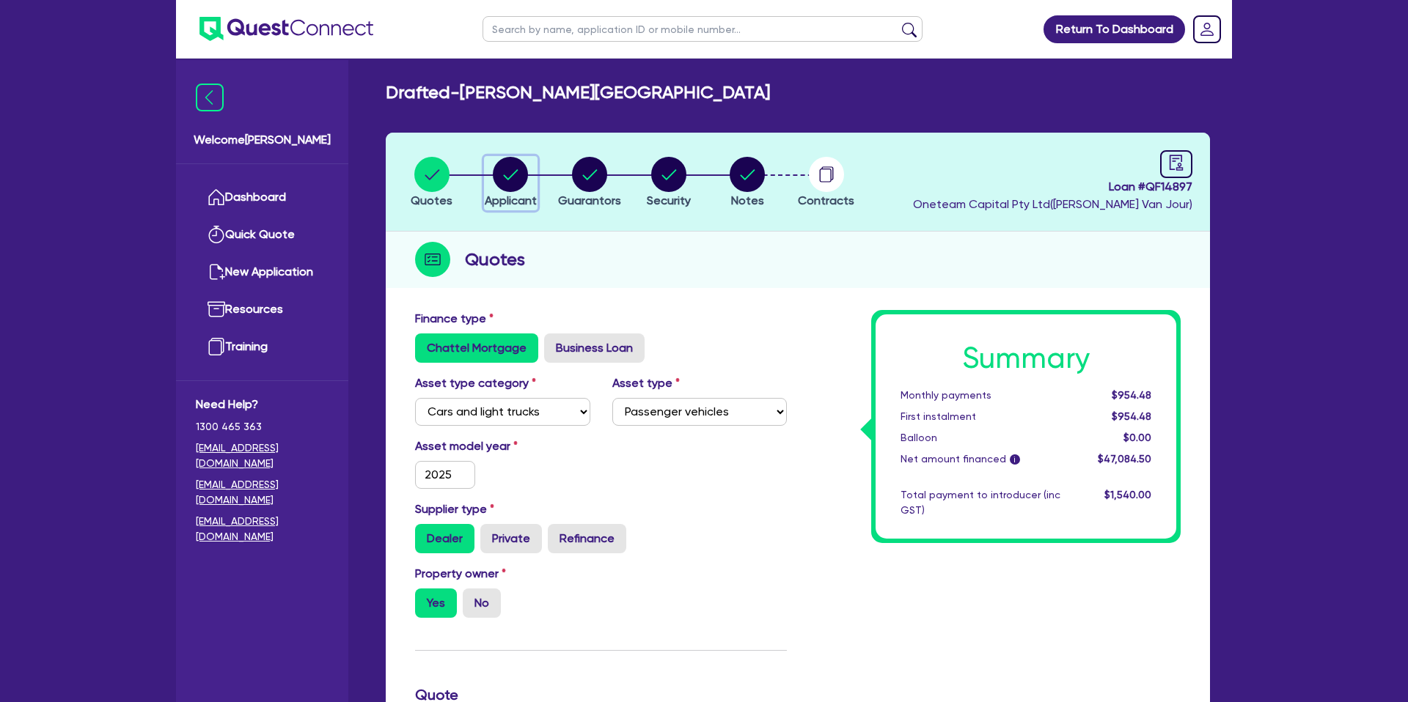
click at [502, 166] on circle "button" at bounding box center [510, 174] width 35 height 35
select select "SOLE_TRADER"
select select "FINANCIAL_INSURANCE"
select select "INVESTMENT_ADVISERS"
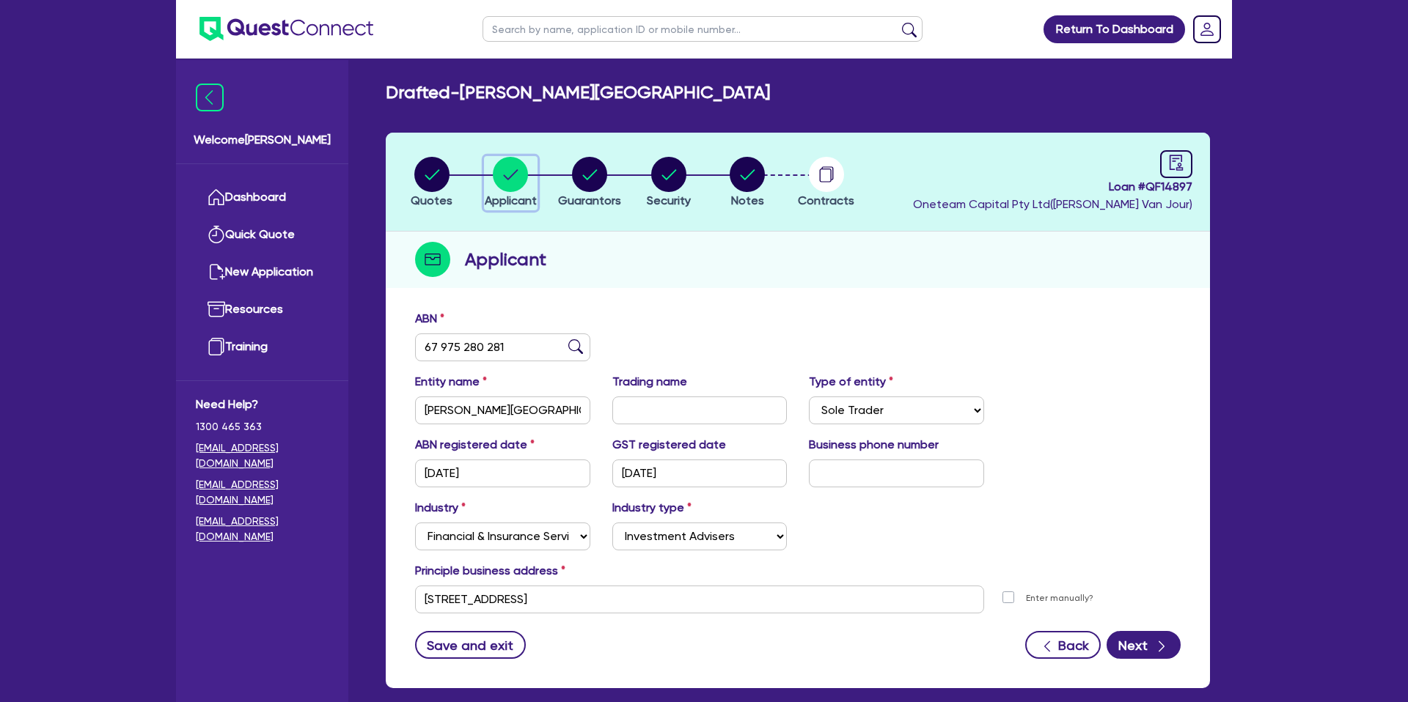
scroll to position [76, 0]
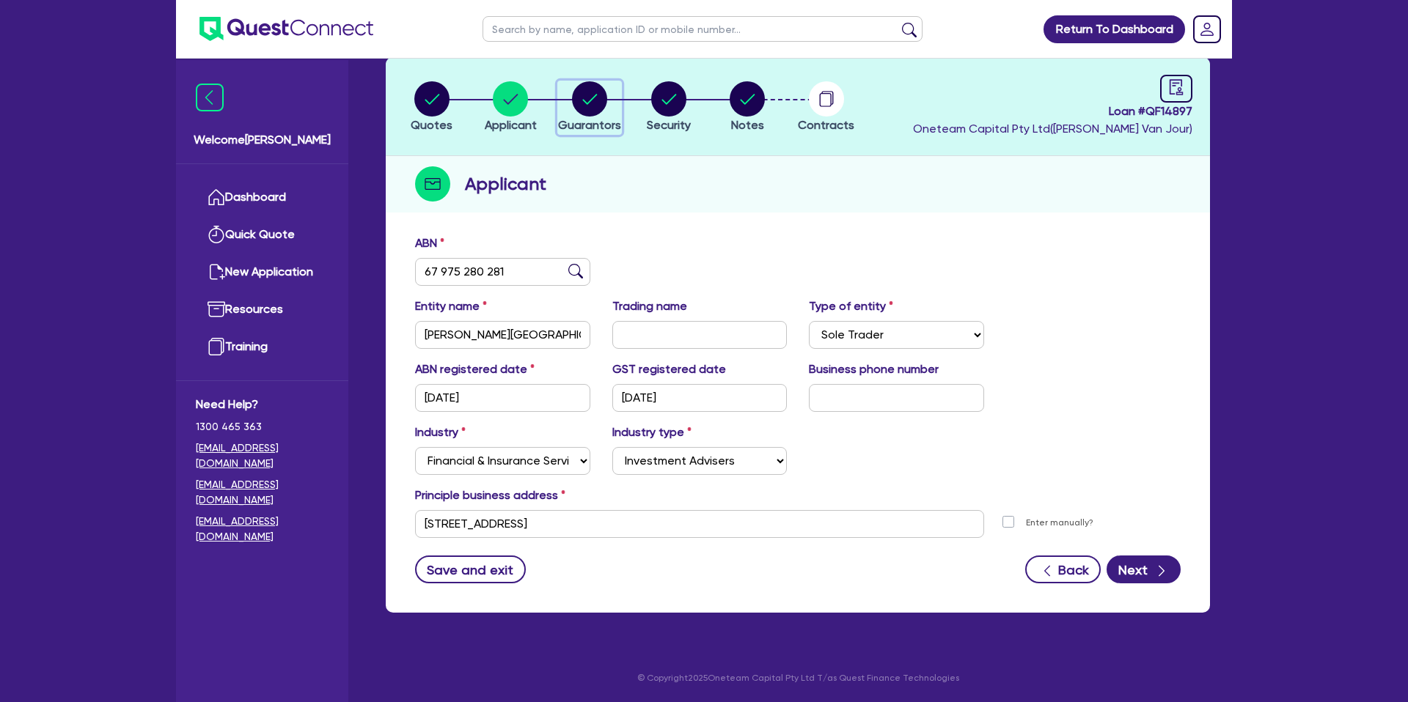
click at [584, 107] on circle "button" at bounding box center [589, 98] width 35 height 35
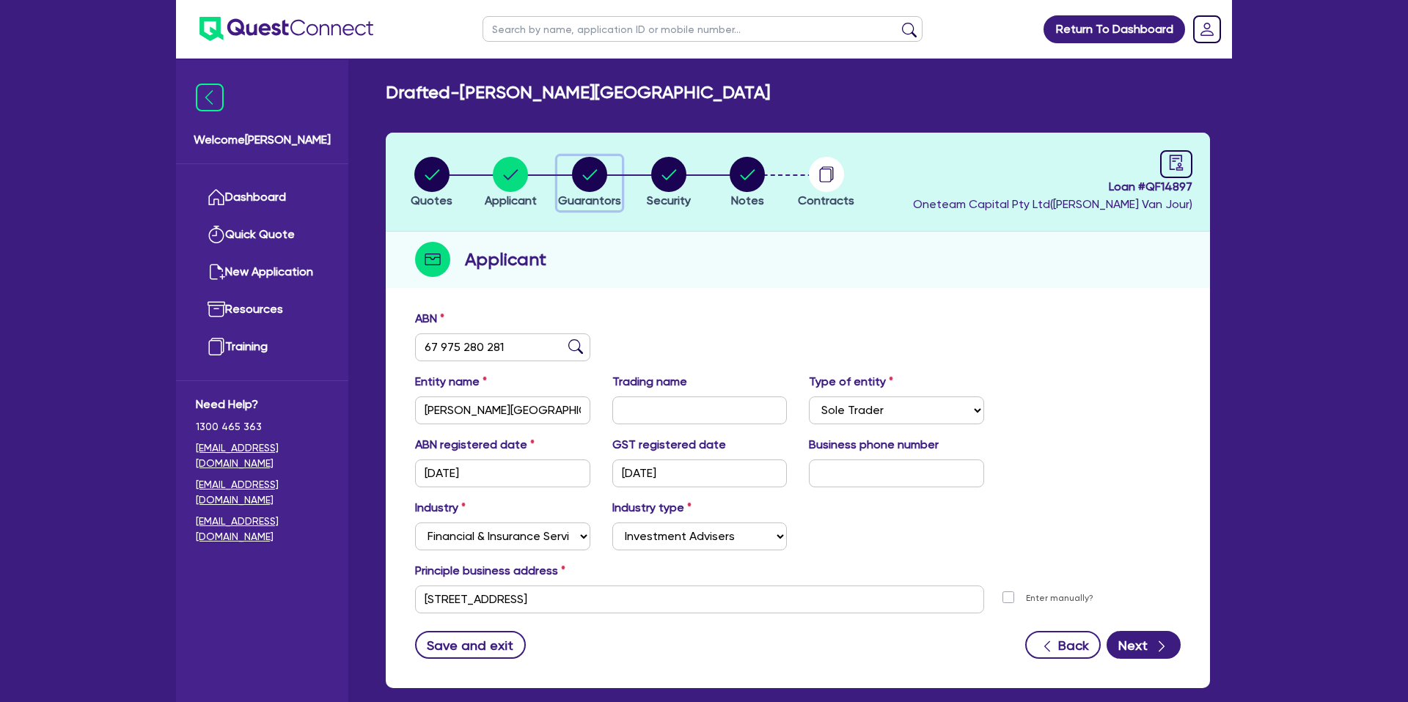
select select "MRS"
select select "[GEOGRAPHIC_DATA]"
select select "MARRIED"
select select "CASH"
select select "VEHICLE"
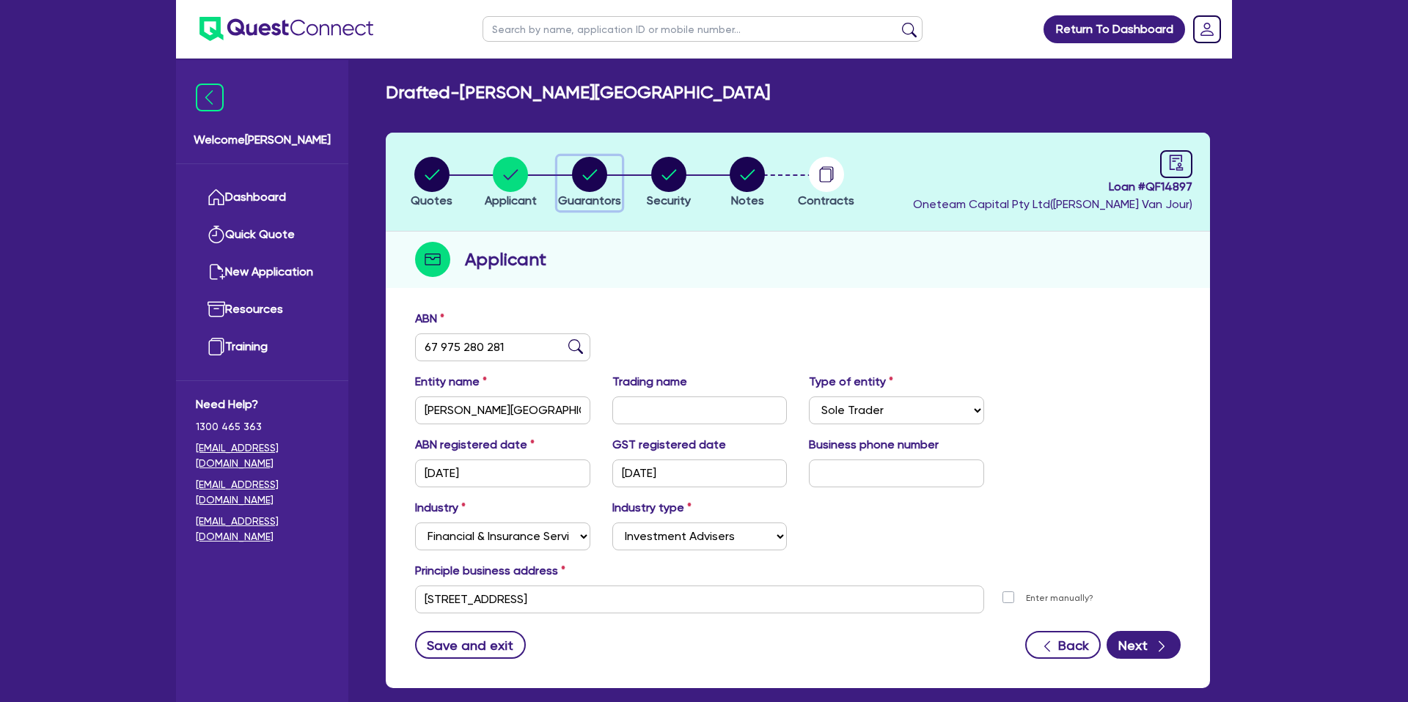
select select "VEHICLE_LOAN"
select select "CREDIT_CARD"
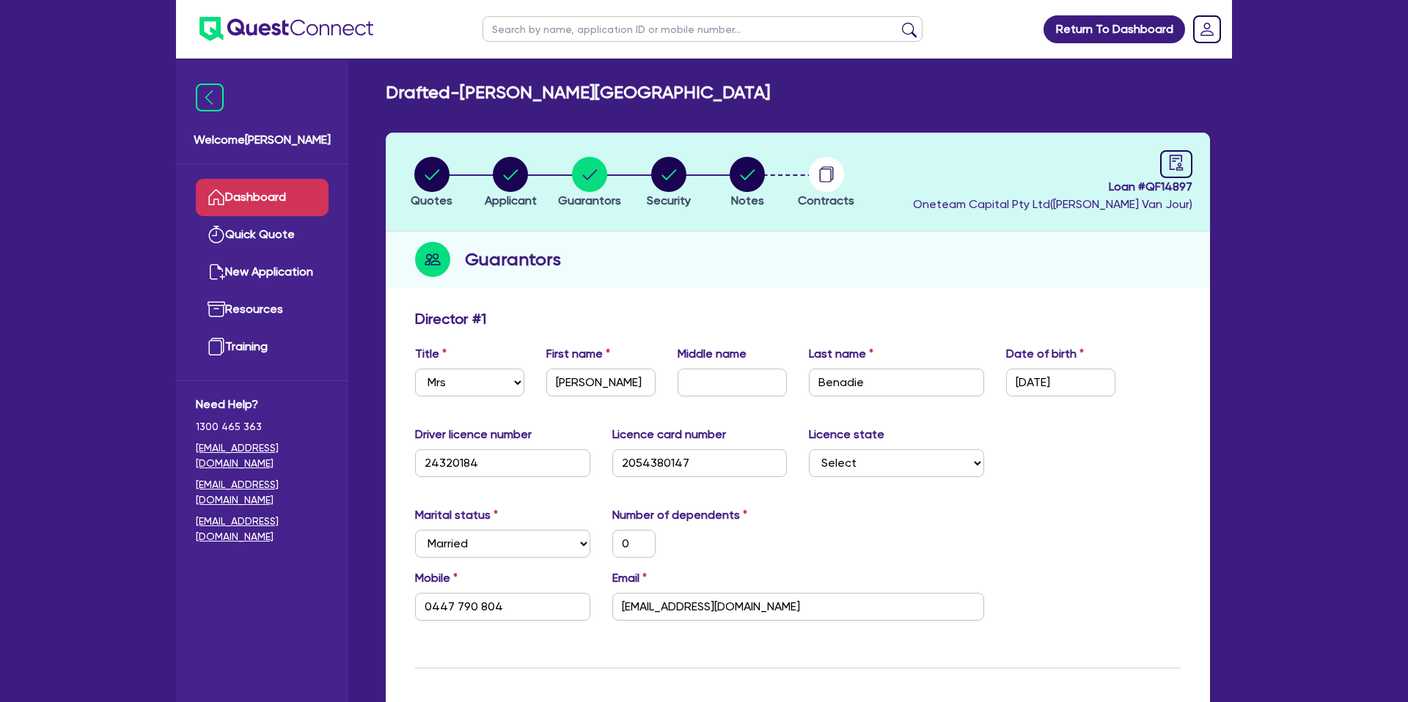
click at [283, 205] on link "Dashboard" at bounding box center [262, 197] width 133 height 37
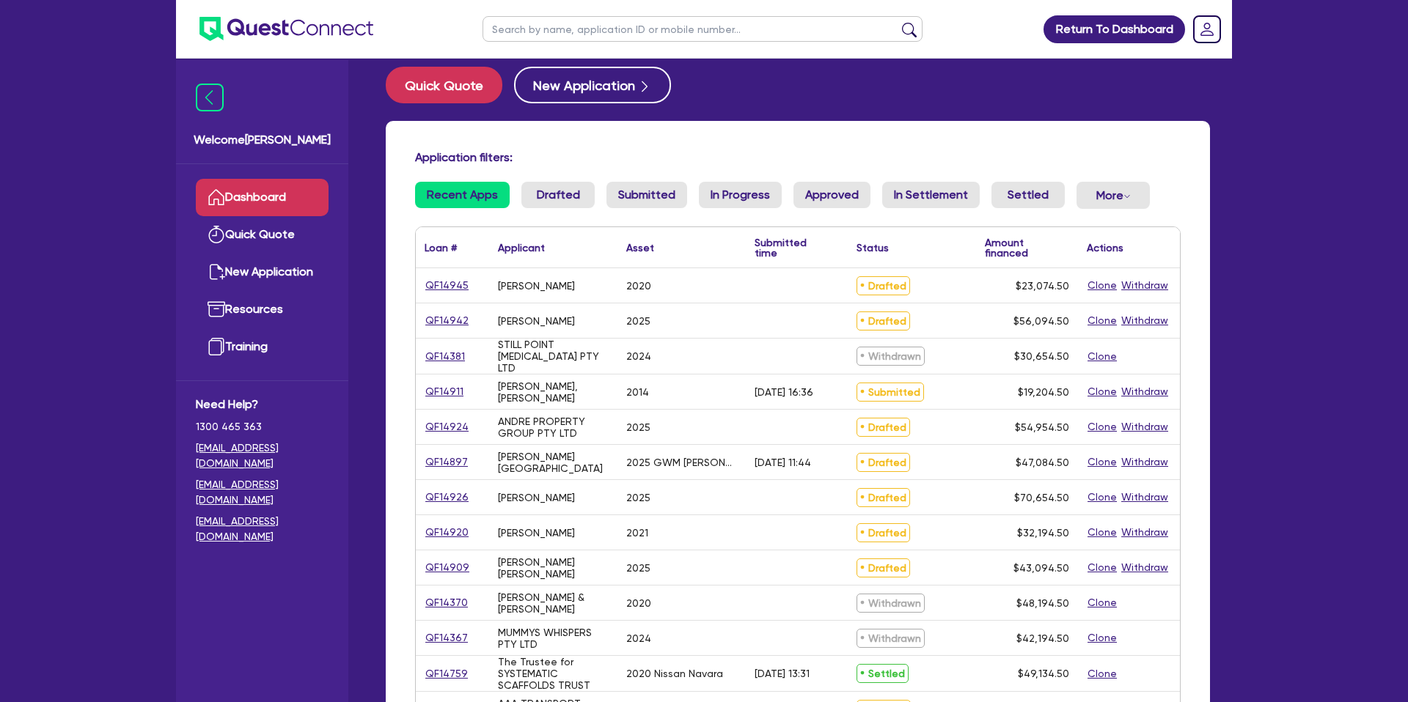
scroll to position [26, 0]
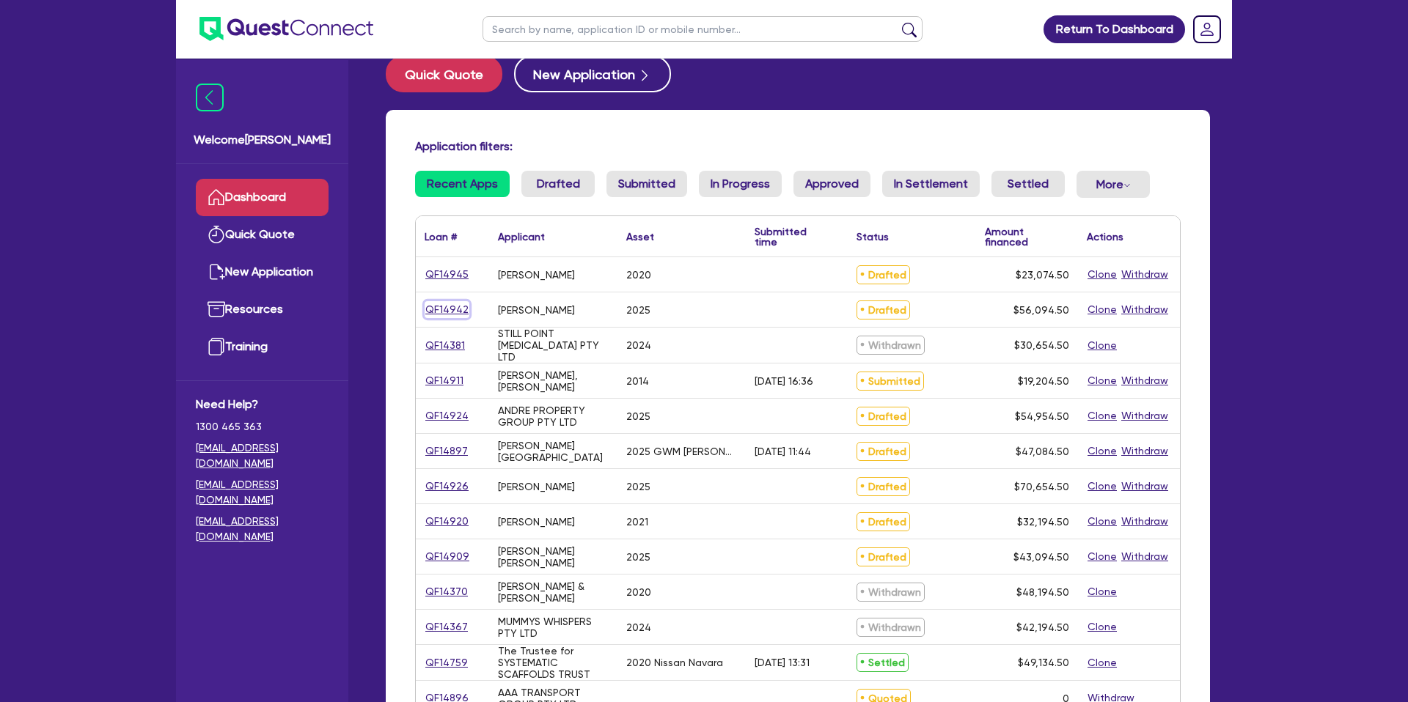
click at [457, 308] on link "QF14942" at bounding box center [446, 309] width 45 height 17
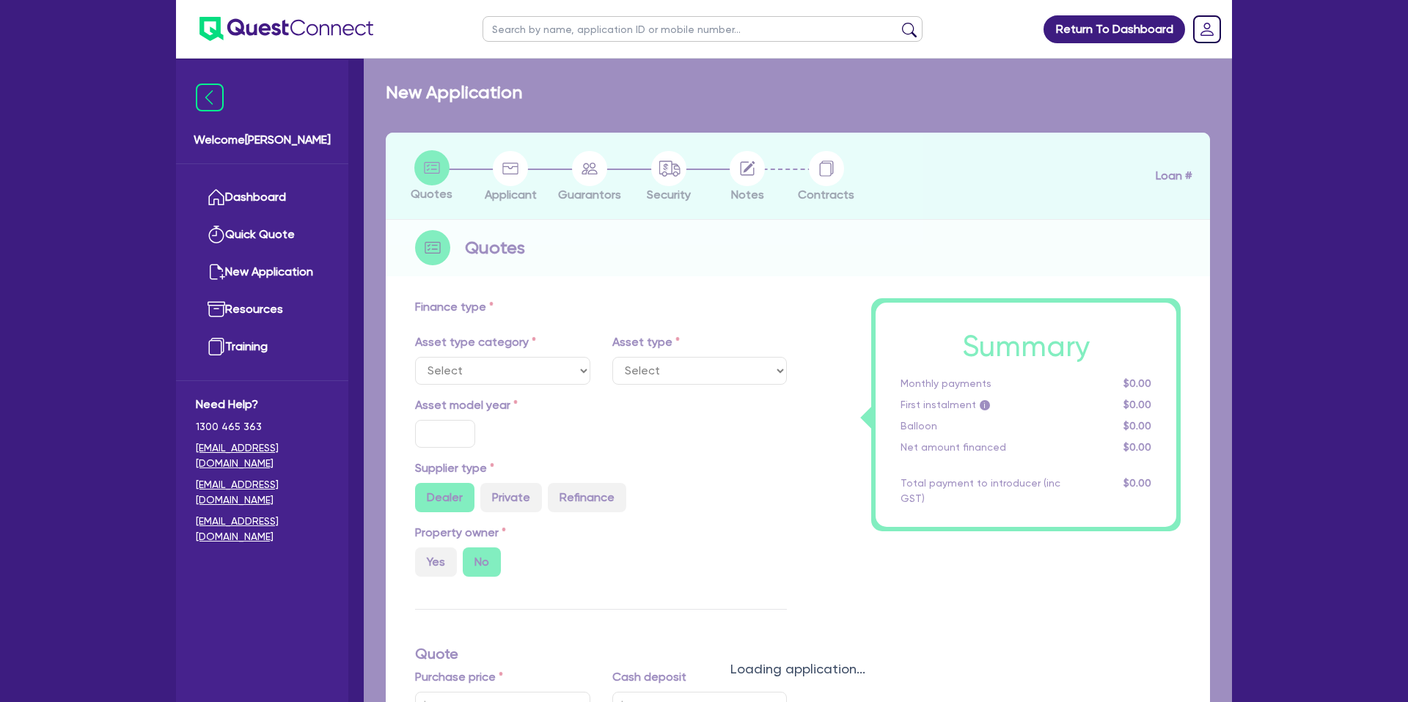
select select "CARS_AND_LIGHT_TRUCKS"
type input "2025"
type input "53,900"
type input "10.99"
type input "1,400"
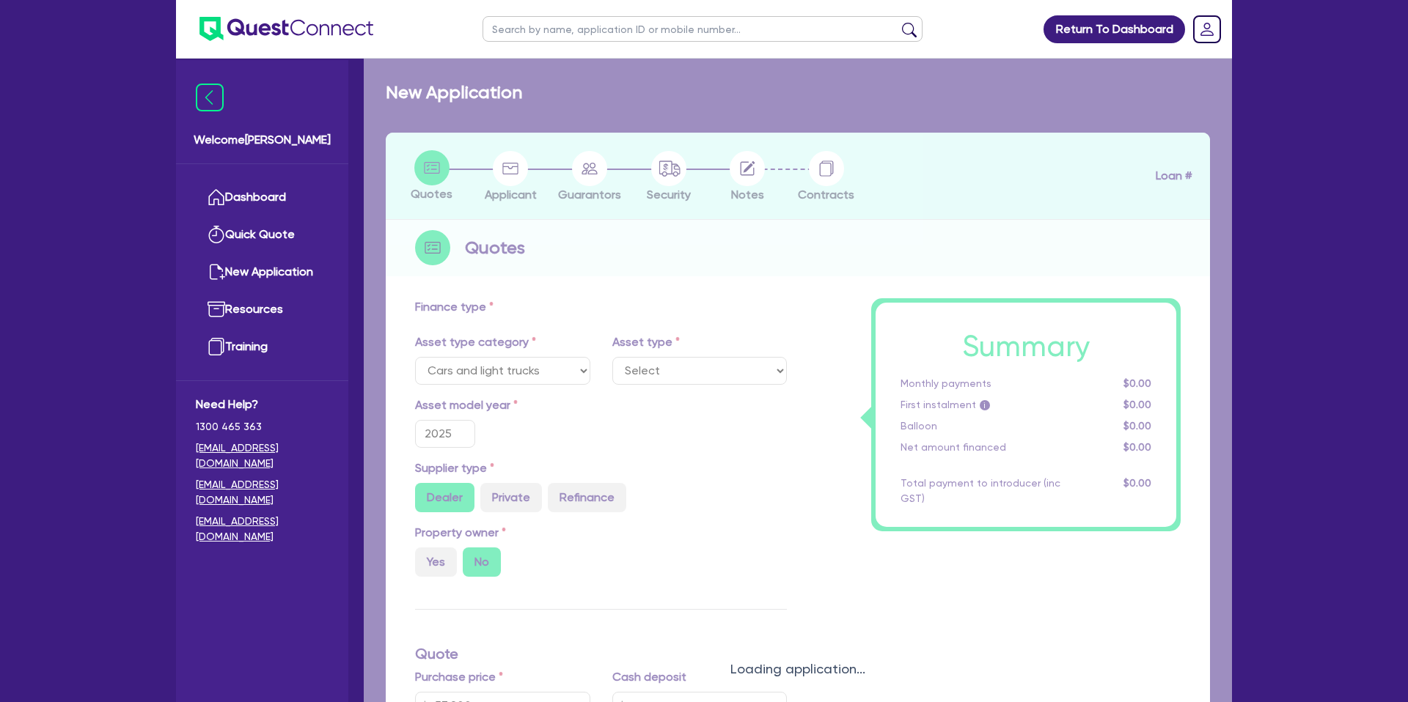
select select "PASSENGER_VEHICLES"
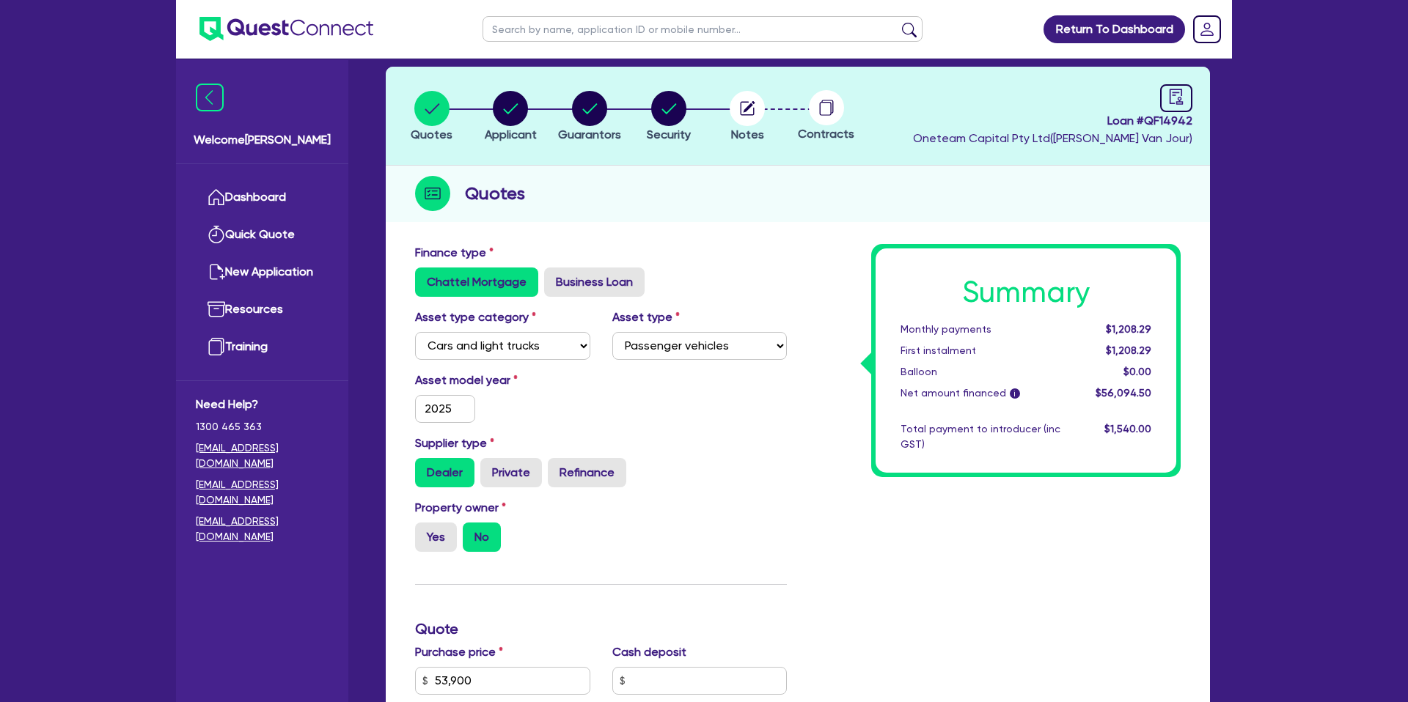
scroll to position [17, 0]
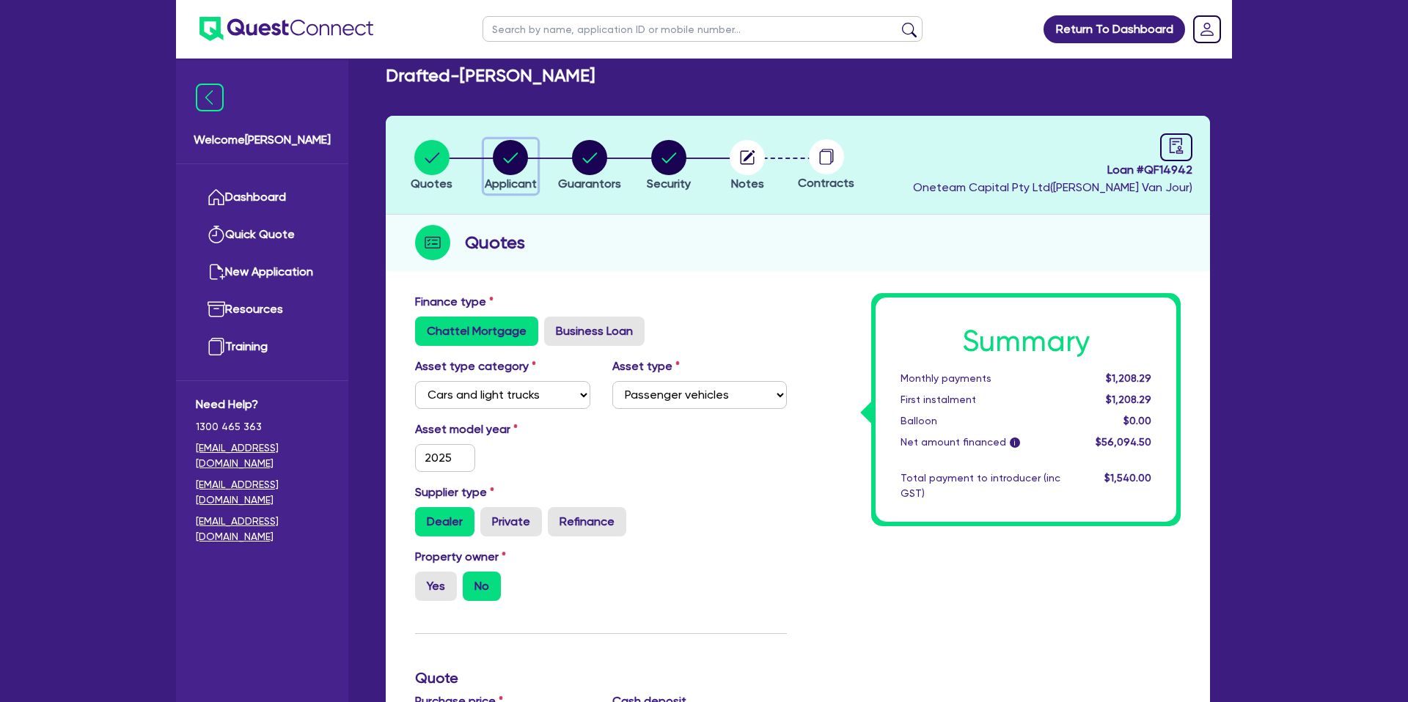
click at [496, 164] on circle "button" at bounding box center [510, 157] width 35 height 35
select select "SOLE_TRADER"
select select "BUILDING_CONSTRUCTION"
select select "TRADES_SERVICES_CONSUMERS"
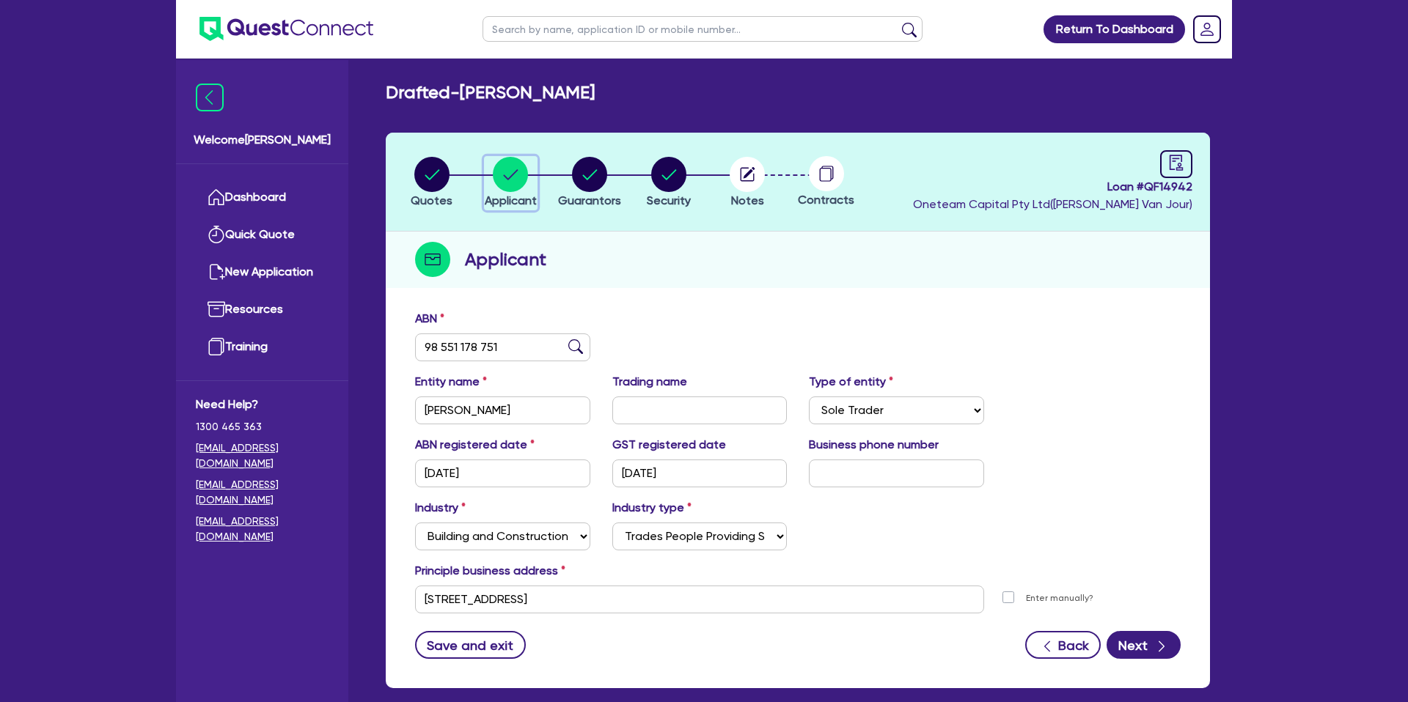
scroll to position [76, 0]
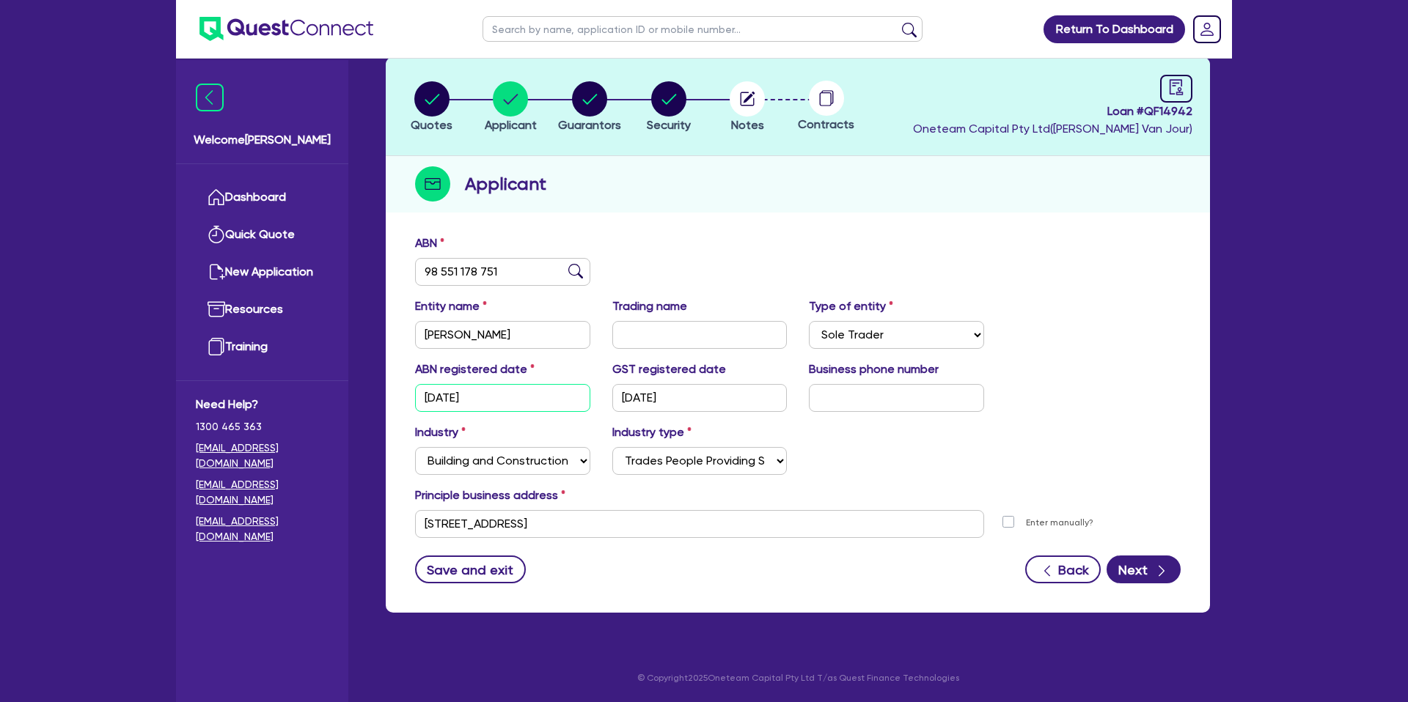
drag, startPoint x: 493, startPoint y: 401, endPoint x: 420, endPoint y: 398, distance: 72.6
click at [420, 398] on input "[DATE]" at bounding box center [502, 398] width 175 height 28
drag, startPoint x: 834, startPoint y: 232, endPoint x: 831, endPoint y: 224, distance: 8.4
click at [834, 228] on div "ABN 98 551 178 751 Entity name WEATHERBURN, DANIEL Trading name Type of entity …" at bounding box center [798, 420] width 824 height 386
click at [597, 102] on circle "button" at bounding box center [589, 98] width 35 height 35
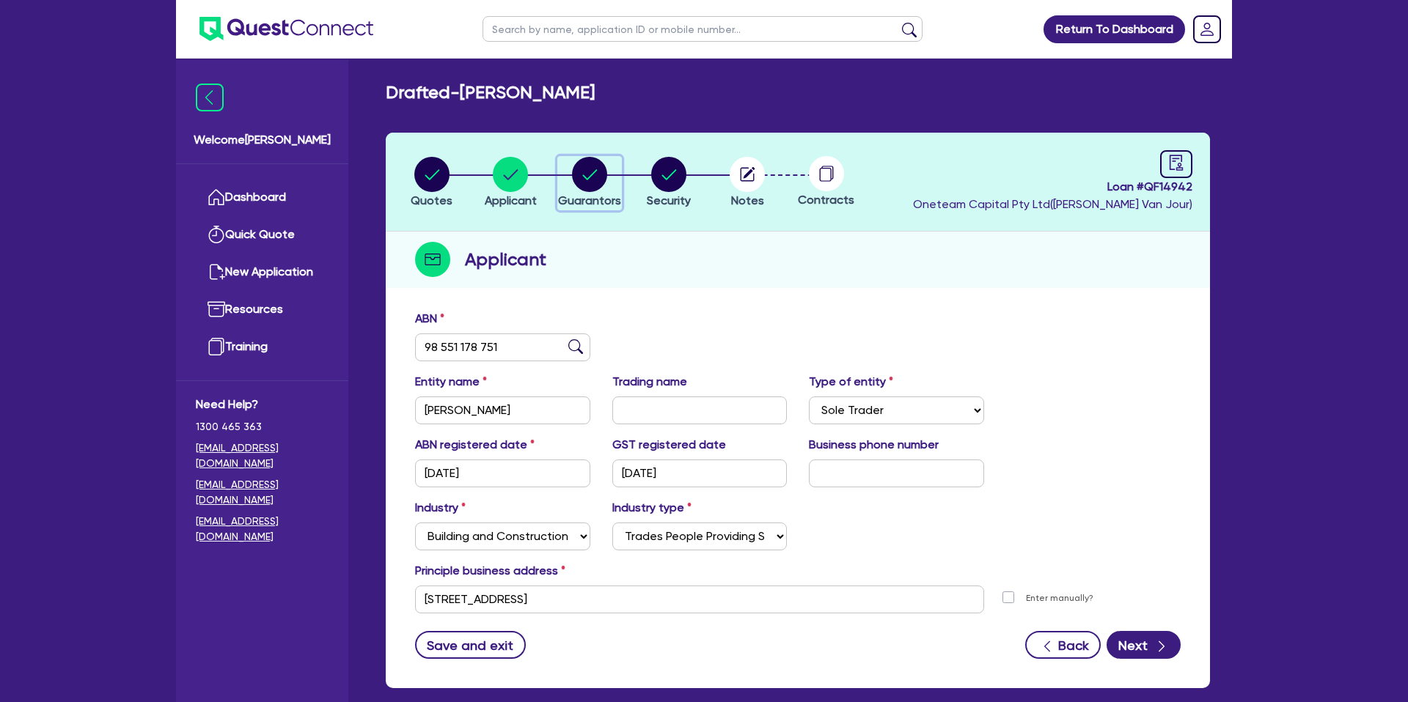
select select "MR"
select select "QLD"
select select "DE_FACTO"
select select "CASH"
select select "VEHICLE_LOAN"
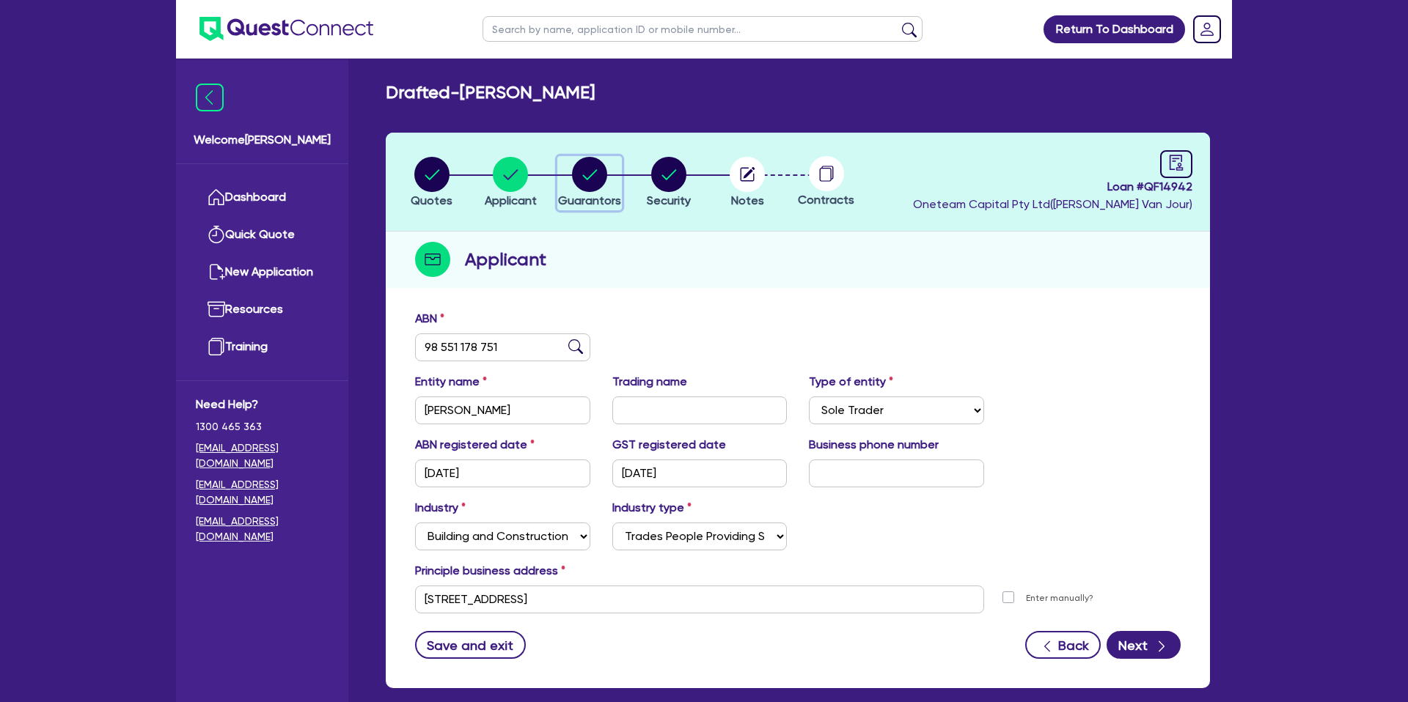
select select "PERSONAL_LOAN"
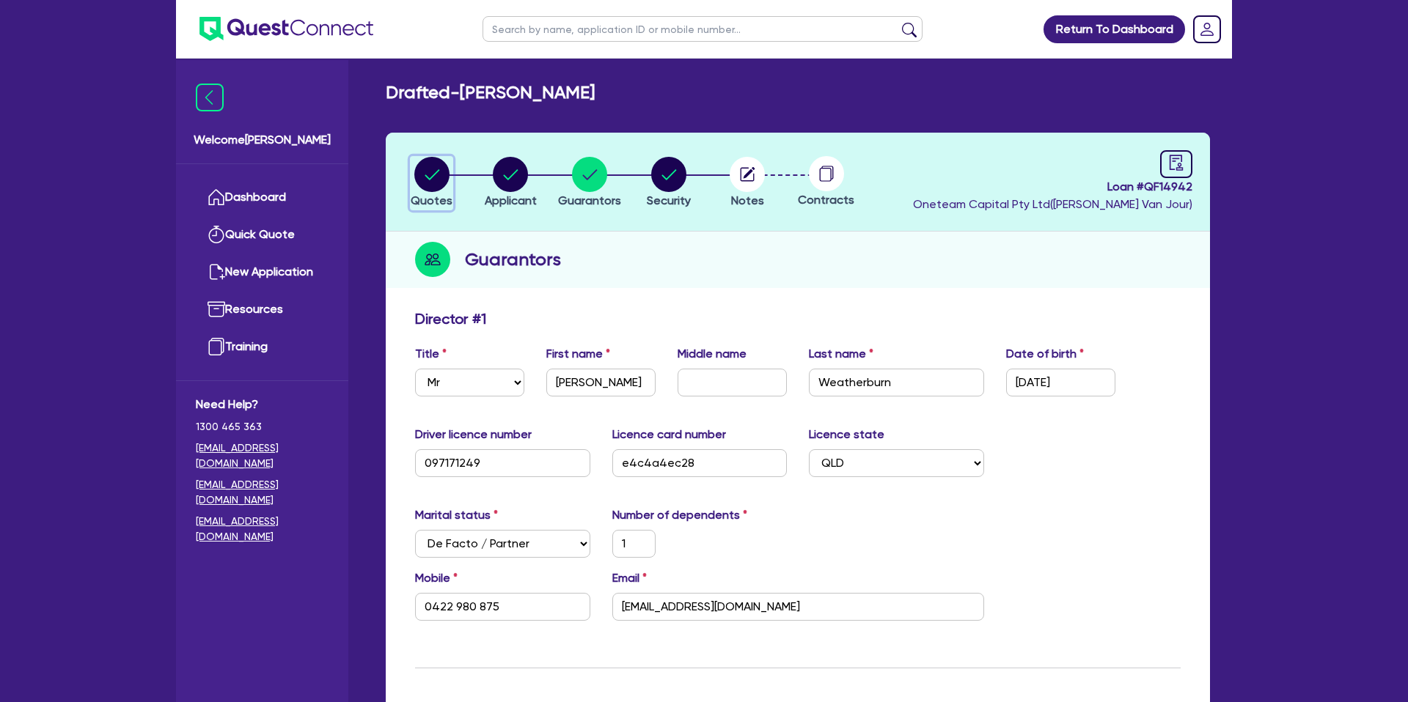
click at [434, 172] on circle "button" at bounding box center [431, 174] width 35 height 35
select select "CARS_AND_LIGHT_TRUCKS"
select select "PASSENGER_VEHICLES"
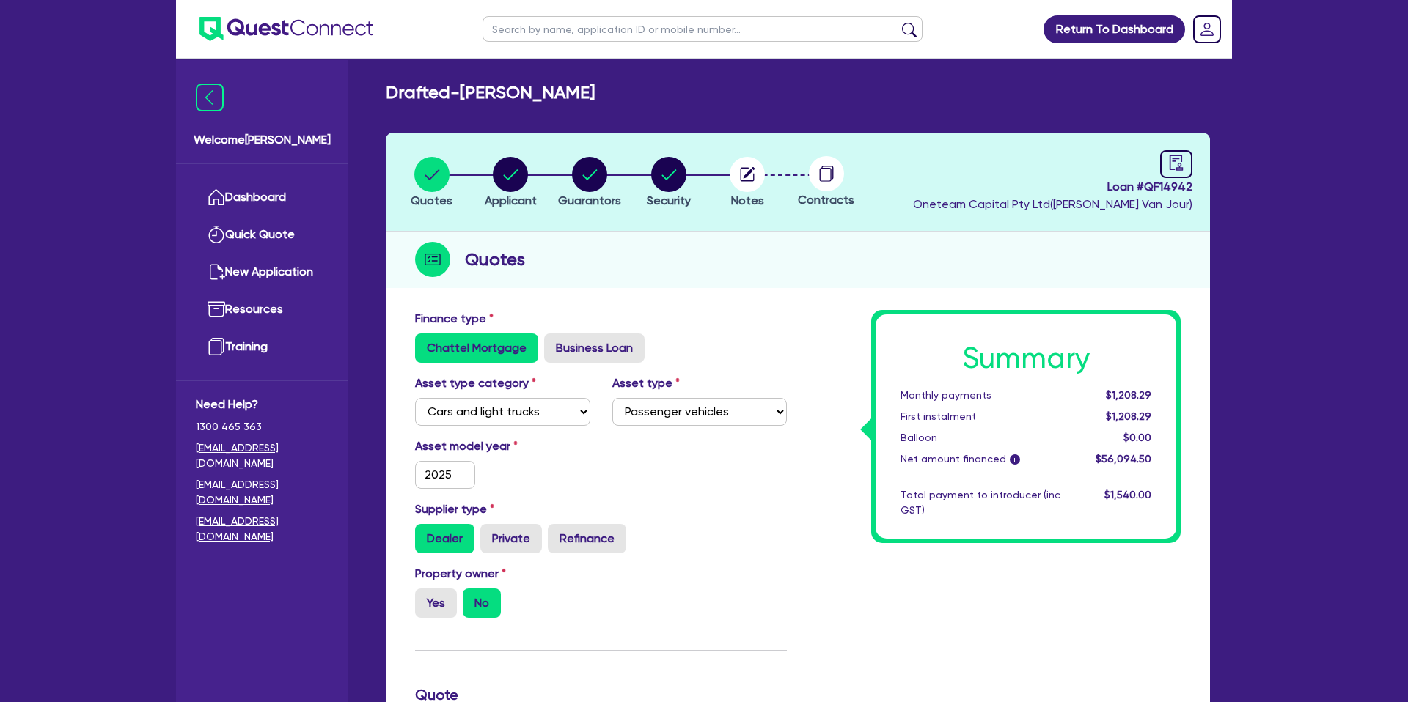
click at [542, 162] on li "Applicant" at bounding box center [510, 181] width 79 height 51
click at [514, 170] on circle "button" at bounding box center [510, 174] width 35 height 35
select select "SOLE_TRADER"
select select "BUILDING_CONSTRUCTION"
select select "TRADES_SERVICES_CONSUMERS"
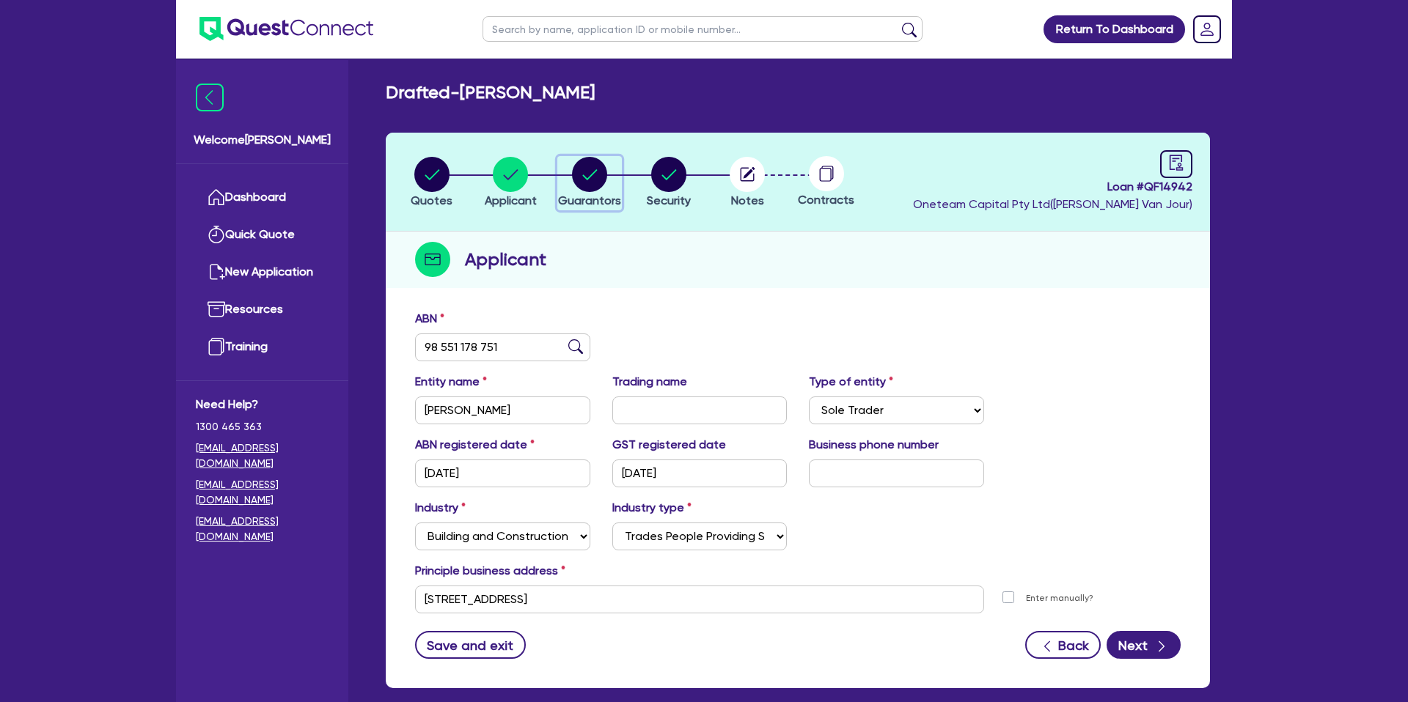
click at [595, 173] on circle "button" at bounding box center [589, 174] width 35 height 35
select select "MR"
select select "QLD"
select select "DE_FACTO"
select select "CASH"
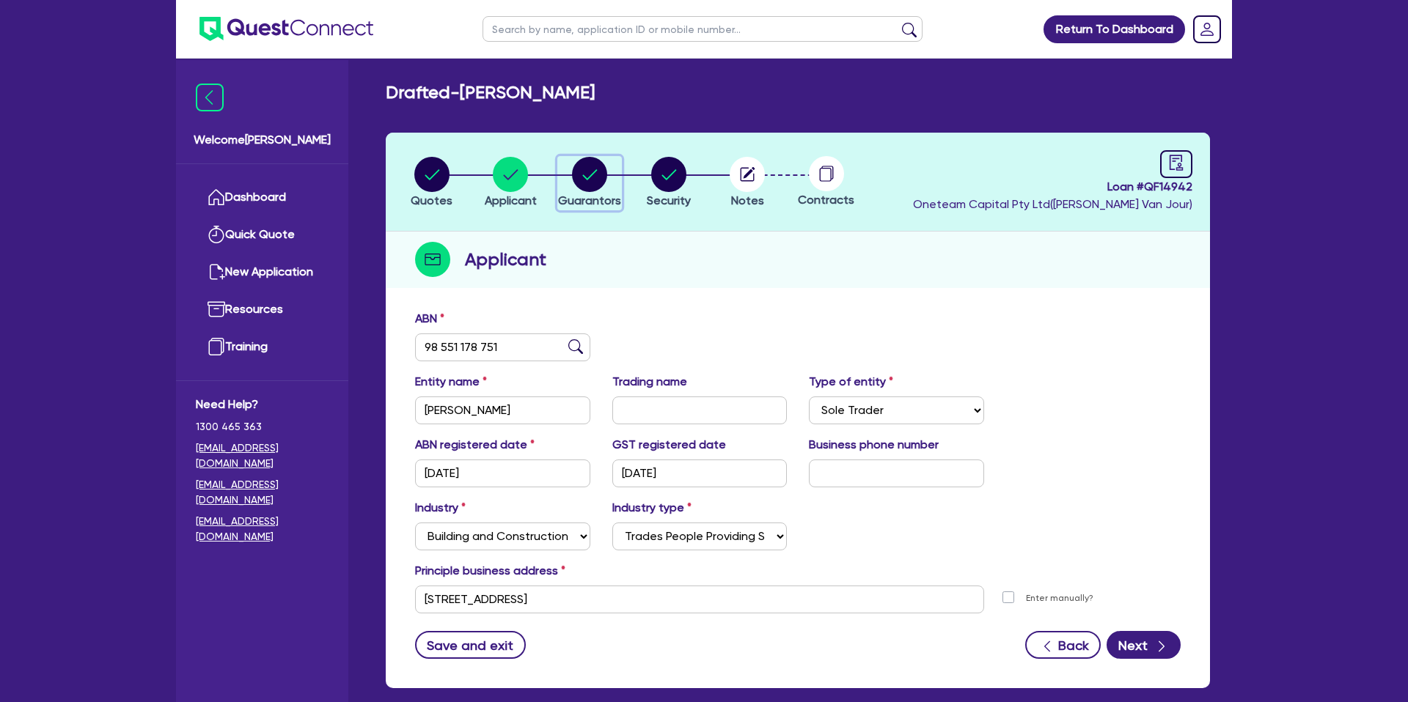
select select "VEHICLE_LOAN"
select select "PERSONAL_LOAN"
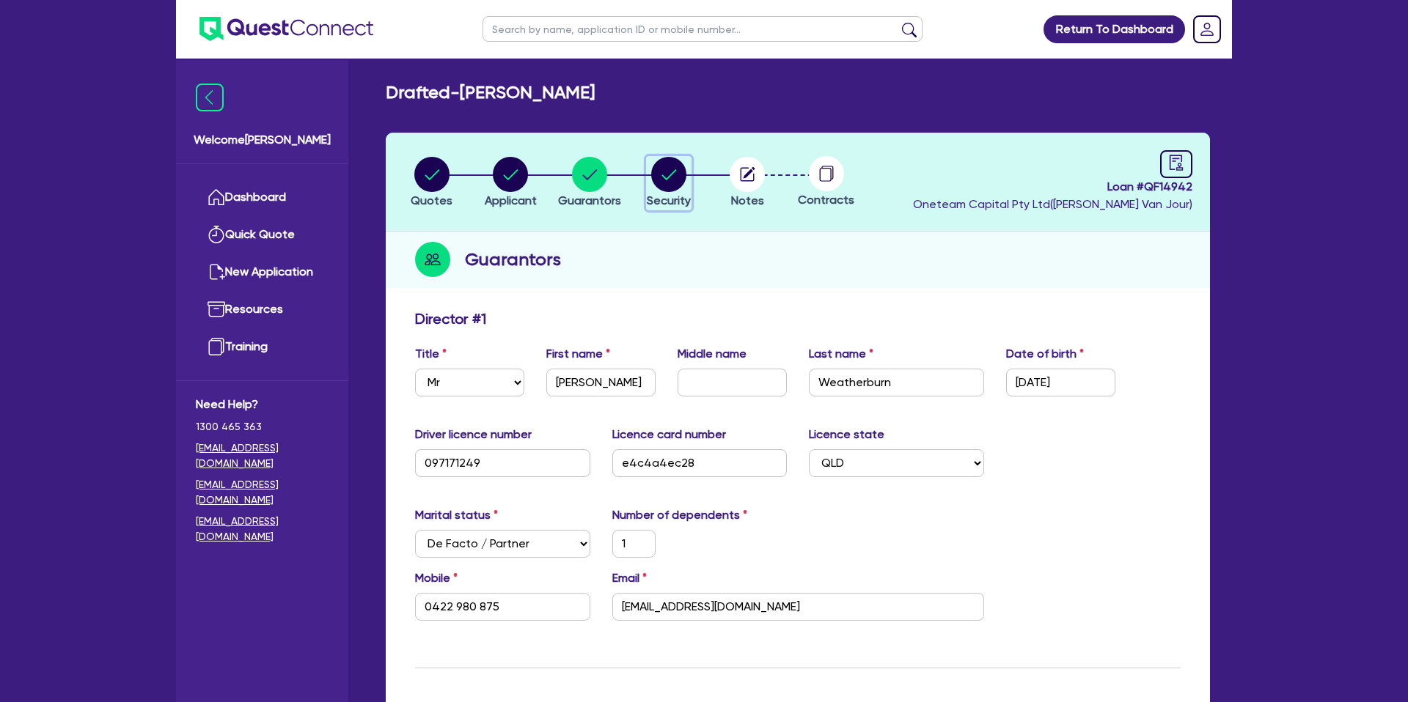
click at [663, 180] on icon "button" at bounding box center [668, 174] width 35 height 35
select select "CARS_AND_LIGHT_TRUCKS"
select select "PASSENGER_VEHICLES"
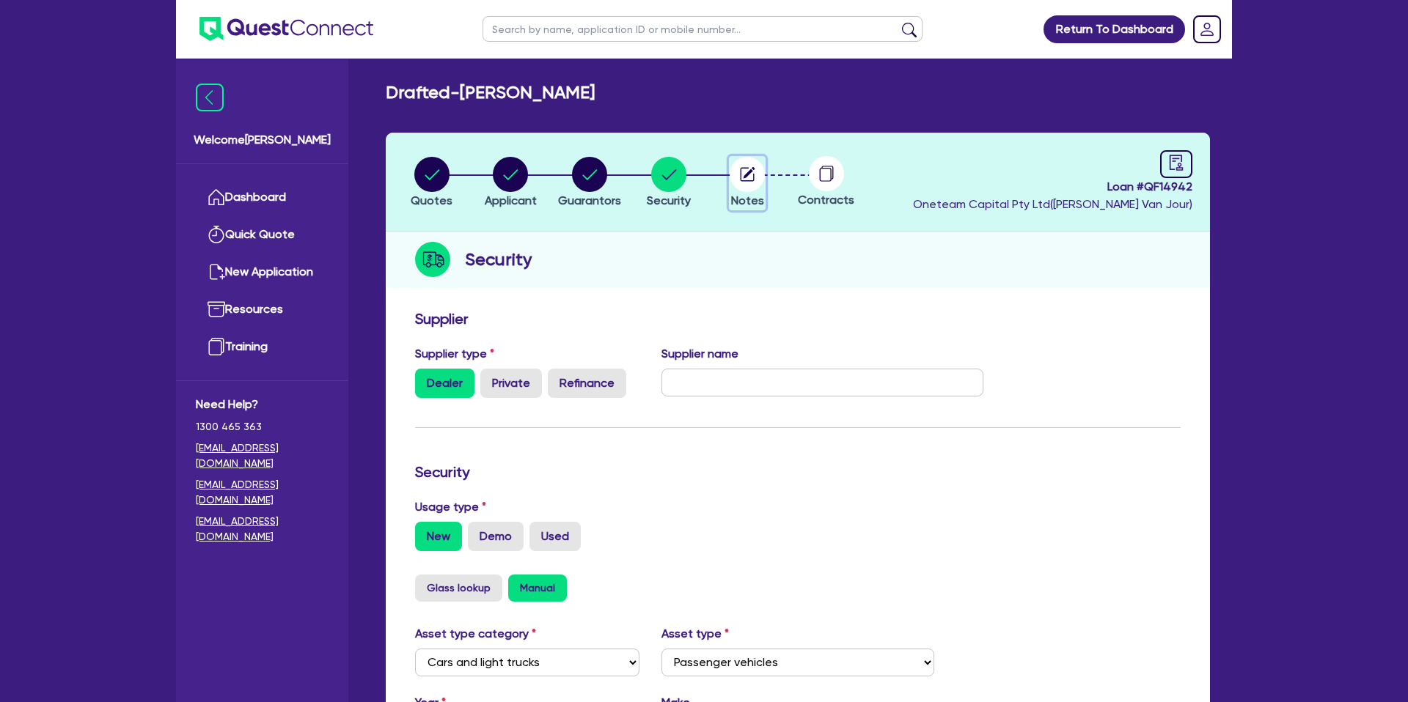
click at [735, 174] on circle "button" at bounding box center [746, 174] width 35 height 35
select select "Other"
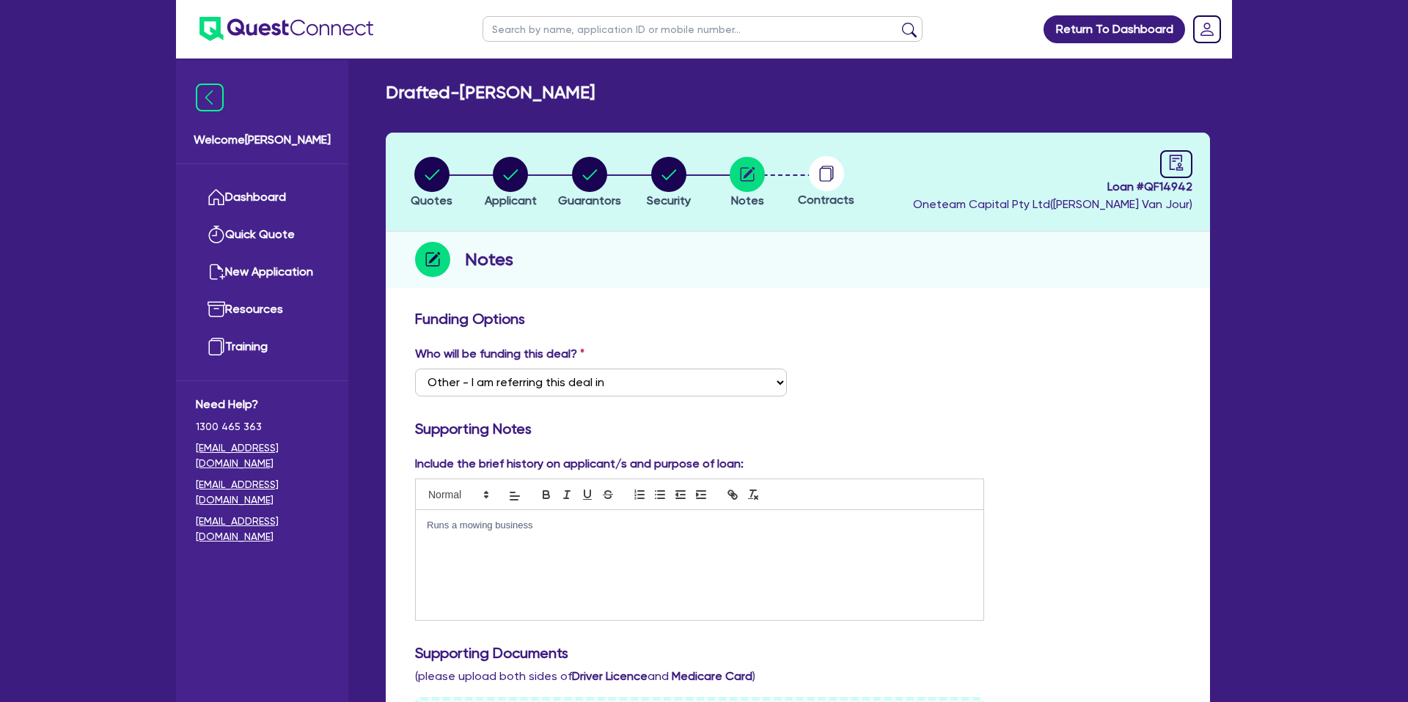
click at [826, 177] on circle at bounding box center [826, 173] width 35 height 35
click at [1183, 168] on icon "audit" at bounding box center [1176, 163] width 16 height 16
select select "DRAFTED_NEW"
select select "Other"
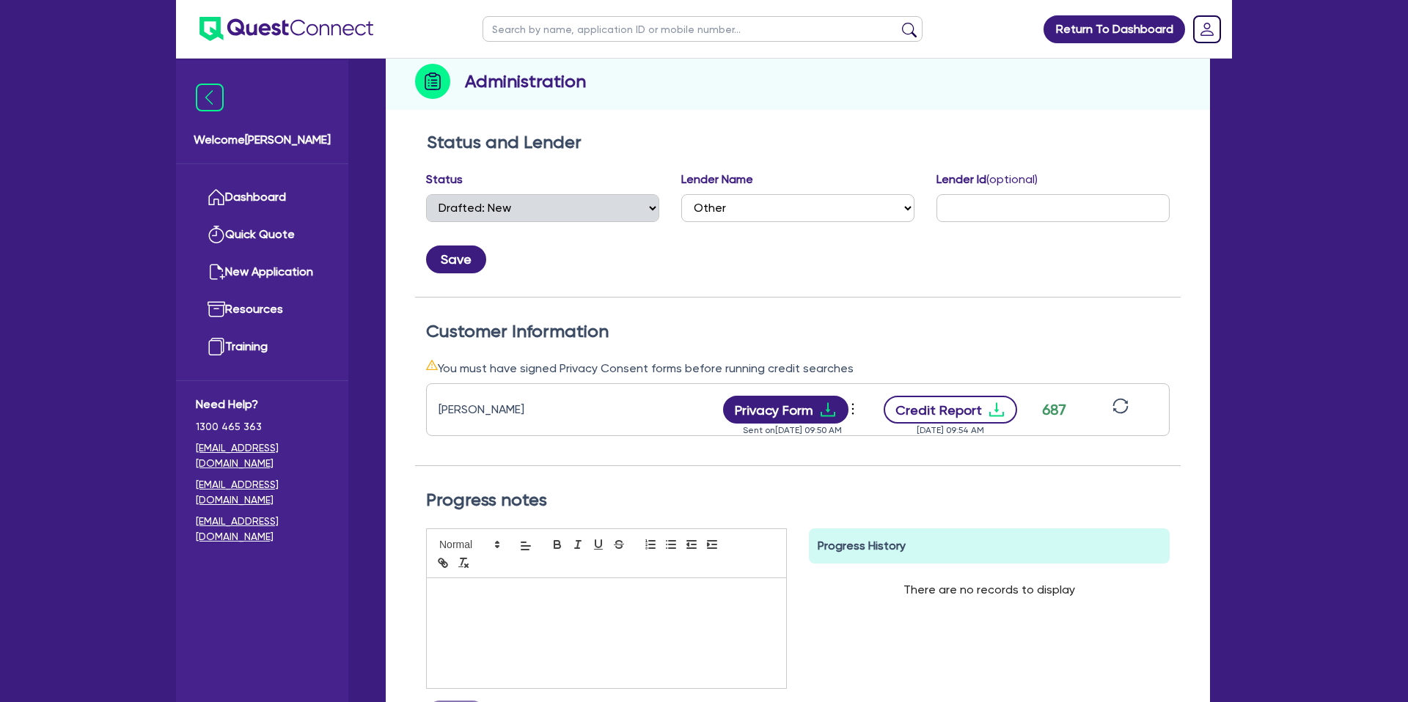
scroll to position [182, 0]
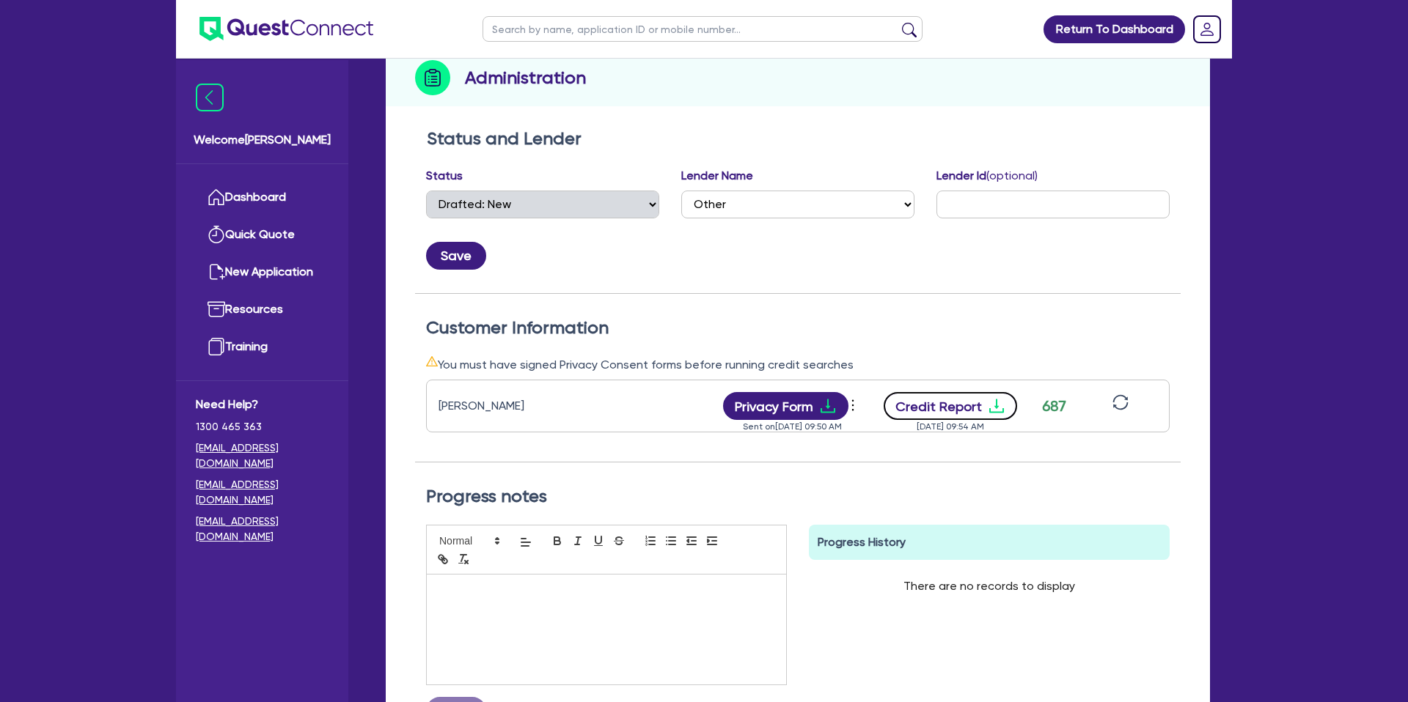
click at [992, 404] on icon "download" at bounding box center [997, 406] width 18 height 18
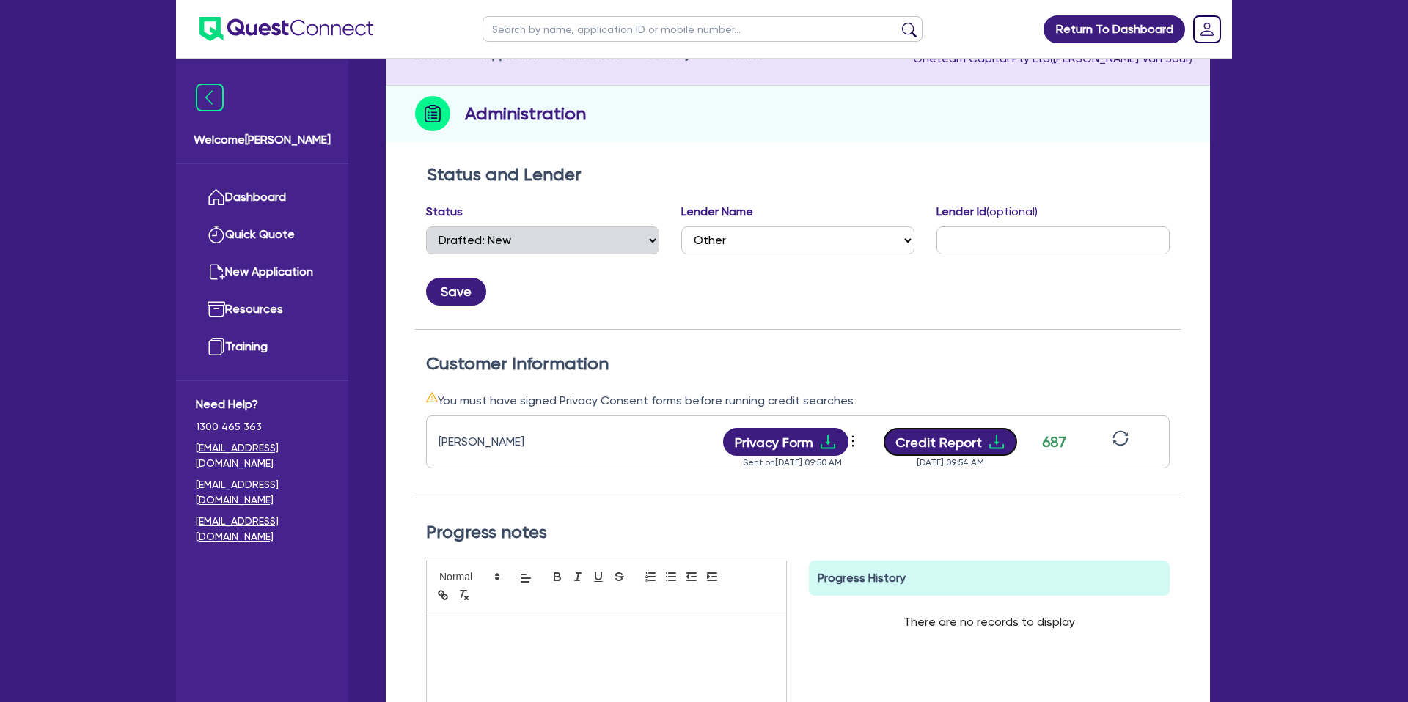
scroll to position [0, 0]
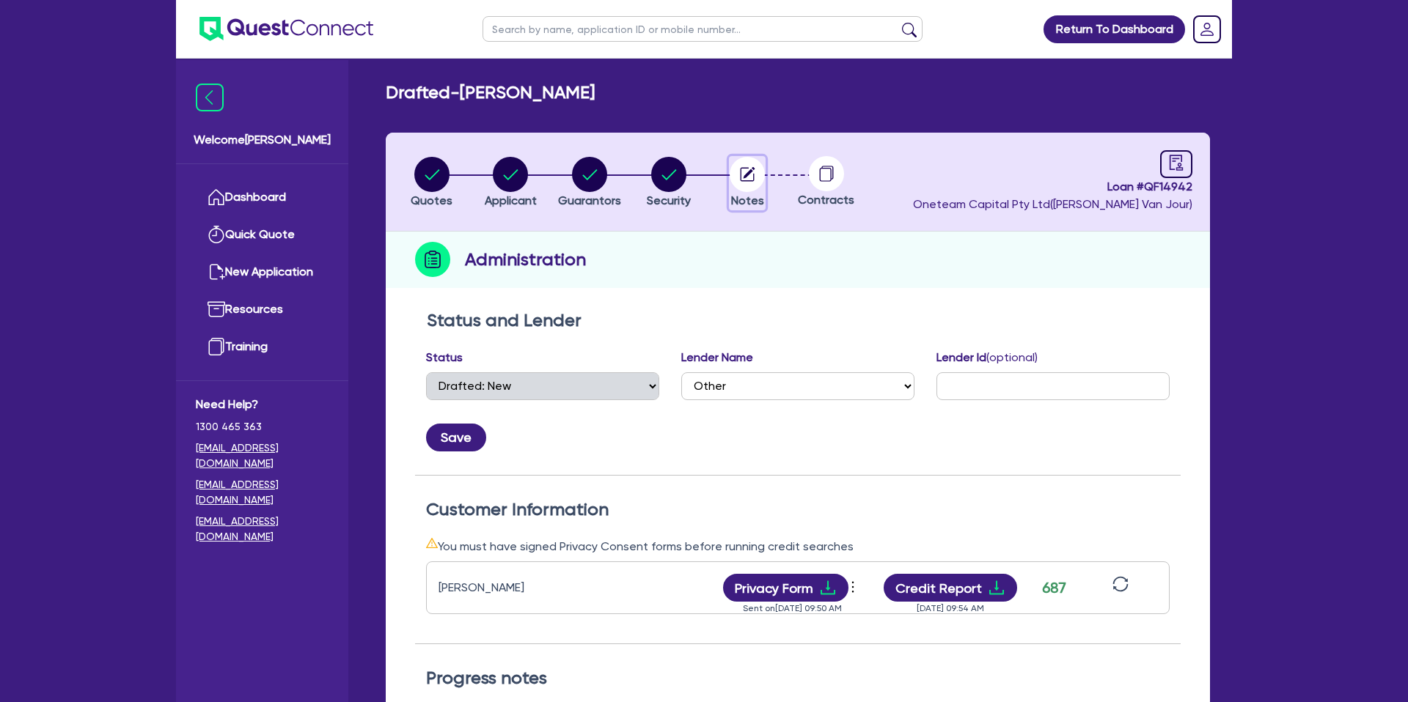
click at [756, 169] on circle "button" at bounding box center [746, 174] width 35 height 35
select select "Other"
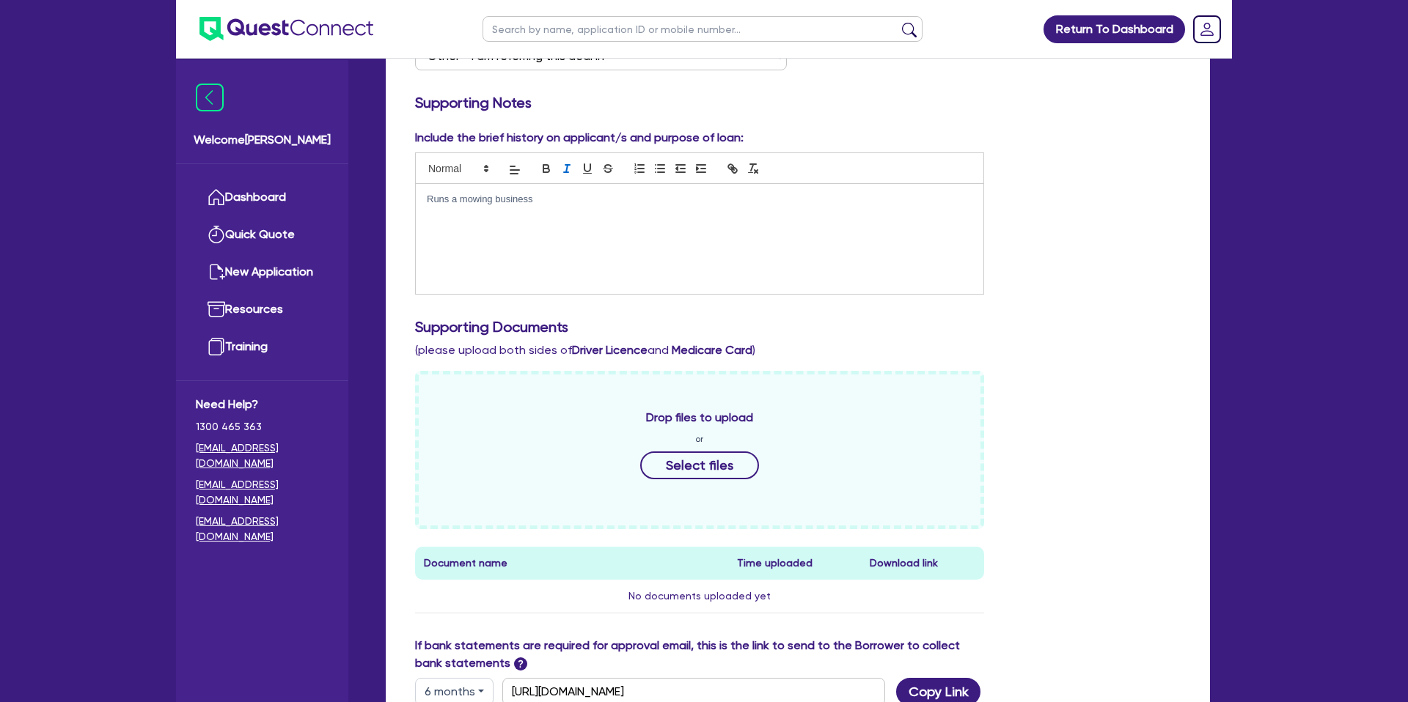
scroll to position [333, 0]
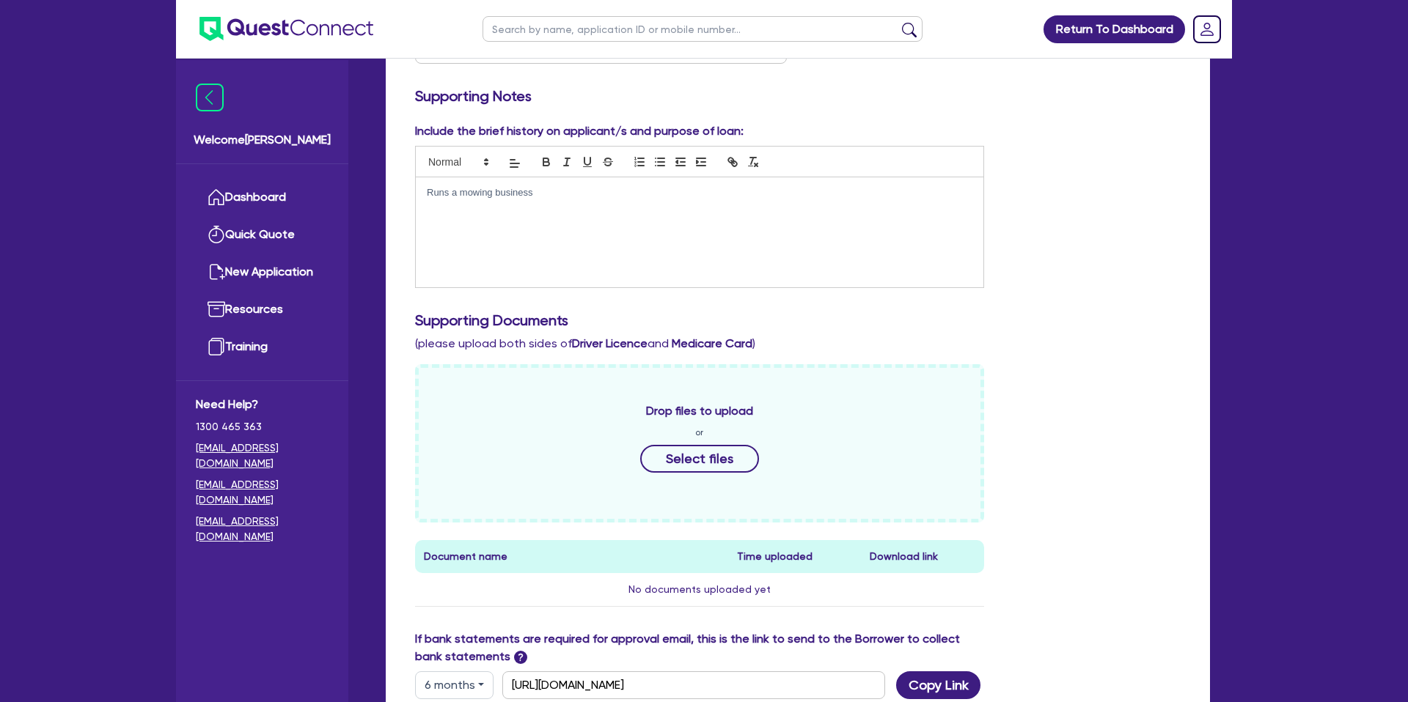
click at [545, 199] on p "Runs a mowing business" at bounding box center [699, 192] width 545 height 13
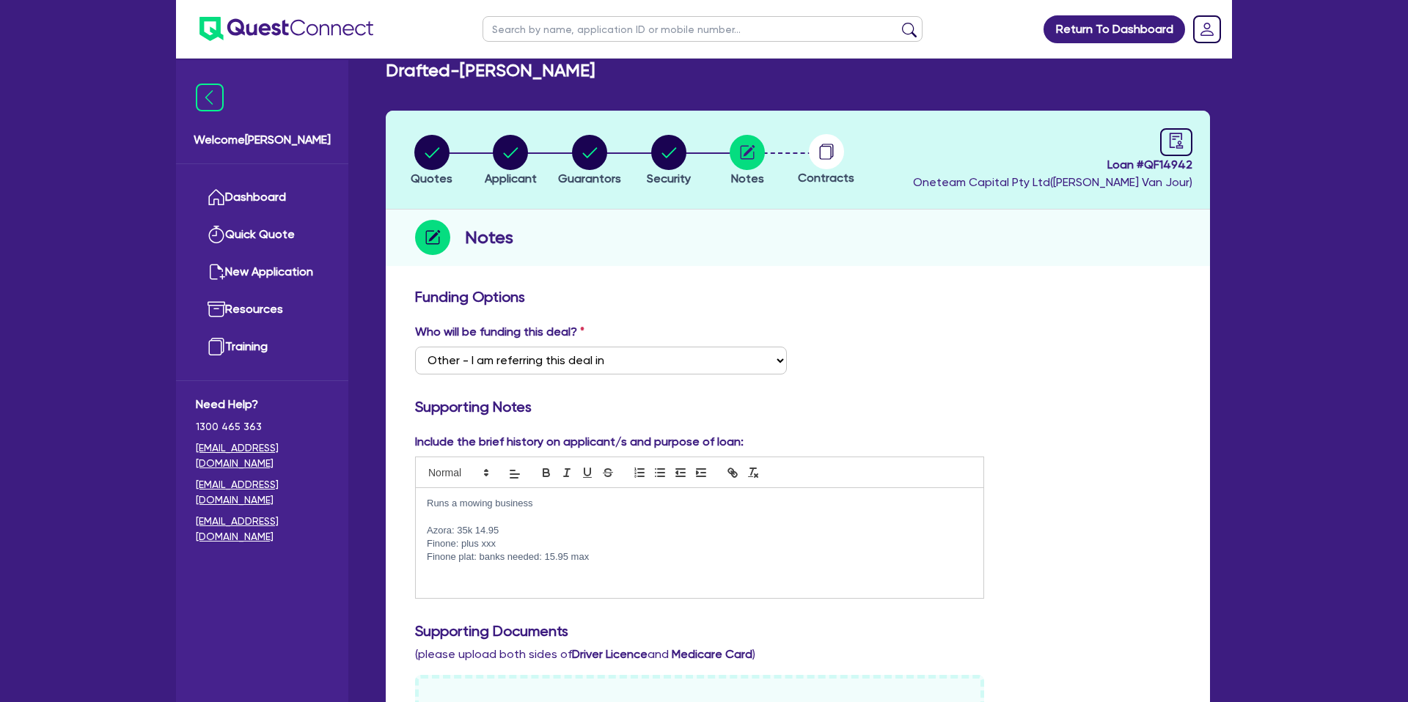
scroll to position [63, 0]
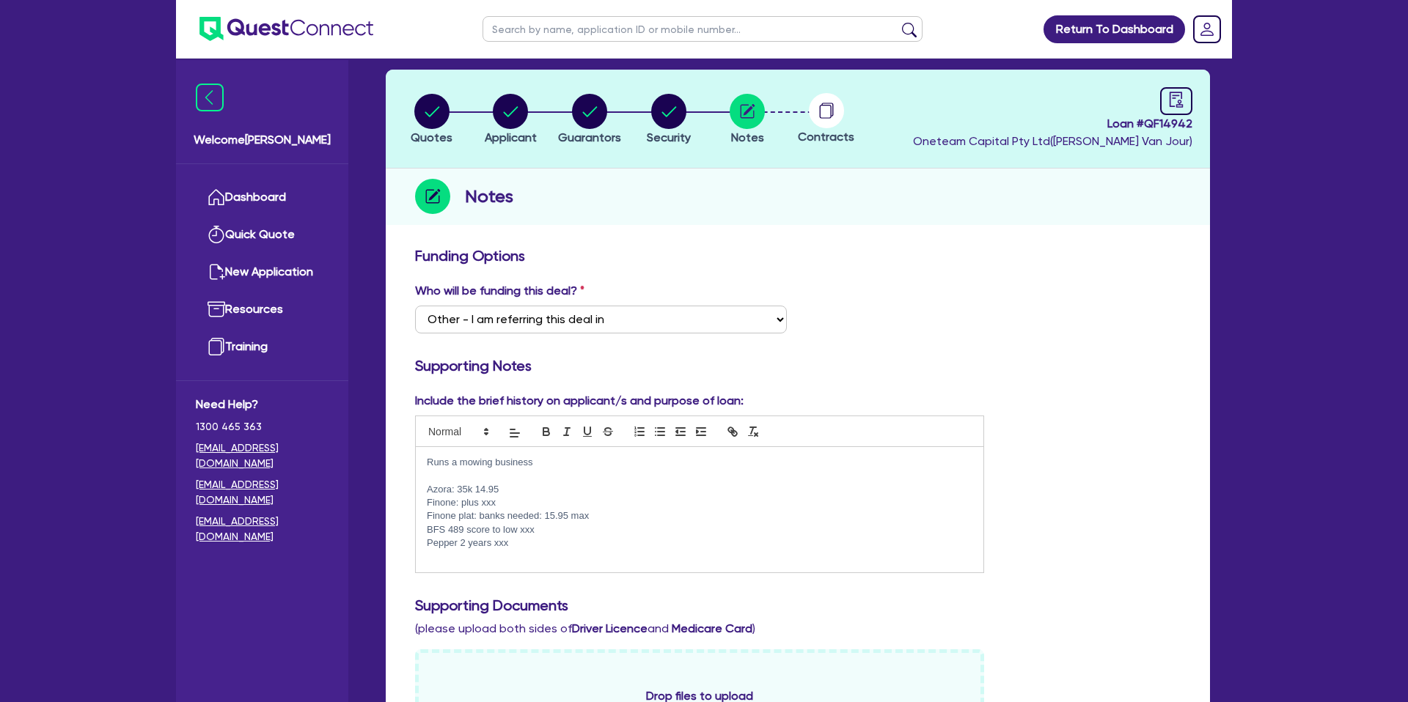
click at [502, 501] on p "Finone: plus xxx" at bounding box center [699, 502] width 545 height 13
click at [528, 518] on p "Finone plat: banks needed: 15.95 max" at bounding box center [699, 516] width 545 height 13
click at [500, 501] on p "Finone: plus xxx" at bounding box center [699, 502] width 545 height 13
click at [490, 518] on p "Finone plat: banks needed: 15.95 max" at bounding box center [699, 516] width 545 height 13
click at [605, 519] on p "Finone plat: banks needed: 15.95 max" at bounding box center [699, 516] width 545 height 13
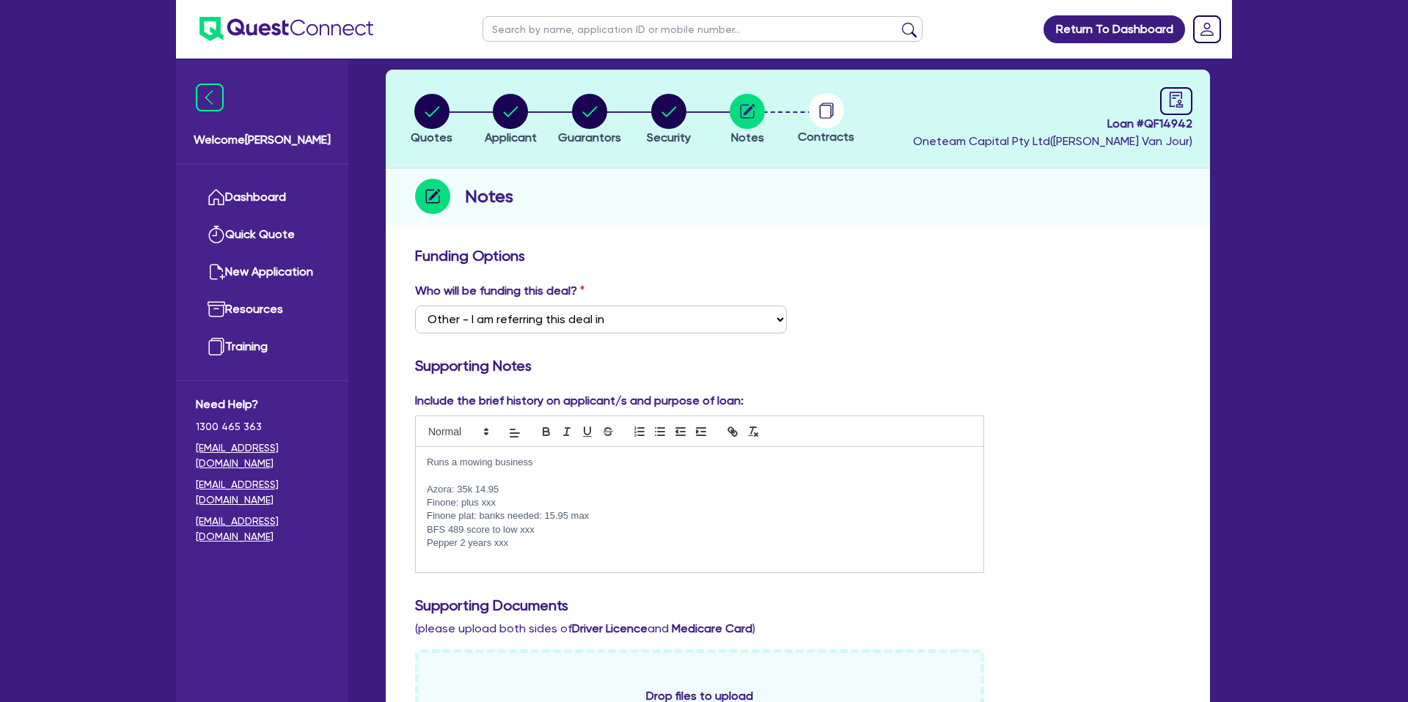
click at [556, 534] on p "BFS 489 score to low xxx" at bounding box center [699, 529] width 545 height 13
click at [518, 544] on p "Pepper 2 years xxx" at bounding box center [699, 543] width 545 height 13
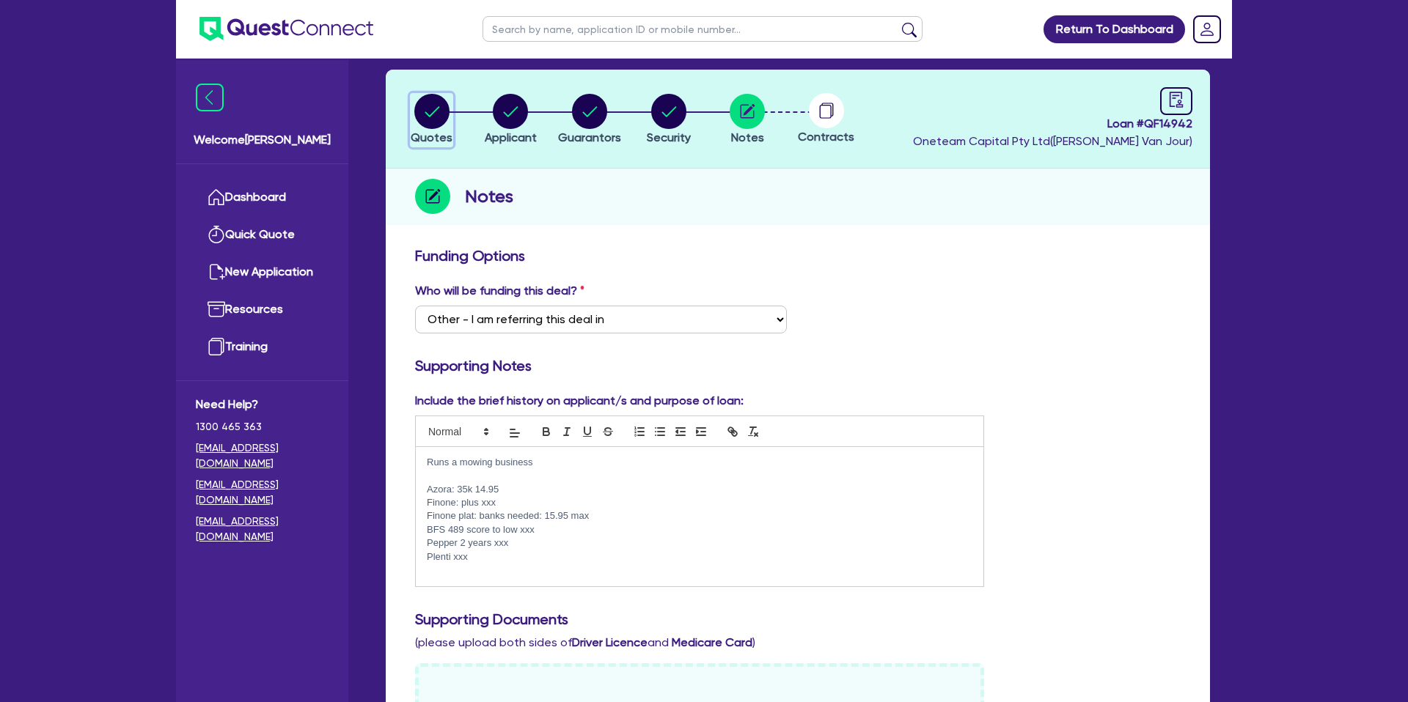
click at [435, 107] on circle "button" at bounding box center [431, 111] width 35 height 35
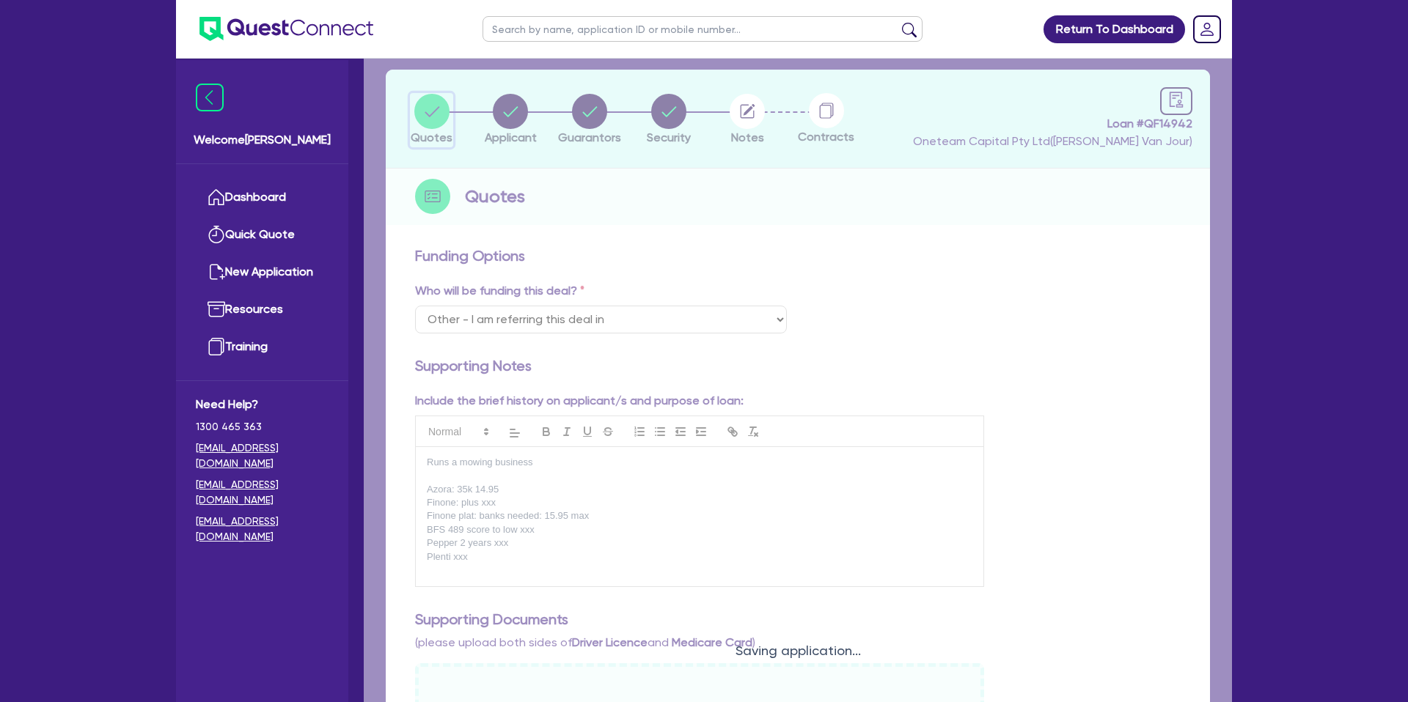
select select "CARS_AND_LIGHT_TRUCKS"
select select "PASSENGER_VEHICLES"
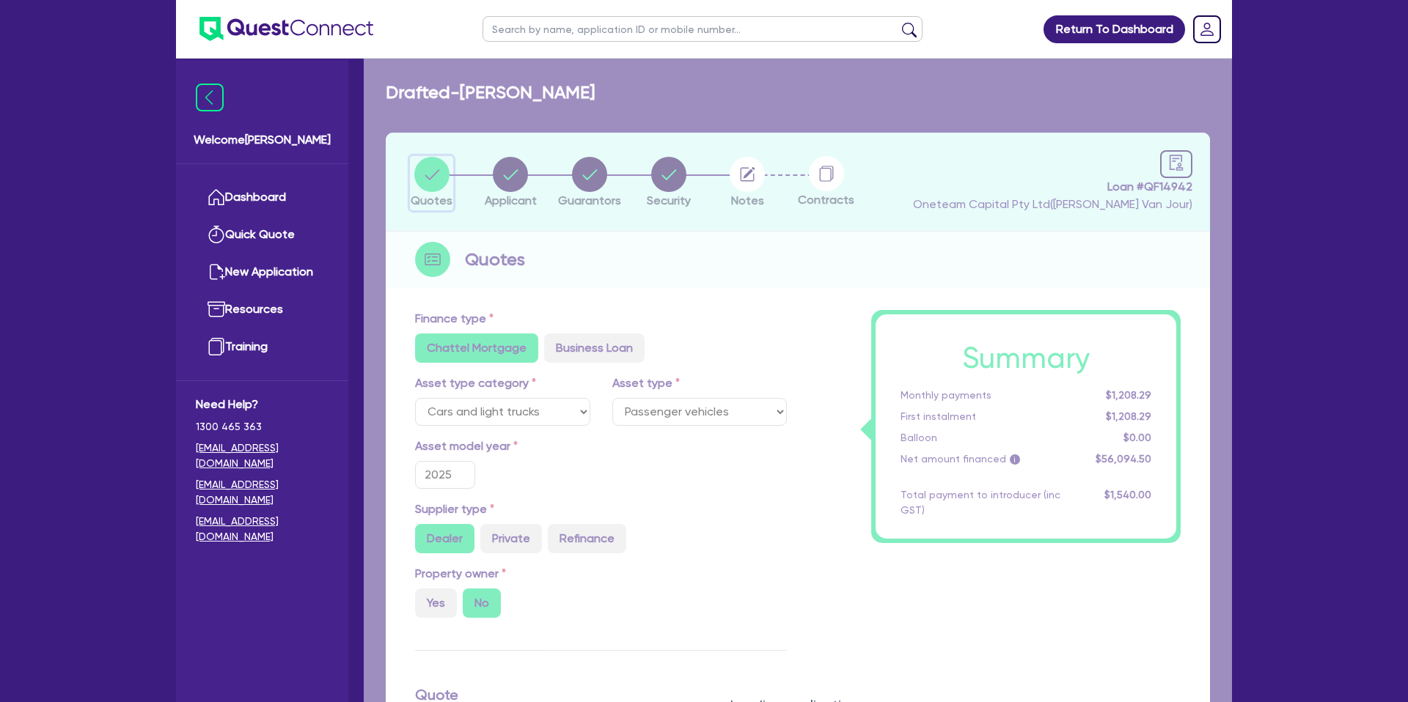
type input "53,900"
type input "1,400"
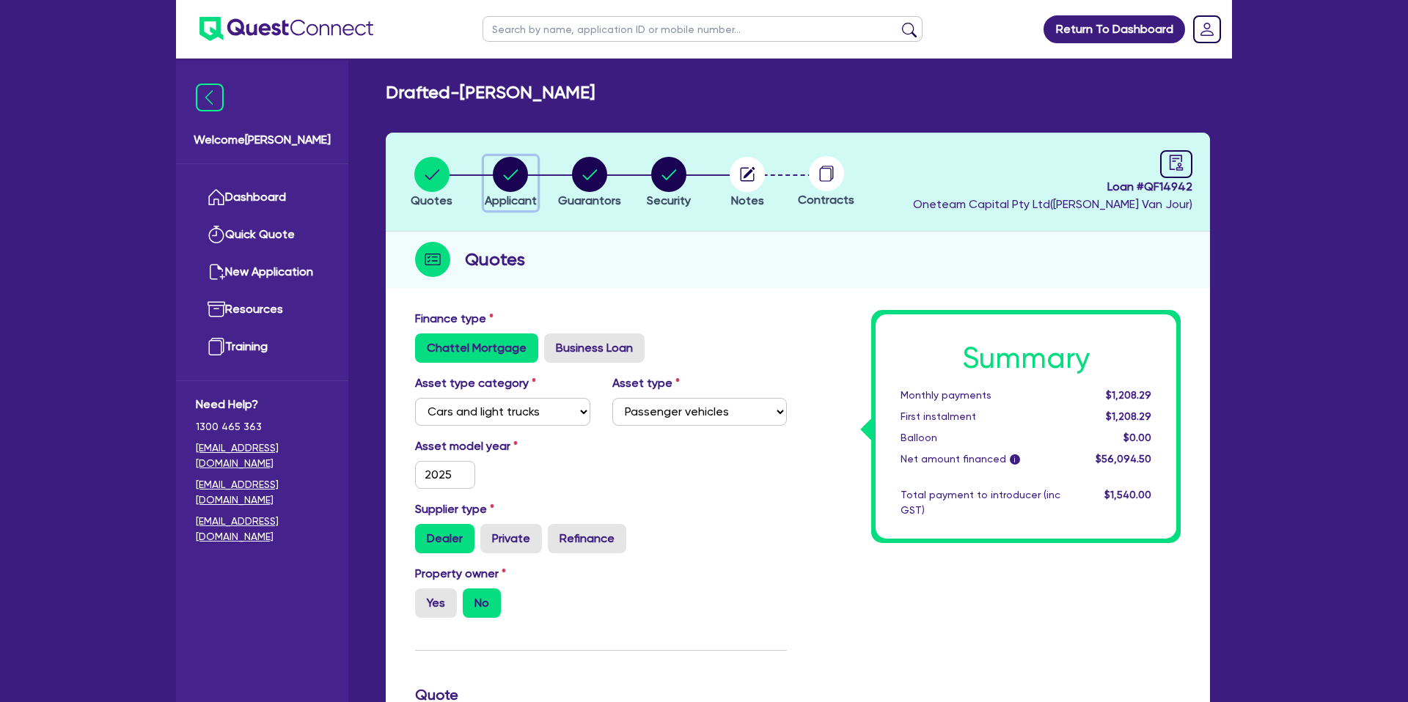
click at [500, 180] on circle "button" at bounding box center [510, 174] width 35 height 35
select select "SOLE_TRADER"
select select "BUILDING_CONSTRUCTION"
select select "TRADES_SERVICES_CONSUMERS"
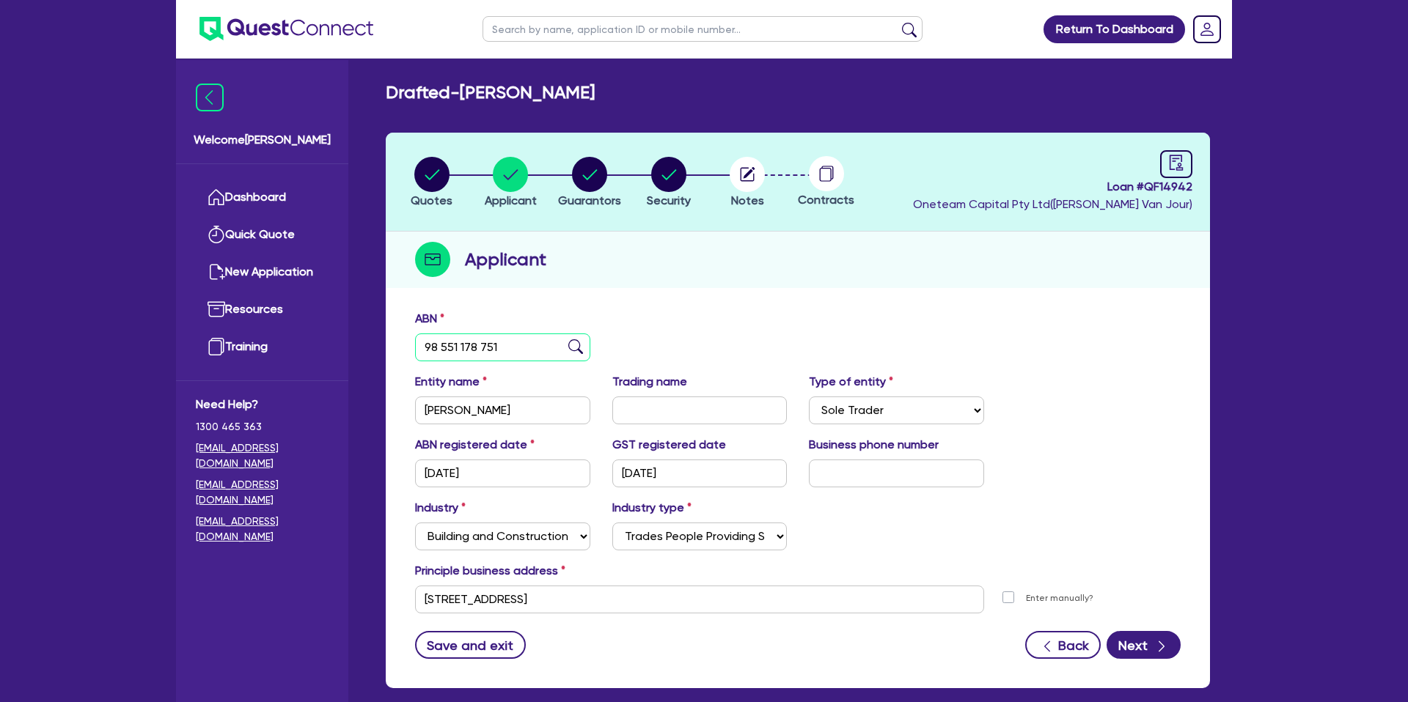
click at [444, 345] on input "98 551 178 751" at bounding box center [502, 348] width 175 height 28
drag, startPoint x: 427, startPoint y: 411, endPoint x: 507, endPoint y: 408, distance: 79.2
click at [507, 408] on input "[PERSON_NAME]" at bounding box center [502, 411] width 175 height 28
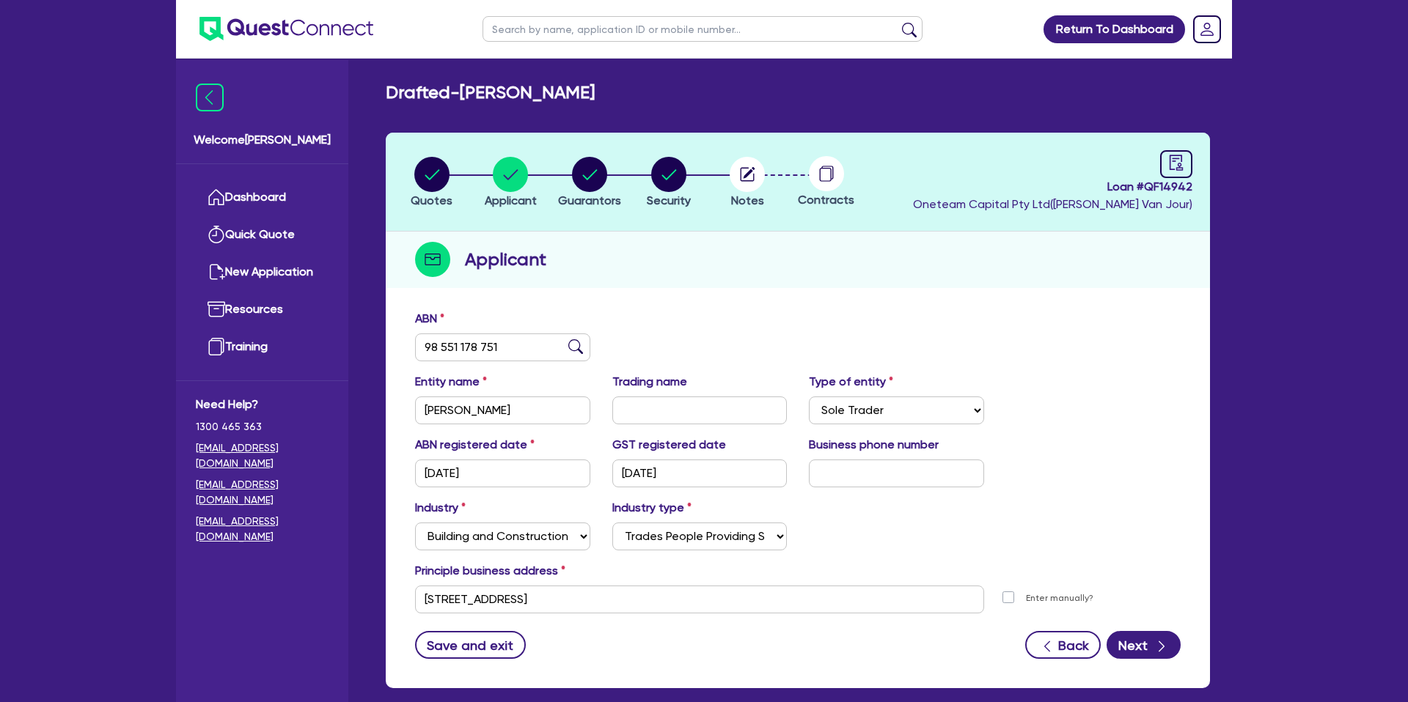
click at [791, 264] on div "Applicant" at bounding box center [798, 260] width 824 height 56
click at [587, 174] on circle "button" at bounding box center [589, 174] width 35 height 35
select select "MR"
select select "QLD"
select select "DE_FACTO"
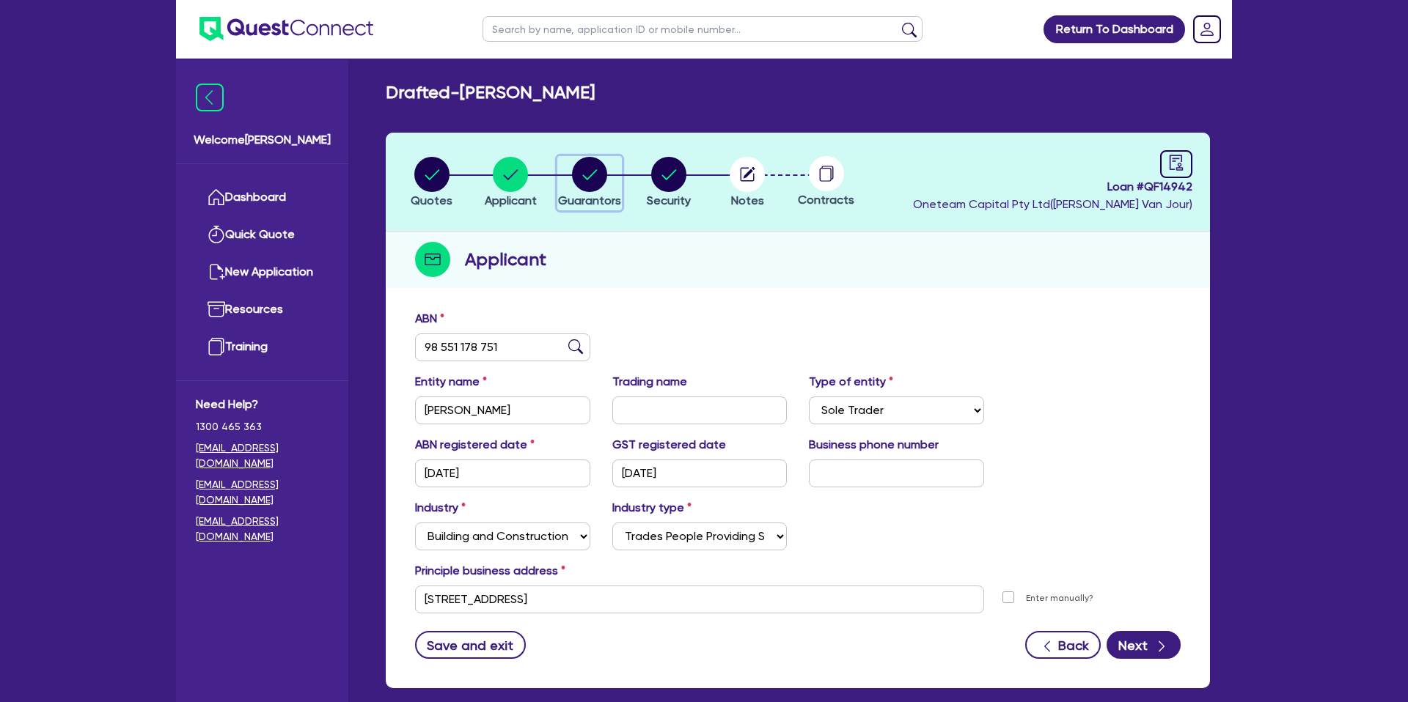
select select "CASH"
select select "VEHICLE_LOAN"
select select "PERSONAL_LOAN"
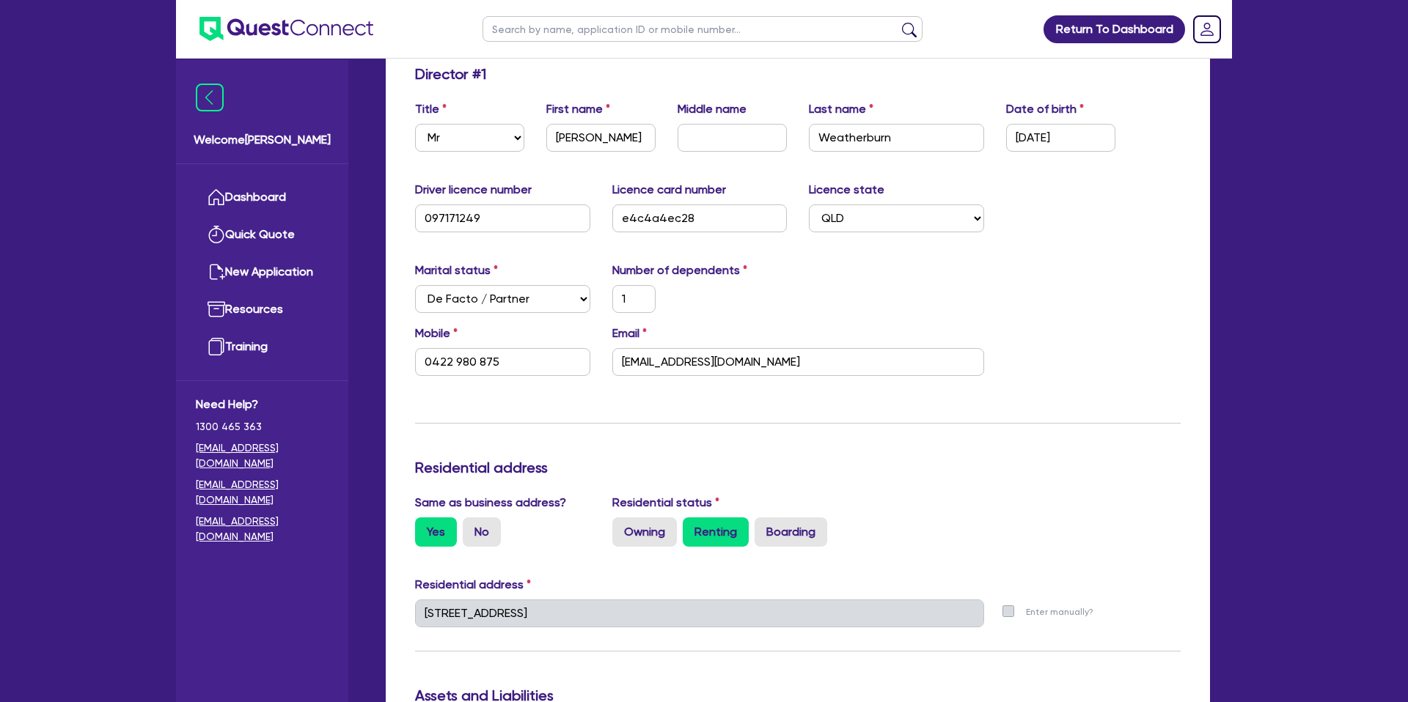
scroll to position [246, 0]
click at [670, 359] on input "[EMAIL_ADDRESS][DOMAIN_NAME]" at bounding box center [798, 362] width 372 height 28
drag, startPoint x: 1056, startPoint y: 465, endPoint x: 804, endPoint y: 486, distance: 253.1
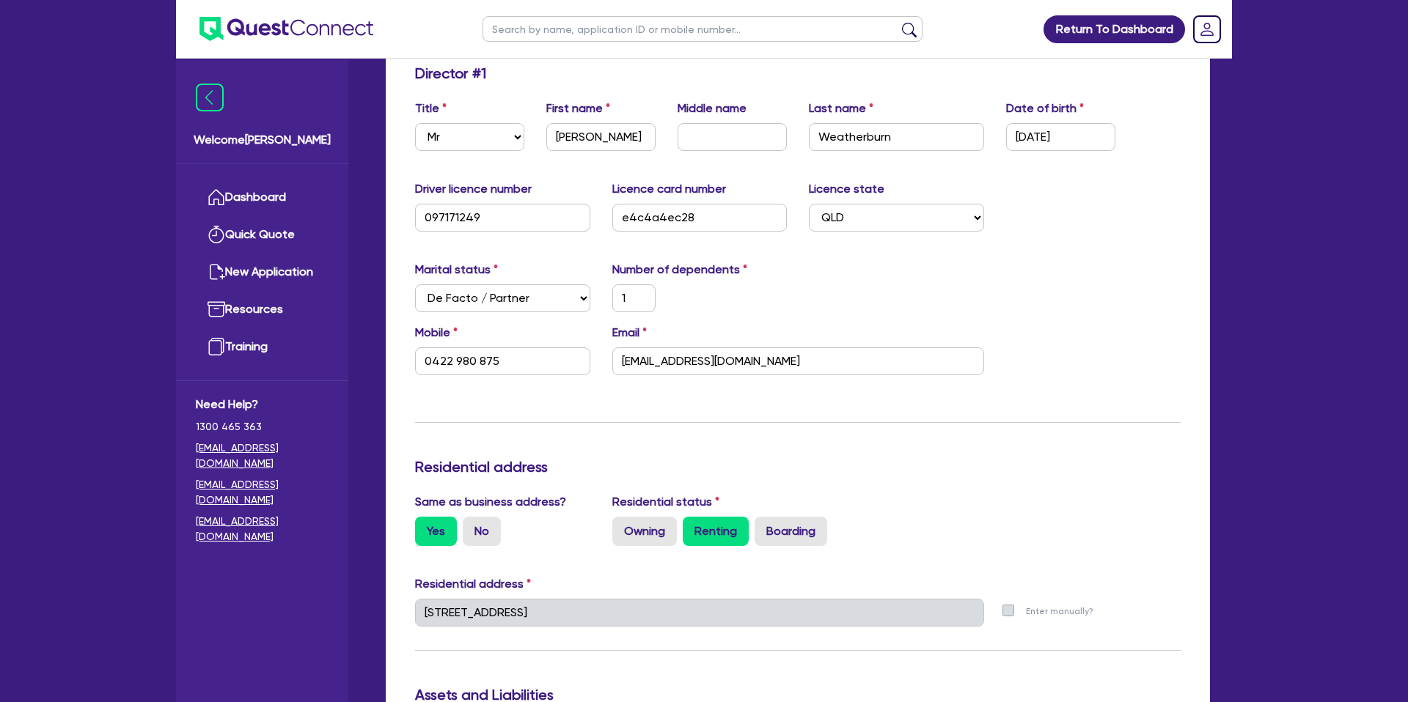
click at [1054, 464] on h3 "Residential address" at bounding box center [797, 467] width 765 height 18
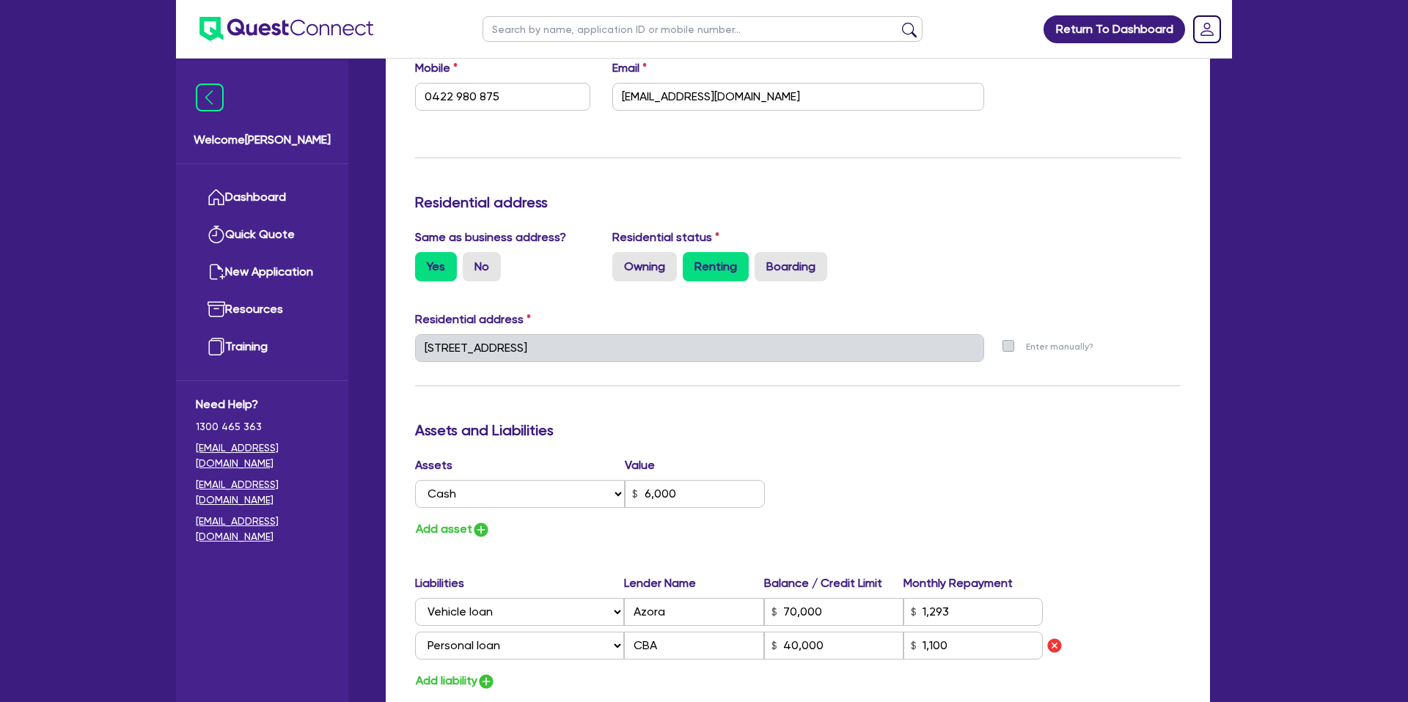
scroll to position [0, 0]
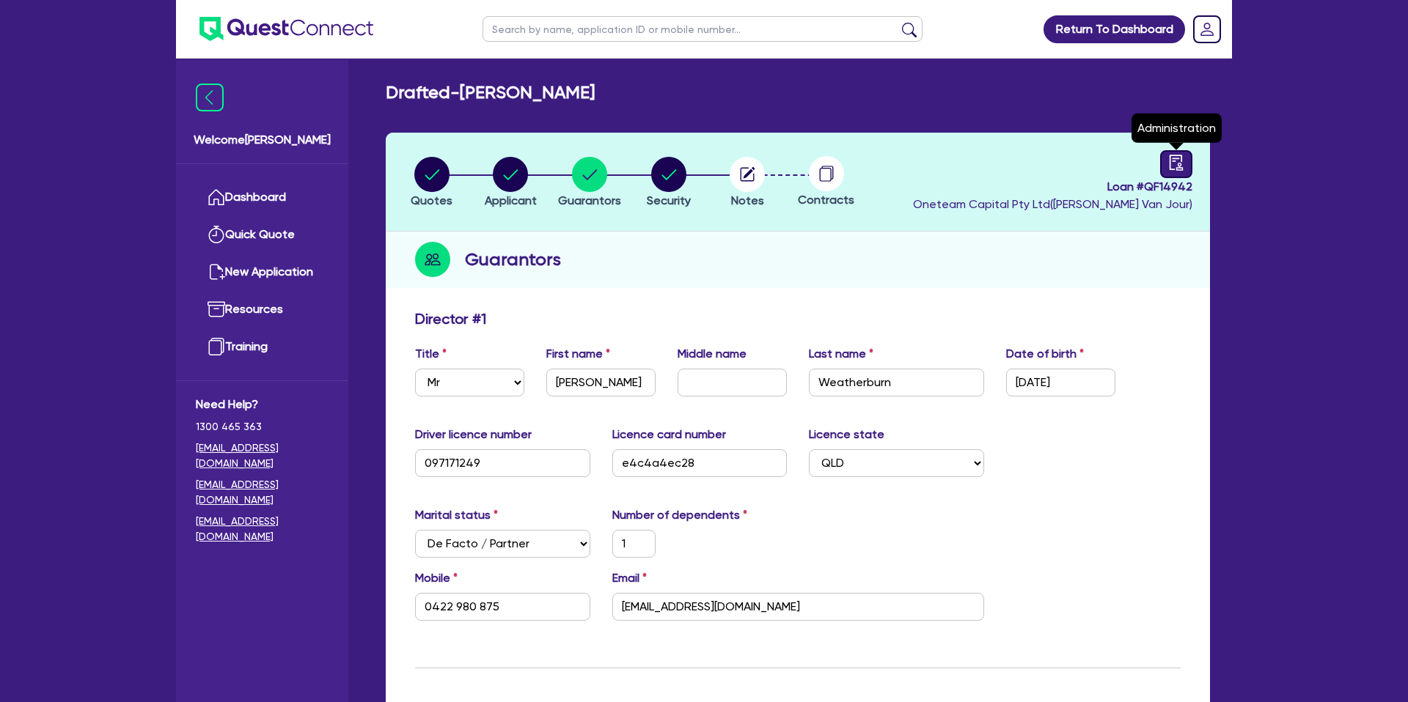
click at [1184, 161] on link at bounding box center [1176, 164] width 32 height 28
select select "DRAFTED_NEW"
select select "Other"
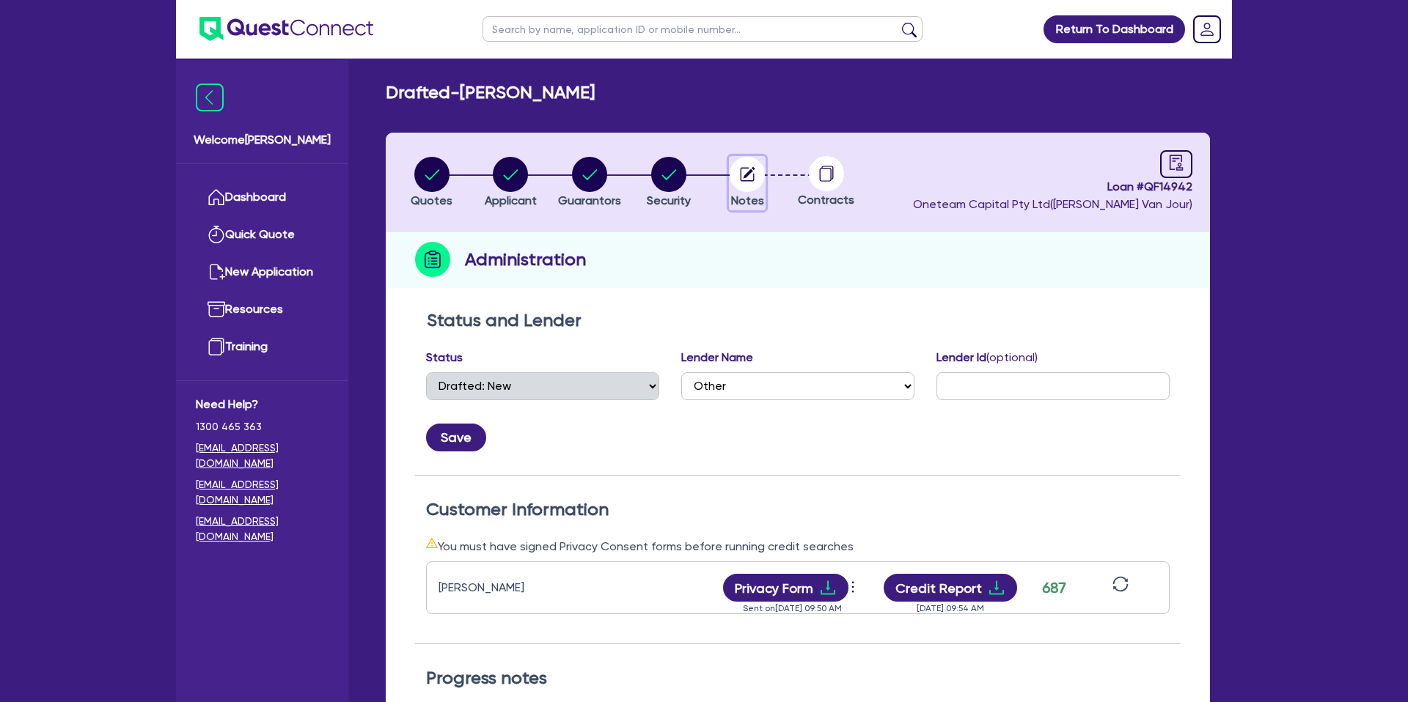
click at [738, 173] on circle "button" at bounding box center [746, 174] width 35 height 35
select select "Other"
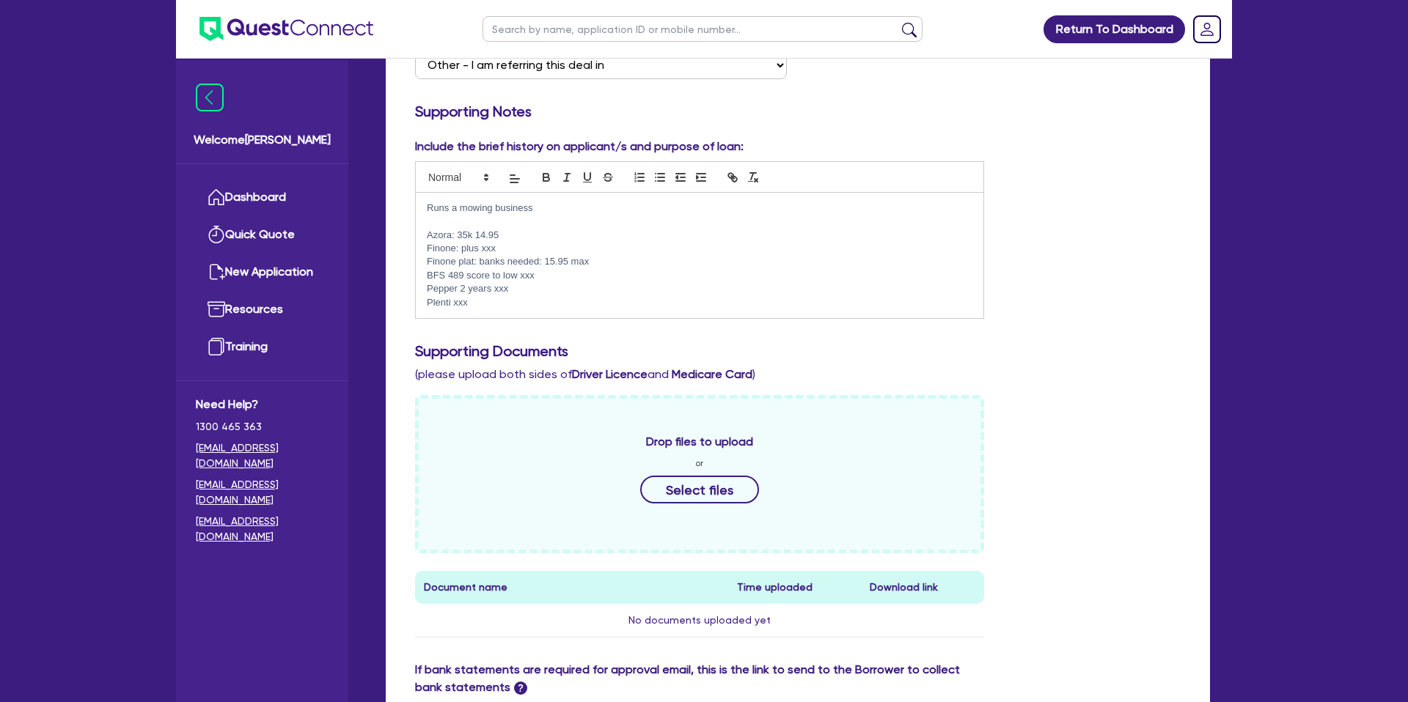
scroll to position [345, 0]
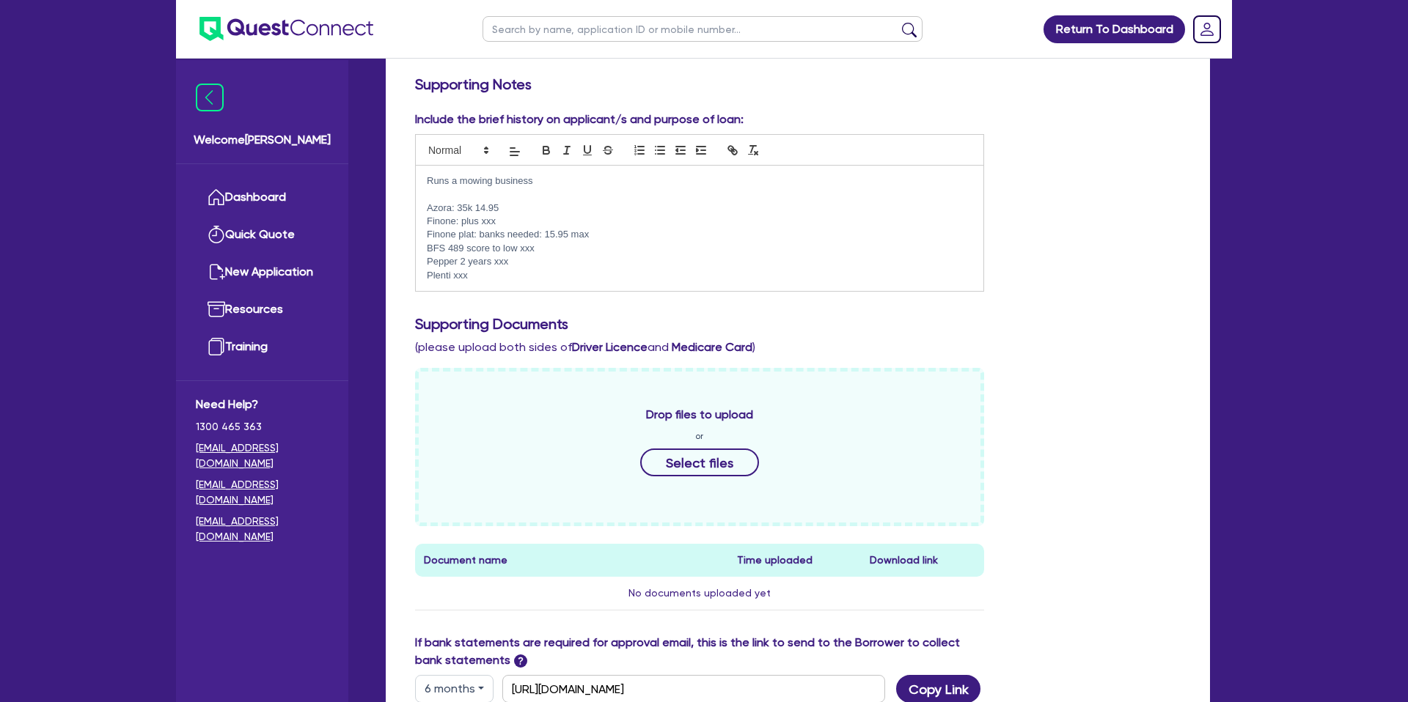
click at [483, 282] on p "Plenti xxx" at bounding box center [699, 275] width 545 height 13
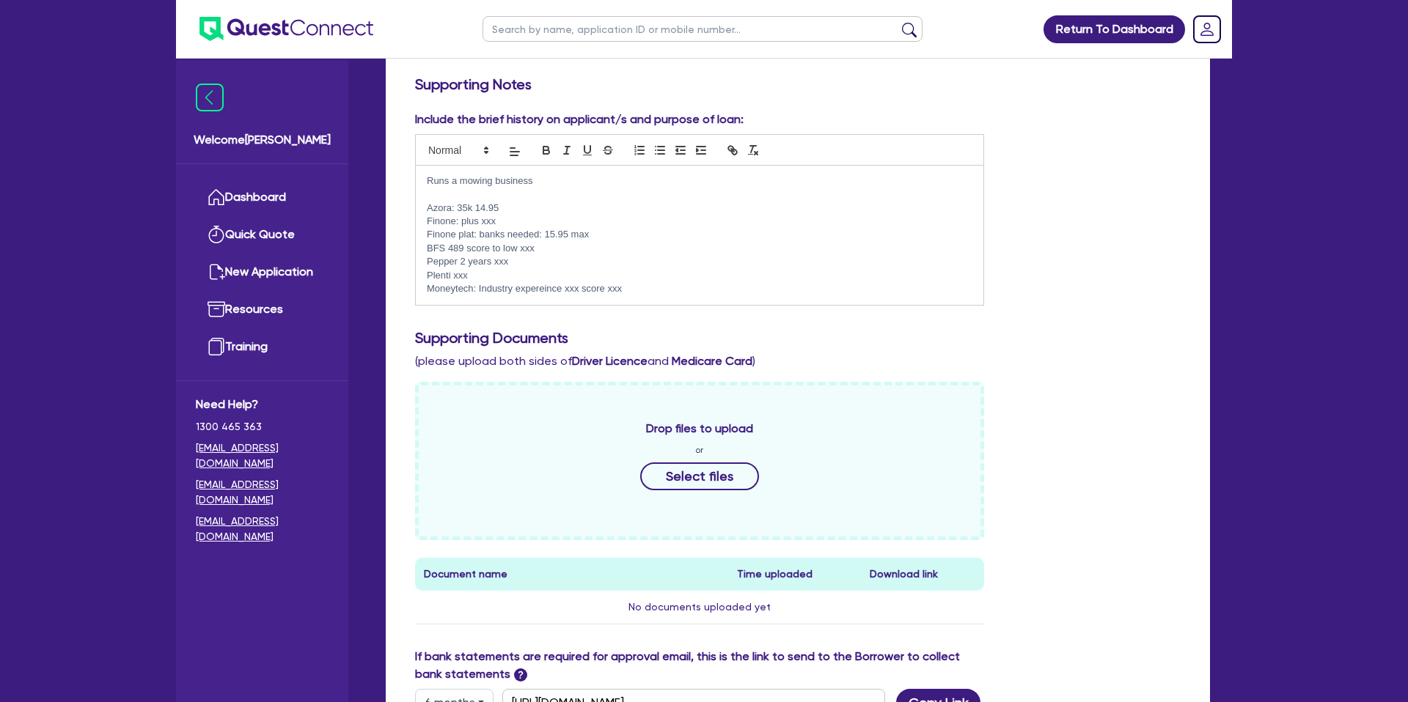
drag, startPoint x: 1262, startPoint y: 315, endPoint x: 1223, endPoint y: 328, distance: 41.0
click at [1262, 315] on div "Return To Dashboard Edit Profile Logout Welcome Gabriel Dashboard Quick Quote N…" at bounding box center [704, 330] width 1408 height 1350
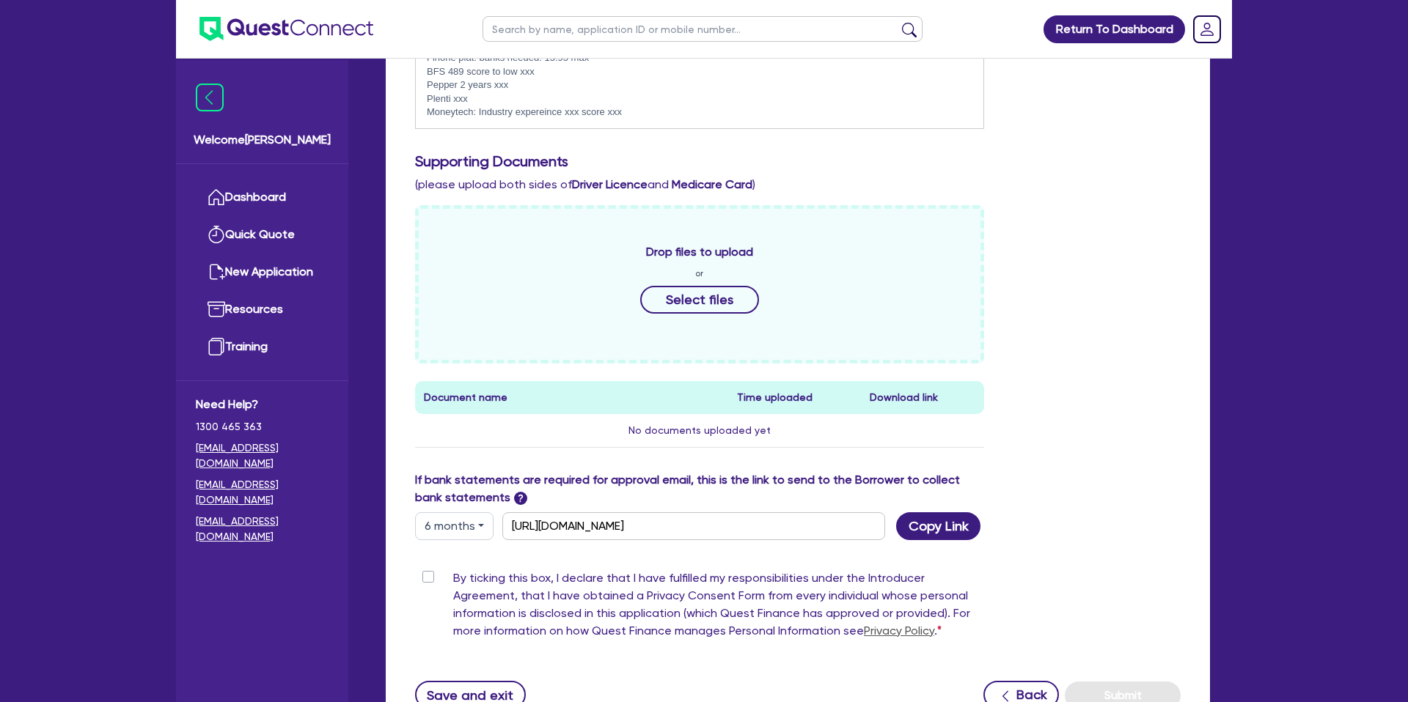
scroll to position [570, 0]
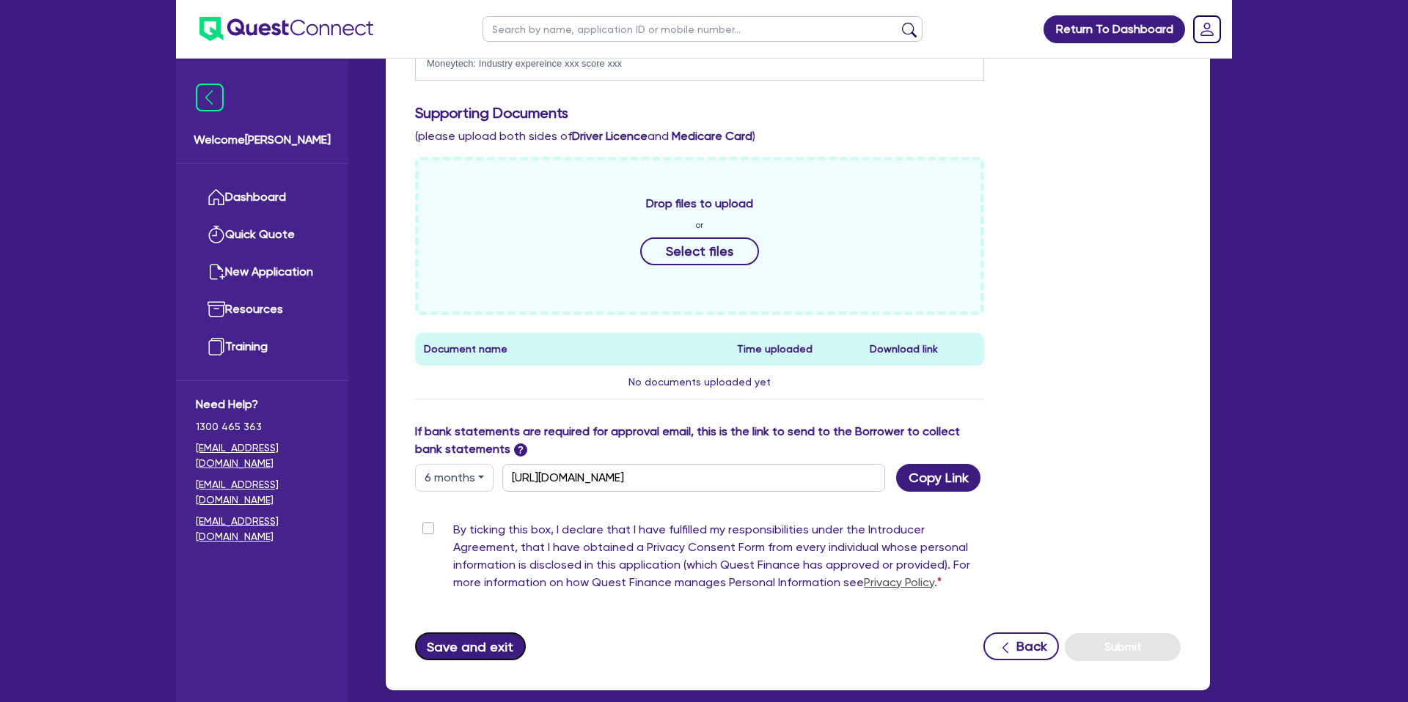
click at [476, 646] on button "Save and exit" at bounding box center [470, 647] width 111 height 28
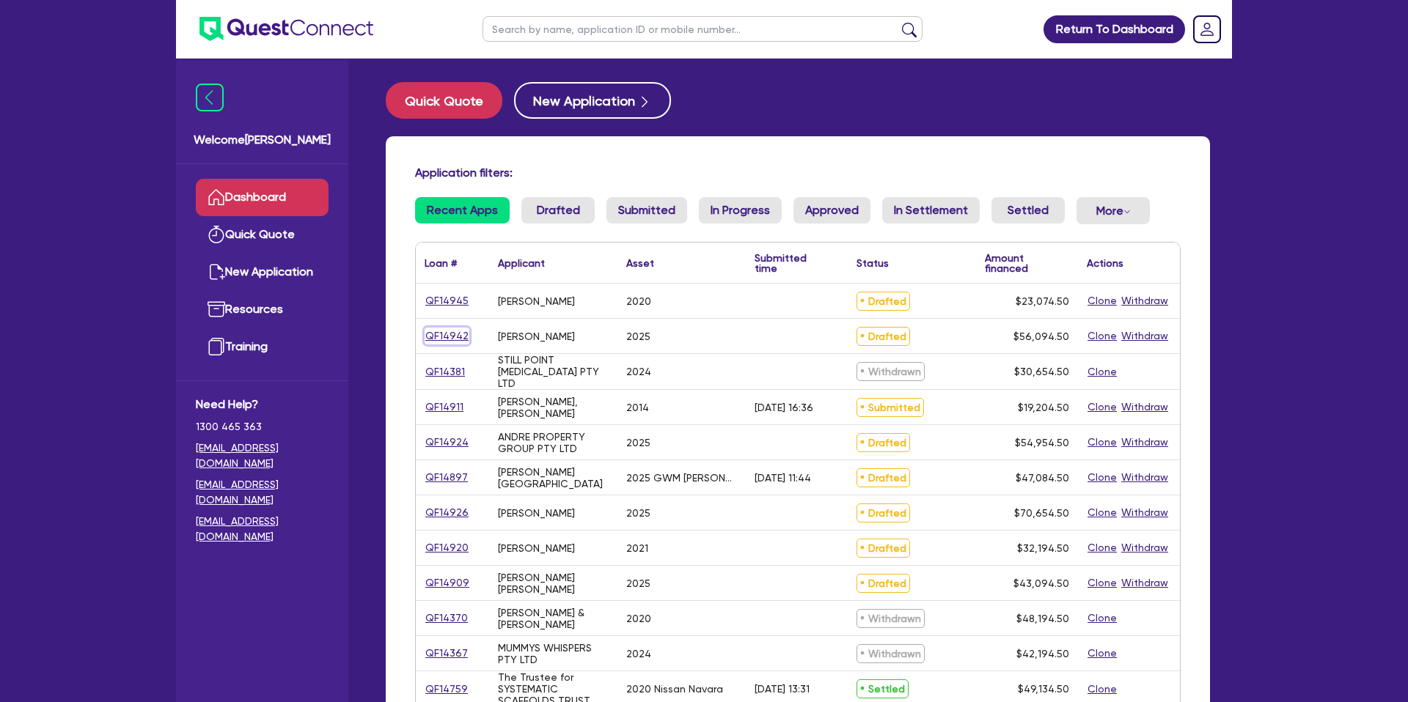
click at [455, 337] on link "QF14942" at bounding box center [446, 336] width 45 height 17
select select "CARS_AND_LIGHT_TRUCKS"
select select "PASSENGER_VEHICLES"
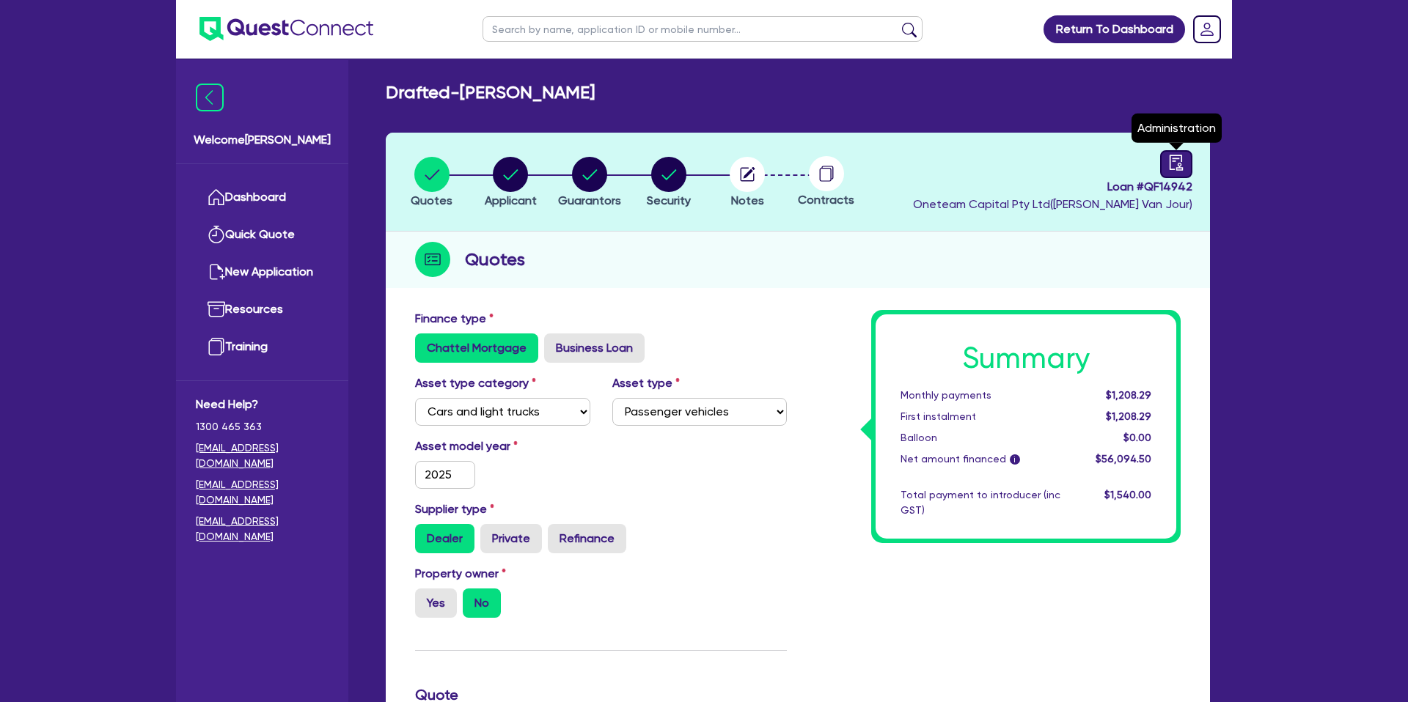
click at [1171, 166] on icon "audit" at bounding box center [1176, 163] width 16 height 16
select select "DRAFTED_NEW"
select select "Other"
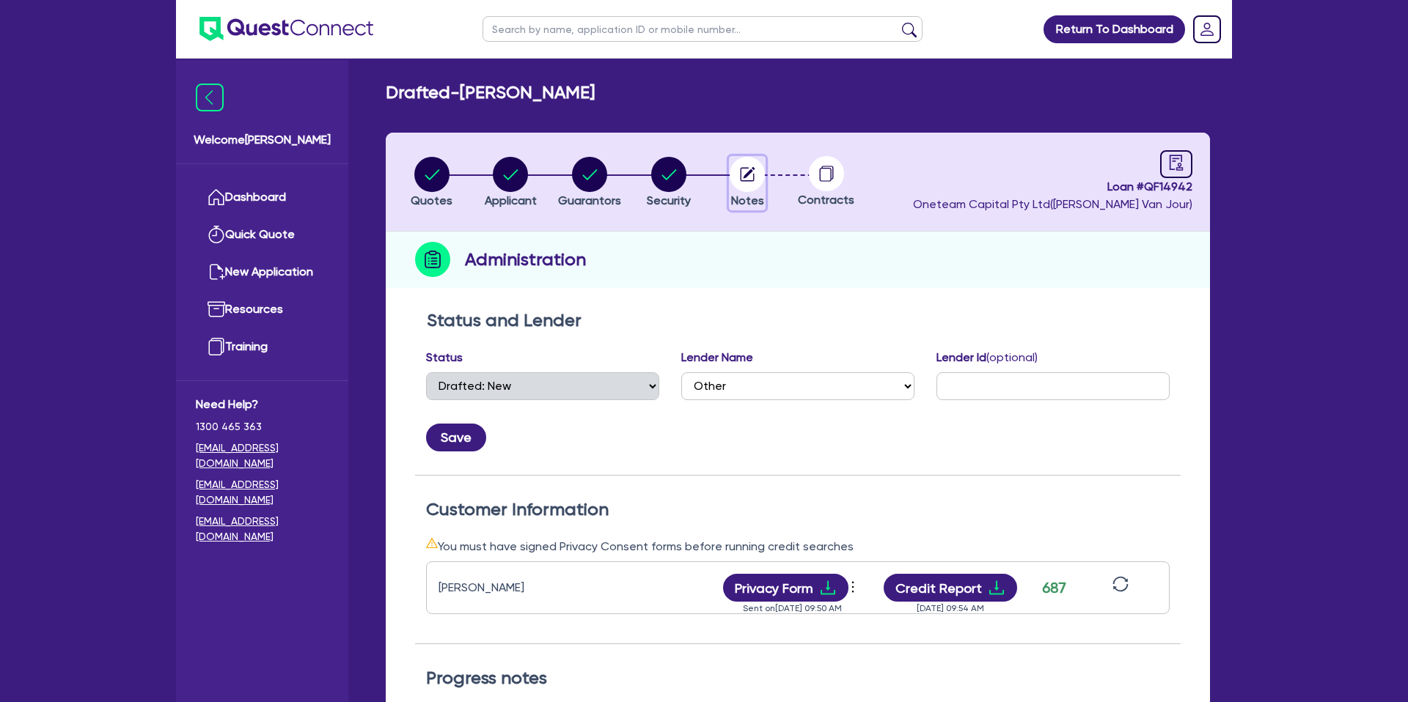
click at [759, 177] on circle "button" at bounding box center [746, 174] width 35 height 35
select select "Other"
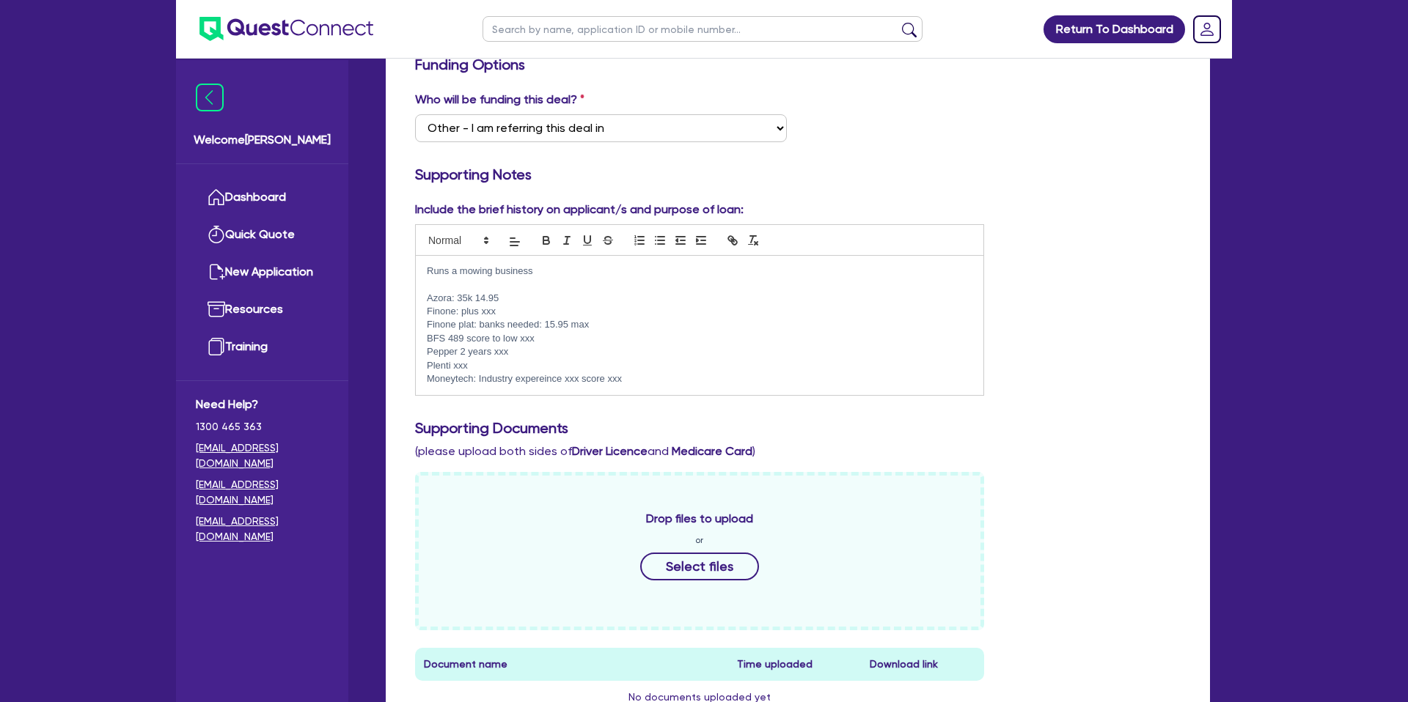
scroll to position [256, 0]
click at [647, 388] on div "Runs a mowing business Azora: 35k 14.95 Finone: plus xxx Finone plat: banks nee…" at bounding box center [699, 323] width 567 height 139
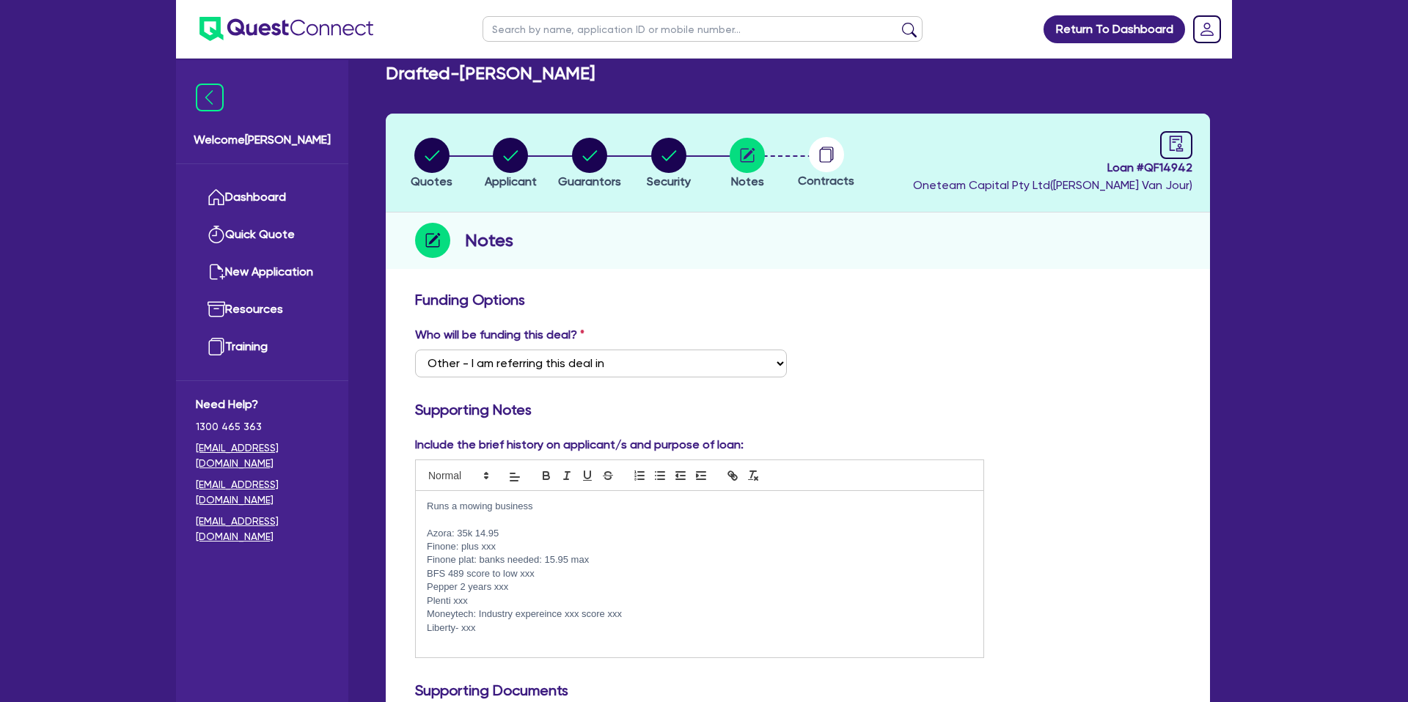
scroll to position [0, 0]
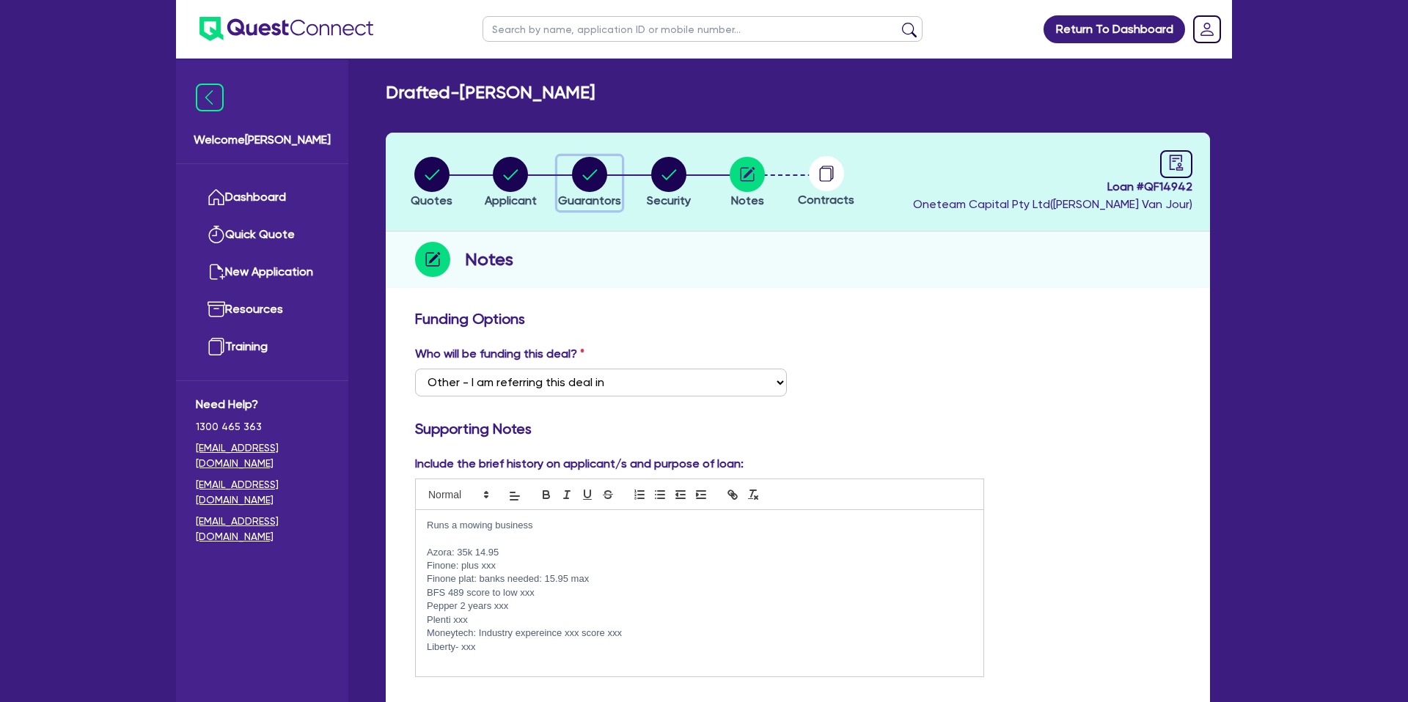
click at [589, 176] on circle "button" at bounding box center [589, 174] width 35 height 35
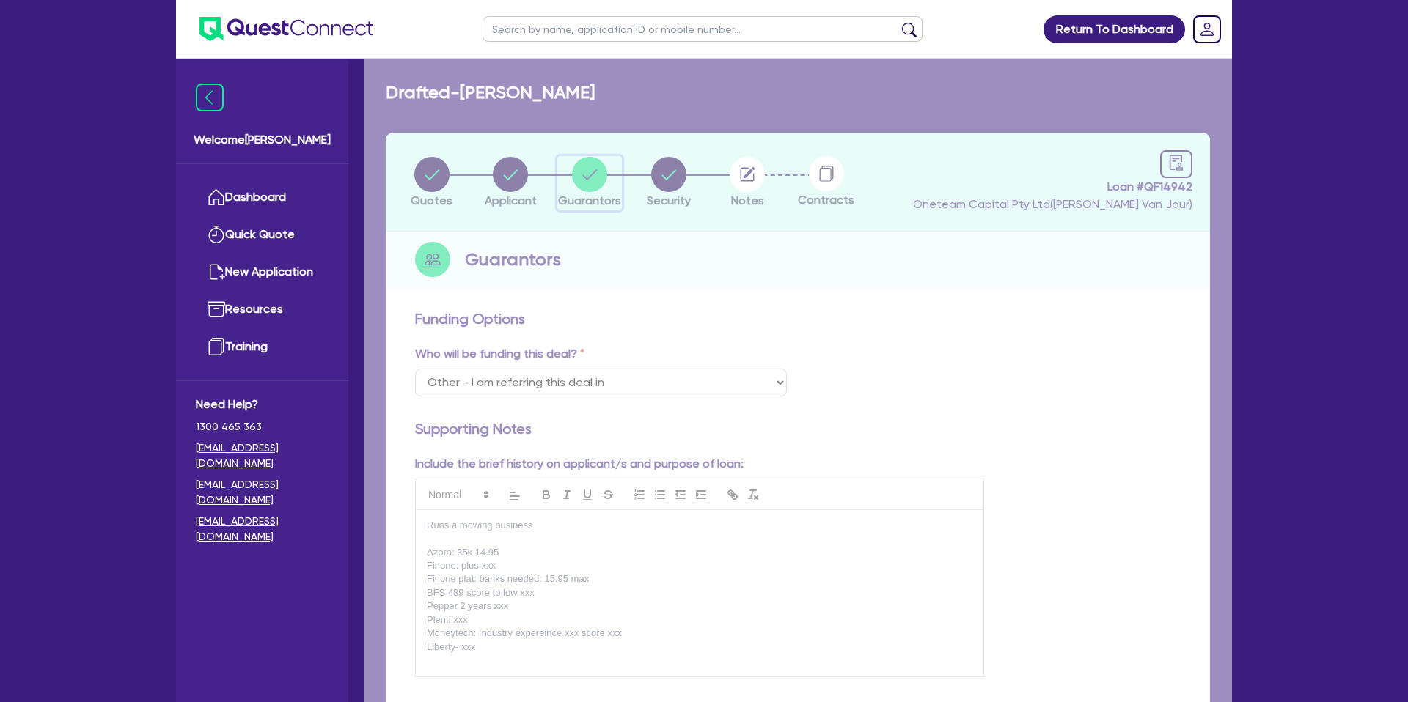
select select "MR"
select select "QLD"
select select "DE_FACTO"
select select "CASH"
select select "VEHICLE_LOAN"
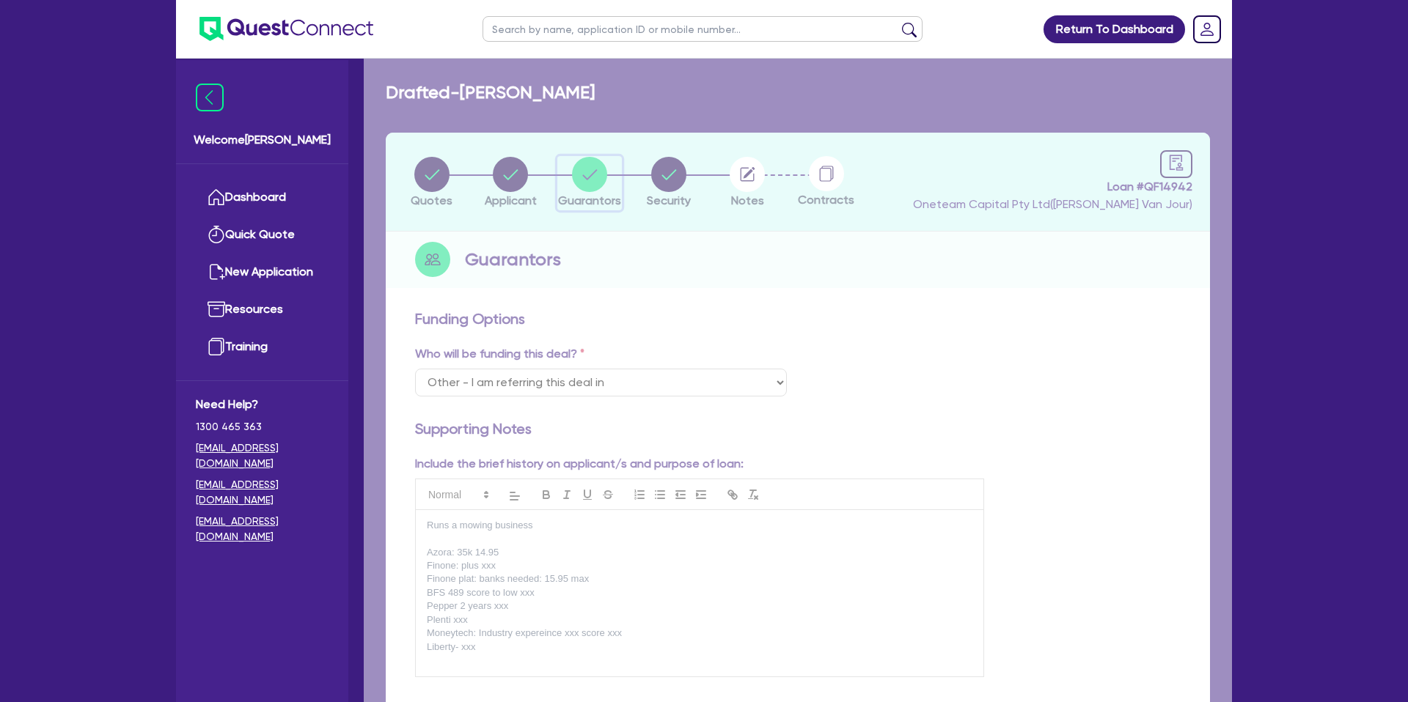
select select "PERSONAL_LOAN"
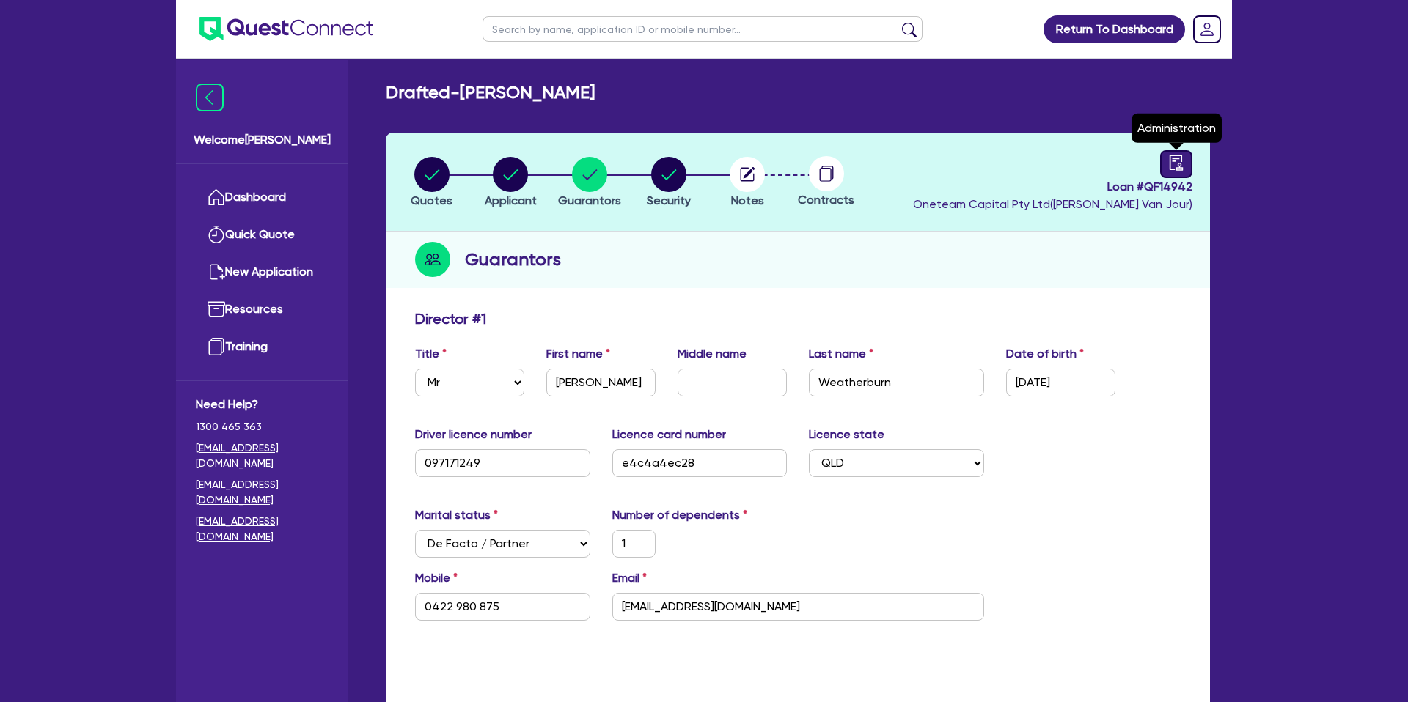
click at [1175, 161] on icon "audit" at bounding box center [1175, 162] width 13 height 15
select select "DRAFTED_NEW"
select select "Other"
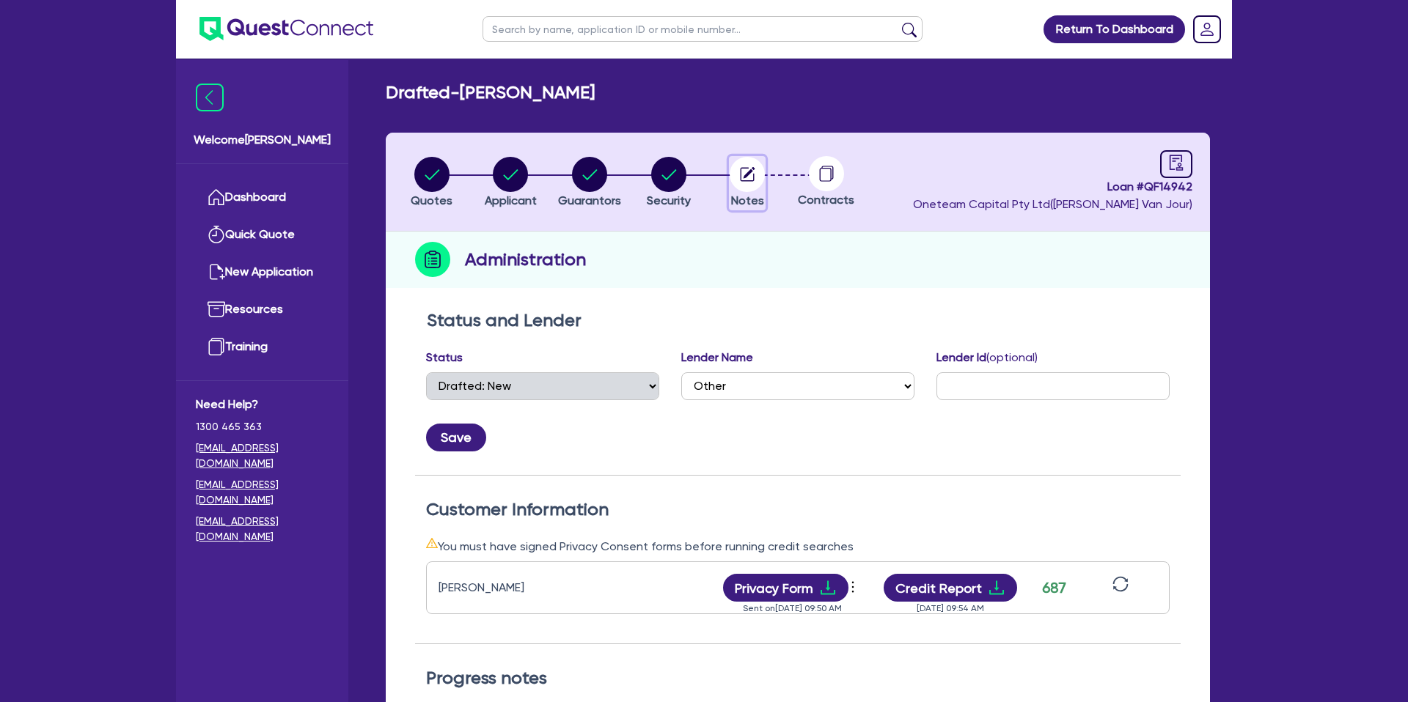
click at [744, 169] on circle "button" at bounding box center [746, 174] width 35 height 35
select select "Other"
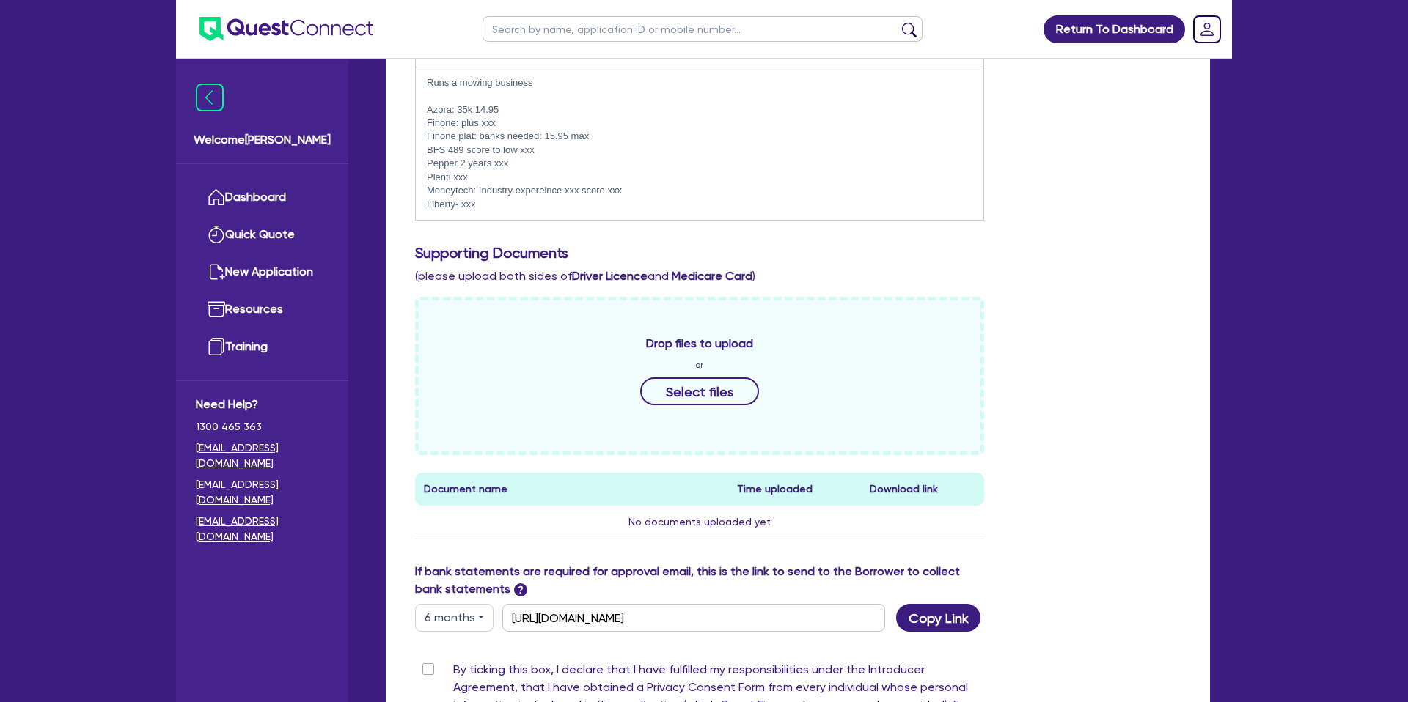
scroll to position [442, 0]
click at [502, 206] on p "Liberty- xxx" at bounding box center [699, 205] width 545 height 13
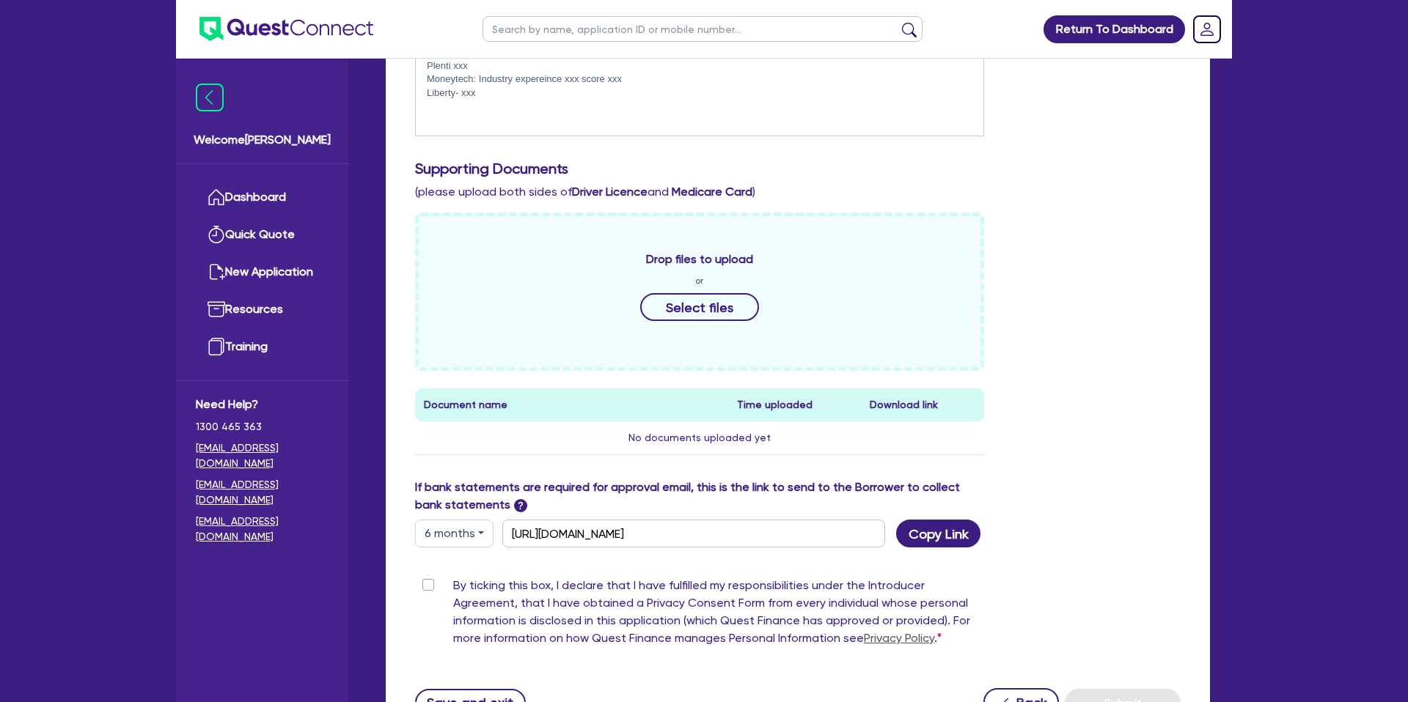
scroll to position [0, 0]
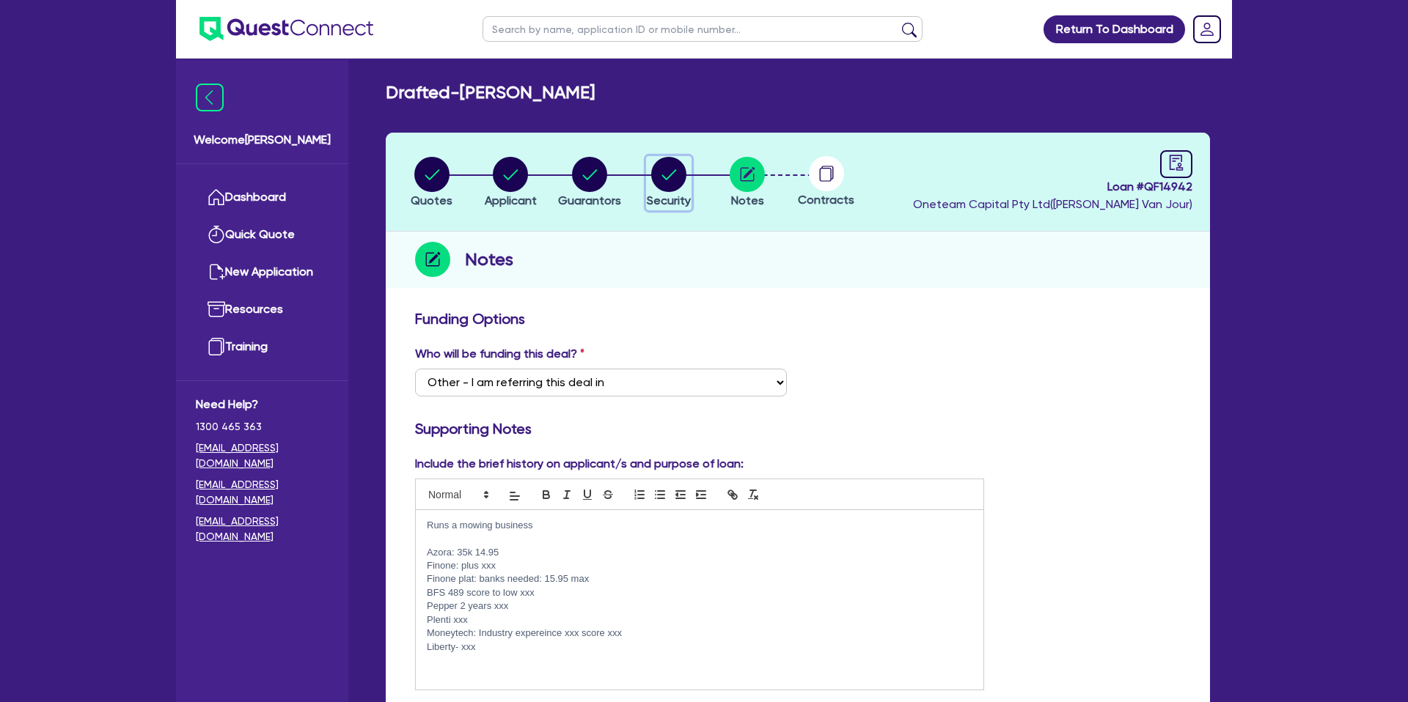
click at [655, 169] on circle "button" at bounding box center [668, 174] width 35 height 35
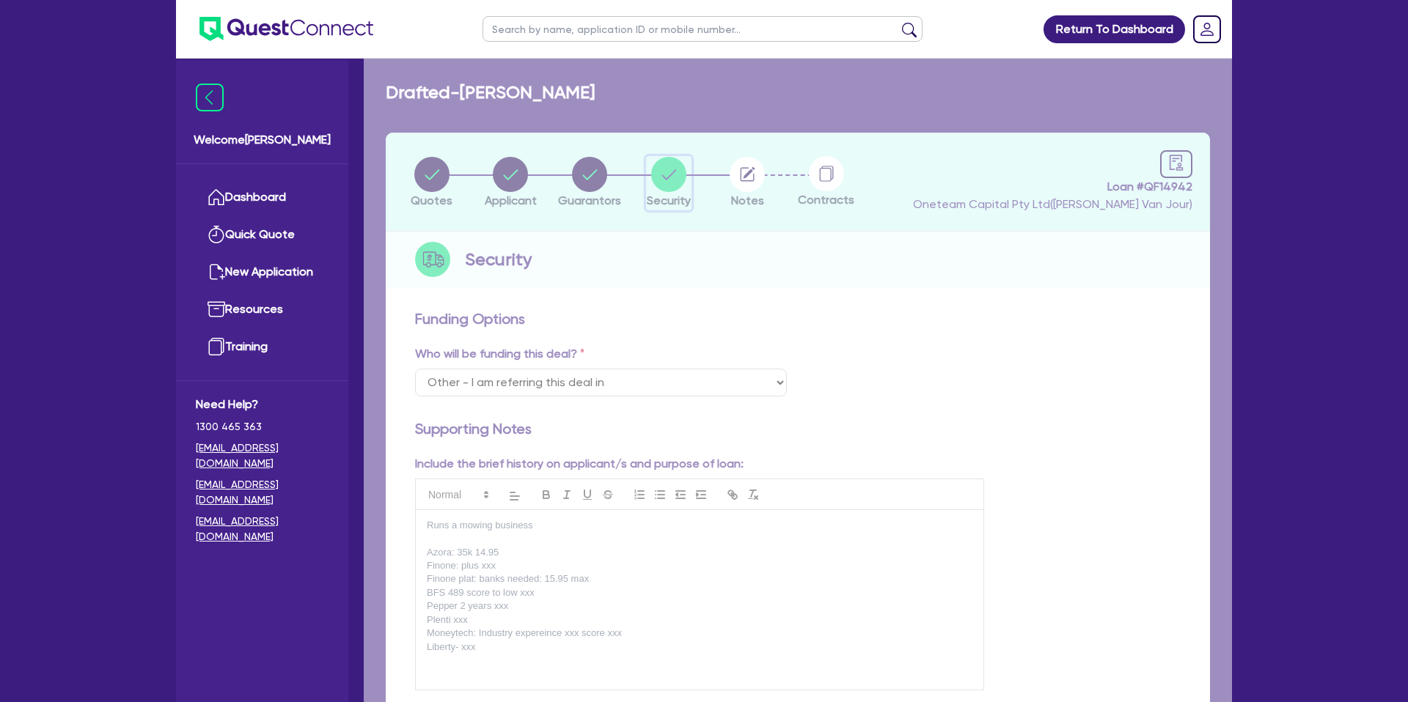
select select "CARS_AND_LIGHT_TRUCKS"
select select "PASSENGER_VEHICLES"
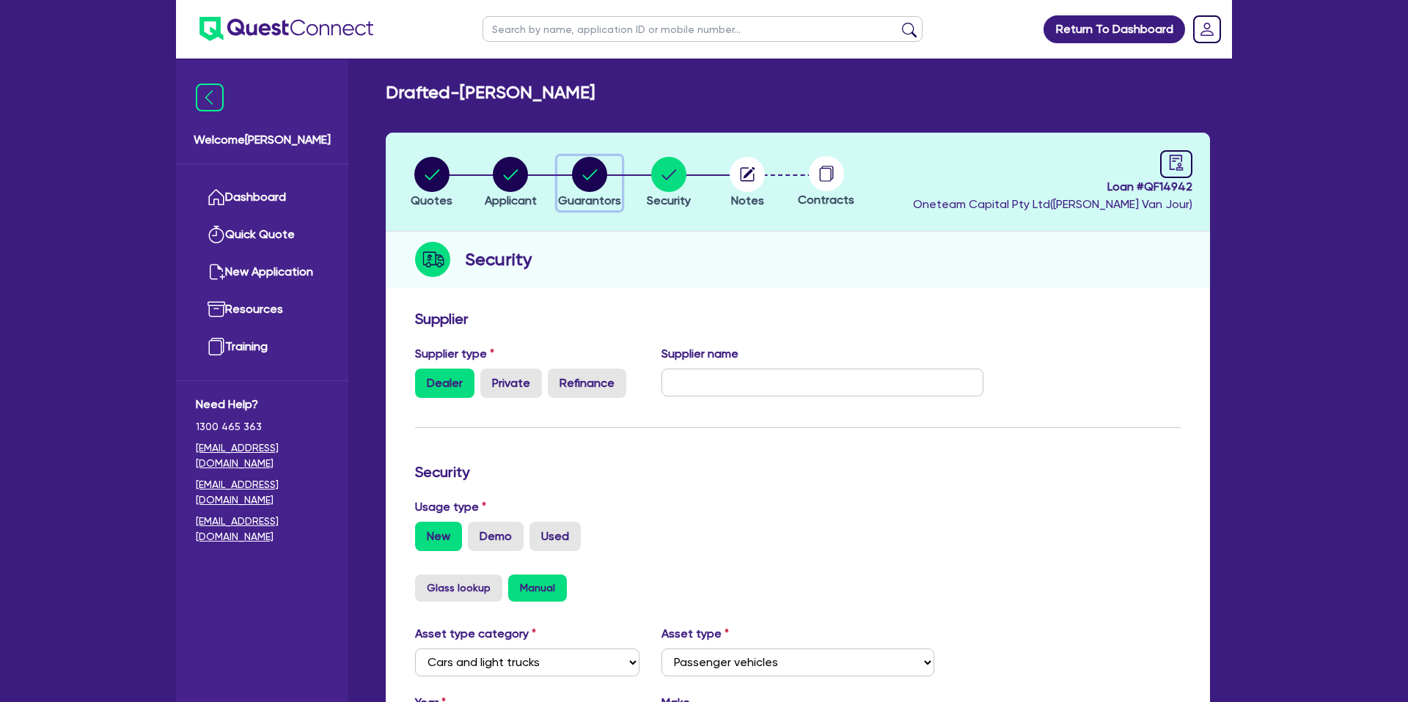
click at [593, 169] on circle "button" at bounding box center [589, 174] width 35 height 35
select select "MR"
select select "QLD"
select select "DE_FACTO"
select select "CASH"
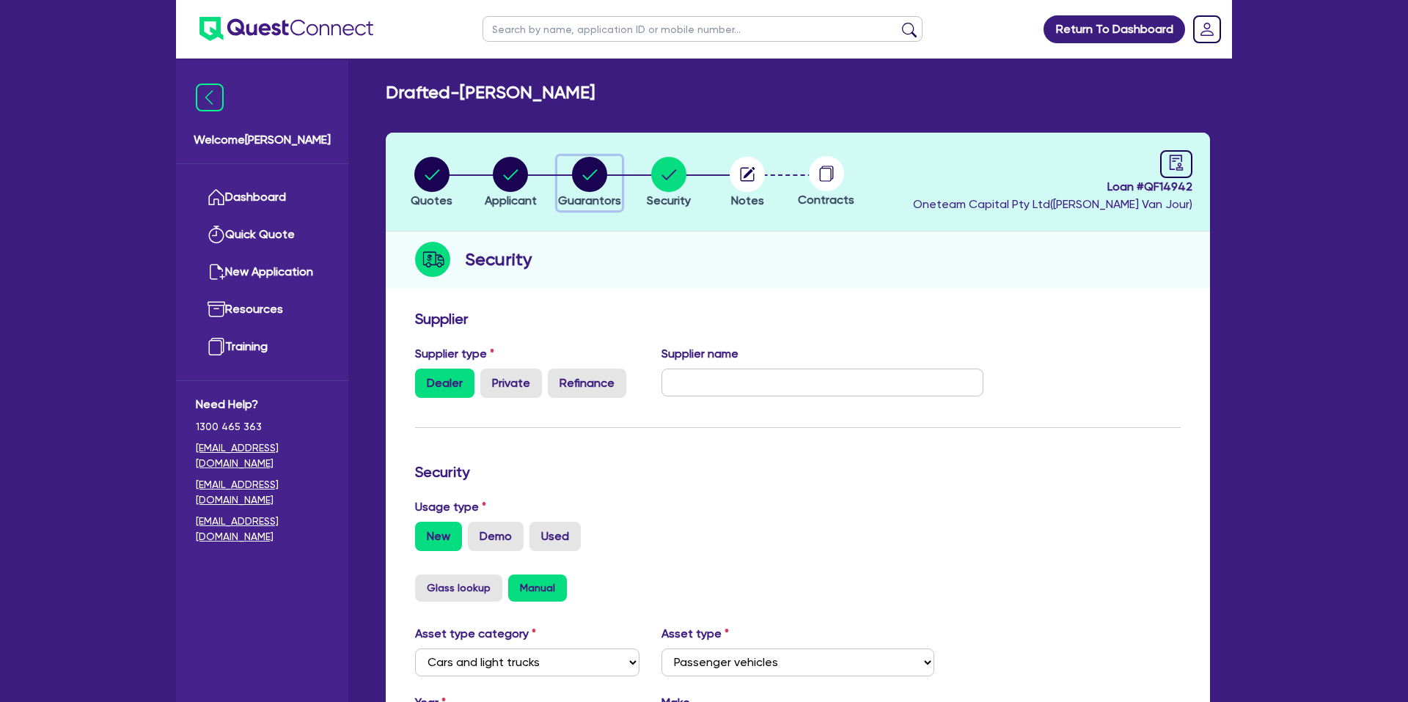
select select "VEHICLE_LOAN"
select select "PERSONAL_LOAN"
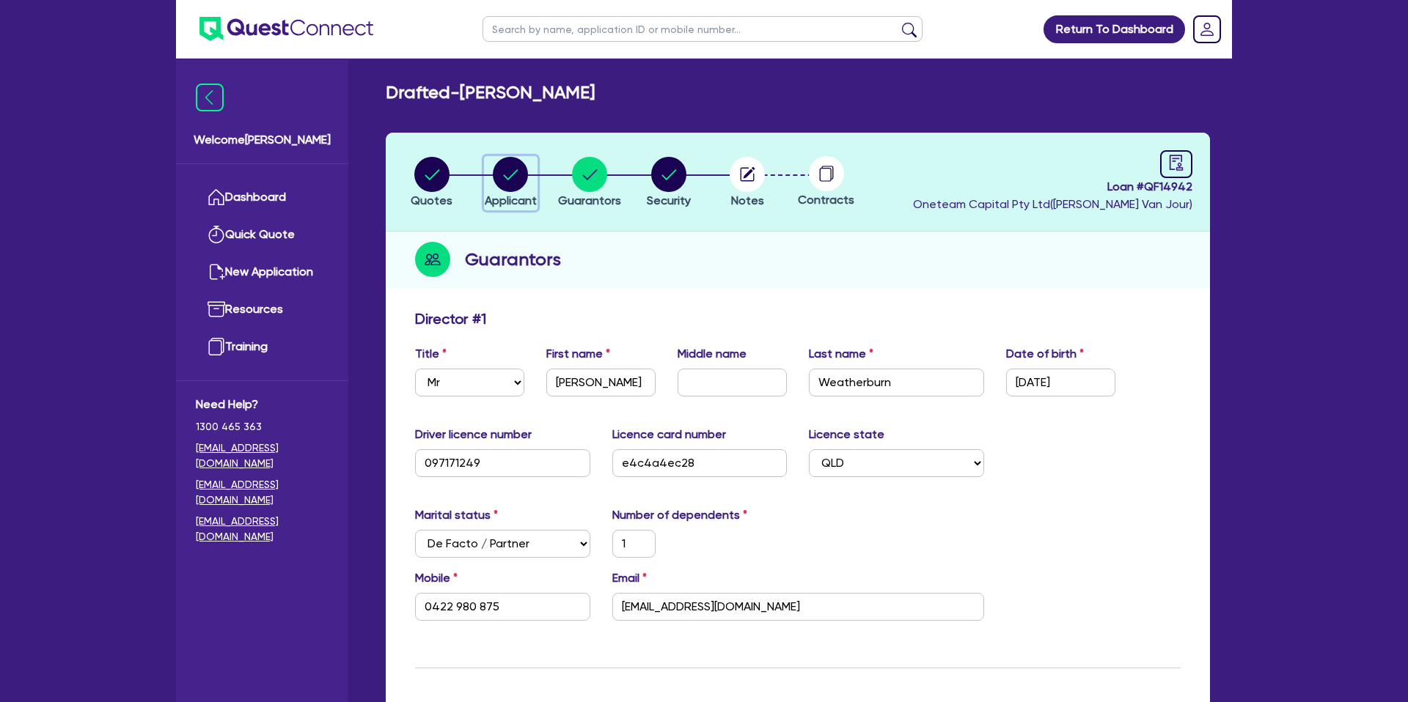
drag, startPoint x: 519, startPoint y: 171, endPoint x: 479, endPoint y: 174, distance: 40.5
click at [514, 171] on circle "button" at bounding box center [510, 174] width 35 height 35
select select "SOLE_TRADER"
select select "BUILDING_CONSTRUCTION"
select select "TRADES_SERVICES_CONSUMERS"
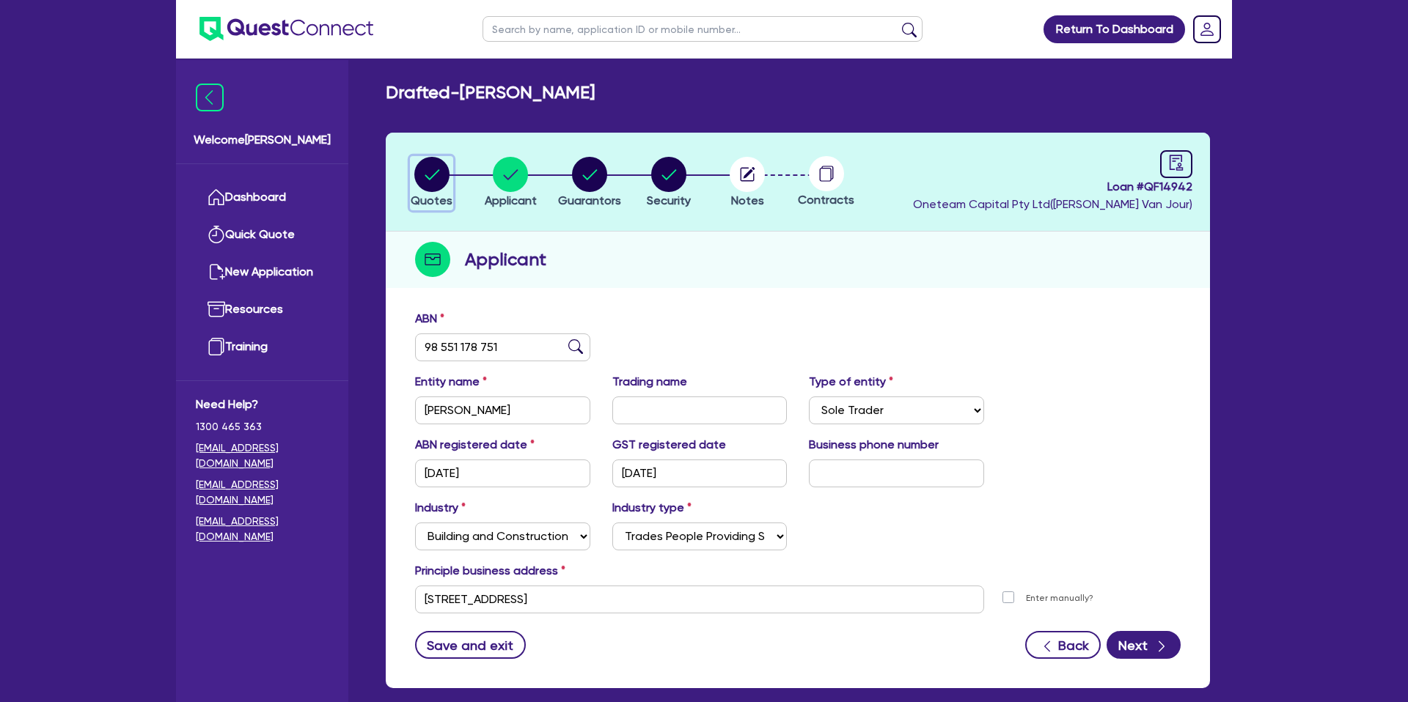
click at [426, 170] on circle "button" at bounding box center [431, 174] width 35 height 35
select select "CARS_AND_LIGHT_TRUCKS"
select select "PASSENGER_VEHICLES"
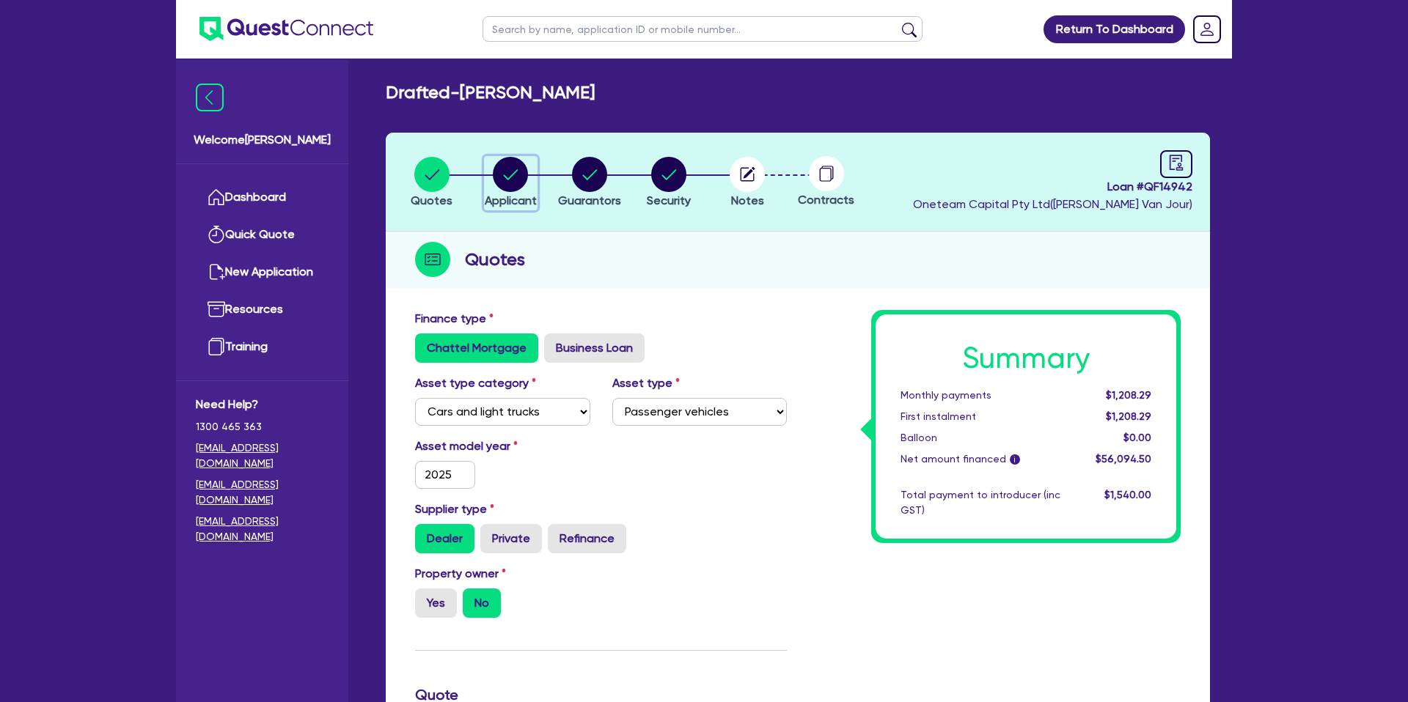
click at [512, 176] on icon "button" at bounding box center [511, 174] width 15 height 10
select select "SOLE_TRADER"
select select "BUILDING_CONSTRUCTION"
select select "TRADES_SERVICES_CONSUMERS"
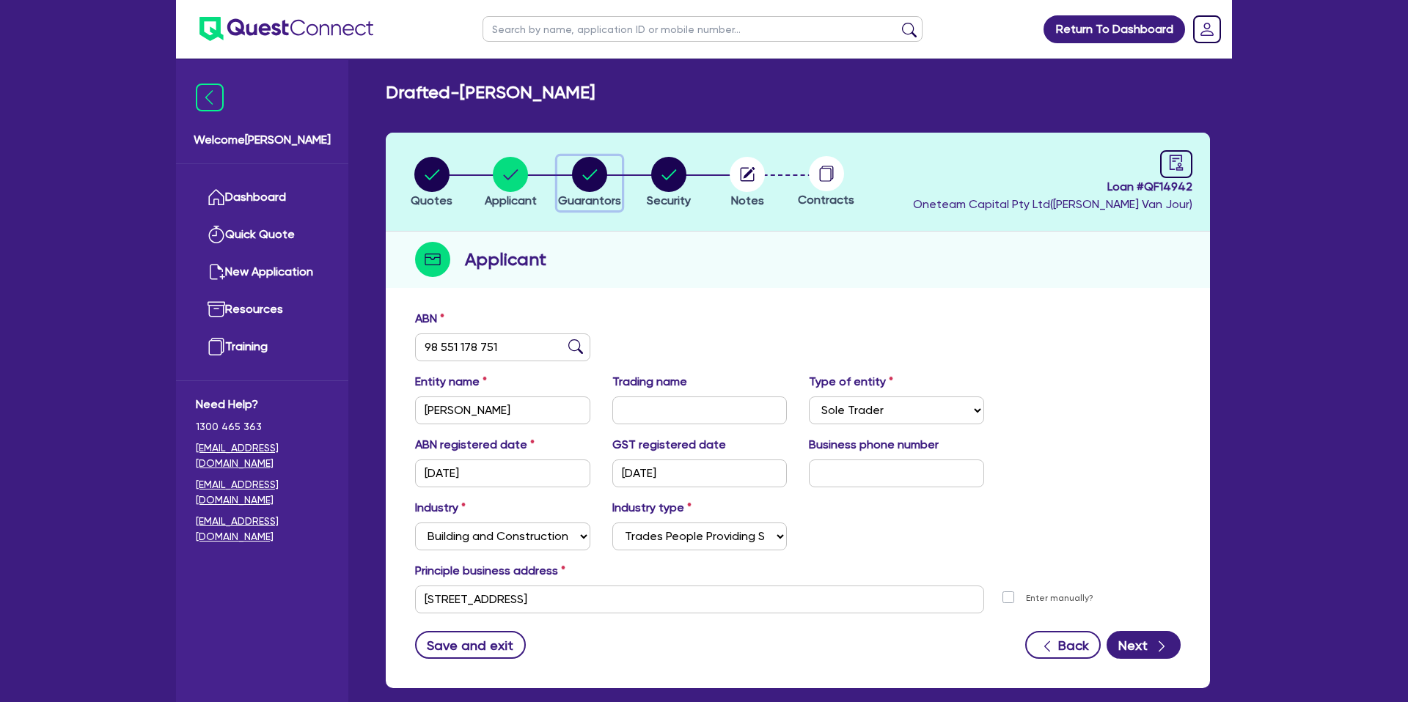
click at [598, 171] on circle "button" at bounding box center [589, 174] width 35 height 35
select select "MR"
select select "QLD"
select select "DE_FACTO"
select select "CASH"
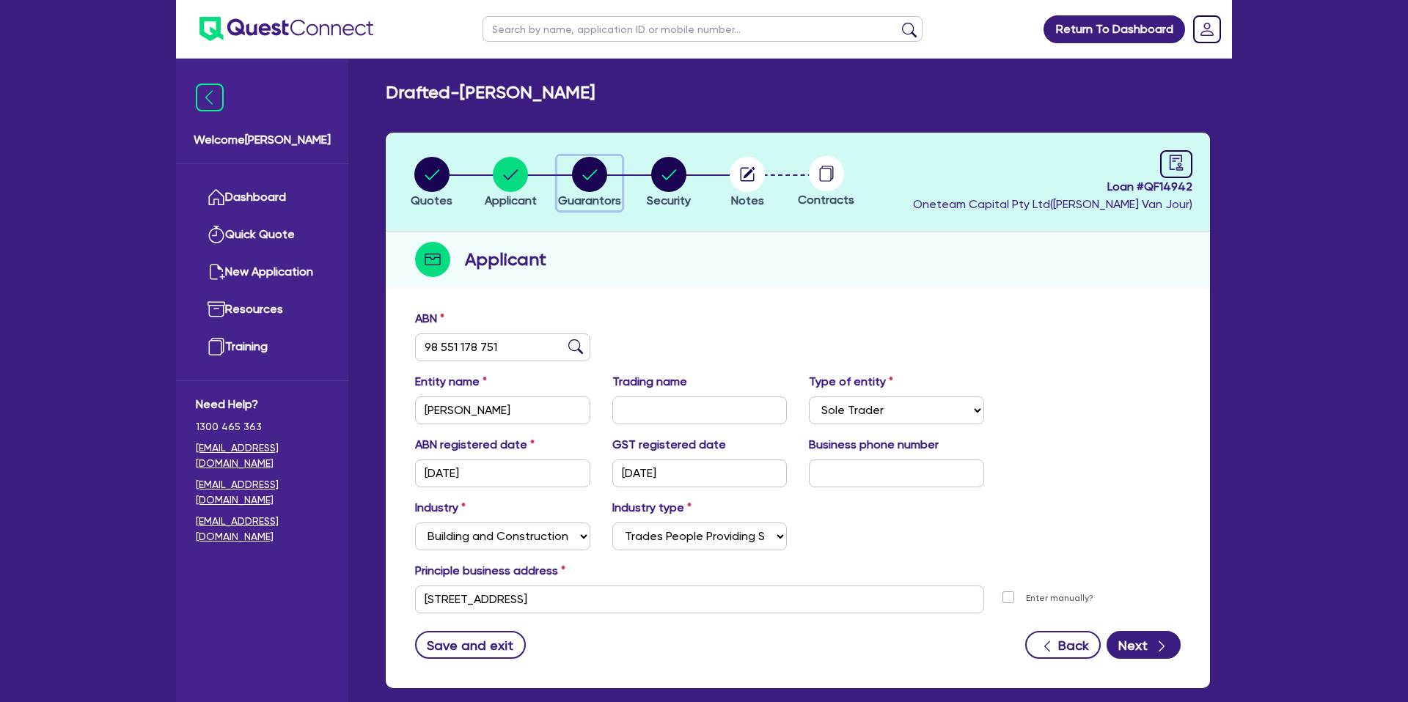
select select "VEHICLE_LOAN"
select select "PERSONAL_LOAN"
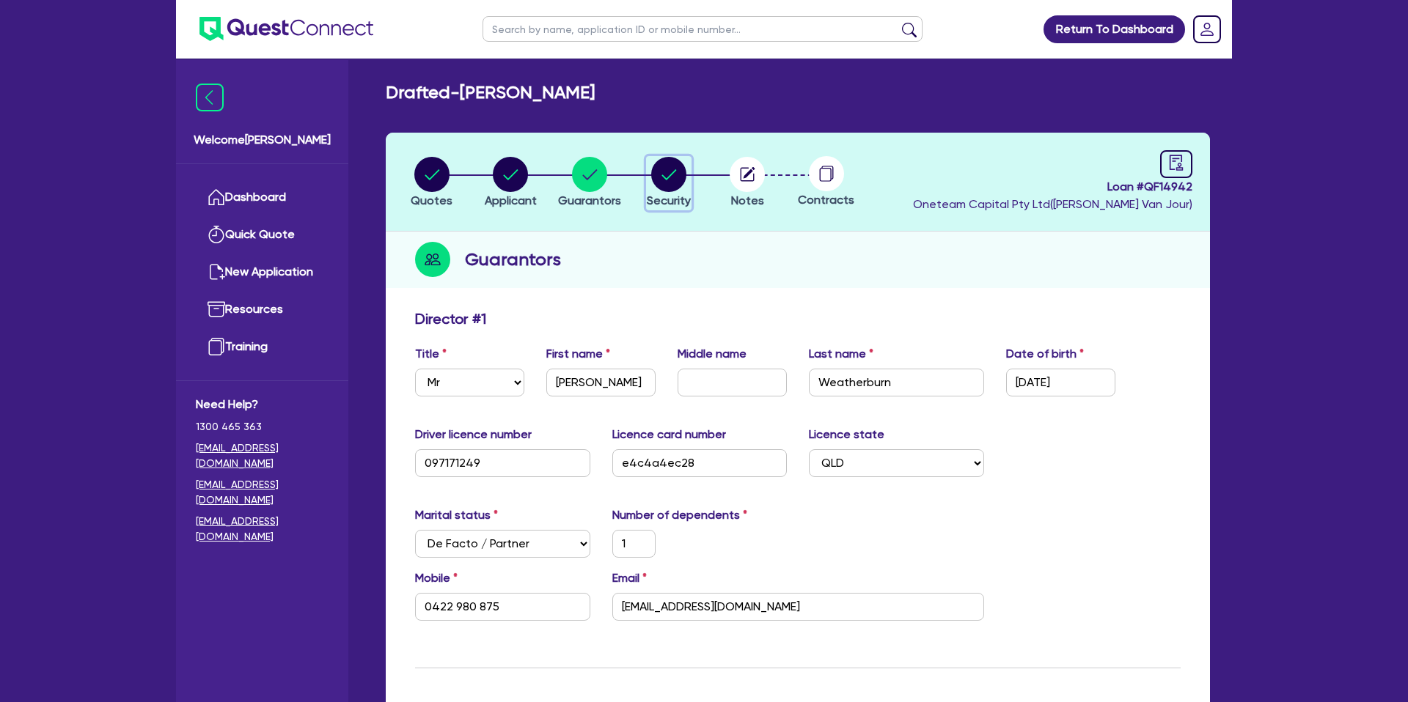
click at [657, 164] on circle "button" at bounding box center [668, 174] width 35 height 35
select select "CARS_AND_LIGHT_TRUCKS"
select select "PASSENGER_VEHICLES"
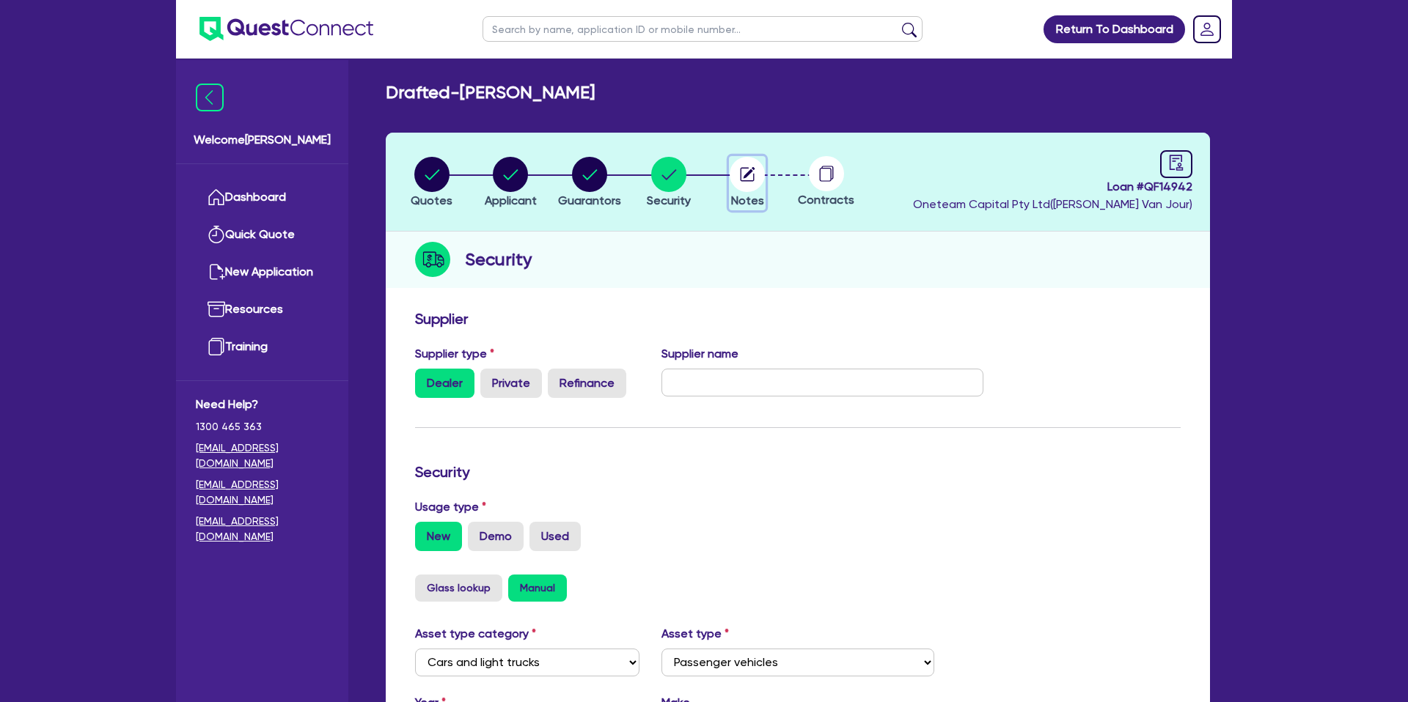
click at [750, 172] on icon "button" at bounding box center [749, 173] width 12 height 12
select select "Other"
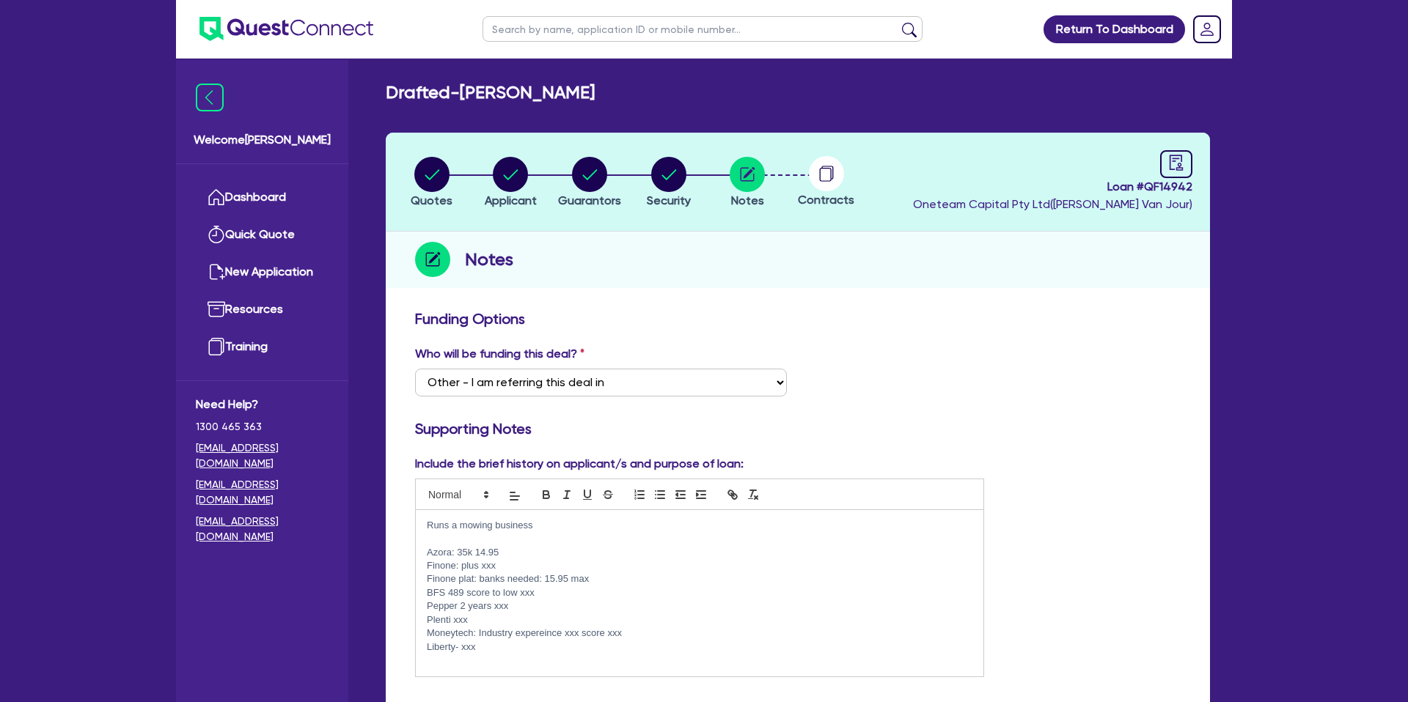
click at [838, 170] on circle at bounding box center [826, 173] width 35 height 35
click at [840, 184] on icon at bounding box center [826, 173] width 35 height 35
click at [1177, 159] on icon "audit" at bounding box center [1176, 163] width 16 height 16
select select "DRAFTED_NEW"
select select "Other"
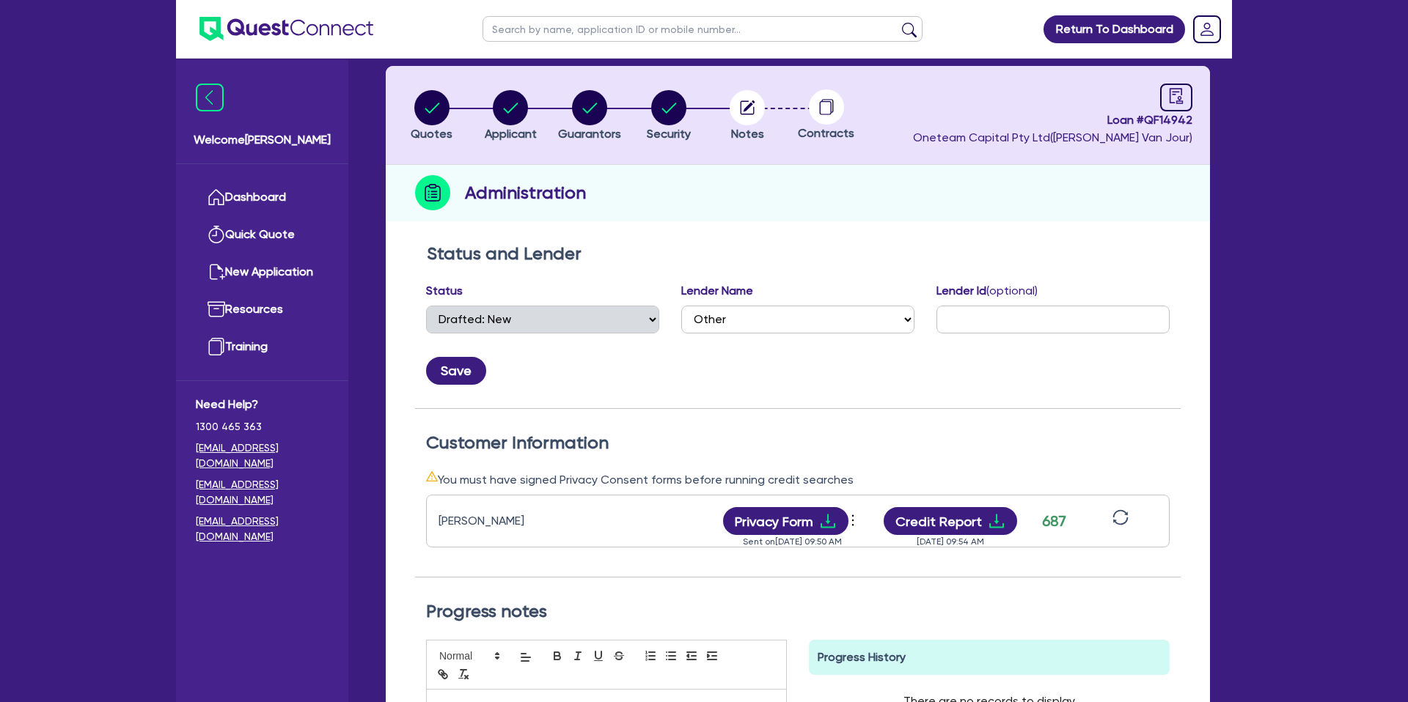
scroll to position [51, 0]
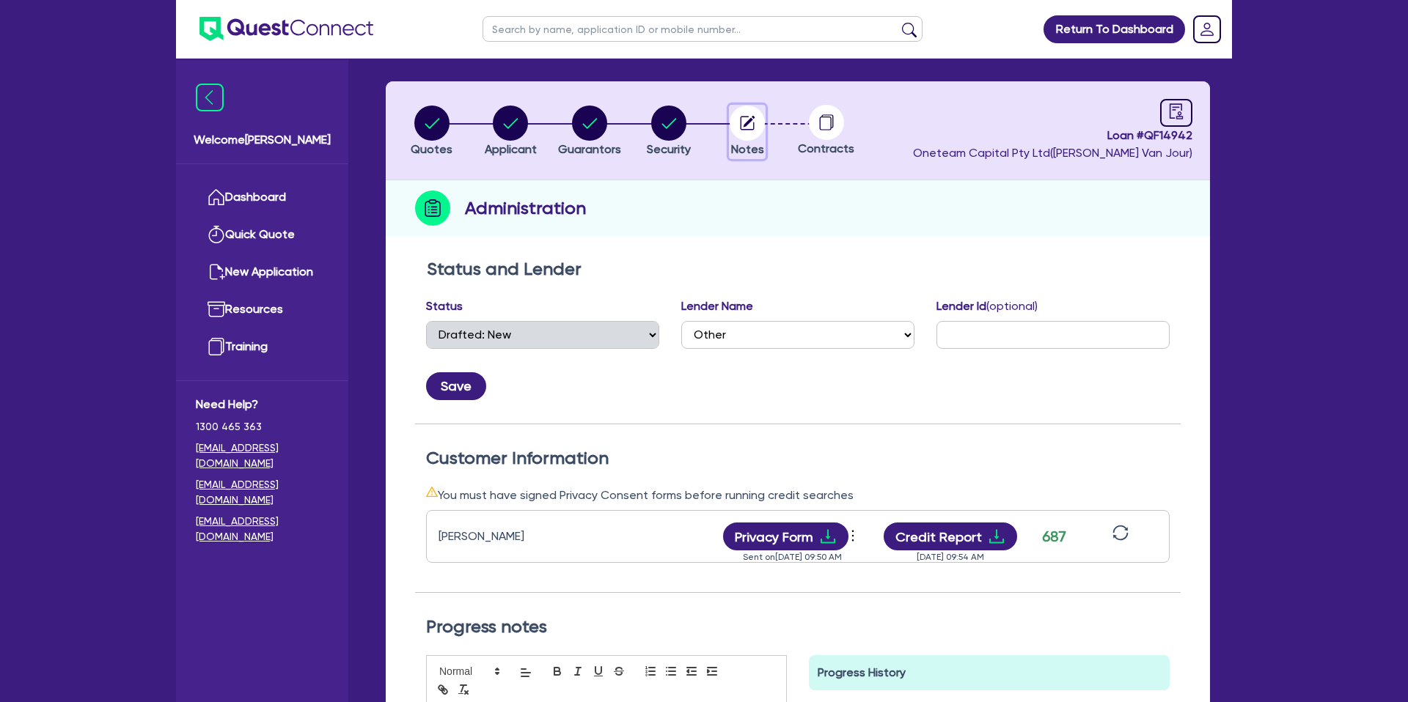
click at [751, 125] on circle "button" at bounding box center [746, 123] width 35 height 35
select select "Other"
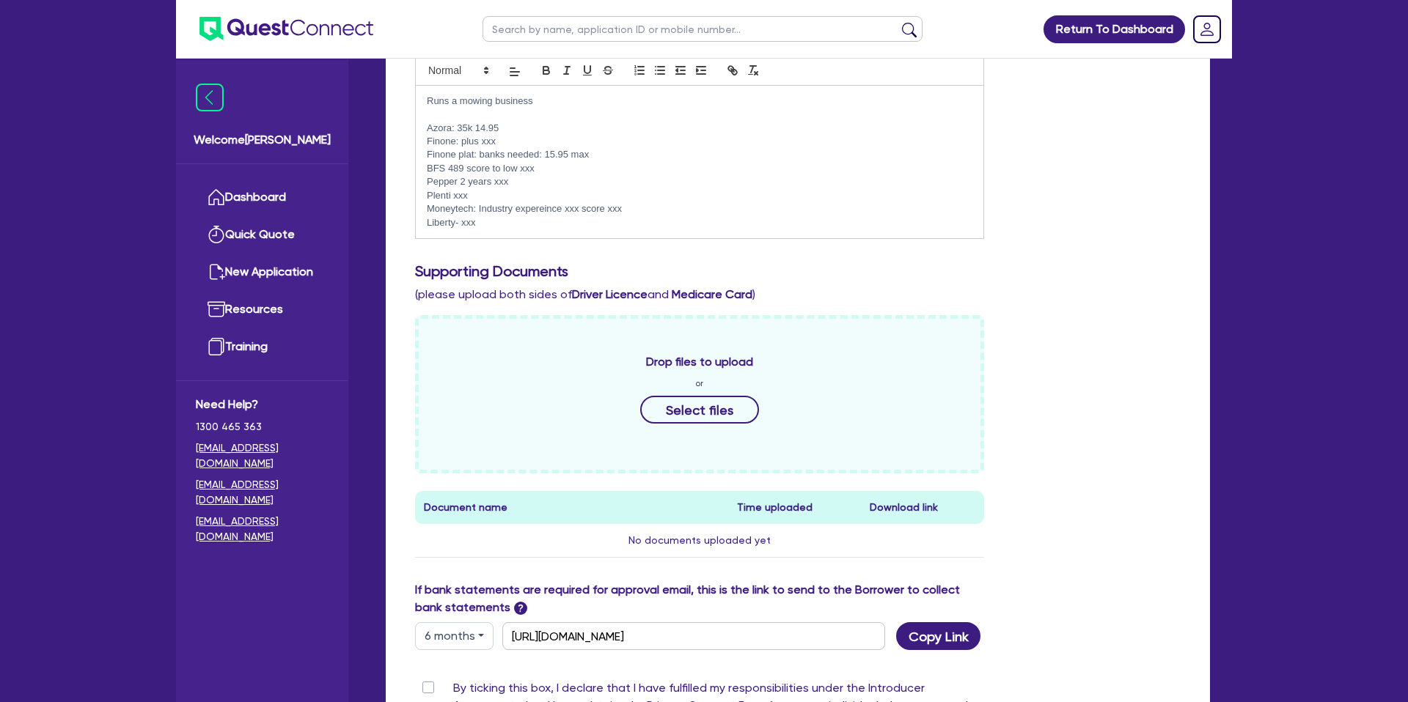
scroll to position [488, 0]
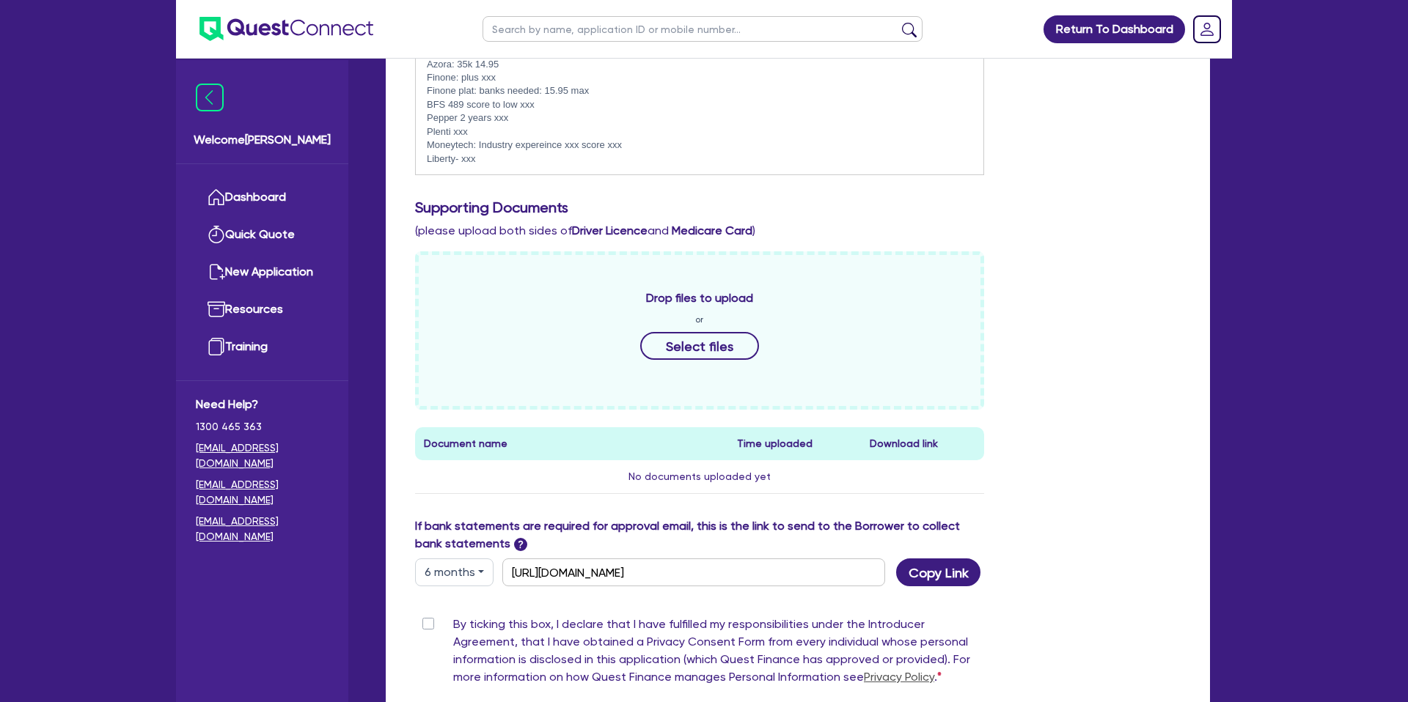
click at [495, 162] on p "Liberty- xxx" at bounding box center [699, 158] width 545 height 13
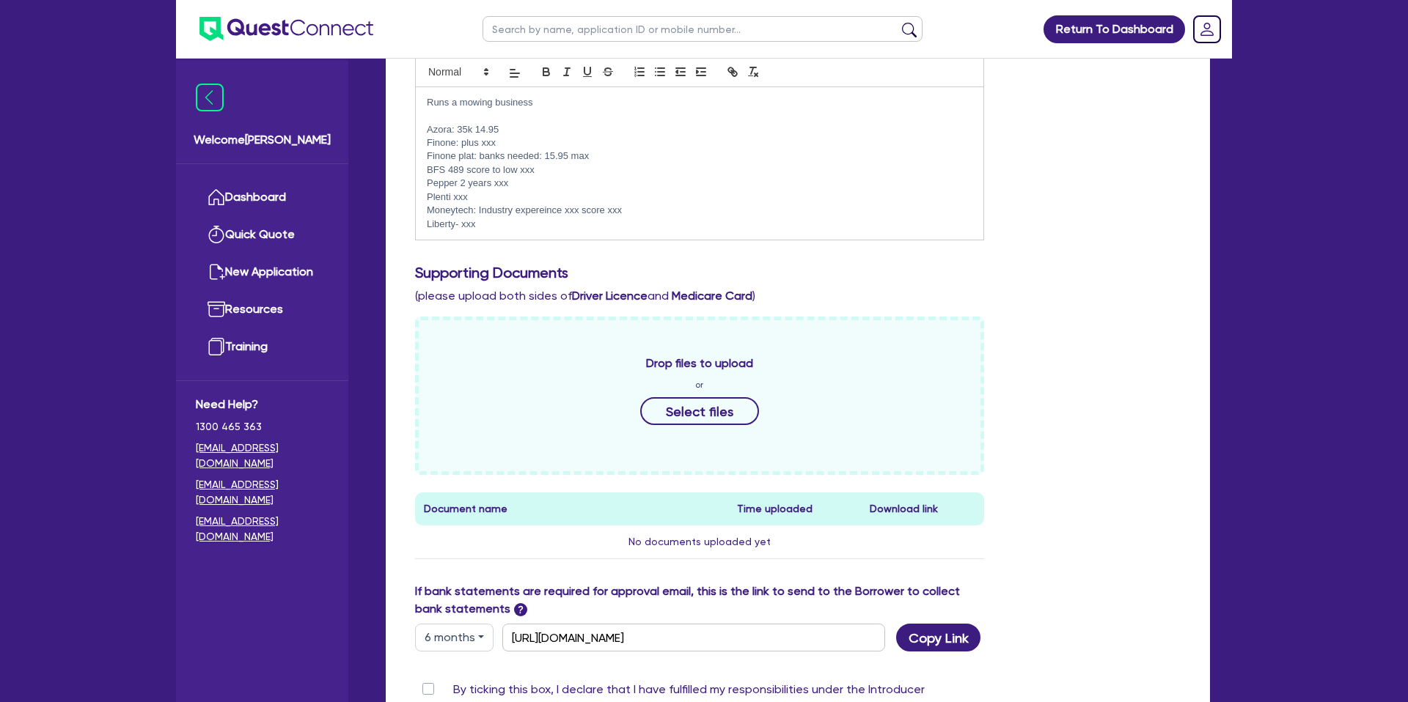
scroll to position [416, 0]
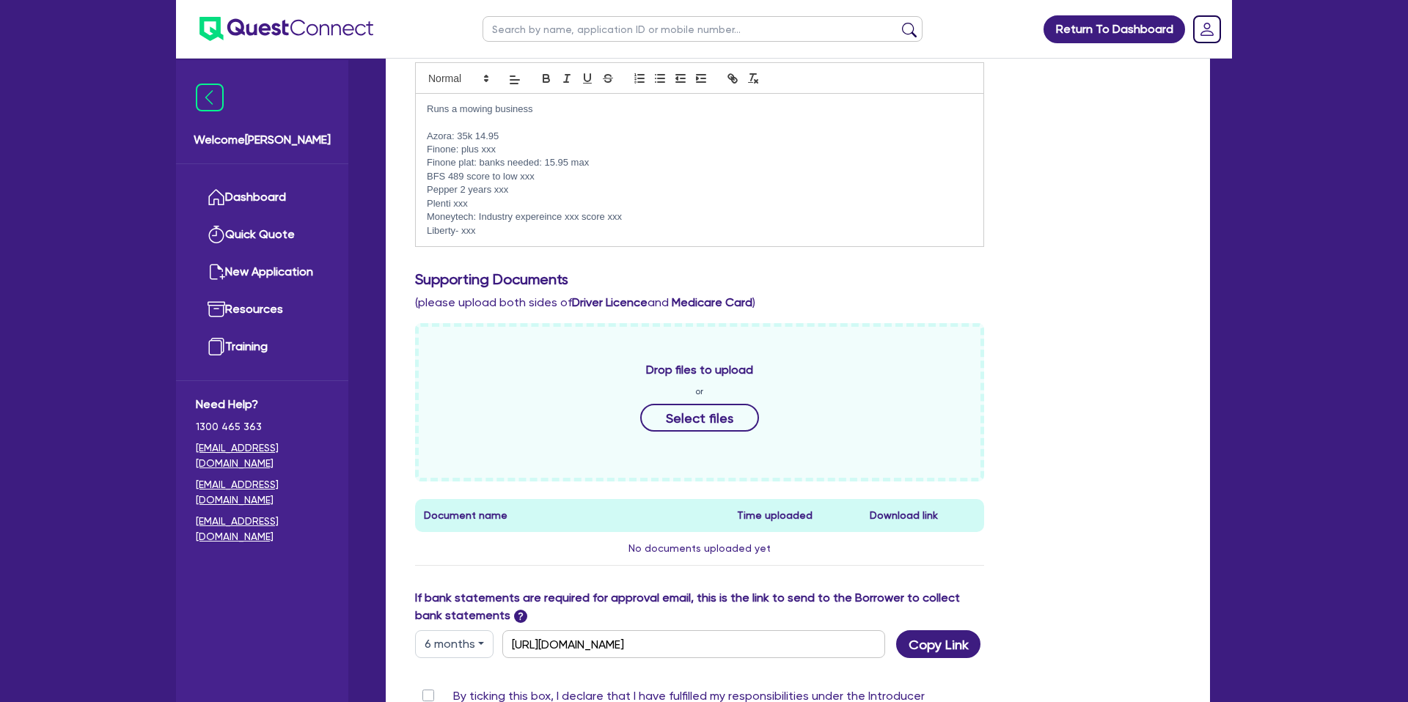
click at [507, 148] on p "Finone: plus xxx" at bounding box center [699, 149] width 545 height 13
click at [598, 166] on p "Finone plat: banks needed: 15.95 max" at bounding box center [699, 162] width 545 height 13
click at [550, 172] on p "BFS 489 score to low xxx" at bounding box center [699, 176] width 545 height 13
click at [515, 189] on p "Pepper 2 years xxx" at bounding box center [699, 189] width 545 height 13
click at [475, 202] on p "Plenti xxx" at bounding box center [699, 203] width 545 height 13
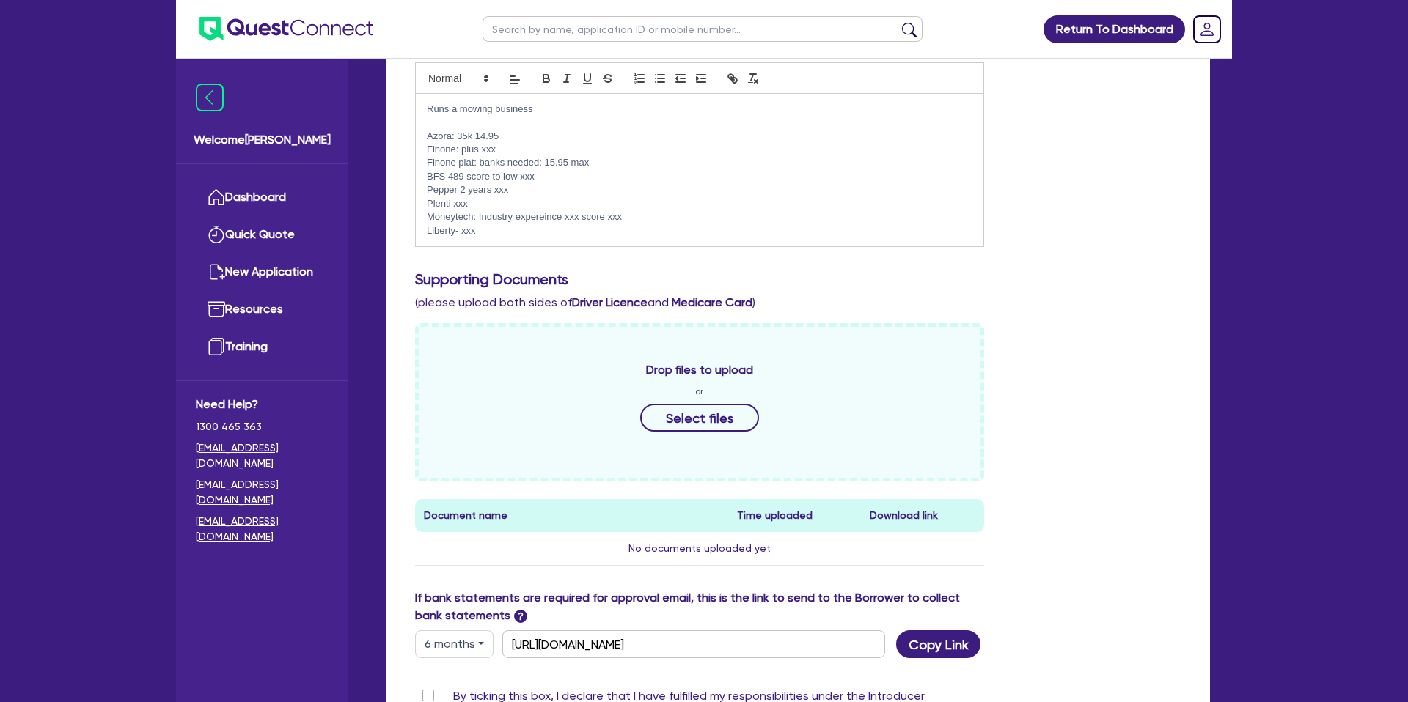
click at [490, 225] on p "Liberty- xxx" at bounding box center [699, 230] width 545 height 13
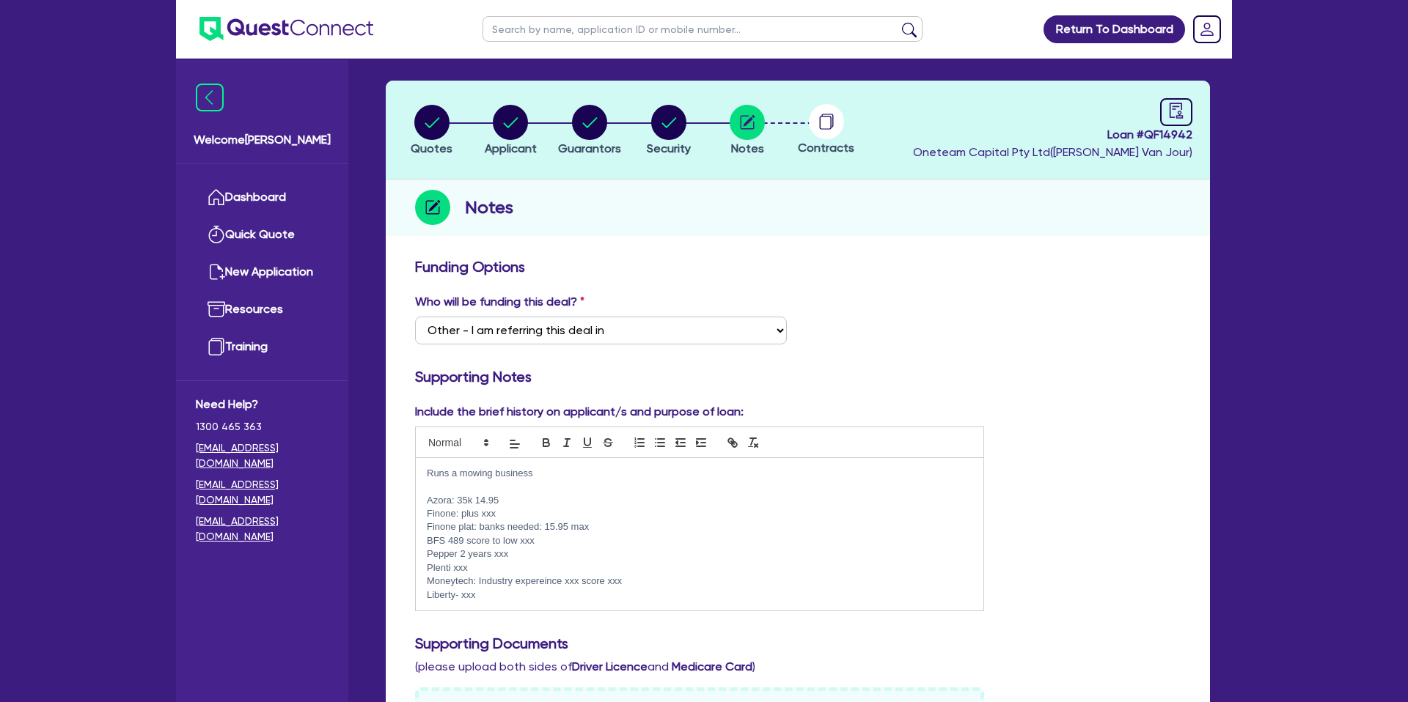
scroll to position [47, 0]
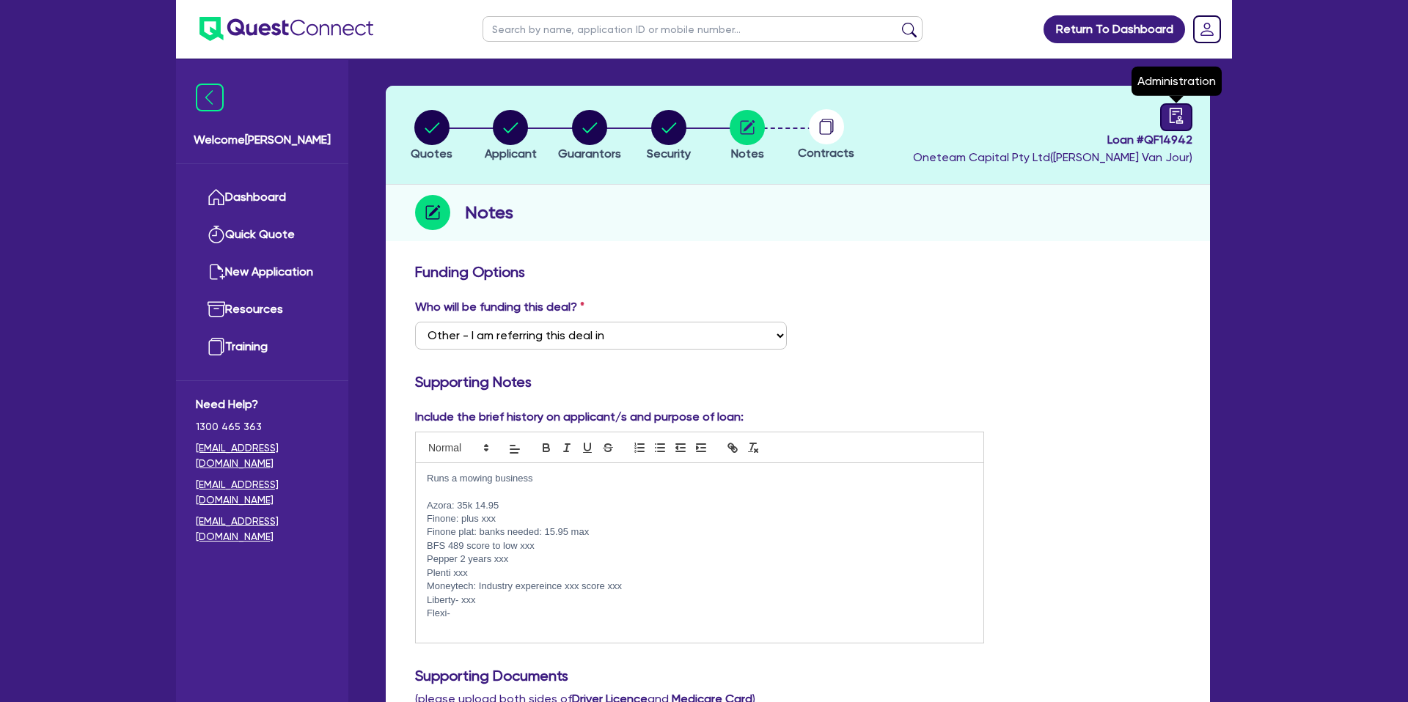
click at [1177, 116] on icon "audit" at bounding box center [1176, 116] width 16 height 16
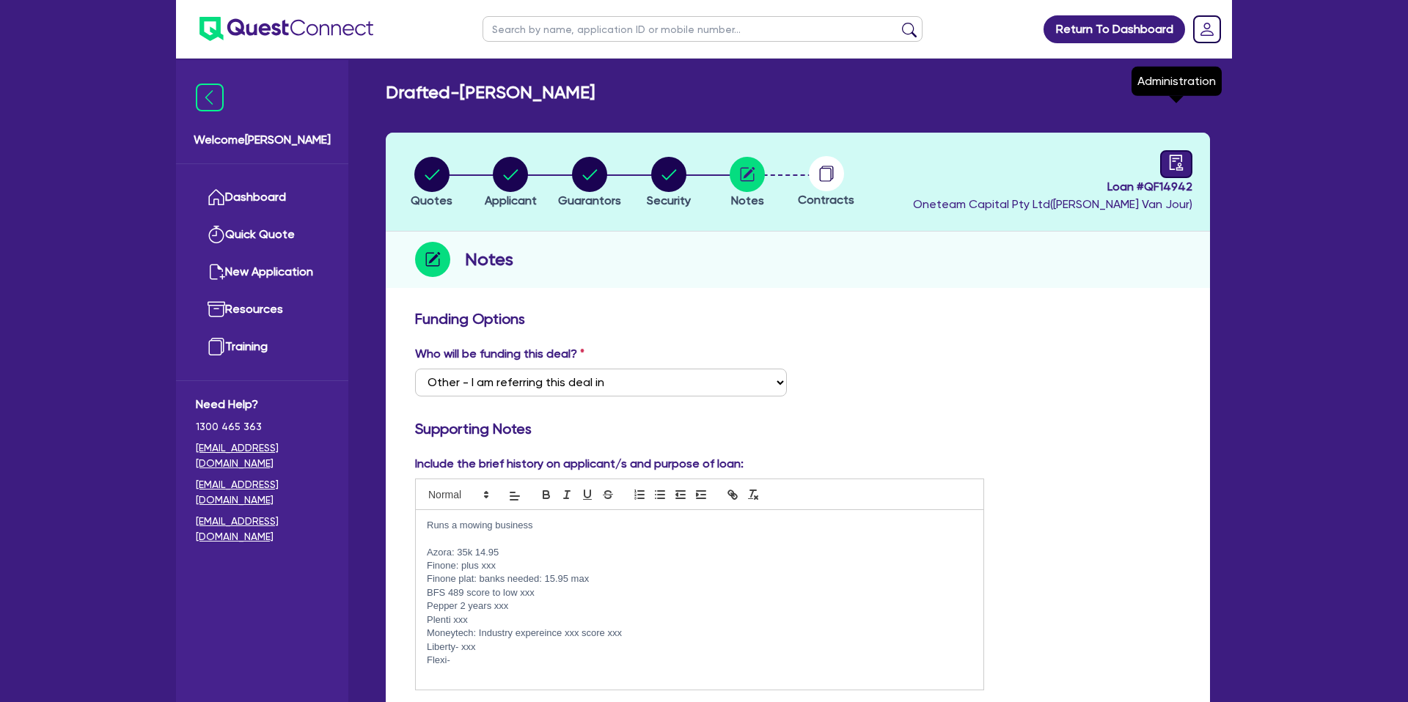
select select "DRAFTED_NEW"
select select "Other"
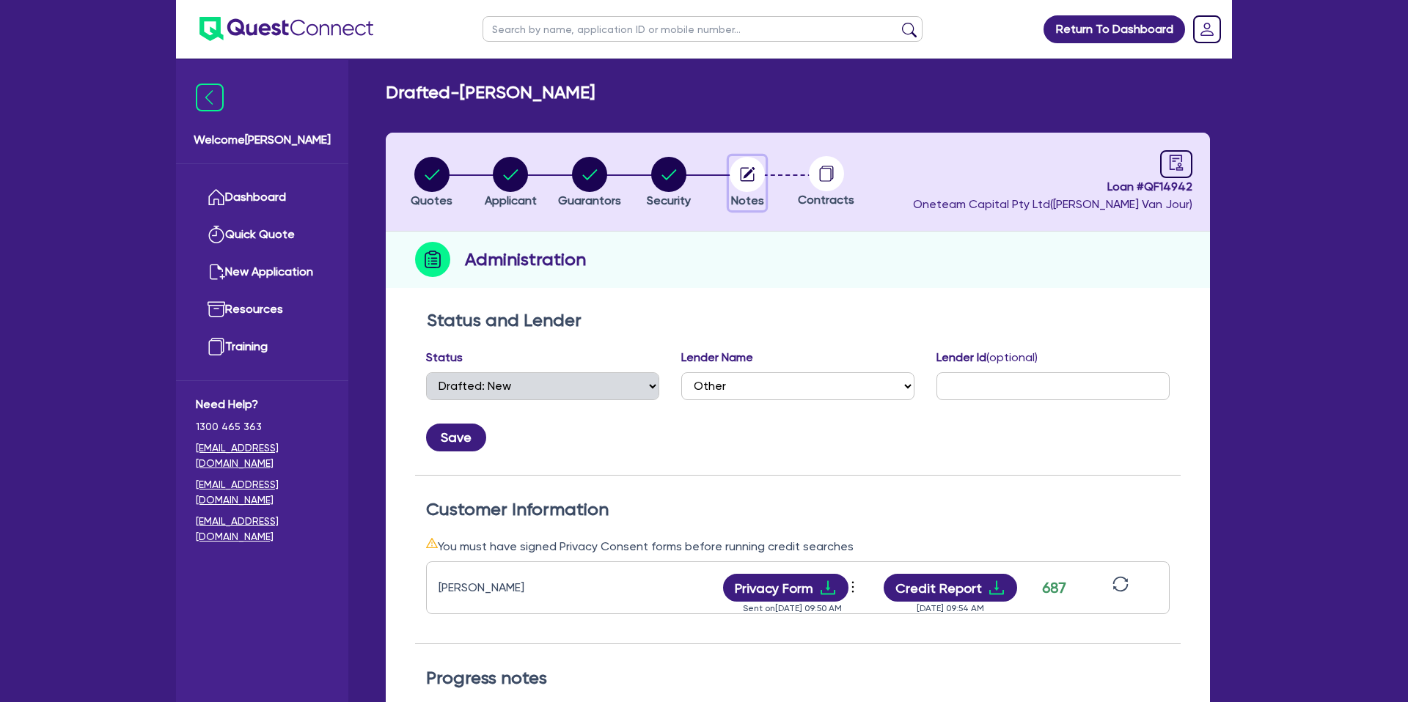
click at [744, 169] on circle "button" at bounding box center [746, 174] width 35 height 35
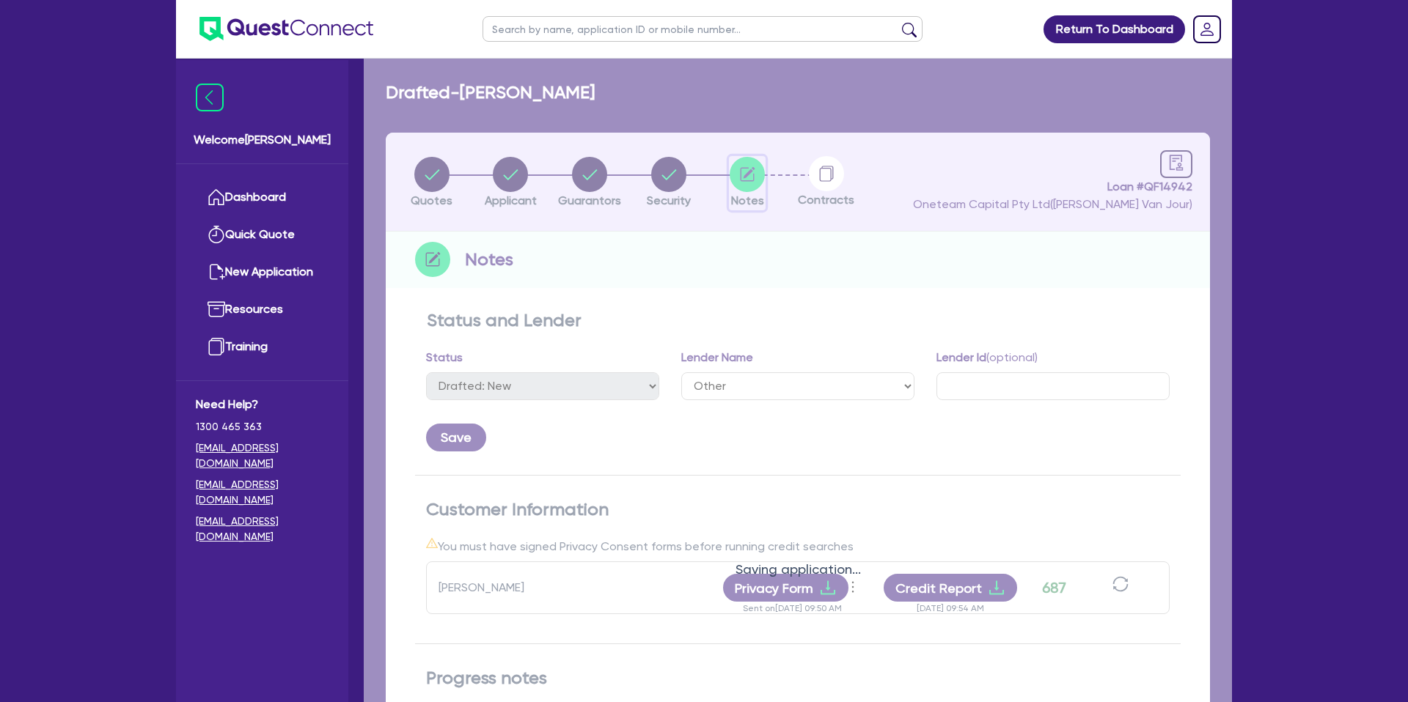
select select "Other"
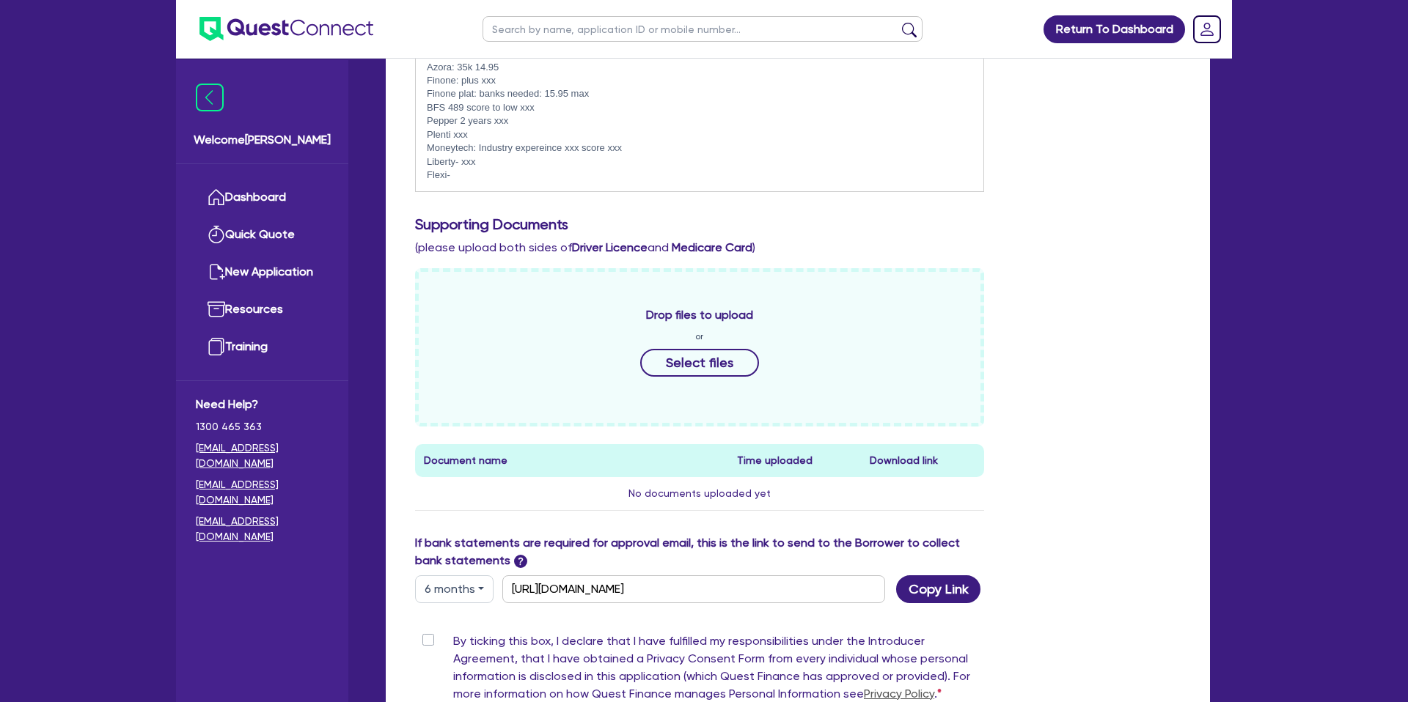
scroll to position [675, 0]
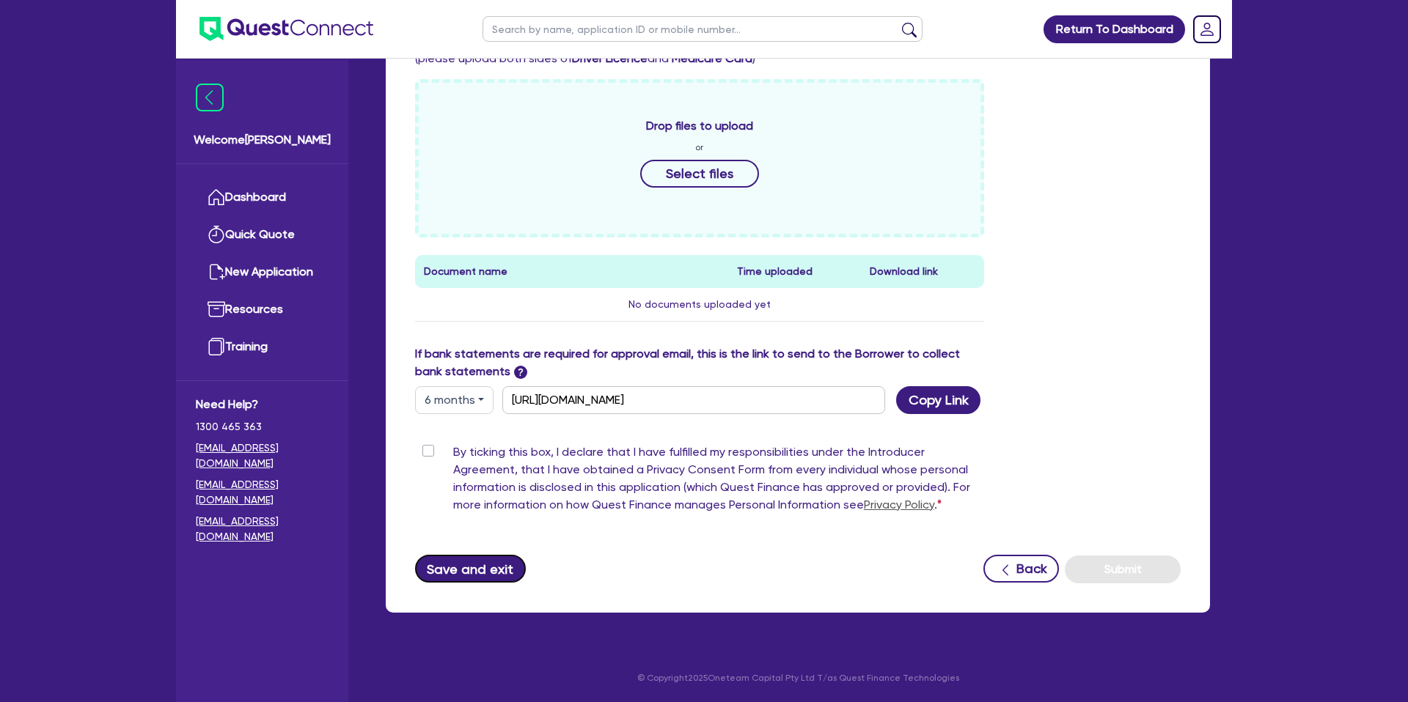
click at [504, 568] on button "Save and exit" at bounding box center [470, 569] width 111 height 28
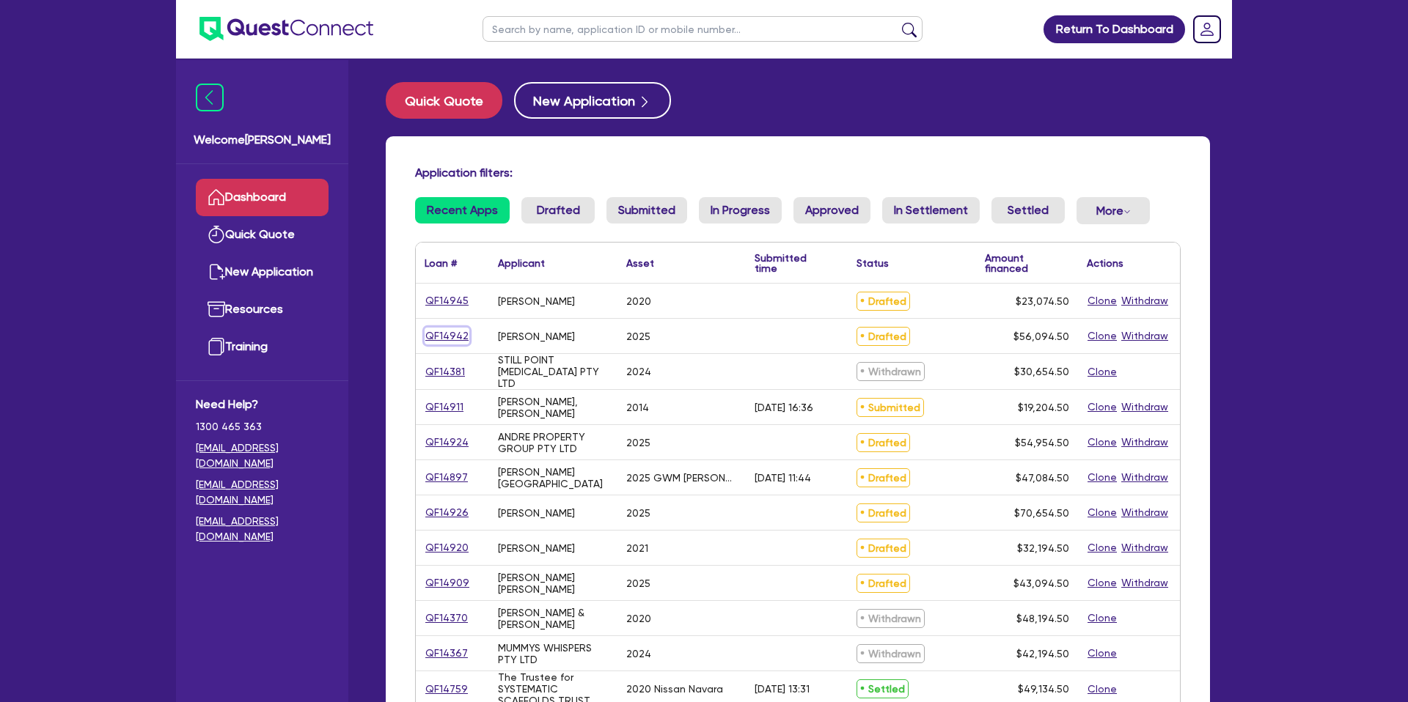
click at [448, 337] on link "QF14942" at bounding box center [446, 336] width 45 height 17
select select "CARS_AND_LIGHT_TRUCKS"
select select "PASSENGER_VEHICLES"
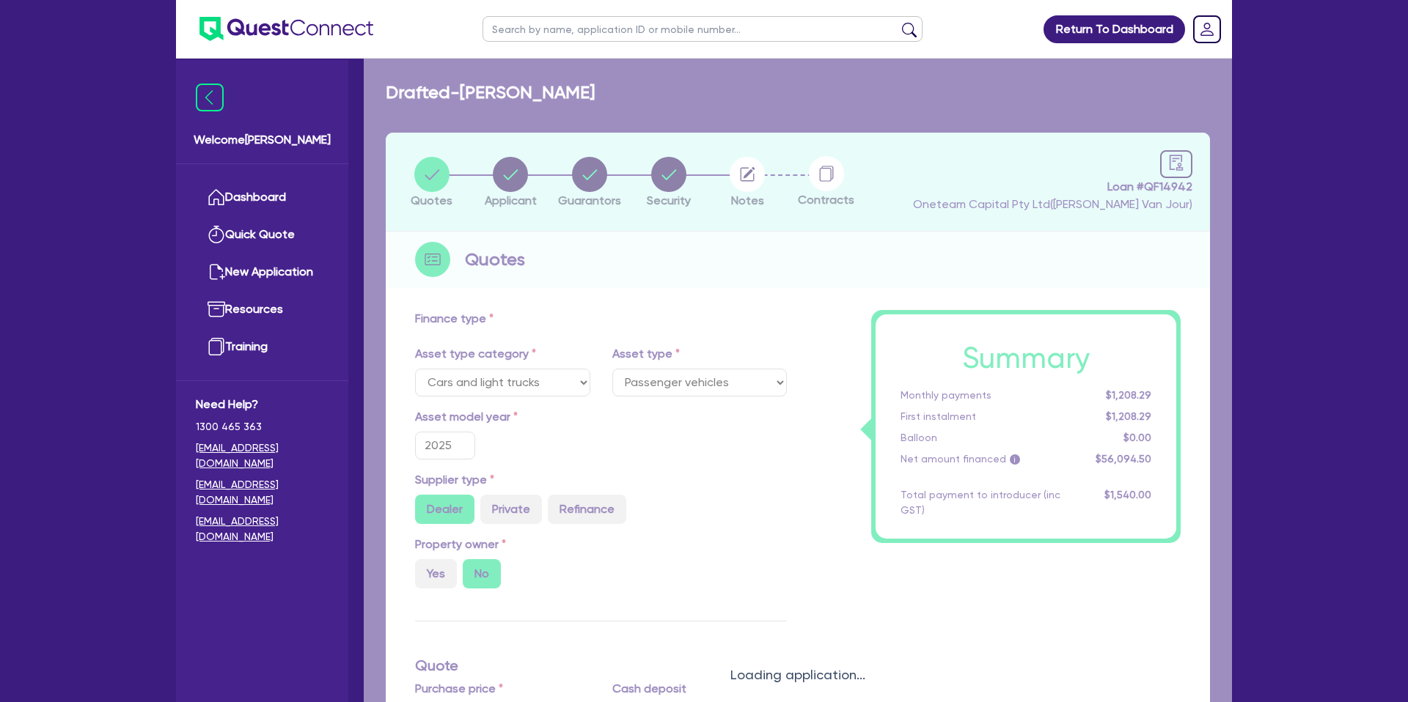
scroll to position [1, 0]
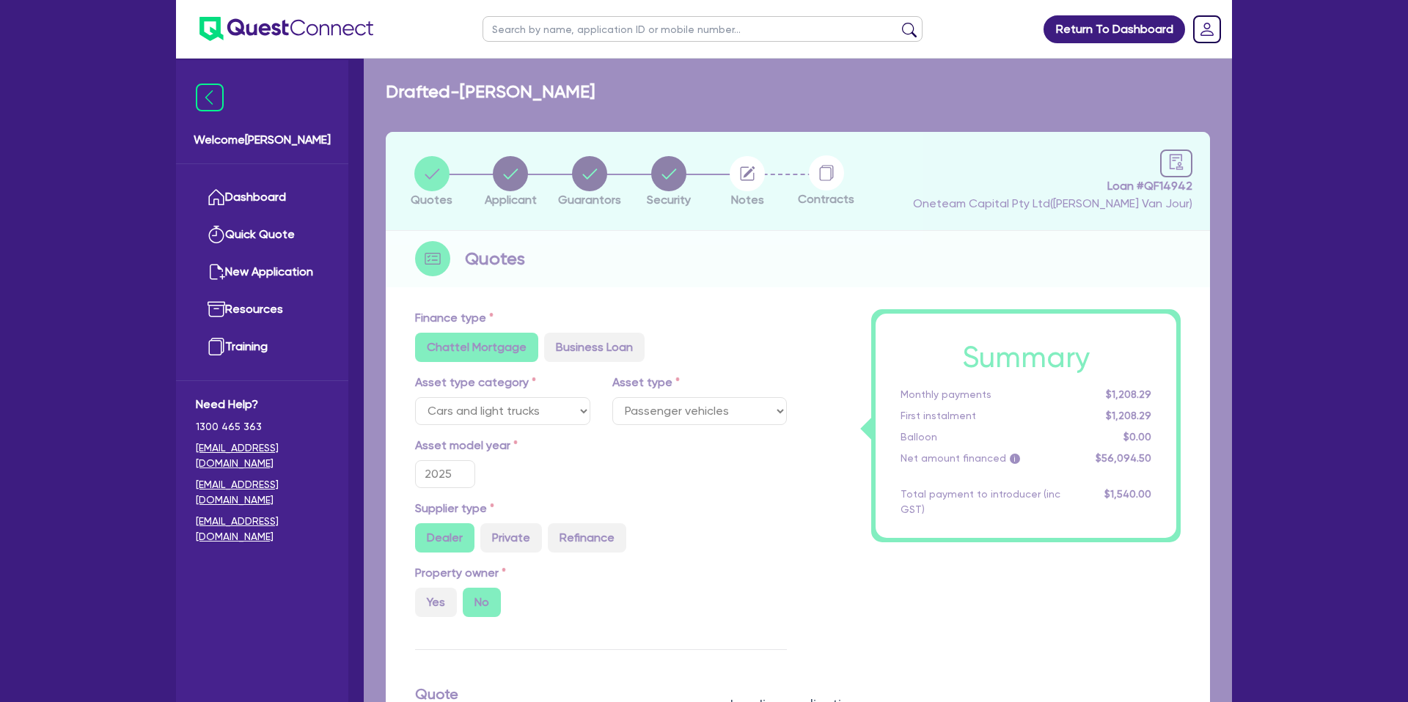
type input "53,900"
type input "1,400"
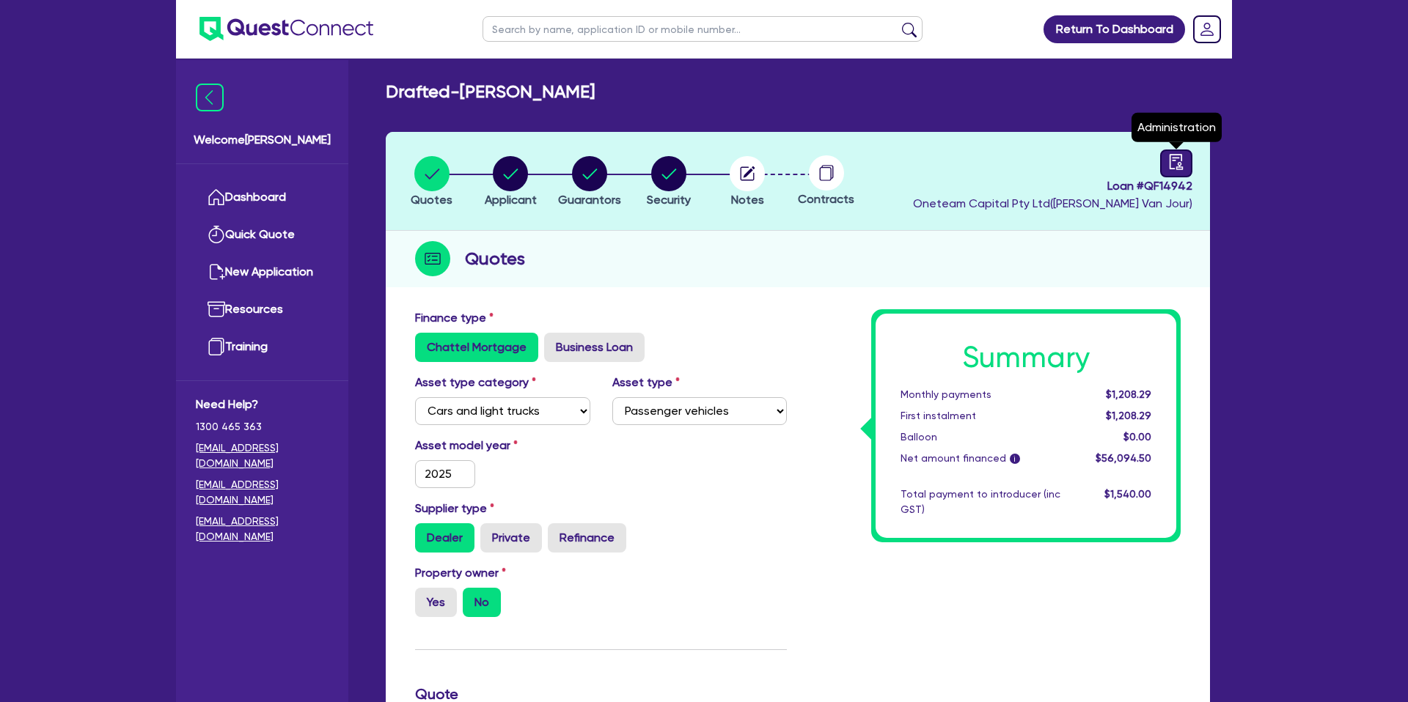
click at [1166, 161] on link at bounding box center [1176, 164] width 32 height 28
select select "DRAFTED_NEW"
select select "Other"
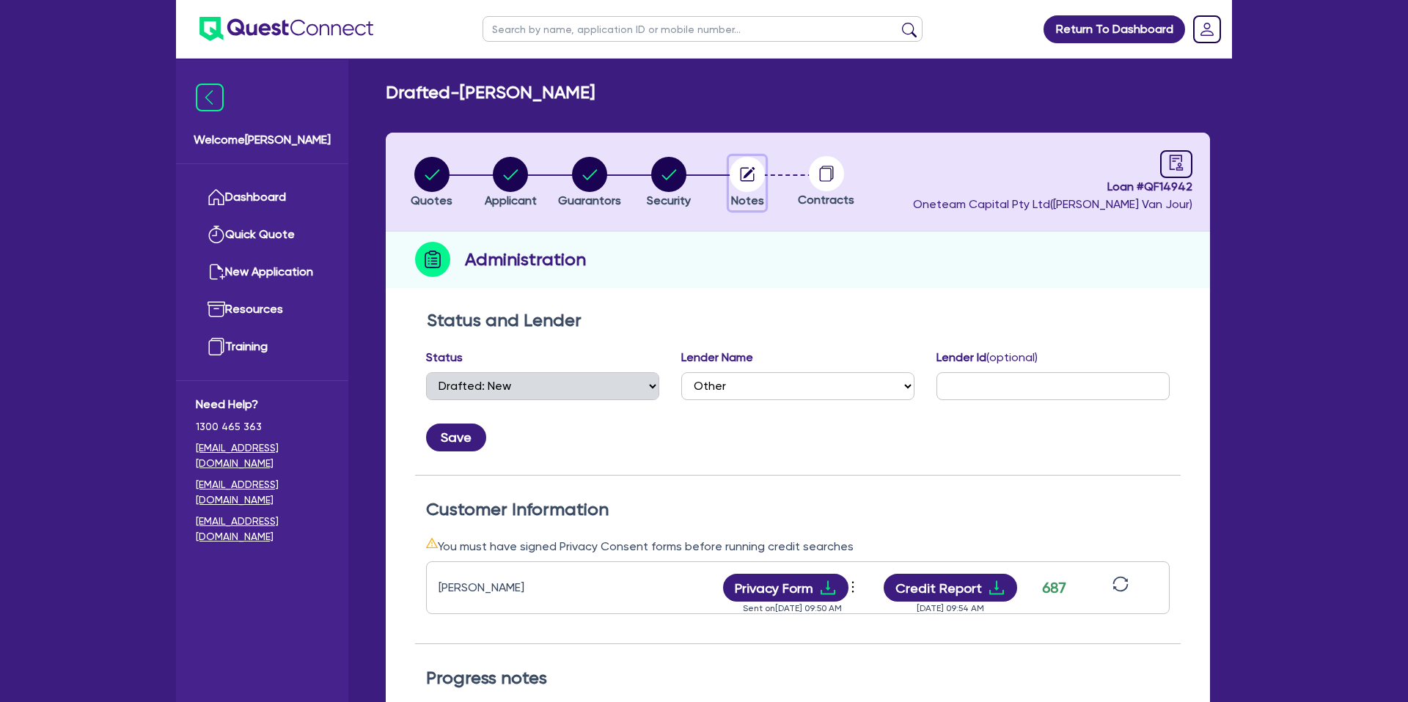
click at [749, 174] on icon "button" at bounding box center [746, 174] width 35 height 35
select select "Other"
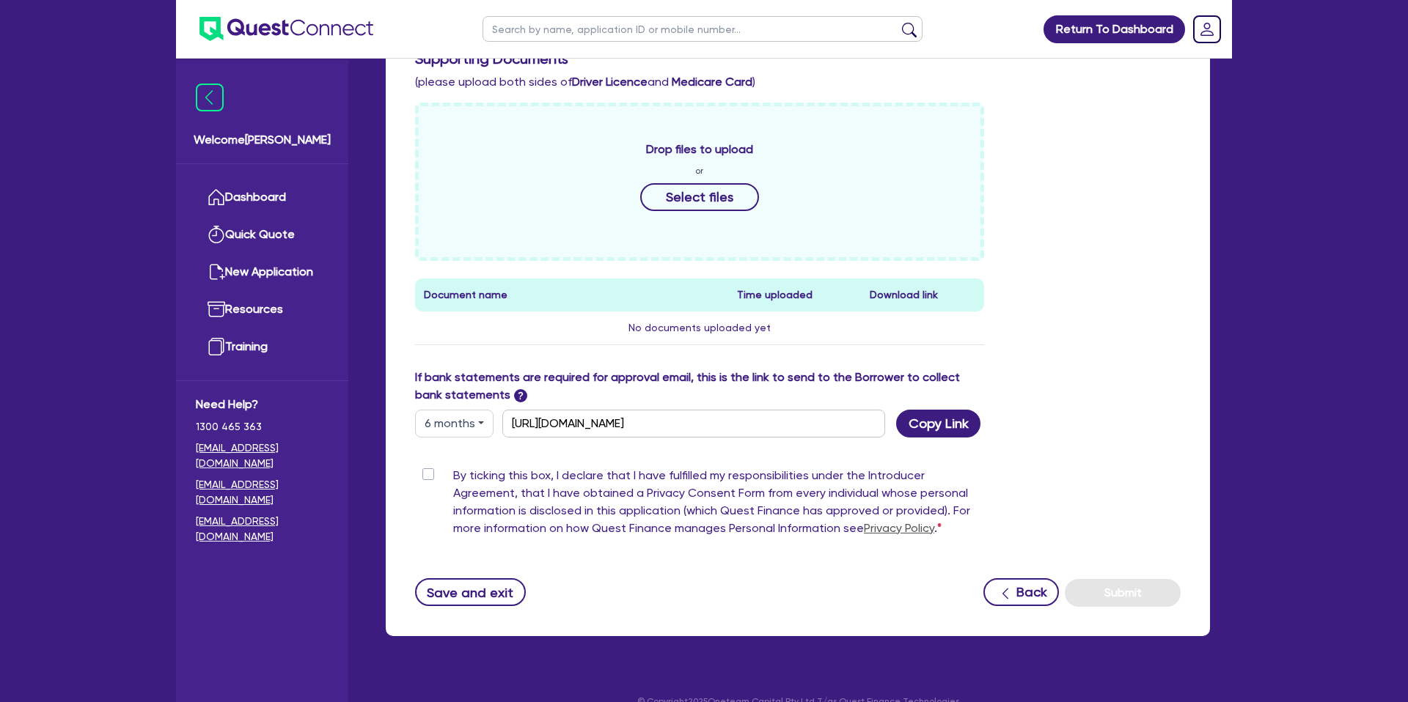
scroll to position [675, 0]
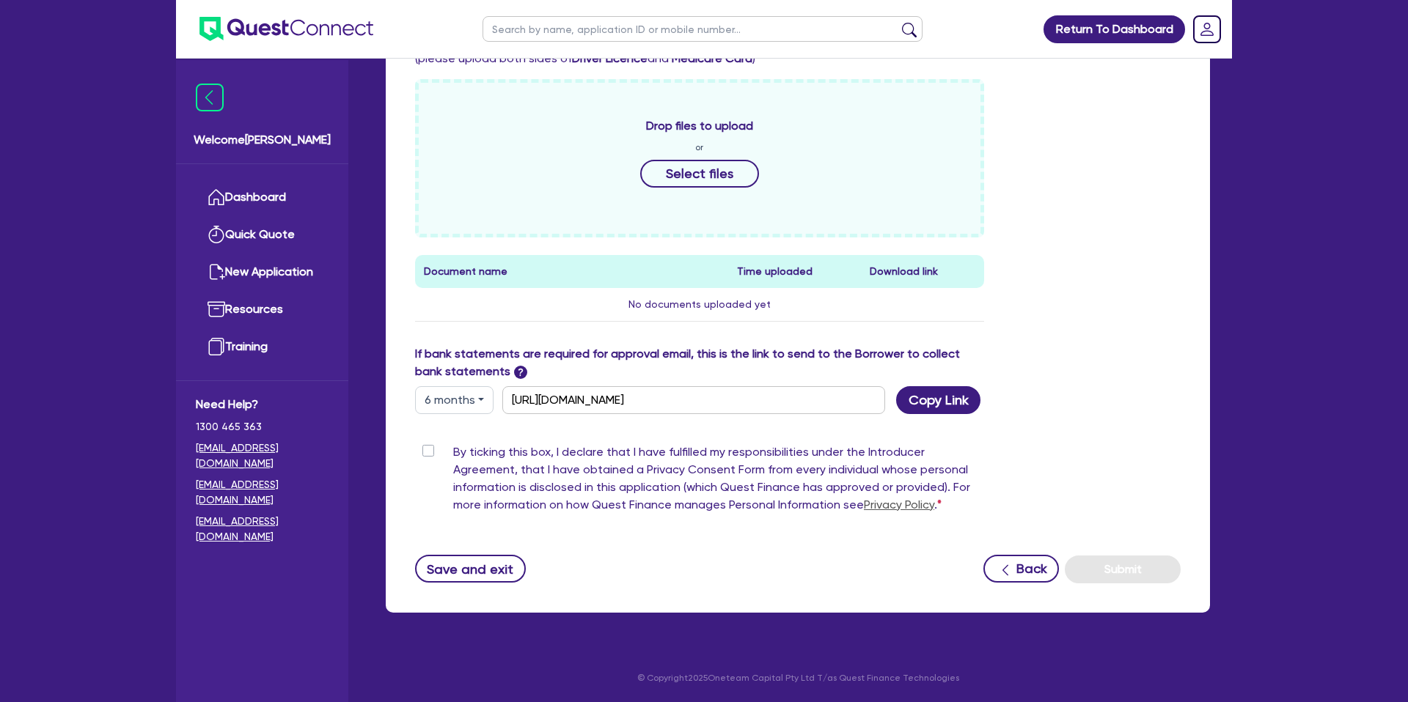
click at [460, 404] on button "6 months" at bounding box center [454, 400] width 78 height 28
click at [1151, 293] on div "Drop files to upload or Select files Document name Time uploaded Download link …" at bounding box center [797, 212] width 787 height 266
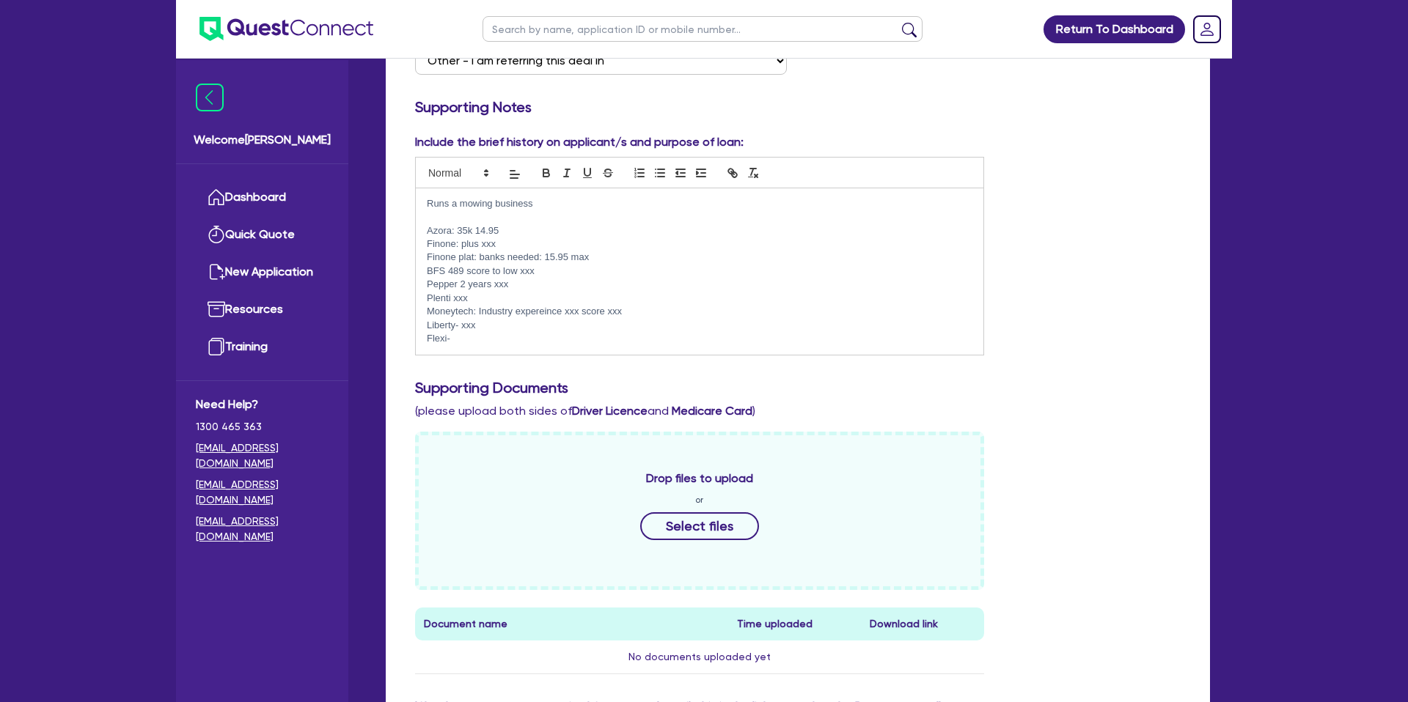
scroll to position [321, 0]
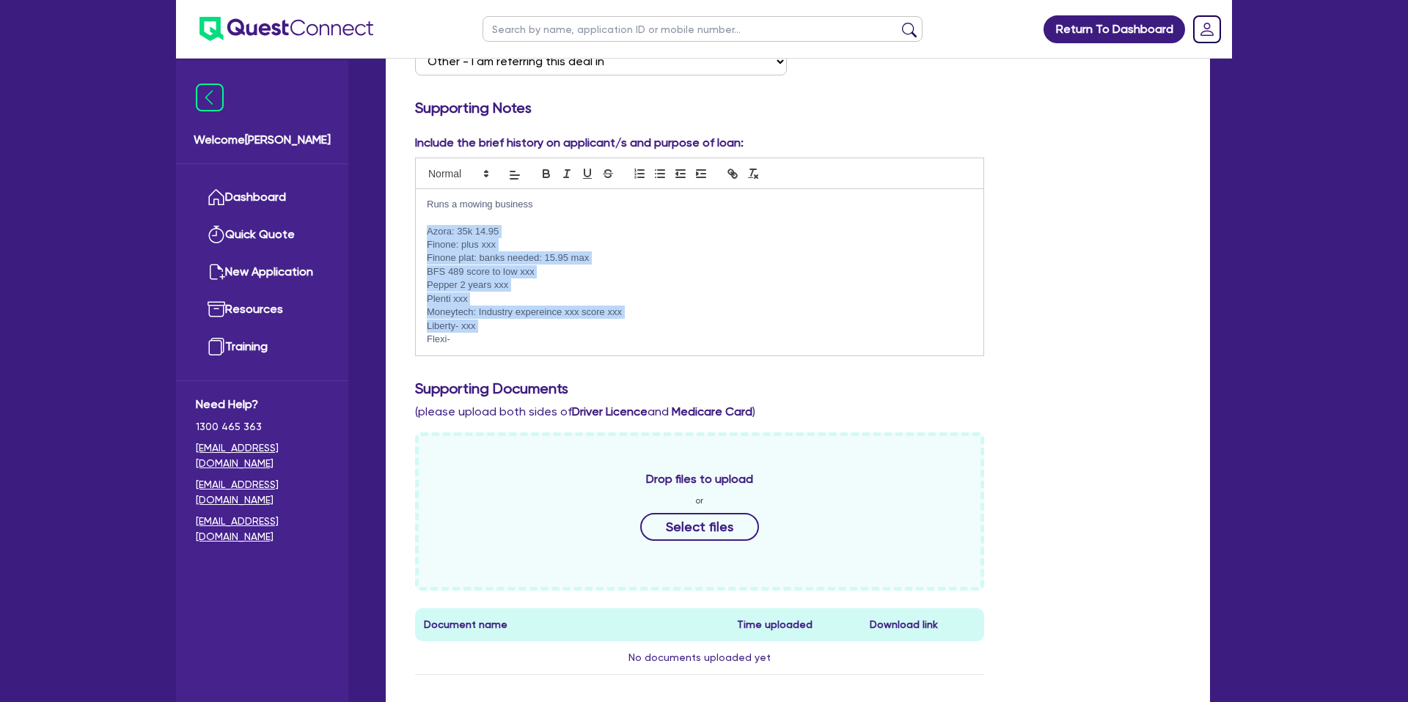
drag, startPoint x: 427, startPoint y: 234, endPoint x: 548, endPoint y: 334, distance: 156.8
click at [548, 334] on div "Runs a mowing business Azora: 35k 14.95 Finone: plus xxx Finone plat: banks nee…" at bounding box center [699, 272] width 567 height 166
click at [541, 314] on p "Moneytech: Industry expereince xxx score xxx" at bounding box center [699, 312] width 545 height 13
drag, startPoint x: 426, startPoint y: 234, endPoint x: 628, endPoint y: 280, distance: 206.8
click at [628, 280] on div "Runs a mowing business Azora: 35k 14.95 Finone: plus xxx Finone plat: banks nee…" at bounding box center [699, 272] width 567 height 166
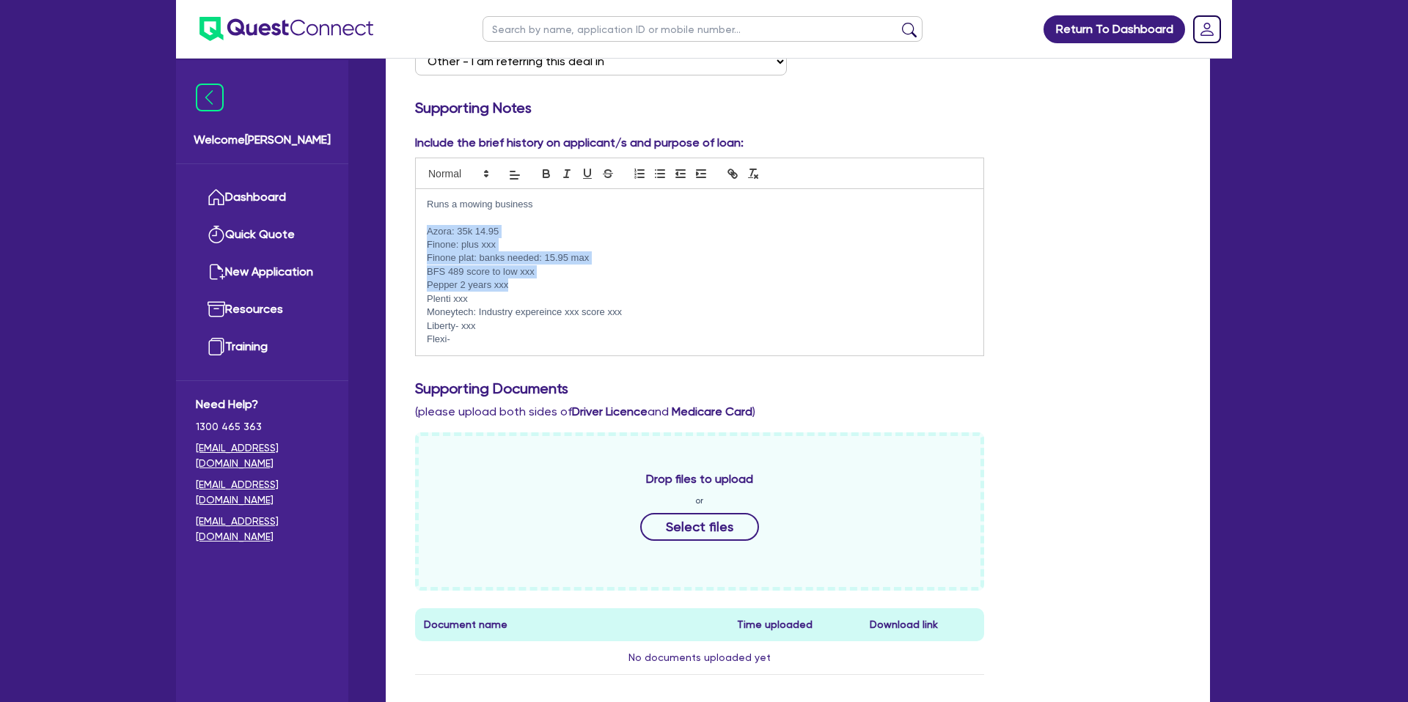
click at [741, 228] on p "Azora: 35k 14.95" at bounding box center [699, 231] width 545 height 13
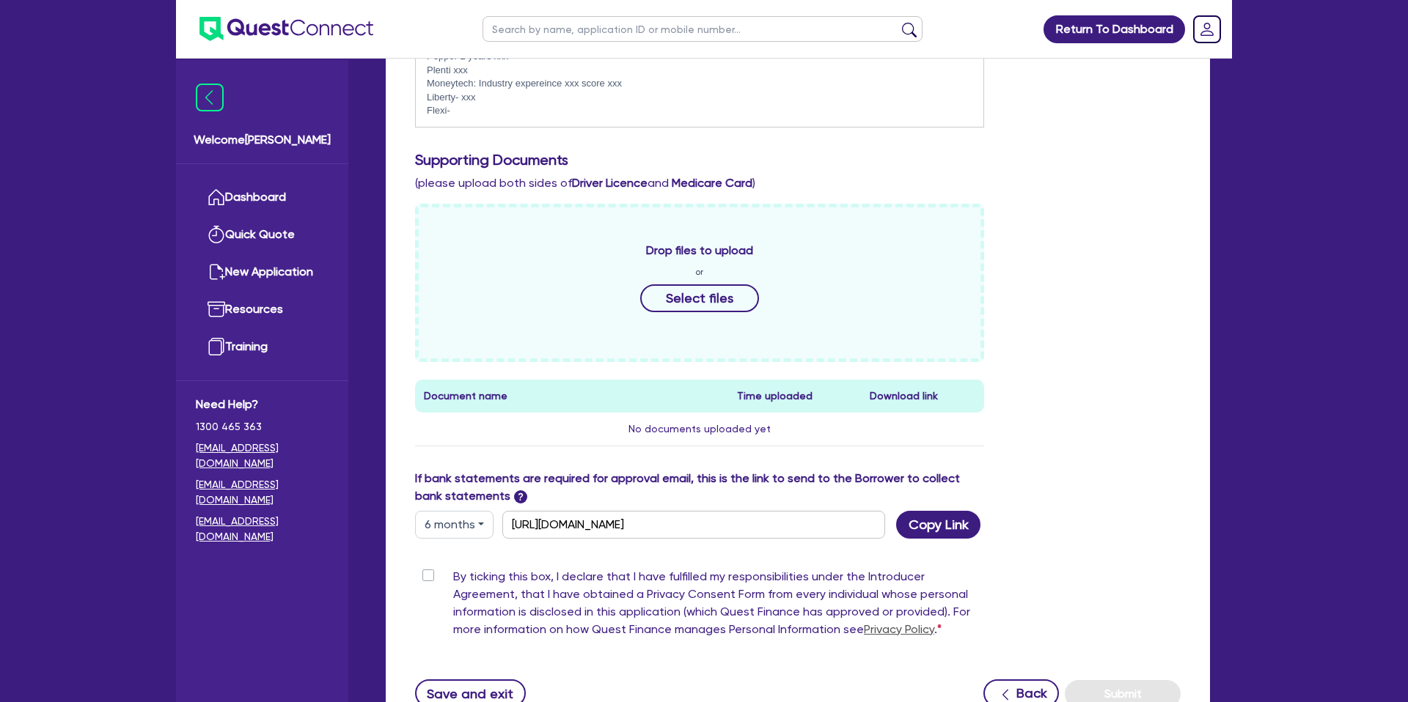
scroll to position [551, 0]
click at [448, 530] on button "6 months" at bounding box center [454, 524] width 78 height 28
click at [466, 585] on link "6 months" at bounding box center [474, 585] width 116 height 27
click at [947, 523] on button "Copy Link" at bounding box center [938, 524] width 84 height 28
click at [1045, 279] on div "Drop files to upload or Select files Document name Time uploaded Download link …" at bounding box center [797, 336] width 787 height 266
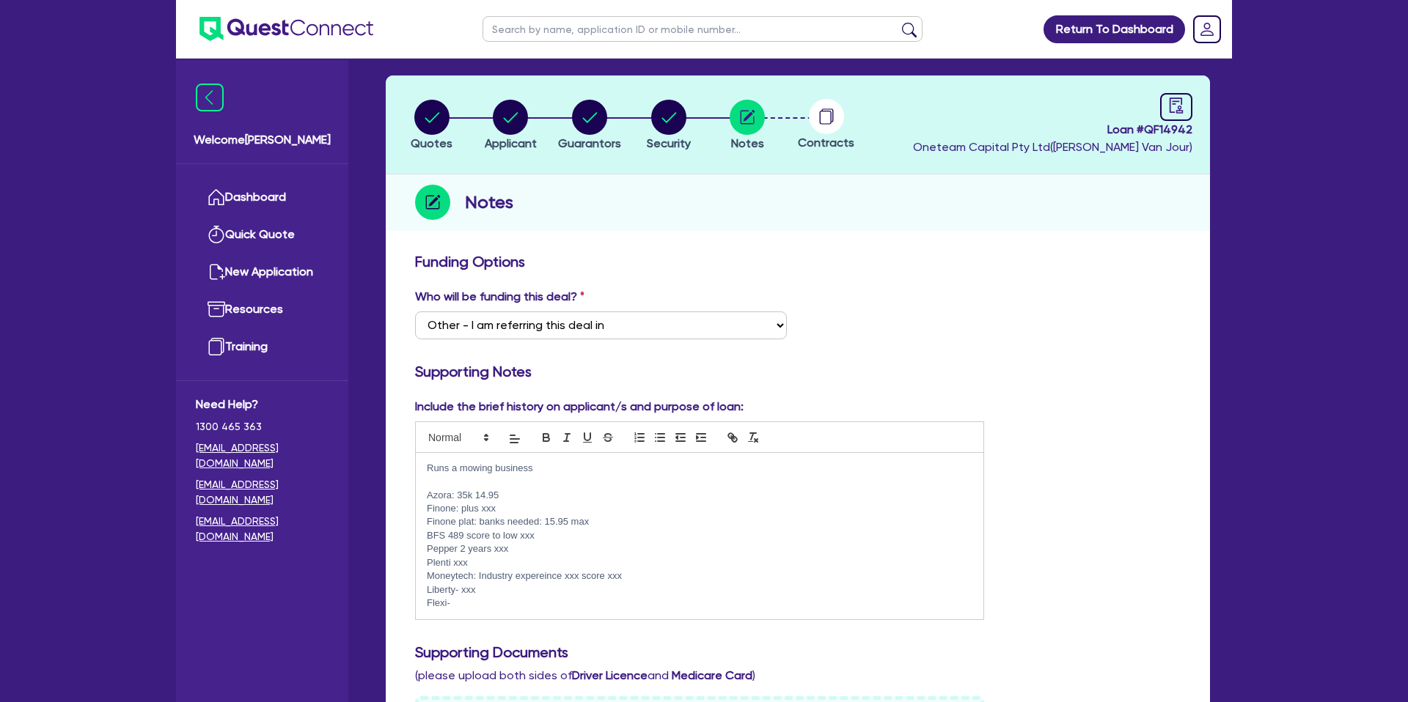
scroll to position [0, 0]
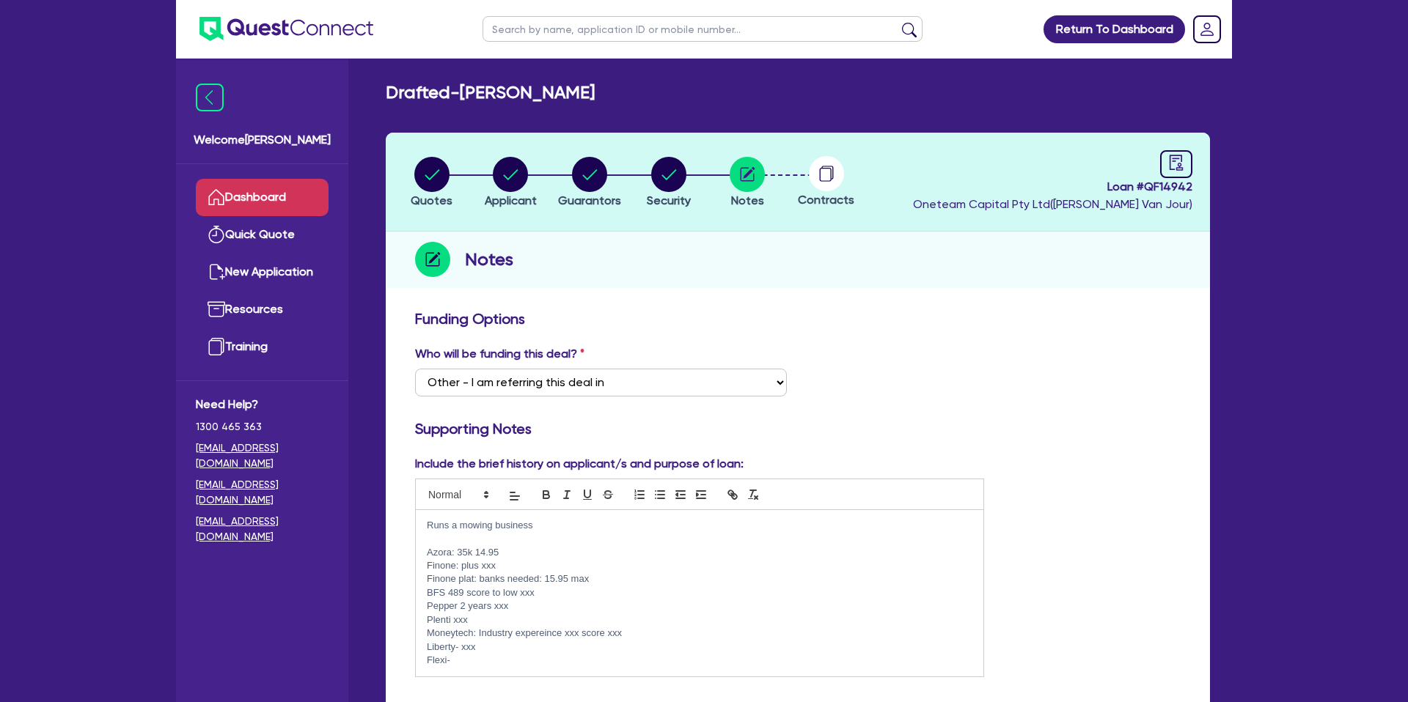
click at [251, 194] on link "Dashboard" at bounding box center [262, 197] width 133 height 37
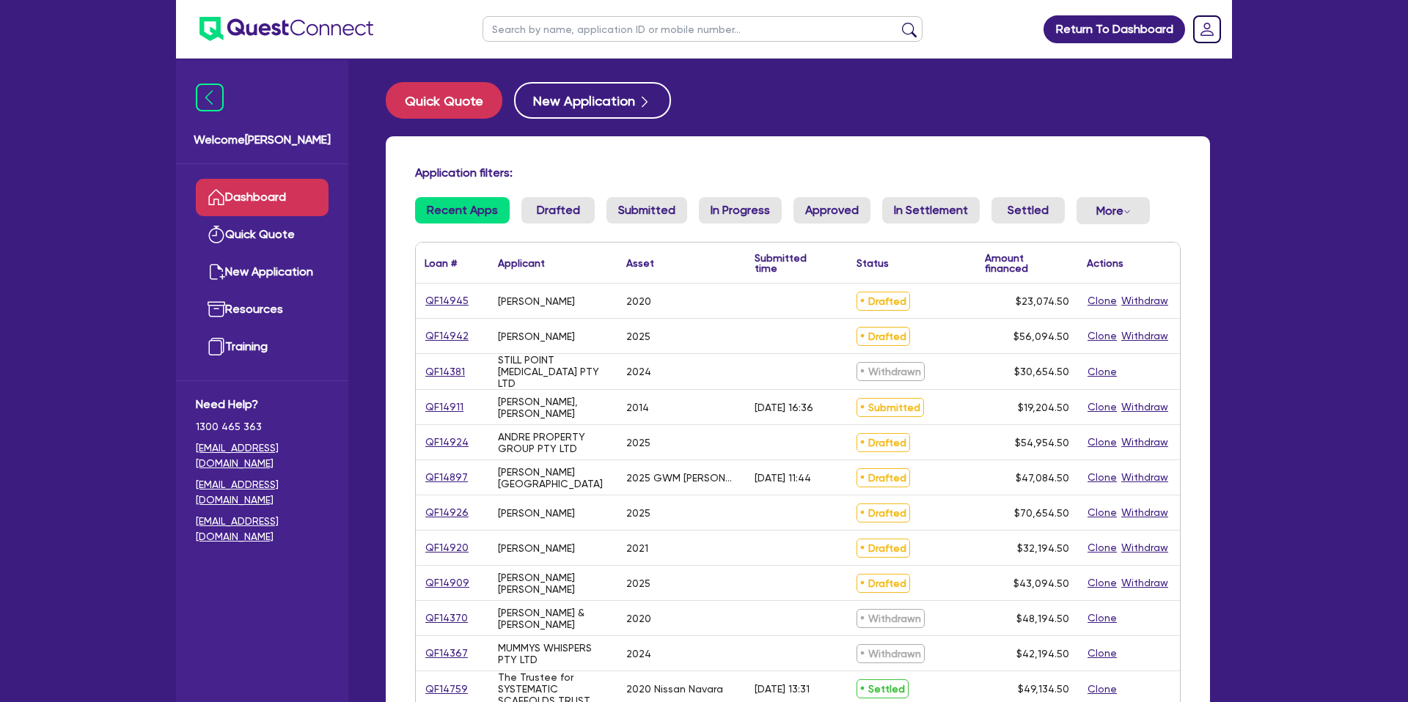
click at [540, 34] on input "text" at bounding box center [702, 29] width 440 height 26
click at [897, 22] on button "submit" at bounding box center [908, 32] width 23 height 21
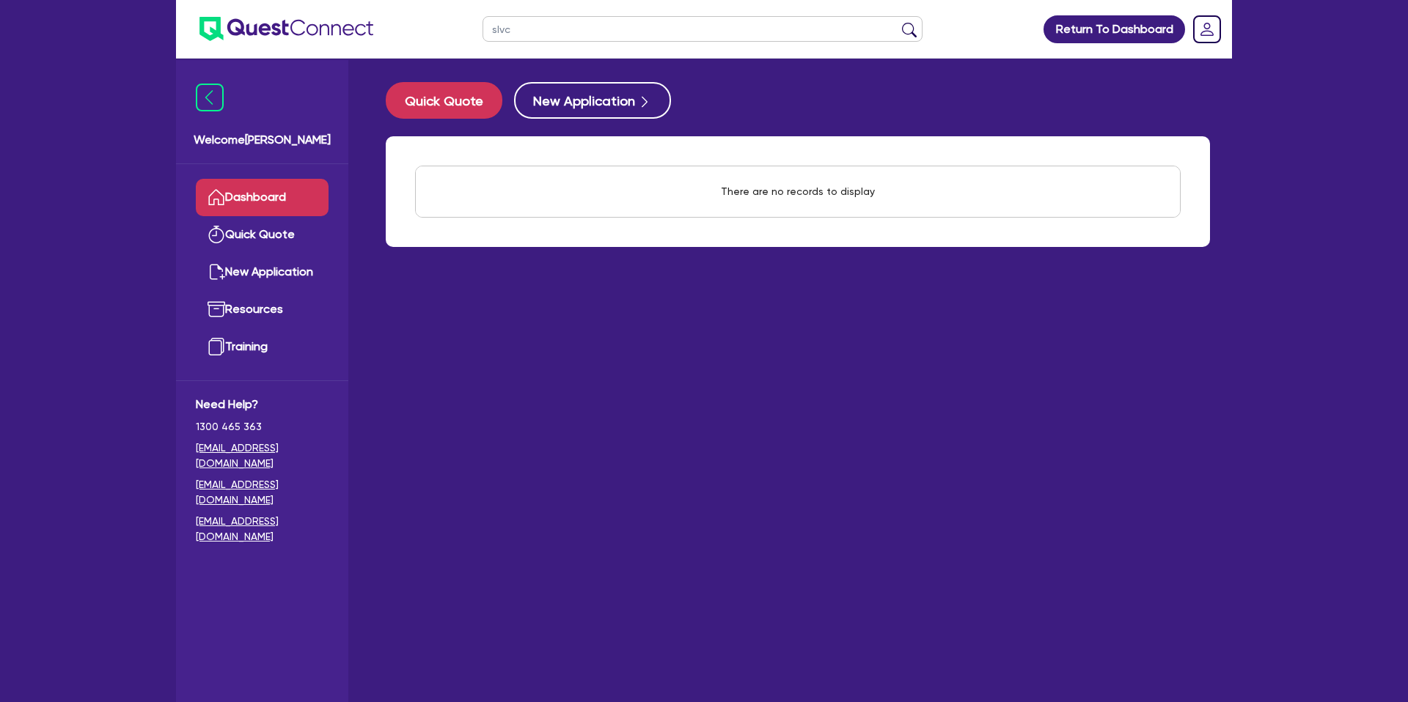
click at [539, 23] on input "slvc" at bounding box center [702, 29] width 440 height 26
type input "s"
click at [283, 194] on link "Dashboard" at bounding box center [262, 197] width 133 height 37
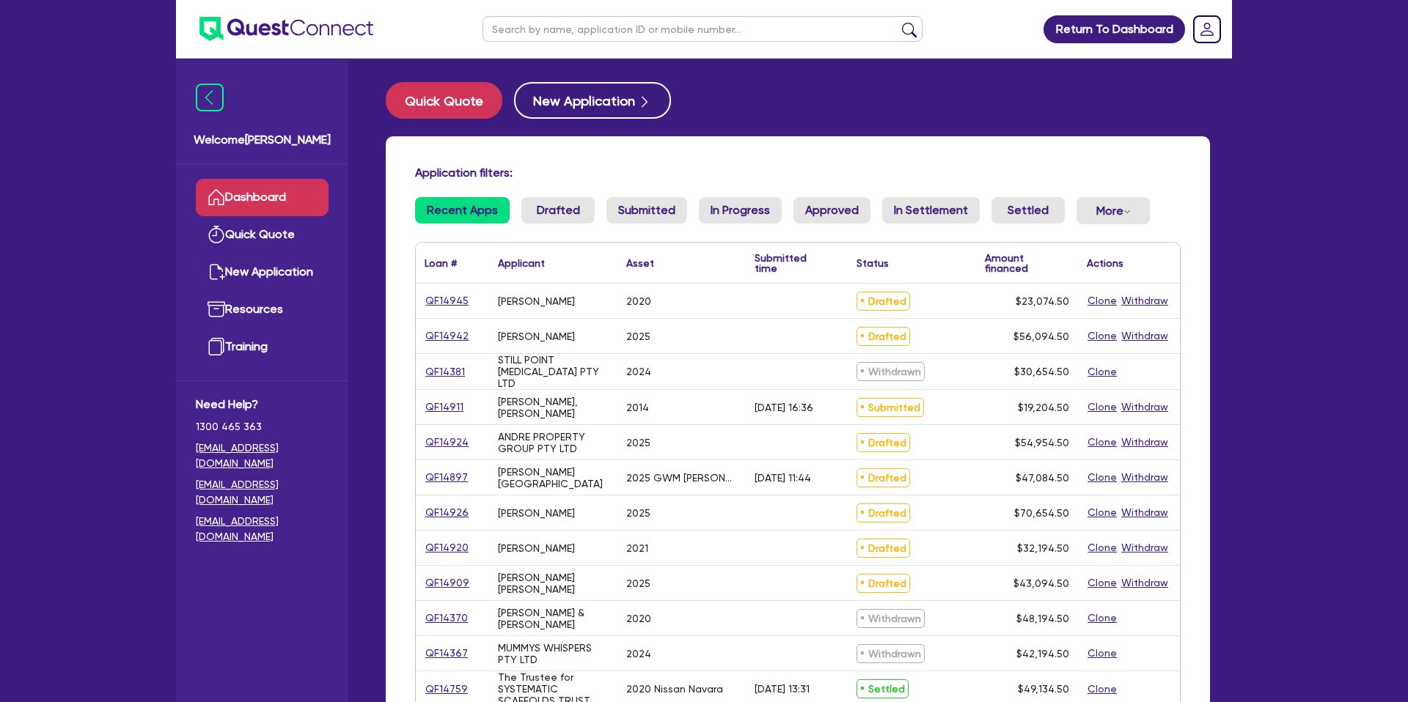
click at [520, 29] on input "text" at bounding box center [702, 29] width 440 height 26
type input "andre"
click at [897, 22] on button "submit" at bounding box center [908, 32] width 23 height 21
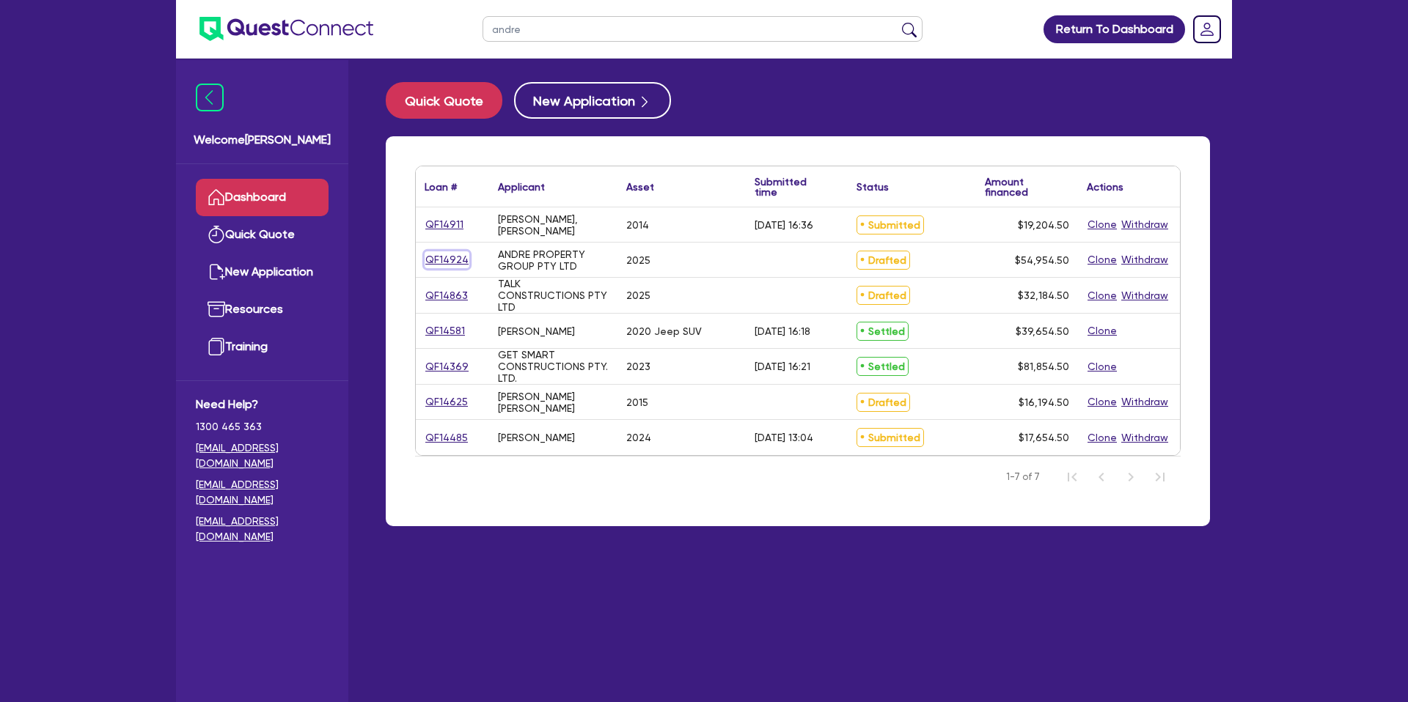
click at [440, 257] on link "QF14924" at bounding box center [446, 259] width 45 height 17
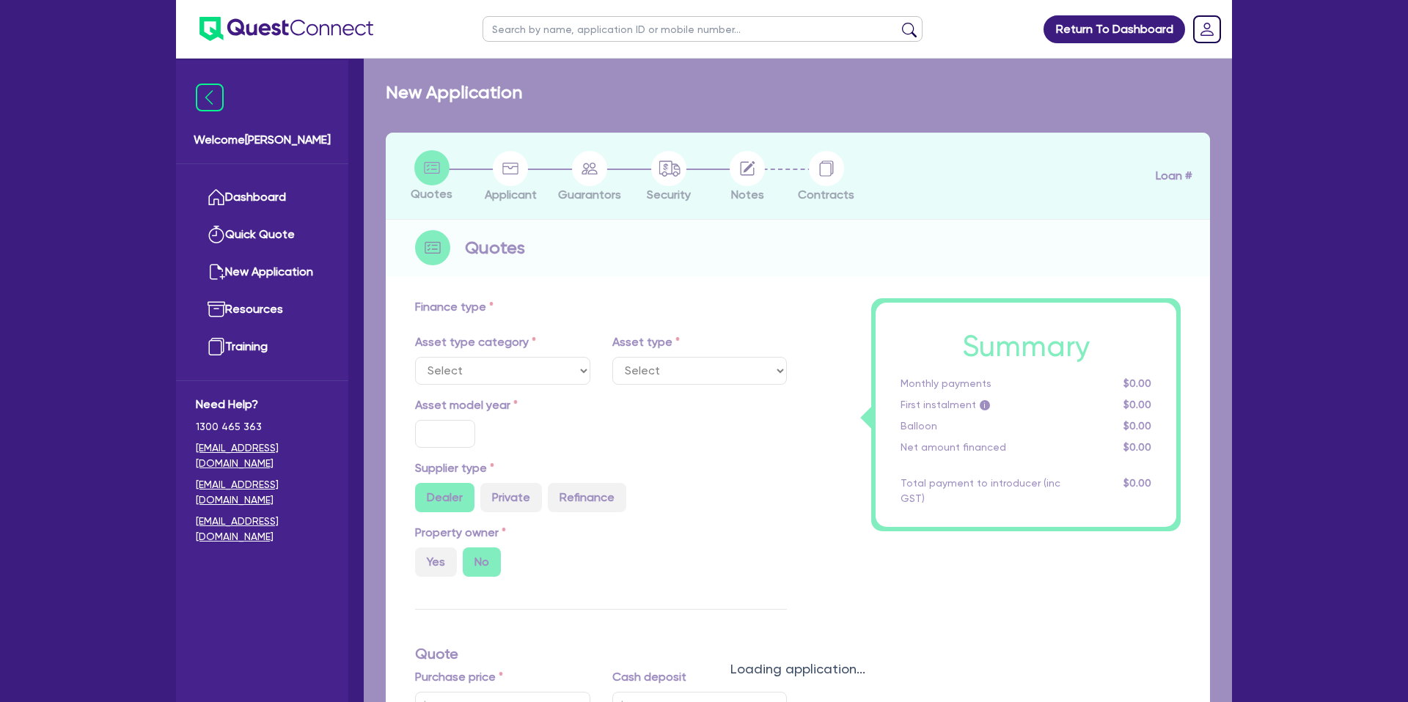
select select "CARS_AND_LIGHT_TRUCKS"
type input "2025"
type input "54,300"
type input "35"
type input "19,005"
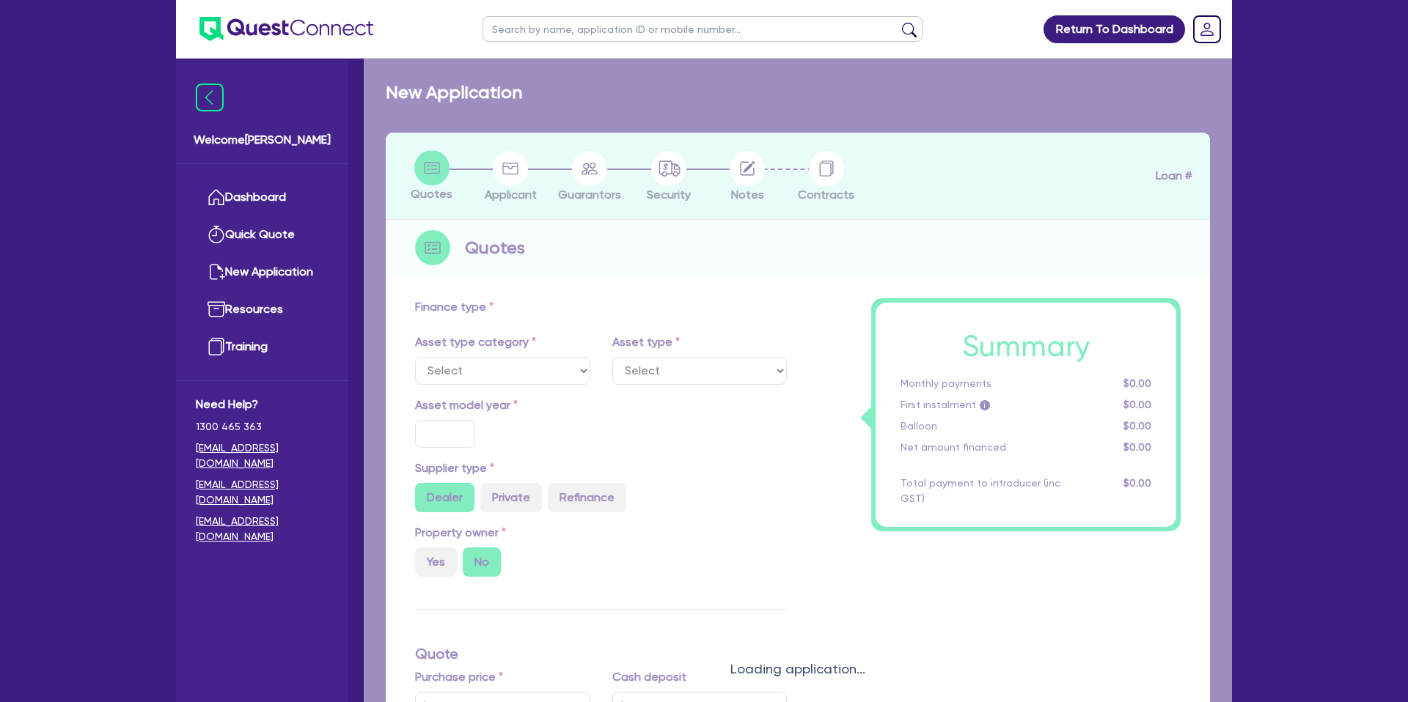
type input "7.99"
type input "1,400"
select select "PASSENGER_VEHICLES"
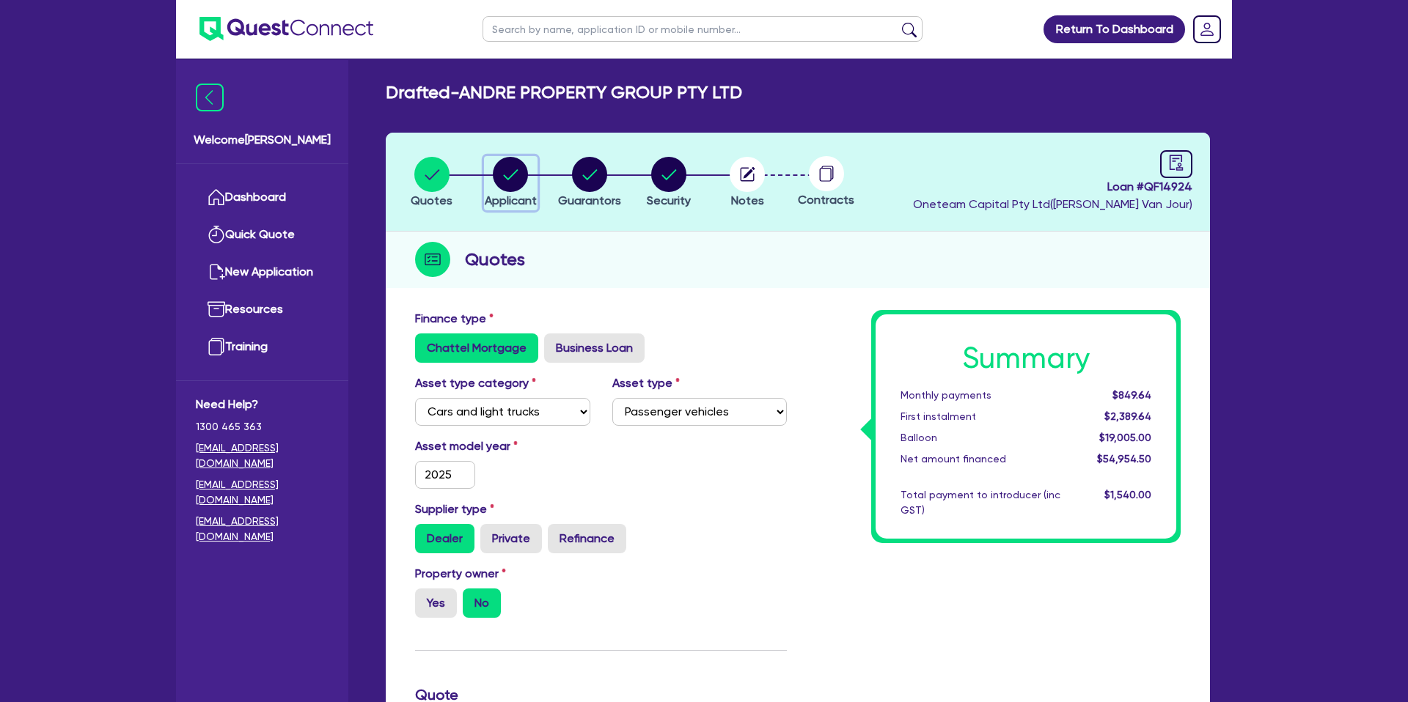
click at [501, 161] on circle "button" at bounding box center [510, 174] width 35 height 35
select select "COMPANY"
select select "BUILDING_CONSTRUCTION"
select select "TRADES_SERVICES_CONSUMERS"
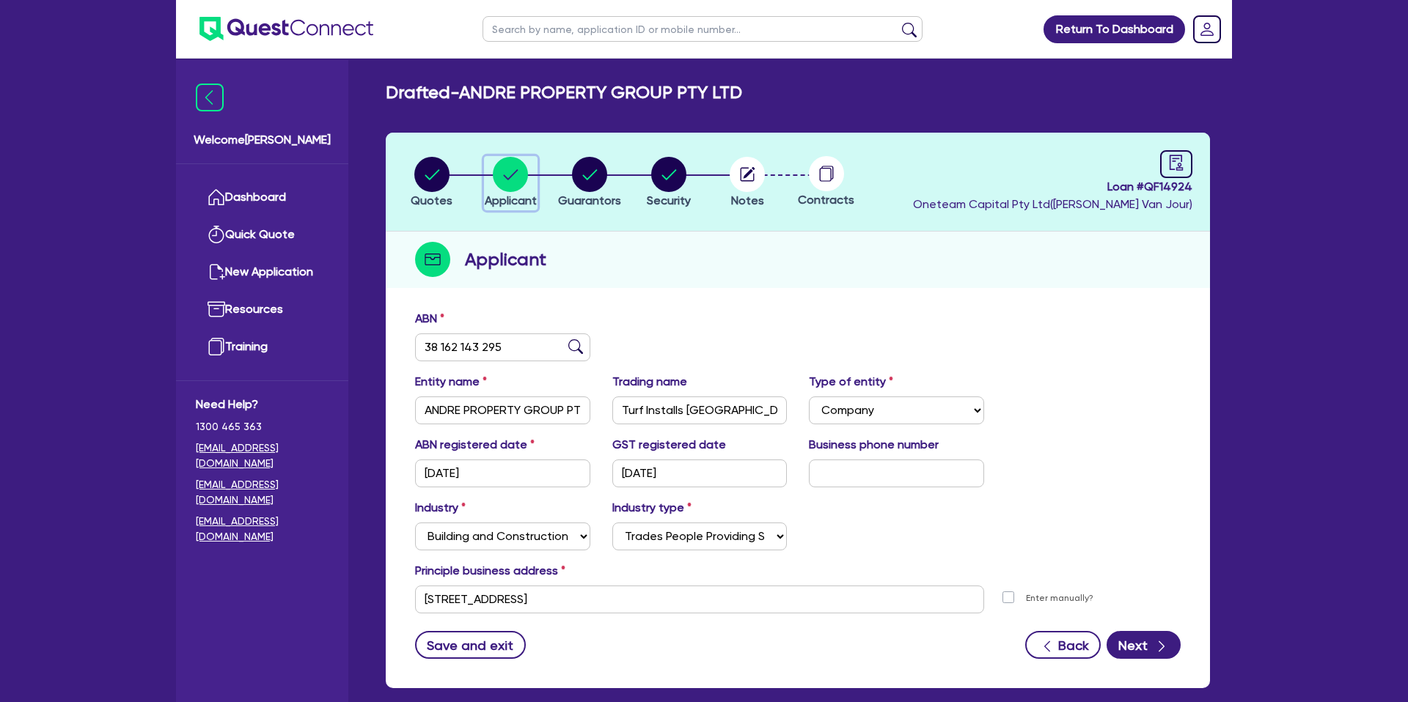
scroll to position [76, 0]
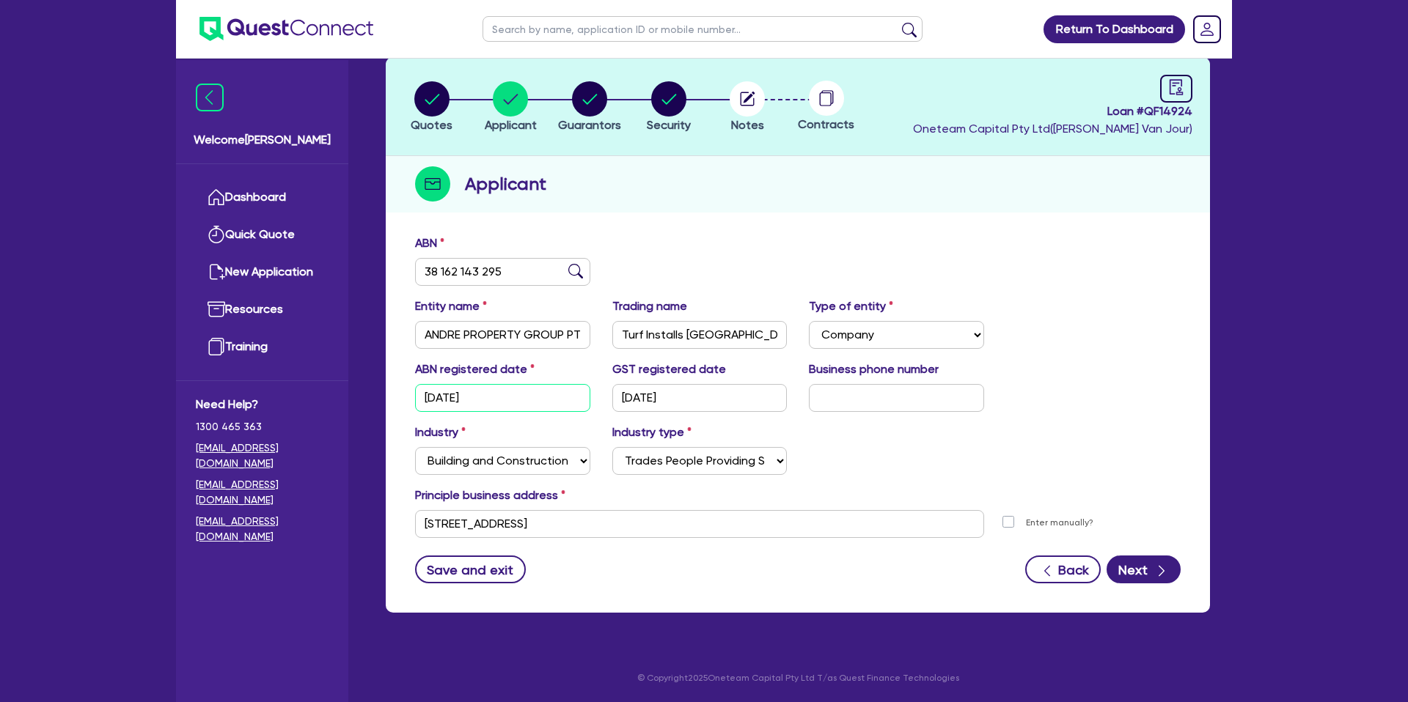
drag, startPoint x: 427, startPoint y: 400, endPoint x: 543, endPoint y: 394, distance: 116.7
click at [543, 394] on input "[DATE]" at bounding box center [502, 398] width 175 height 28
drag, startPoint x: 656, startPoint y: 404, endPoint x: 478, endPoint y: 433, distance: 180.4
click at [478, 433] on div "ABN registered date 31/01/2013 GST registered date 19/08/2021 Business phone nu…" at bounding box center [797, 449] width 765 height 177
drag, startPoint x: 680, startPoint y: 397, endPoint x: 612, endPoint y: 401, distance: 68.3
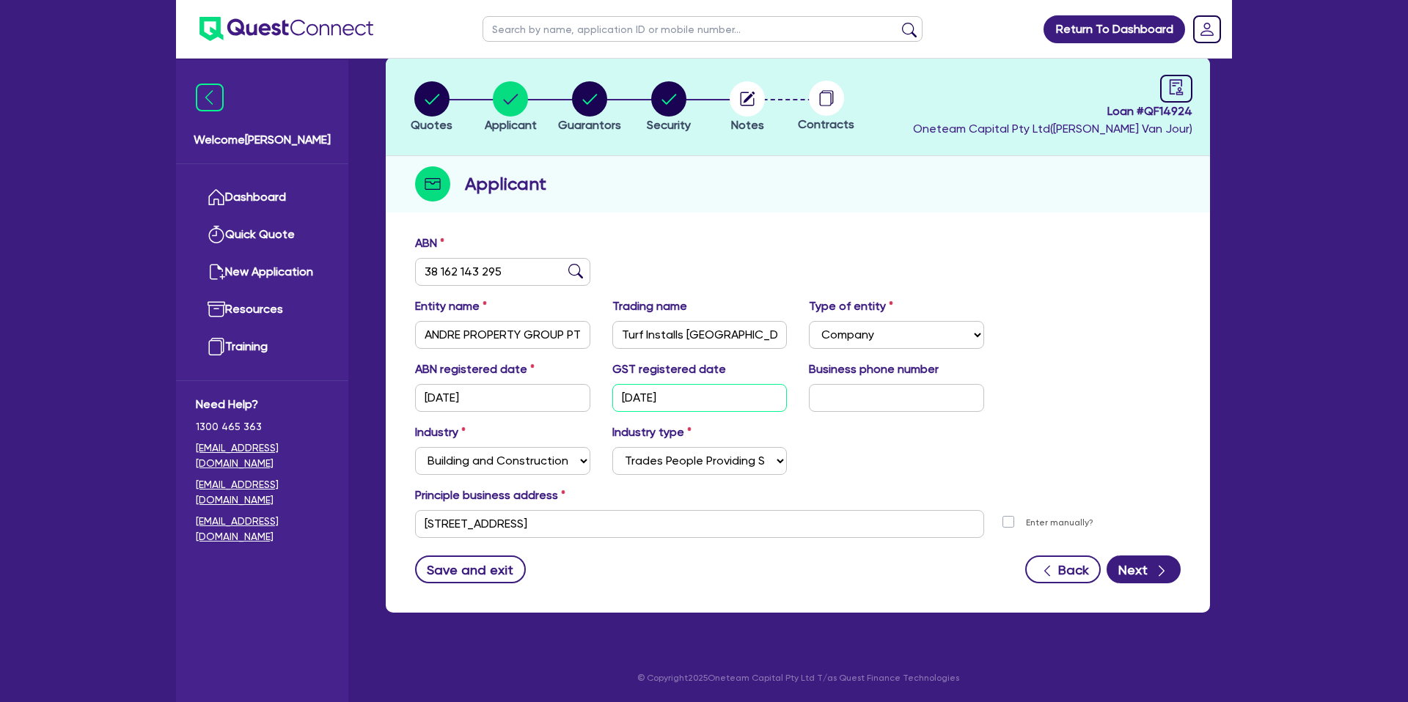
click at [612, 401] on input "[DATE]" at bounding box center [699, 398] width 175 height 28
click at [920, 438] on div "Industry Select Accomodation & Food Services Administrative & Support Services …" at bounding box center [797, 455] width 787 height 63
drag, startPoint x: 680, startPoint y: 397, endPoint x: 599, endPoint y: 398, distance: 80.6
click at [599, 398] on div "ABN registered date 31/01/2013 GST registered date 19/08/2021 Business phone nu…" at bounding box center [797, 392] width 787 height 63
click at [872, 437] on div "Industry Select Accomodation & Food Services Administrative & Support Services …" at bounding box center [797, 455] width 787 height 63
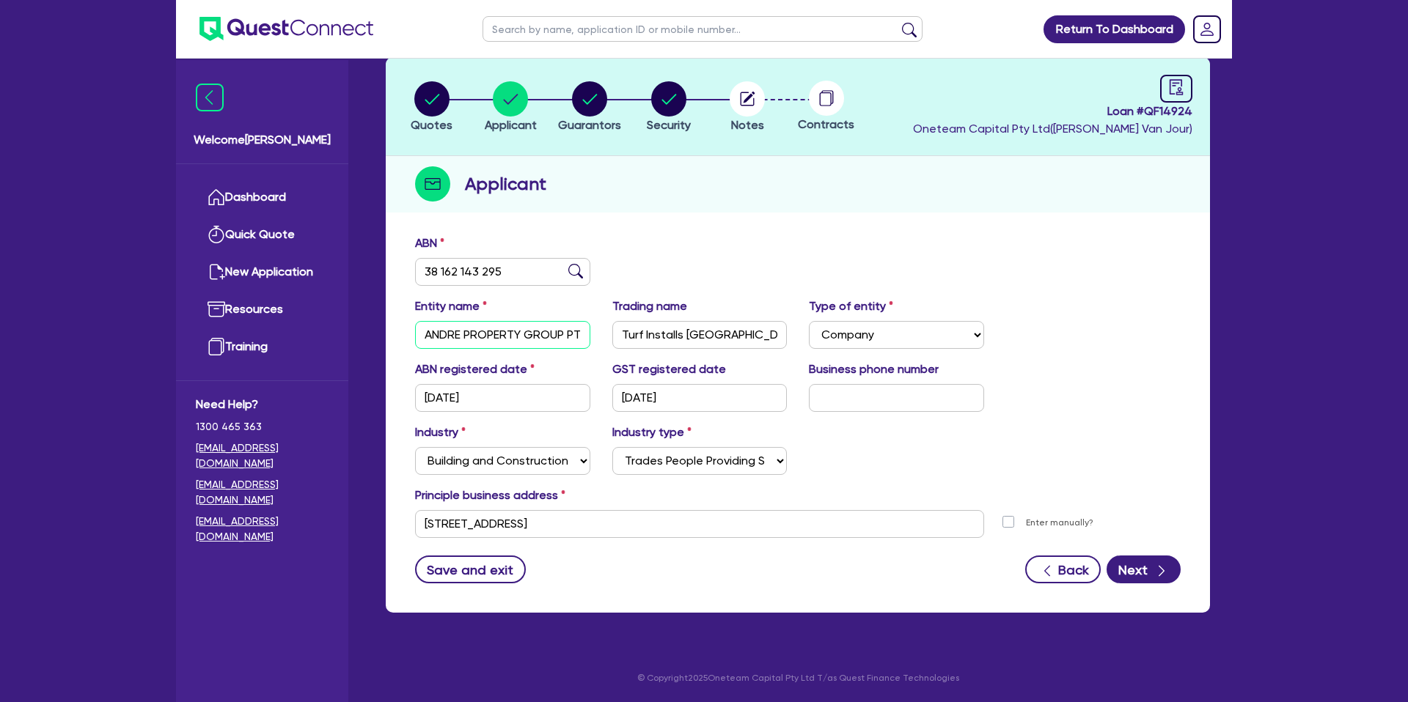
click at [486, 341] on input "ANDRE PROPERTY GROUP PTY LTD" at bounding box center [502, 335] width 175 height 28
click at [1173, 88] on icon "audit" at bounding box center [1176, 87] width 16 height 16
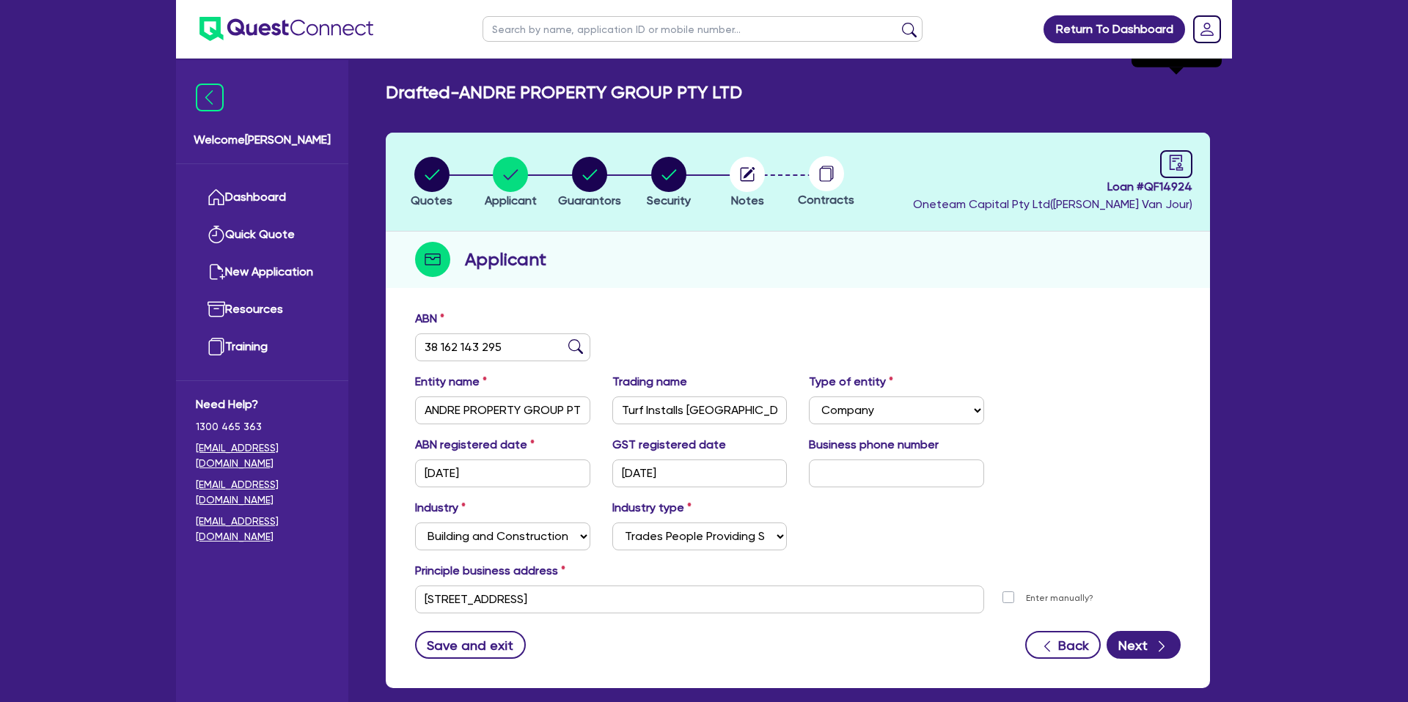
select select "DRAFTED_NEW"
select select "Other"
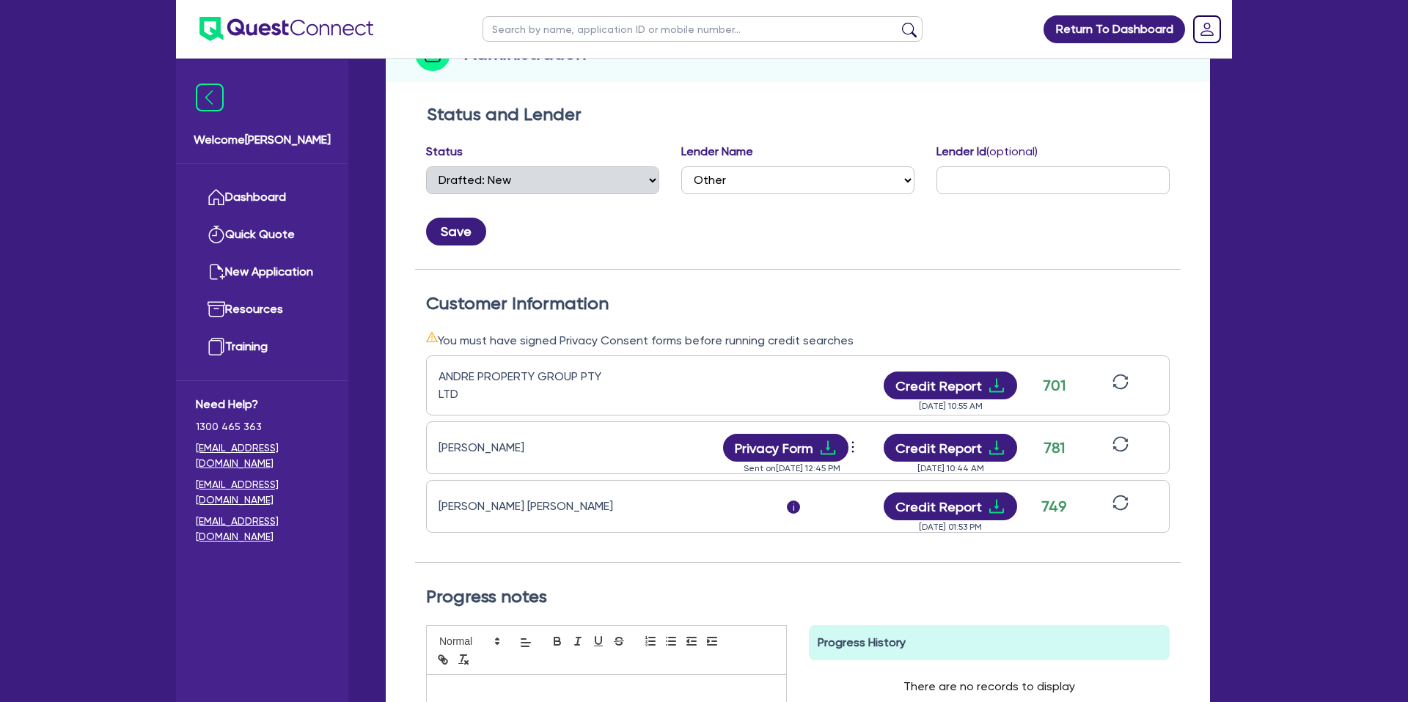
scroll to position [207, 0]
click at [979, 381] on button "Credit Report" at bounding box center [950, 385] width 134 height 28
